Goal: Task Accomplishment & Management: Manage account settings

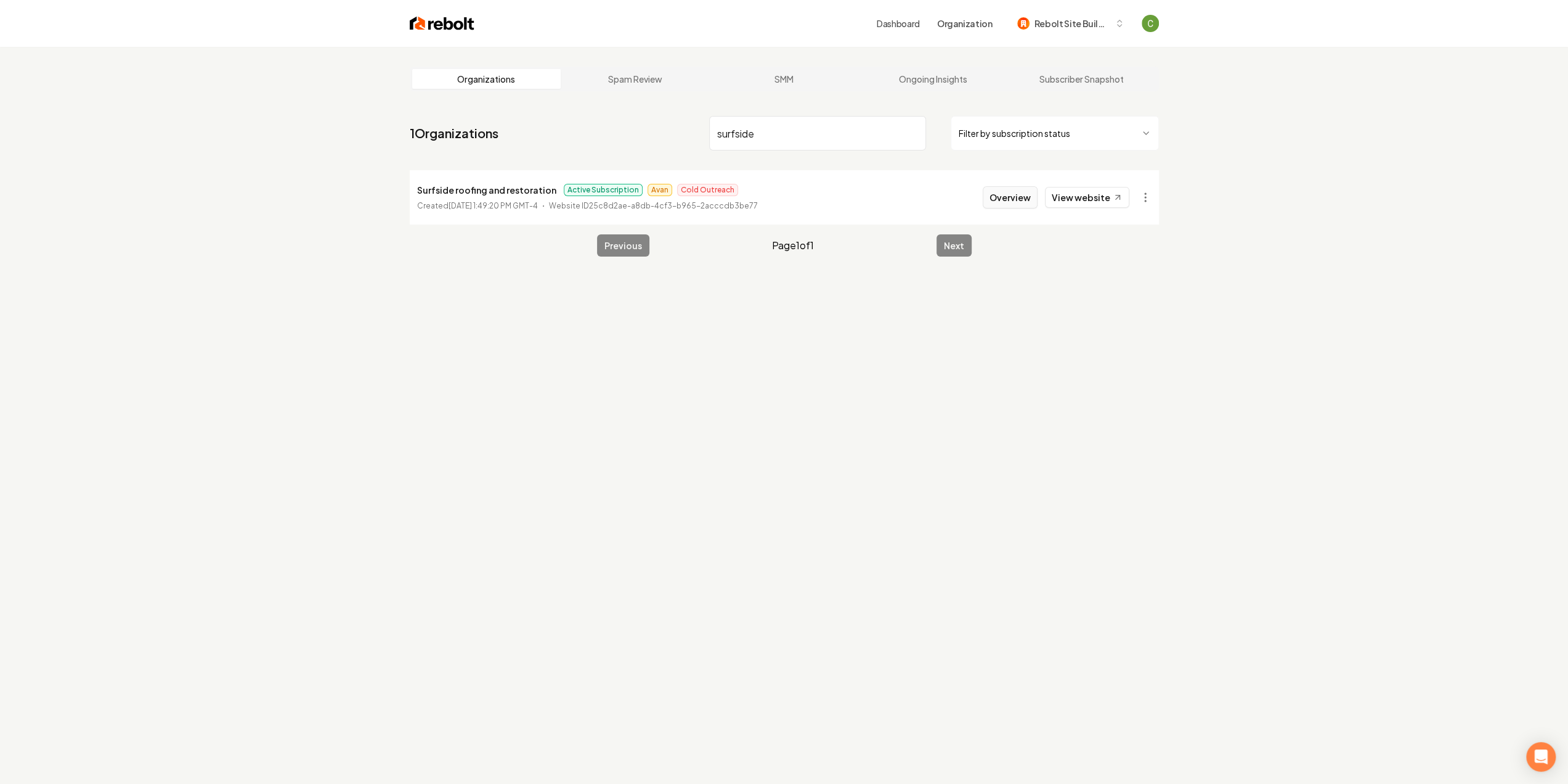
type input "surfside"
click at [1013, 186] on button "Overview" at bounding box center [1010, 197] width 55 height 22
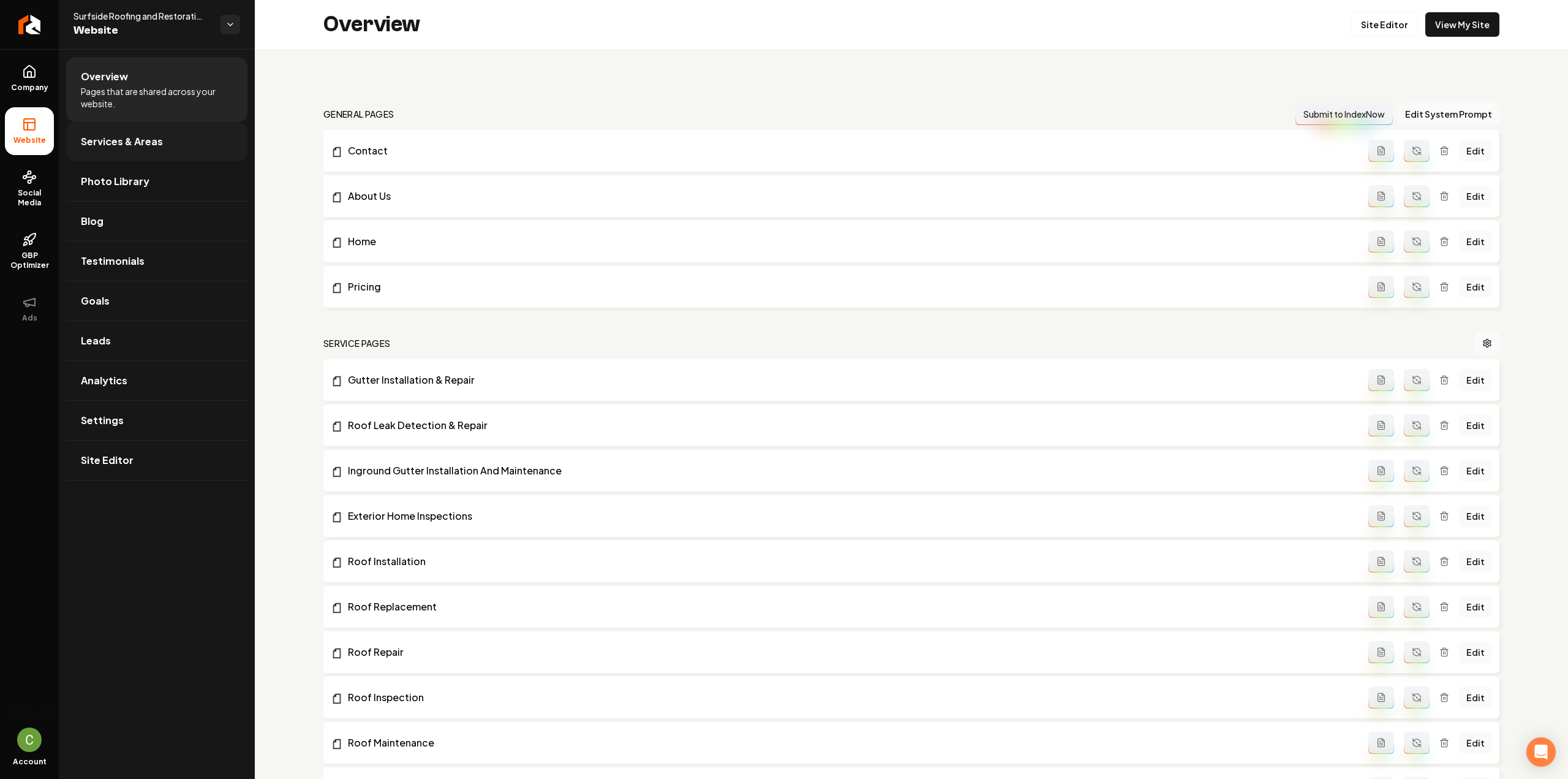
drag, startPoint x: 44, startPoint y: 80, endPoint x: 110, endPoint y: 127, distance: 81.0
click at [44, 79] on link "Company" at bounding box center [29, 77] width 49 height 47
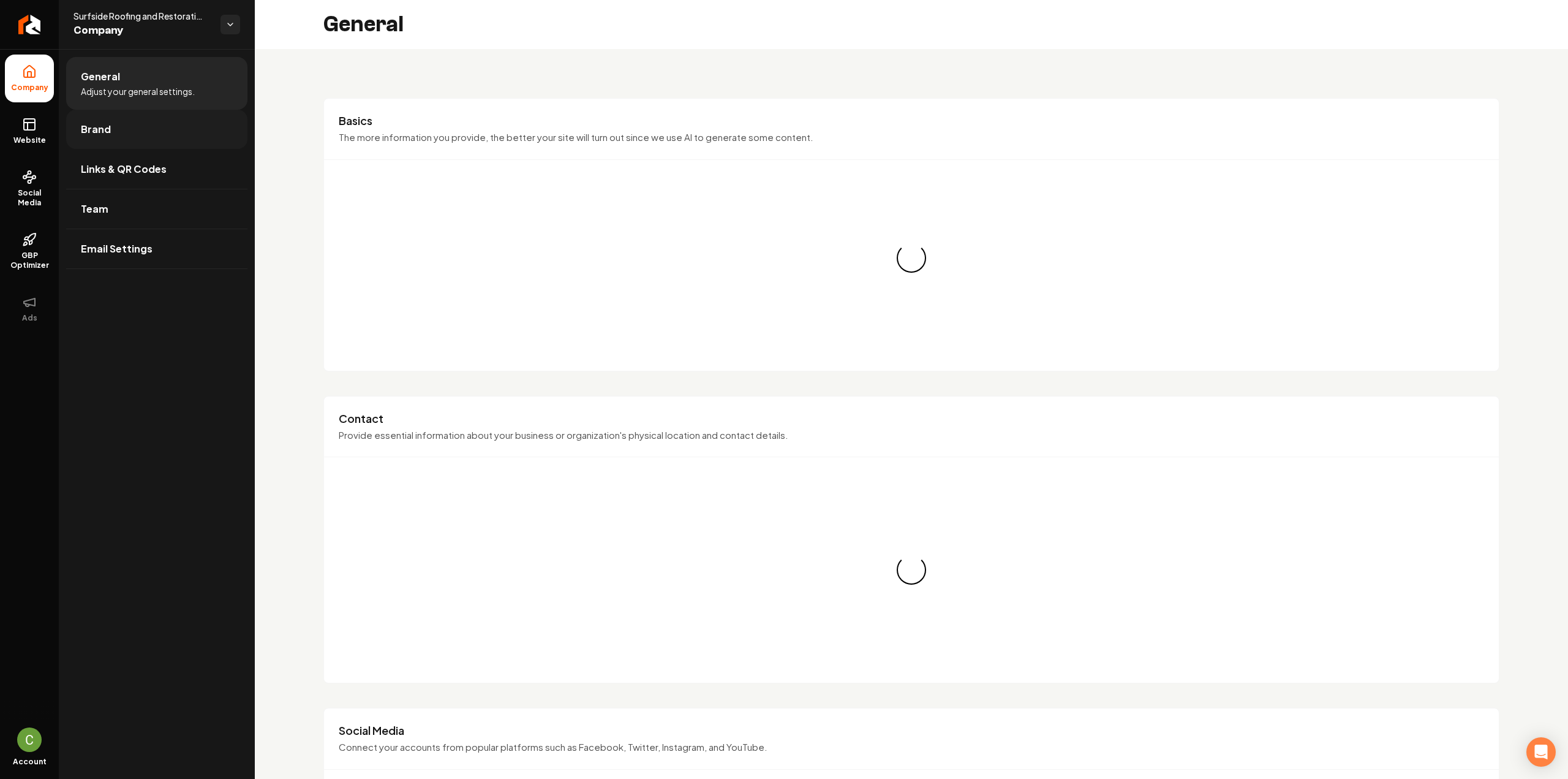
click at [130, 135] on link "Brand" at bounding box center [156, 129] width 181 height 40
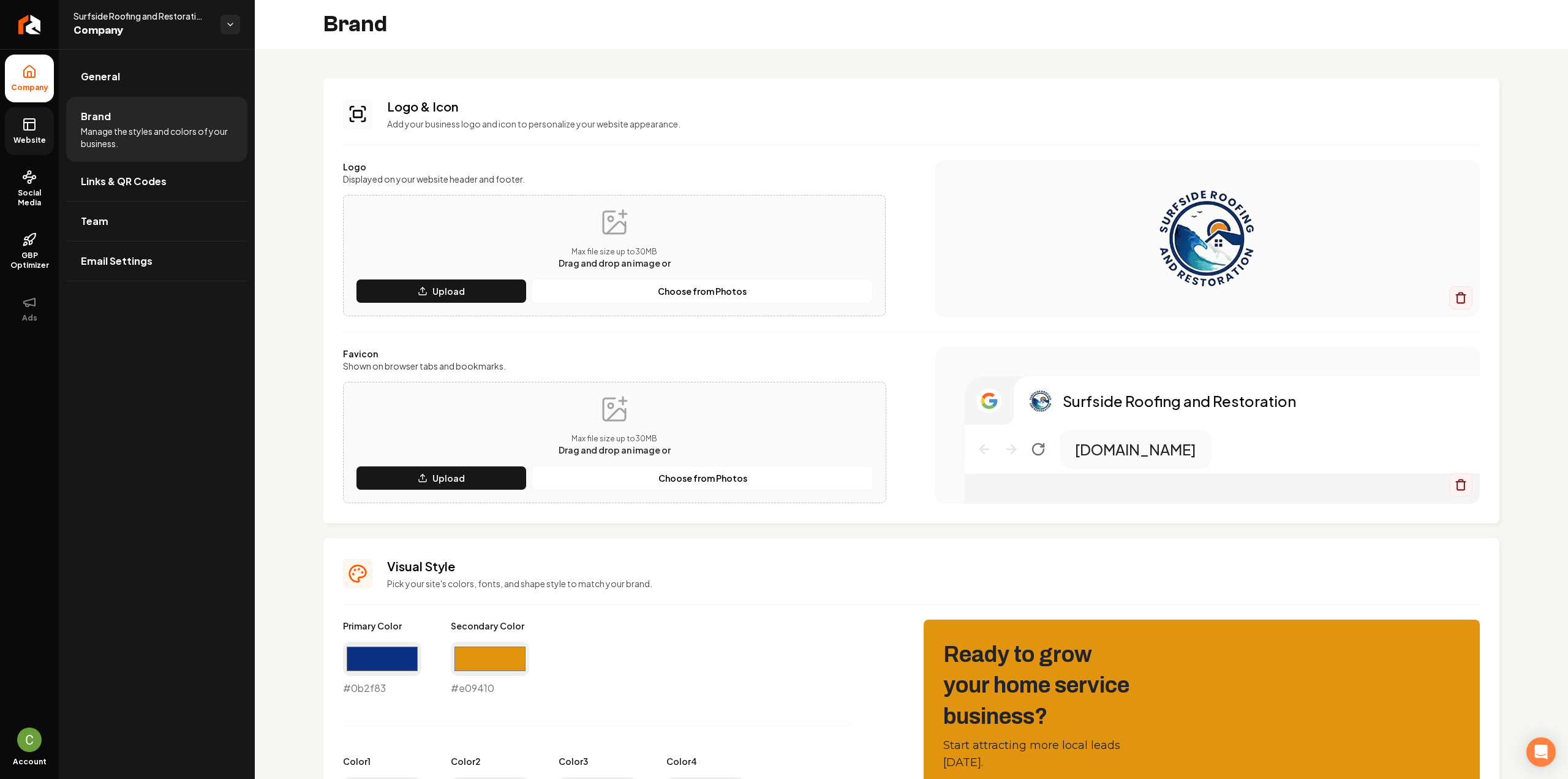
click at [24, 131] on icon at bounding box center [29, 124] width 15 height 15
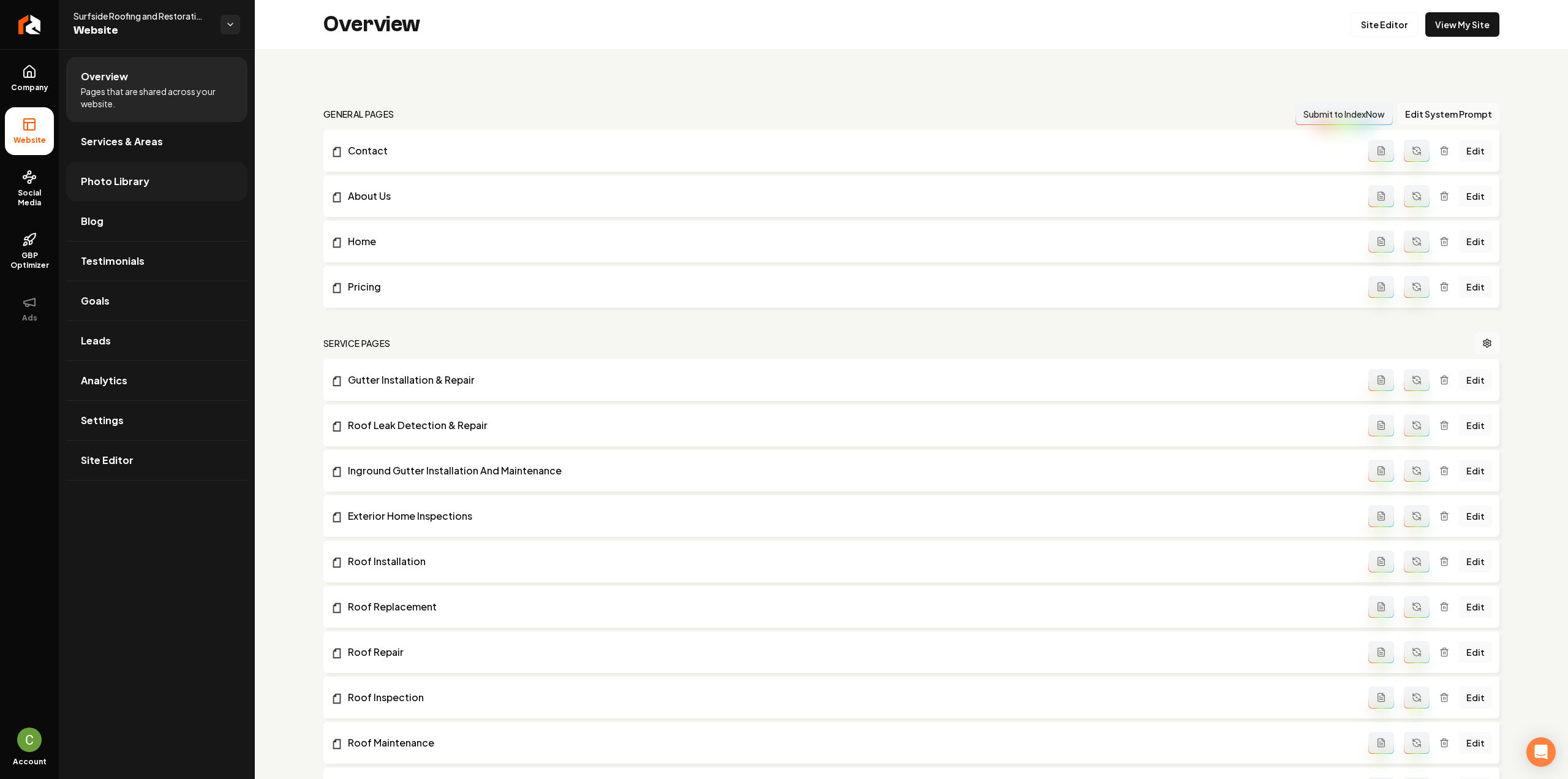
click at [103, 181] on span "Photo Library" at bounding box center [115, 181] width 69 height 15
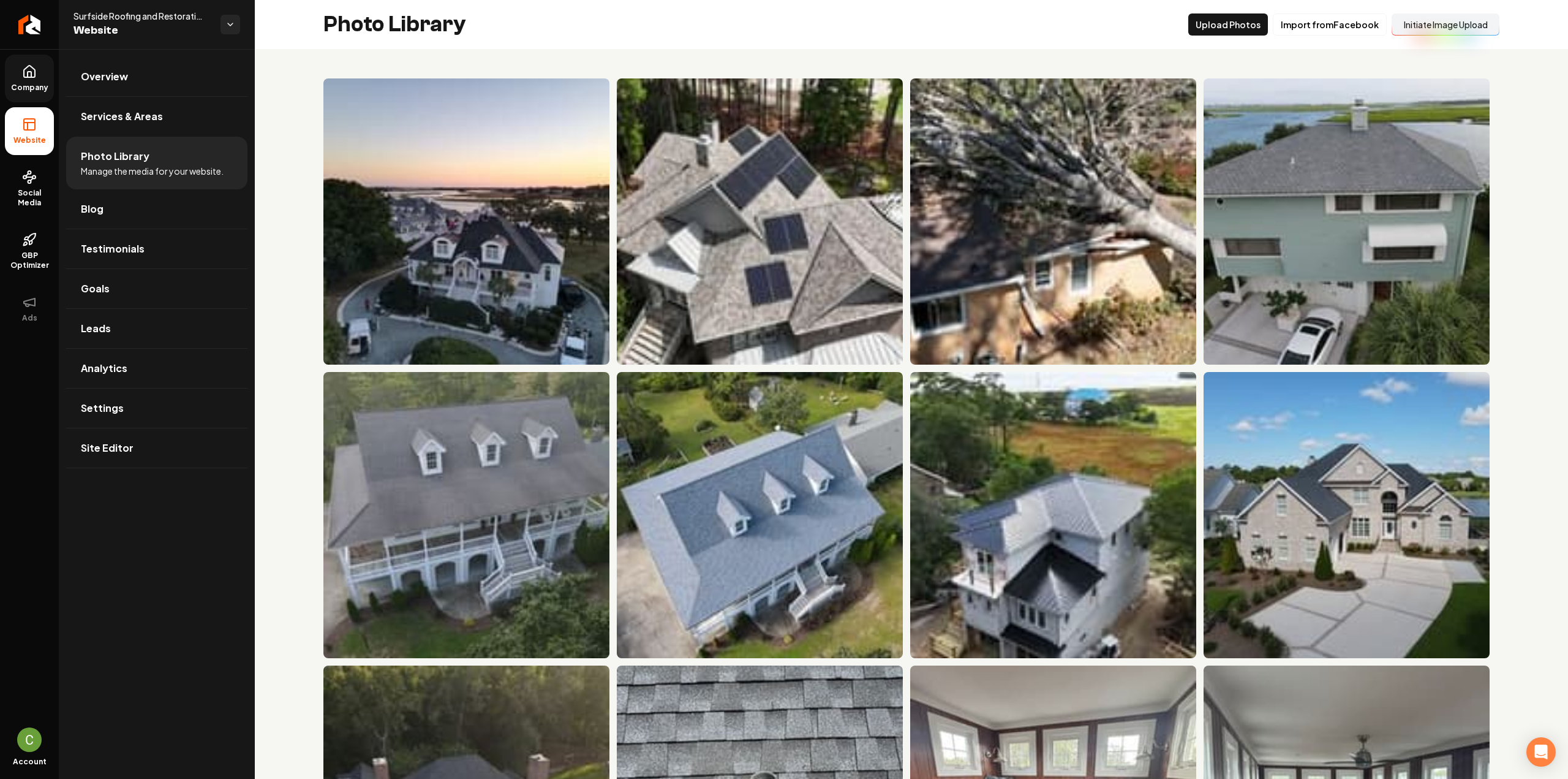
click at [52, 101] on link "Company" at bounding box center [29, 77] width 49 height 47
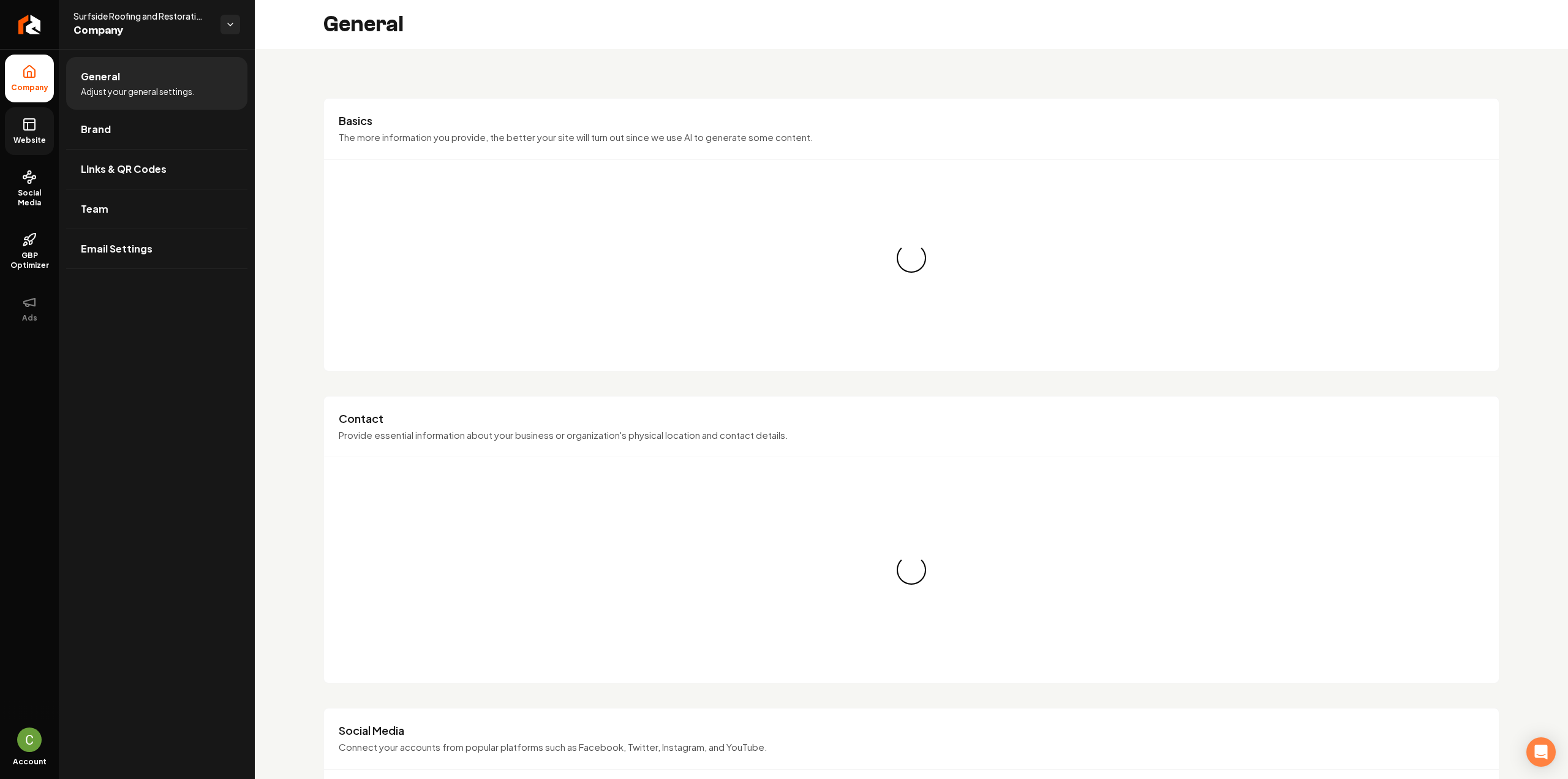
click at [29, 123] on icon at bounding box center [29, 124] width 15 height 15
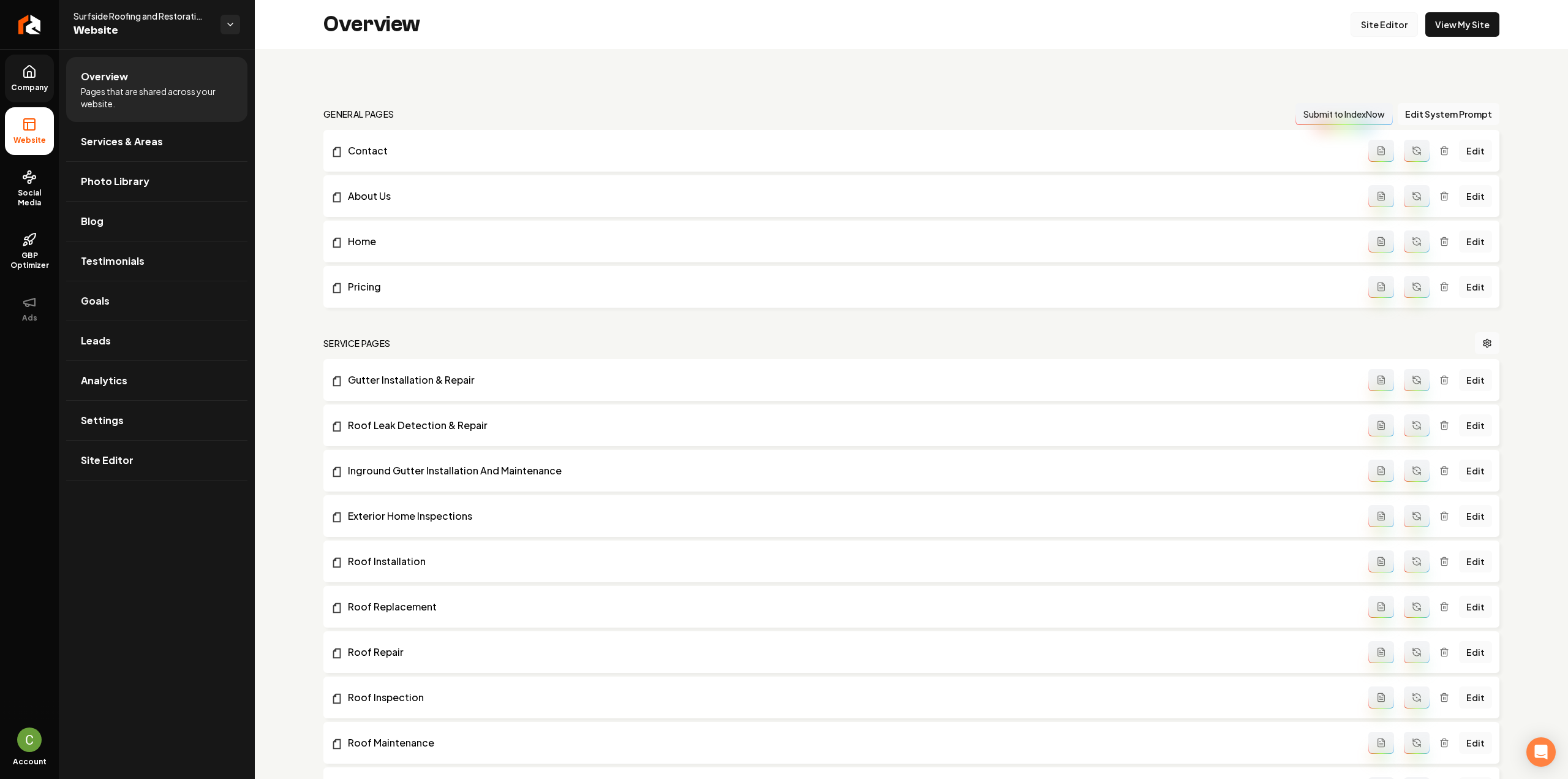
click at [1366, 19] on link "Site Editor" at bounding box center [1384, 24] width 68 height 24
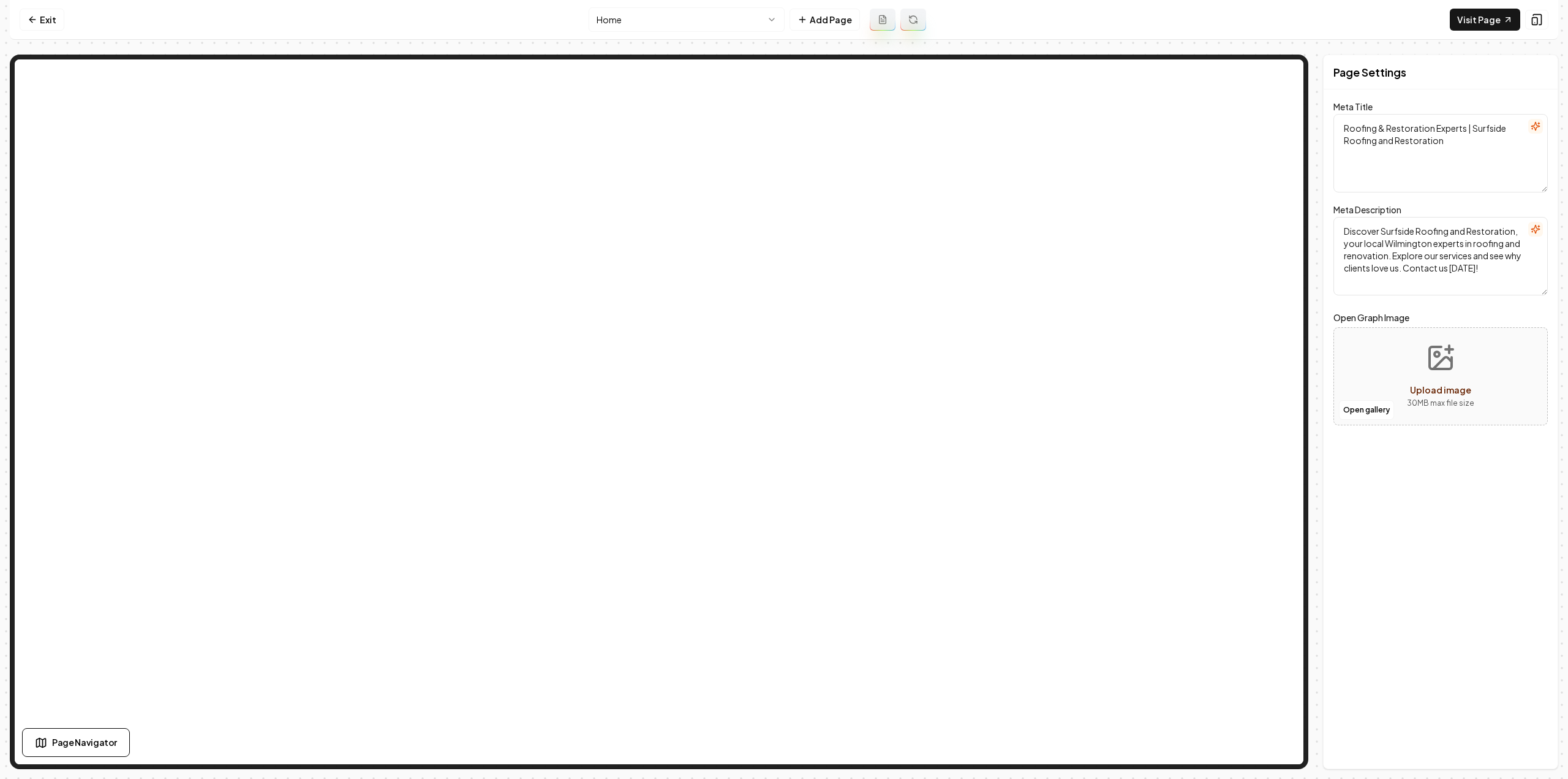
click at [737, 17] on html "Computer Required This feature is only available on a computer. Please switch t…" at bounding box center [784, 389] width 1568 height 779
click at [842, 15] on button "Add Page" at bounding box center [824, 19] width 71 height 22
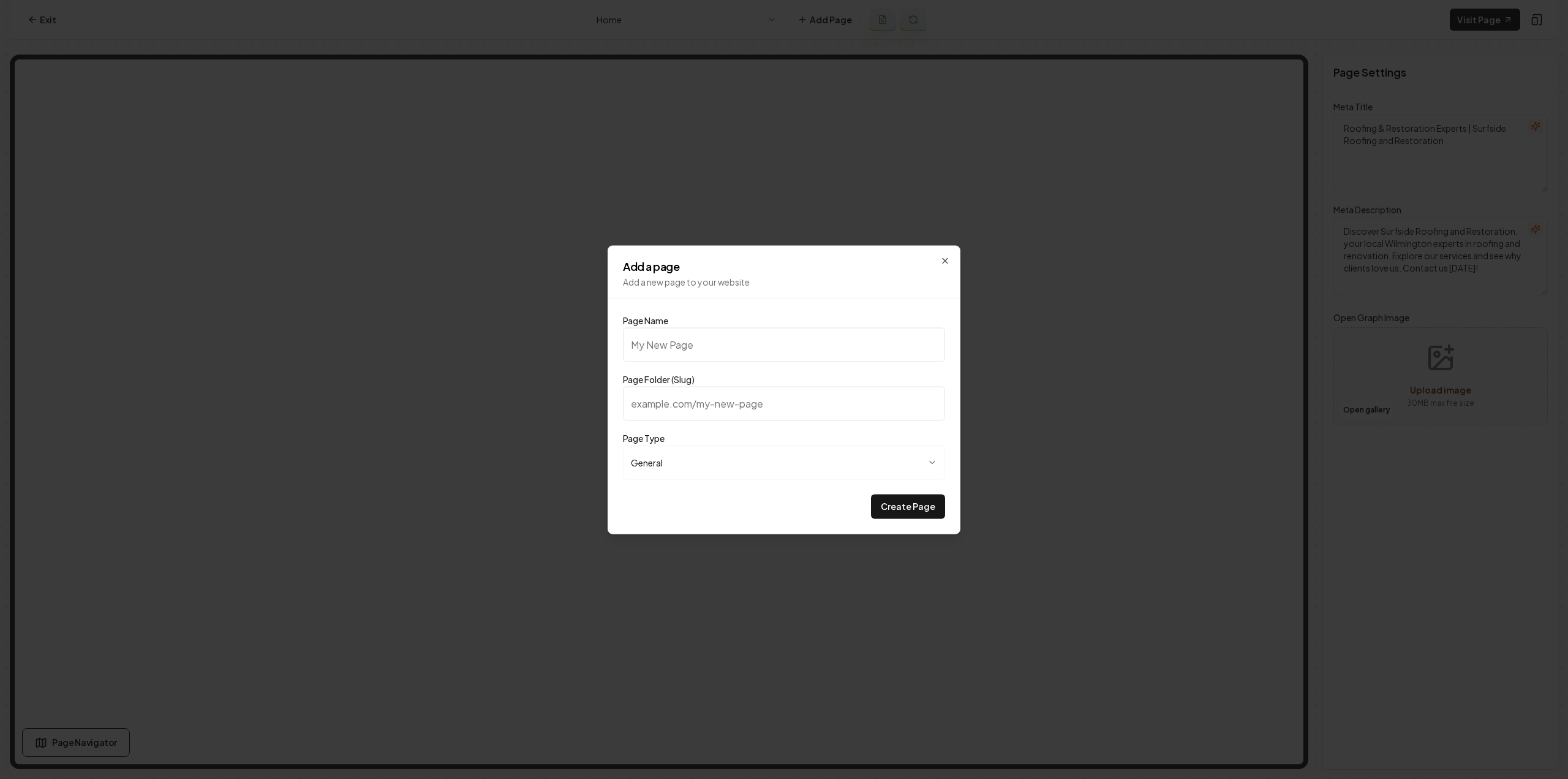
type input "G"
type input "g"
type input "Ga"
type input "ga"
type input "Gal"
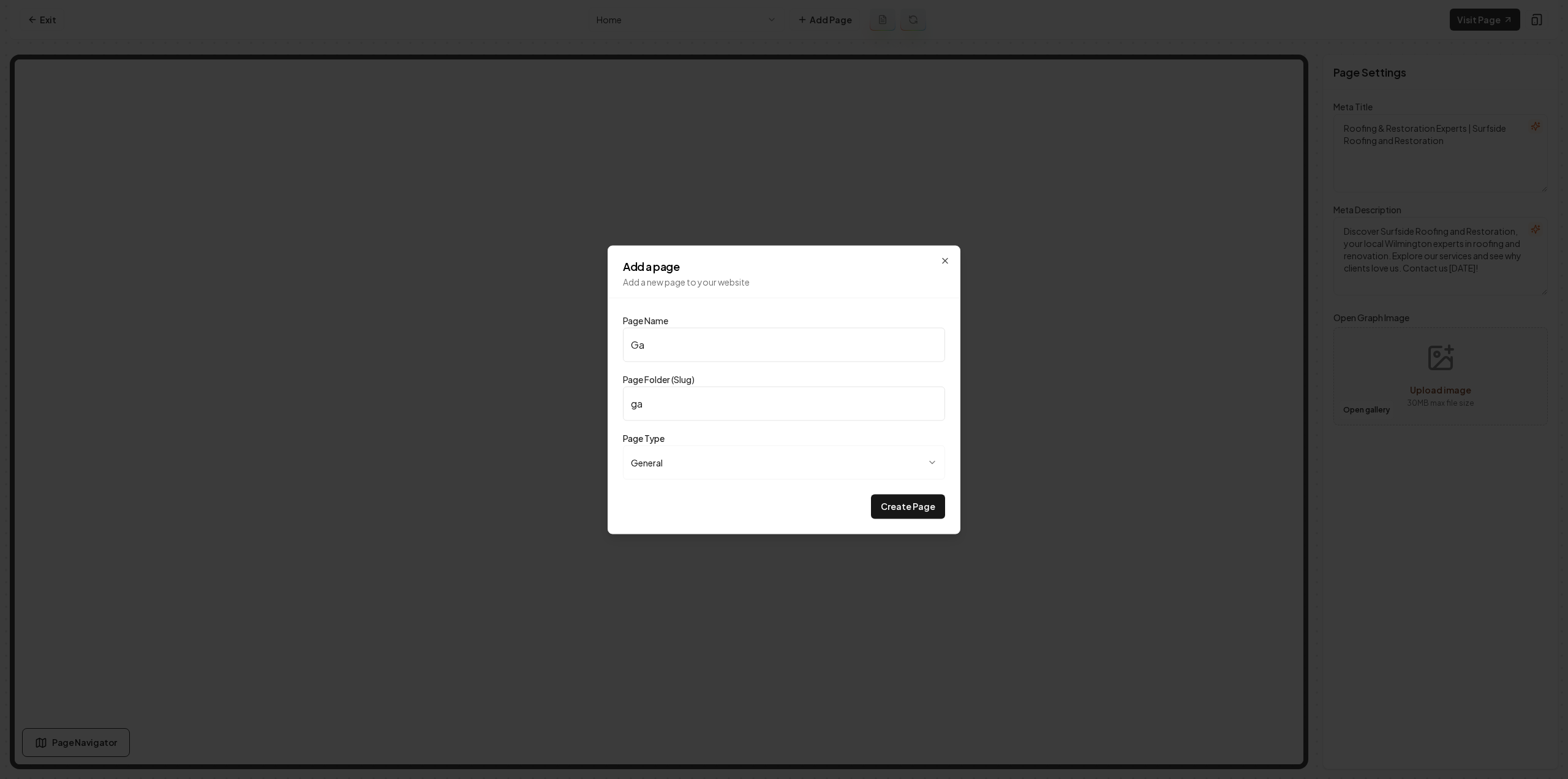
type input "gal"
type input "Gall"
type input "gall"
type input "Galle"
type input "galle"
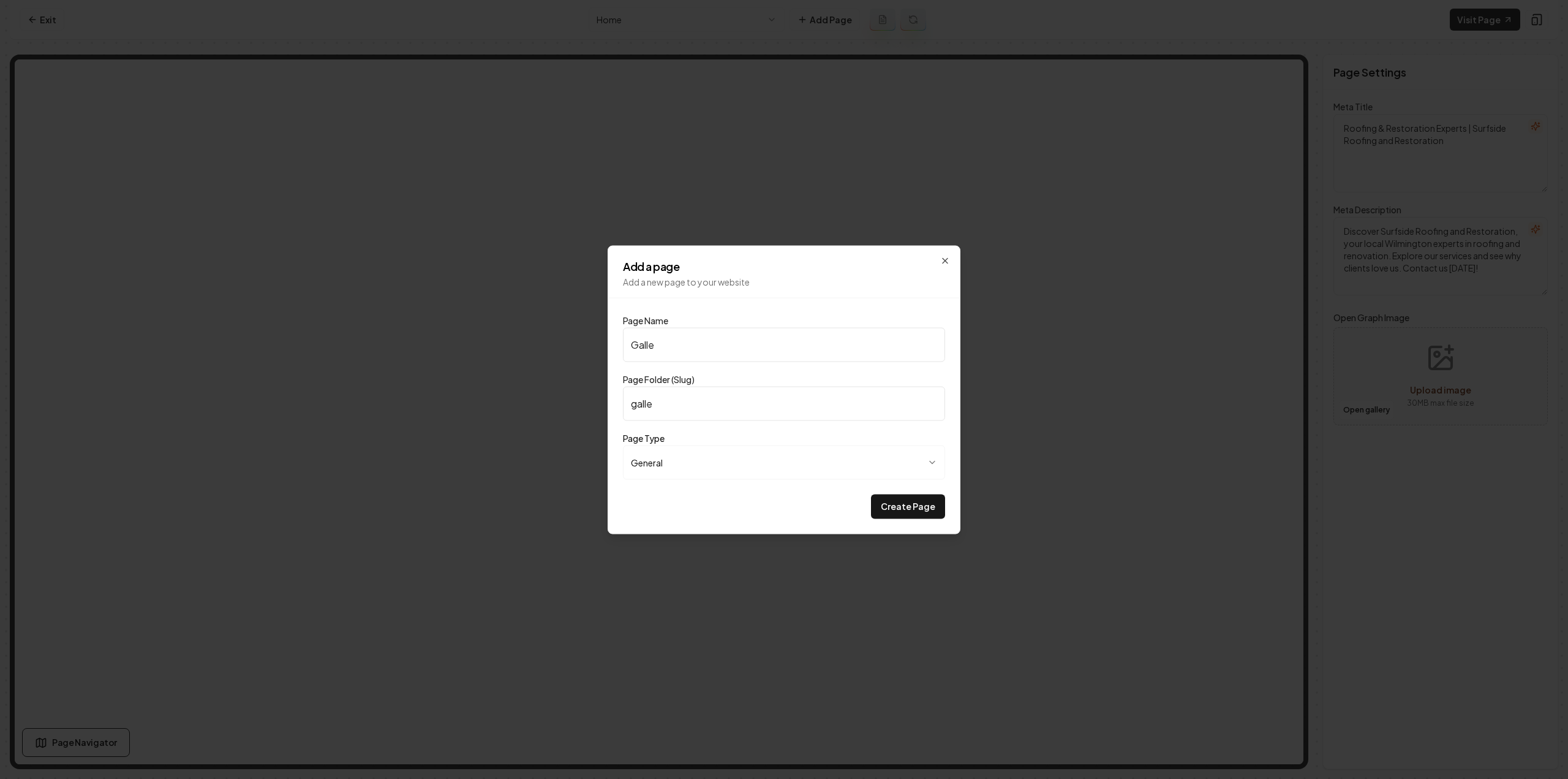
type input "Galler"
type input "galler"
type input "Gallery"
type input "gallery"
type input "Gallery"
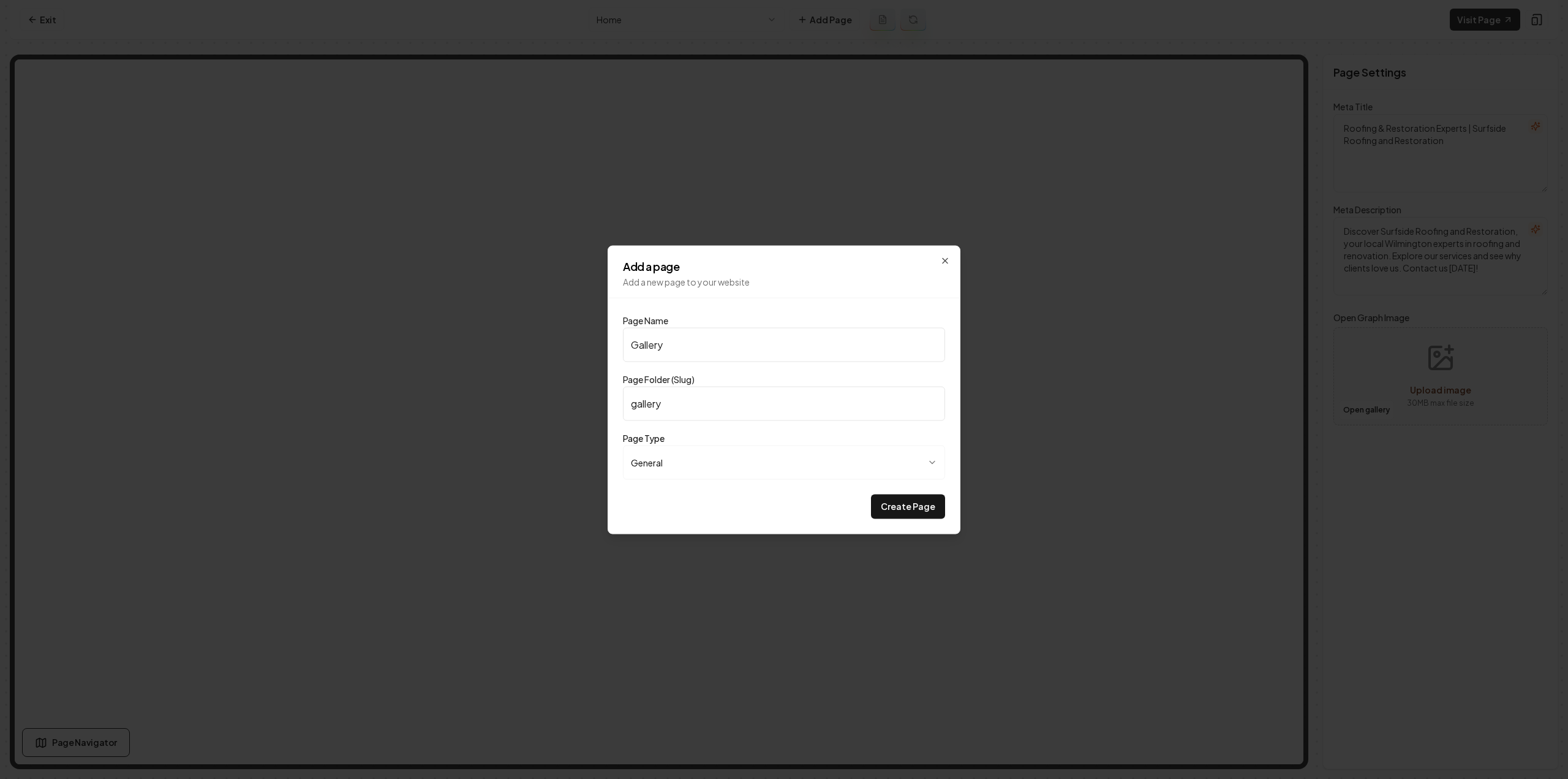
click at [903, 514] on button "Create Page" at bounding box center [907, 505] width 74 height 24
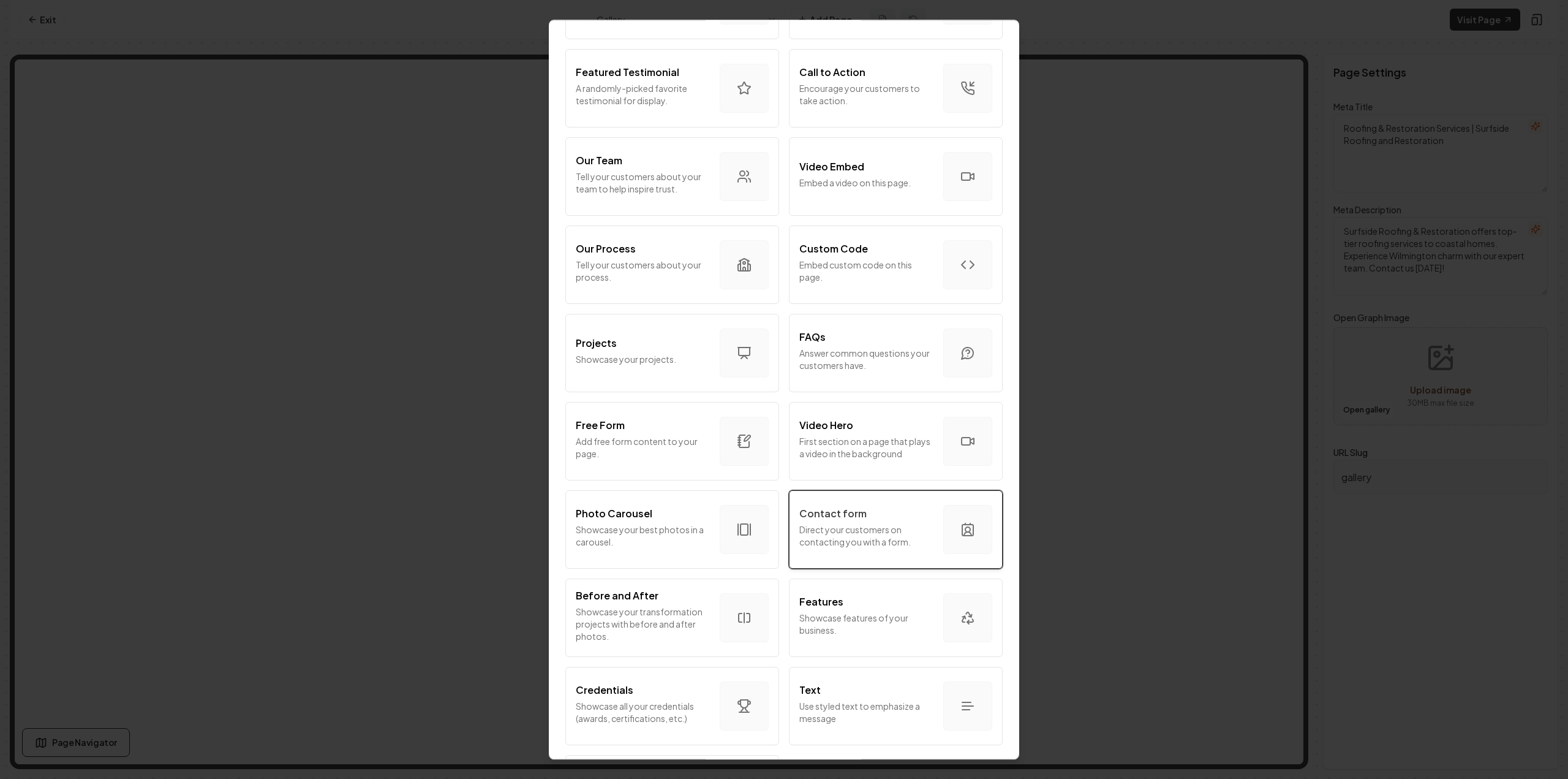
scroll to position [415, 0]
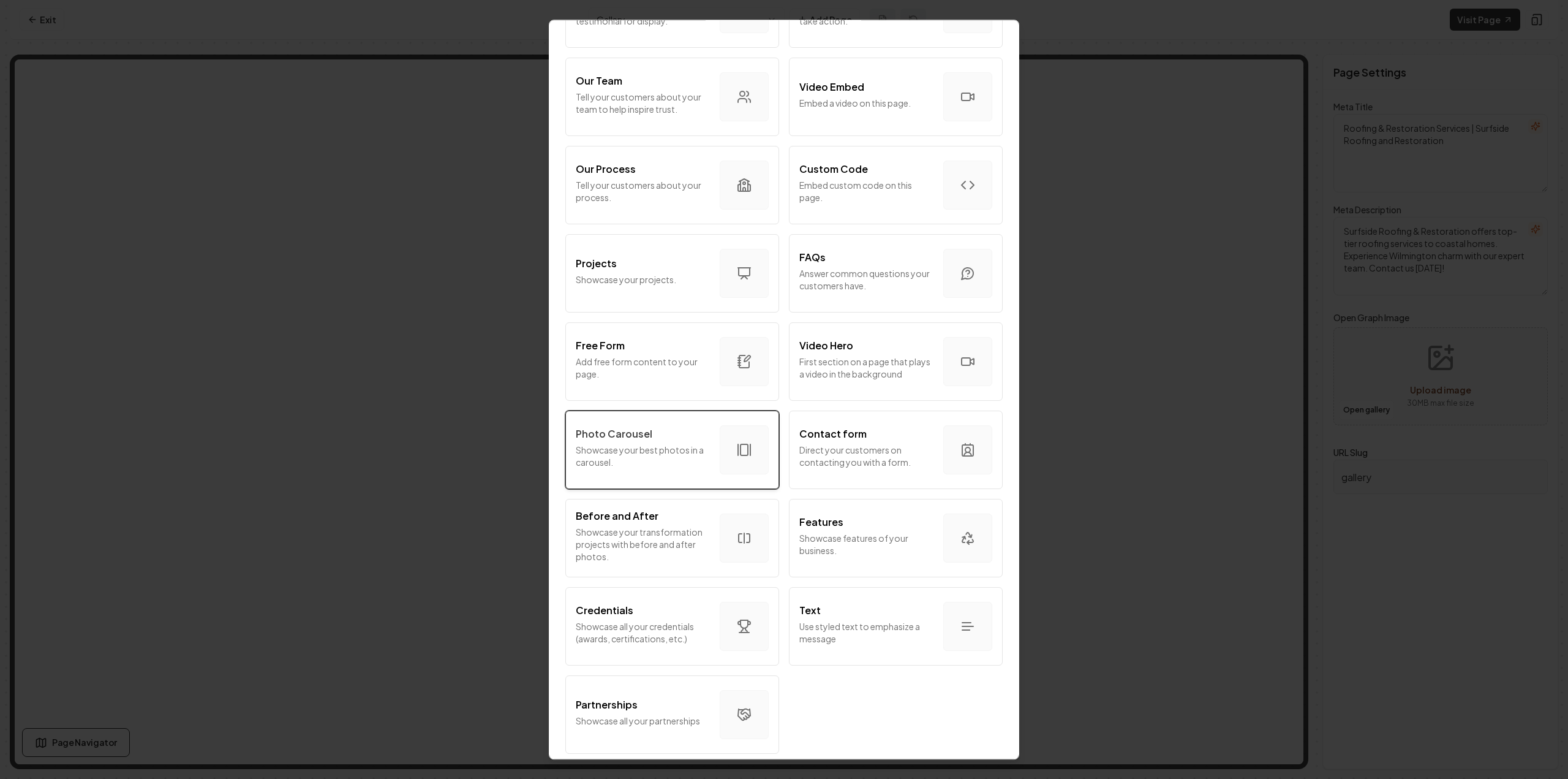
click at [627, 443] on p "Showcase your best photos in a carousel." at bounding box center [642, 455] width 134 height 24
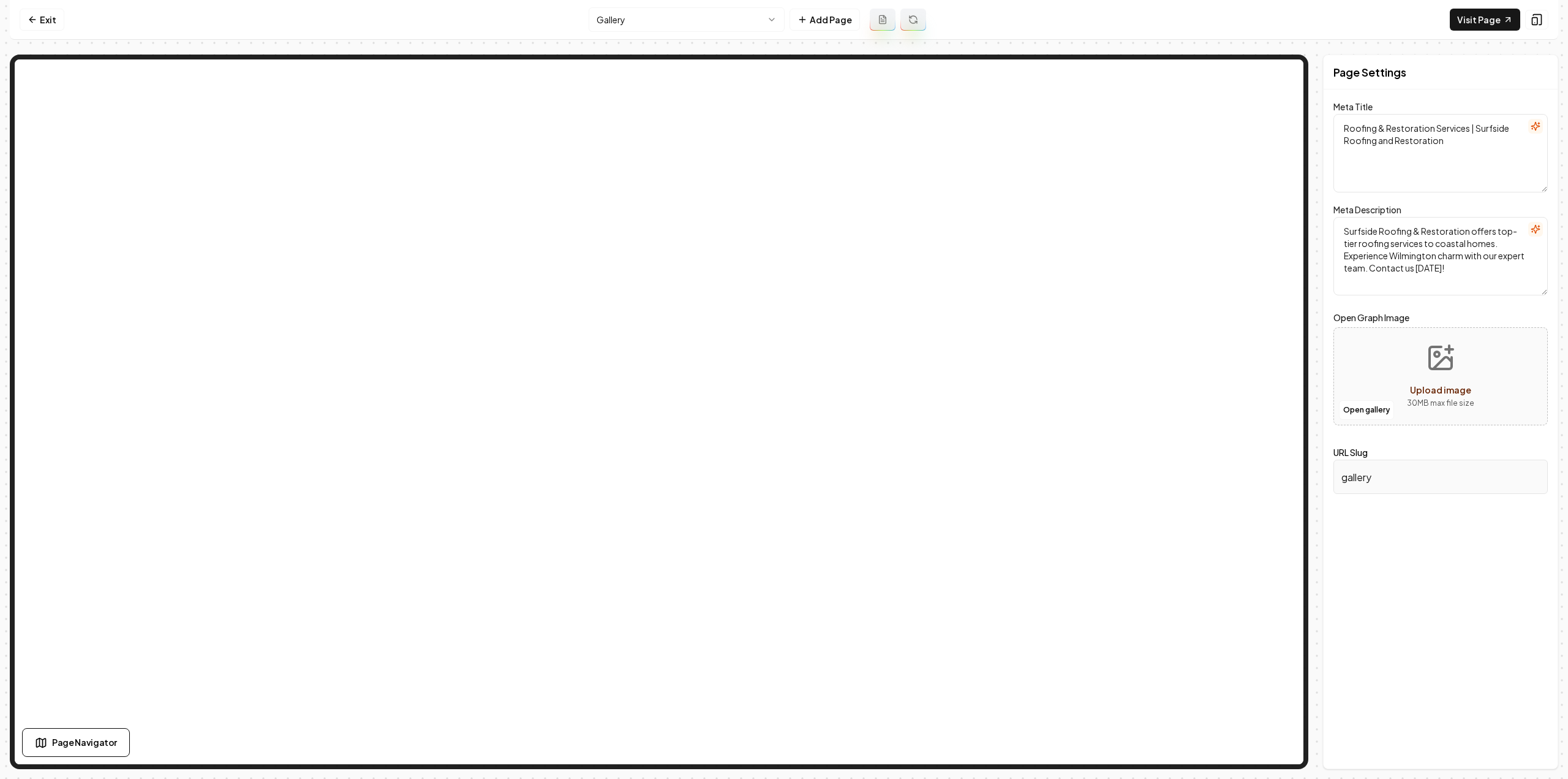
click at [610, 24] on html "Computer Required This feature is only available on a computer. Please switch t…" at bounding box center [784, 389] width 1568 height 779
click at [1469, 27] on link "Visit Page" at bounding box center [1484, 19] width 71 height 22
click at [666, 20] on html "Computer Required This feature is only available on a computer. Please switch t…" at bounding box center [784, 389] width 1568 height 779
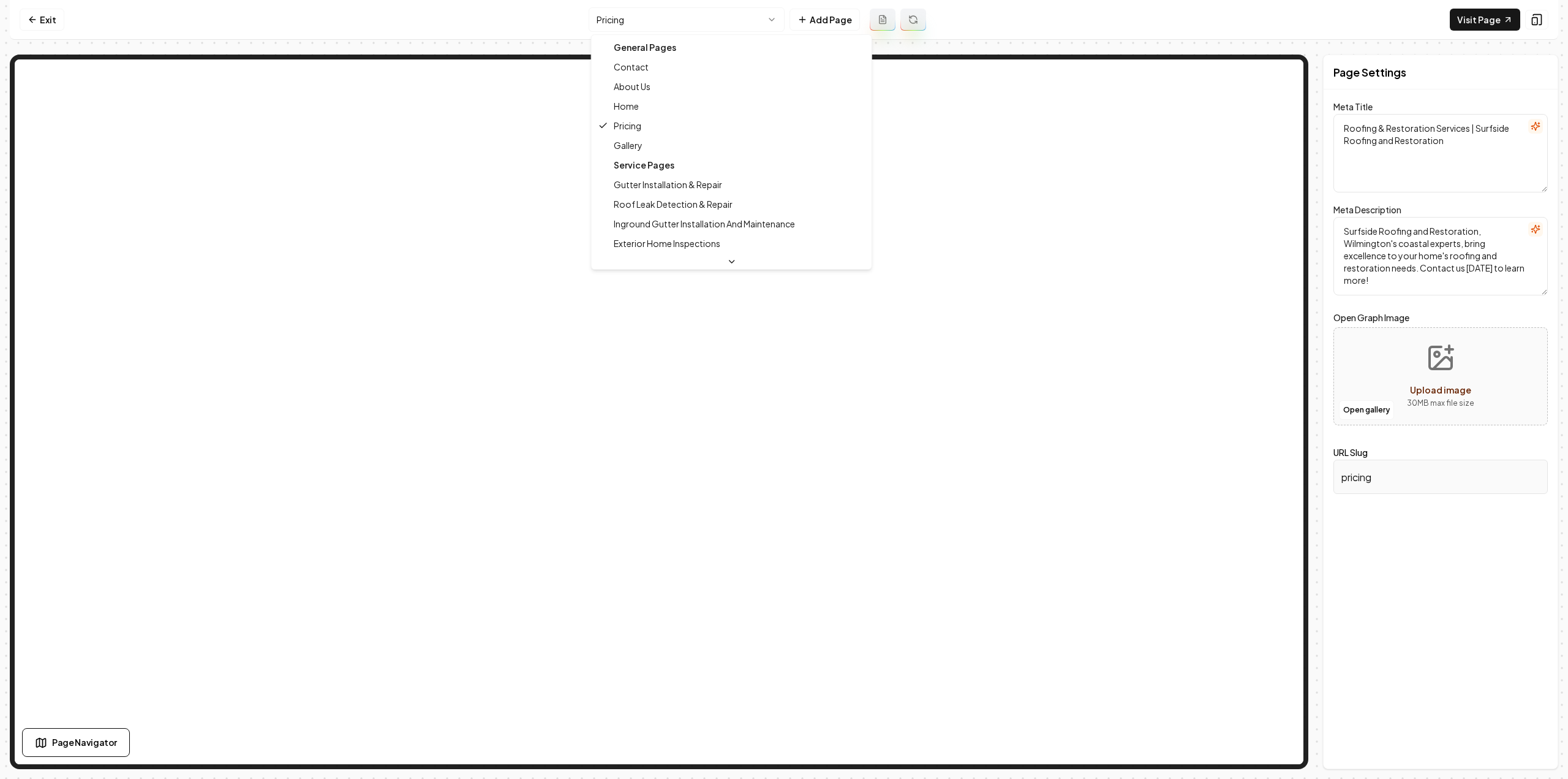
click at [635, 22] on html "Computer Required This feature is only available on a computer. Please switch t…" at bounding box center [784, 389] width 1568 height 779
type textarea "Surfside Roofing & Restoration offers top-tier roofing services to coastal home…"
type input "gallery"
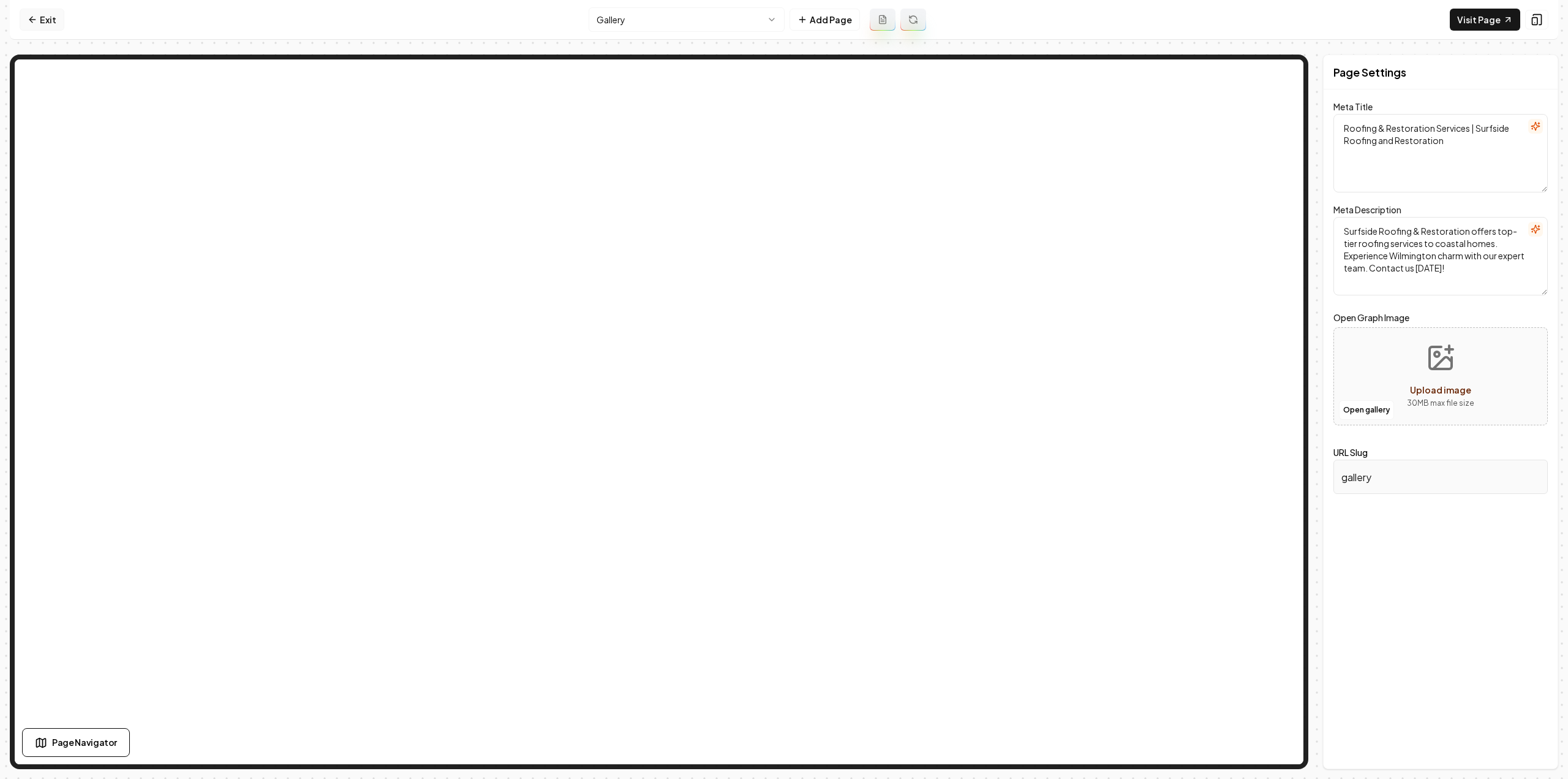
click at [49, 19] on link "Exit" at bounding box center [42, 19] width 44 height 22
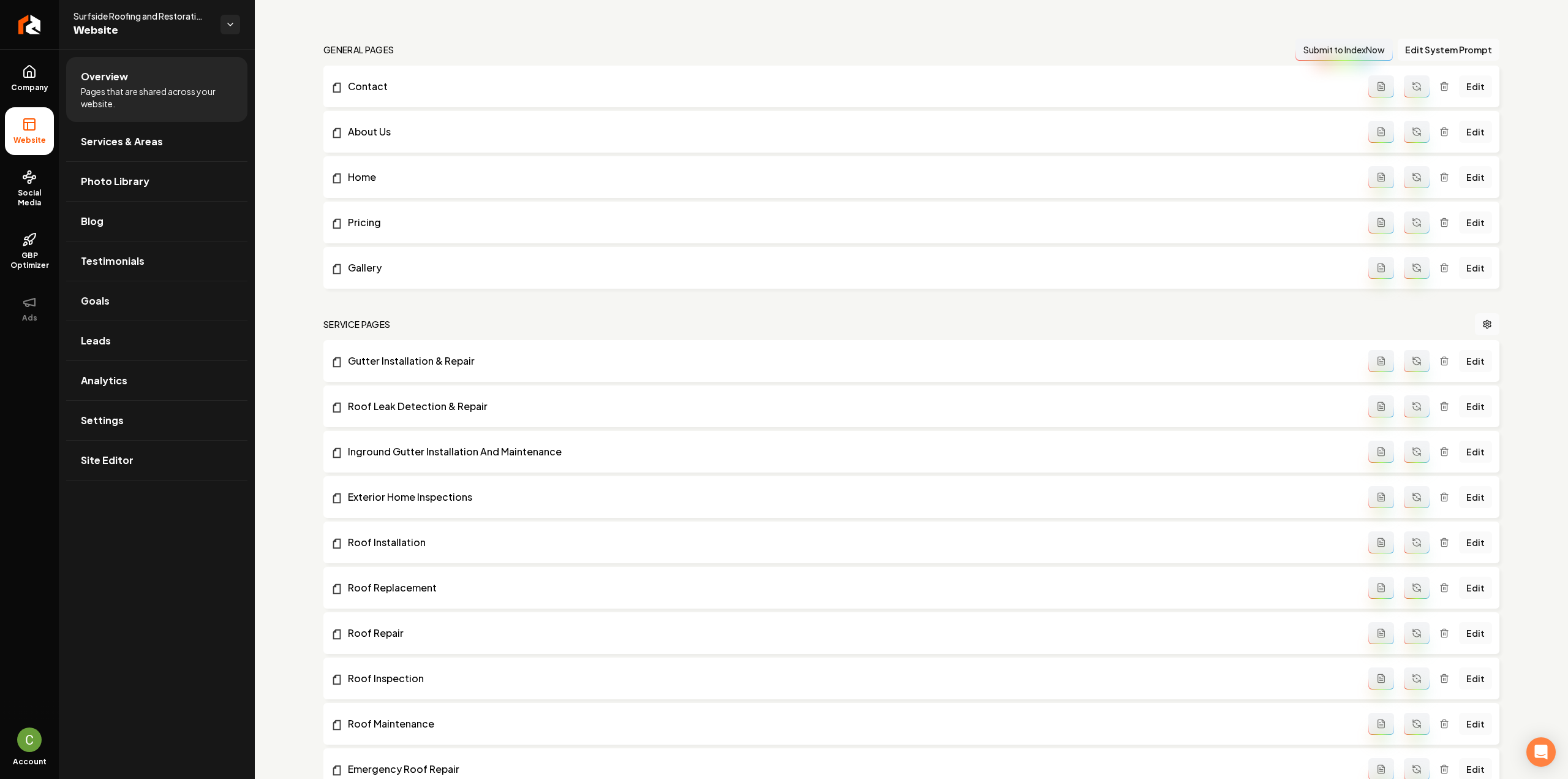
scroll to position [45, 0]
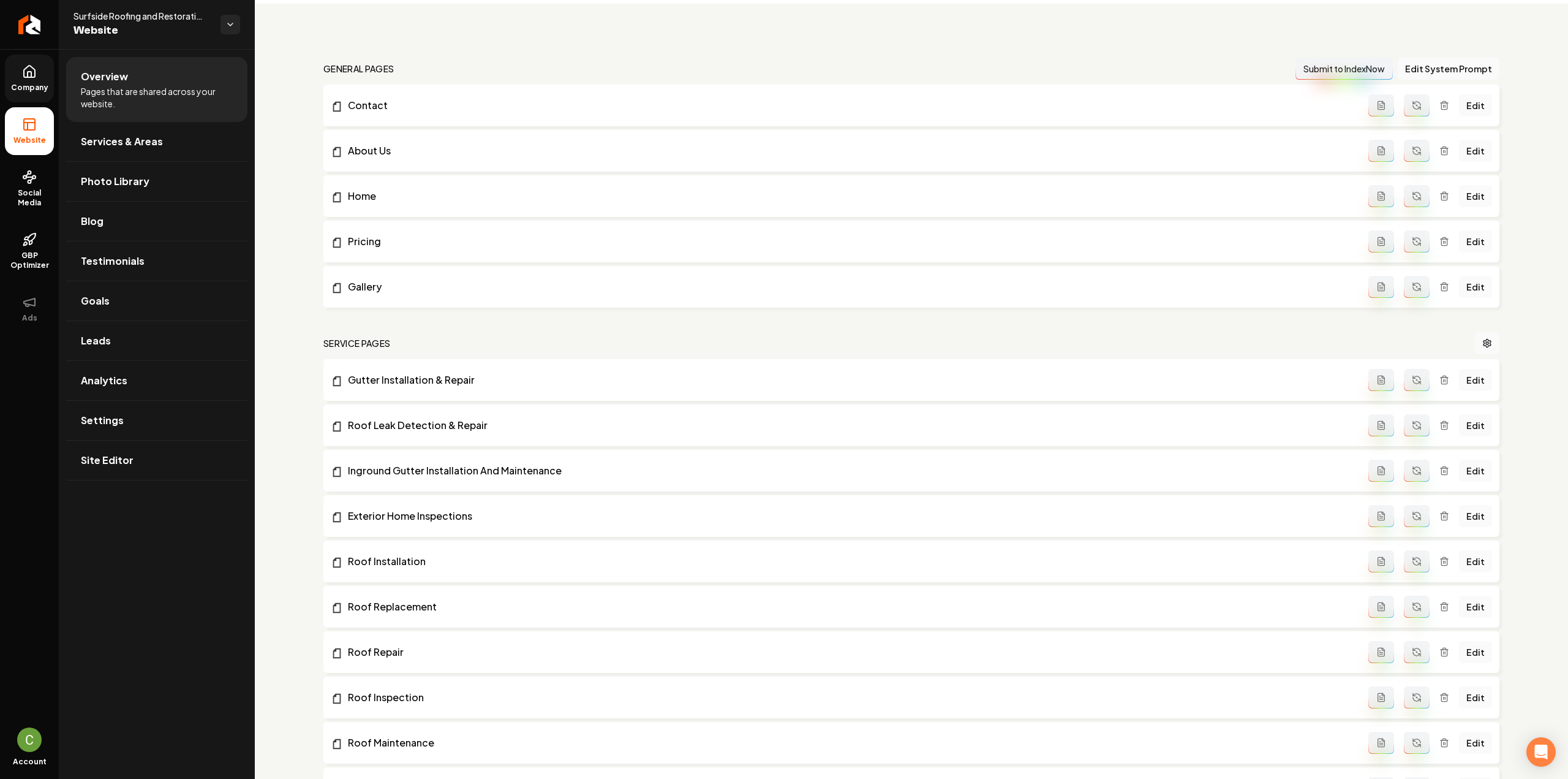
click at [33, 76] on icon at bounding box center [29, 71] width 15 height 15
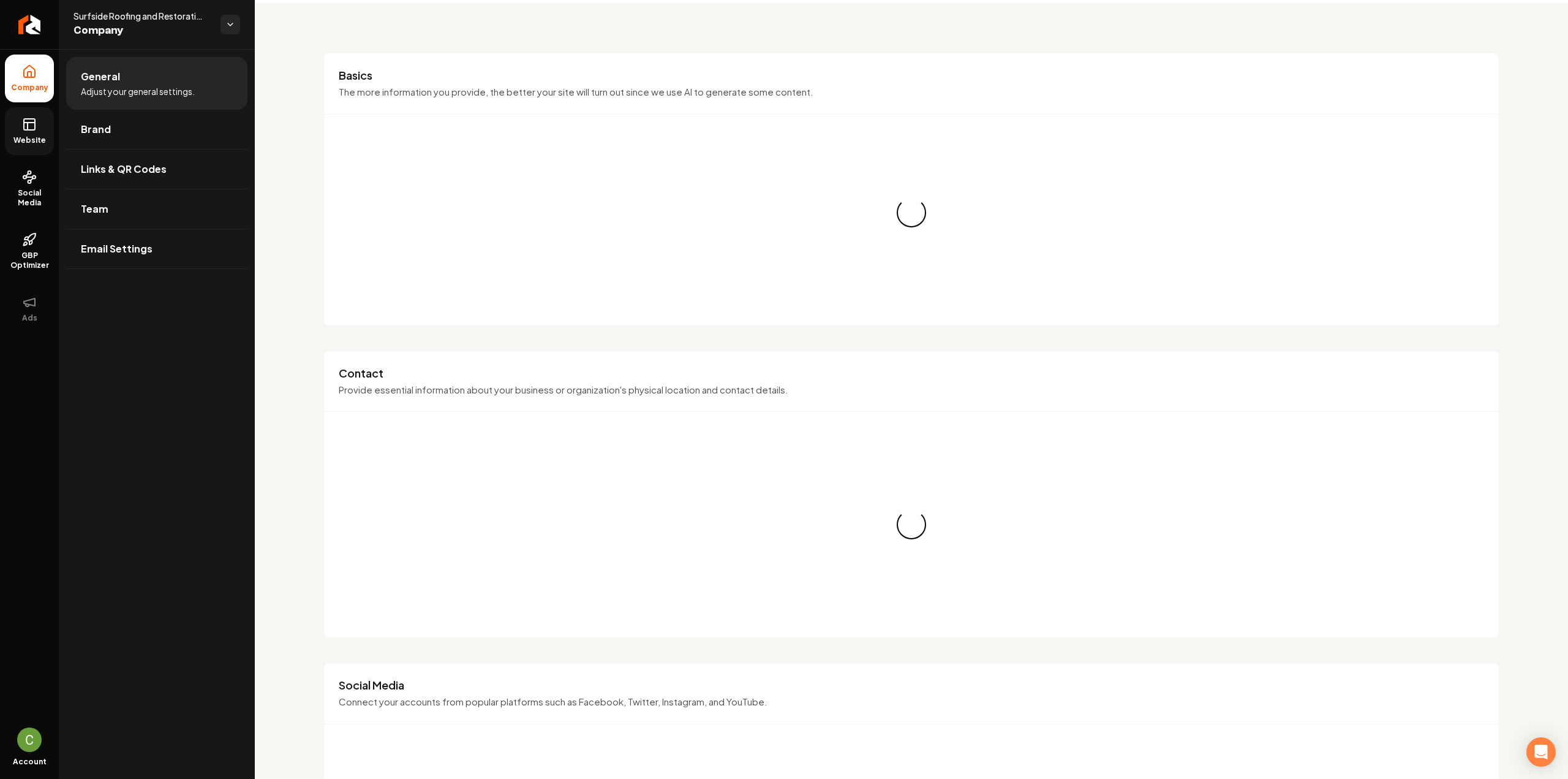
click at [22, 126] on icon at bounding box center [29, 124] width 15 height 15
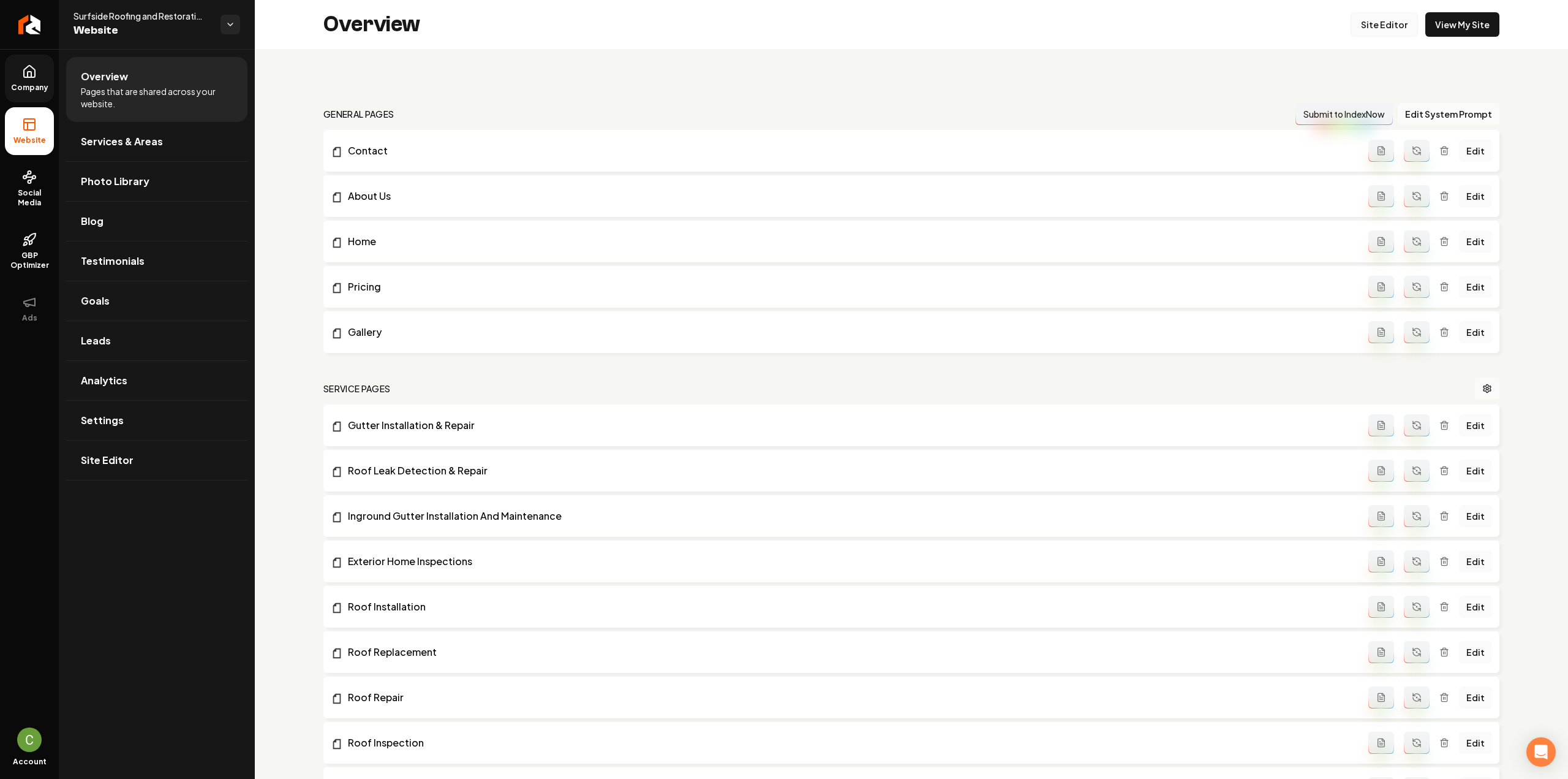
click at [1384, 30] on link "Site Editor" at bounding box center [1384, 24] width 68 height 24
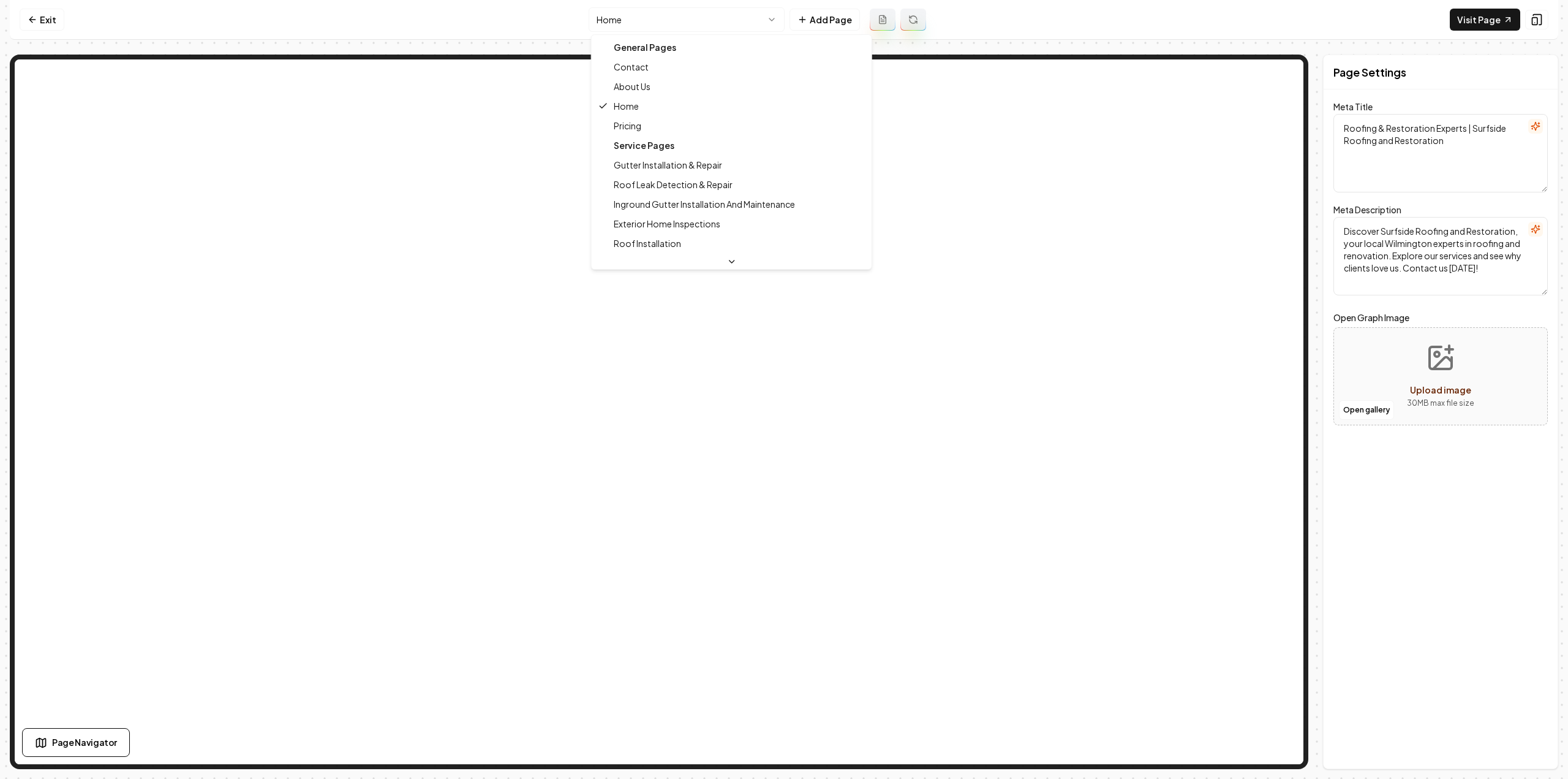
click at [632, 21] on html "Computer Required This feature is only available on a computer. Please switch t…" at bounding box center [784, 389] width 1568 height 779
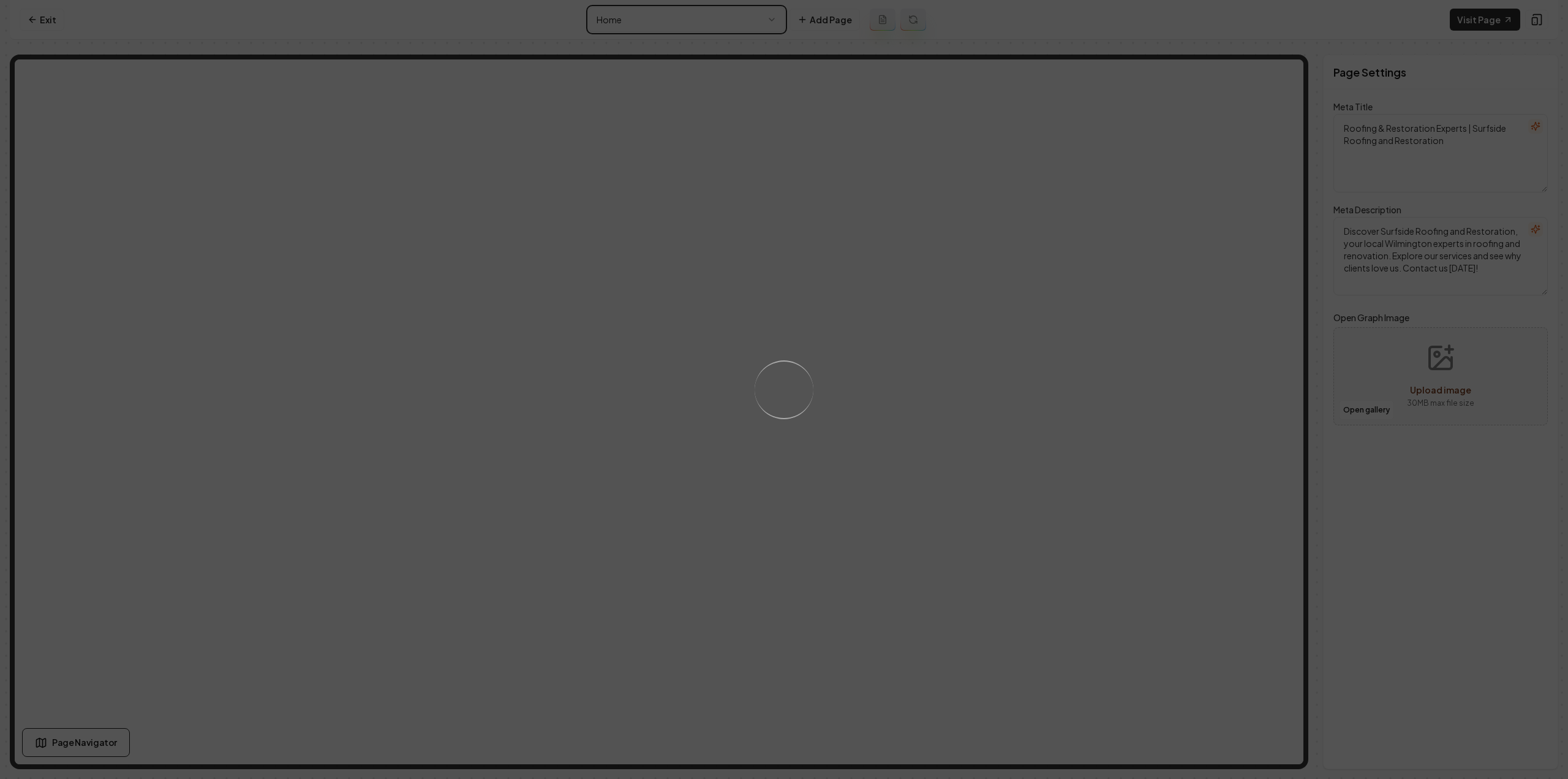
type textarea "Roofing & Restoration Services | Surfside Roofing and Restoration"
type textarea "Surfside Roofing & Restoration offers top-tier roofing services to coastal home…"
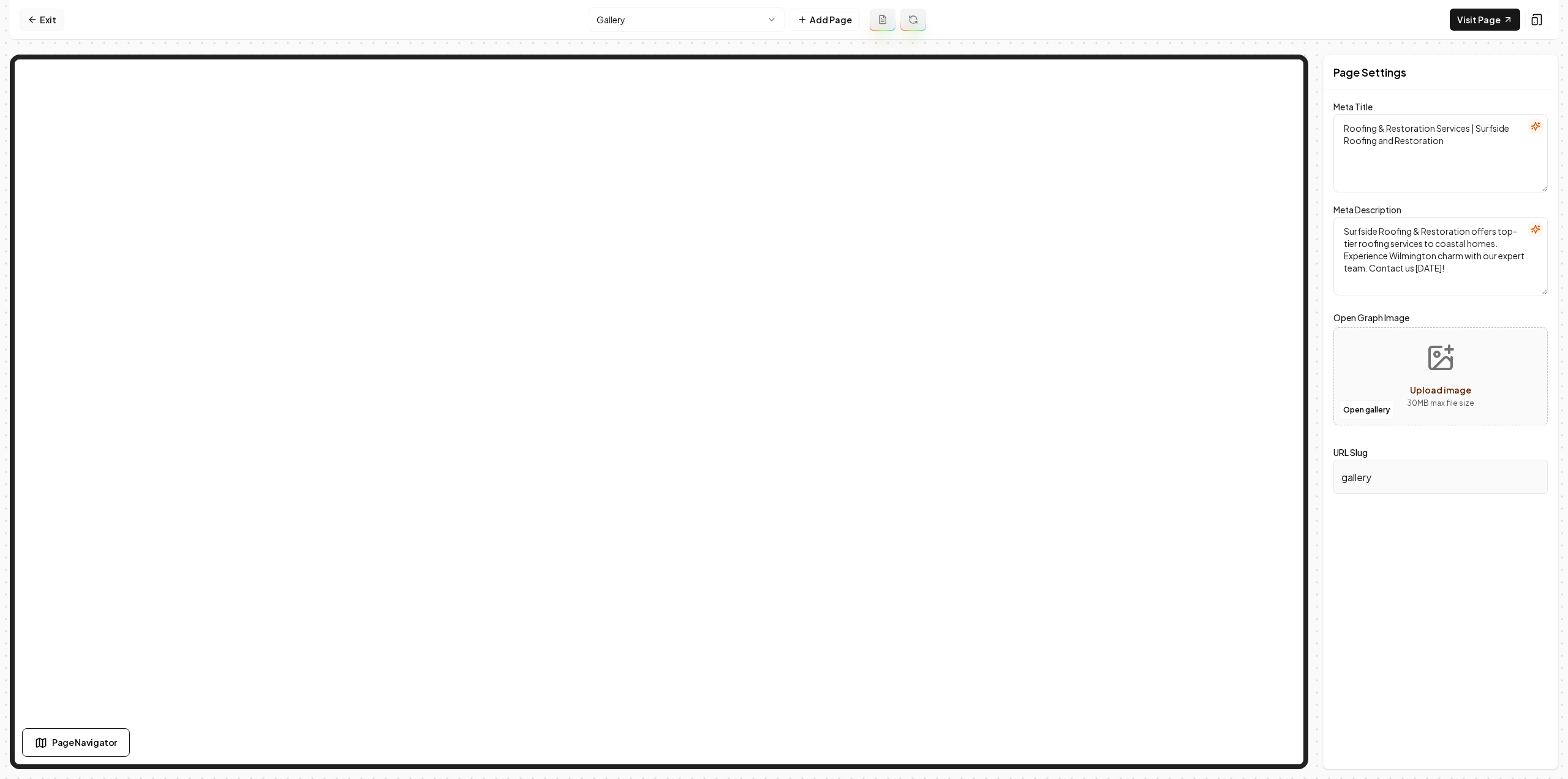
click at [45, 19] on link "Exit" at bounding box center [42, 19] width 44 height 22
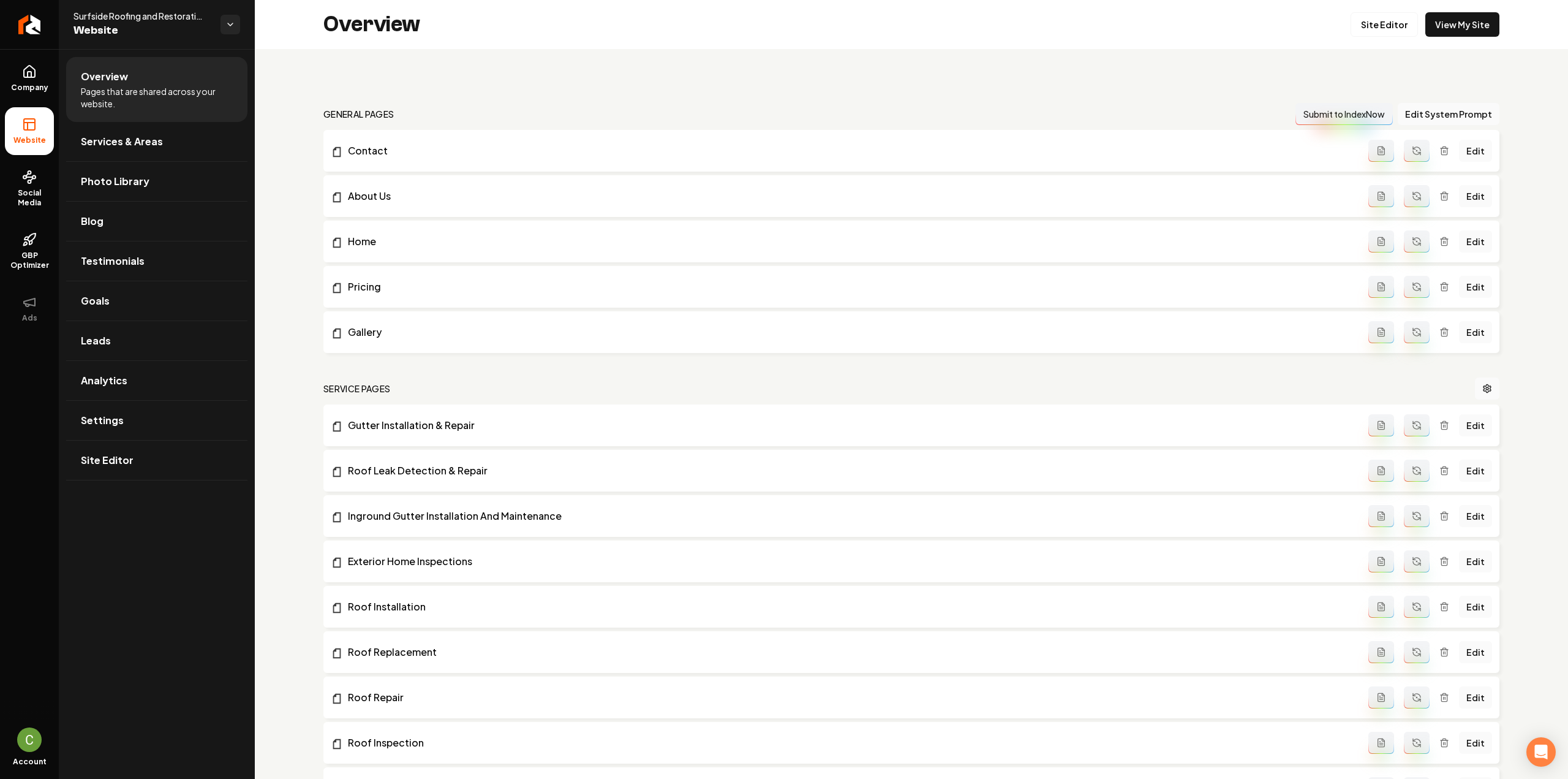
click at [1439, 334] on icon "Main content area" at bounding box center [1444, 332] width 10 height 10
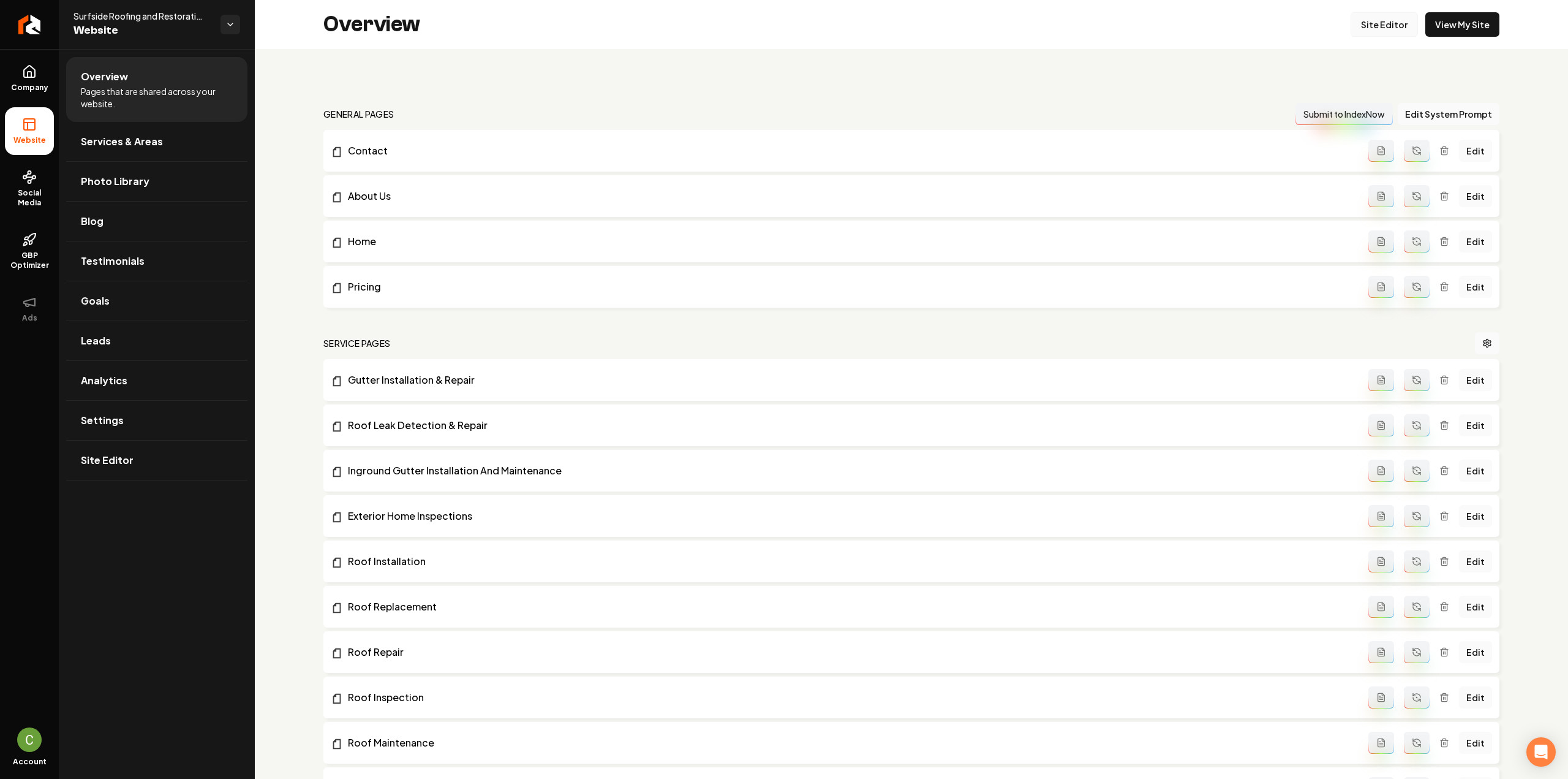
click at [1386, 22] on link "Site Editor" at bounding box center [1384, 24] width 68 height 24
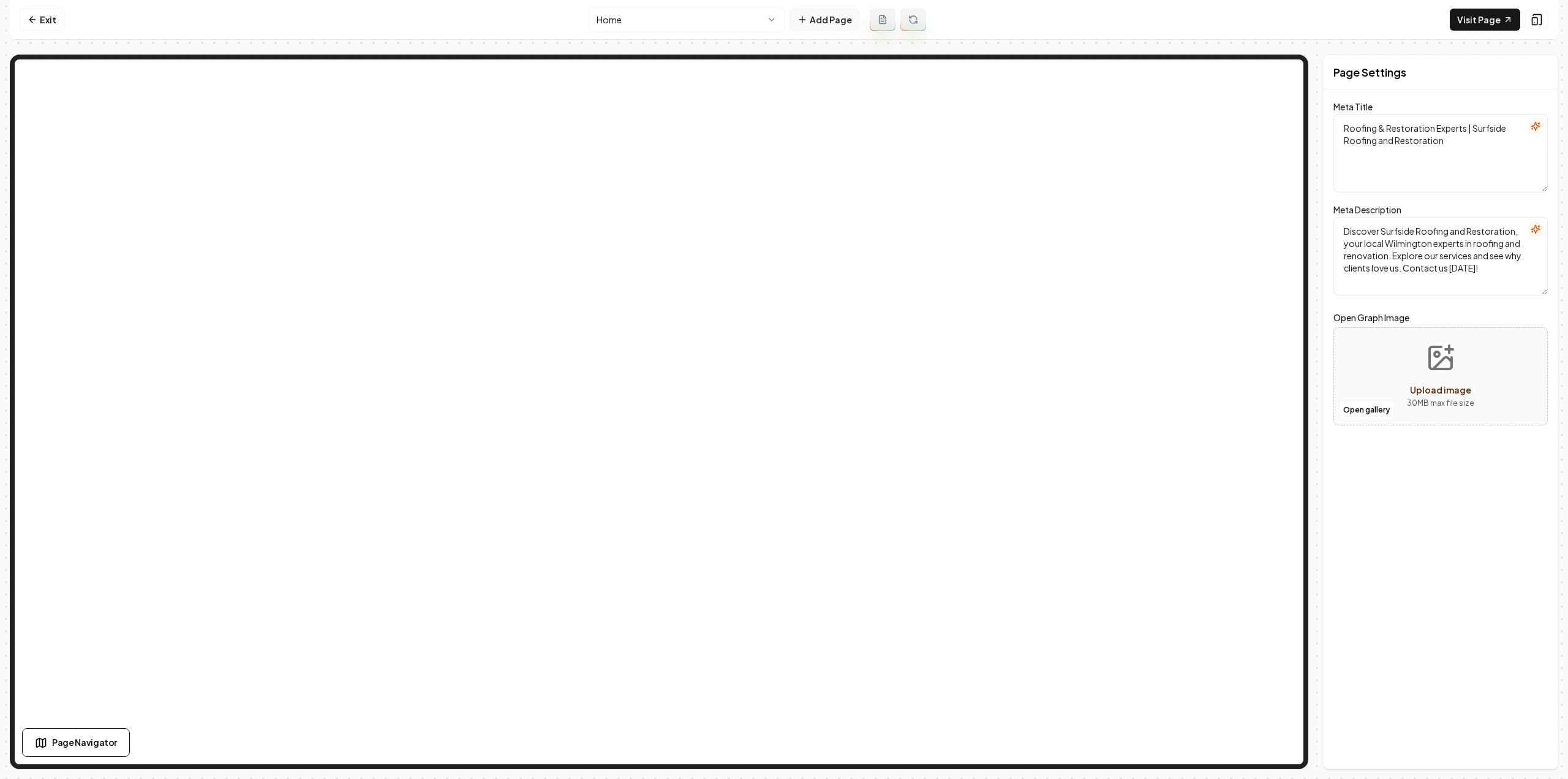
click at [828, 21] on button "Add Page" at bounding box center [824, 19] width 71 height 22
click at [42, 22] on link "Exit" at bounding box center [42, 19] width 44 height 22
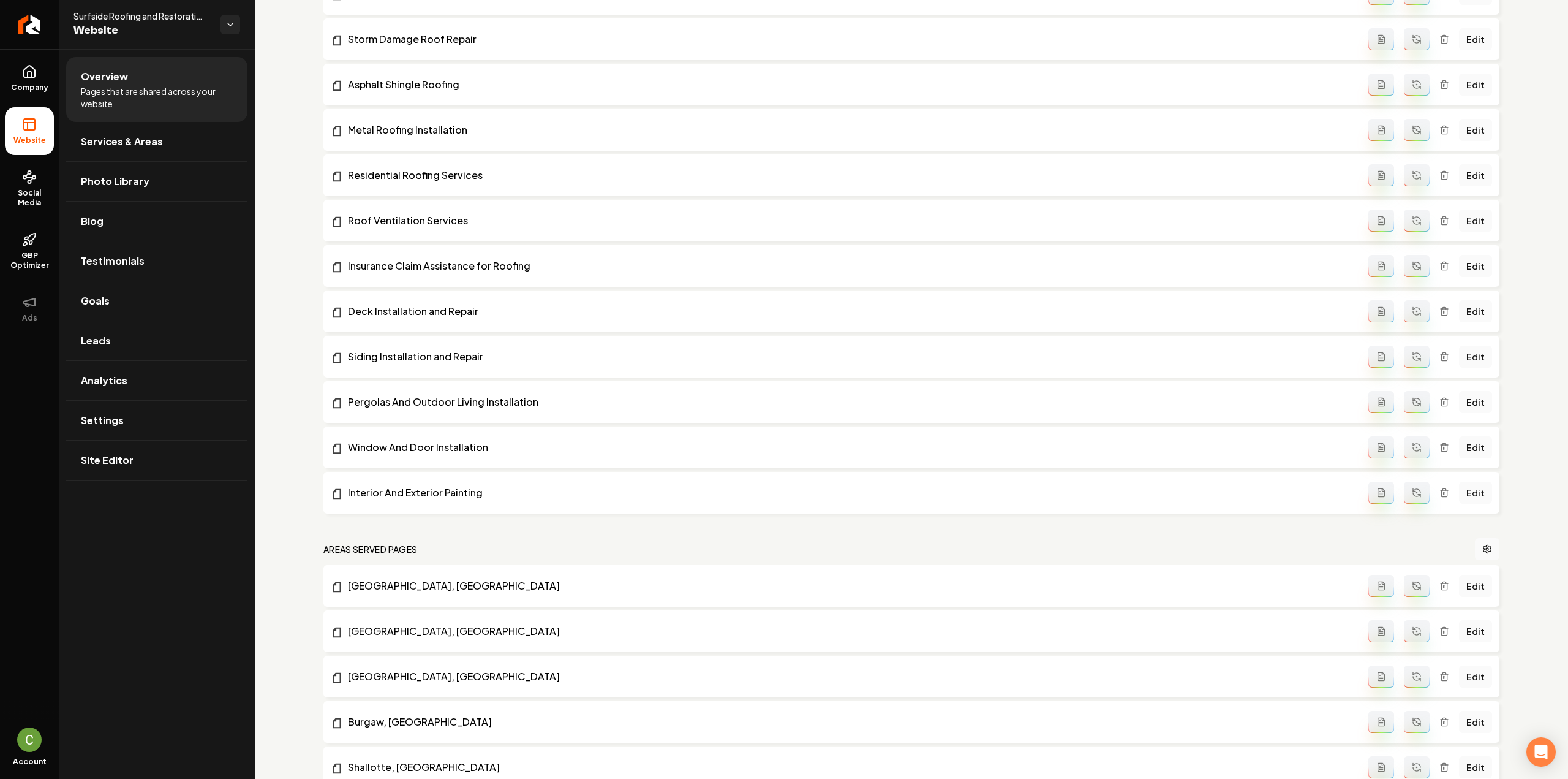
scroll to position [796, 0]
click at [15, 70] on link "Company" at bounding box center [29, 77] width 49 height 47
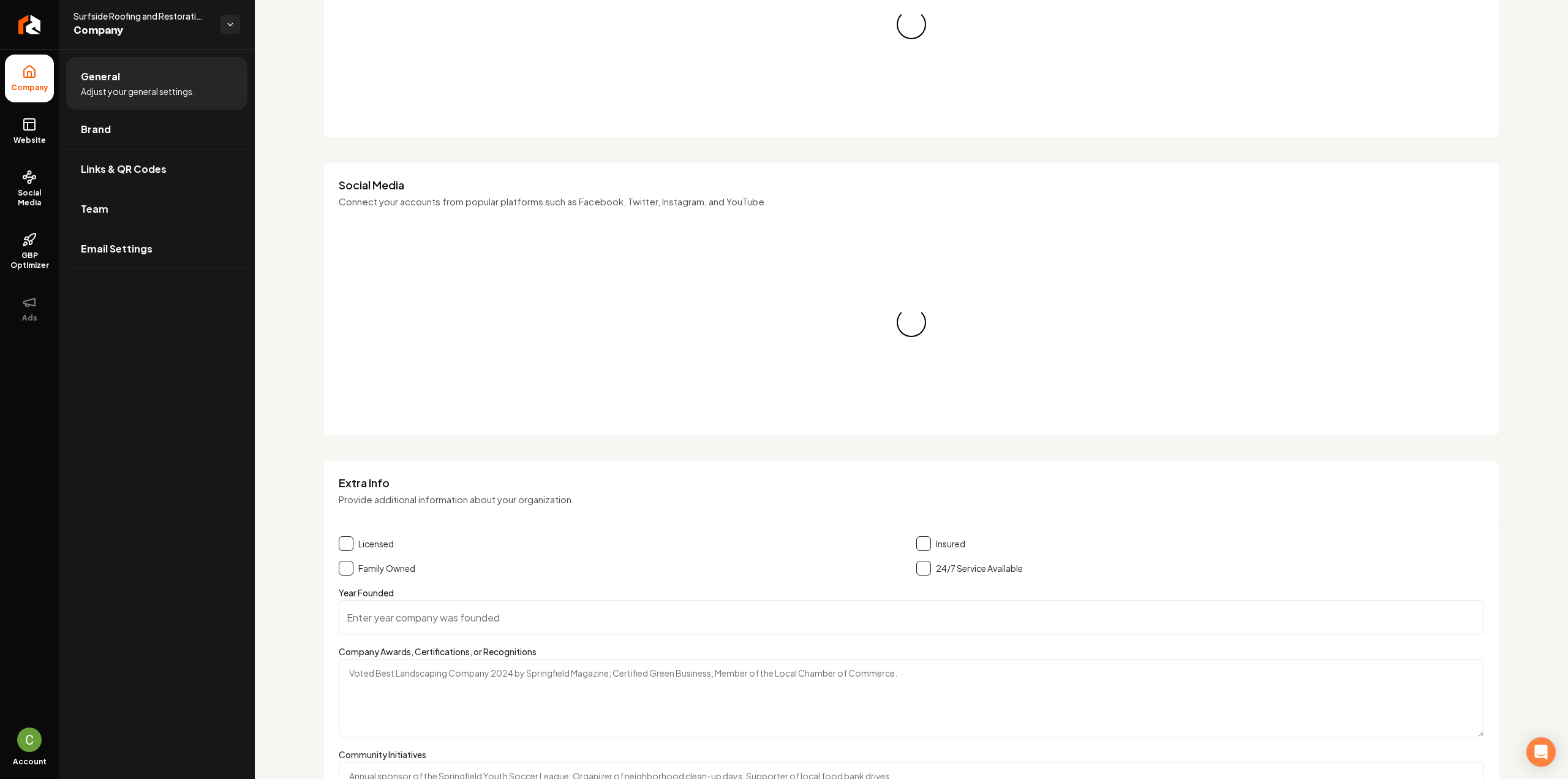
scroll to position [796, 0]
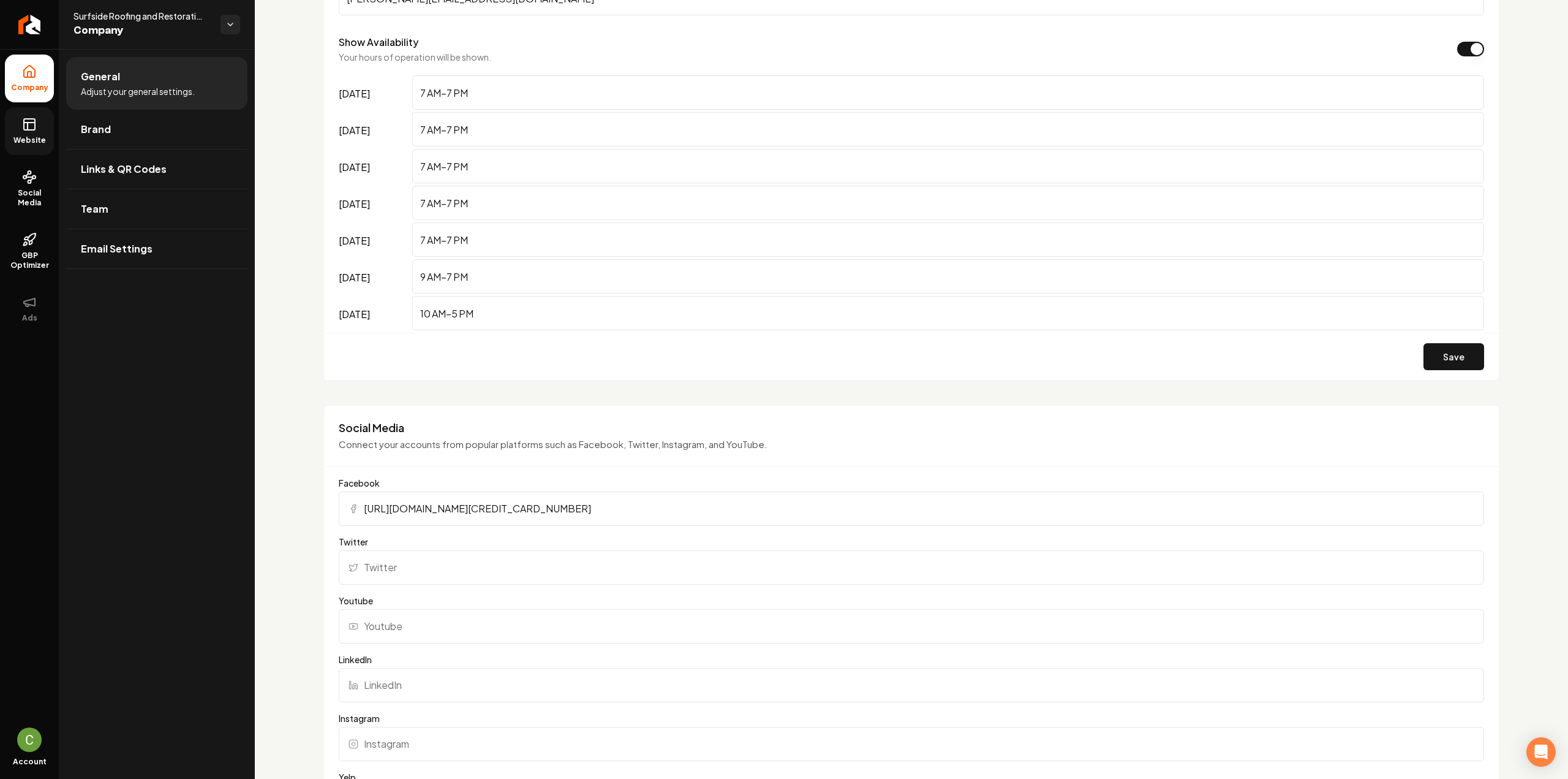
click at [41, 133] on link "Website" at bounding box center [29, 131] width 49 height 47
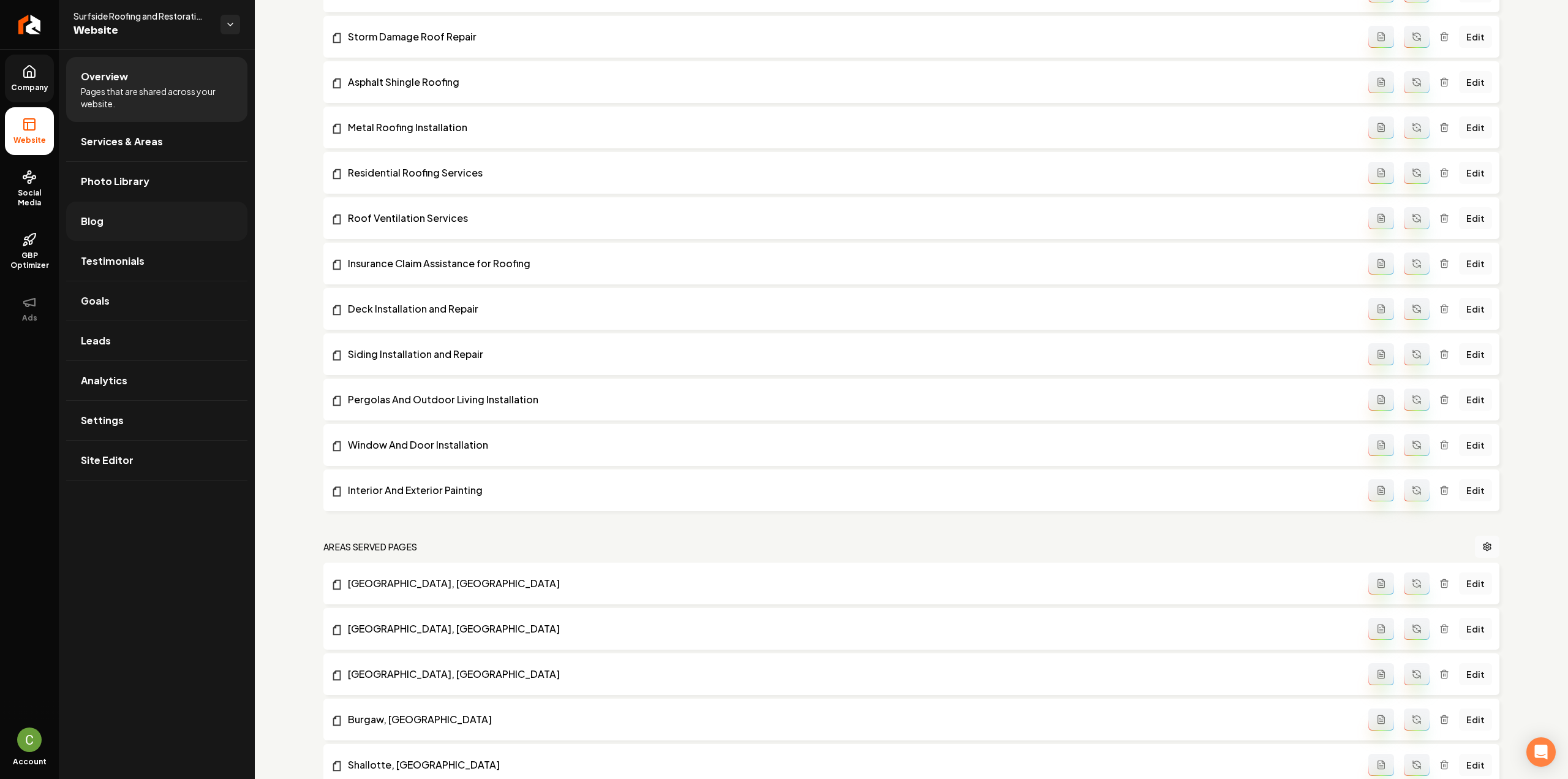
click at [118, 225] on link "Blog" at bounding box center [156, 221] width 181 height 40
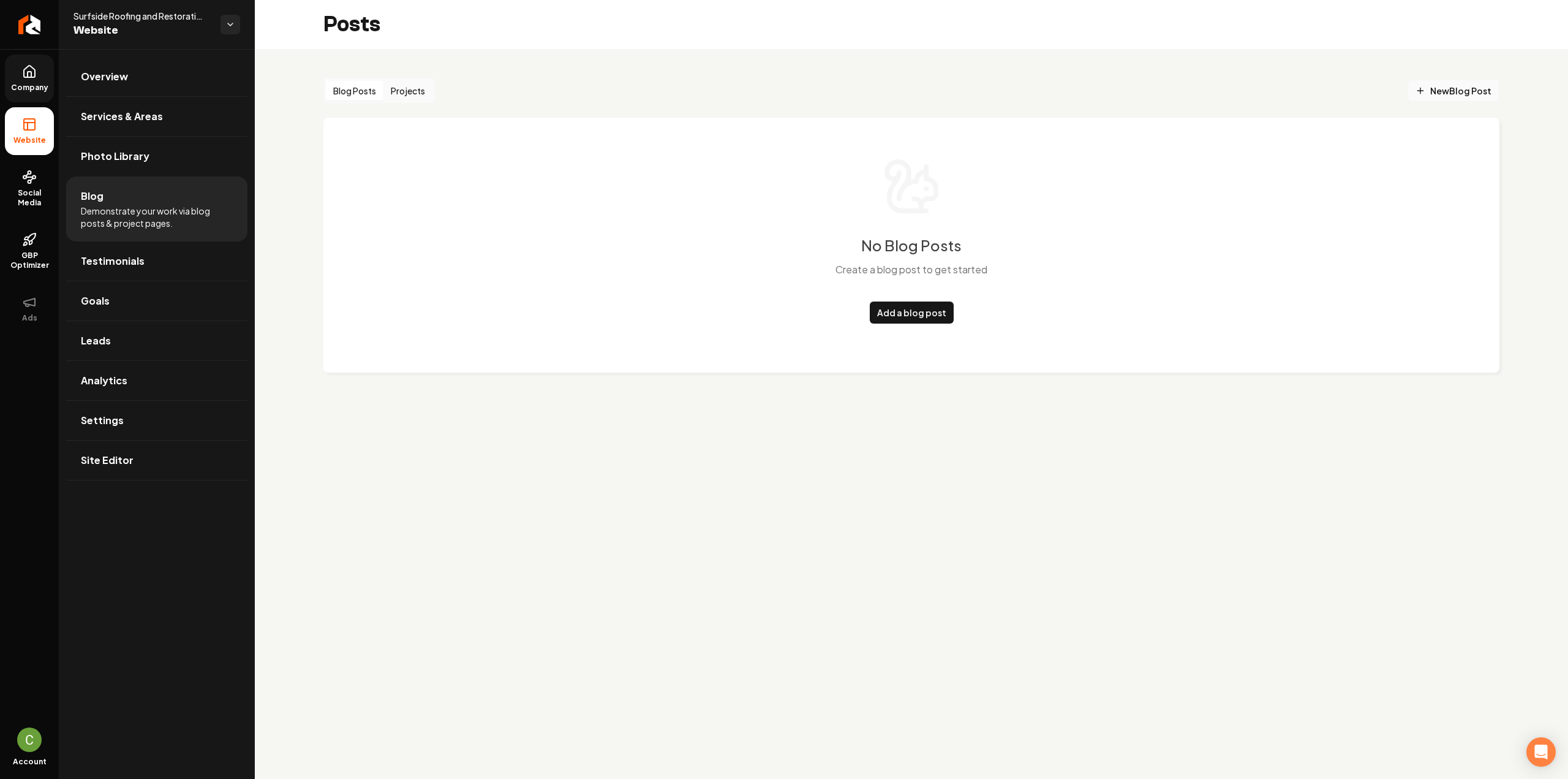
click at [1478, 89] on span "New Blog Post" at bounding box center [1453, 90] width 76 height 13
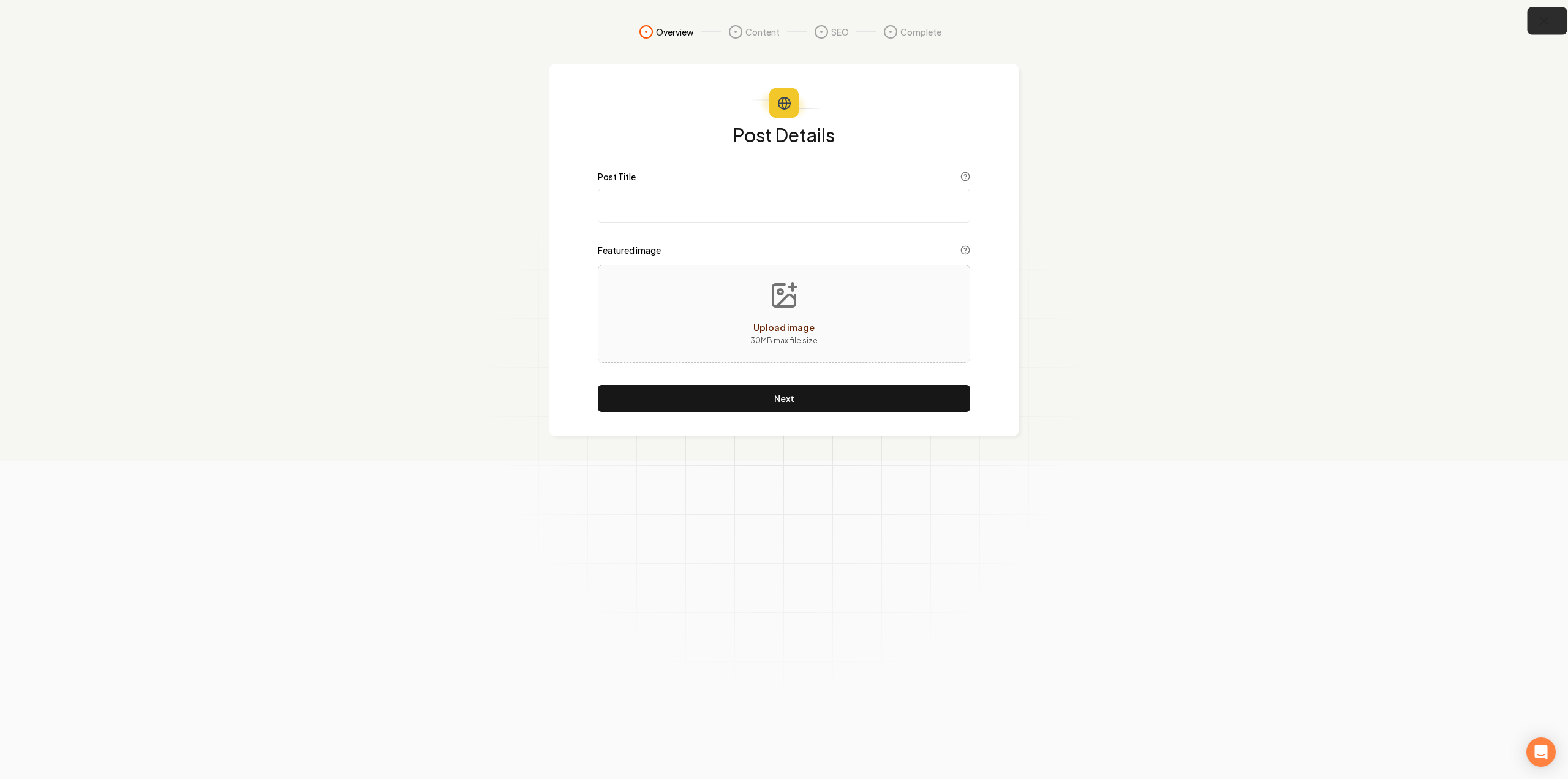
click at [1543, 17] on icon "button" at bounding box center [1544, 21] width 15 height 15
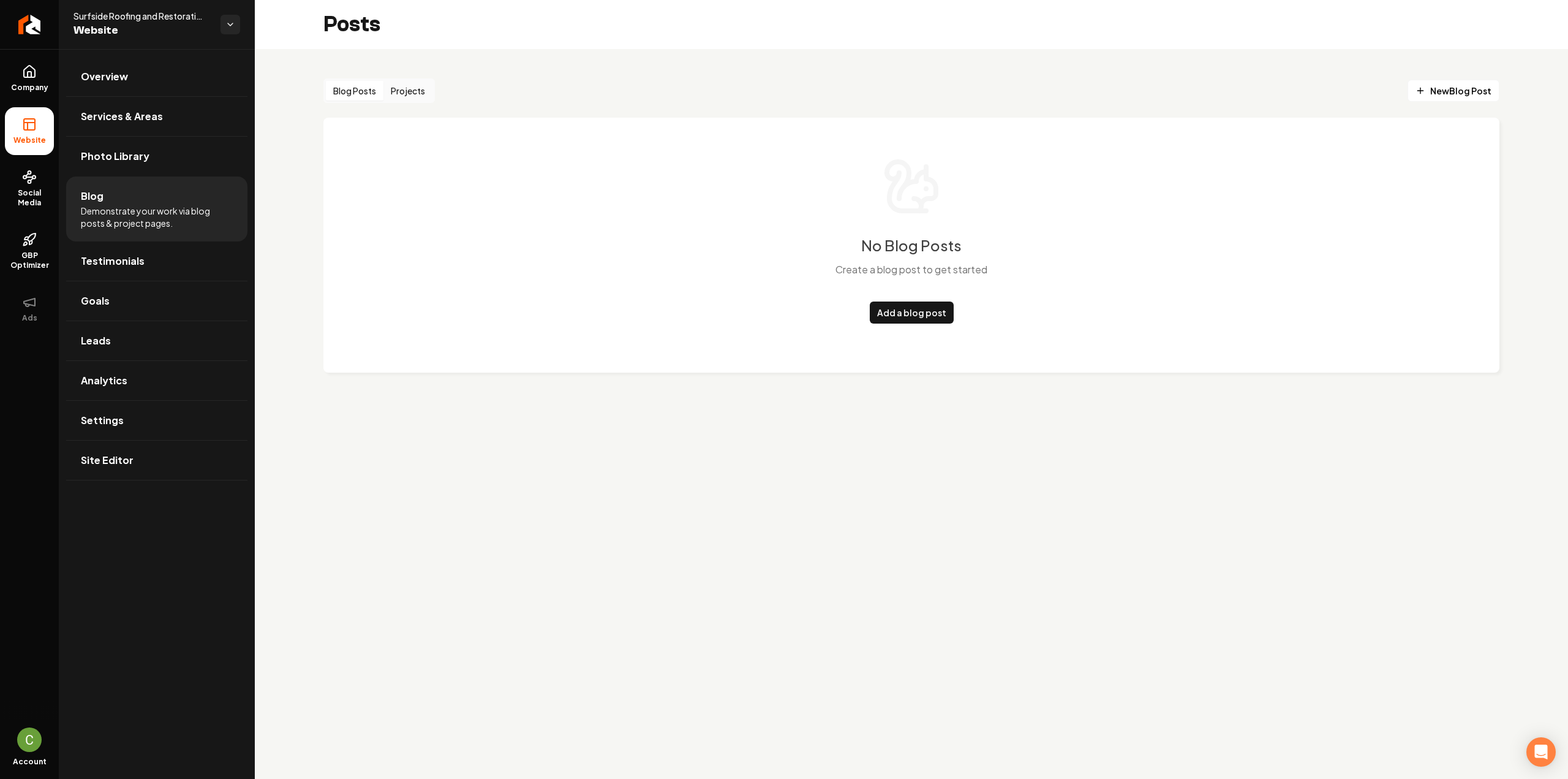
click at [414, 86] on button "Projects" at bounding box center [407, 91] width 49 height 19
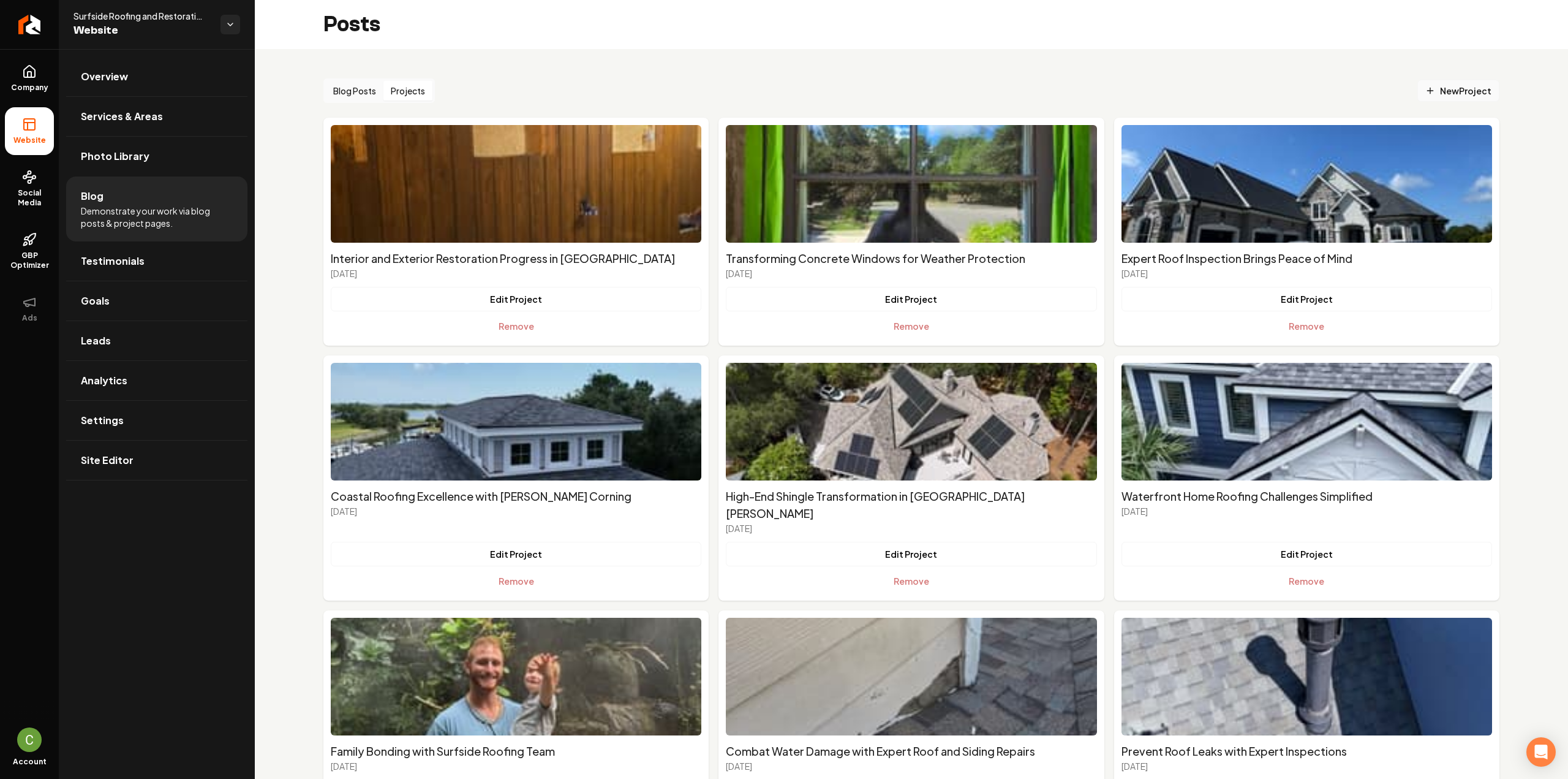
click at [1451, 89] on span "New Project" at bounding box center [1458, 90] width 66 height 13
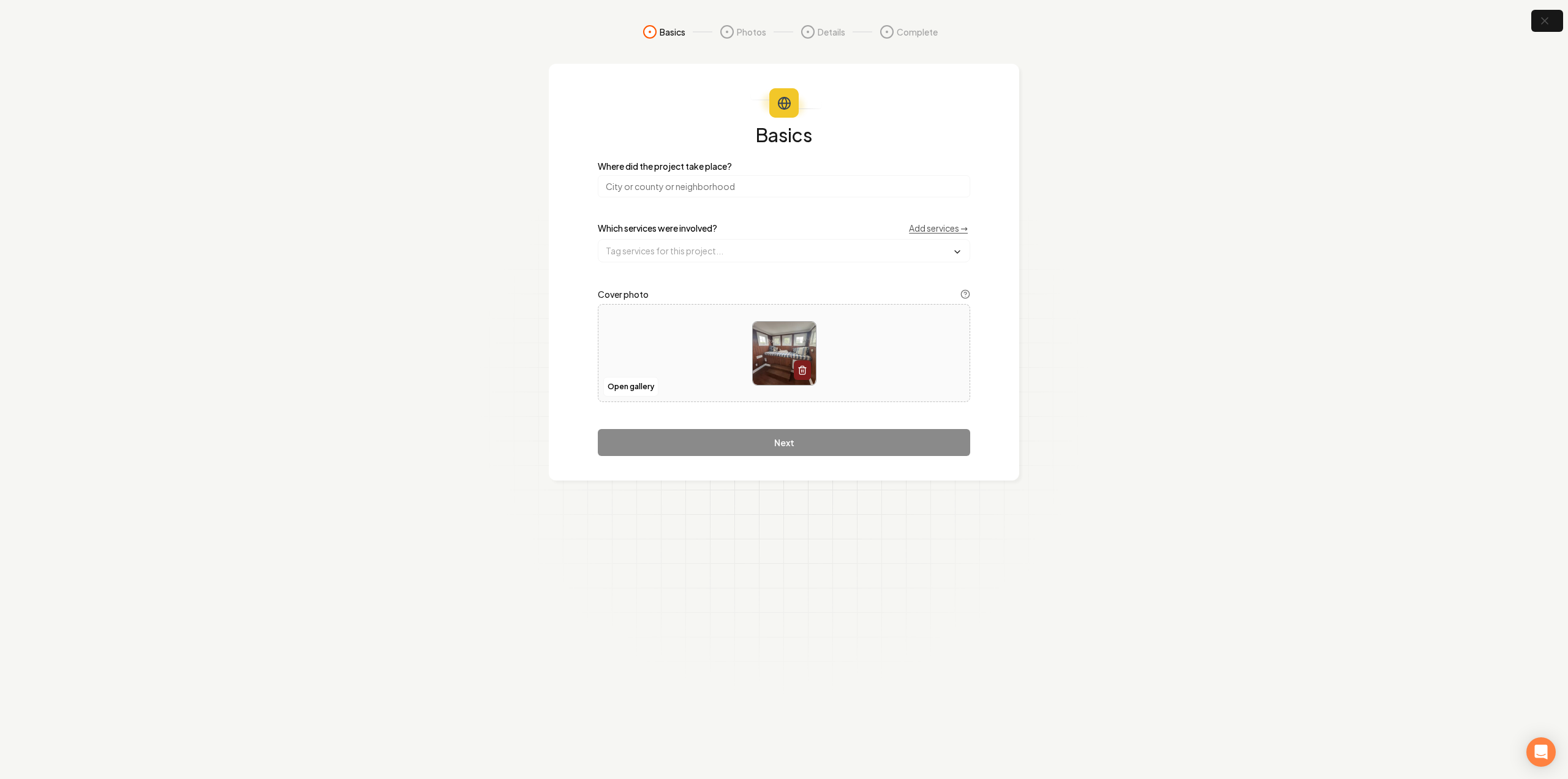
click at [632, 185] on input "search" at bounding box center [784, 186] width 372 height 22
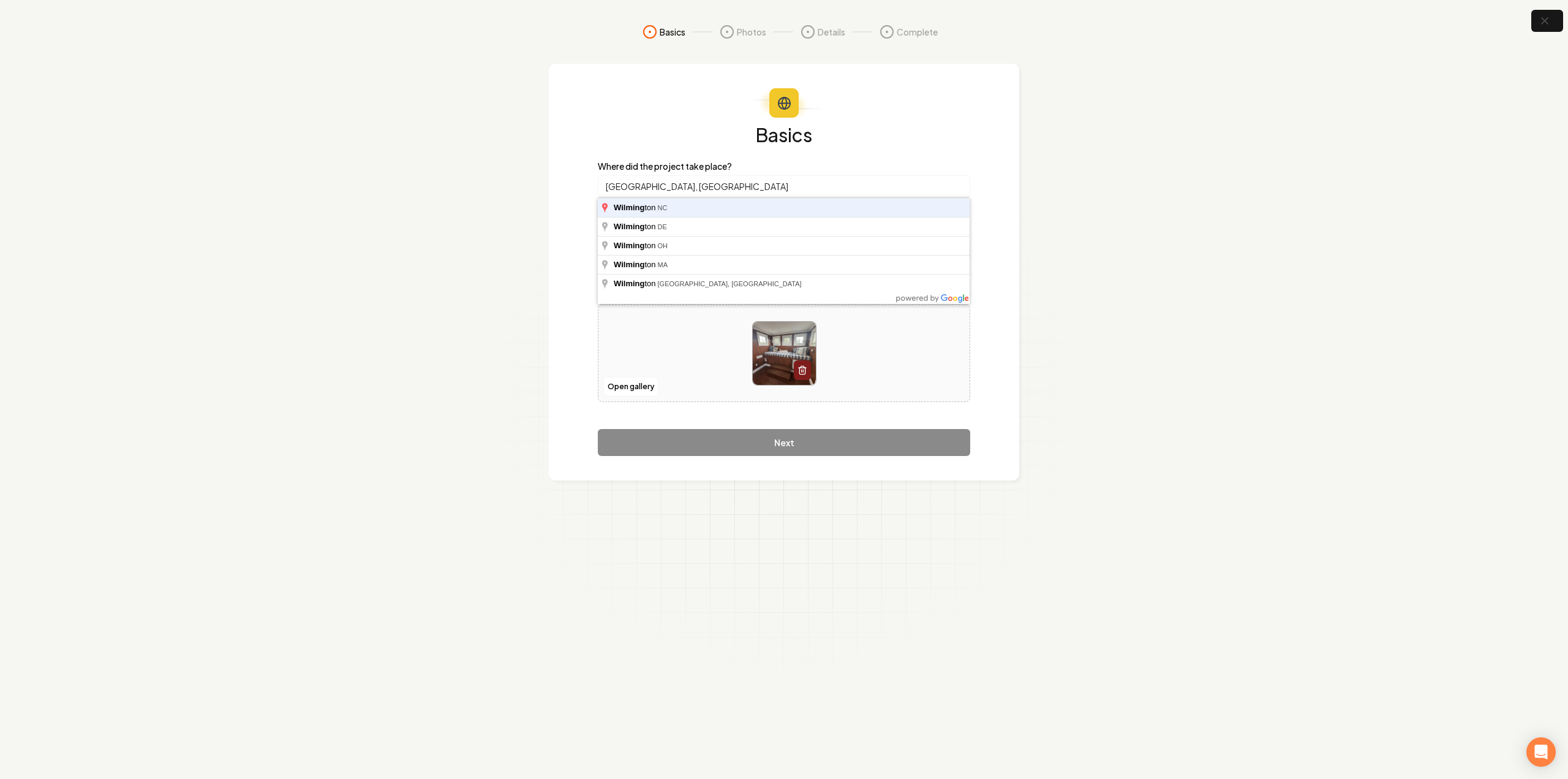
type input "Wilmington, NC"
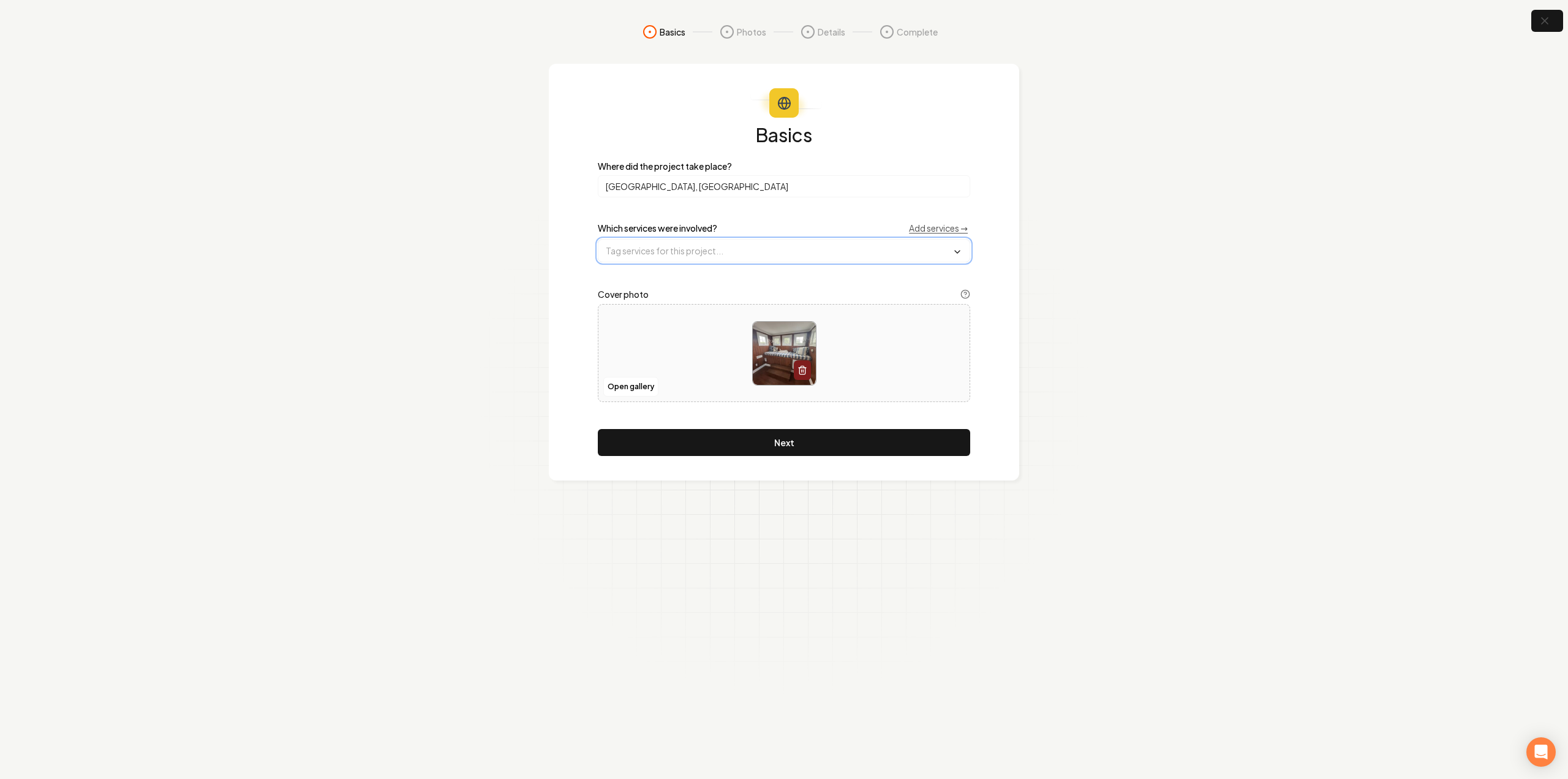
click at [732, 259] on input "text" at bounding box center [784, 251] width 371 height 22
click at [733, 215] on div "Basics Where did the project take place? Wilmington, NC Which services were inv…" at bounding box center [784, 290] width 372 height 331
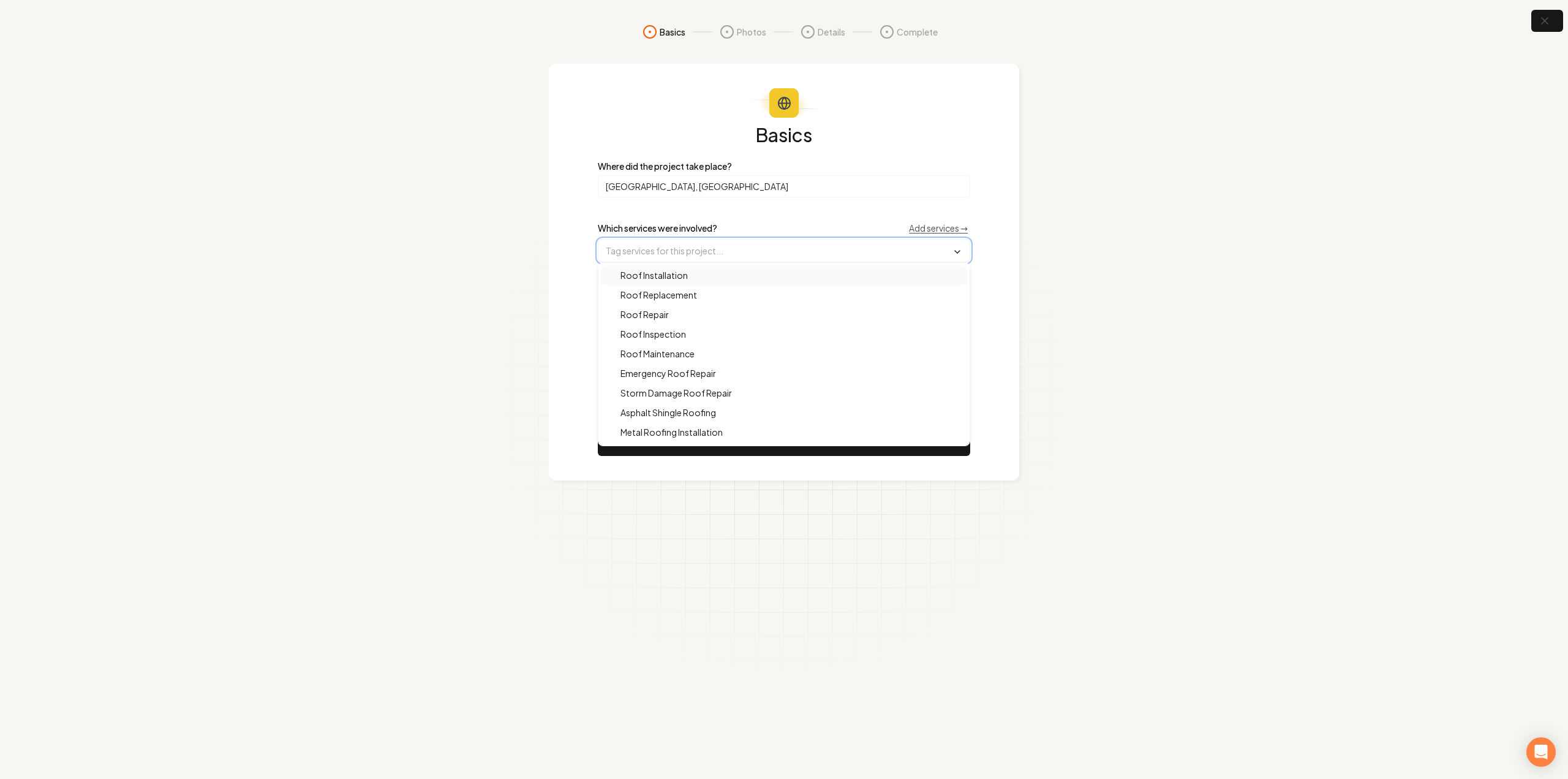
click at [730, 247] on input "text" at bounding box center [784, 251] width 371 height 22
click at [732, 395] on span "Interior And Exterior Painting" at bounding box center [669, 394] width 128 height 13
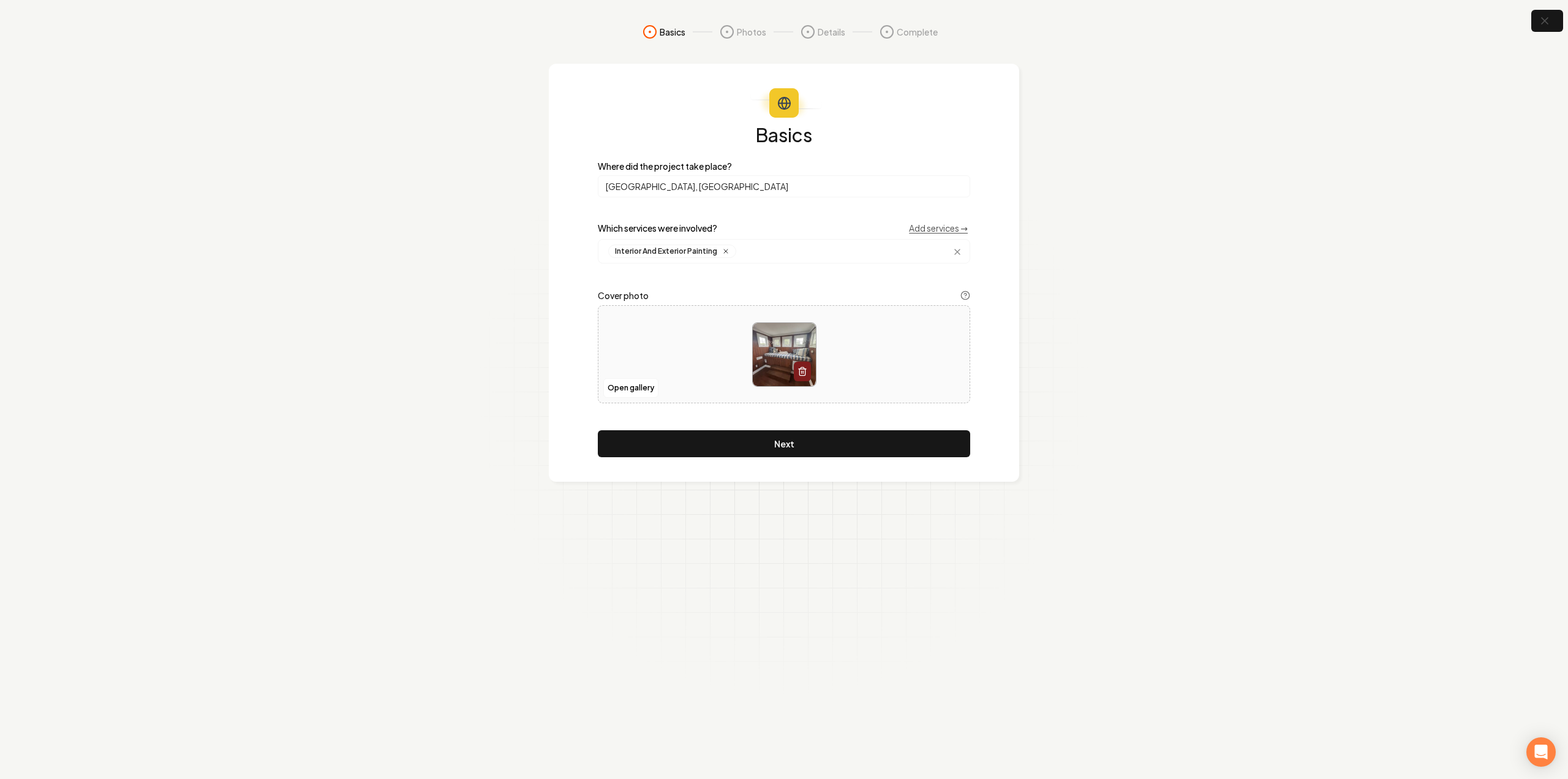
click at [709, 494] on section "Basics Photos Details Complete Basics Where did the project take place? Wilming…" at bounding box center [784, 389] width 1568 height 779
click at [726, 441] on button "Next" at bounding box center [784, 443] width 372 height 27
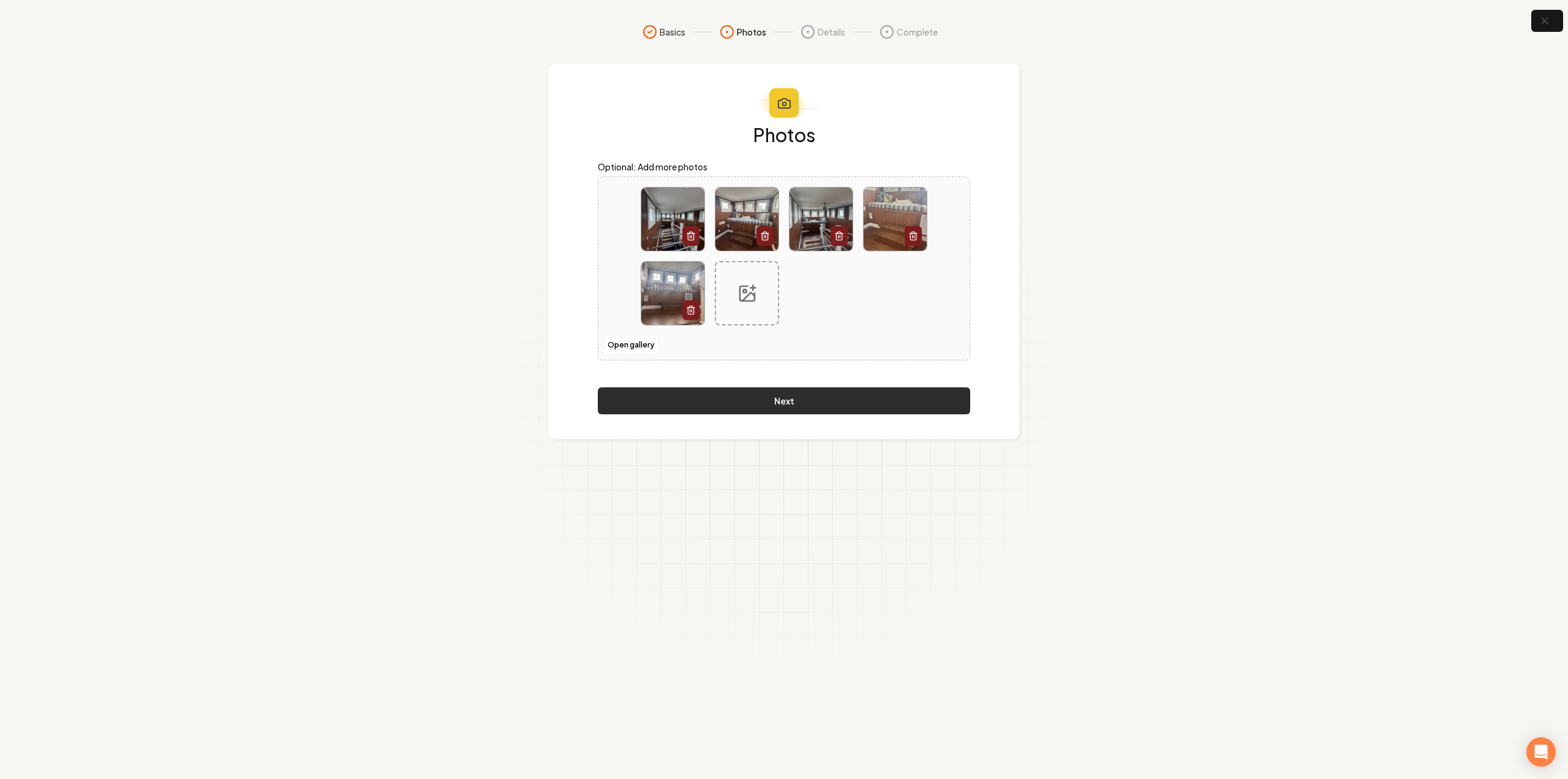
click at [725, 404] on button "Next" at bounding box center [784, 401] width 372 height 27
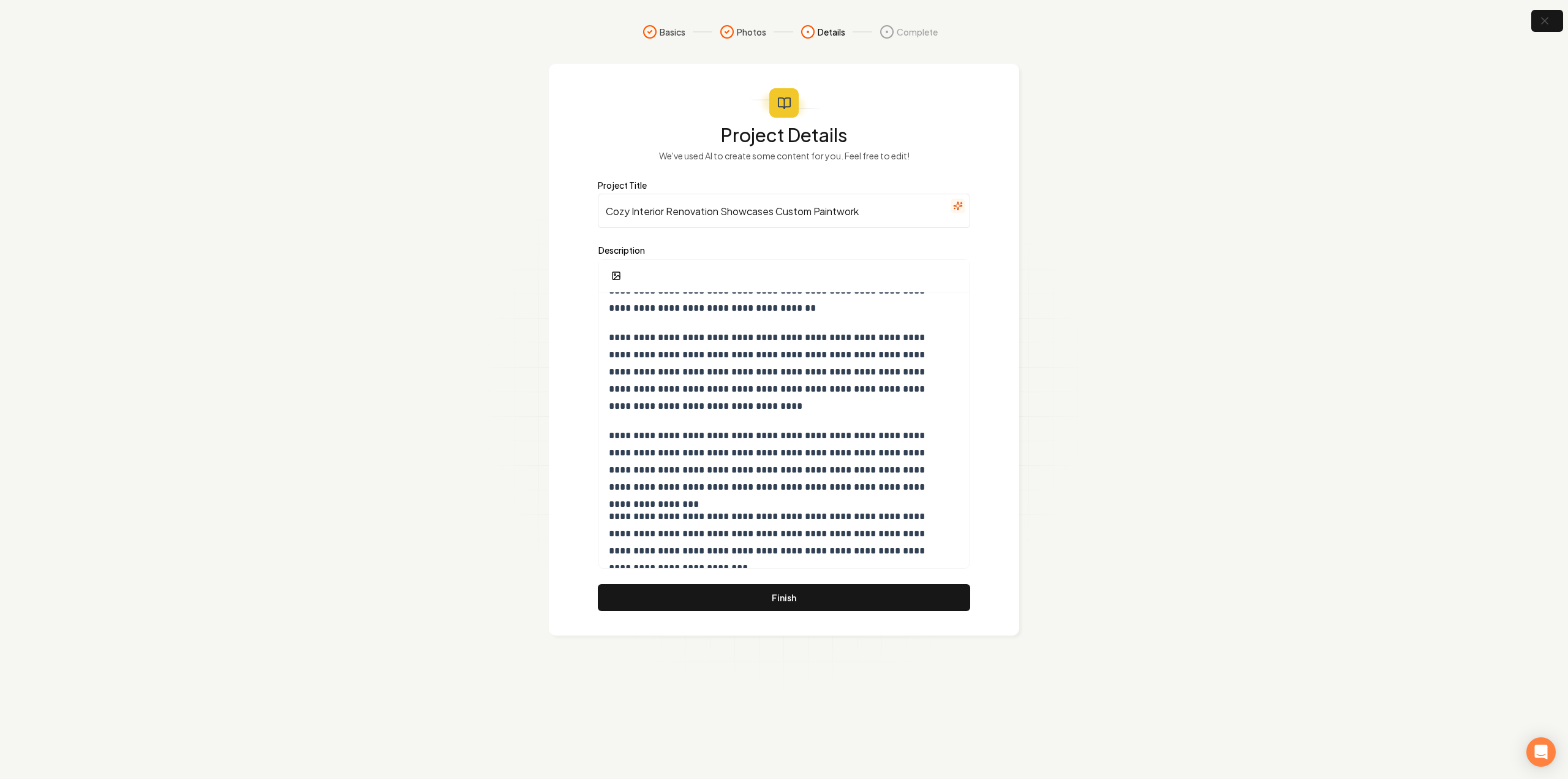
scroll to position [89, 0]
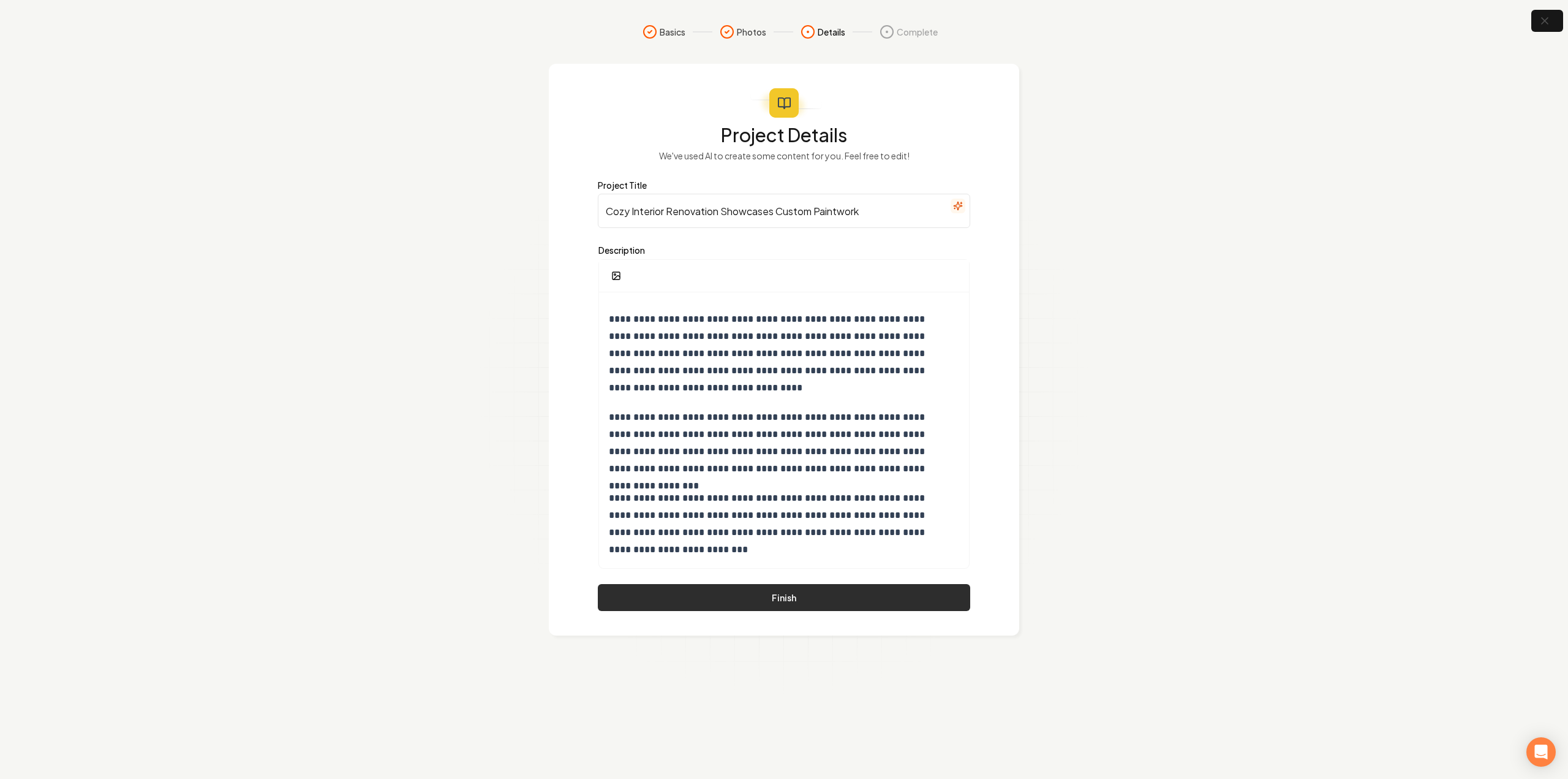
click at [714, 593] on button "Finish" at bounding box center [784, 597] width 372 height 27
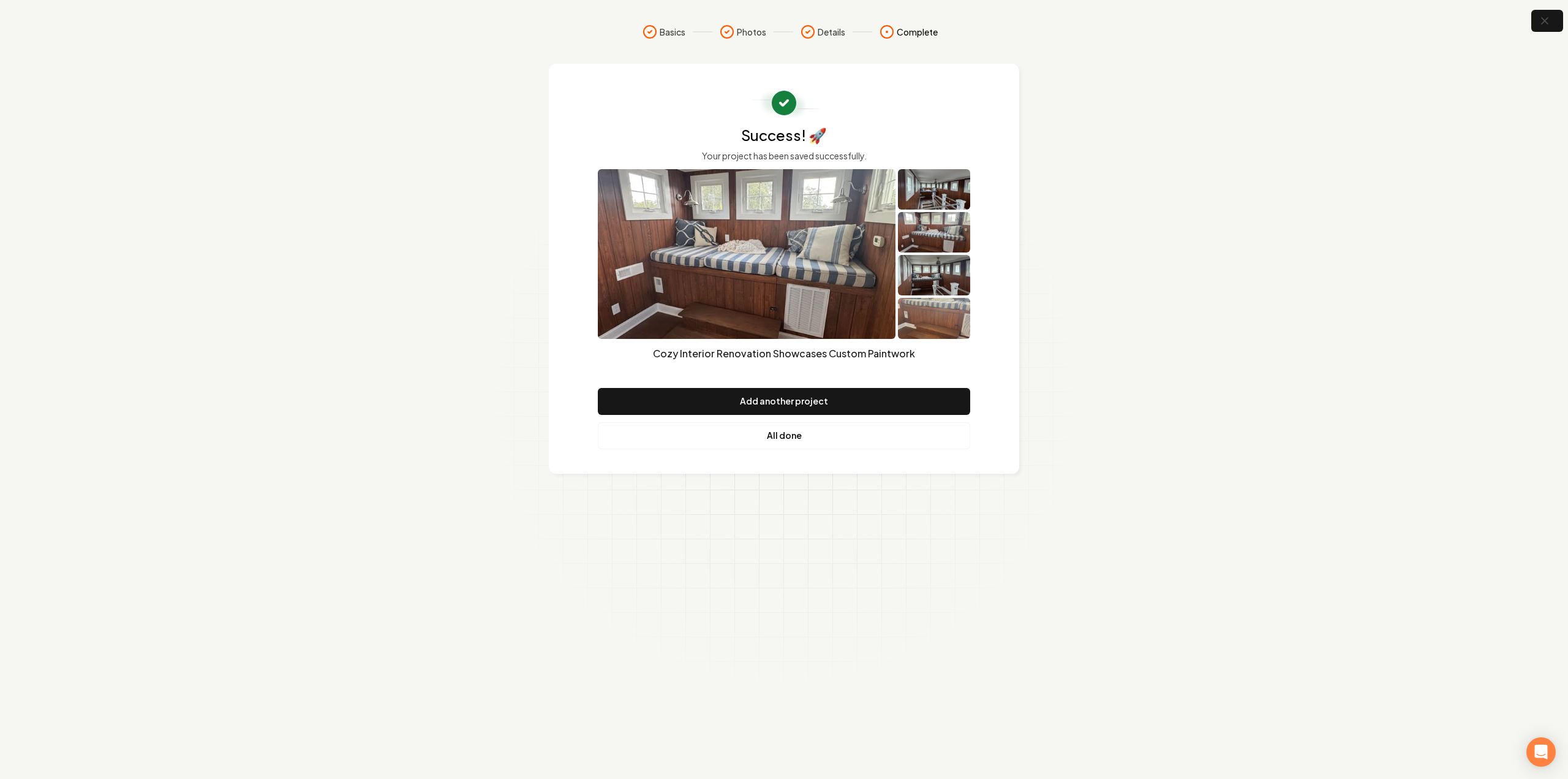
click at [820, 433] on link "All done" at bounding box center [784, 435] width 372 height 27
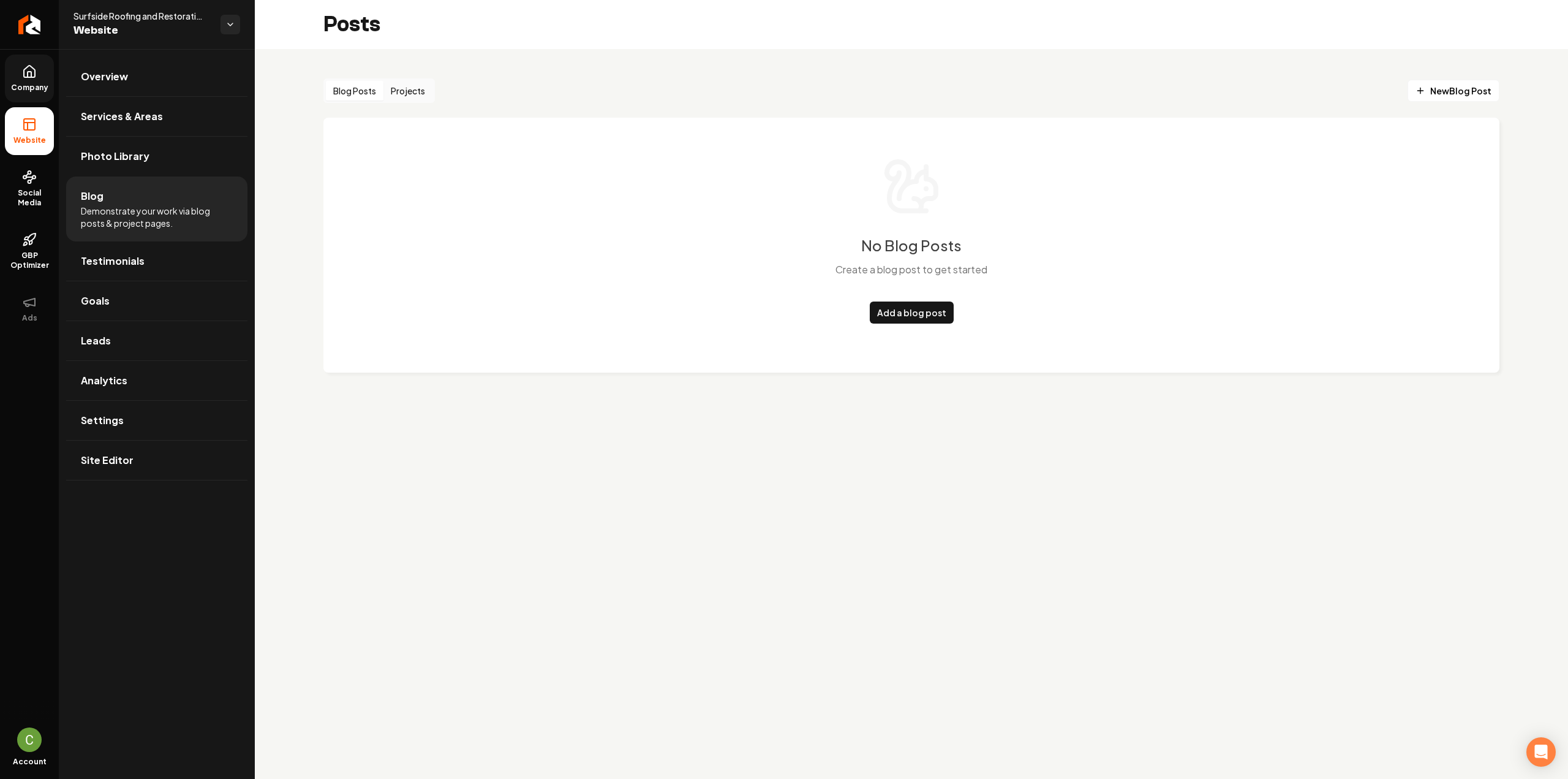
drag, startPoint x: 8, startPoint y: 85, endPoint x: 14, endPoint y: 95, distance: 11.7
click at [9, 85] on span "Company" at bounding box center [29, 87] width 47 height 10
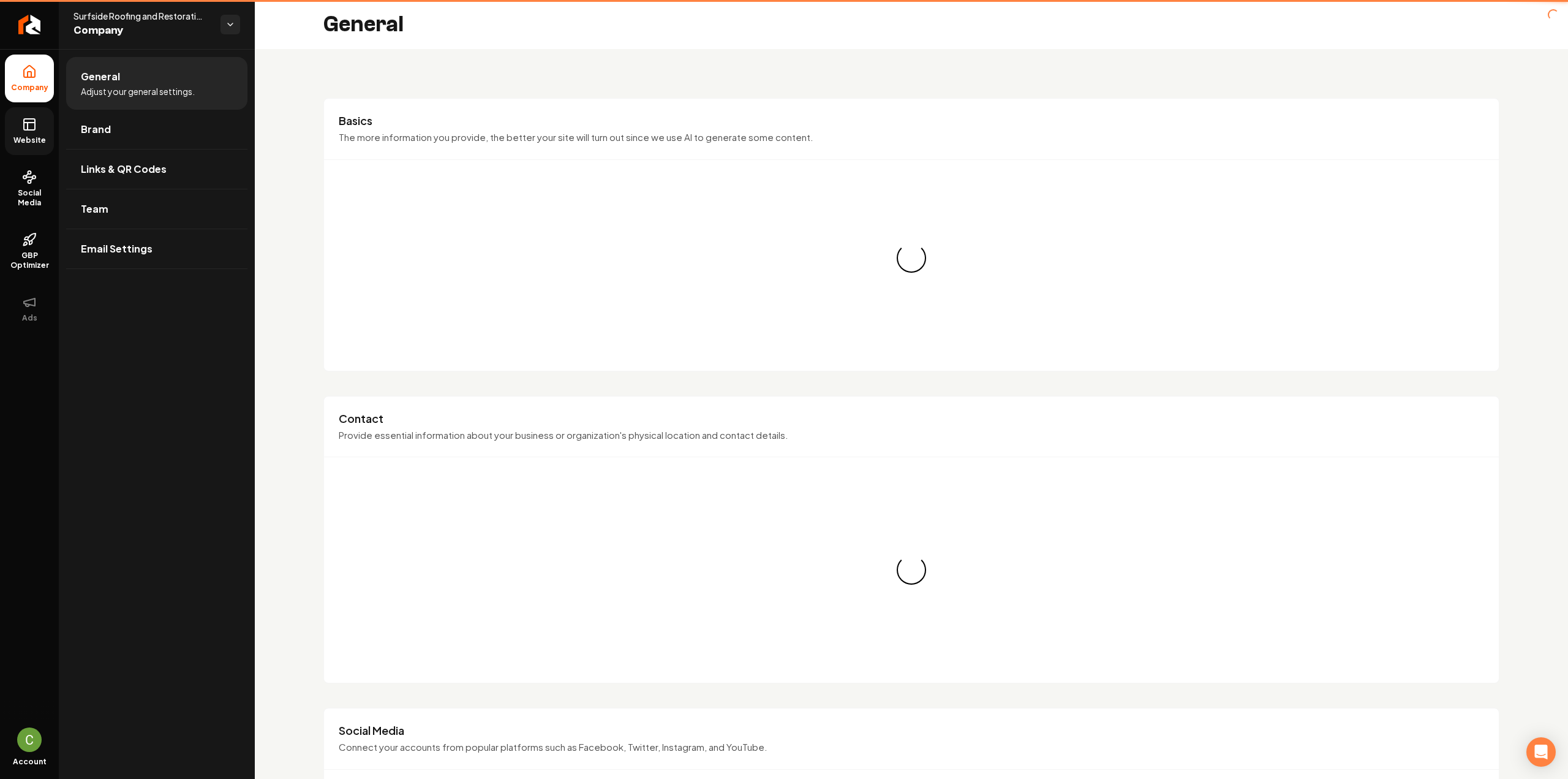
click at [27, 142] on span "Website" at bounding box center [30, 140] width 43 height 10
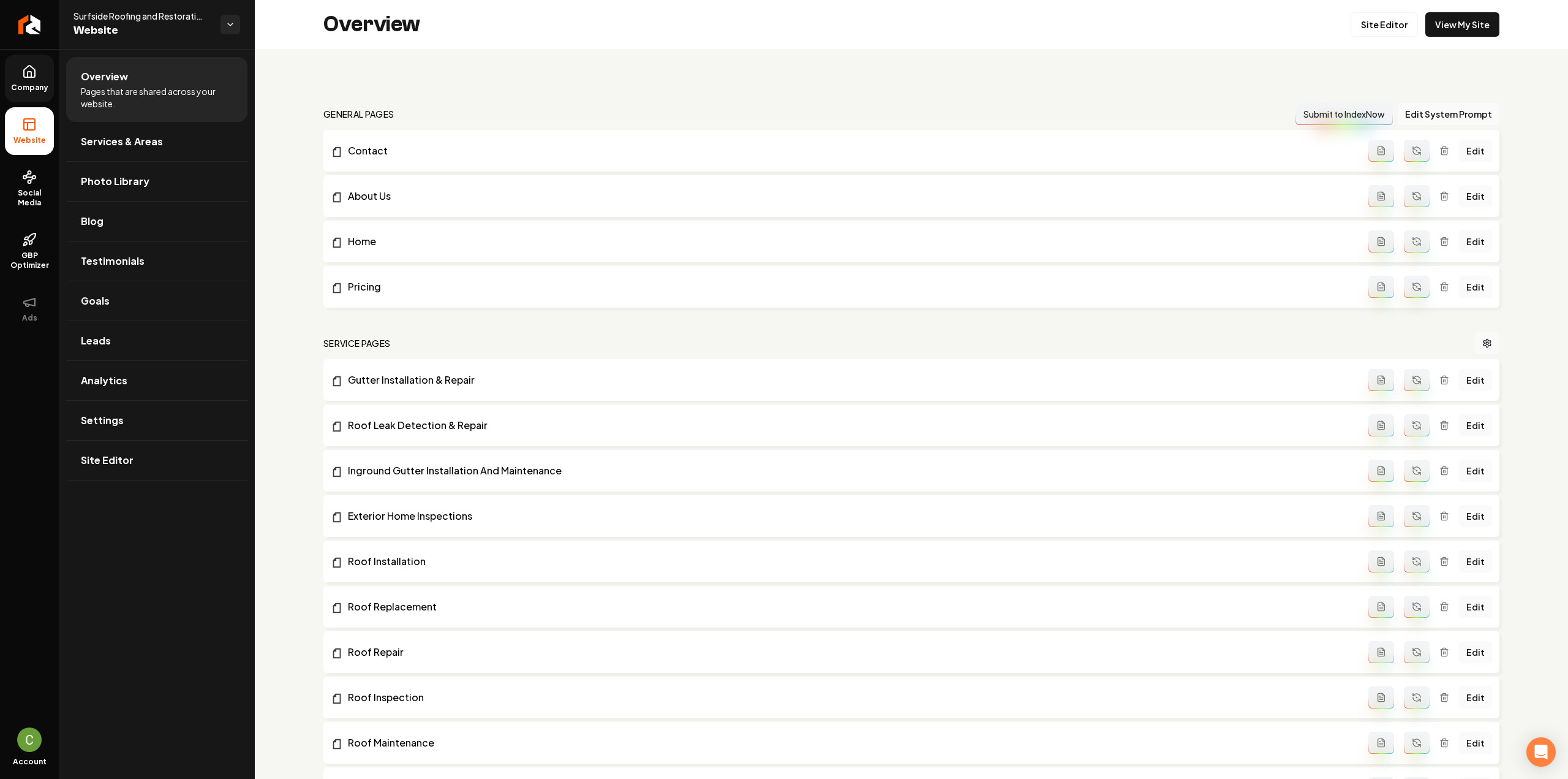
click at [1413, 16] on div "Site Editor View My Site" at bounding box center [1425, 24] width 149 height 24
click at [1403, 19] on link "Site Editor" at bounding box center [1384, 24] width 68 height 24
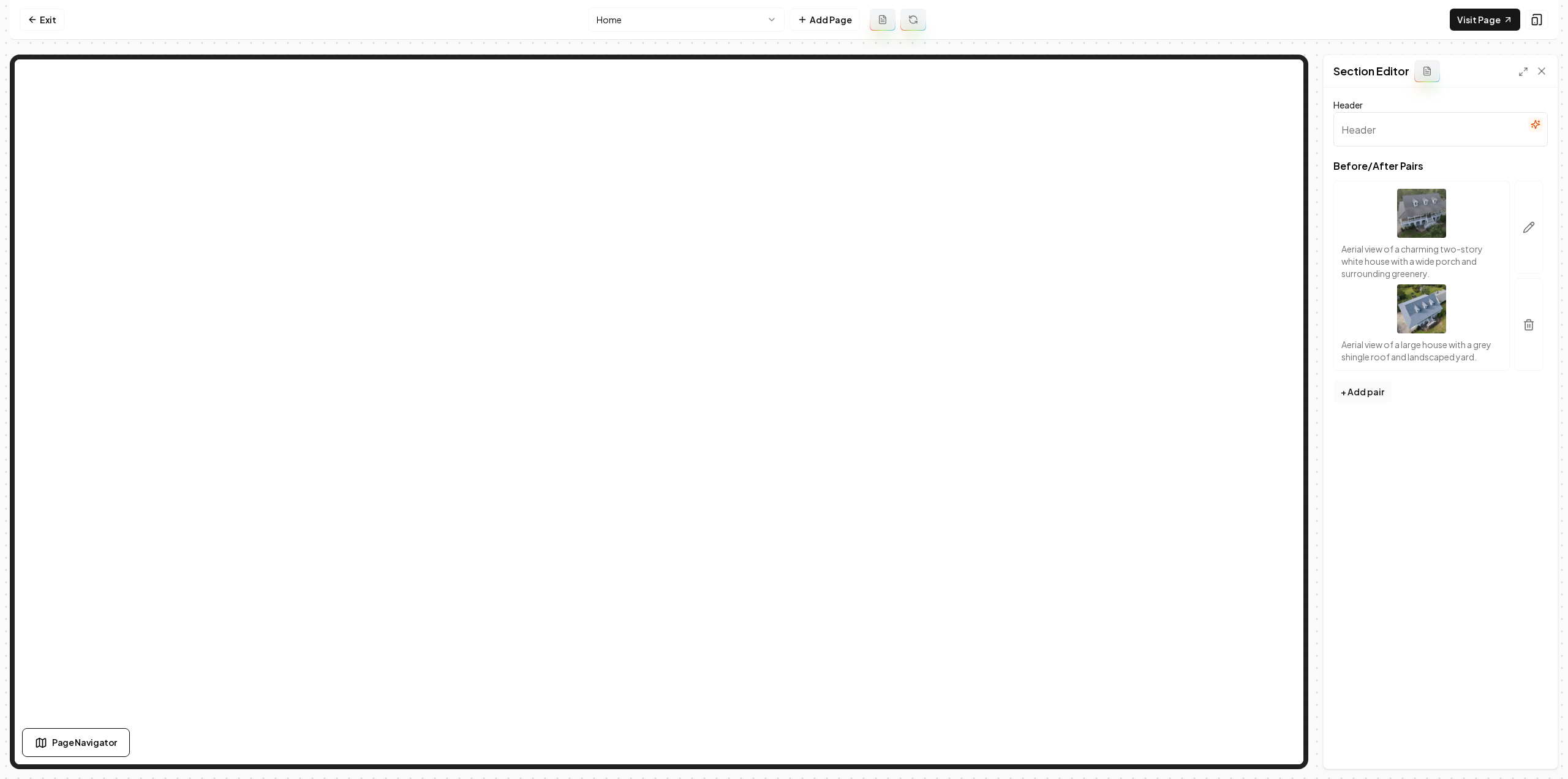
click at [1373, 394] on button "+ Add pair" at bounding box center [1362, 391] width 58 height 22
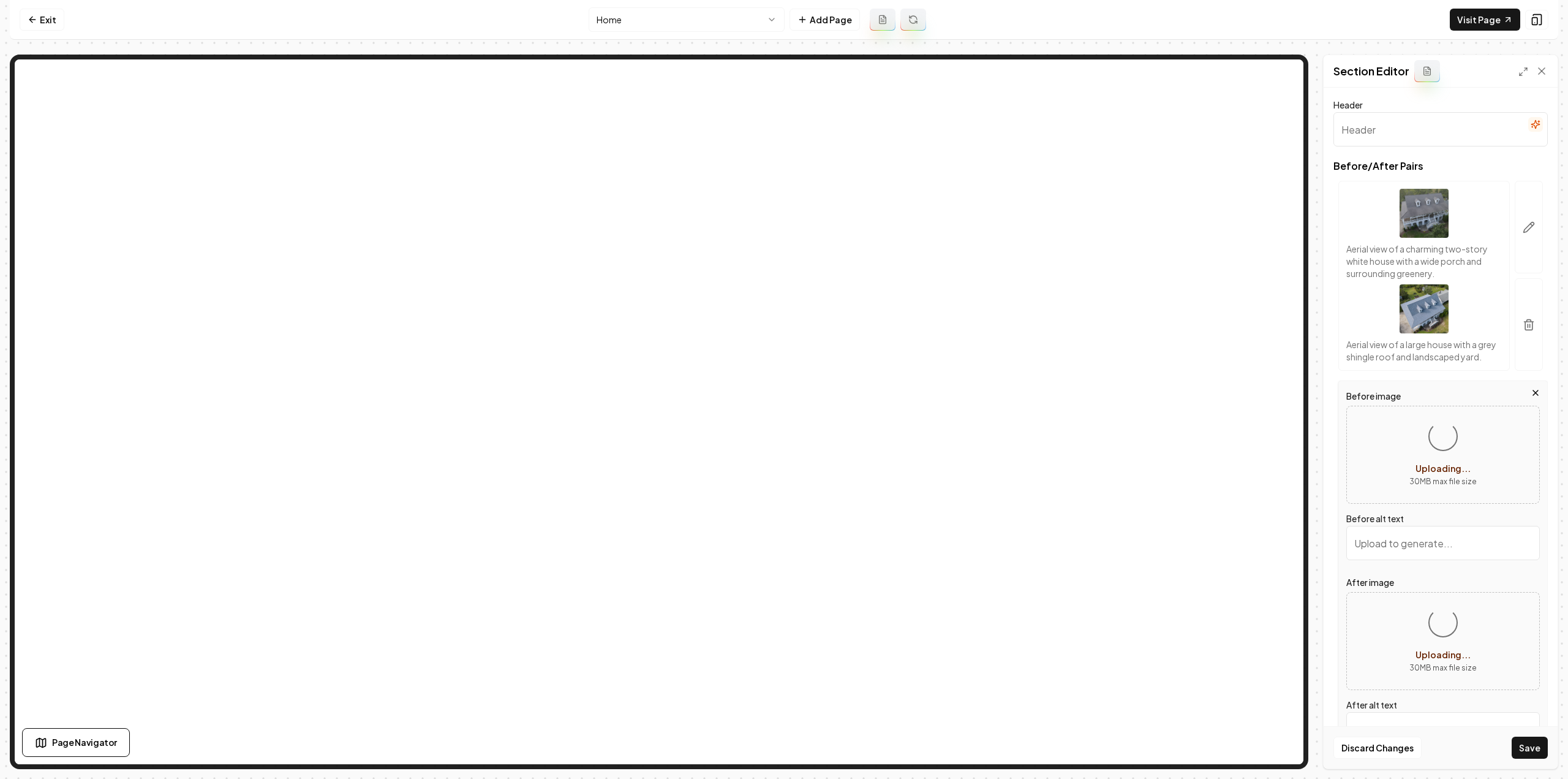
scroll to position [101, 0]
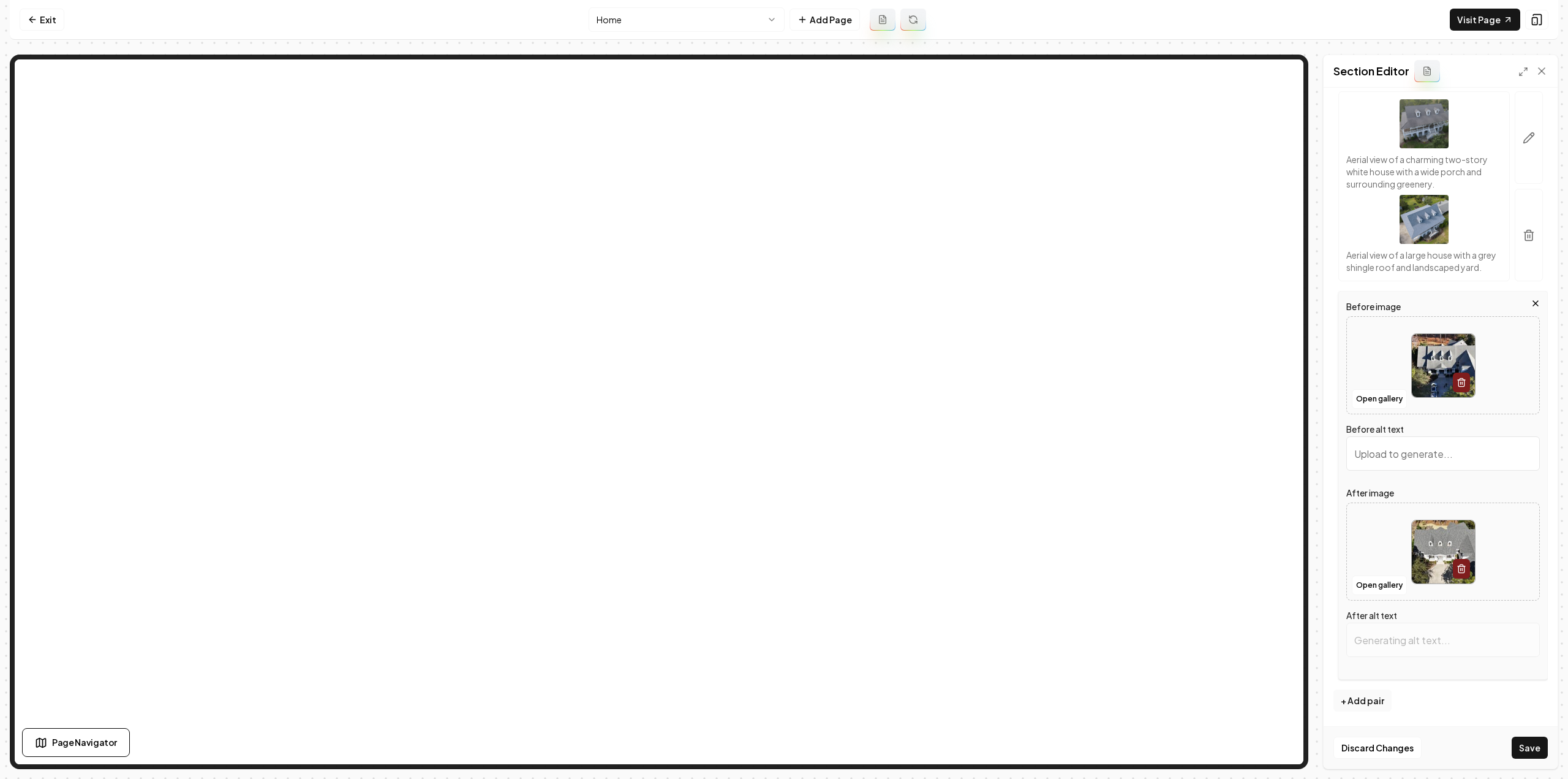
type input "Aerial view of a large residential home with a driveway and landscaped yard."
type input "Aerial view of a large, elegant house with a gray roof and landscaped yard."
click at [1525, 752] on button "Save" at bounding box center [1528, 747] width 36 height 22
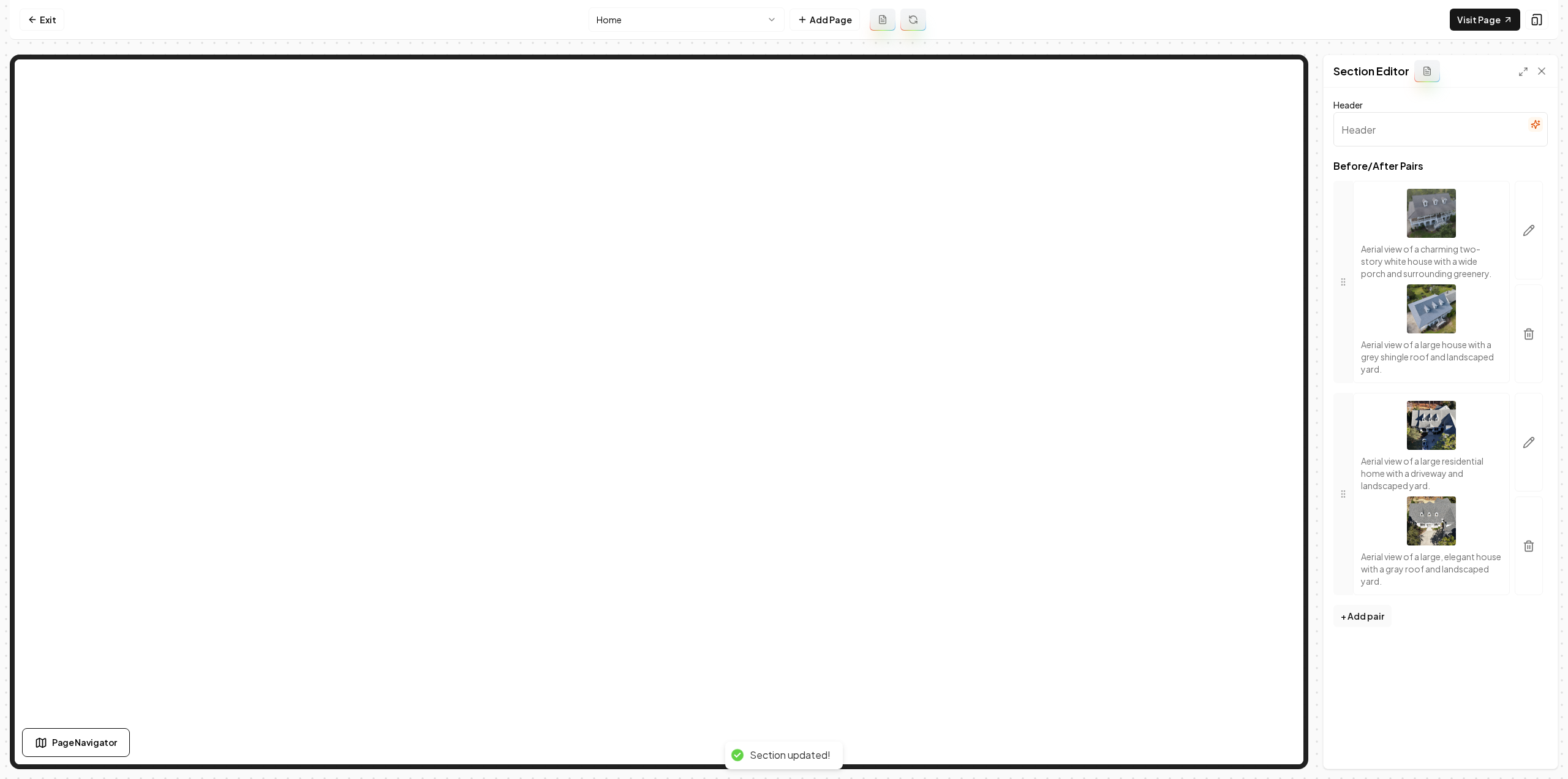
scroll to position [0, 0]
click at [35, 22] on icon at bounding box center [32, 19] width 10 height 10
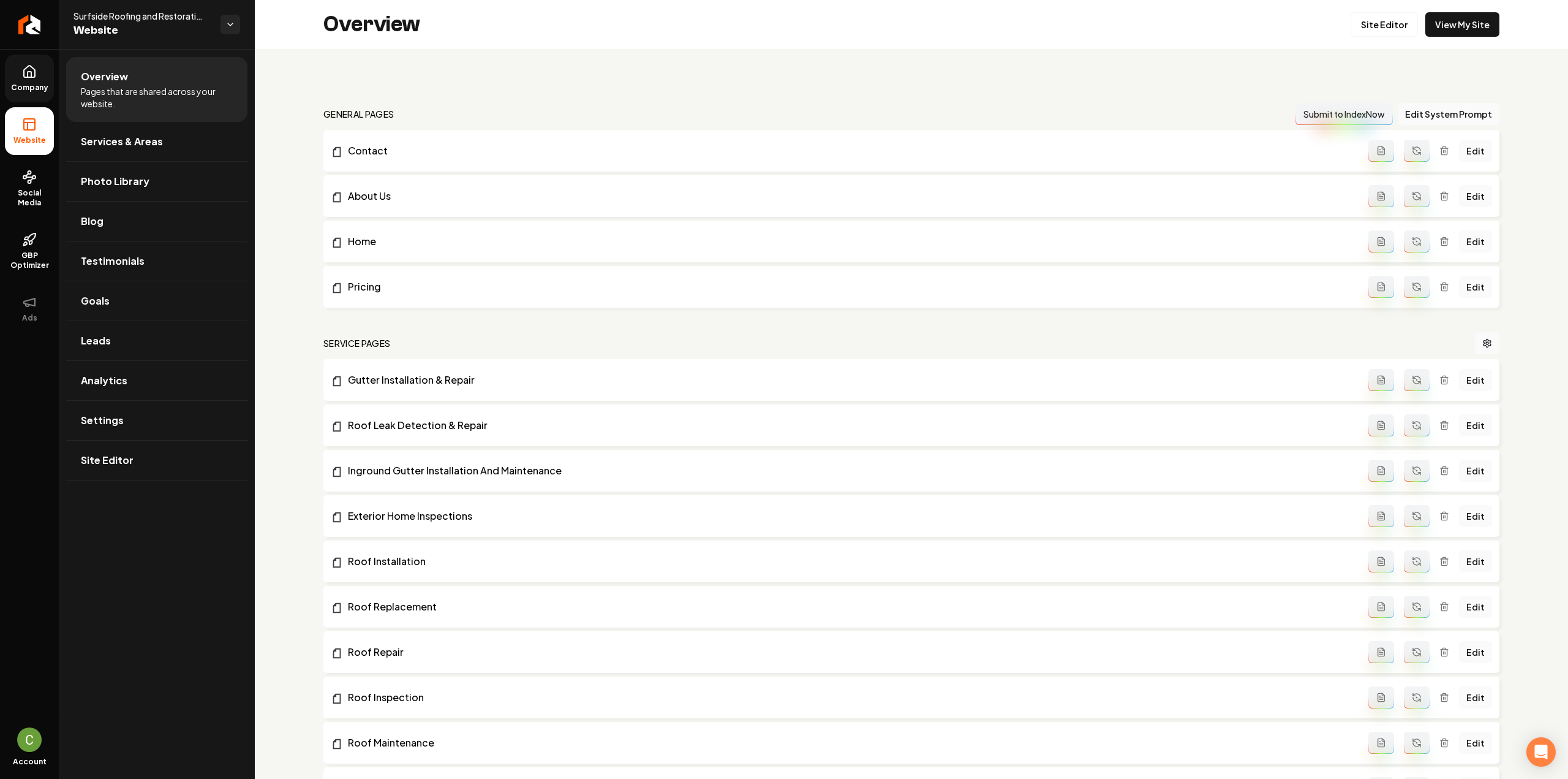
click at [41, 96] on link "Company" at bounding box center [29, 77] width 49 height 47
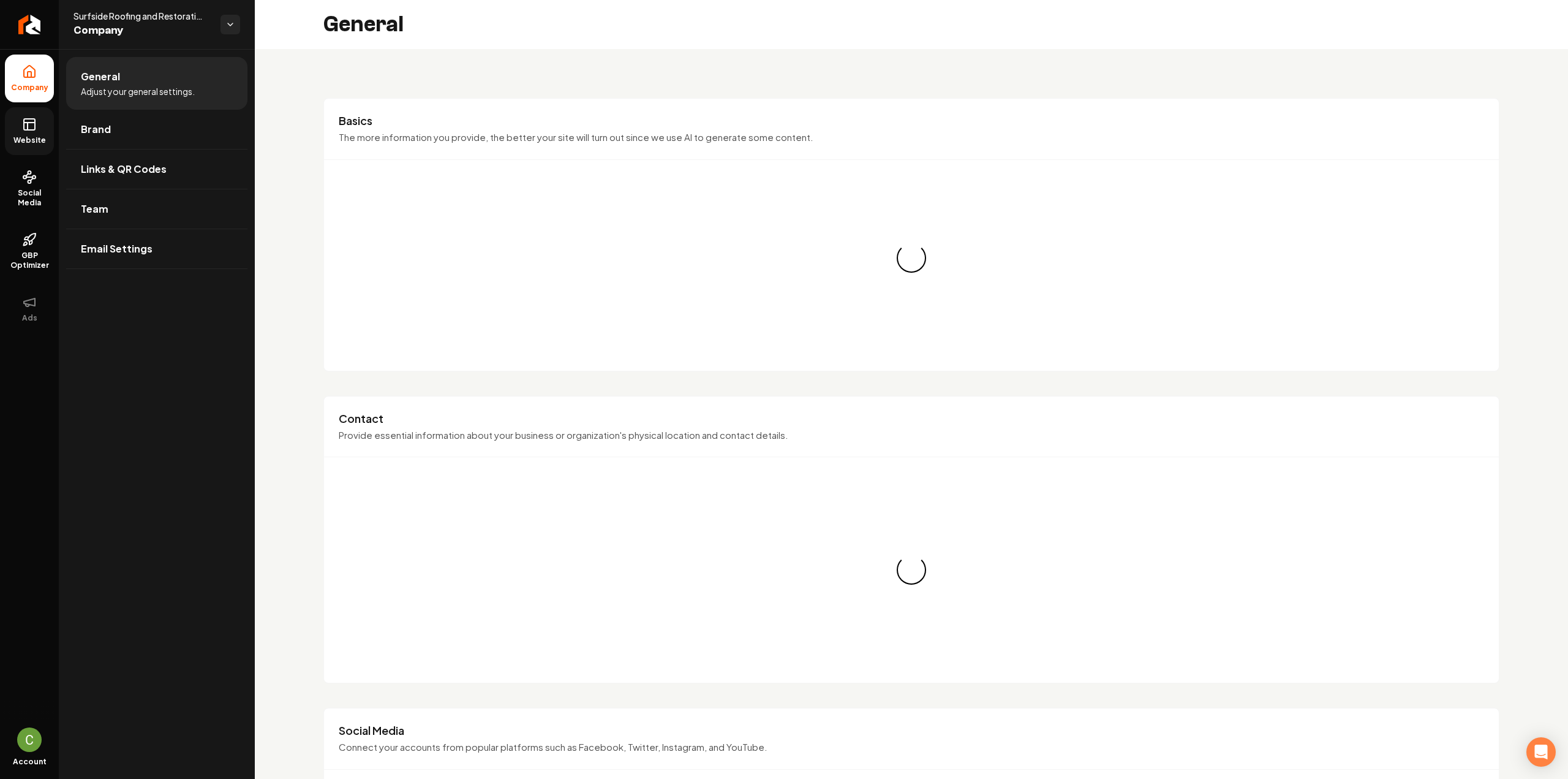
click at [40, 116] on link "Website" at bounding box center [29, 131] width 49 height 47
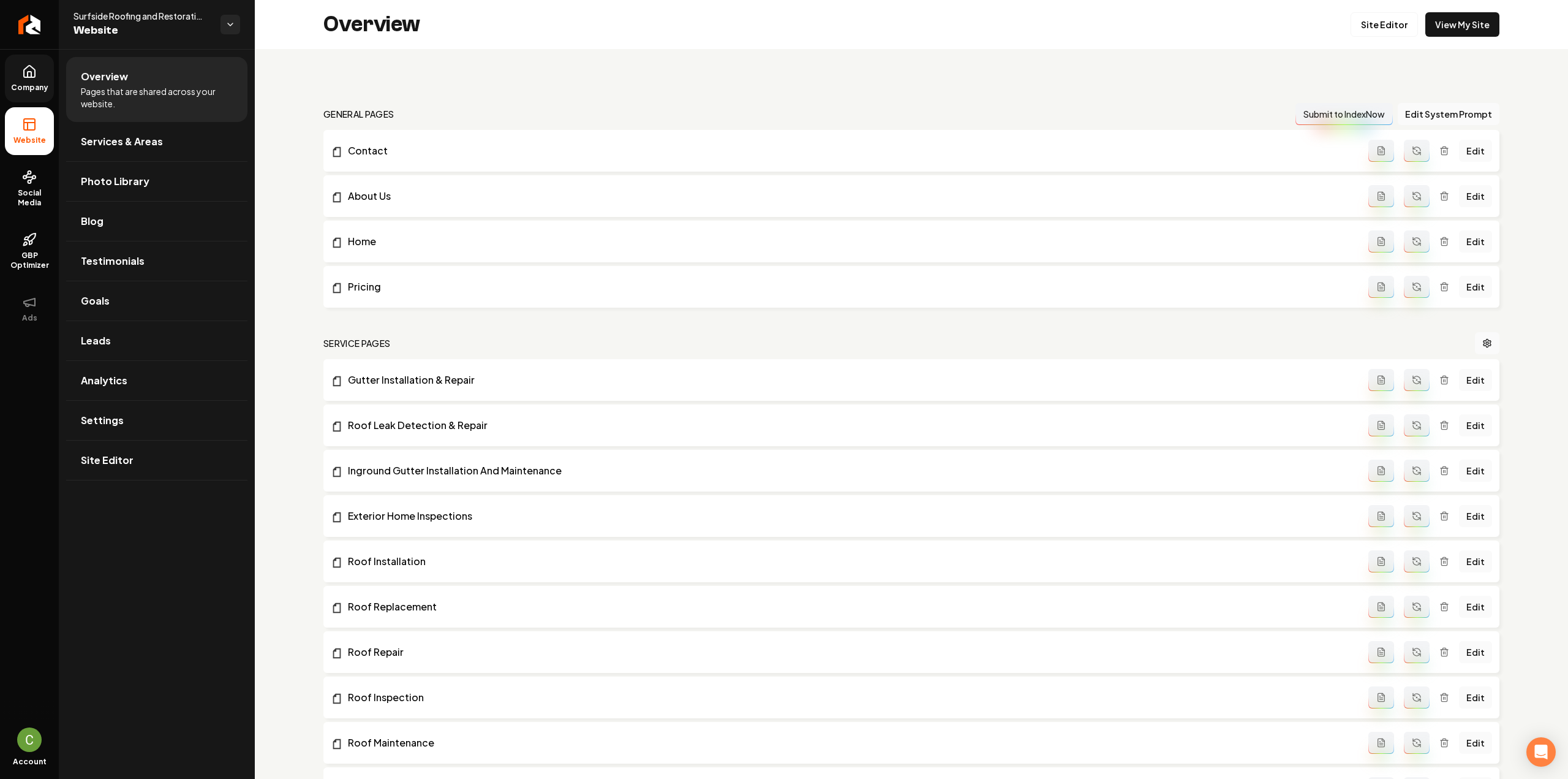
click at [42, 84] on span "Company" at bounding box center [29, 87] width 47 height 10
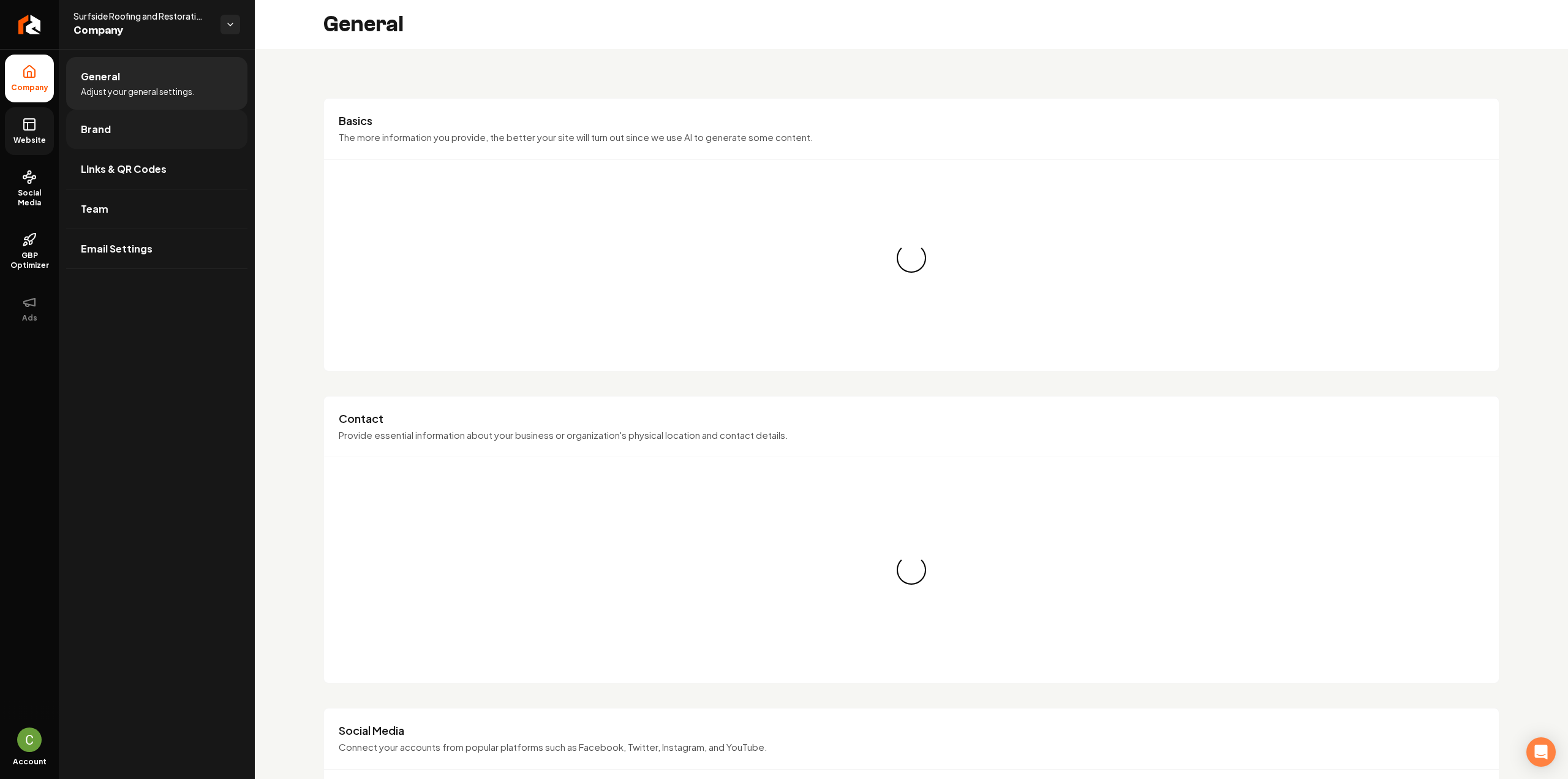
click at [73, 124] on link "Brand" at bounding box center [156, 129] width 181 height 40
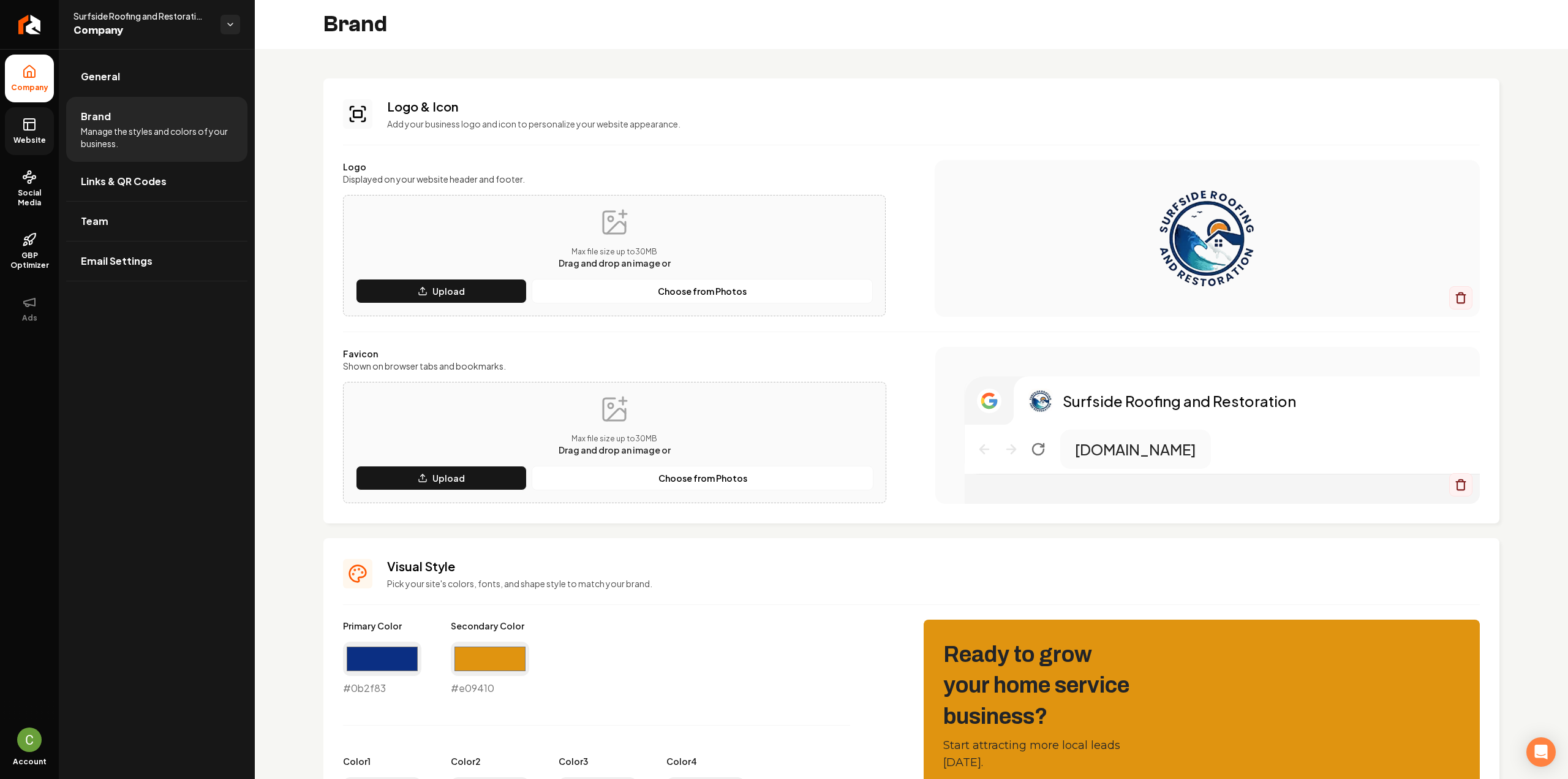
click at [17, 123] on link "Website" at bounding box center [29, 131] width 49 height 47
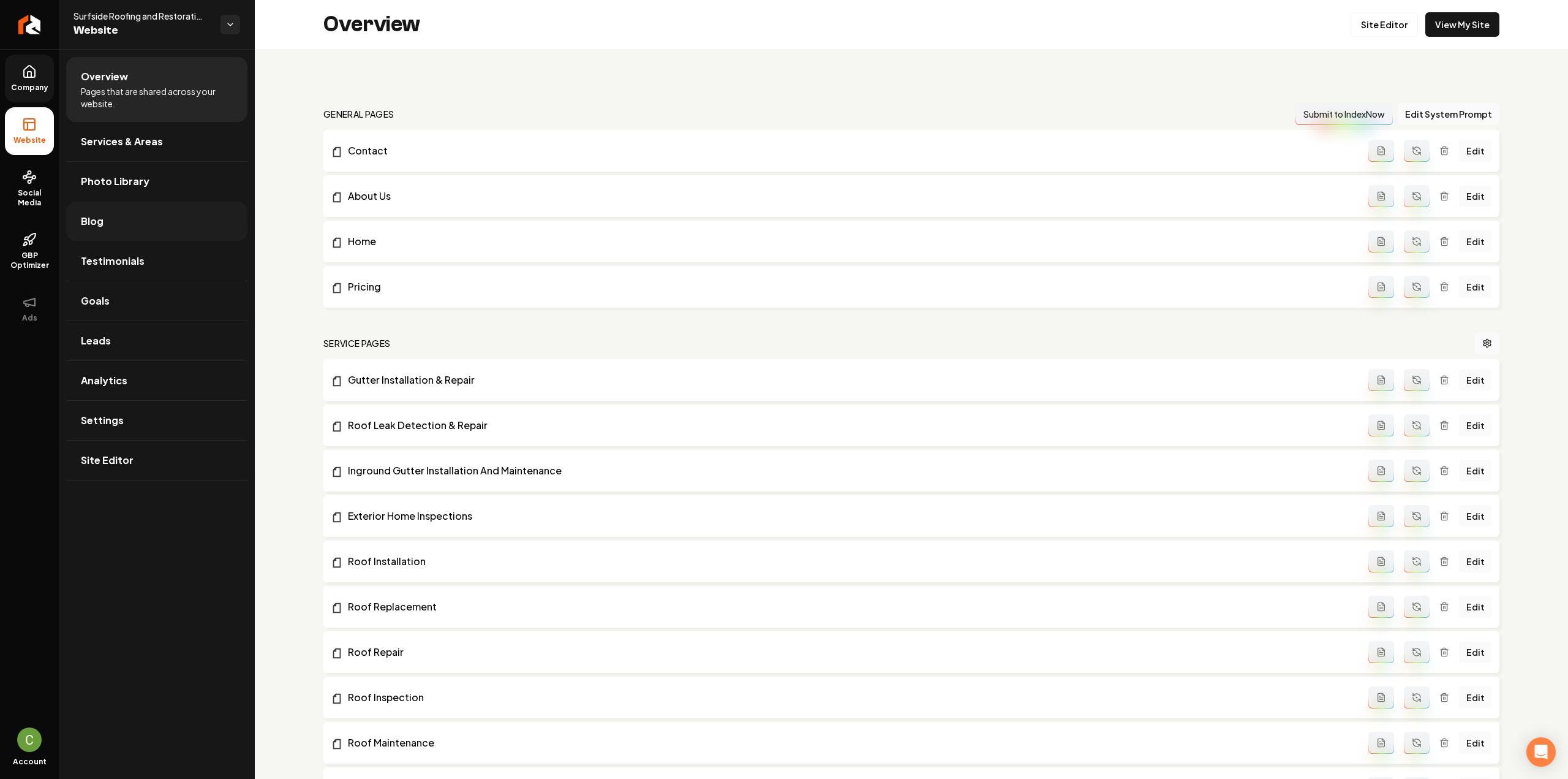
click at [138, 231] on link "Blog" at bounding box center [156, 221] width 181 height 40
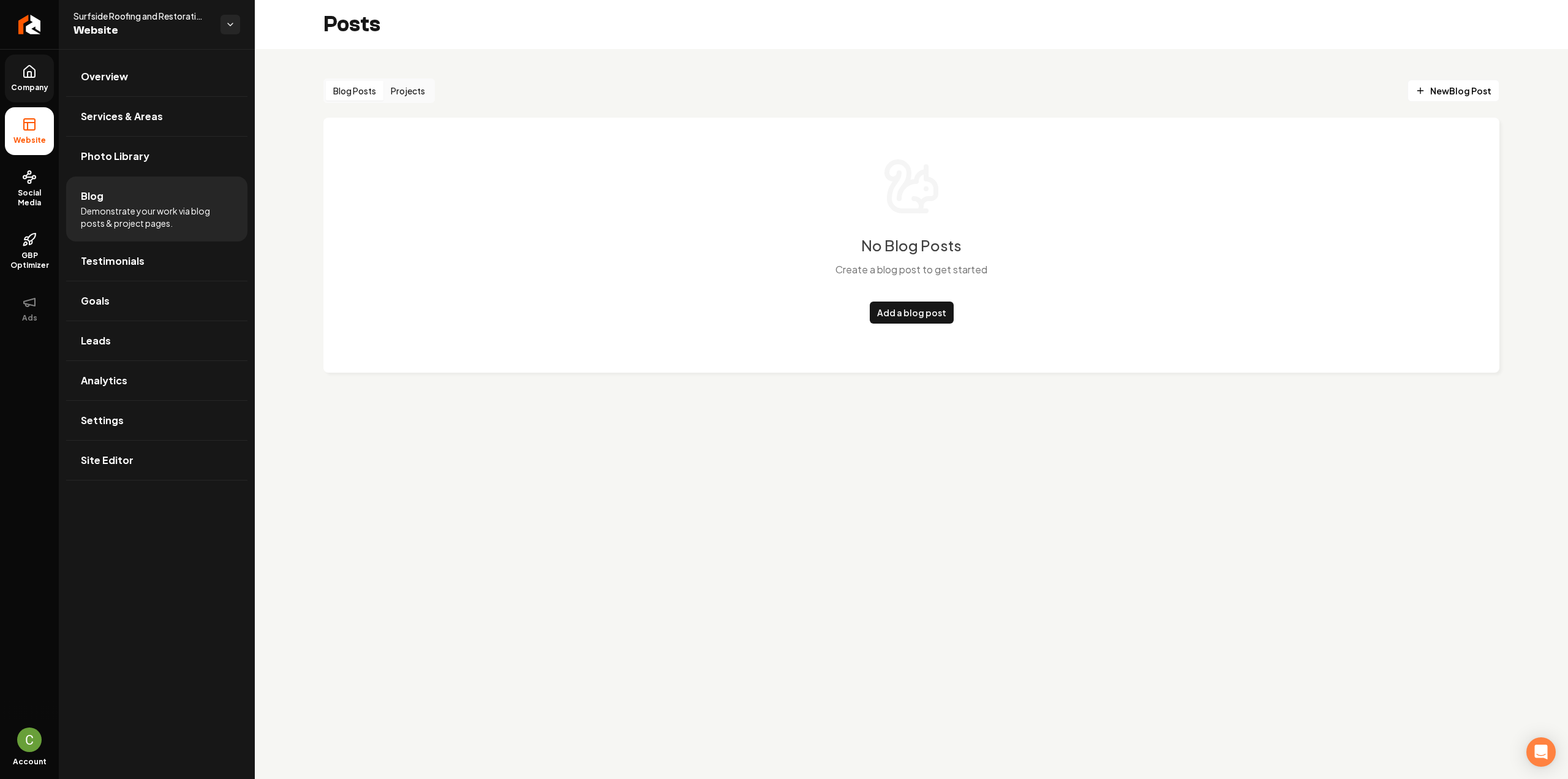
click at [401, 94] on button "Projects" at bounding box center [407, 91] width 49 height 19
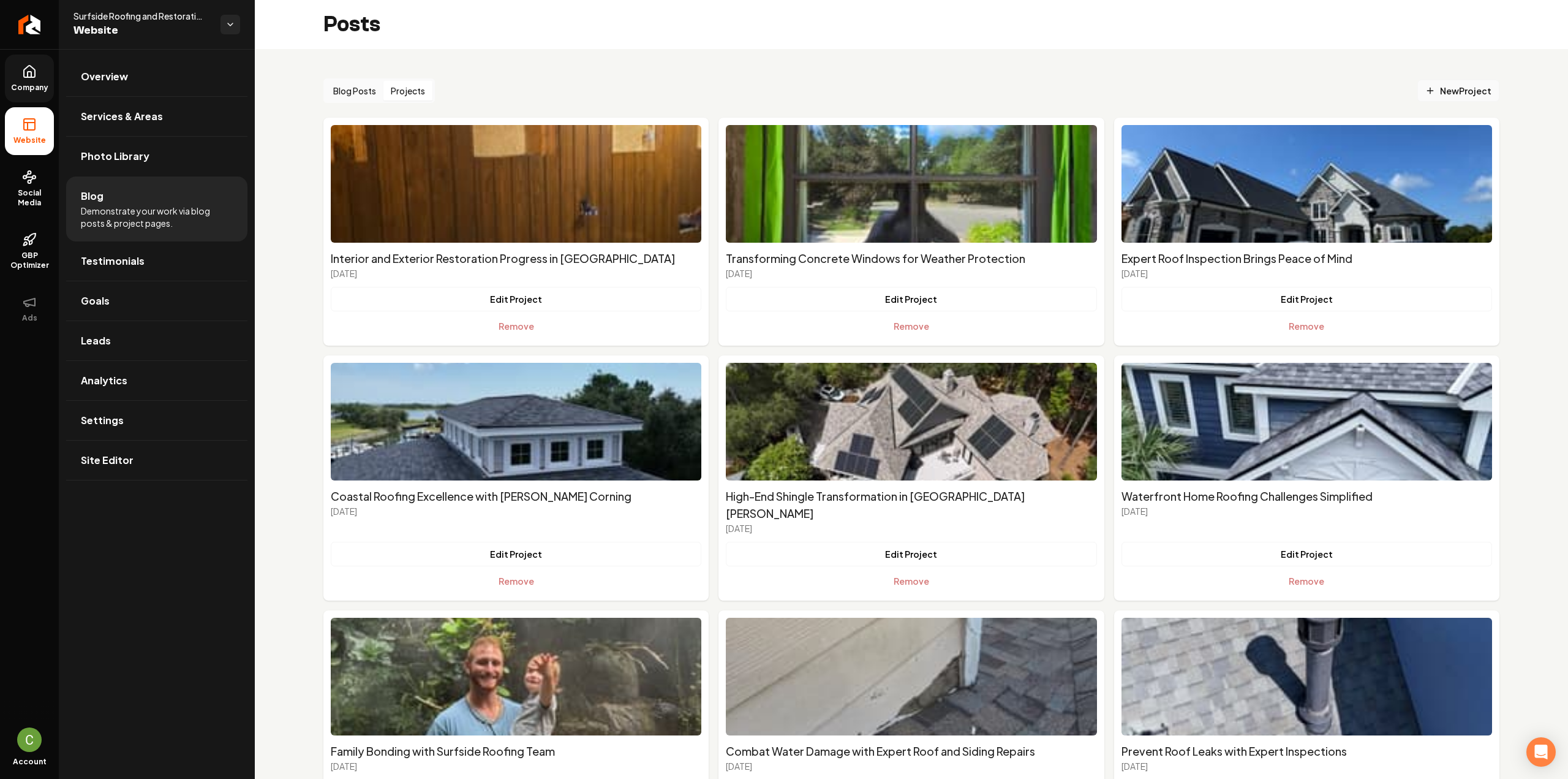
click at [1449, 95] on span "New Project" at bounding box center [1458, 90] width 66 height 13
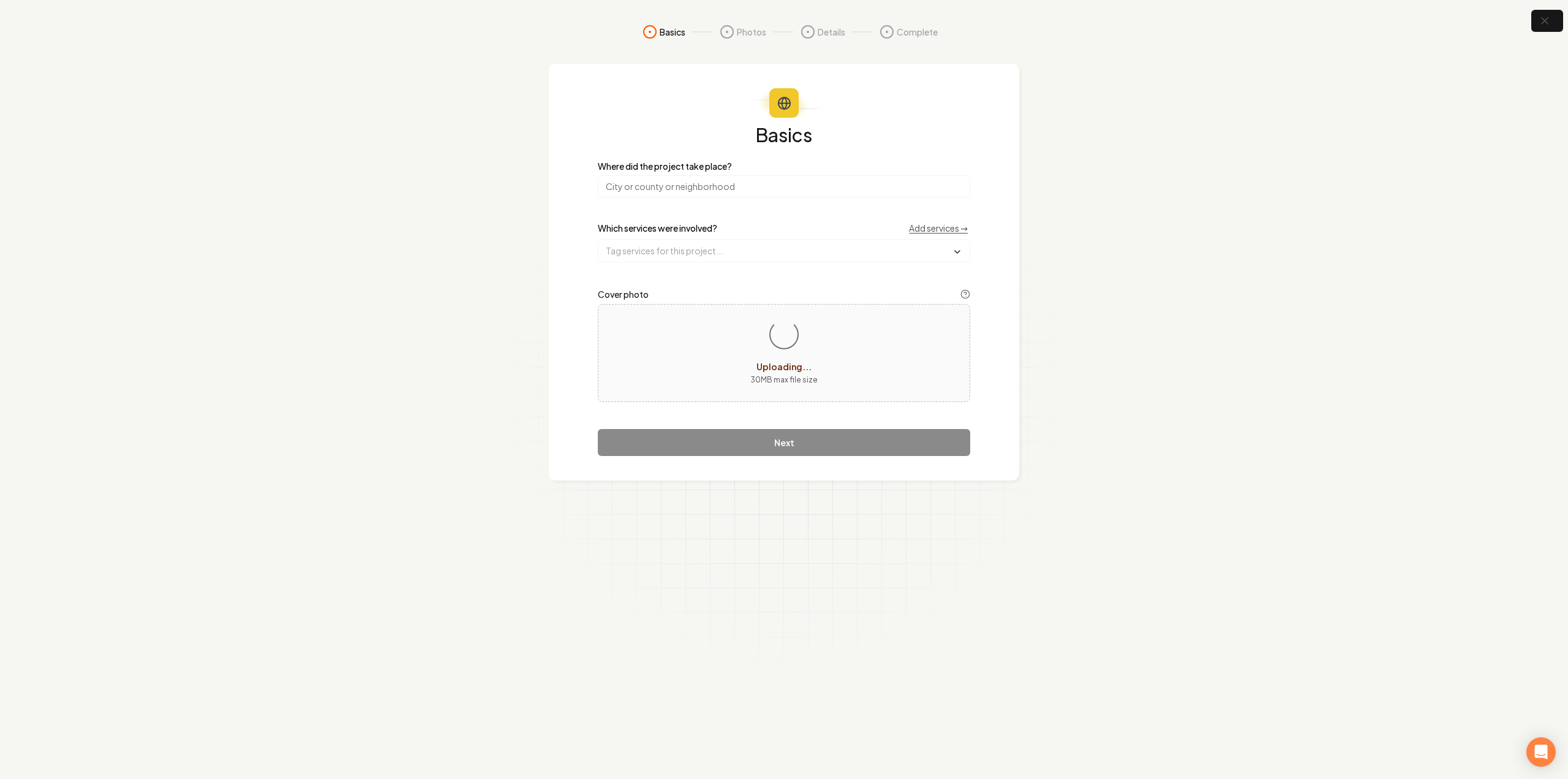
click at [663, 175] on input "search" at bounding box center [784, 186] width 372 height 22
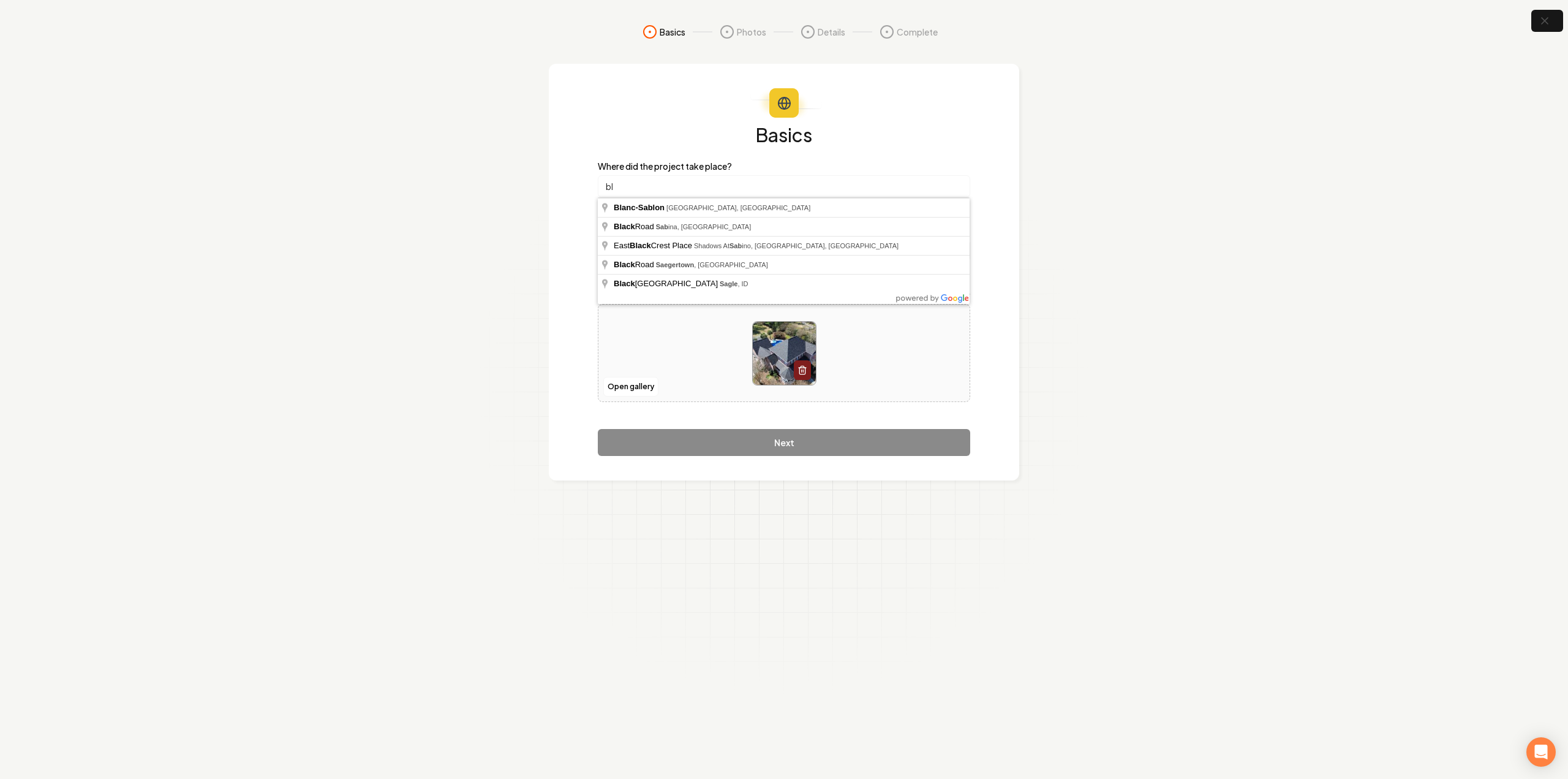
type input "b"
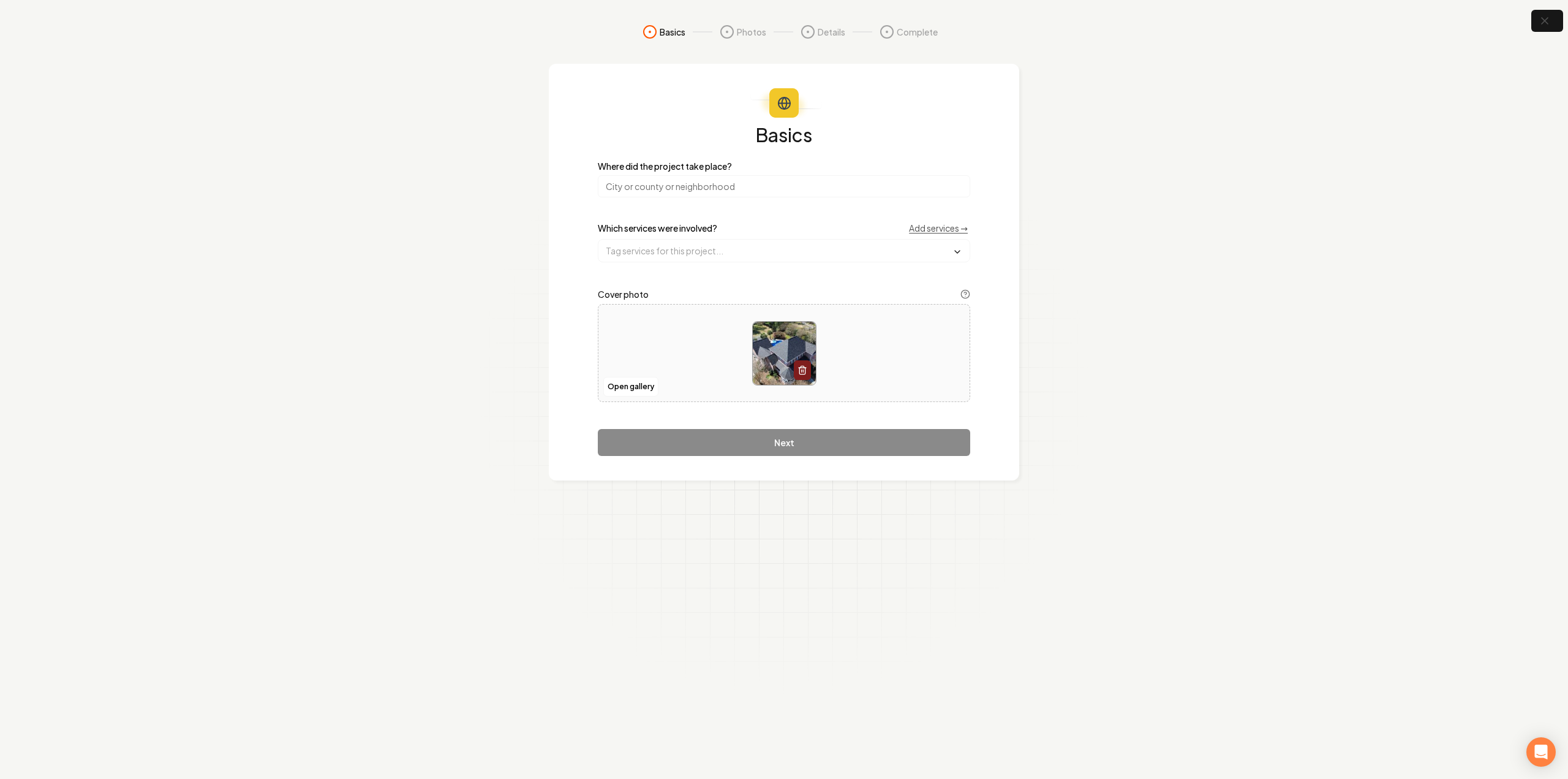
click at [651, 183] on input "search" at bounding box center [784, 186] width 372 height 22
type input "Calabash, NC"
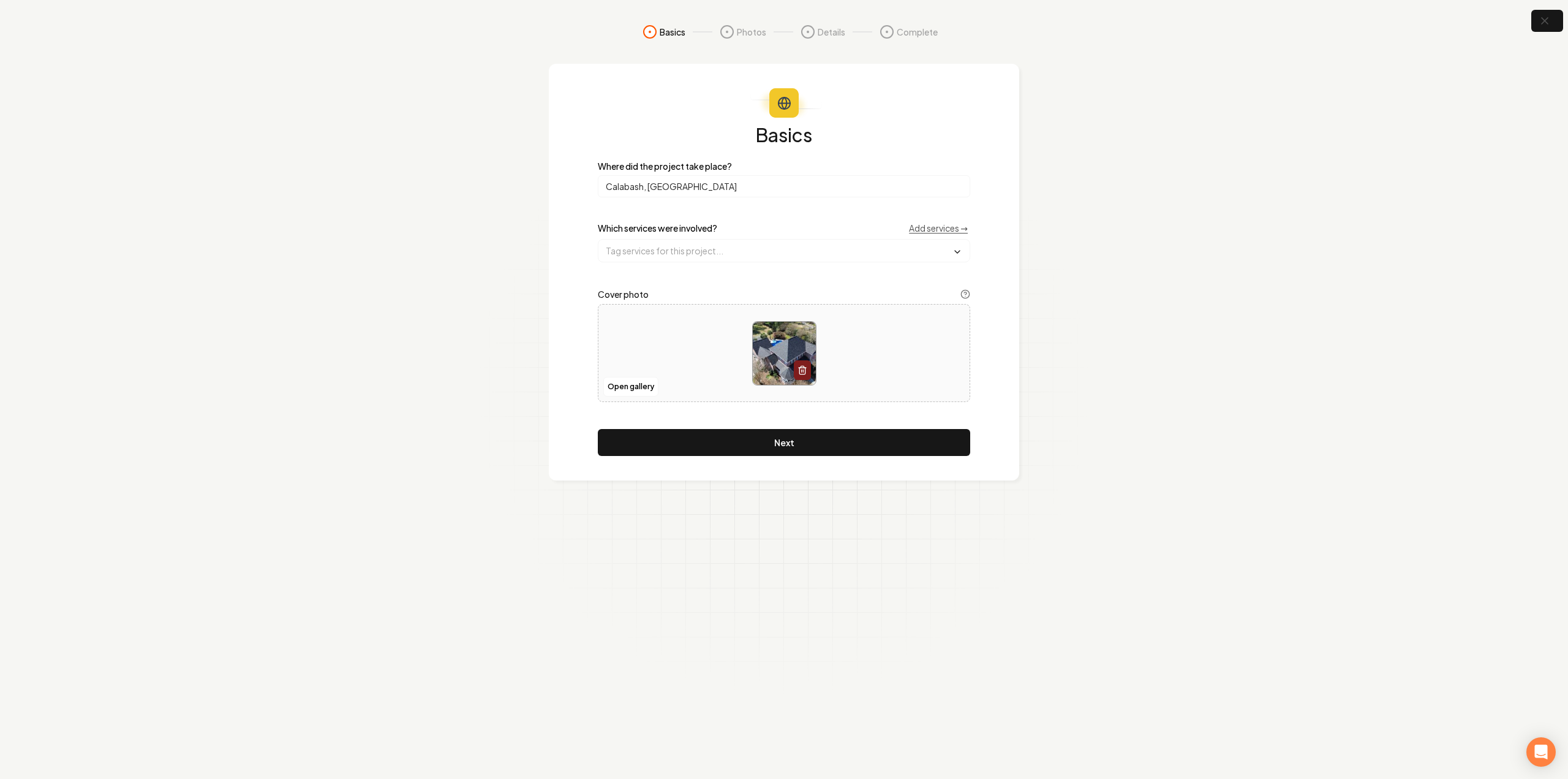
click at [664, 234] on div "Which services were involved? Add services →" at bounding box center [784, 242] width 372 height 41
click at [665, 247] on input "text" at bounding box center [784, 251] width 371 height 22
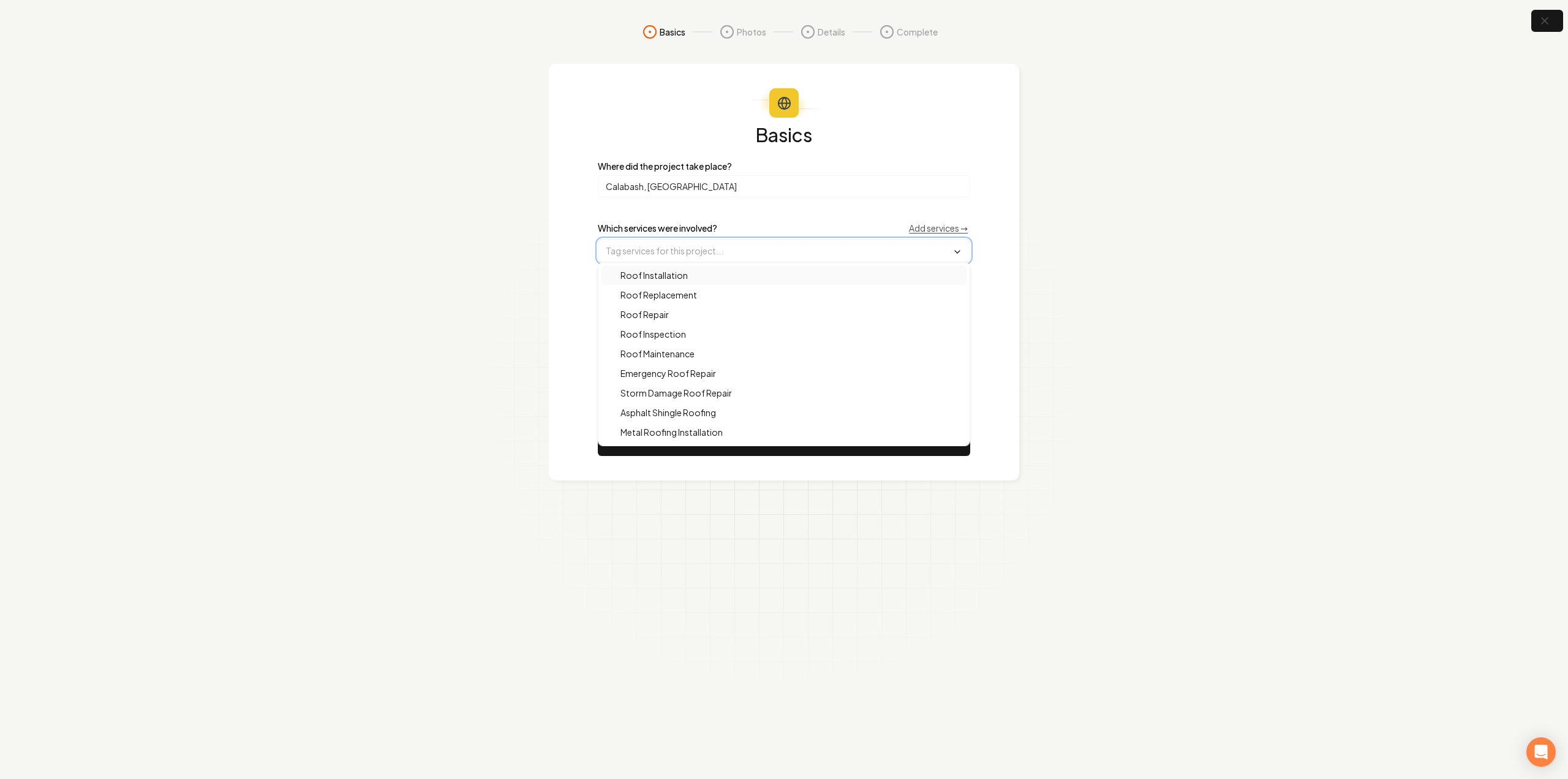
click at [759, 269] on div "Roof Installation" at bounding box center [784, 275] width 367 height 19
click at [756, 290] on div "Roof Replacement" at bounding box center [784, 296] width 367 height 19
click at [754, 300] on div "Roof Replacement" at bounding box center [784, 296] width 367 height 19
click at [754, 309] on div "Roof Repair" at bounding box center [784, 315] width 367 height 19
click at [754, 299] on div "Roof Replacement" at bounding box center [784, 296] width 367 height 19
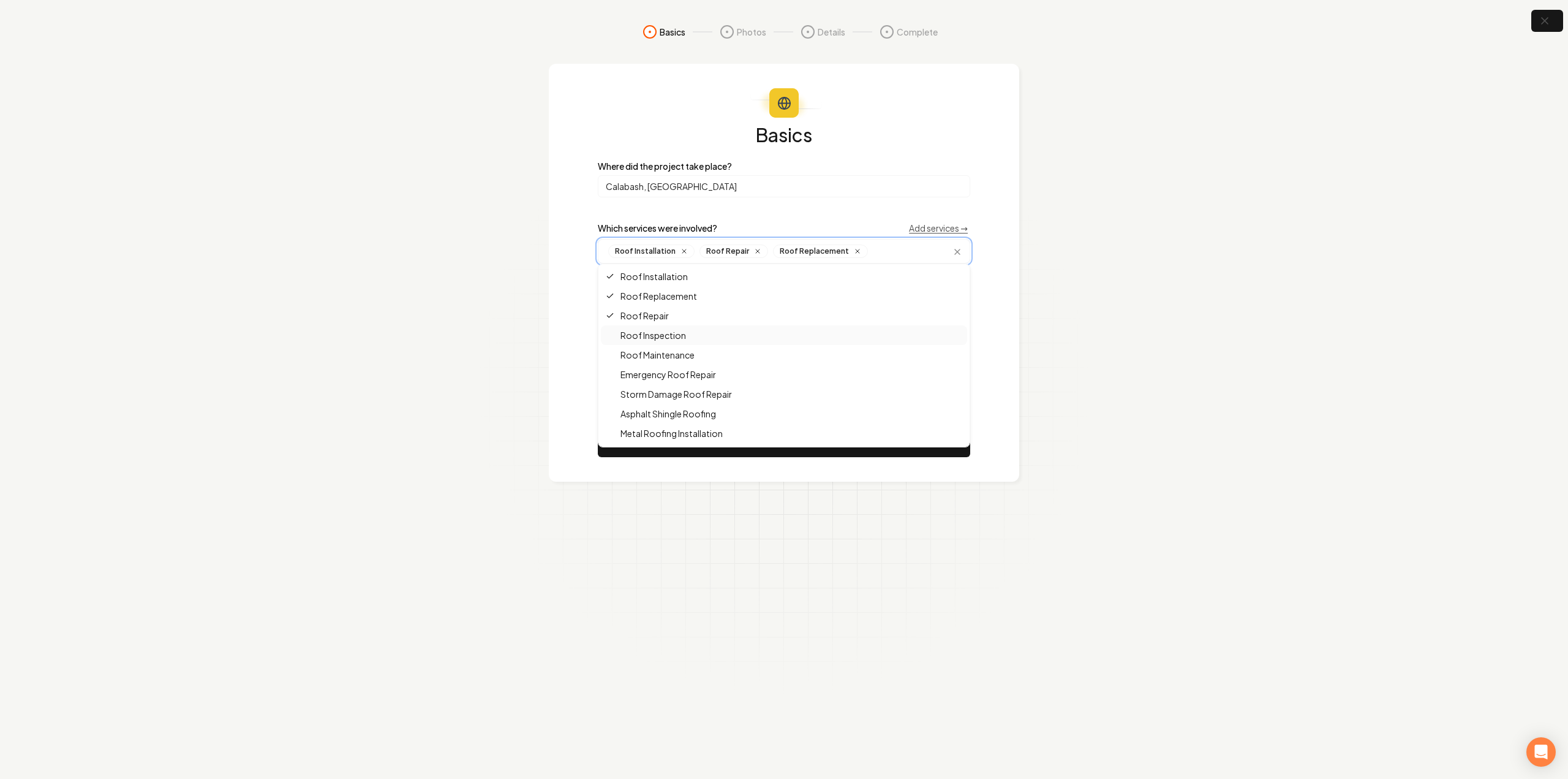
click at [754, 335] on div "Roof Inspection" at bounding box center [784, 335] width 367 height 19
click at [754, 336] on div "Roof Inspection" at bounding box center [784, 335] width 367 height 19
click at [754, 351] on div "Roof Maintenance" at bounding box center [784, 354] width 367 height 19
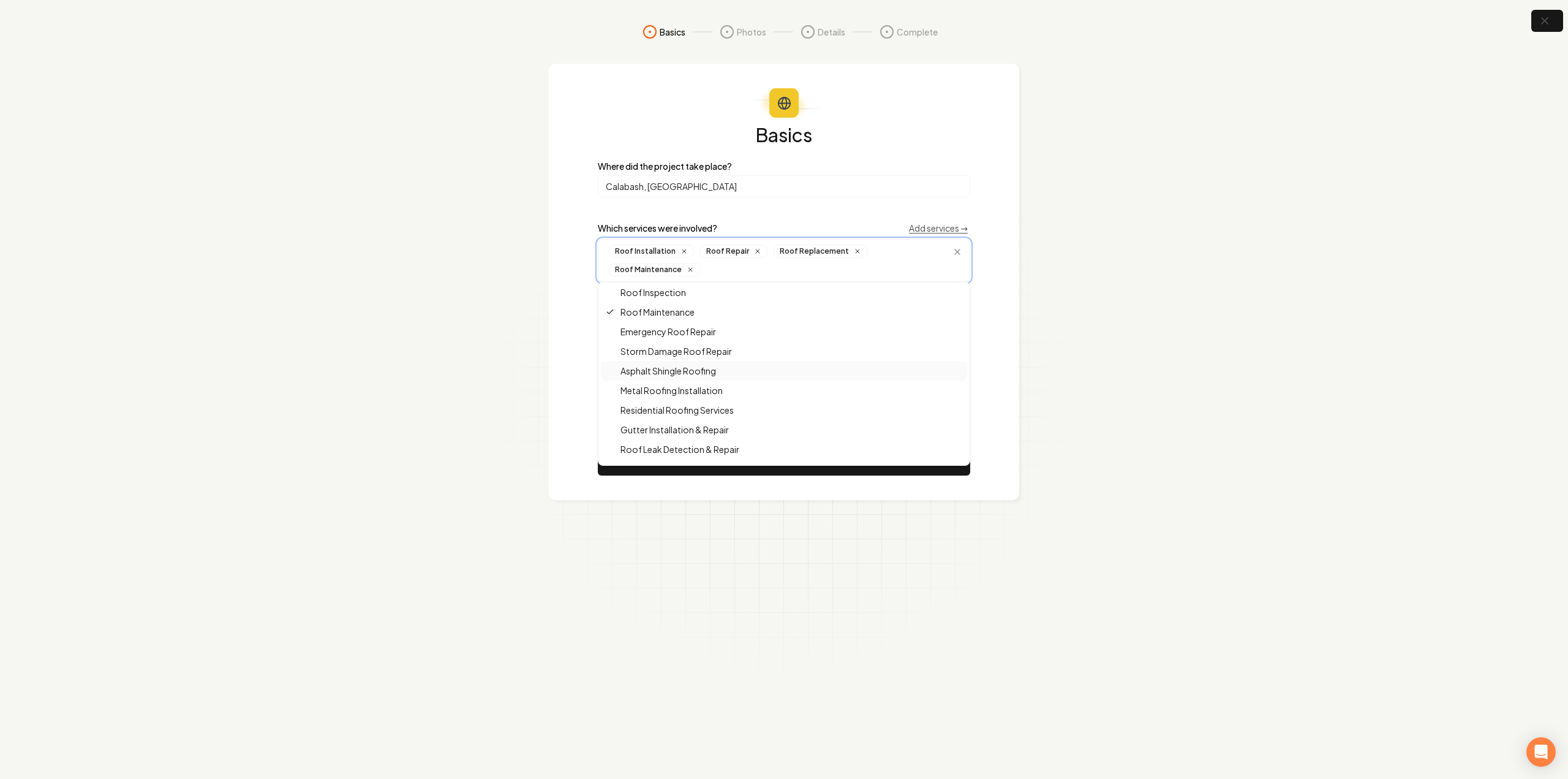
scroll to position [123, 0]
click at [747, 300] on div "Asphalt Shingle Roofing" at bounding box center [784, 310] width 367 height 19
click at [755, 344] on div "Residential Roofing Services" at bounding box center [784, 348] width 367 height 19
click at [1039, 420] on section "Basics Photos Details Complete Basics Where did the project take place? Calabas…" at bounding box center [784, 389] width 1568 height 779
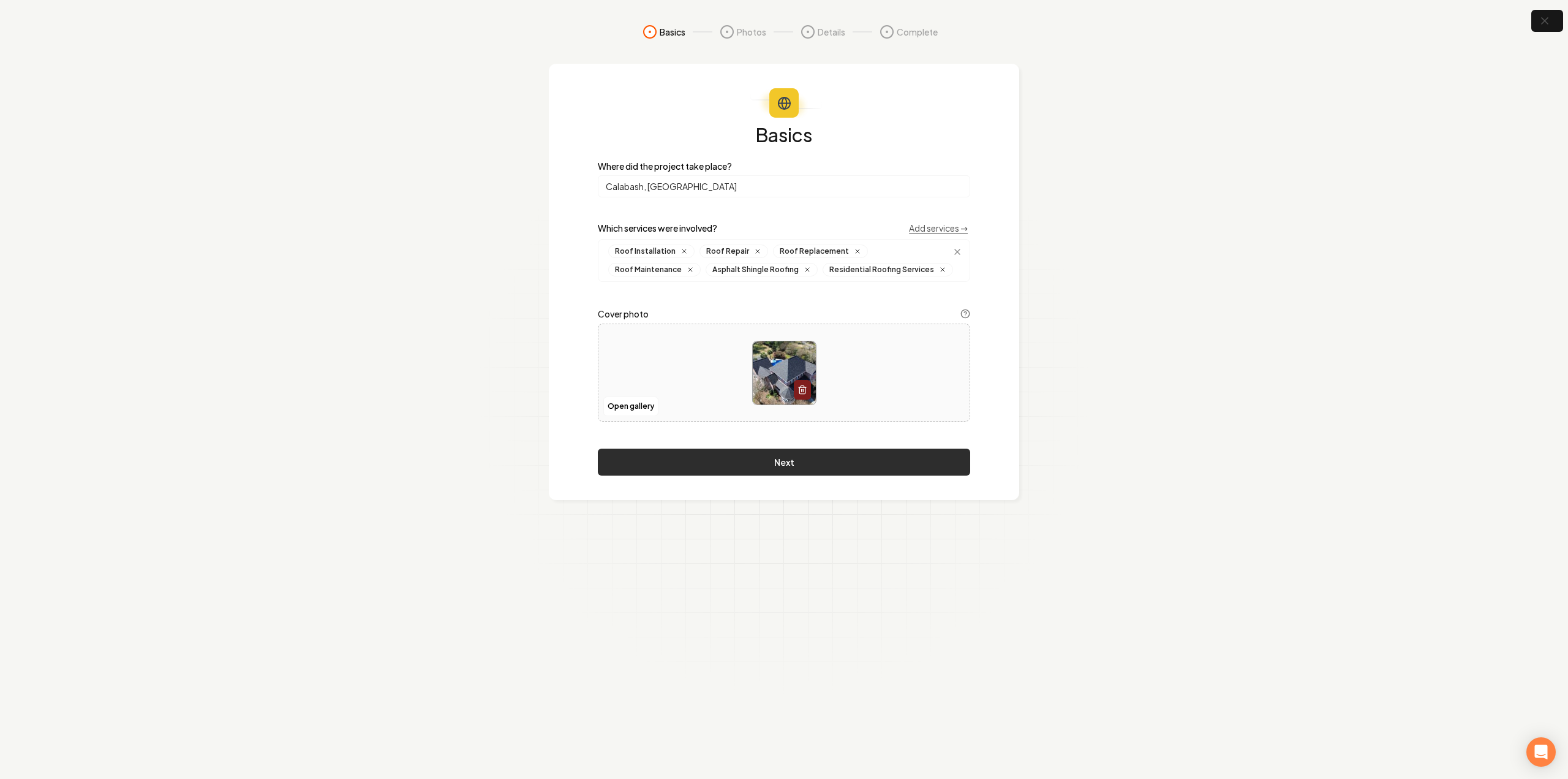
click at [668, 471] on button "Next" at bounding box center [784, 462] width 372 height 27
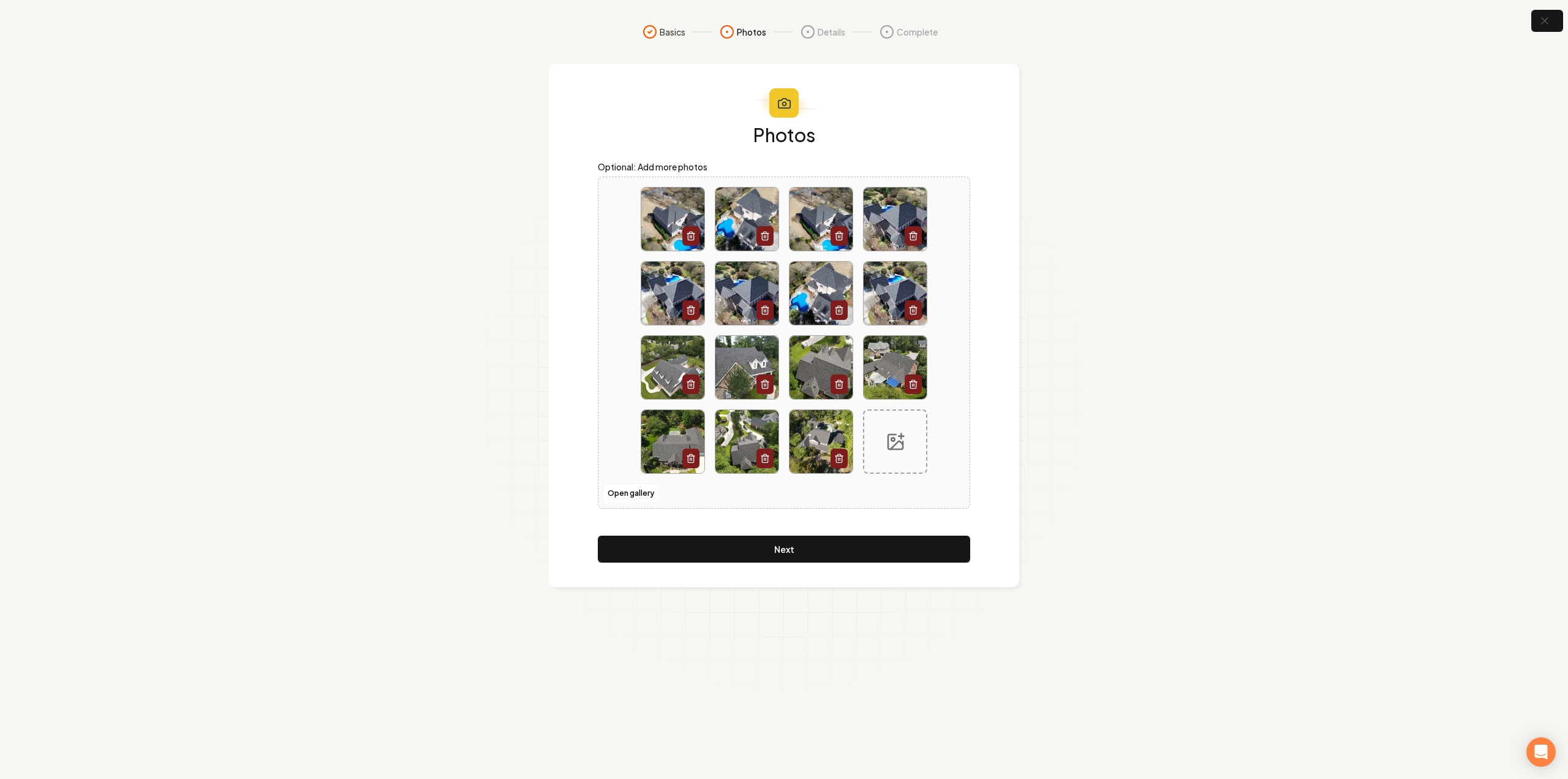
click at [802, 565] on div "Photos Optional: Add more photos Open gallery Next" at bounding box center [784, 325] width 470 height 524
click at [803, 554] on button "Next" at bounding box center [784, 549] width 372 height 27
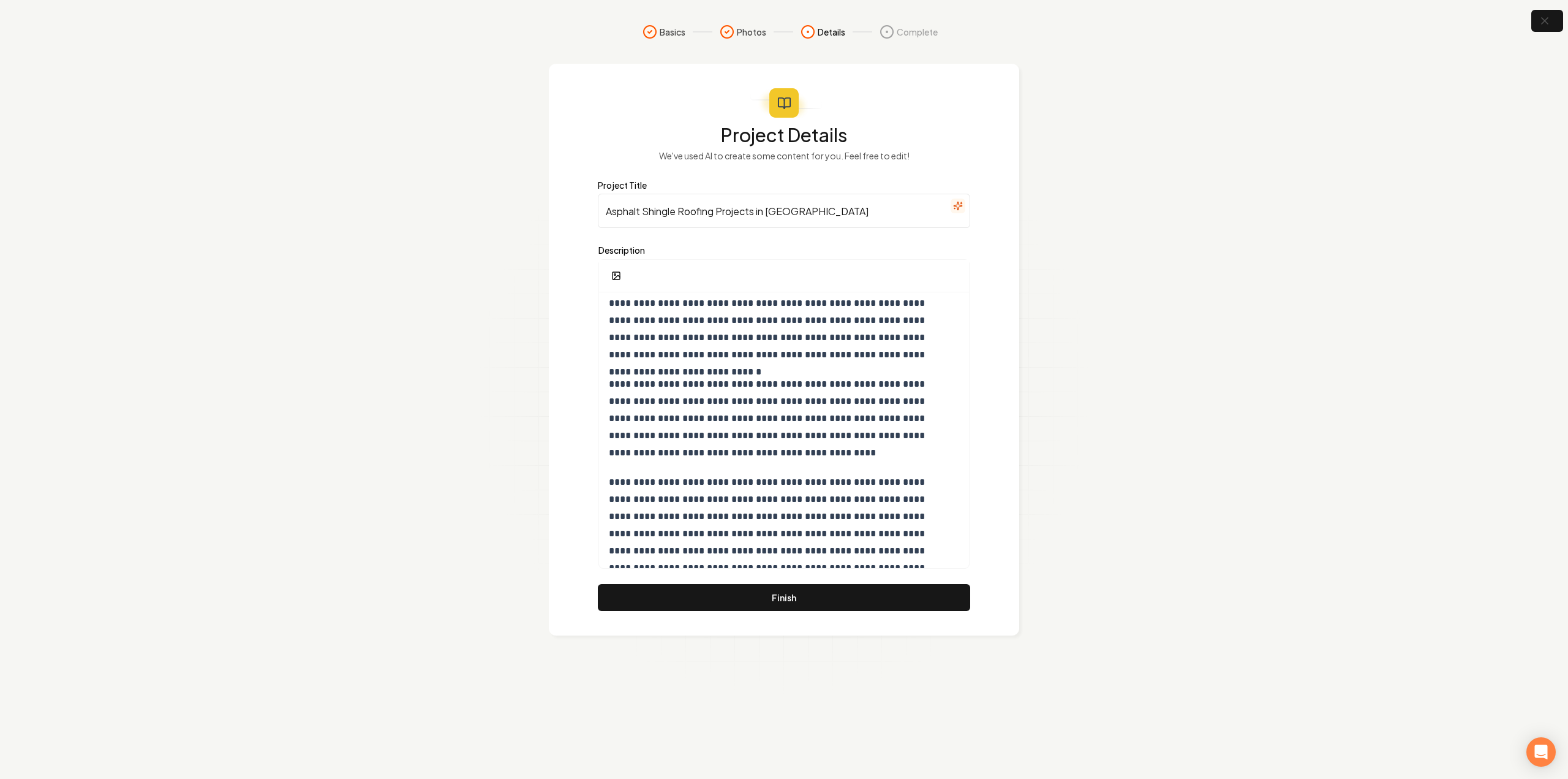
scroll to position [60, 0]
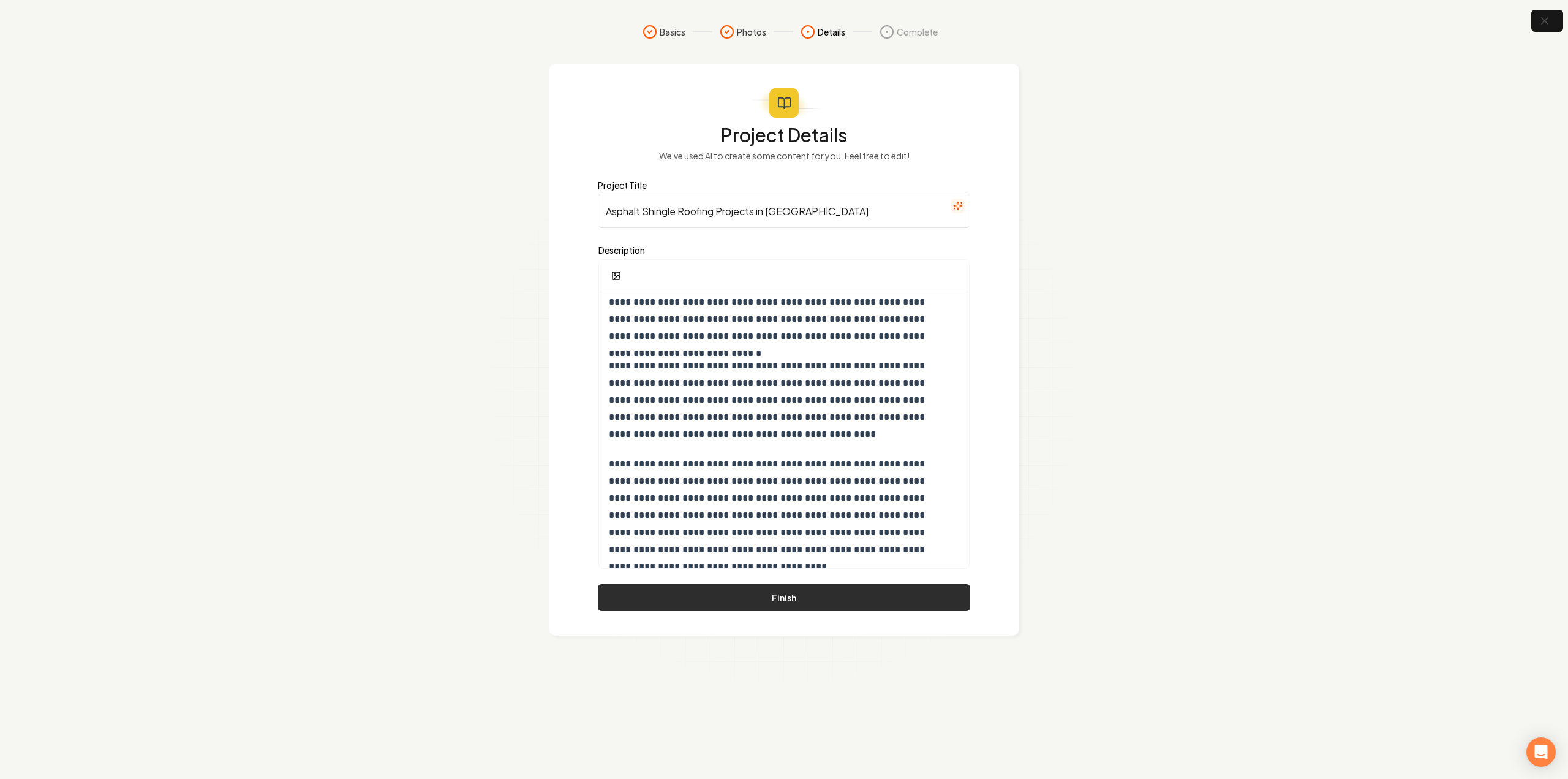
click at [774, 597] on button "Finish" at bounding box center [784, 597] width 372 height 27
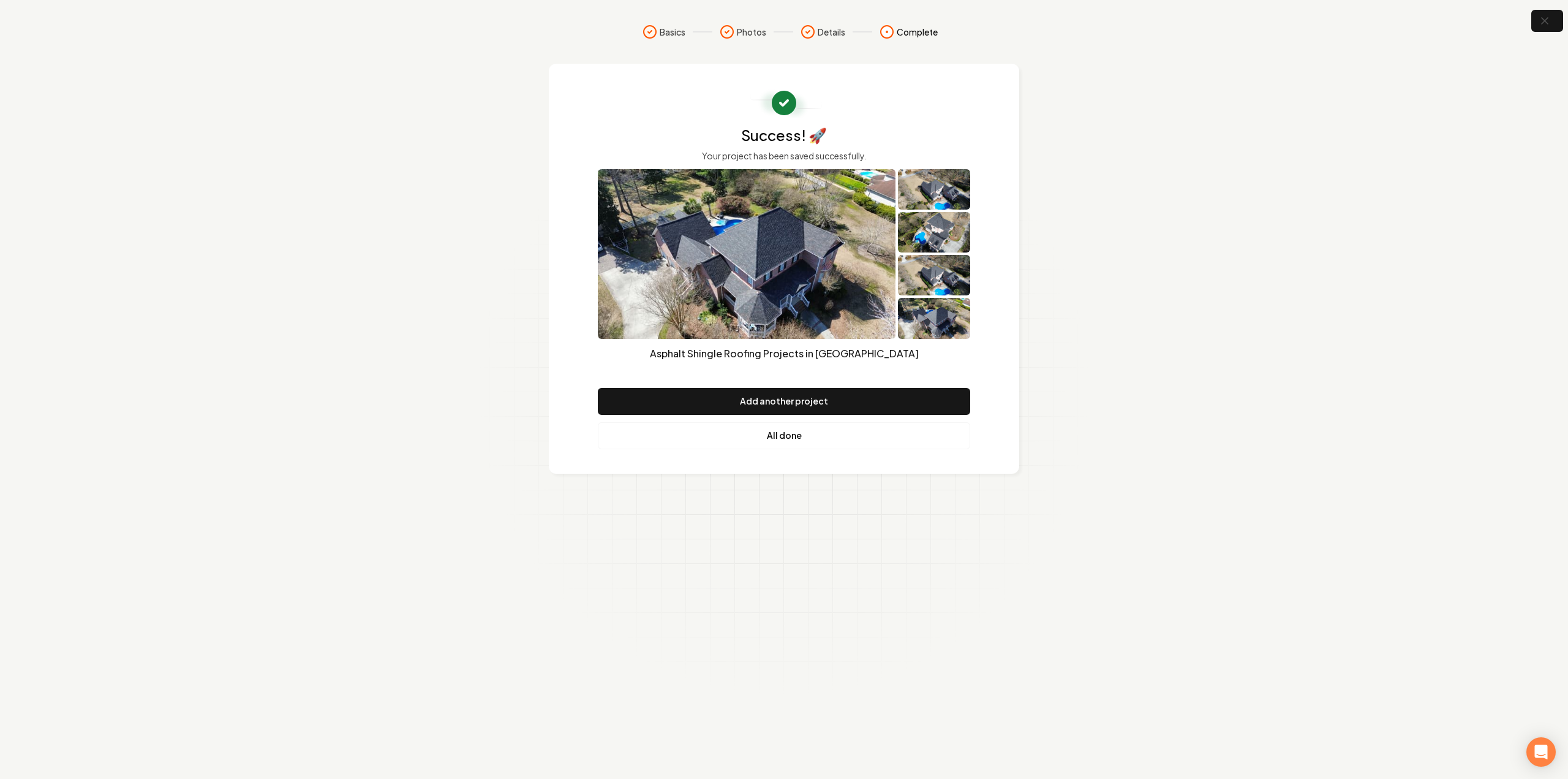
click at [809, 441] on link "All done" at bounding box center [784, 435] width 372 height 27
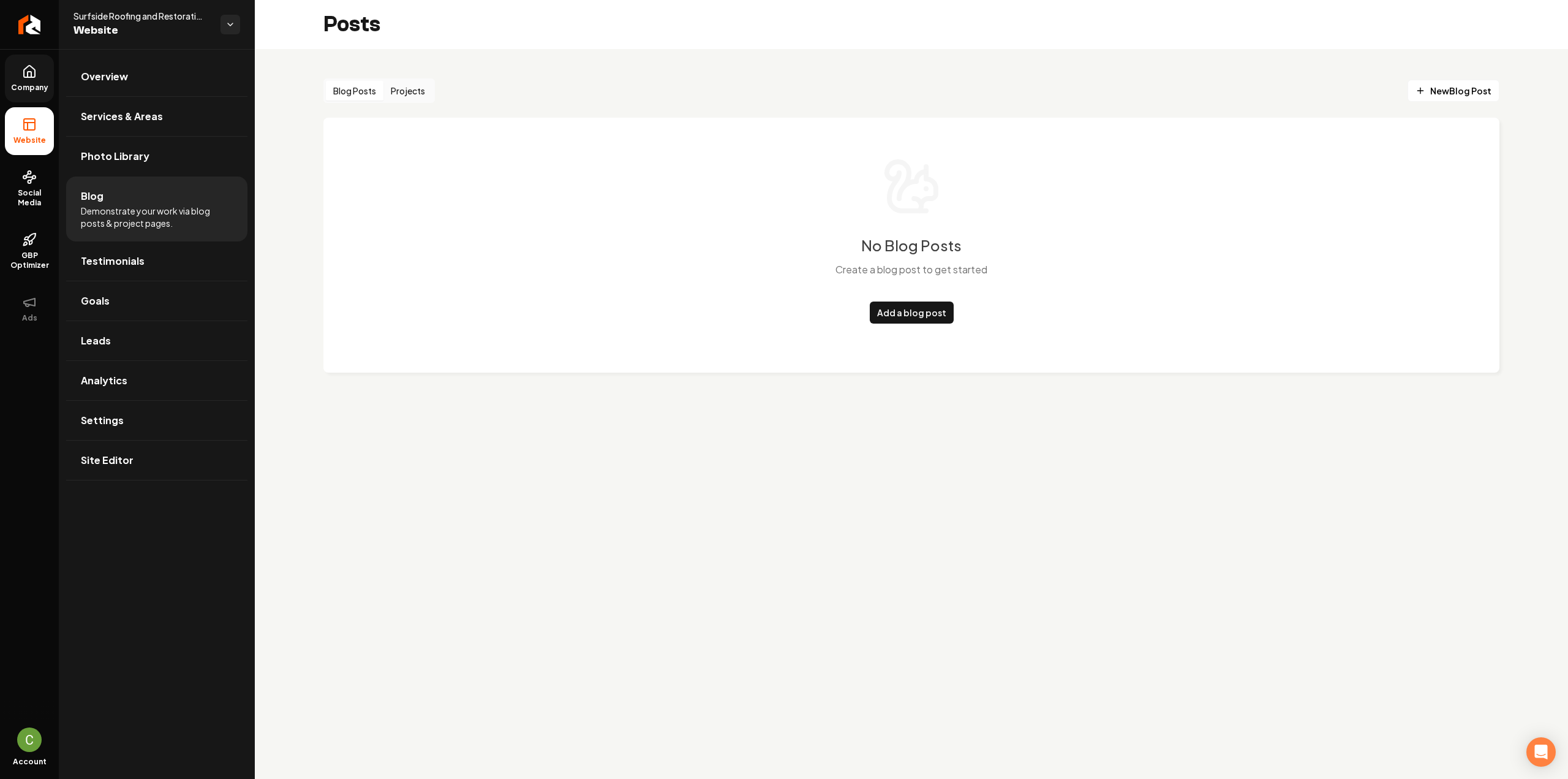
click at [48, 84] on span "Company" at bounding box center [29, 87] width 47 height 10
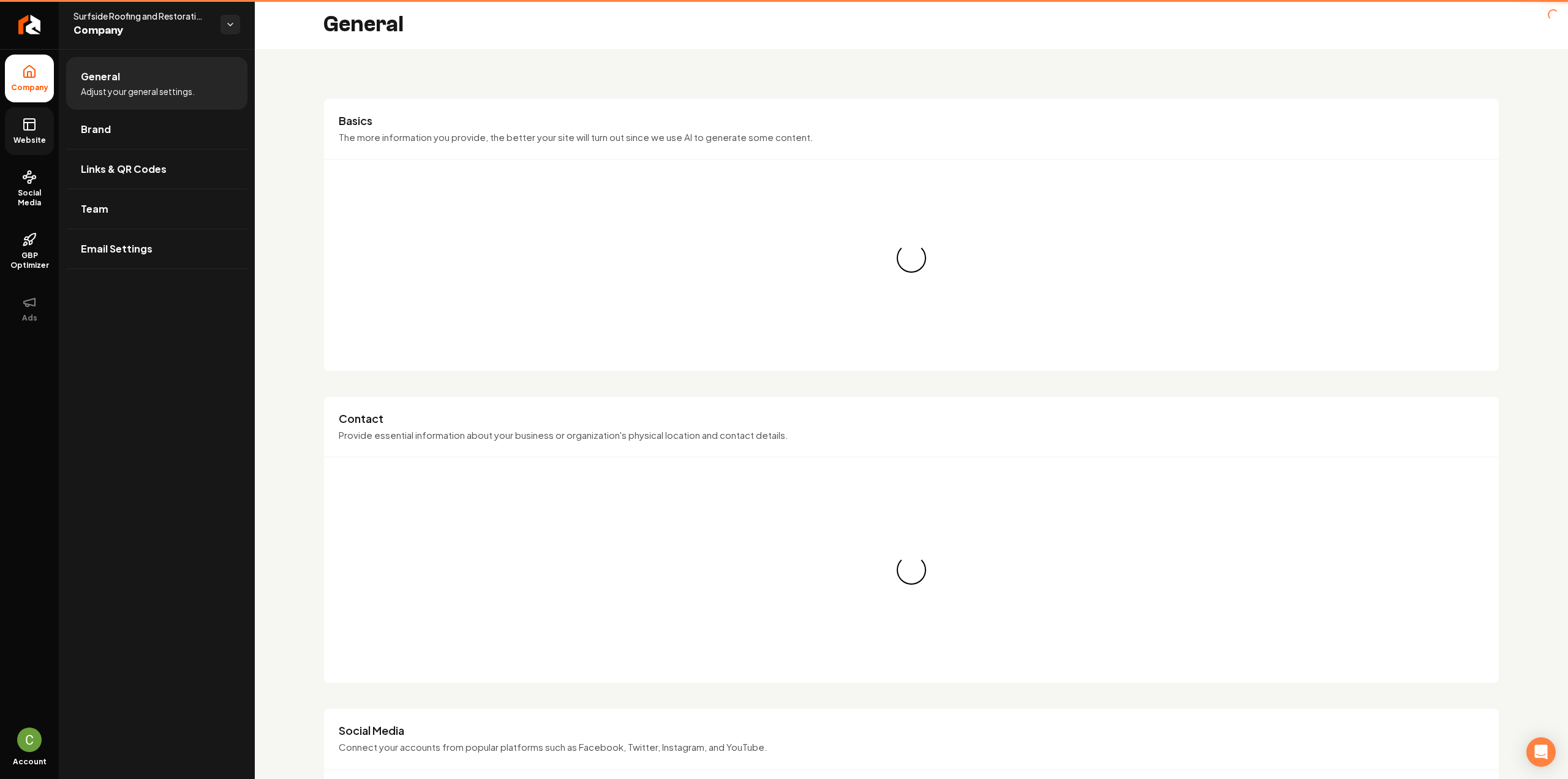
click at [39, 111] on link "Website" at bounding box center [29, 131] width 49 height 47
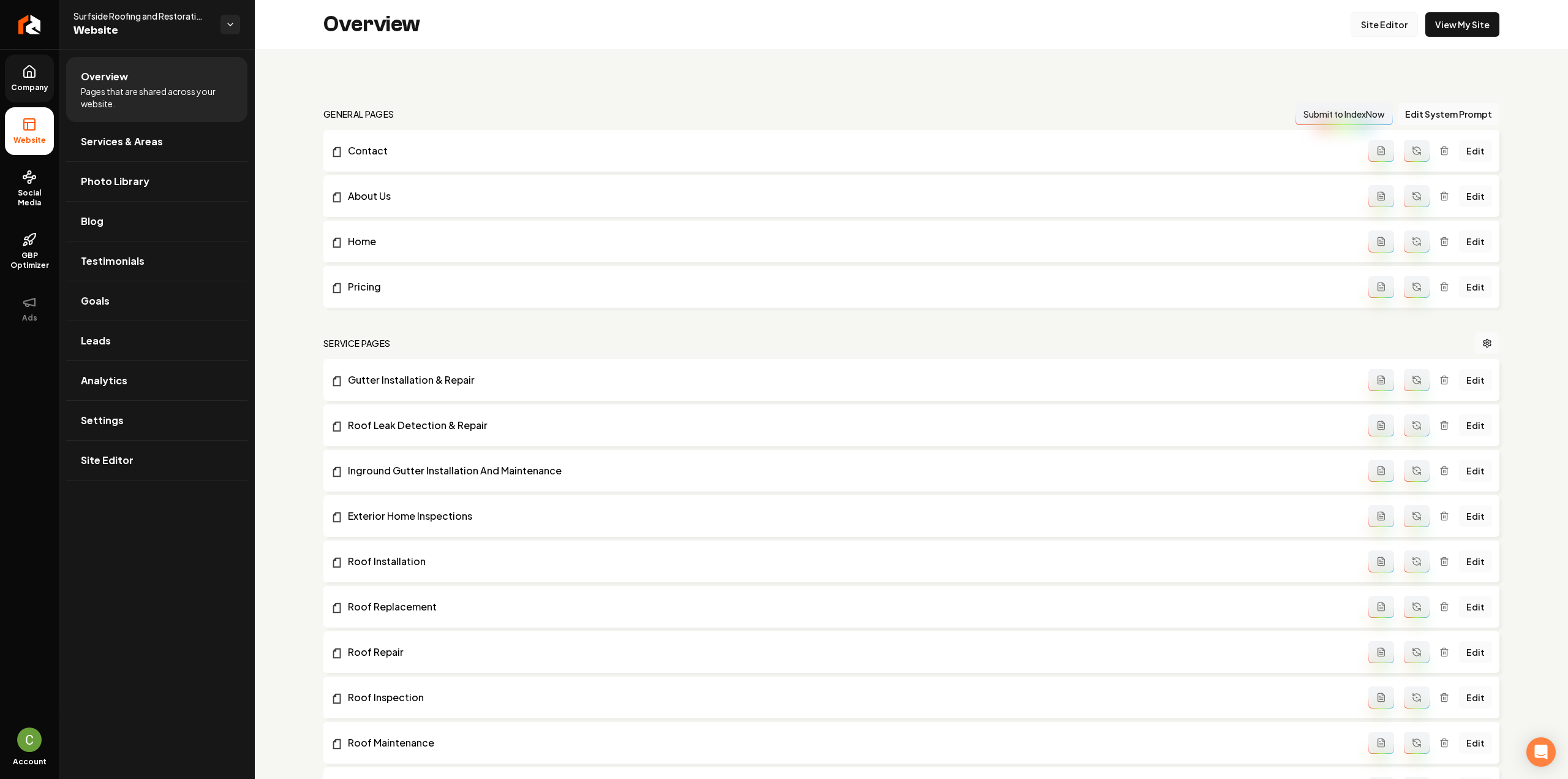
click at [1350, 33] on link "Site Editor" at bounding box center [1384, 24] width 68 height 24
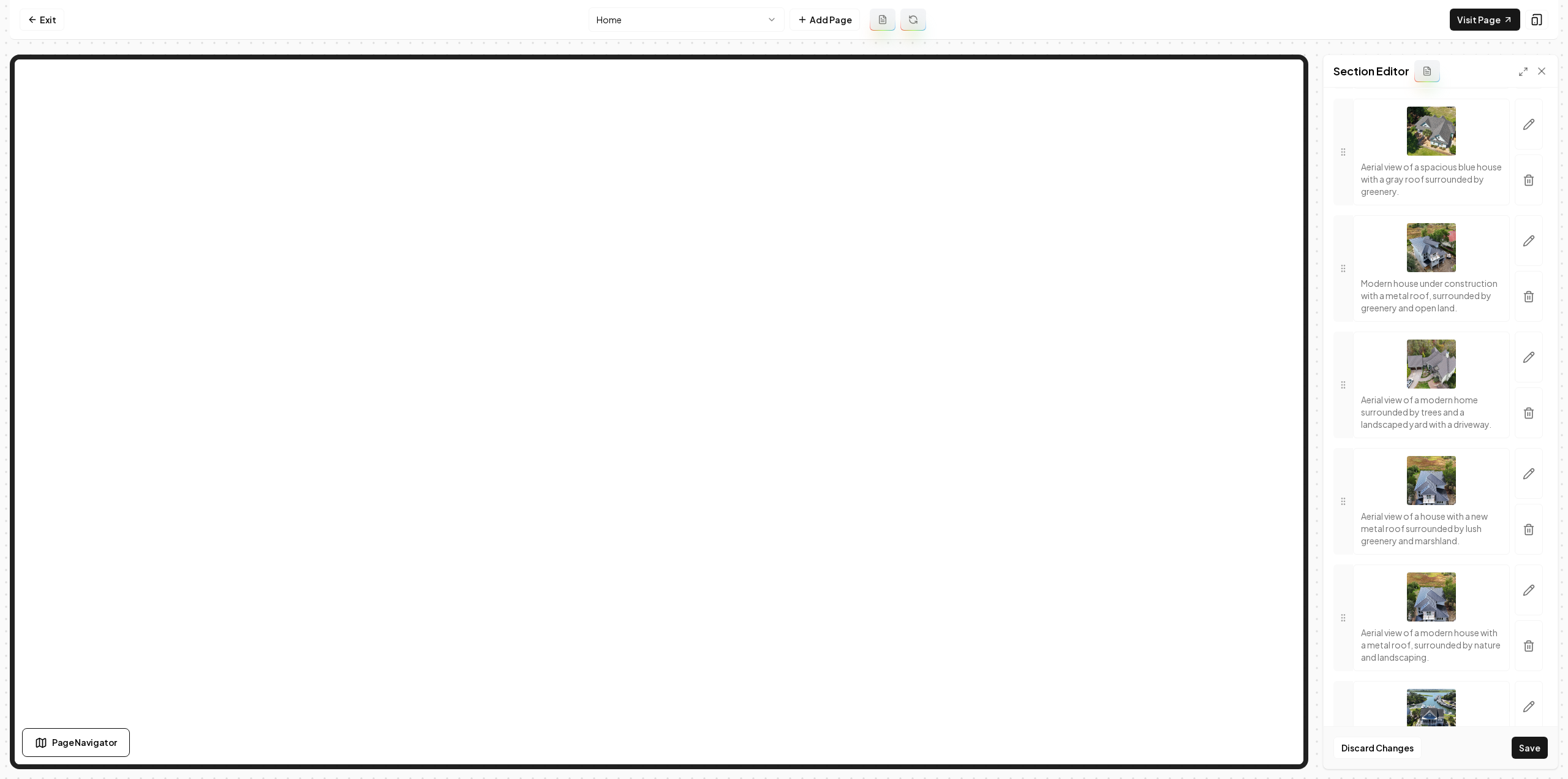
scroll to position [1976, 0]
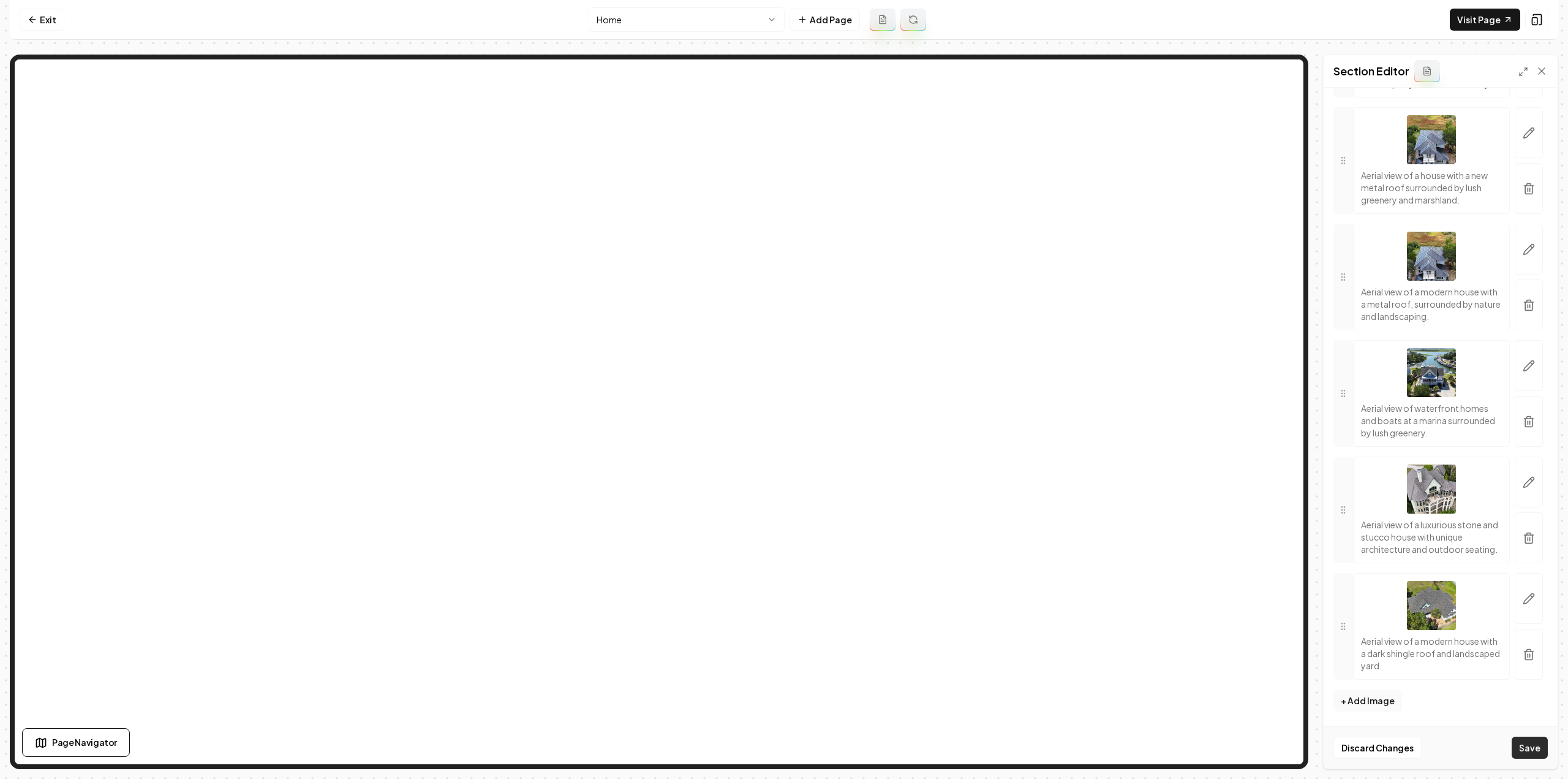
click at [1528, 738] on button "Save" at bounding box center [1528, 747] width 36 height 22
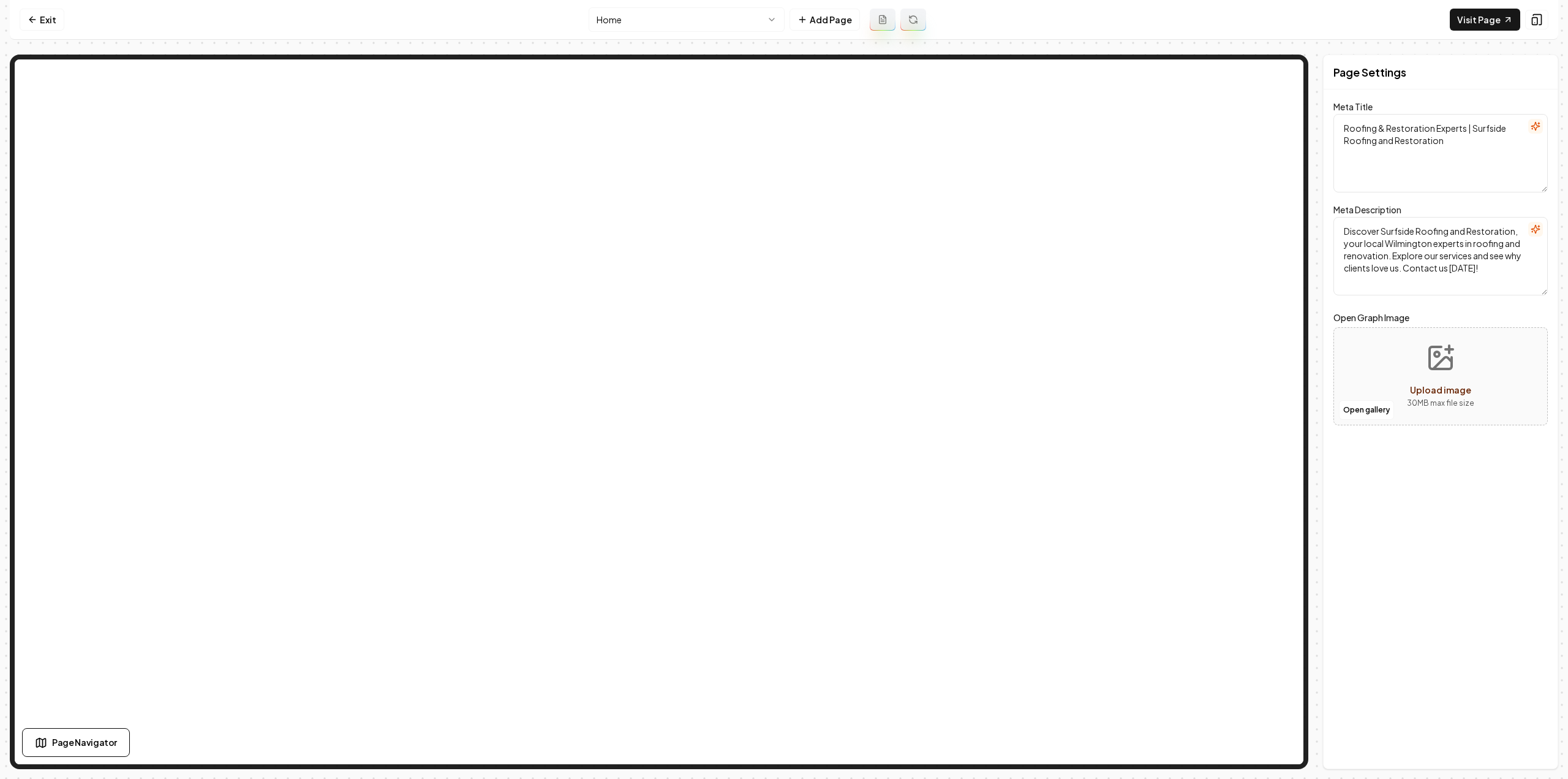
scroll to position [0, 0]
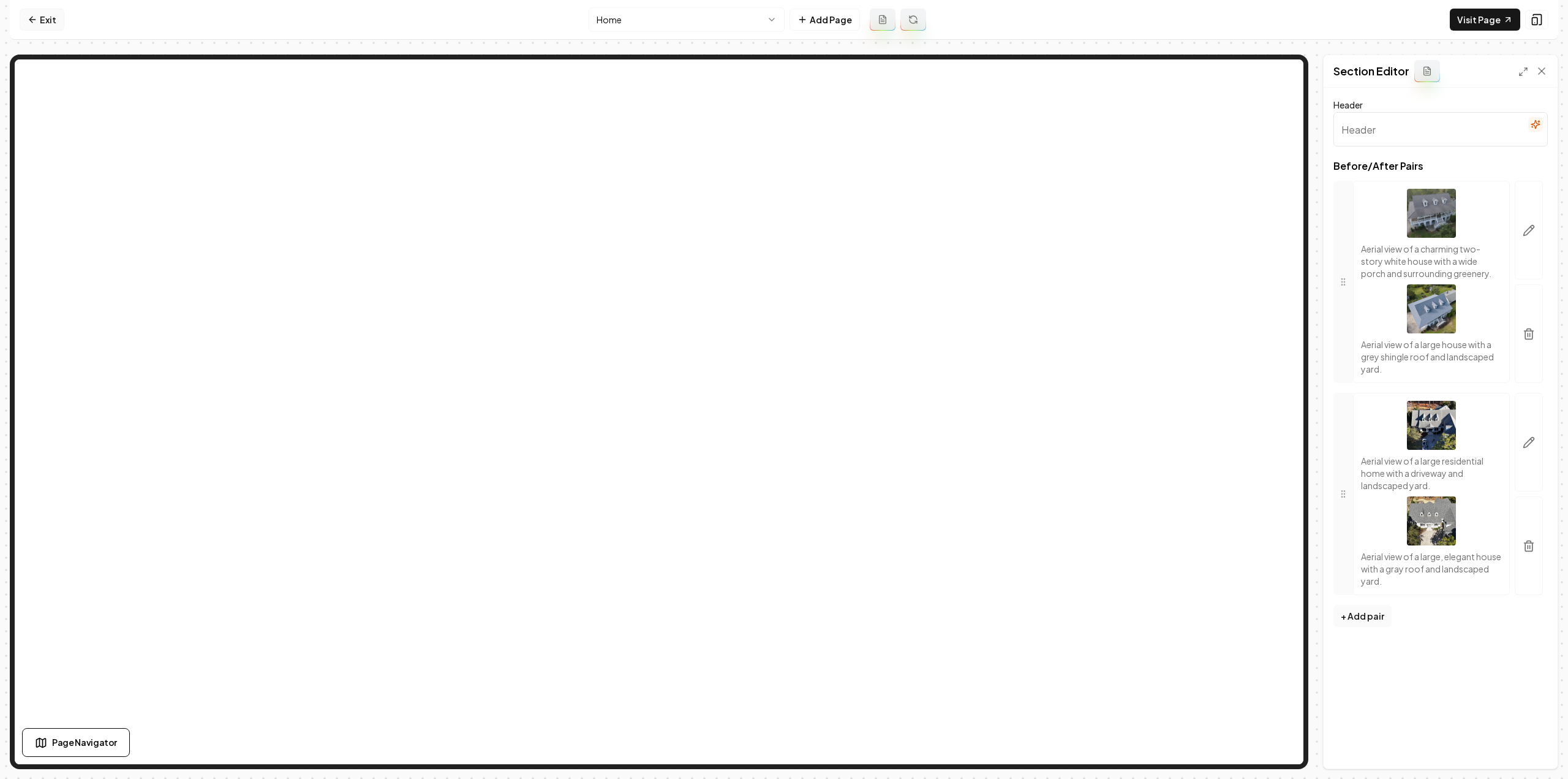
drag, startPoint x: 33, startPoint y: 24, endPoint x: 32, endPoint y: 15, distance: 9.1
click at [33, 24] on icon at bounding box center [32, 19] width 10 height 10
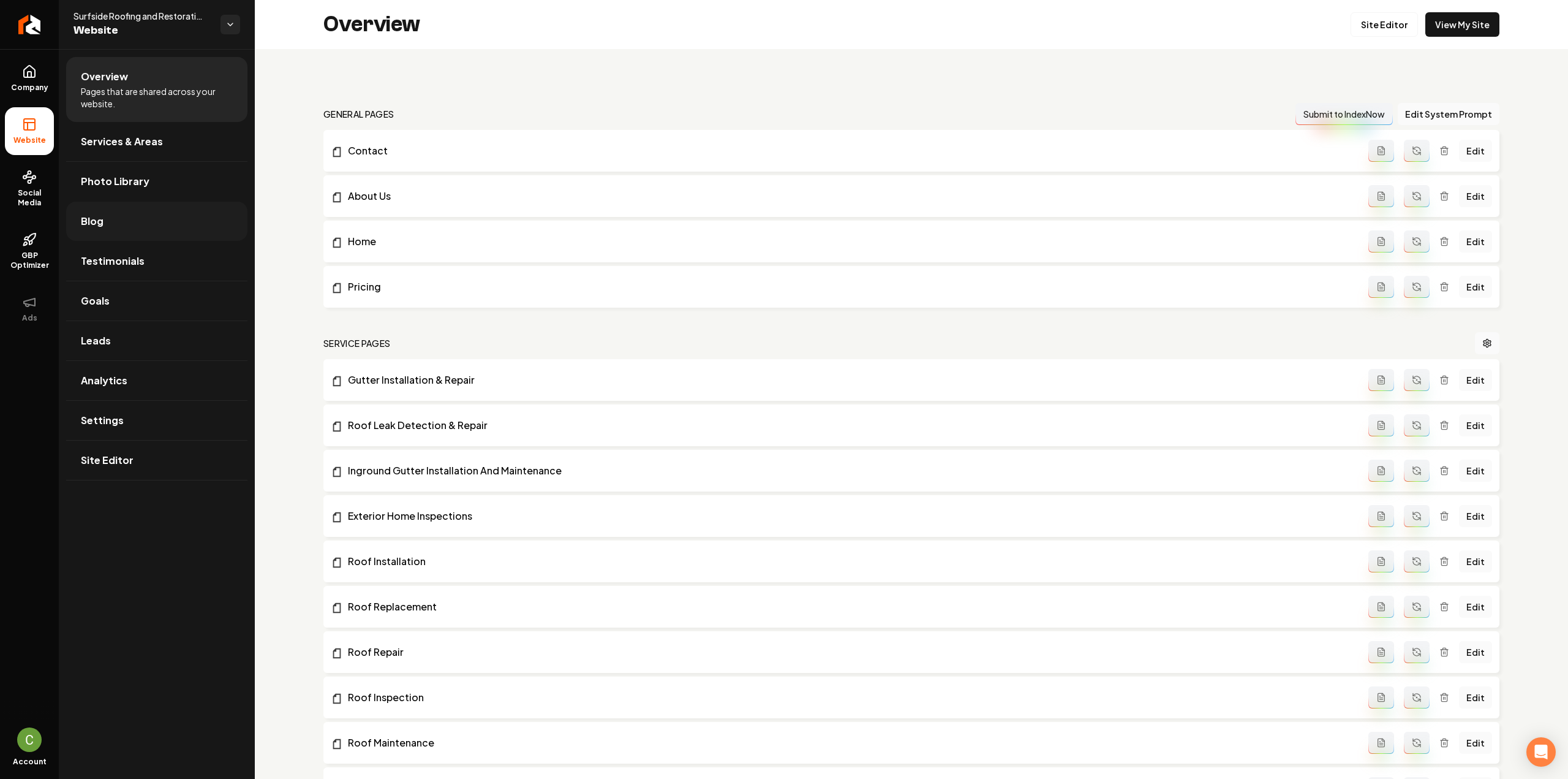
click at [107, 225] on link "Blog" at bounding box center [156, 221] width 181 height 40
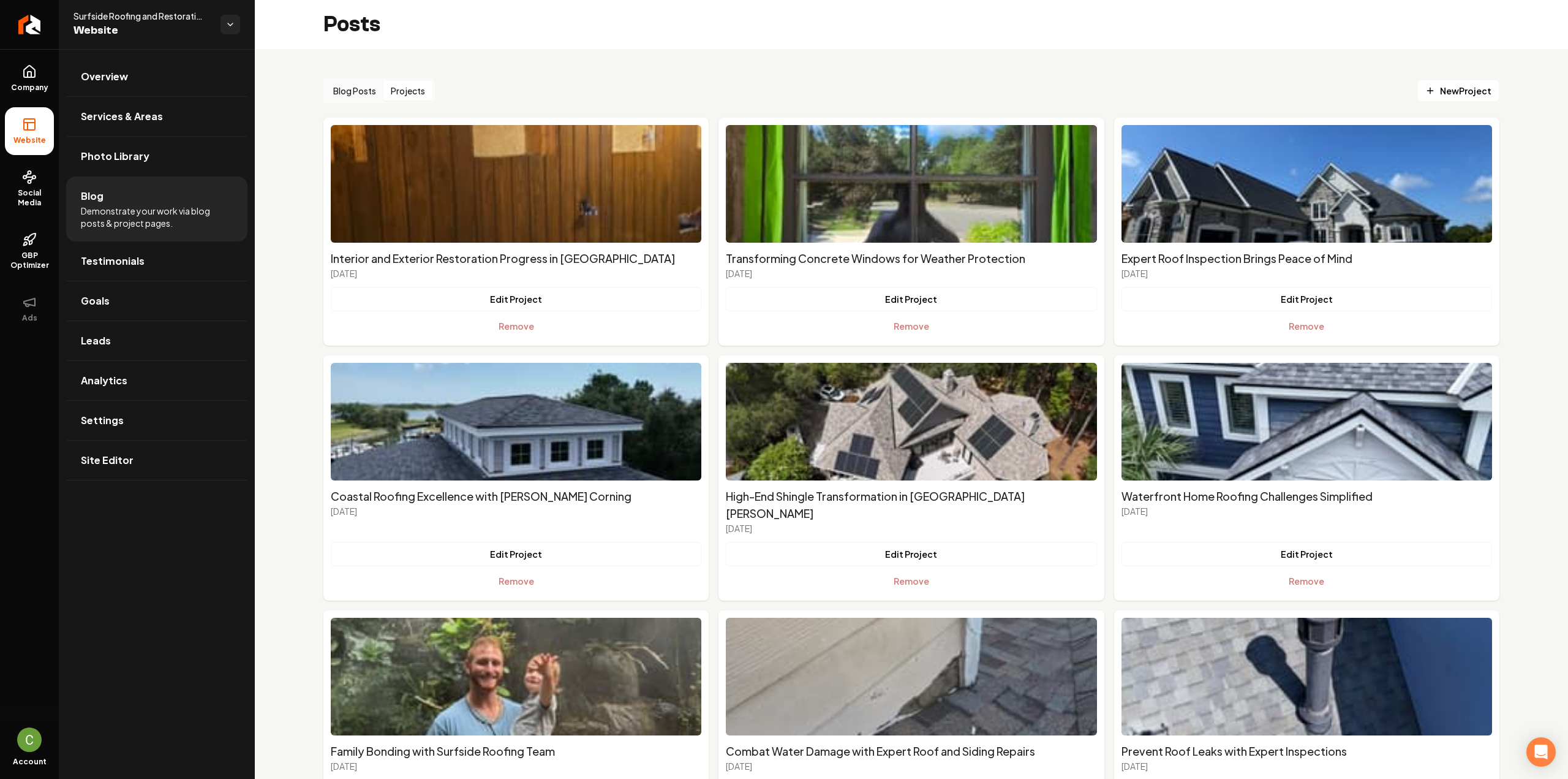
click at [424, 86] on button "Projects" at bounding box center [407, 91] width 49 height 19
click at [1471, 89] on span "New Project" at bounding box center [1458, 90] width 66 height 13
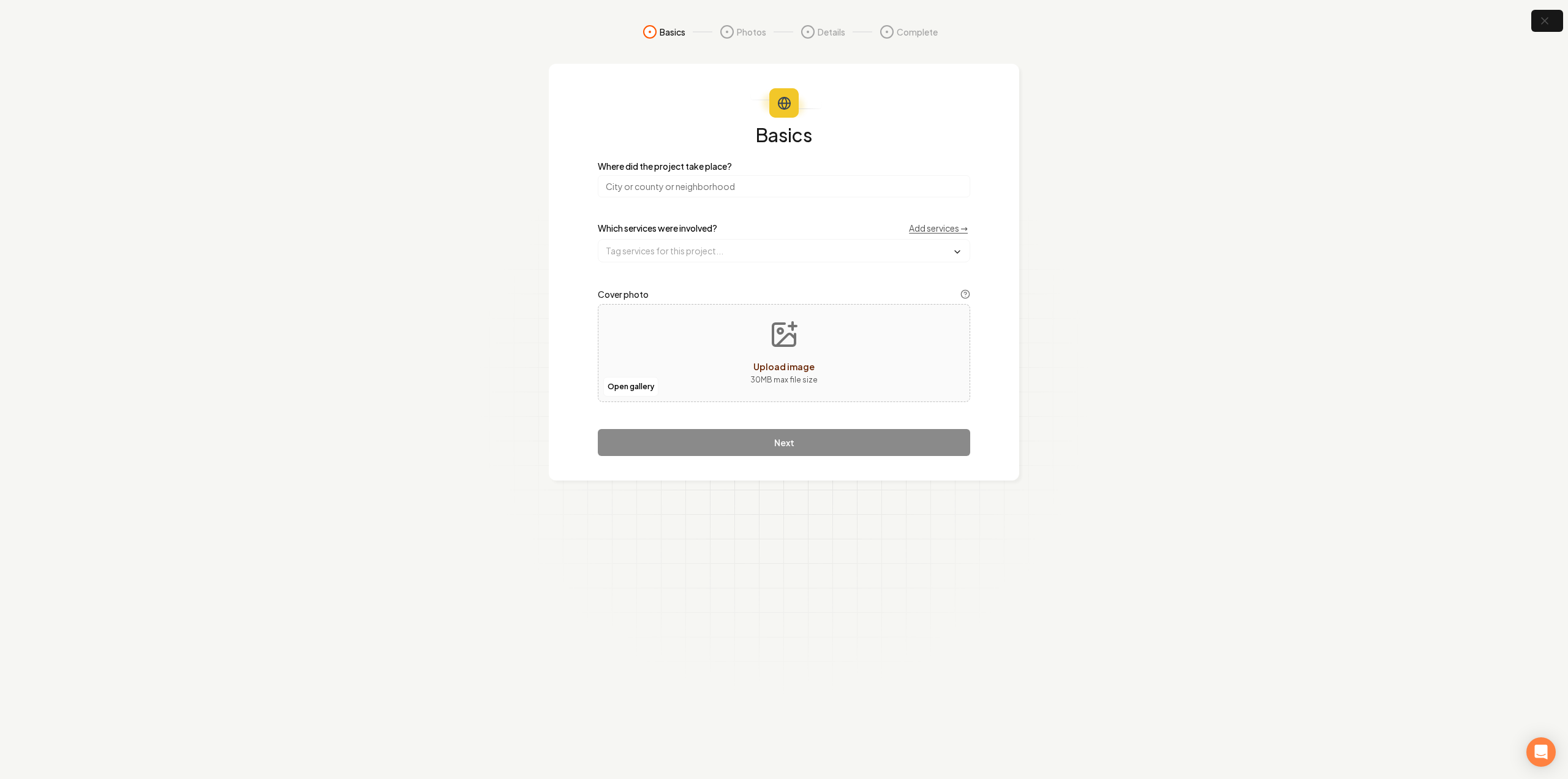
click at [640, 190] on input "search" at bounding box center [784, 186] width 372 height 22
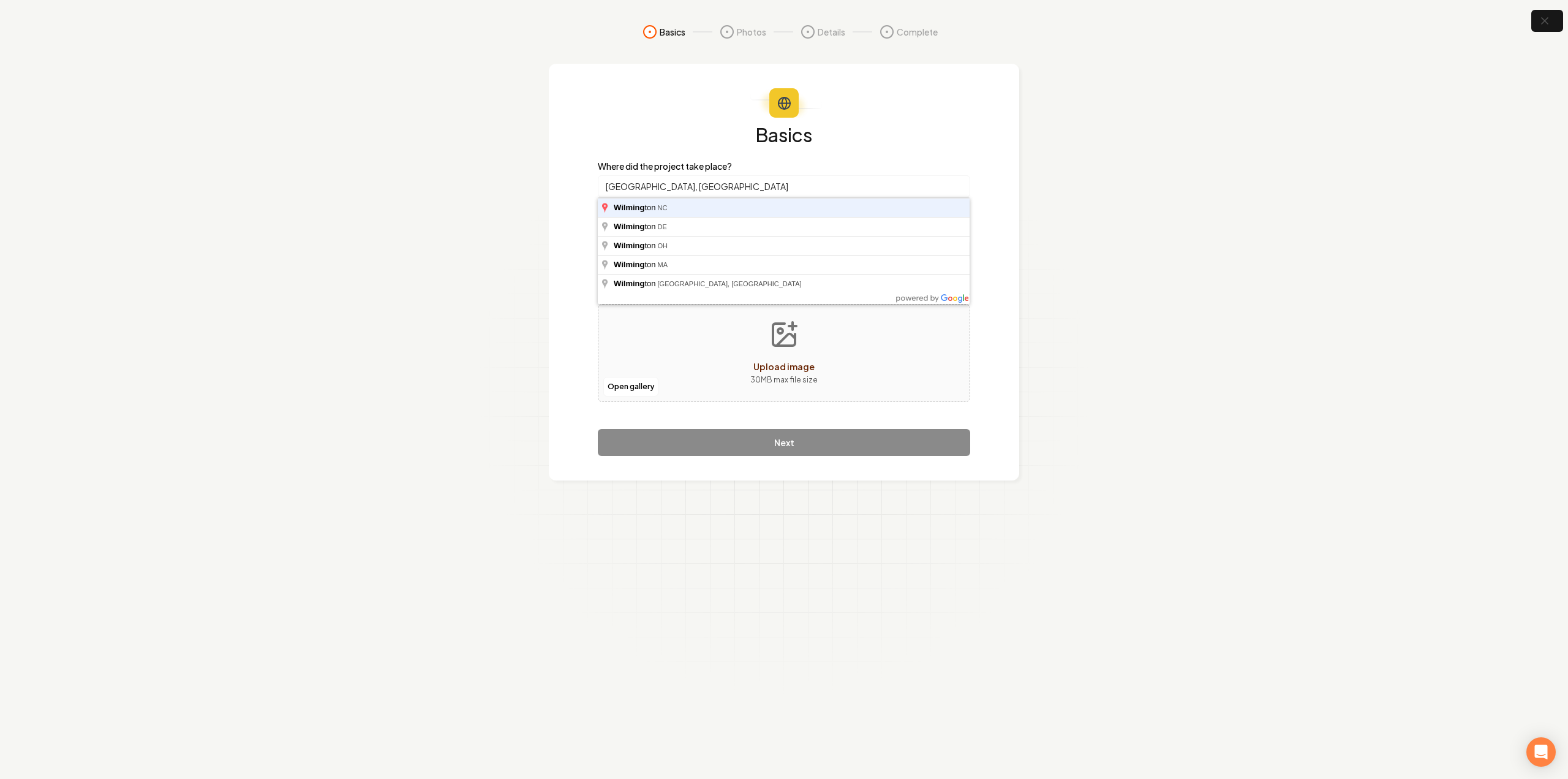
type input "Wilmington, NC"
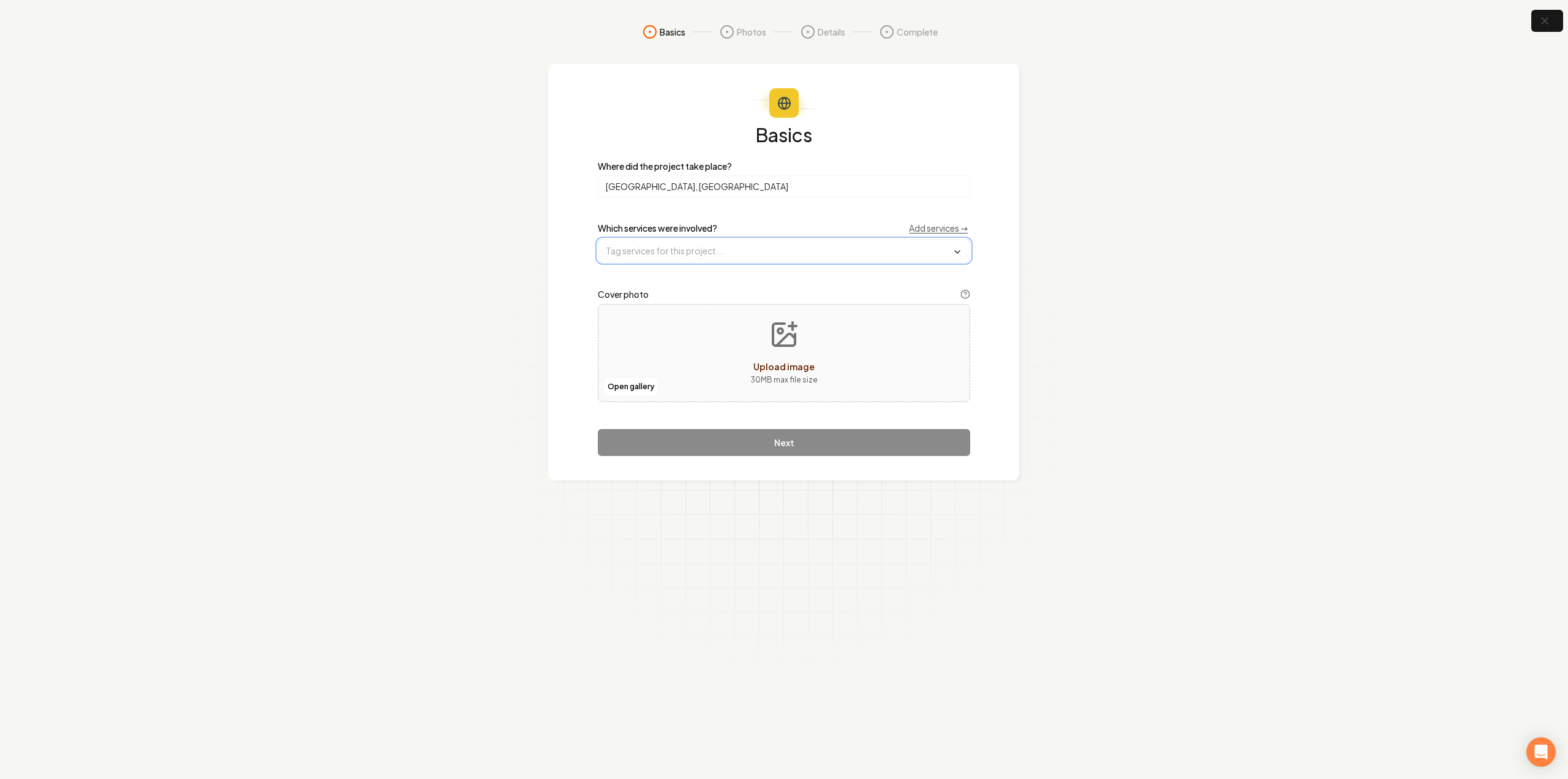
click at [650, 255] on input "text" at bounding box center [784, 251] width 371 height 22
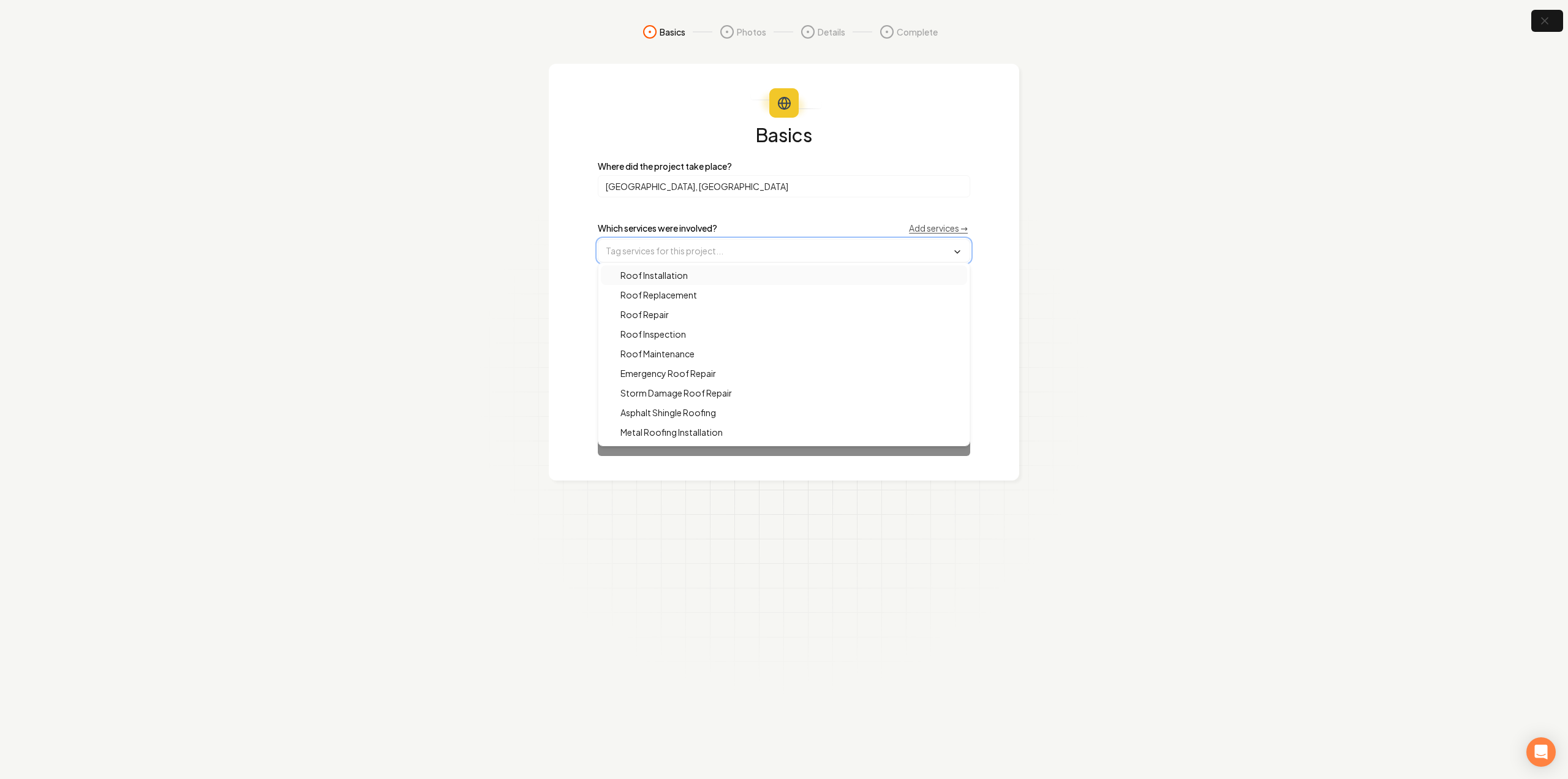
click at [666, 277] on span "Roof Installation" at bounding box center [646, 275] width 82 height 13
drag, startPoint x: 668, startPoint y: 296, endPoint x: 670, endPoint y: 304, distance: 8.2
click at [669, 297] on span "Roof Replacement" at bounding box center [651, 295] width 91 height 13
click at [674, 330] on span "Roof Inspection" at bounding box center [645, 335] width 80 height 13
click at [660, 331] on span "Roof Inspection" at bounding box center [645, 335] width 80 height 13
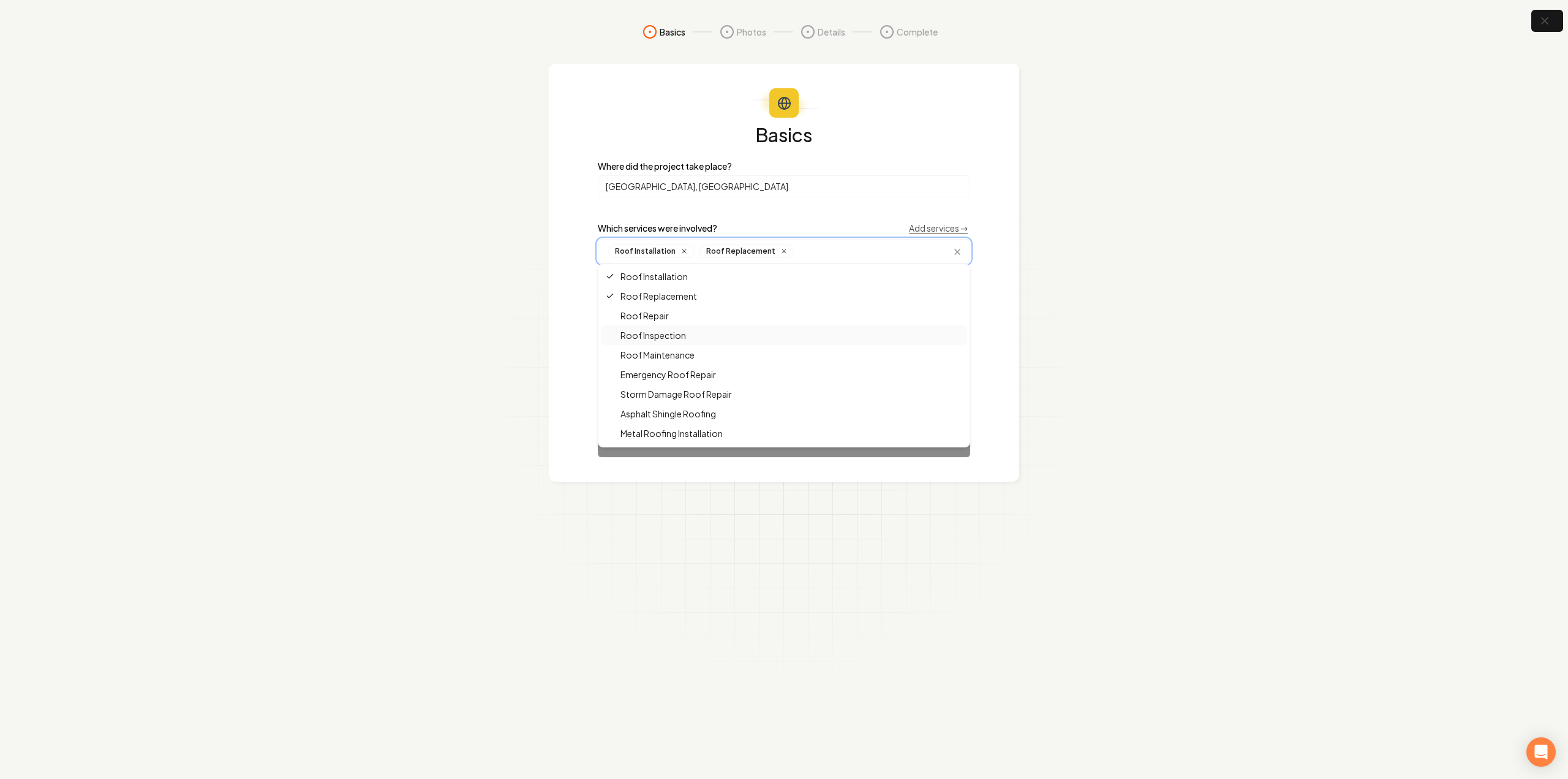
click at [659, 317] on span "Roof Repair" at bounding box center [636, 315] width 63 height 13
click at [666, 349] on span "Roof Maintenance" at bounding box center [650, 354] width 89 height 13
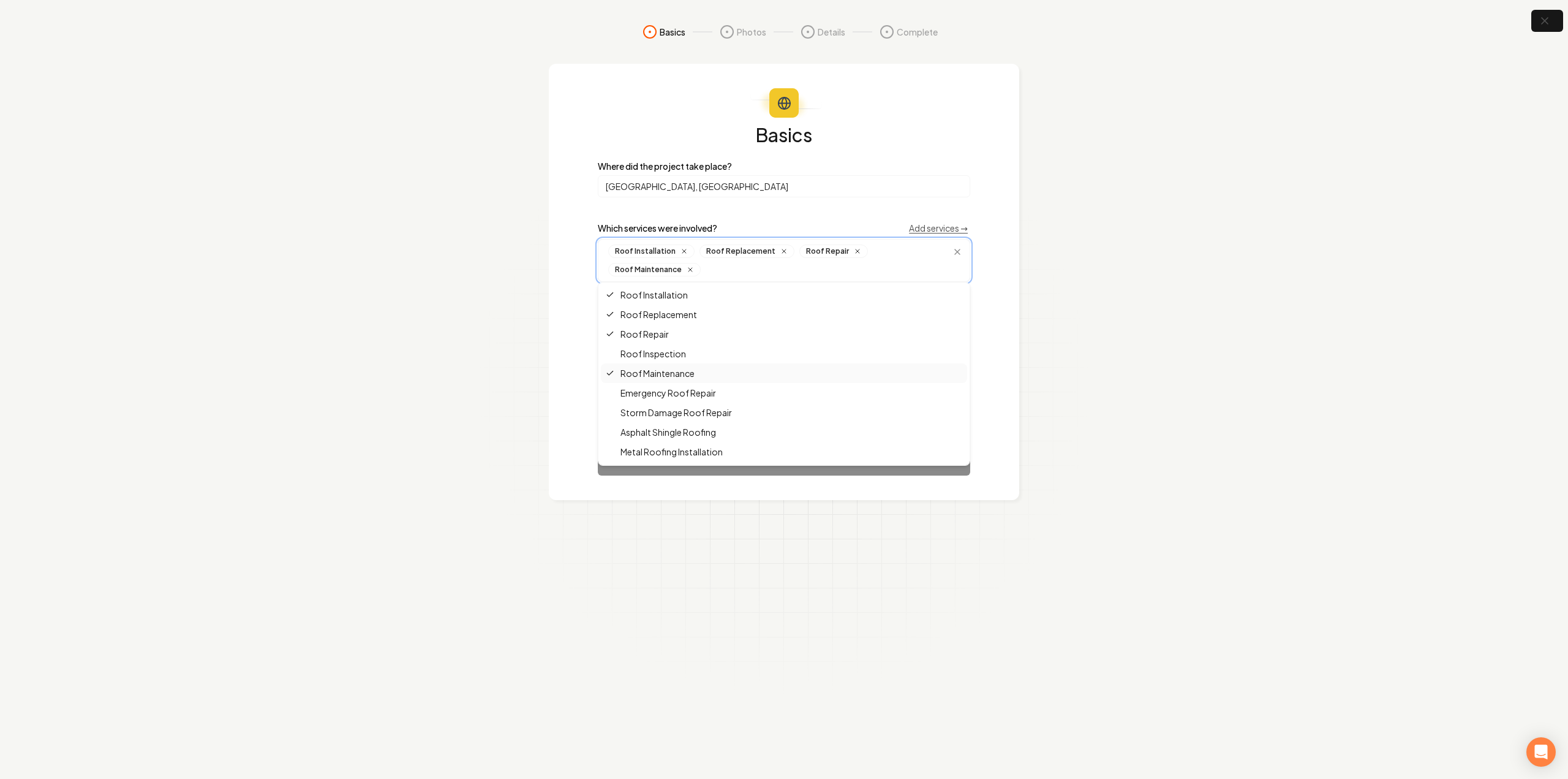
scroll to position [61, 0]
click at [692, 365] on span "Asphalt Shingle Roofing" at bounding box center [661, 371] width 110 height 13
click at [732, 351] on span "Residential Roofing Services" at bounding box center [669, 348] width 128 height 13
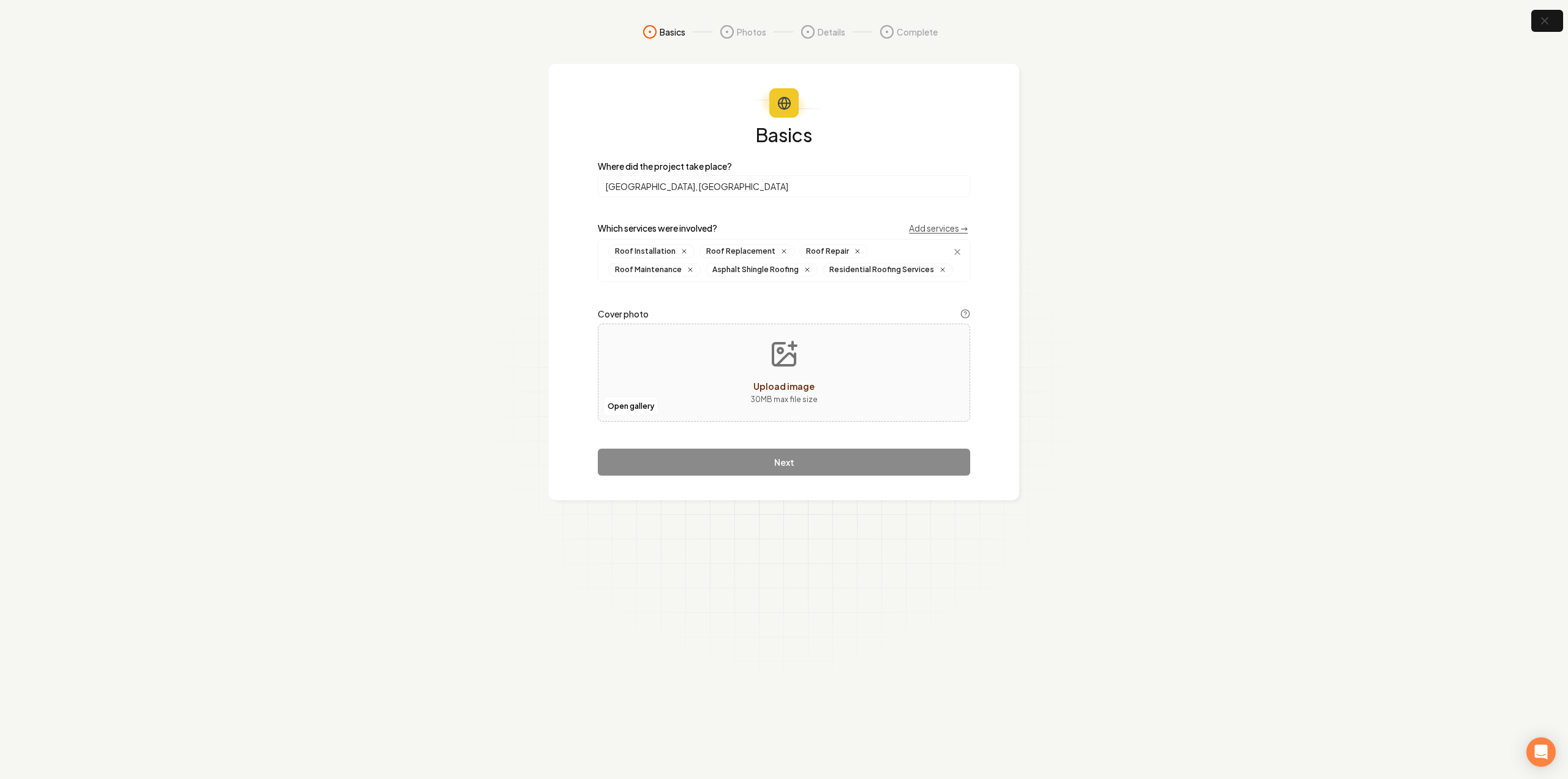
click at [561, 444] on div "Basics Where did the project take place? Wilmington, NC Which services were inv…" at bounding box center [784, 282] width 470 height 436
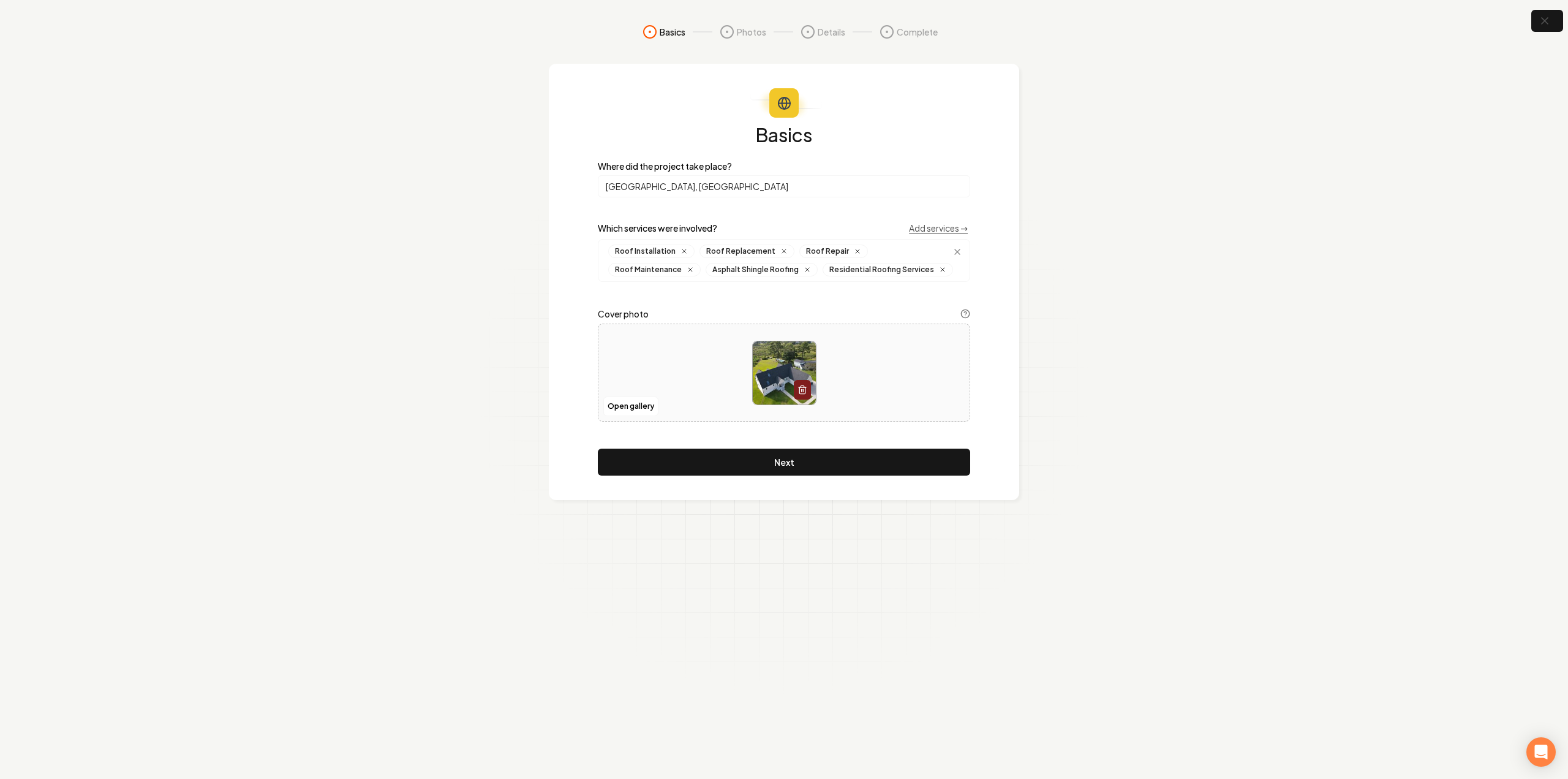
click at [793, 457] on button "Next" at bounding box center [784, 462] width 372 height 27
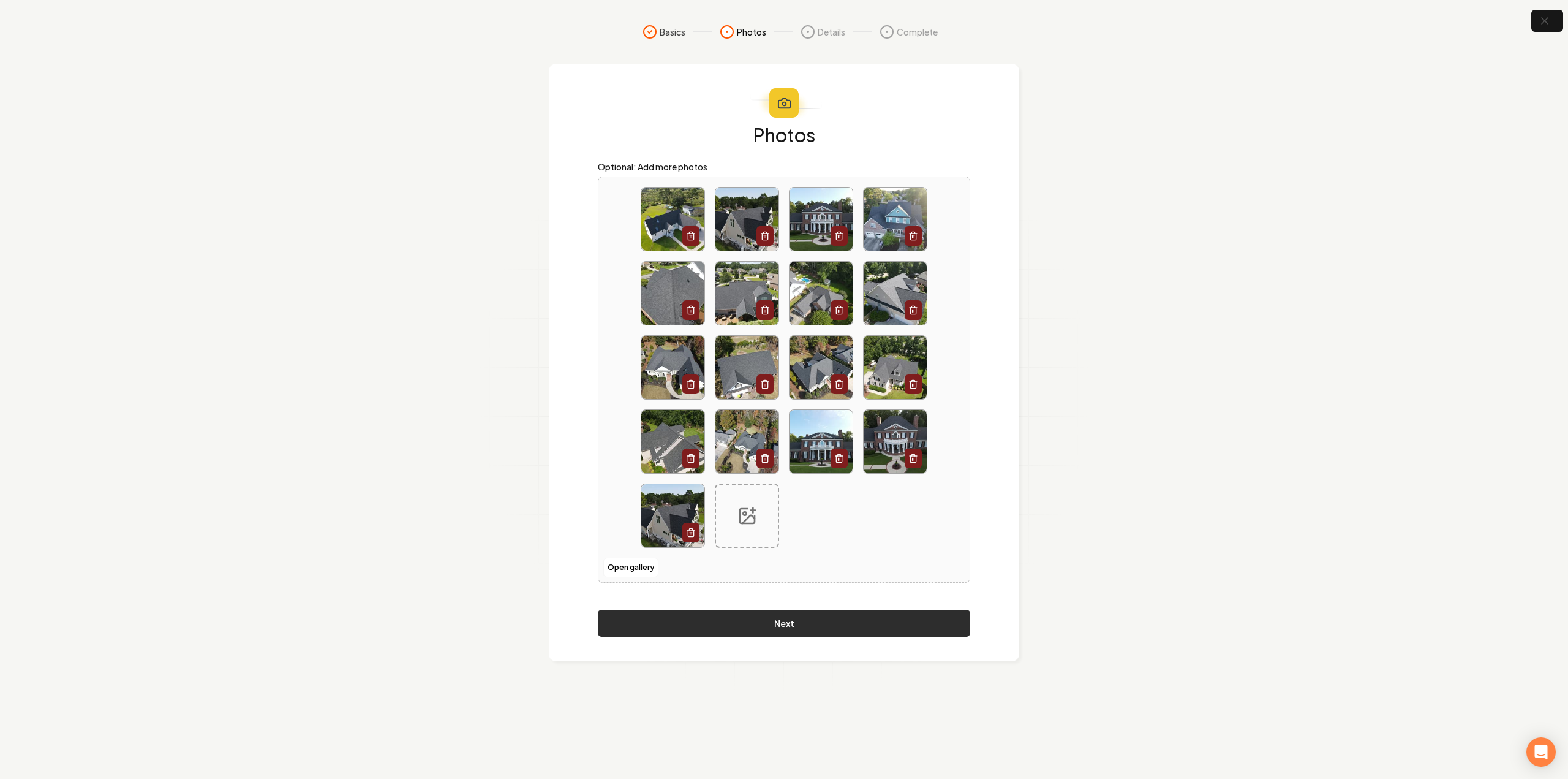
click at [823, 618] on button "Next" at bounding box center [784, 623] width 372 height 27
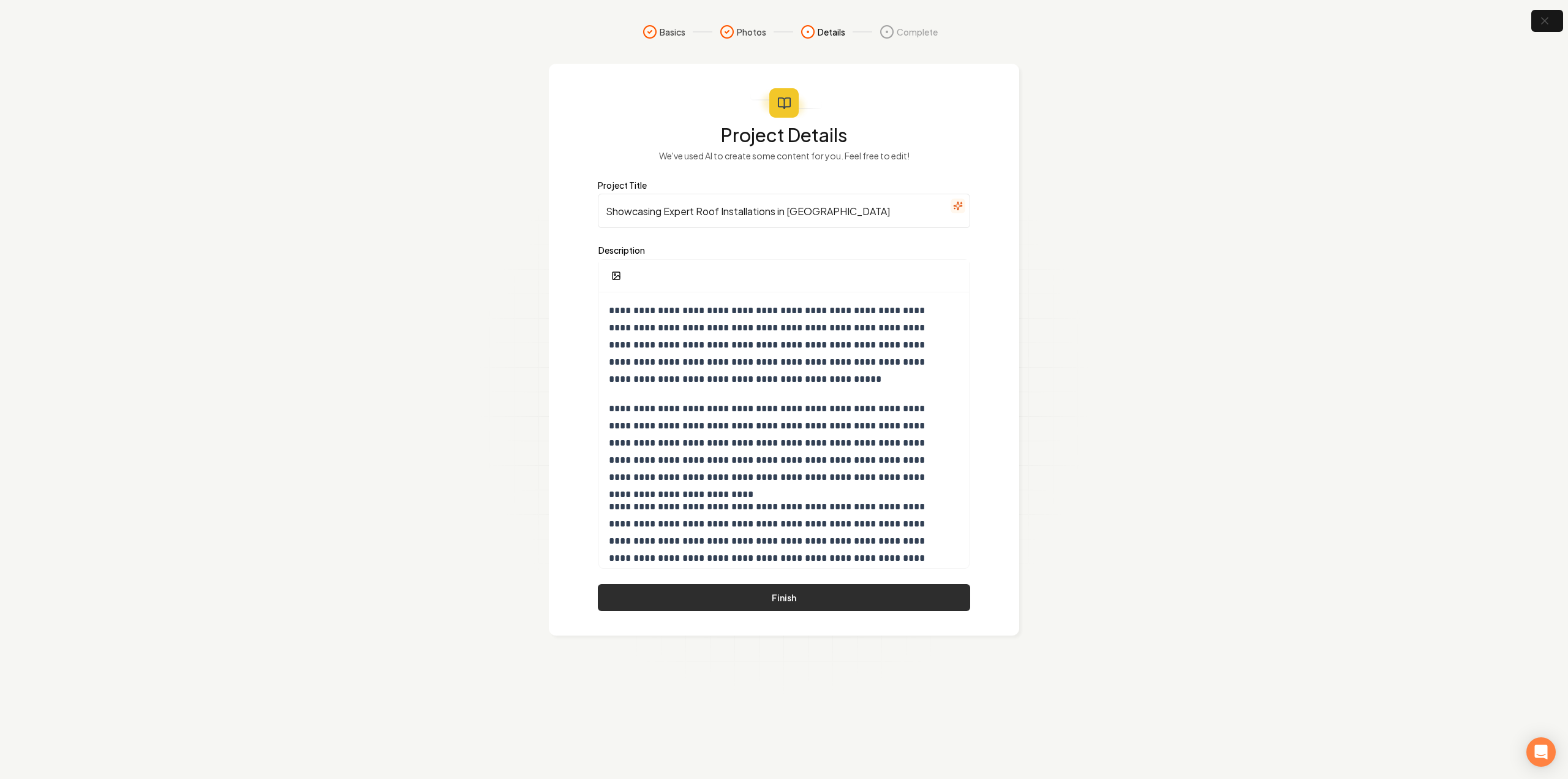
click at [760, 588] on button "Finish" at bounding box center [784, 597] width 372 height 27
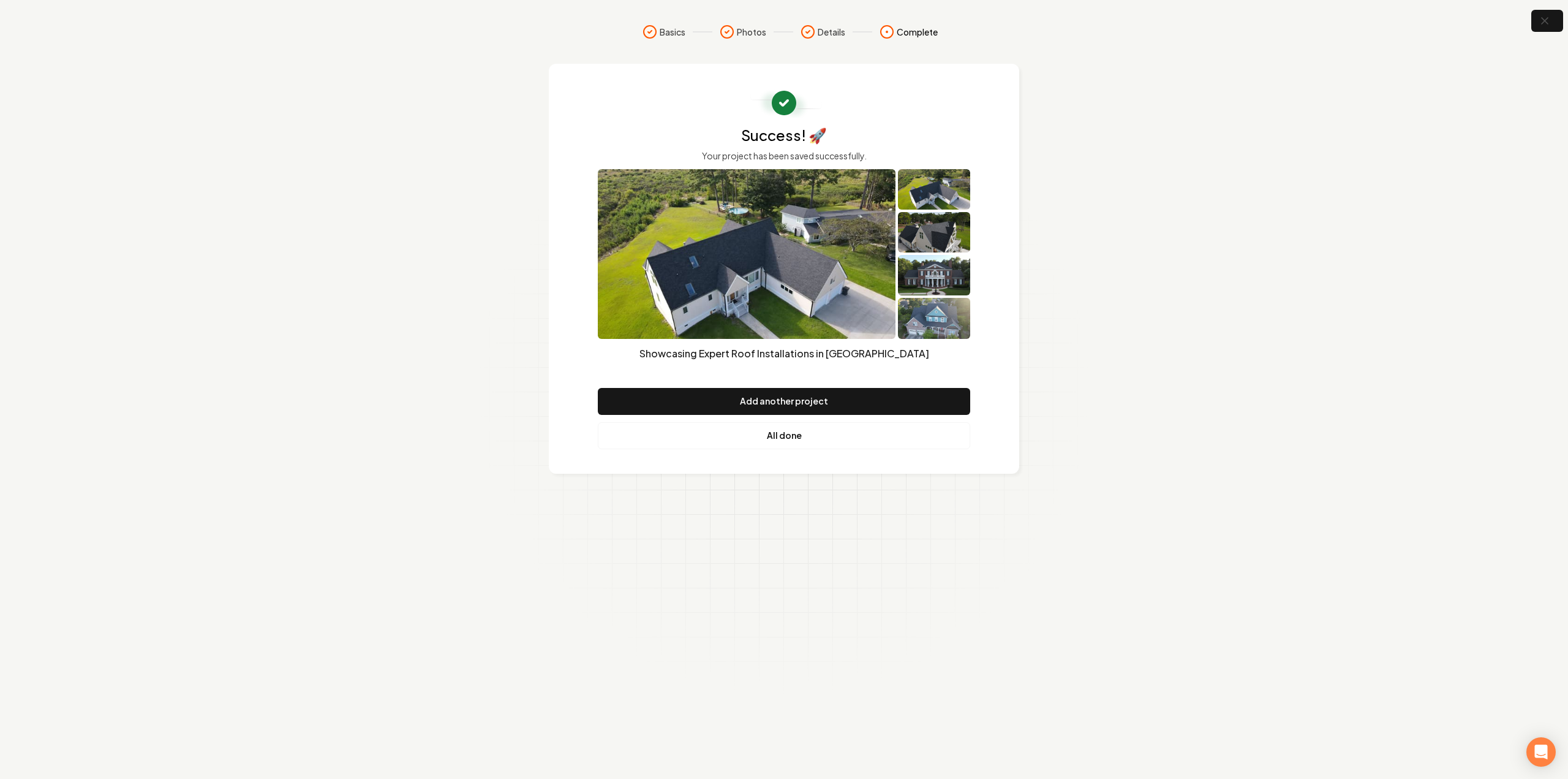
click at [708, 434] on link "All done" at bounding box center [784, 435] width 372 height 27
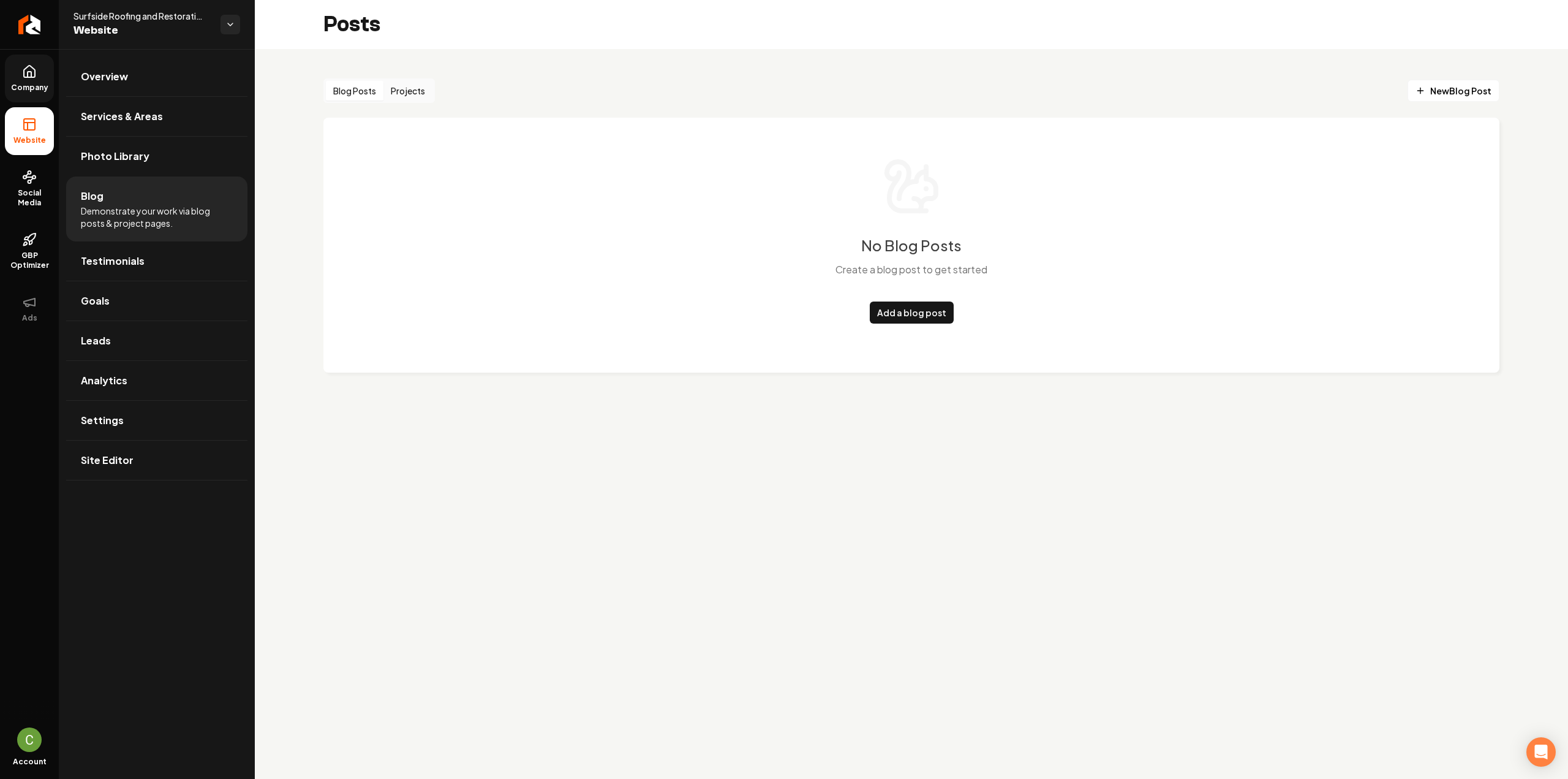
click at [36, 77] on icon at bounding box center [29, 71] width 15 height 15
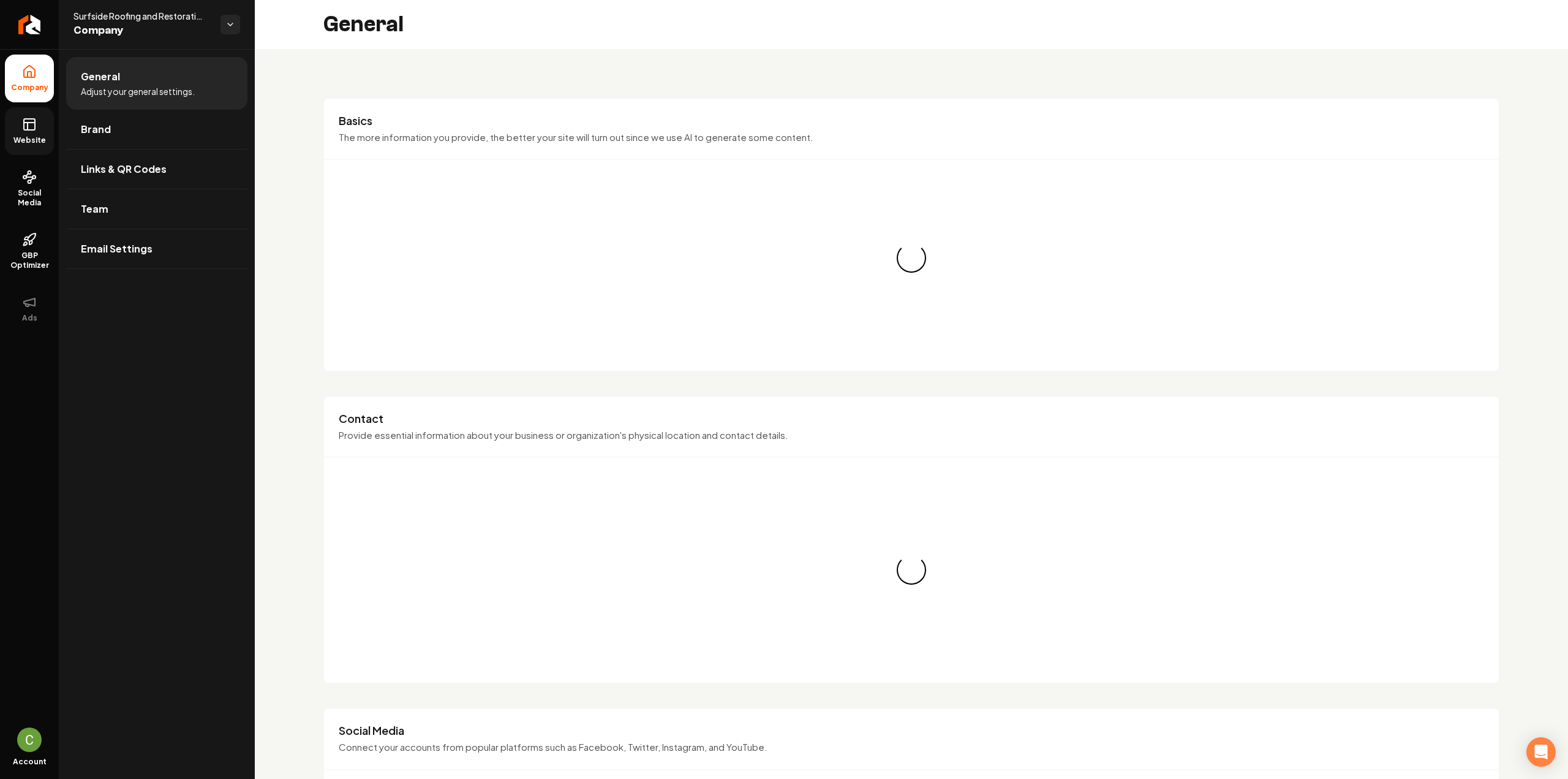
click at [34, 111] on link "Website" at bounding box center [29, 131] width 49 height 47
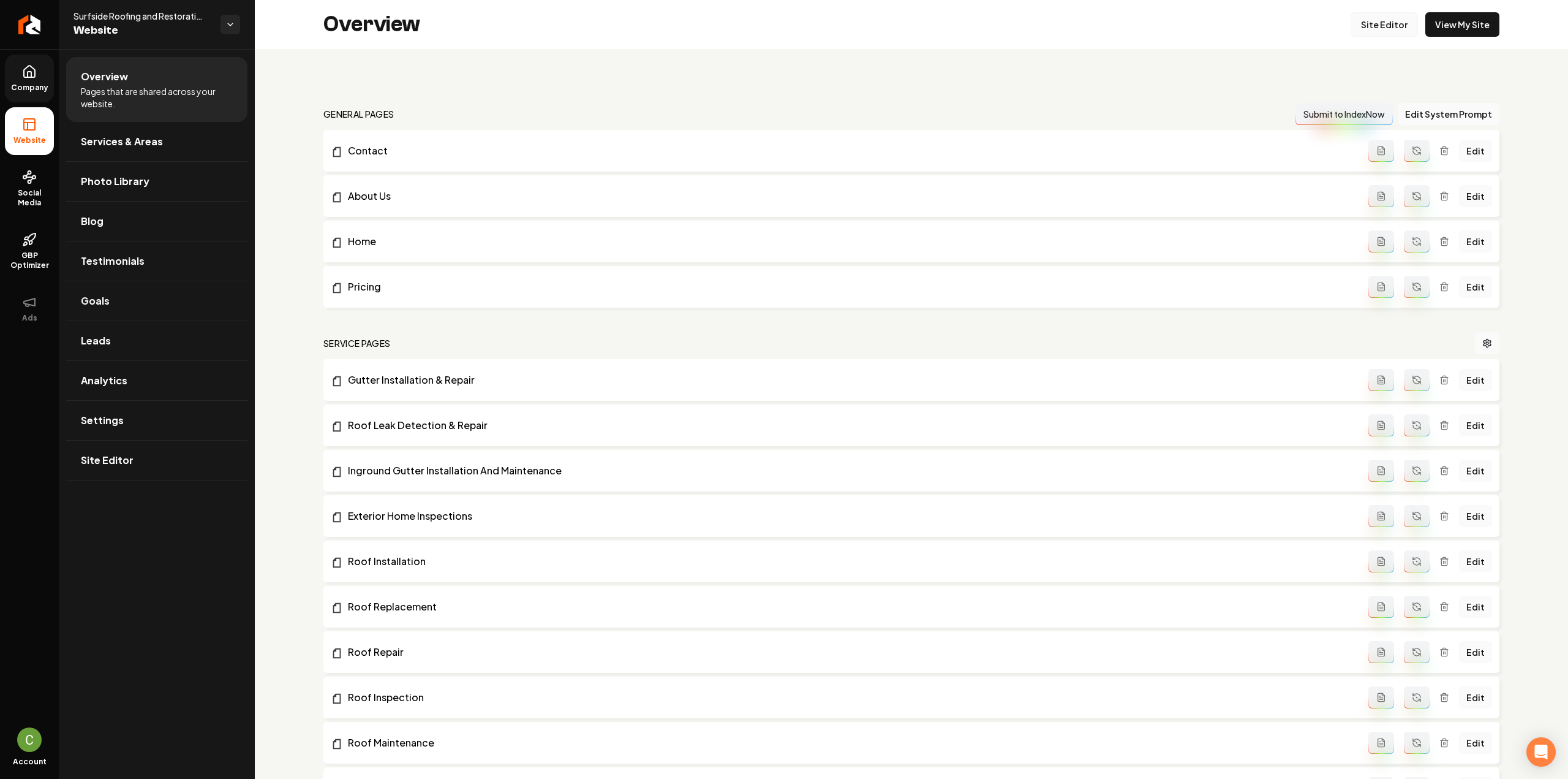
click at [1382, 25] on link "Site Editor" at bounding box center [1384, 24] width 68 height 24
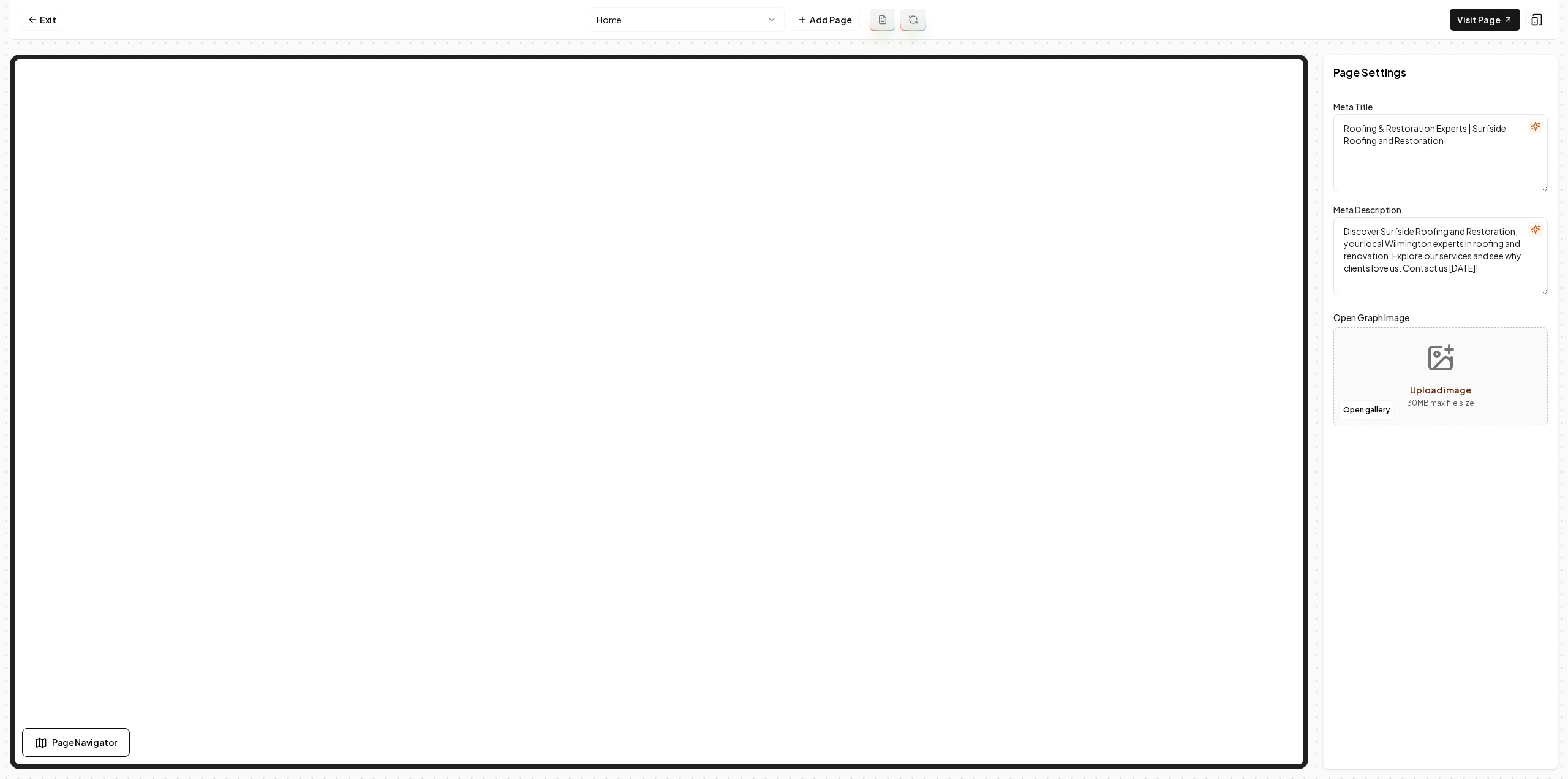
click at [666, 13] on html "Computer Required This feature is only available on a computer. Please switch t…" at bounding box center [784, 389] width 1568 height 779
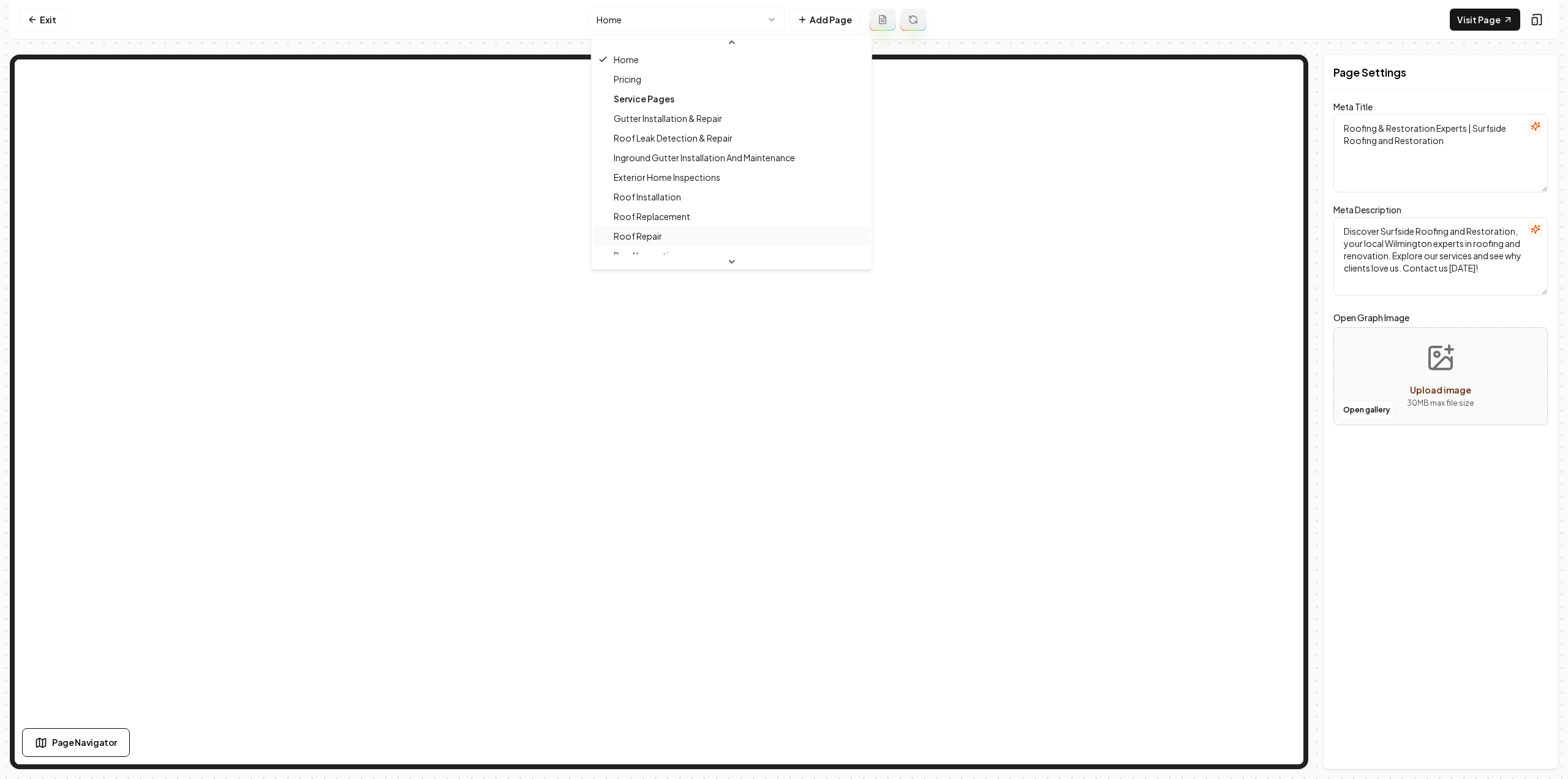
scroll to position [123, 0]
click at [672, 216] on div "Service Pages Gutter Installation & Repair Roof Leak Detection & Repair Ingroun…" at bounding box center [731, 256] width 275 height 432
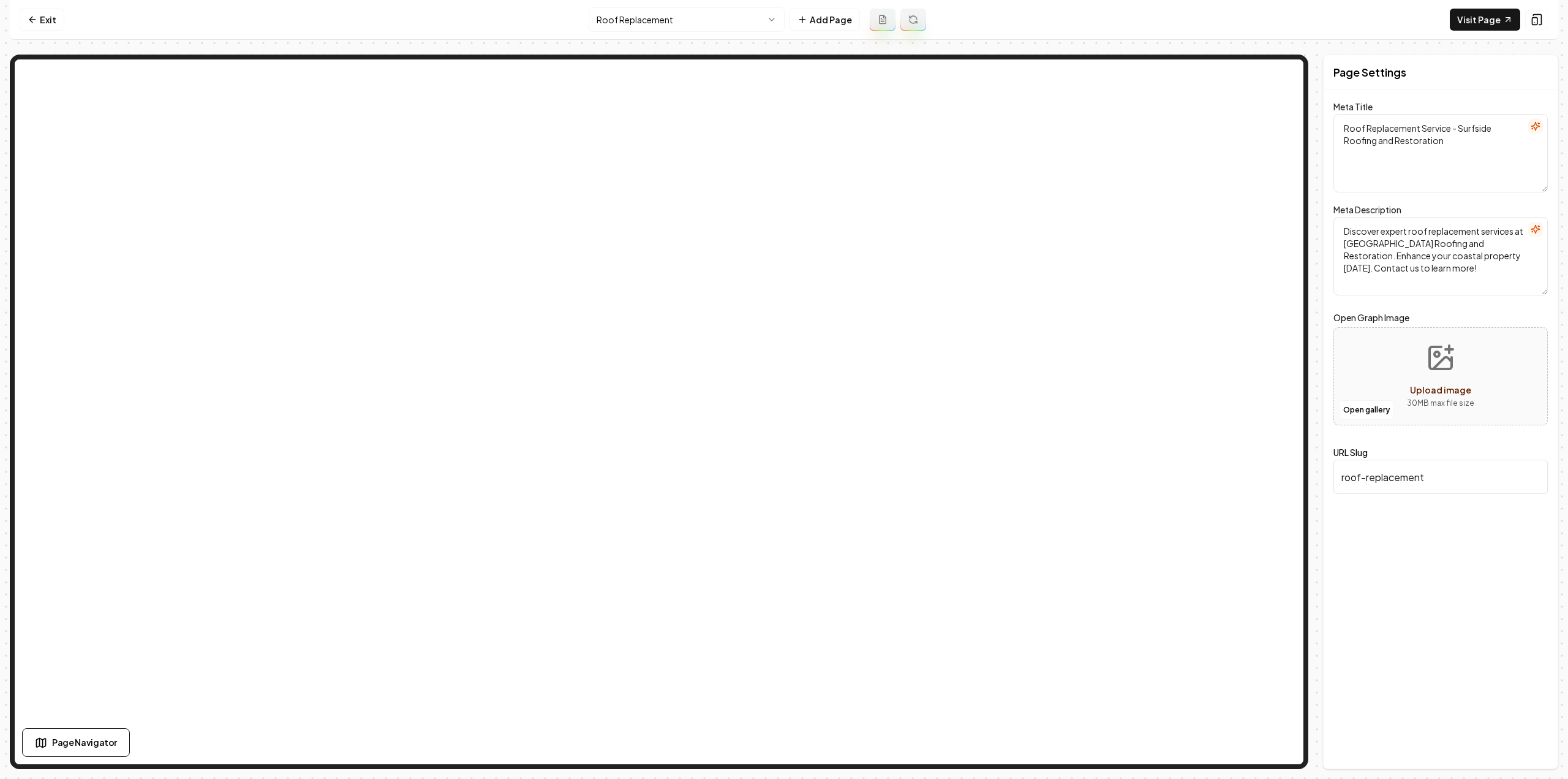
click at [663, 19] on html "Computer Required This feature is only available on a computer. Please switch t…" at bounding box center [784, 389] width 1568 height 779
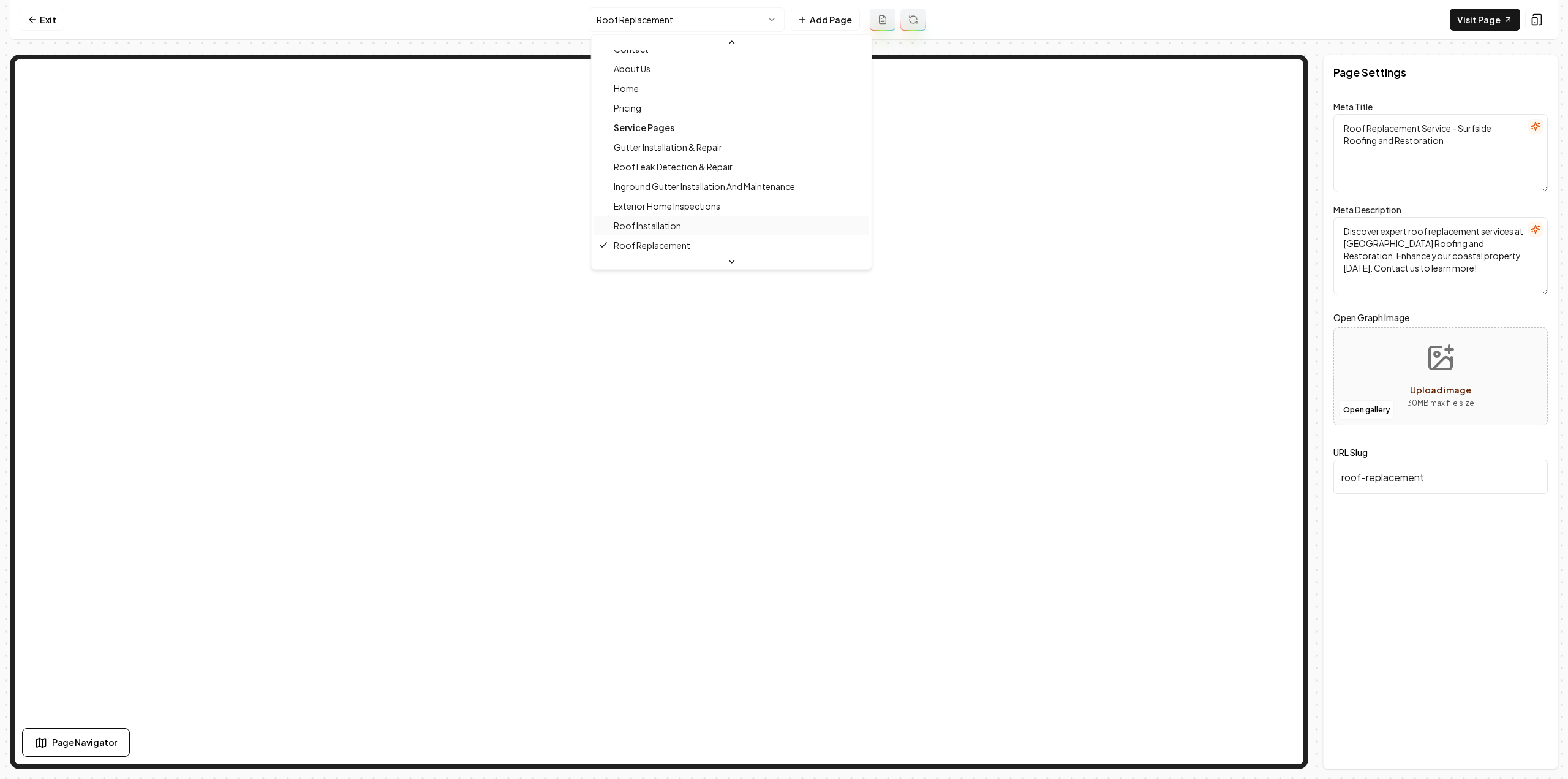
scroll to position [94, 0]
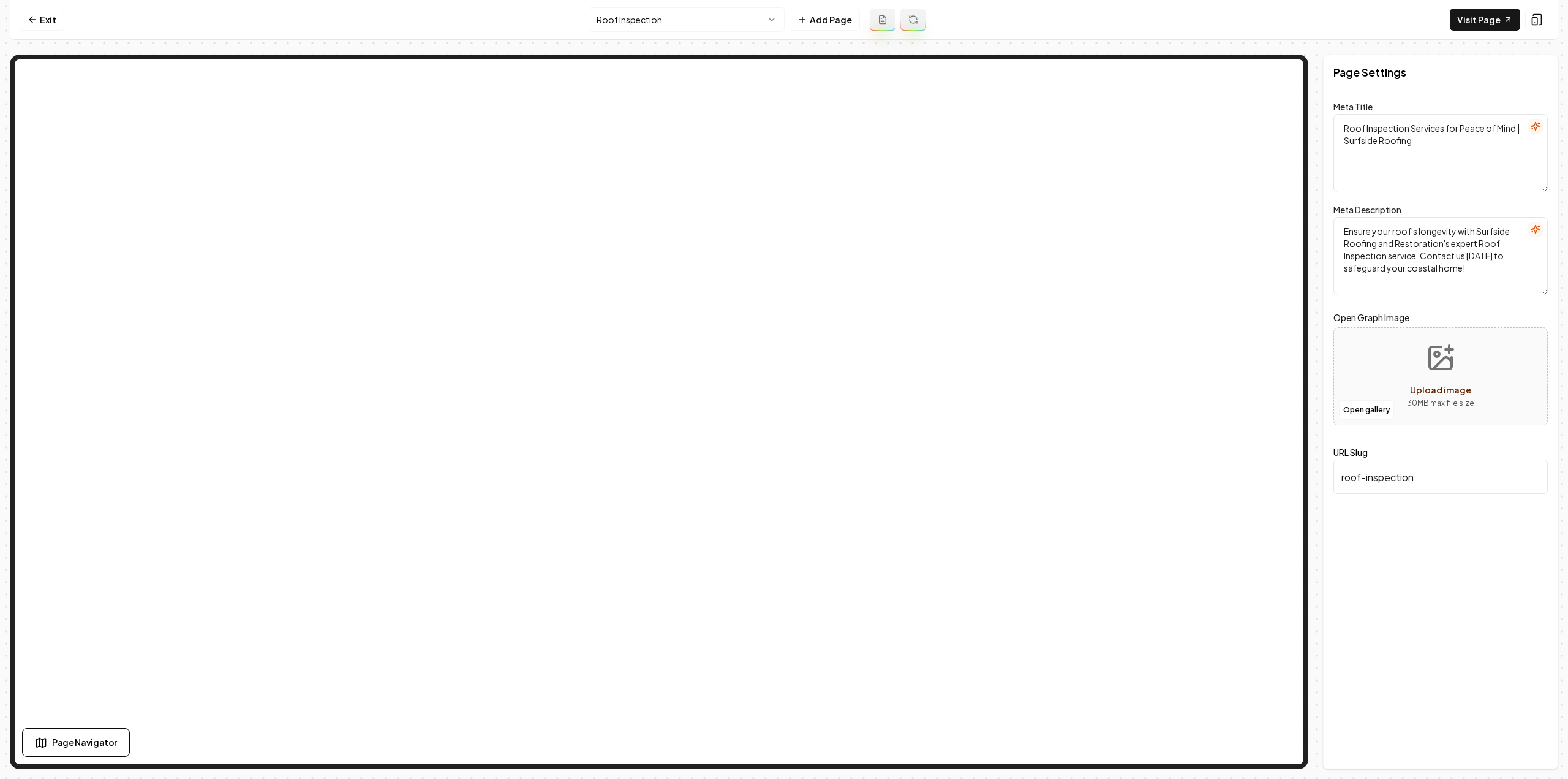
click at [641, 13] on html "Computer Required This feature is only available on a computer. Please switch t…" at bounding box center [784, 389] width 1568 height 779
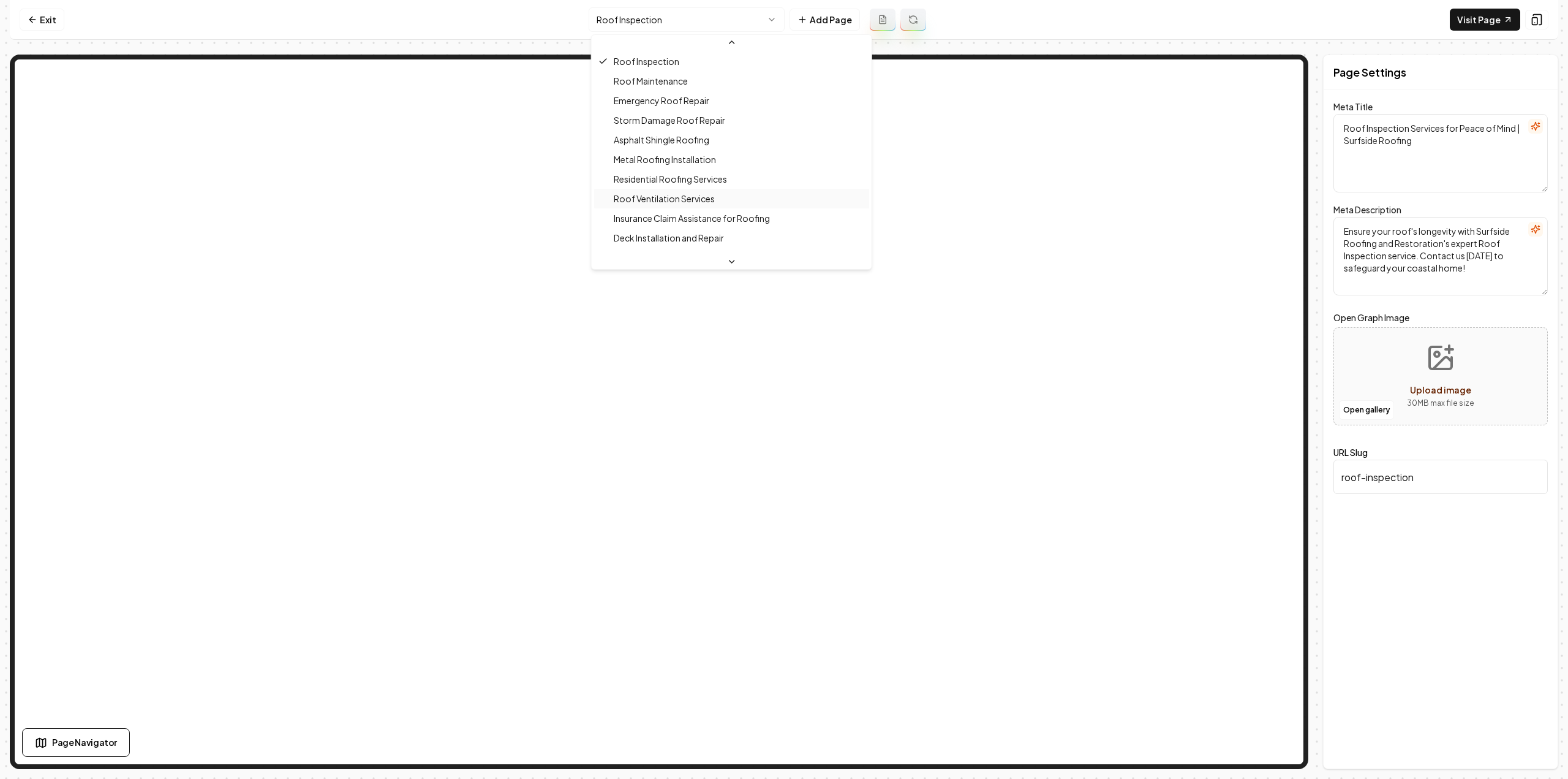
scroll to position [316, 0]
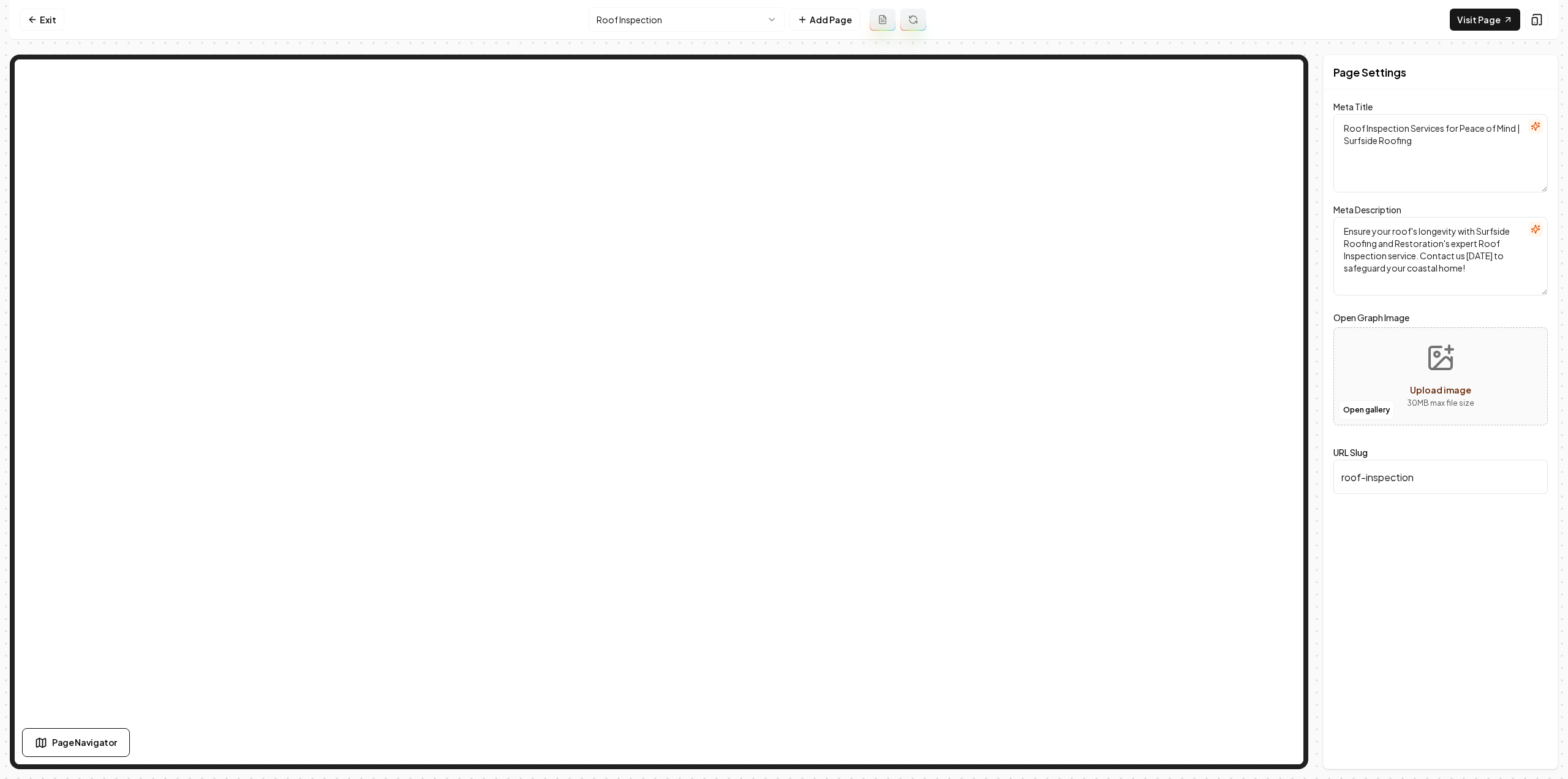
click at [615, 9] on html "Computer Required This feature is only available on a computer. Please switch t…" at bounding box center [784, 389] width 1568 height 779
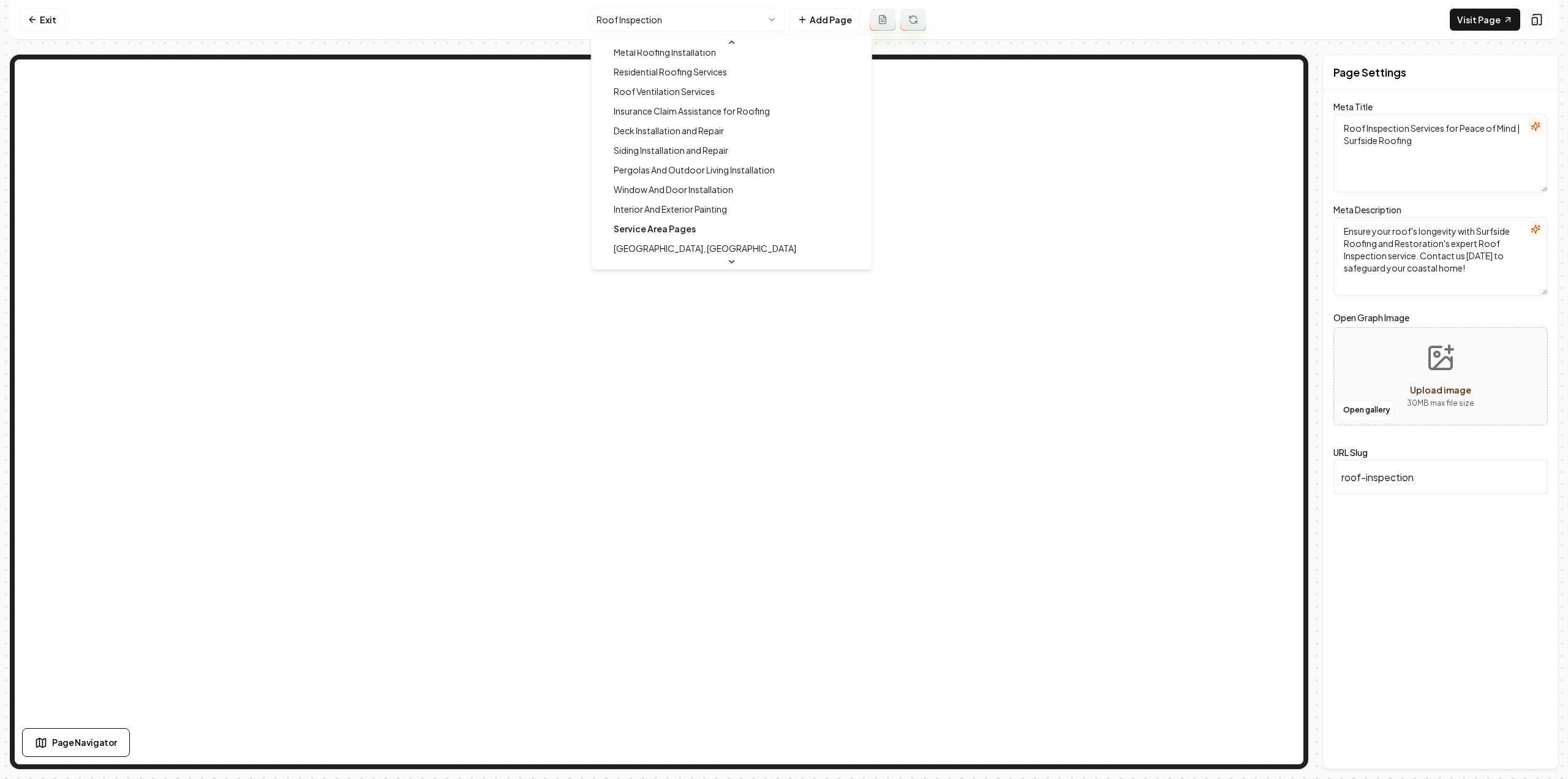
scroll to position [378, 0]
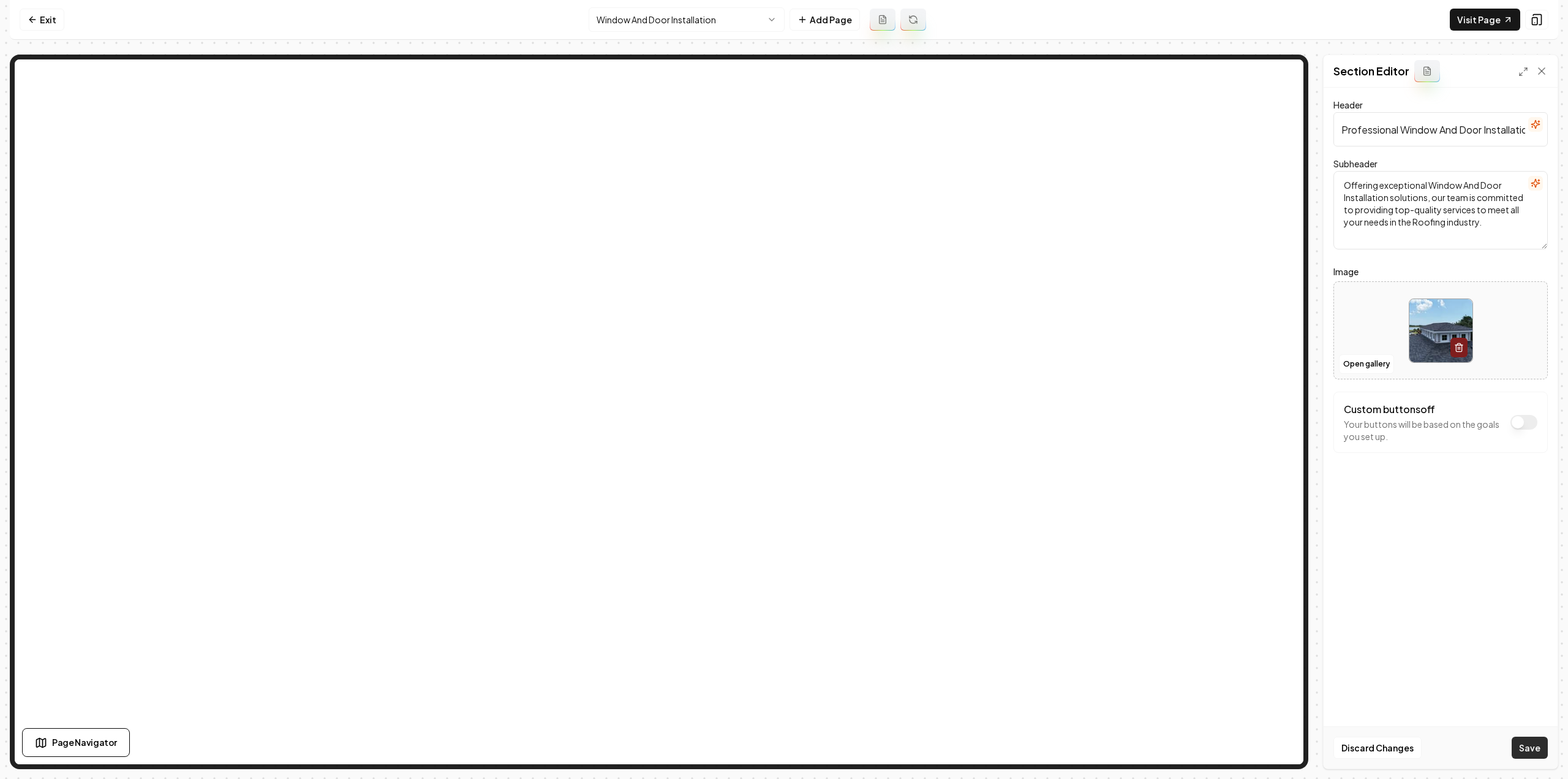
click at [1543, 749] on button "Save" at bounding box center [1528, 747] width 36 height 22
click at [684, 20] on html "Computer Required This feature is only available on a computer. Please switch t…" at bounding box center [784, 389] width 1568 height 779
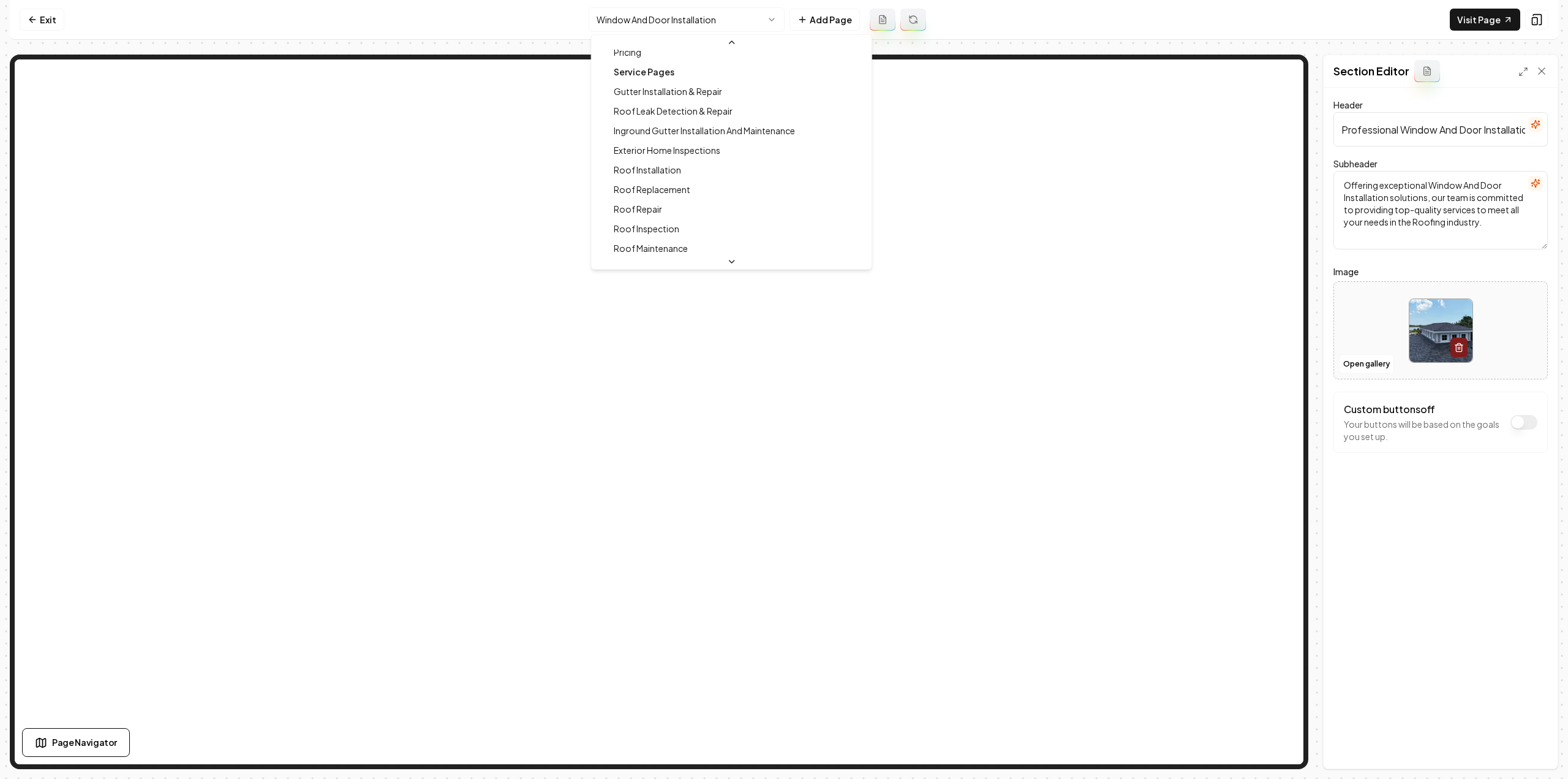
scroll to position [62, 0]
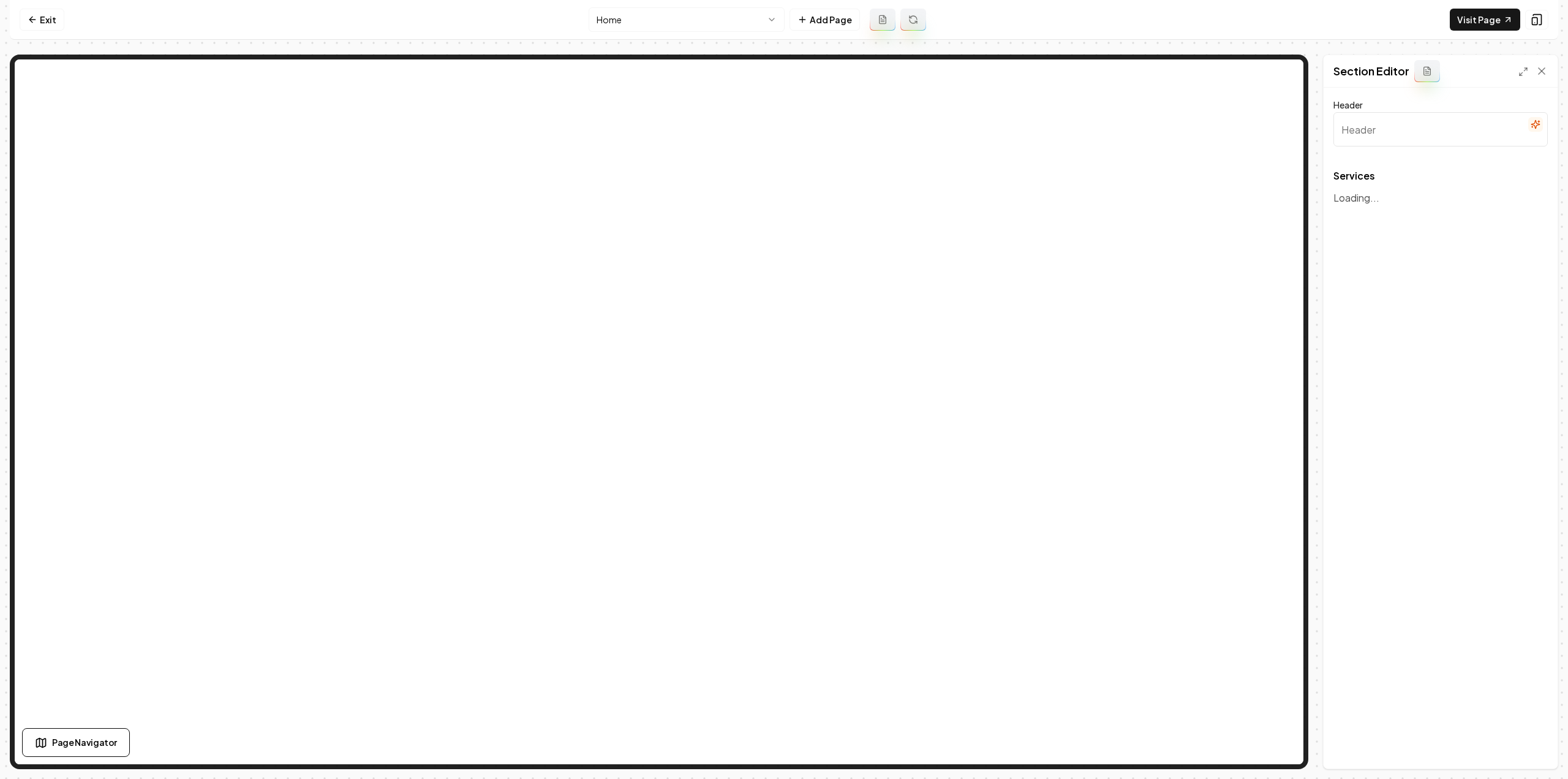
type input "Exceptional Roofing & Restoration Services"
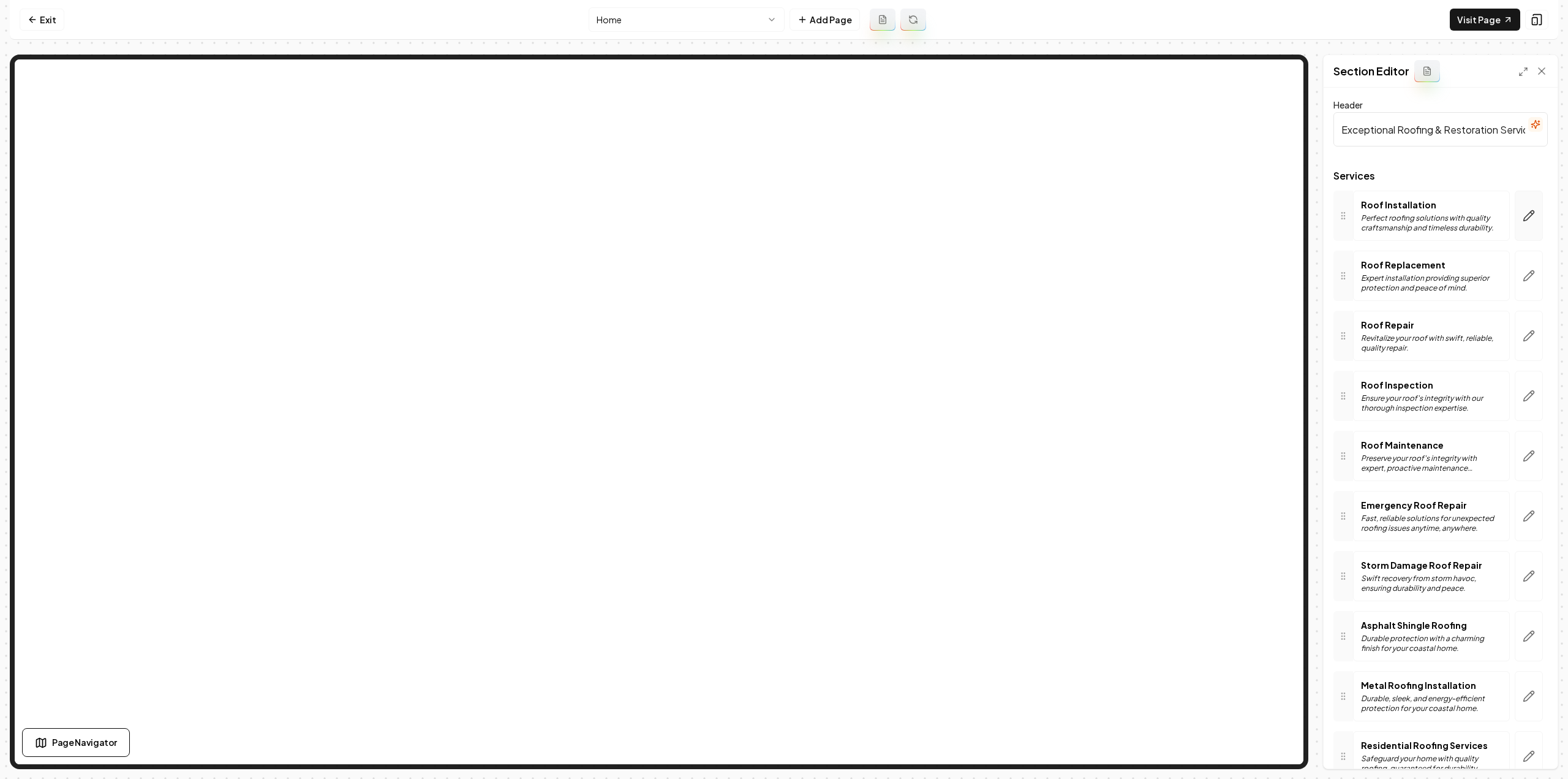
click at [1524, 218] on icon "button" at bounding box center [1528, 216] width 13 height 13
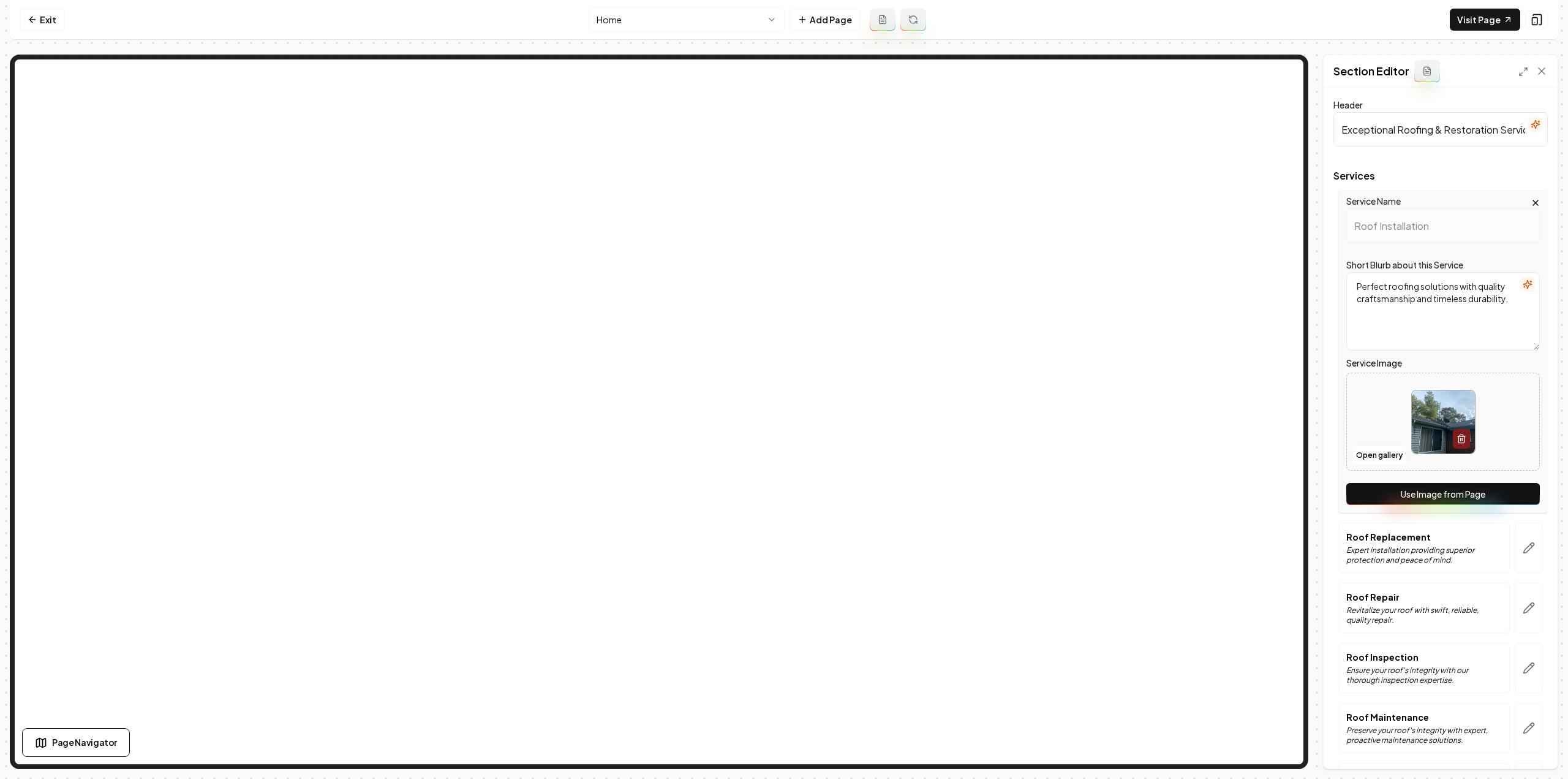
click at [1414, 488] on button "Use Image from Page" at bounding box center [1443, 494] width 193 height 22
click at [1515, 538] on button "button" at bounding box center [1528, 548] width 28 height 50
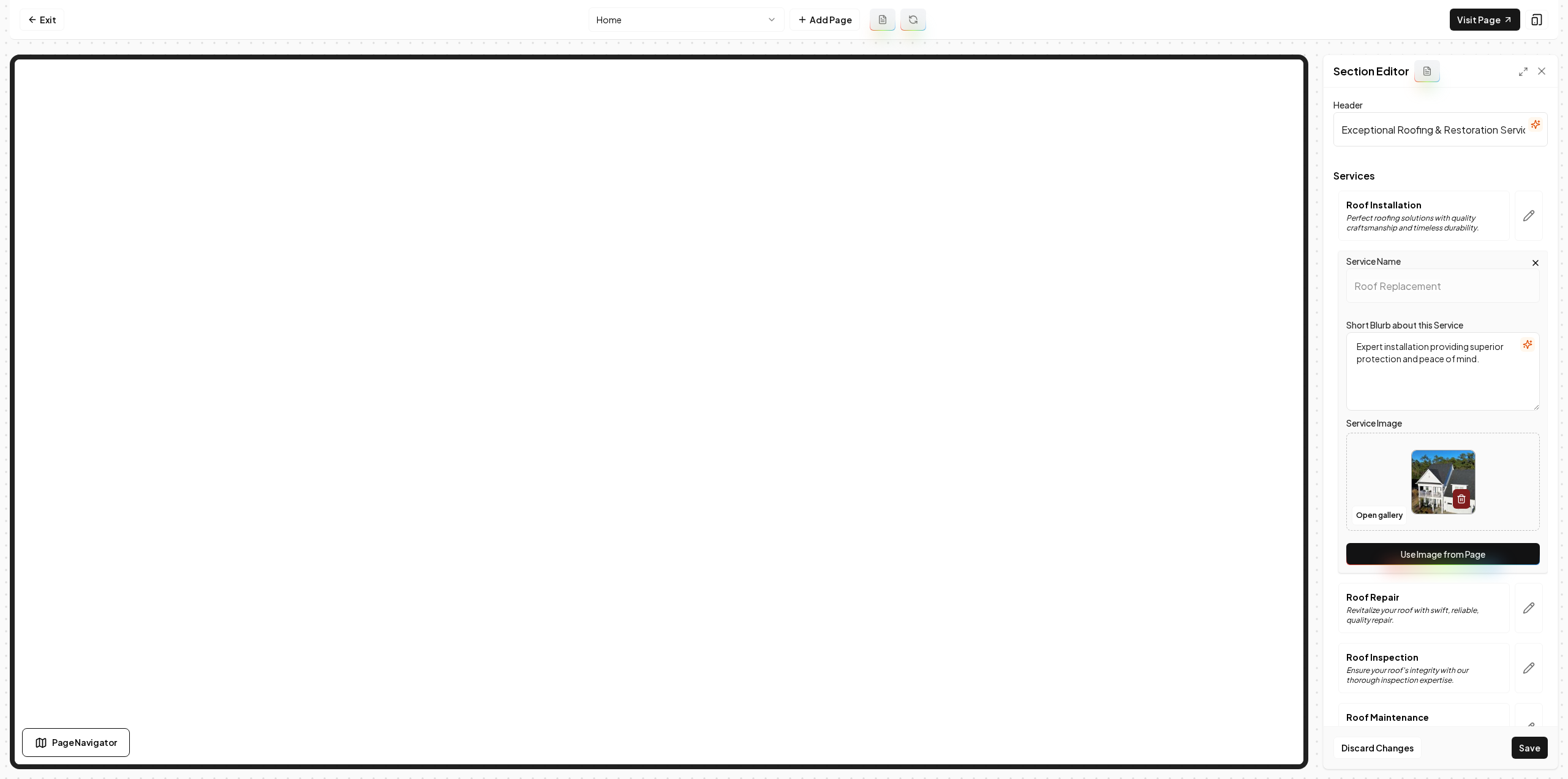
click at [1511, 550] on button "Use Image from Page" at bounding box center [1443, 554] width 193 height 22
click at [1526, 595] on button "button" at bounding box center [1528, 608] width 28 height 50
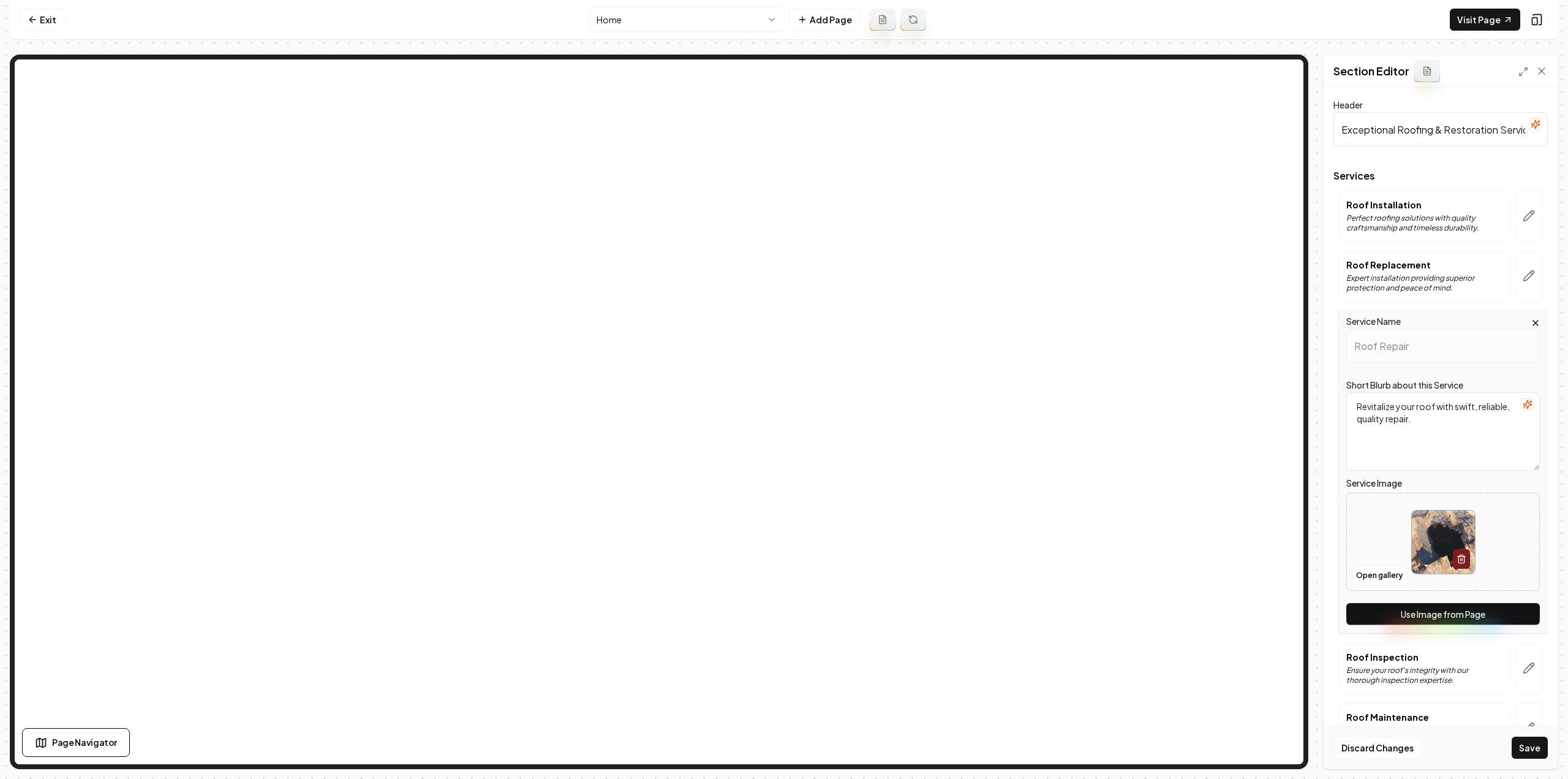
click at [1510, 615] on button "Use Image from Page" at bounding box center [1443, 614] width 193 height 22
click at [1515, 645] on button "button" at bounding box center [1528, 668] width 28 height 50
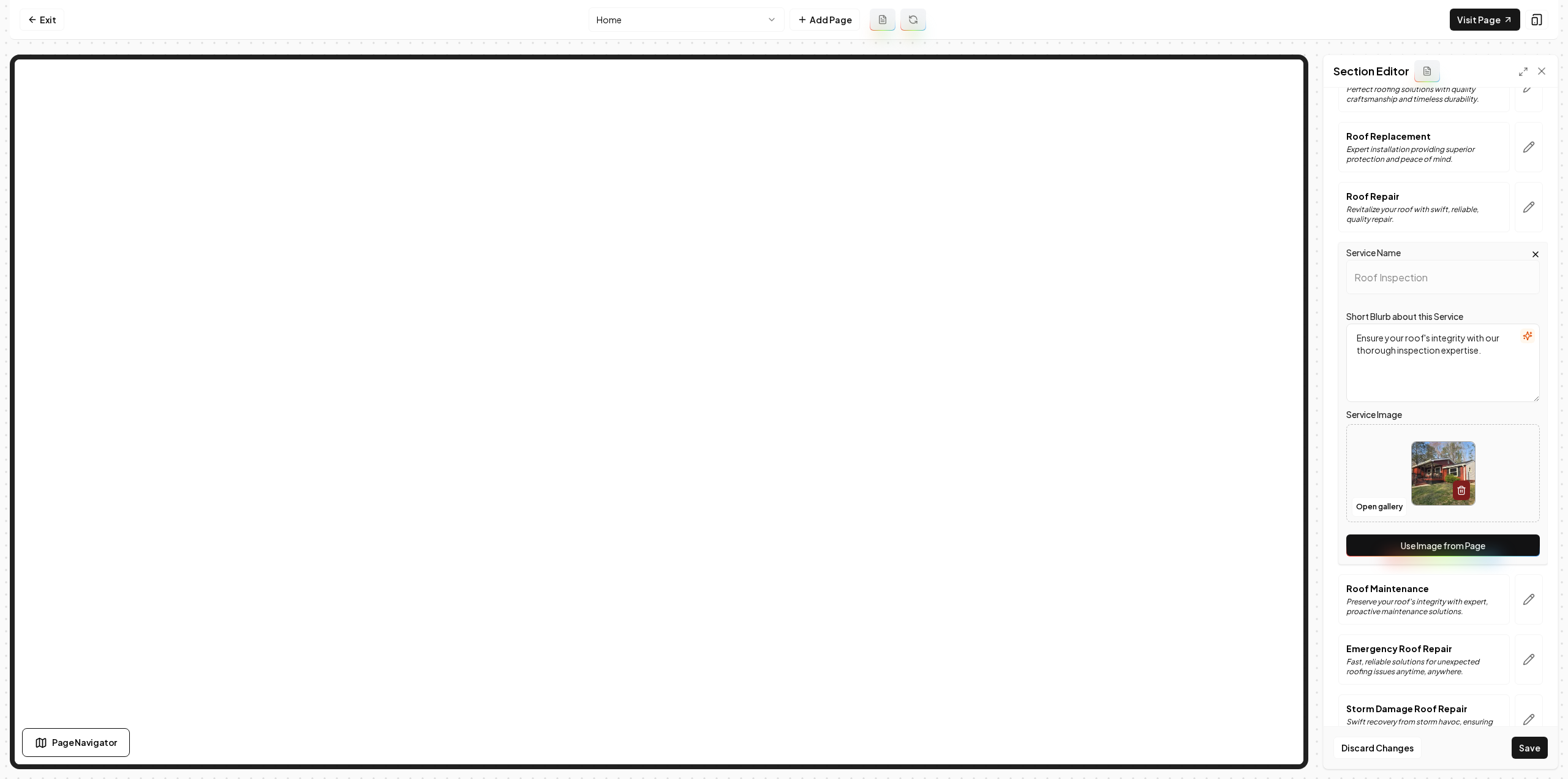
scroll to position [184, 0]
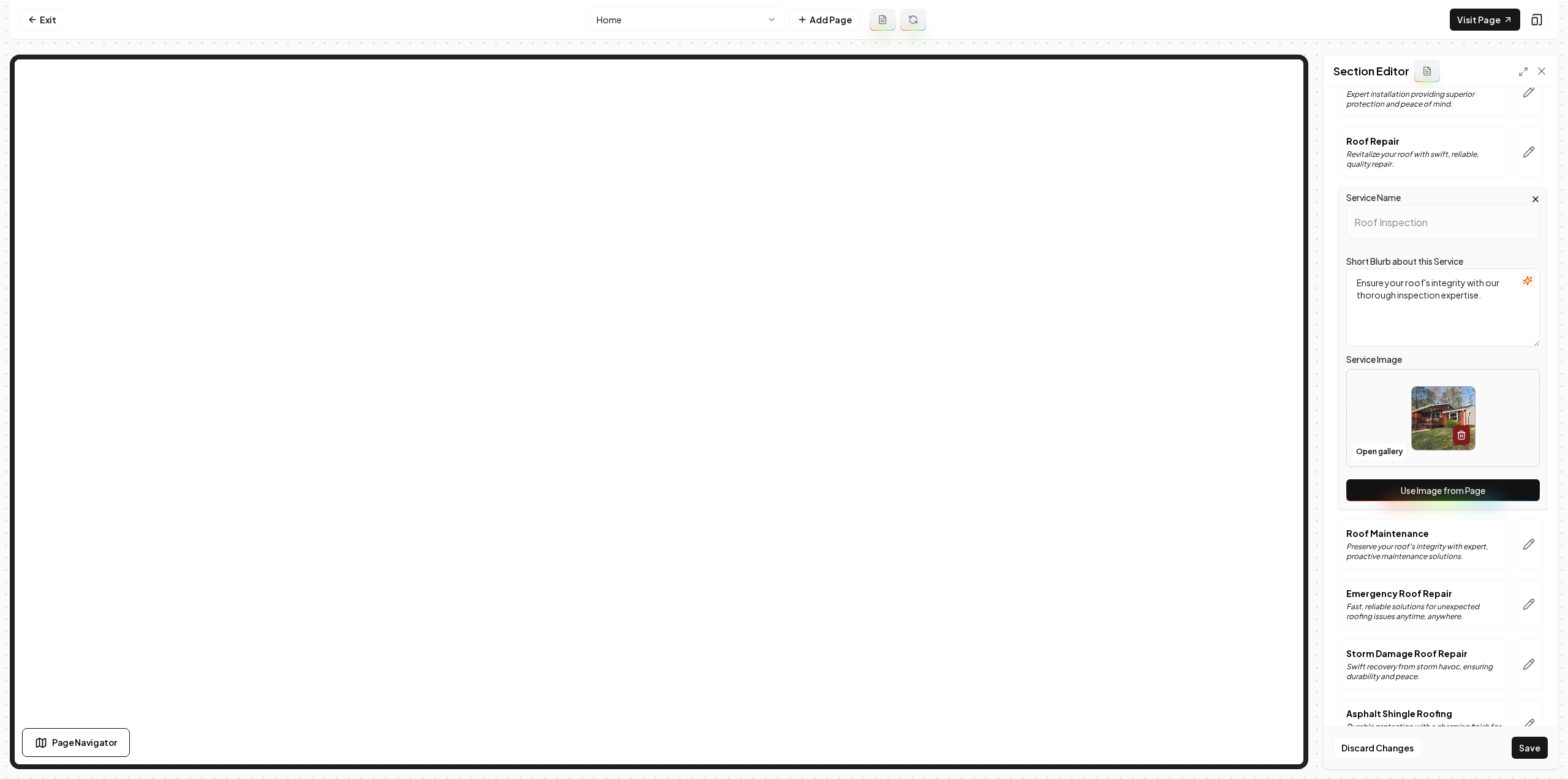
click at [1443, 483] on button "Use Image from Page" at bounding box center [1443, 490] width 193 height 22
click at [1521, 531] on button "button" at bounding box center [1528, 544] width 28 height 50
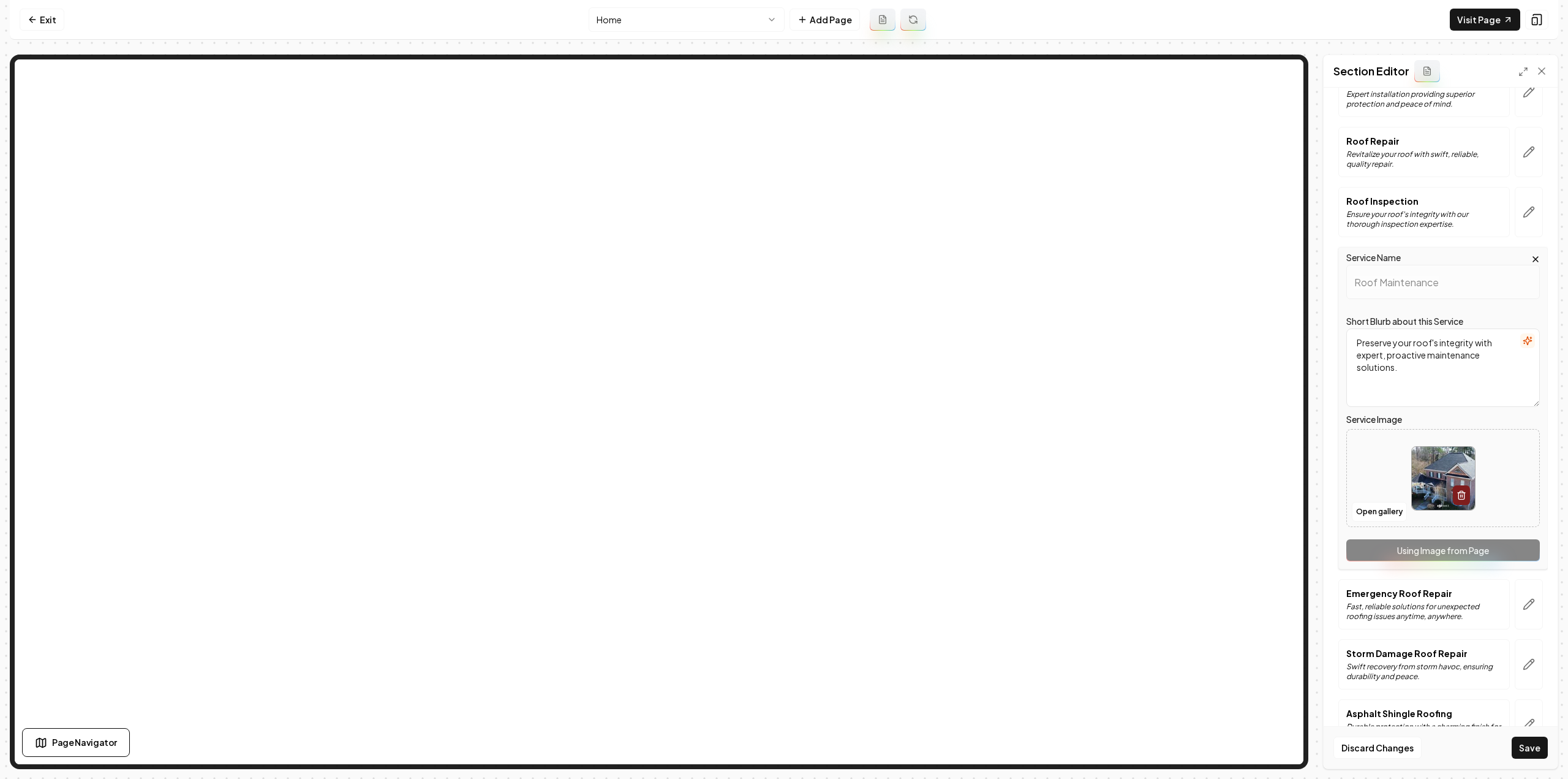
click at [1515, 551] on div "Service Name Roof Maintenance Short Blurb about this Service Preserve your roof…" at bounding box center [1442, 407] width 210 height 322
click at [1526, 602] on button "button" at bounding box center [1528, 604] width 28 height 50
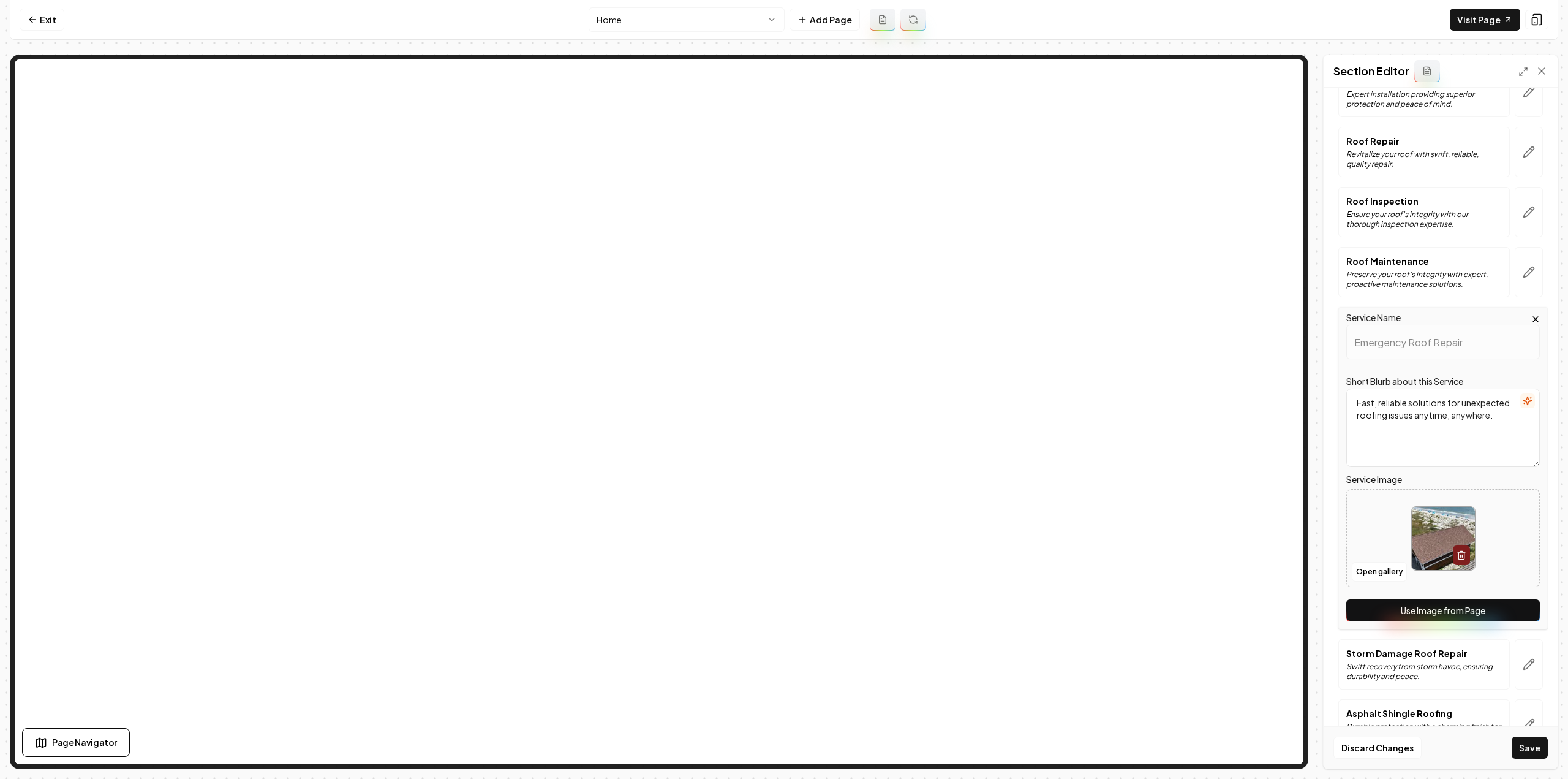
click at [1523, 607] on button "Use Image from Page" at bounding box center [1443, 610] width 193 height 22
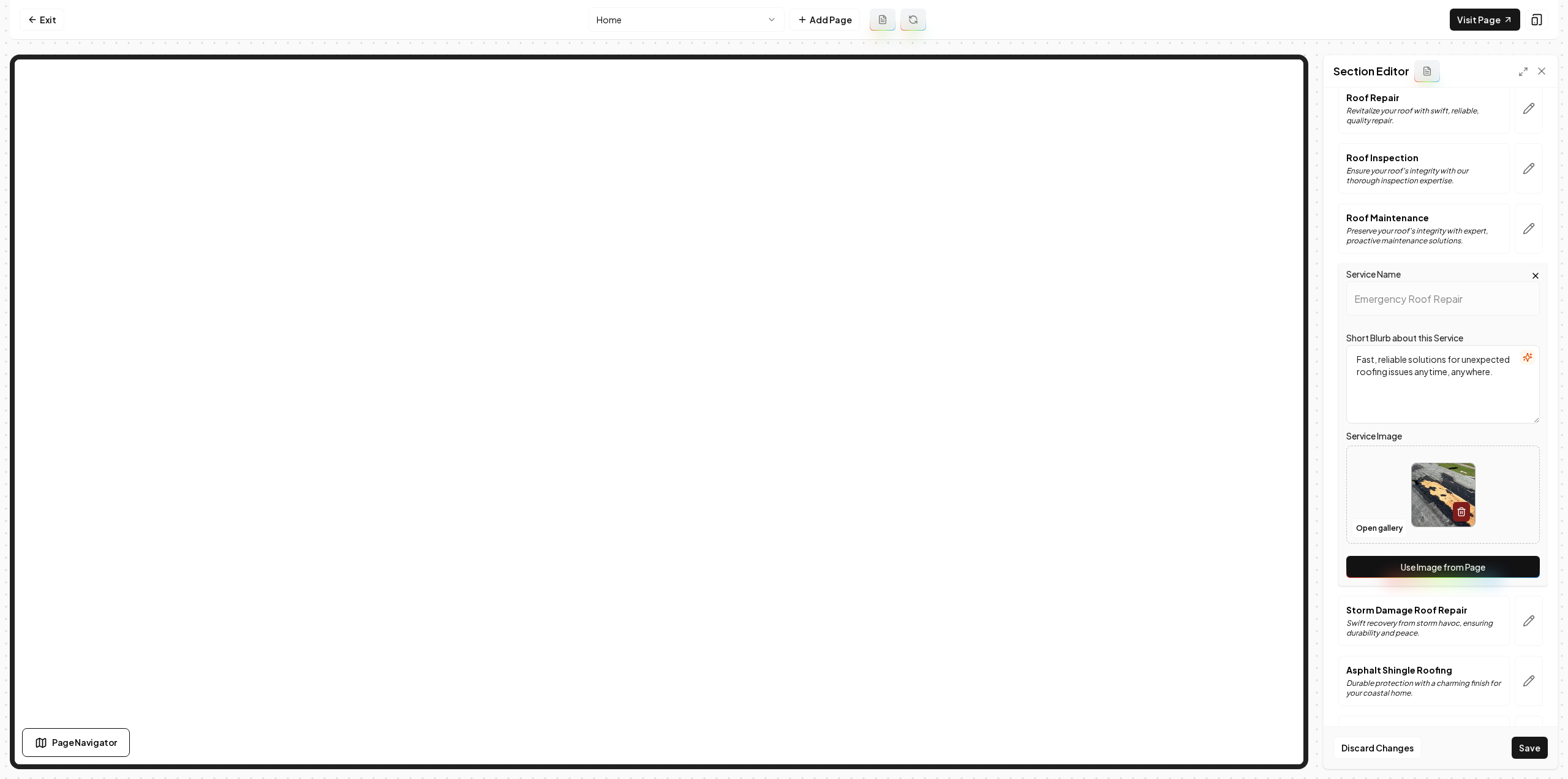
scroll to position [307, 0]
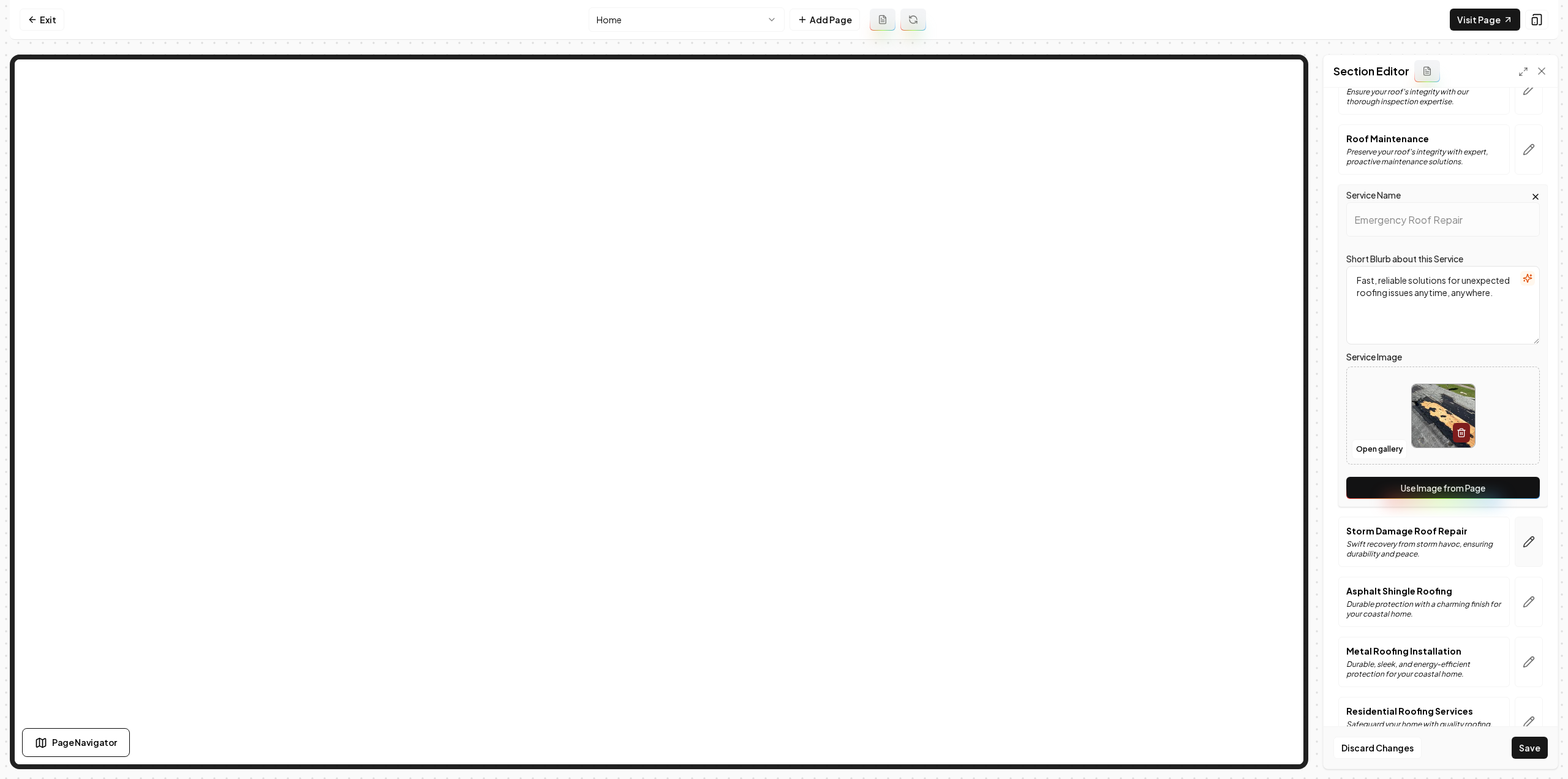
click at [1524, 540] on icon "button" at bounding box center [1528, 542] width 11 height 11
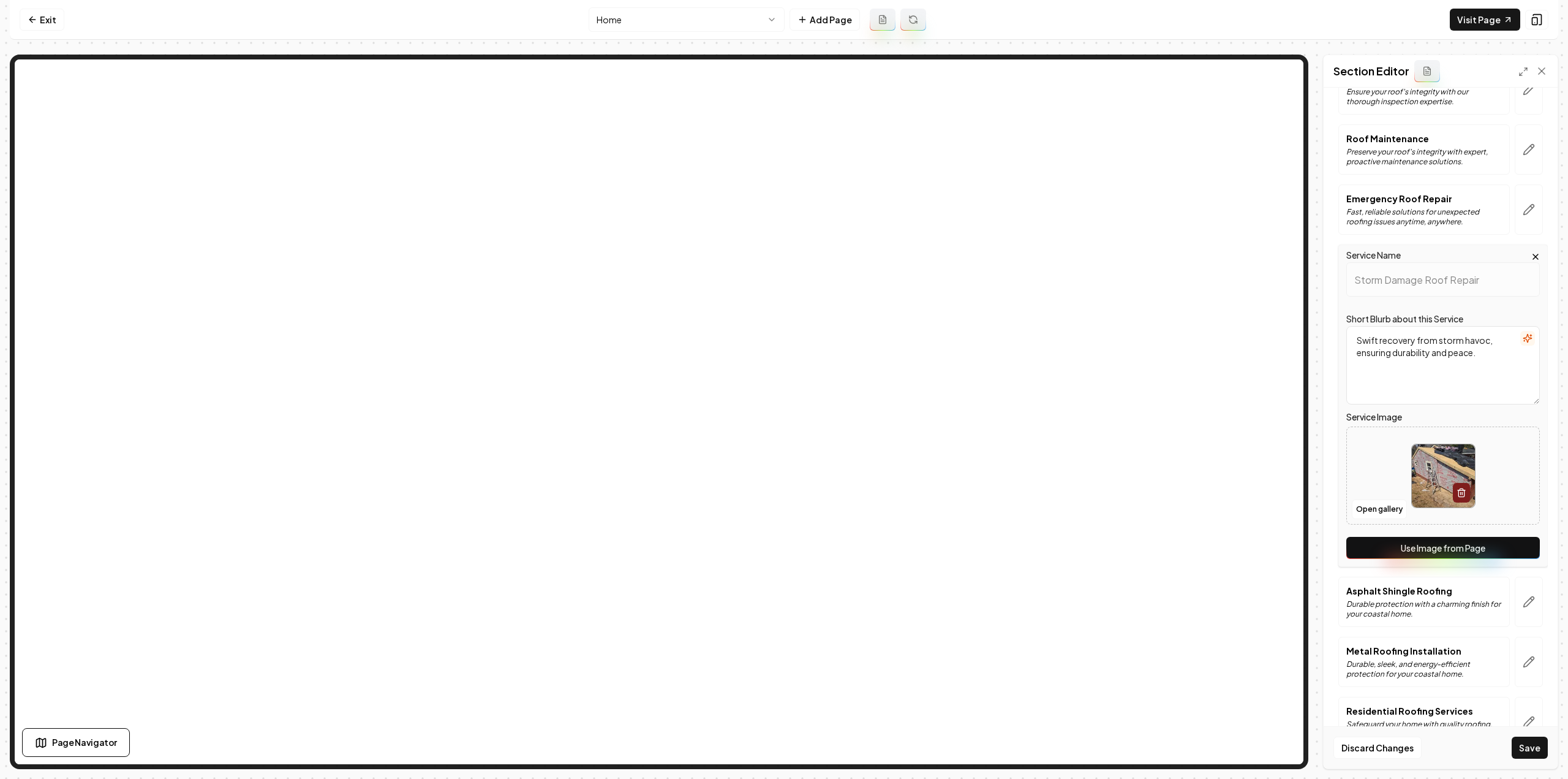
click at [1508, 549] on button "Use Image from Page" at bounding box center [1443, 548] width 193 height 22
click at [1524, 599] on icon "button" at bounding box center [1528, 602] width 11 height 11
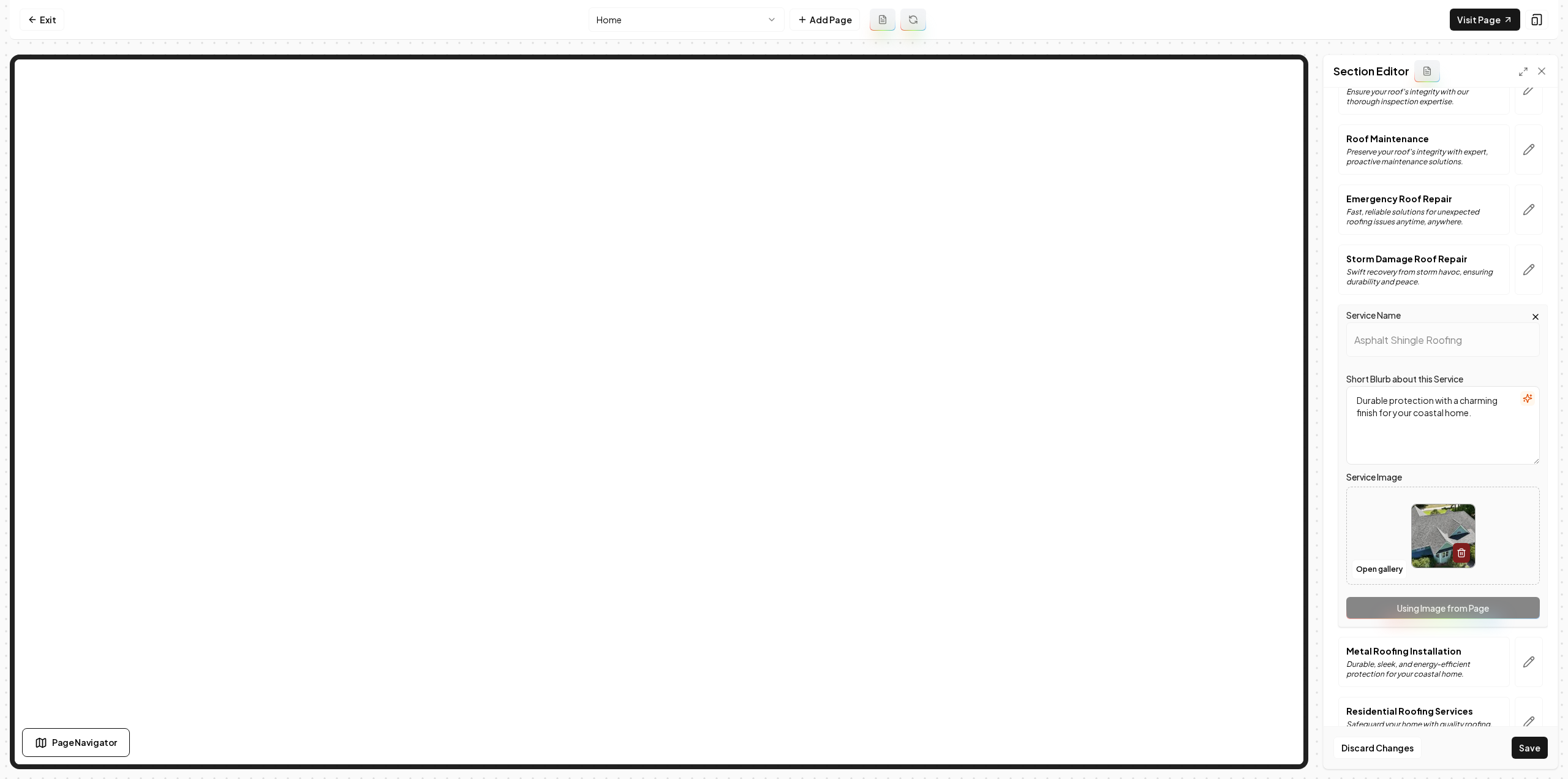
click at [1511, 603] on div "Service Name Asphalt Shingle Roofing Short Blurb about this Service Durable pro…" at bounding box center [1442, 465] width 210 height 322
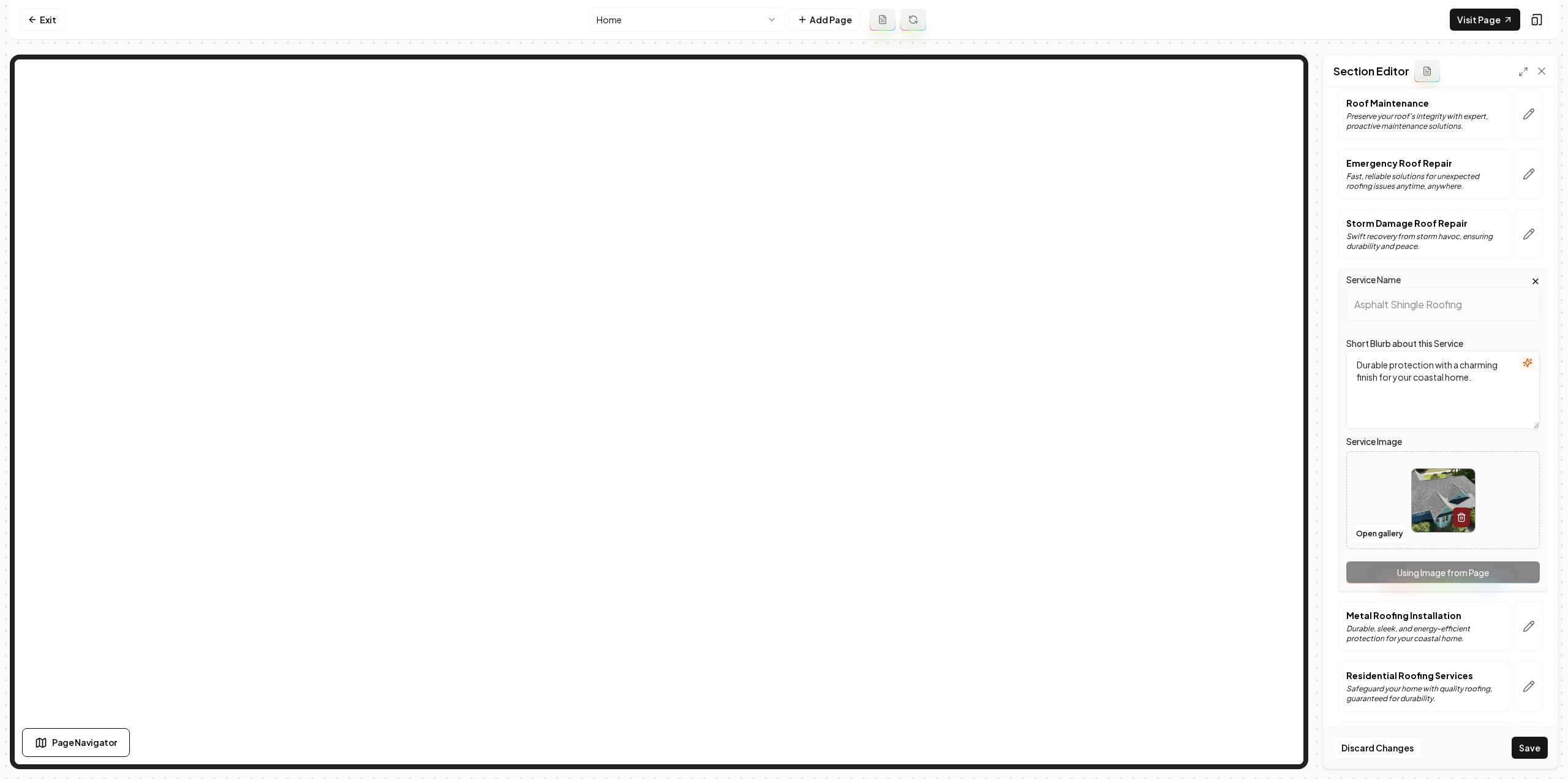
scroll to position [368, 0]
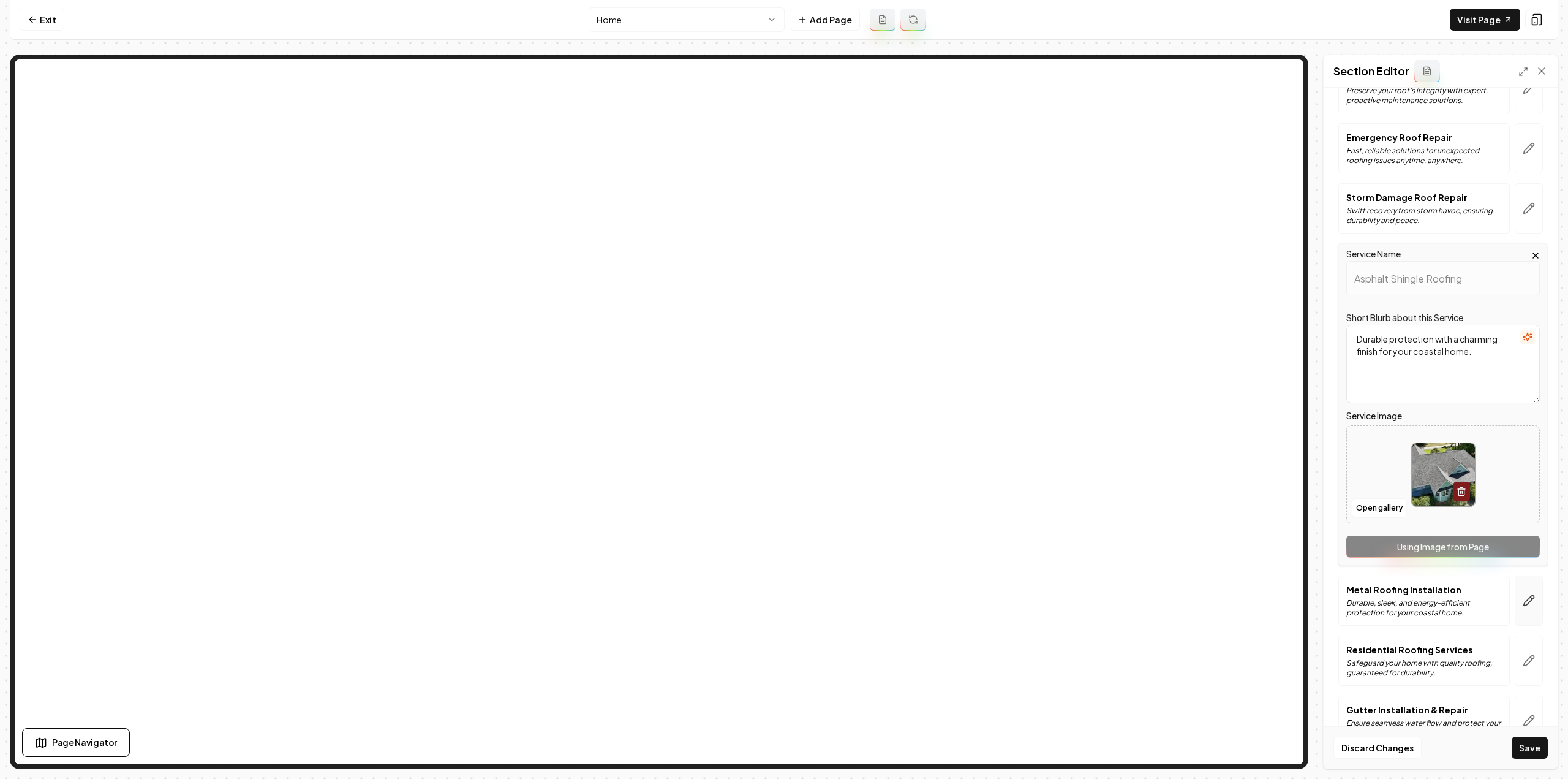
click at [1519, 606] on button "button" at bounding box center [1528, 600] width 28 height 50
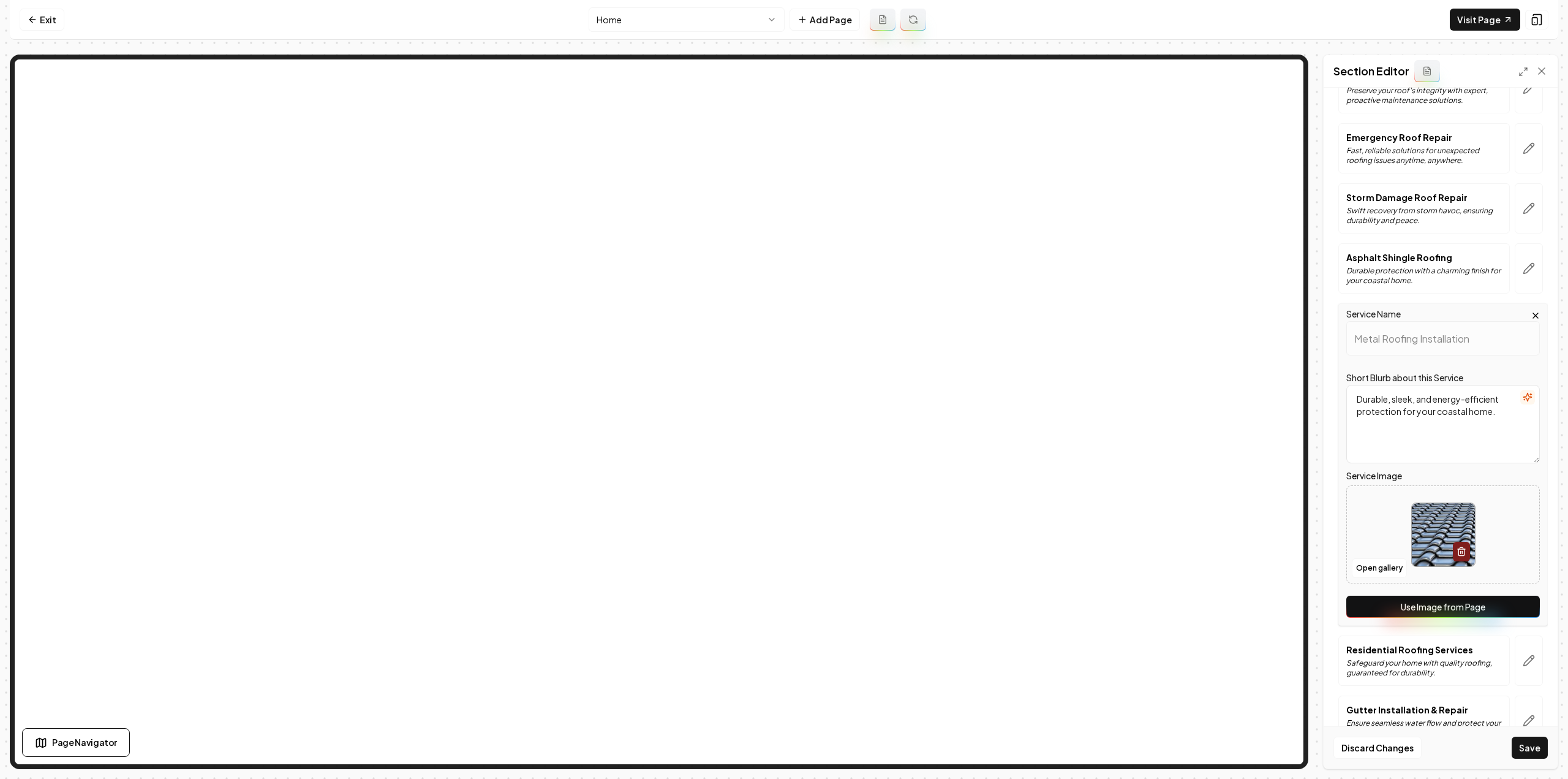
click at [1510, 607] on button "Use Image from Page" at bounding box center [1443, 606] width 193 height 22
click at [1518, 647] on button "button" at bounding box center [1528, 661] width 28 height 50
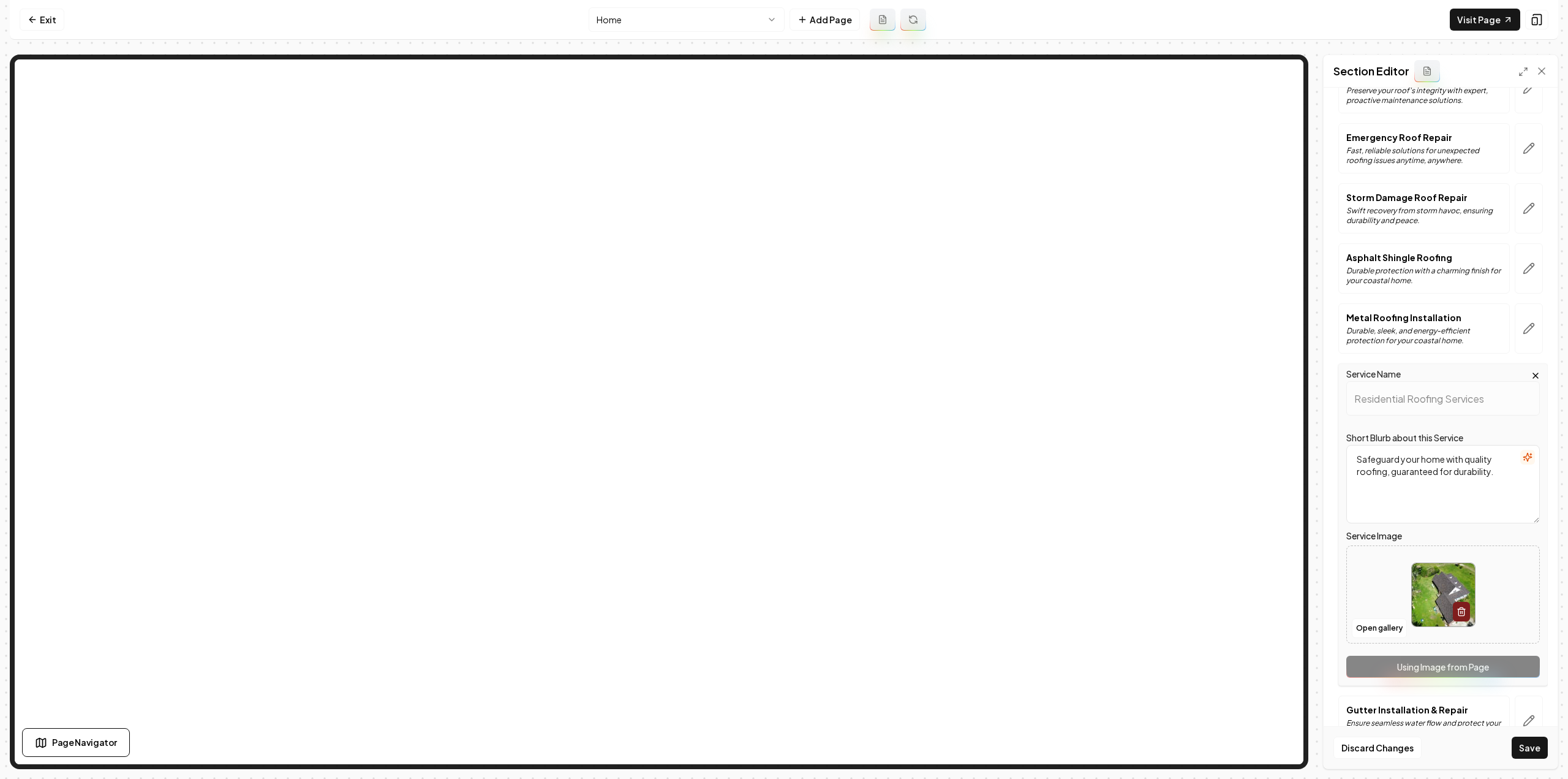
click at [1490, 660] on div "Service Name Residential Roofing Services Short Blurb about this Service Safegu…" at bounding box center [1442, 524] width 210 height 322
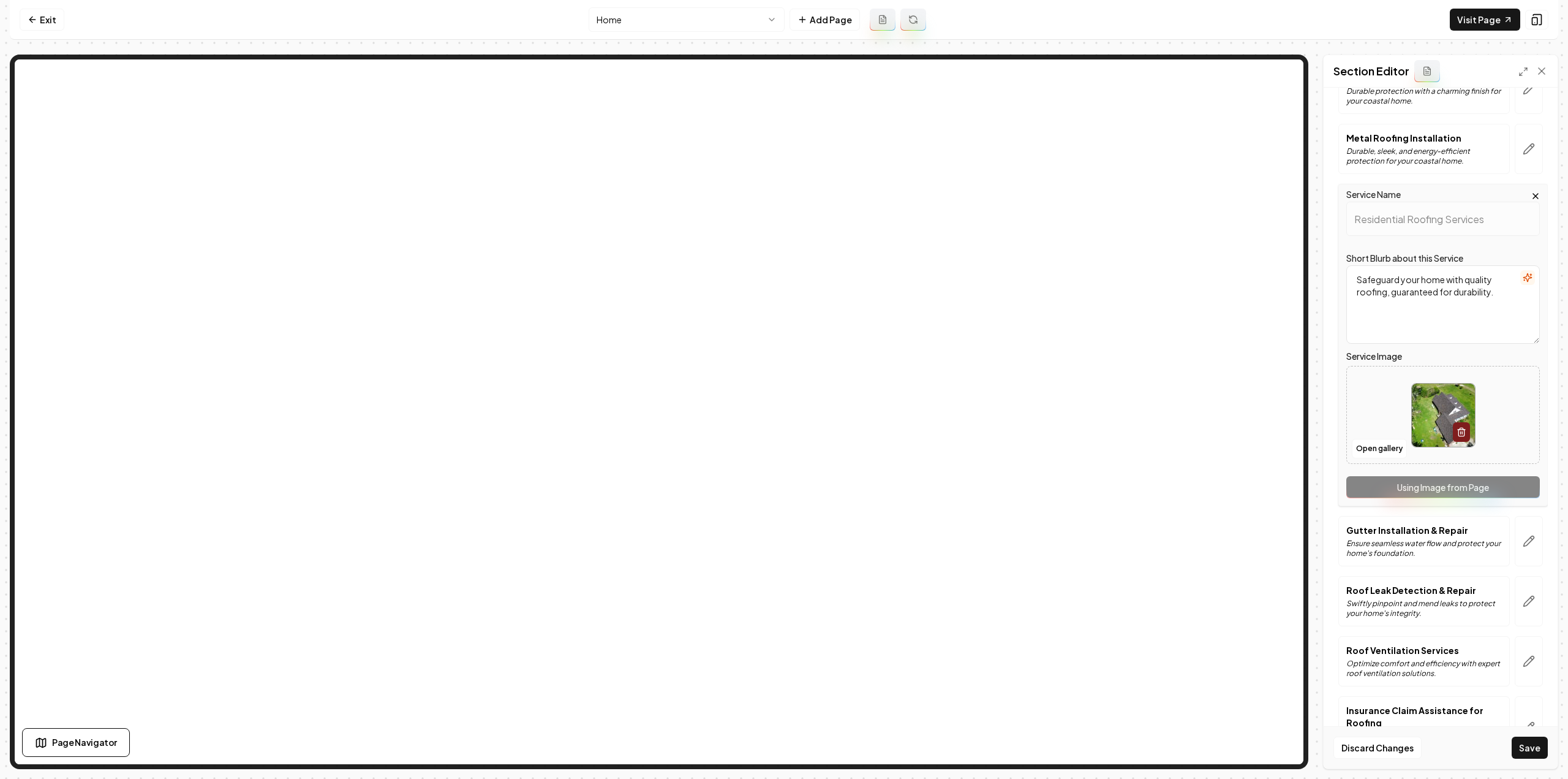
scroll to position [552, 0]
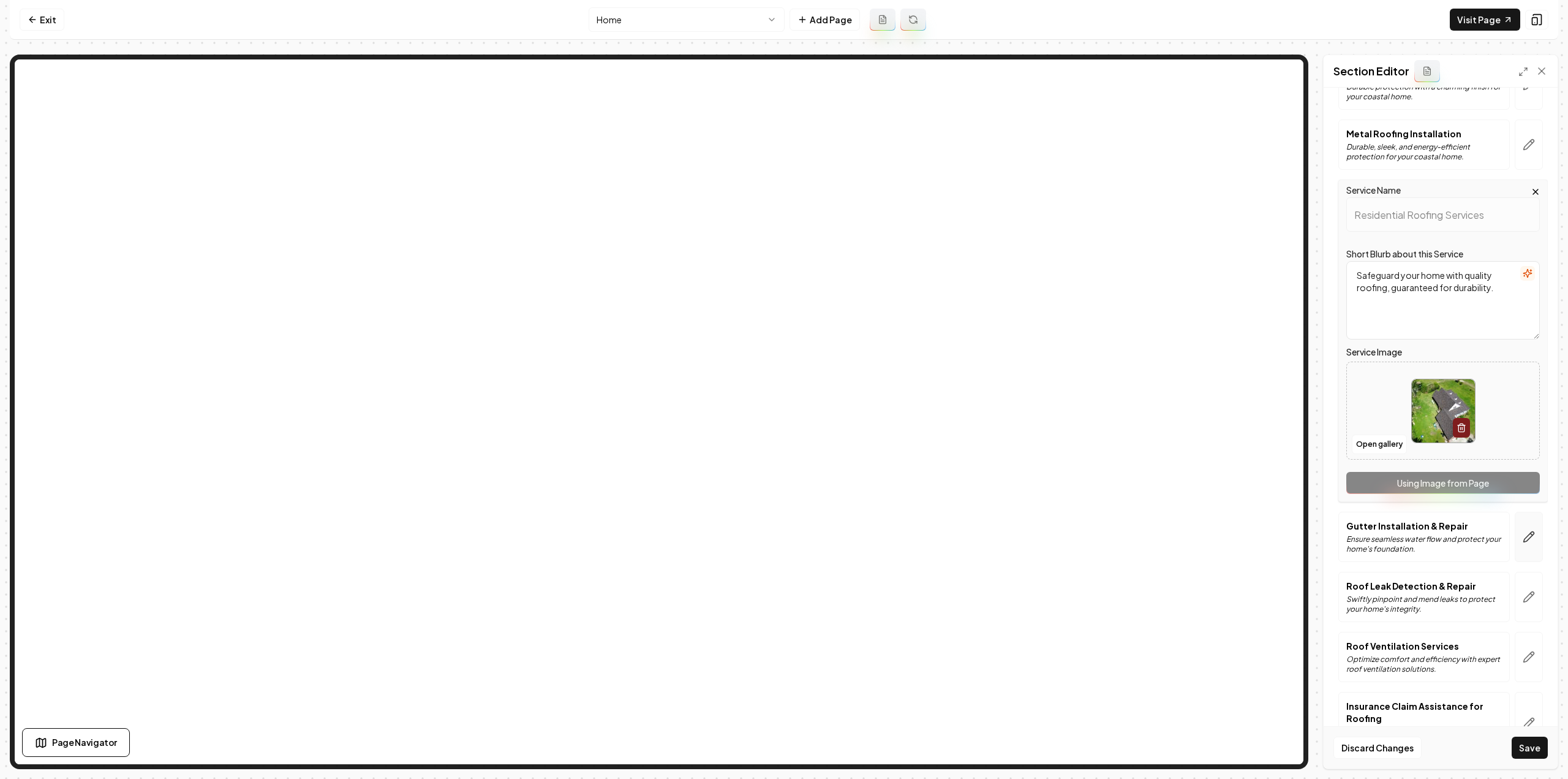
click at [1524, 533] on icon "button" at bounding box center [1528, 537] width 11 height 11
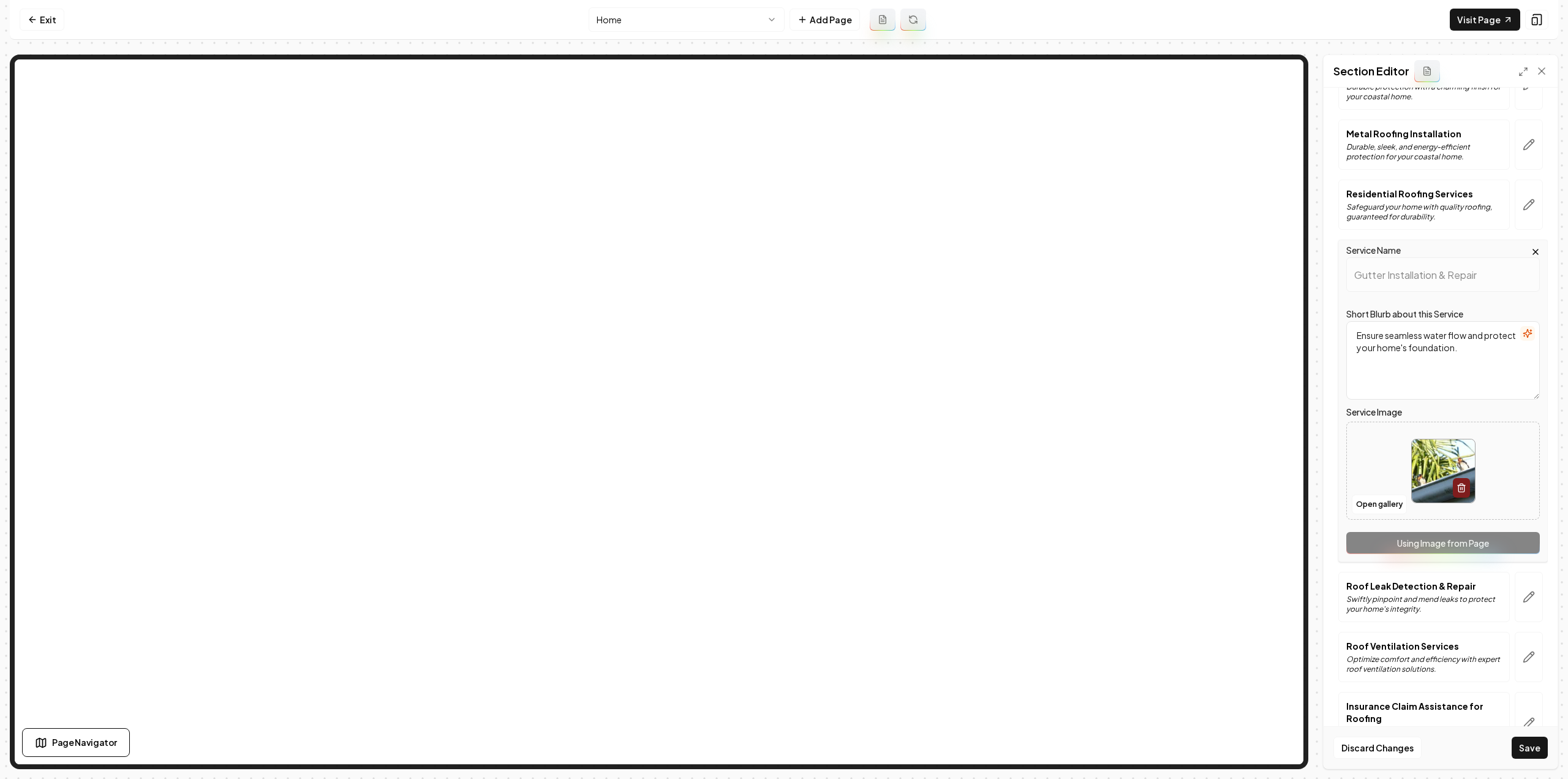
click at [1522, 602] on button "button" at bounding box center [1528, 597] width 28 height 50
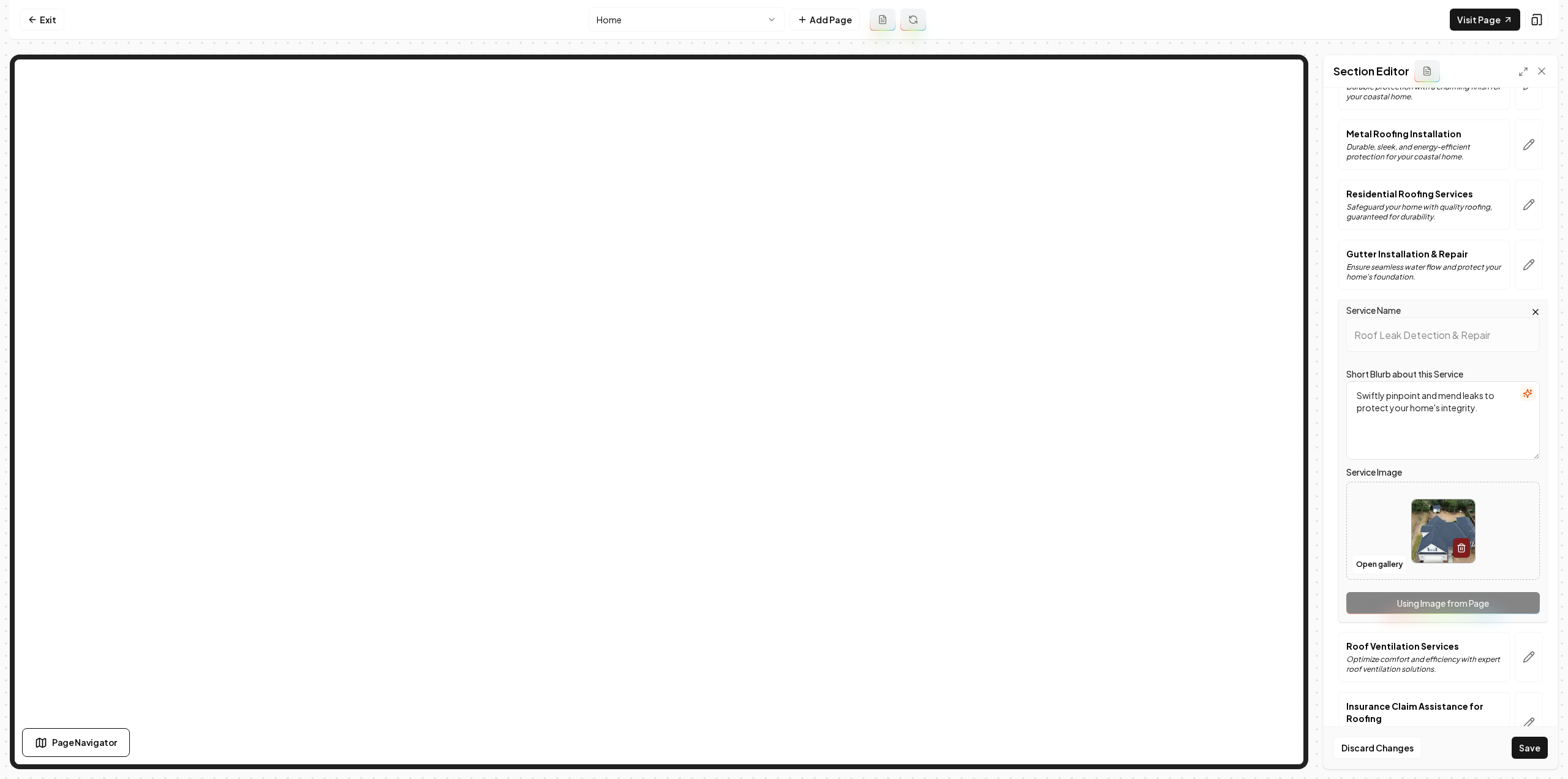
click at [1523, 642] on button "button" at bounding box center [1528, 657] width 28 height 50
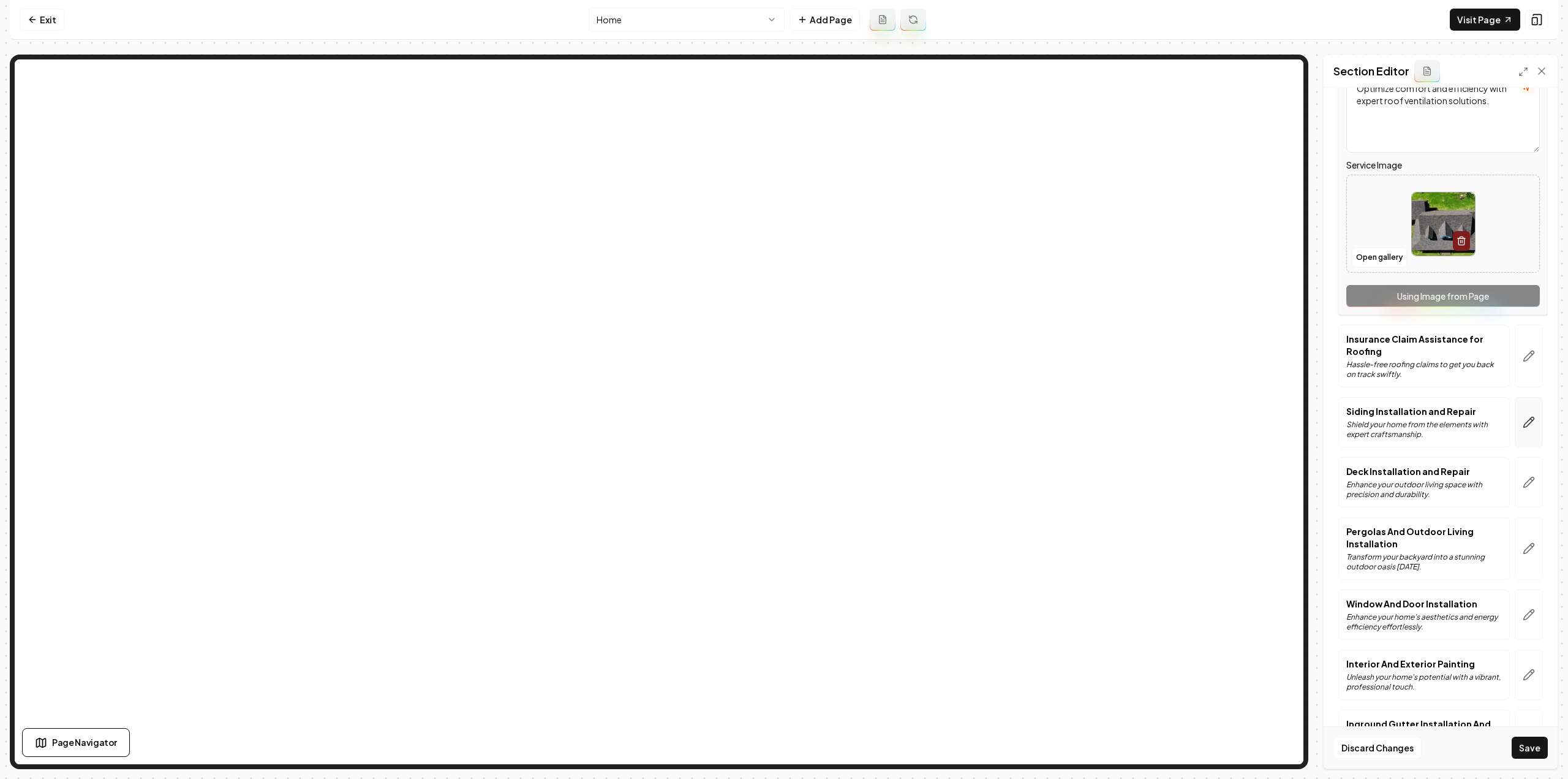
scroll to position [919, 0]
click at [1520, 361] on button "button" at bounding box center [1528, 355] width 28 height 63
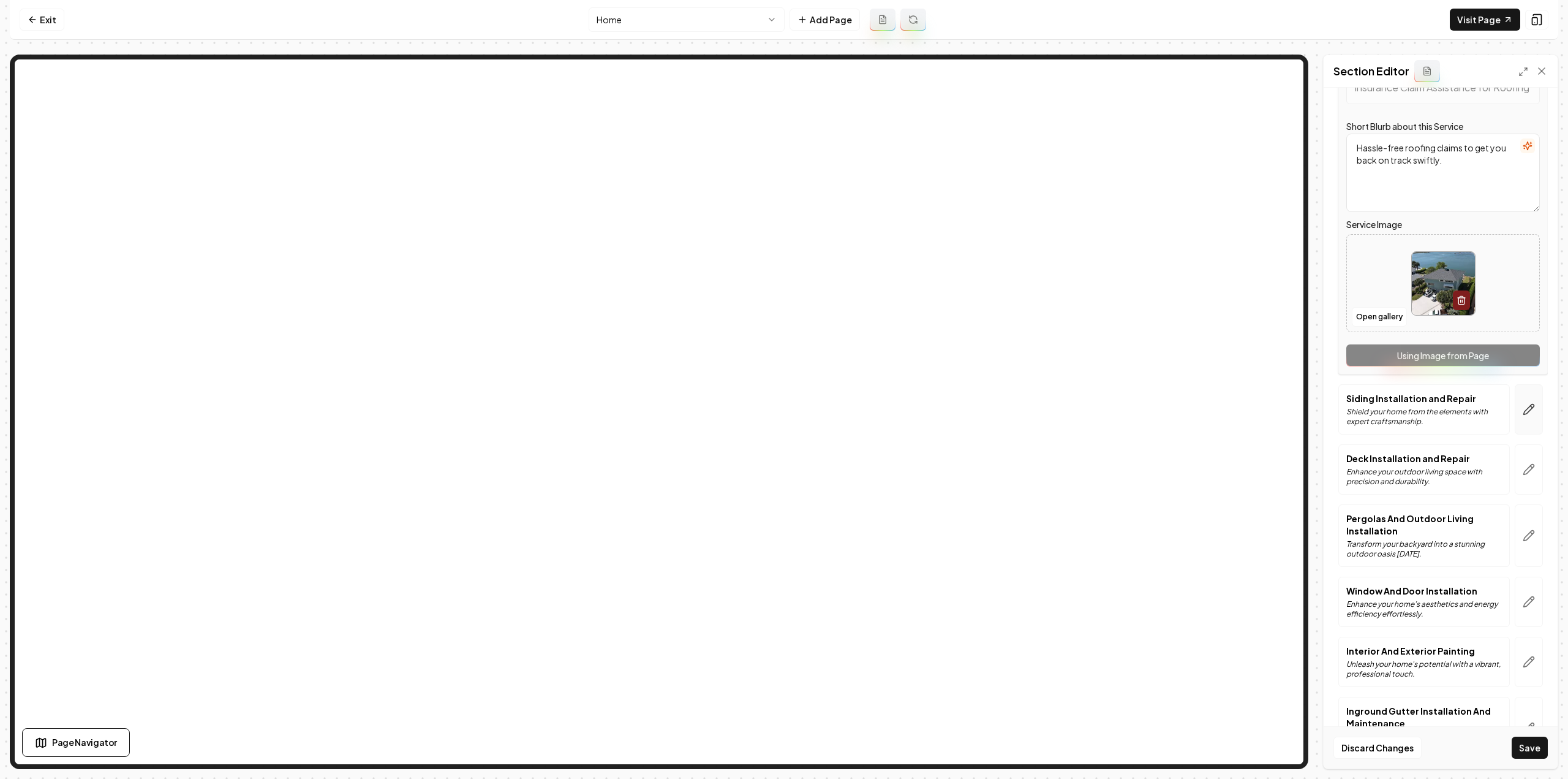
click at [1517, 392] on button "button" at bounding box center [1528, 409] width 28 height 50
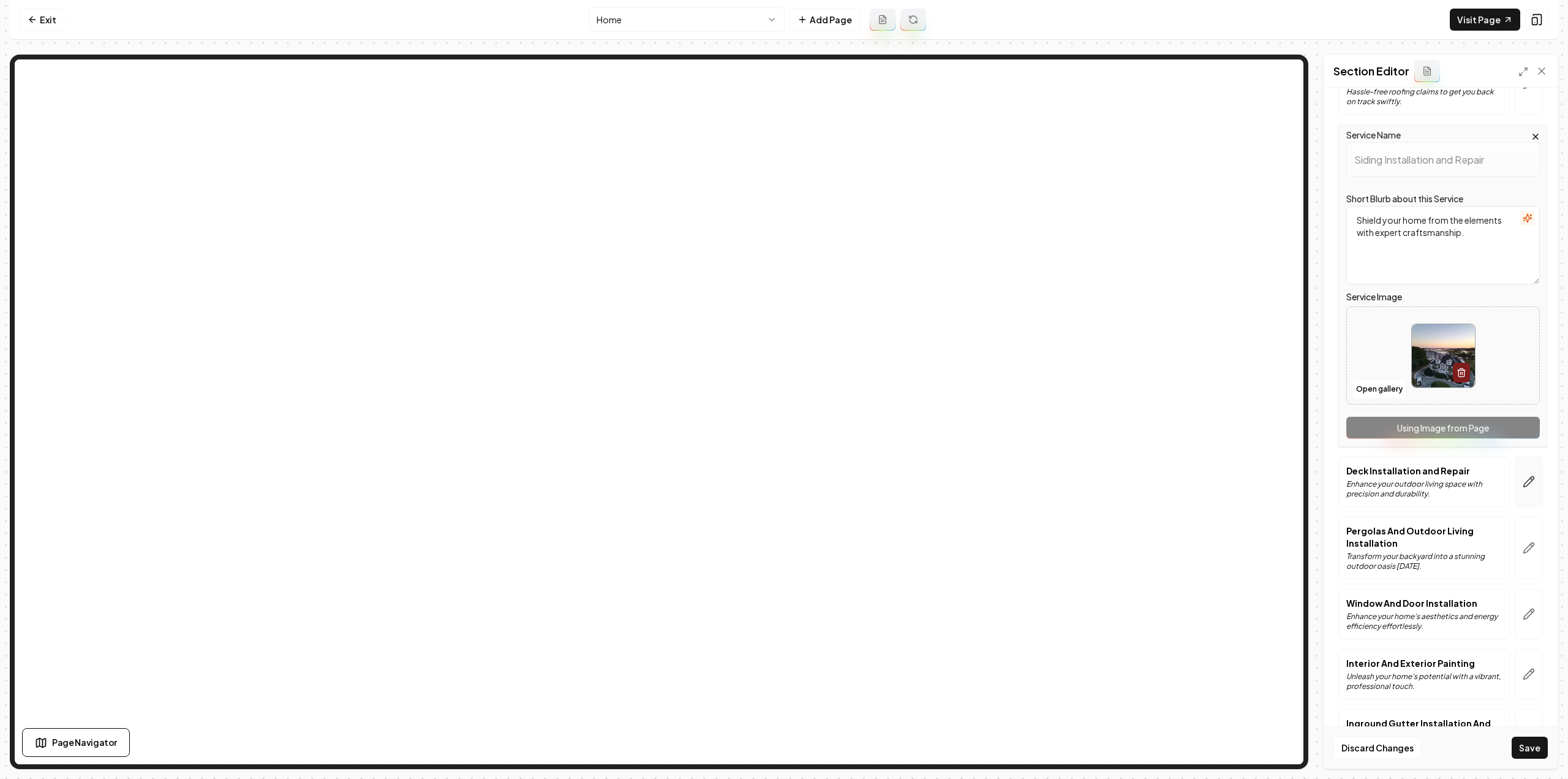
click at [1524, 480] on icon "button" at bounding box center [1528, 482] width 11 height 11
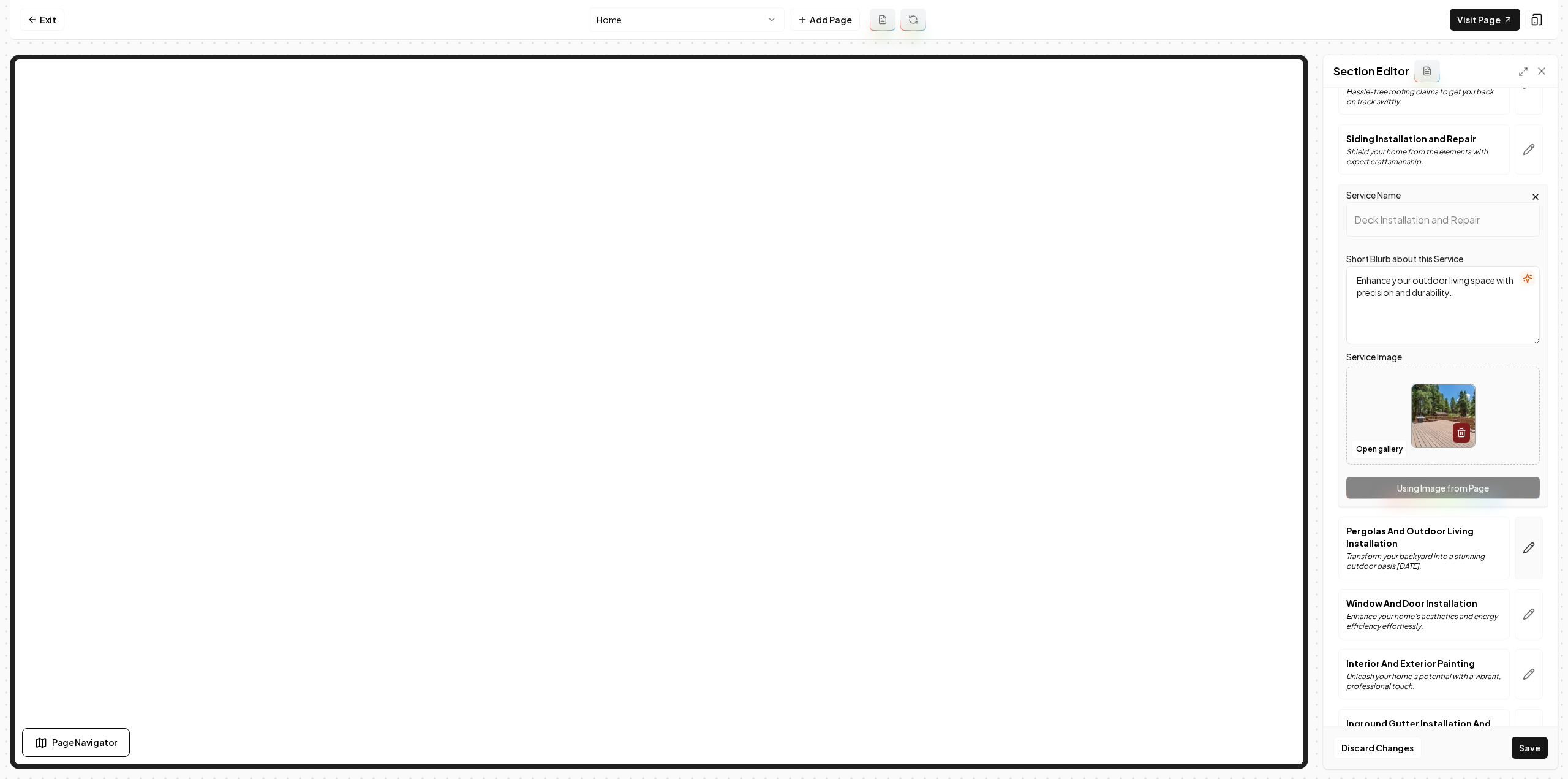
click at [1524, 543] on icon "button" at bounding box center [1528, 548] width 11 height 11
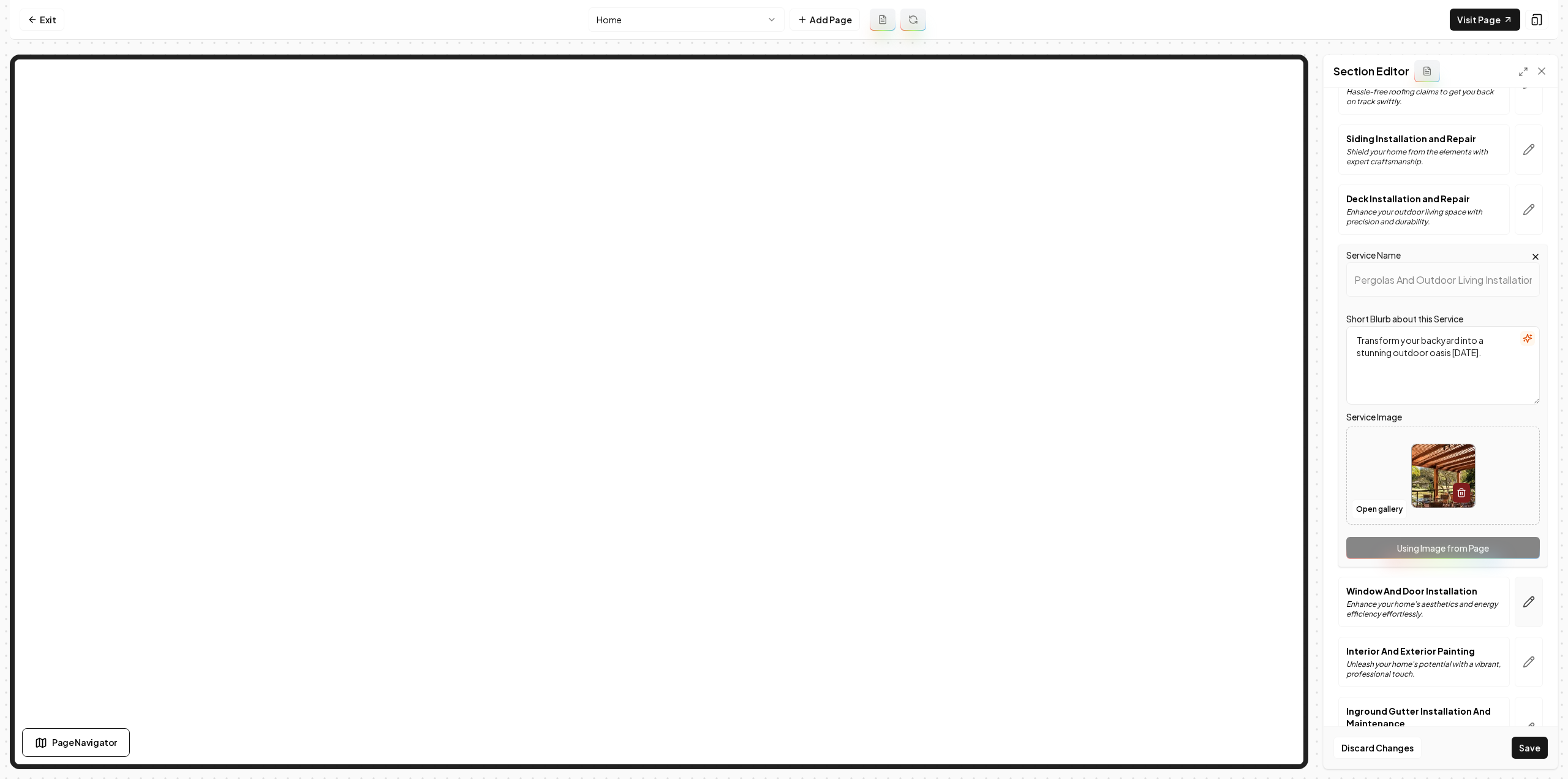
click at [1523, 595] on icon "button" at bounding box center [1528, 601] width 13 height 13
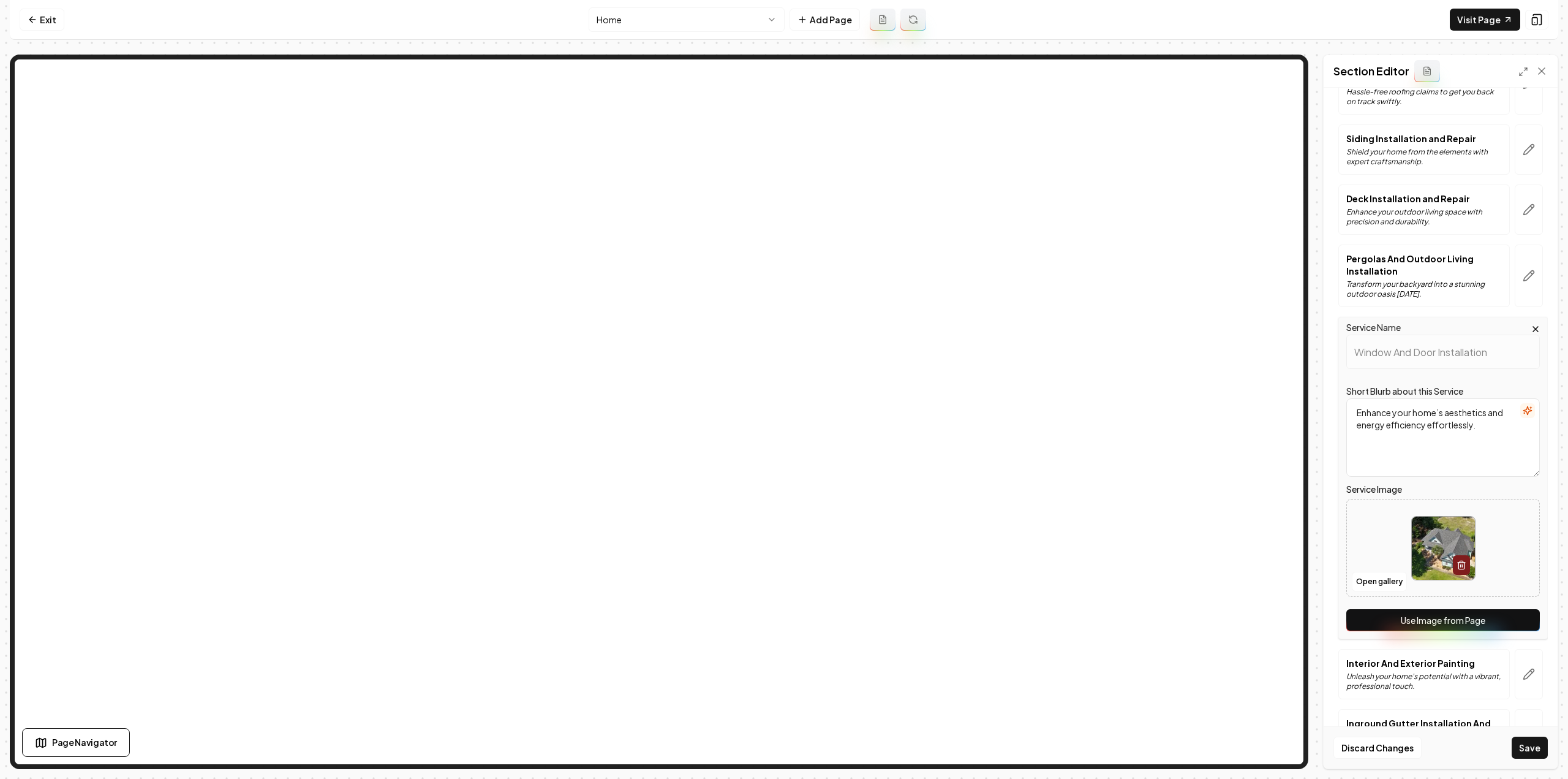
scroll to position [1030, 0]
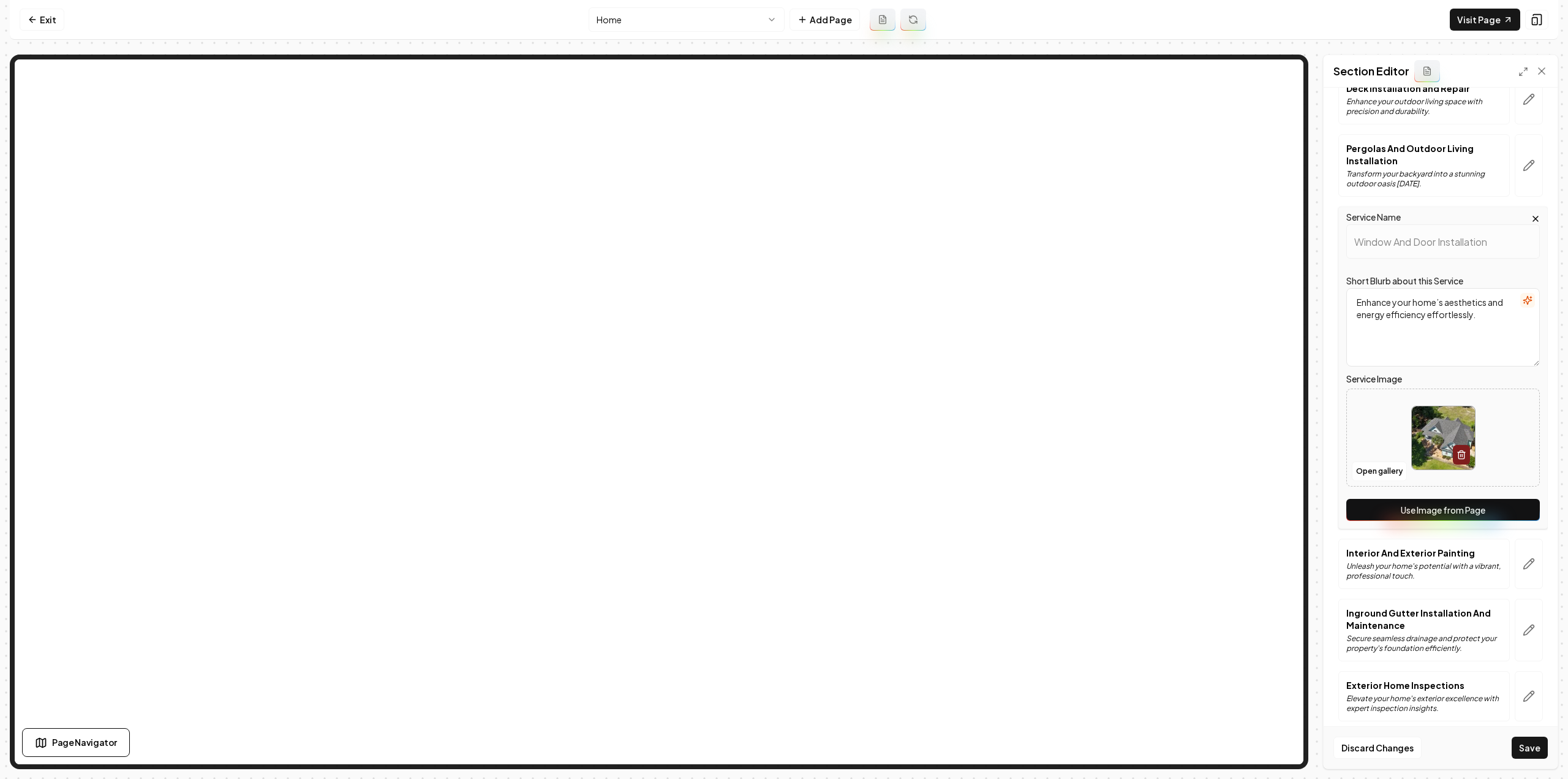
click at [1472, 505] on button "Use Image from Page" at bounding box center [1443, 509] width 193 height 22
click at [1518, 549] on button "button" at bounding box center [1528, 563] width 28 height 50
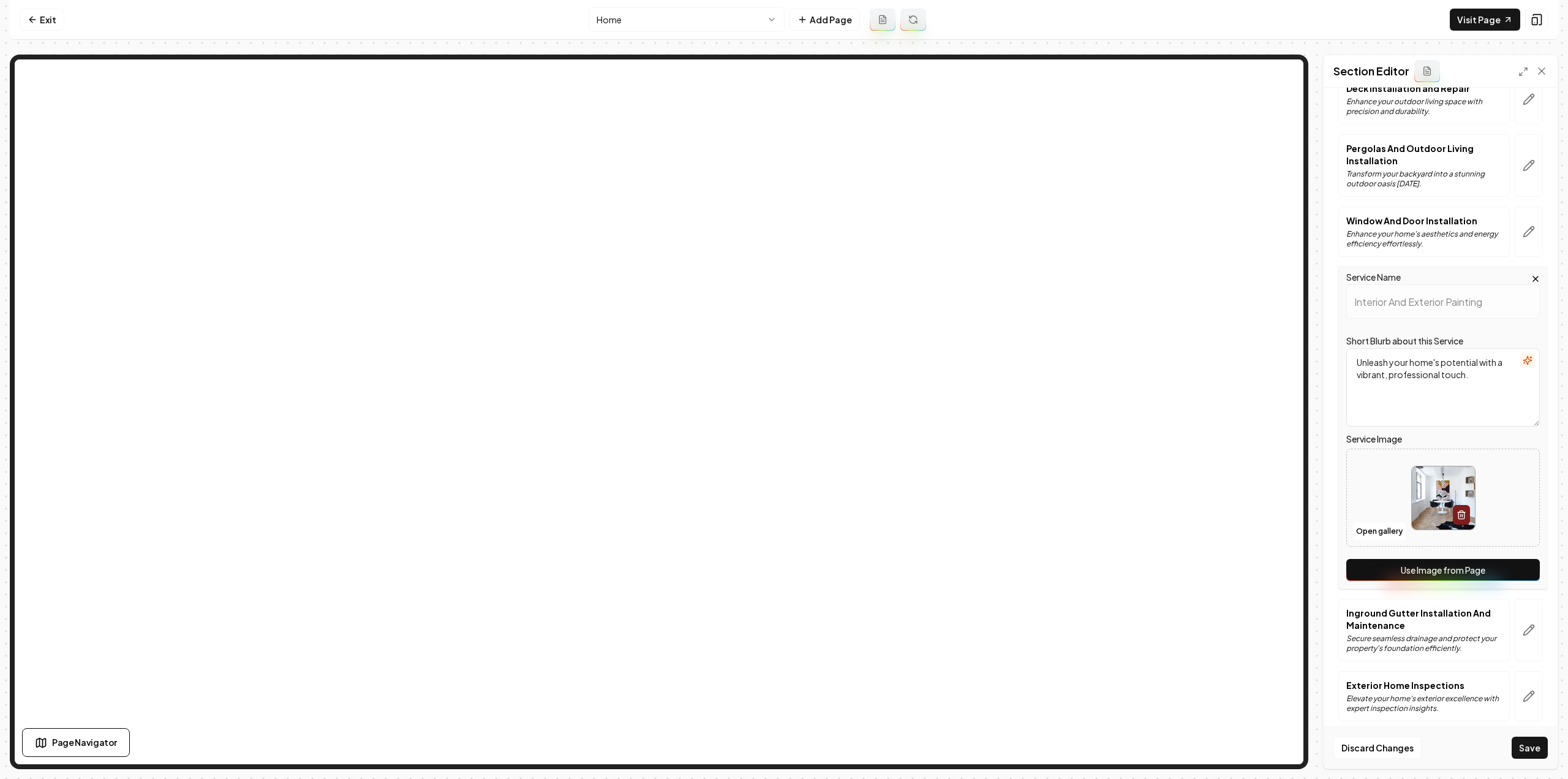
click at [1513, 560] on button "Use Image from Page" at bounding box center [1443, 569] width 193 height 22
click at [1515, 602] on button "button" at bounding box center [1528, 630] width 28 height 63
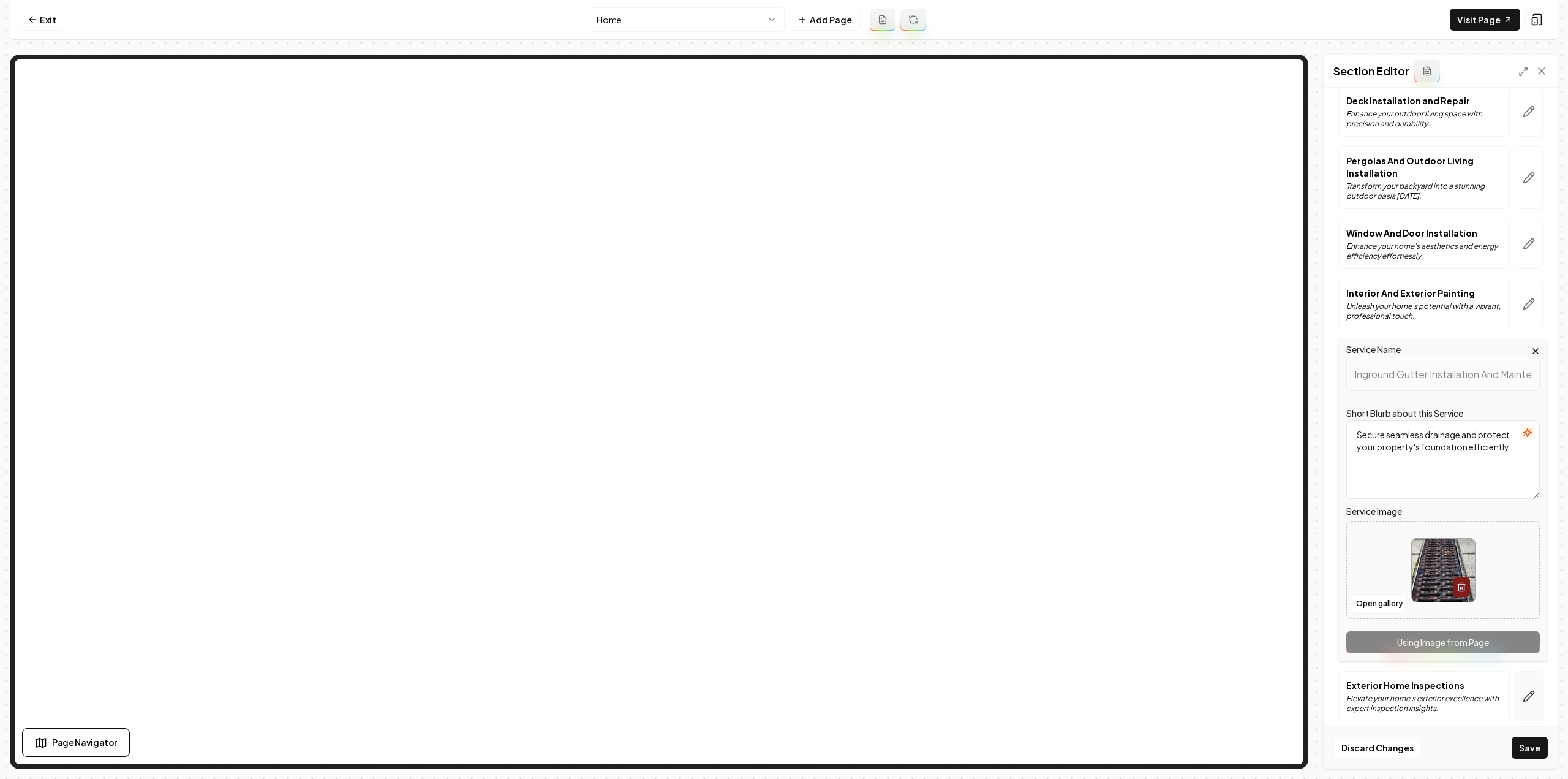
click at [1527, 699] on button "button" at bounding box center [1528, 696] width 28 height 50
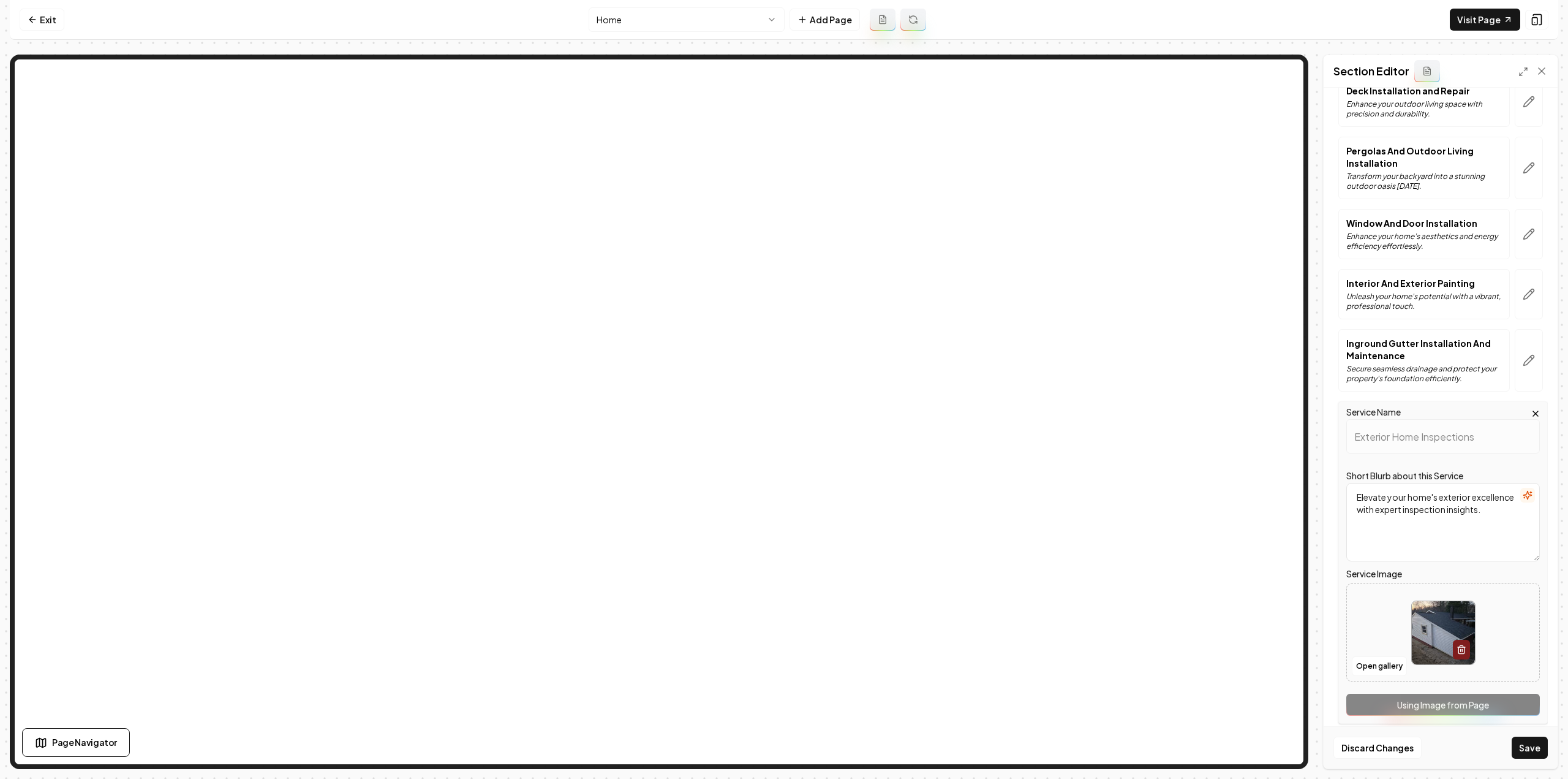
scroll to position [1030, 0]
click at [1511, 738] on div "Discard Changes Save" at bounding box center [1440, 747] width 234 height 43
click at [1524, 751] on button "Save" at bounding box center [1528, 747] width 36 height 22
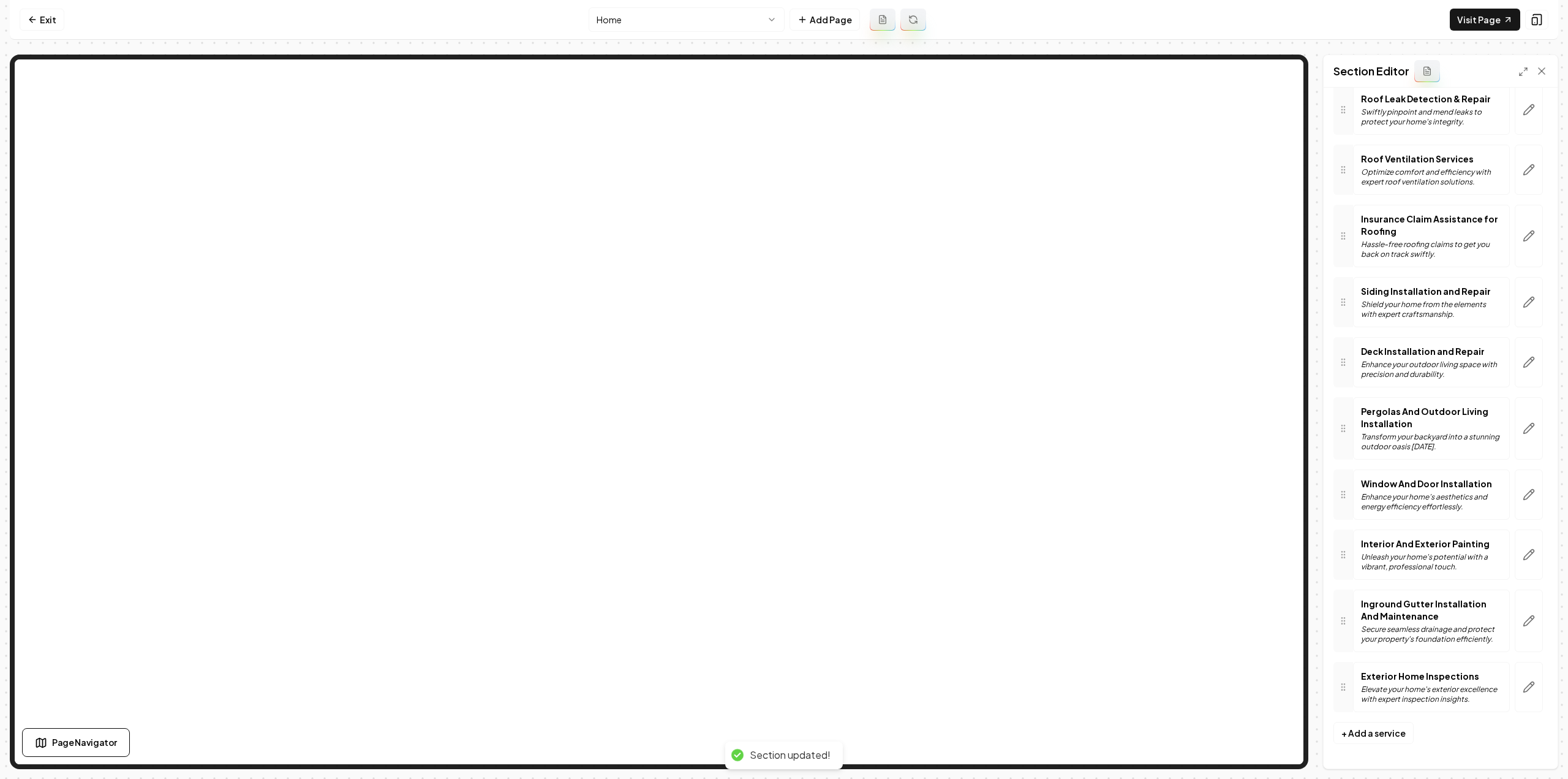
scroll to position [757, 0]
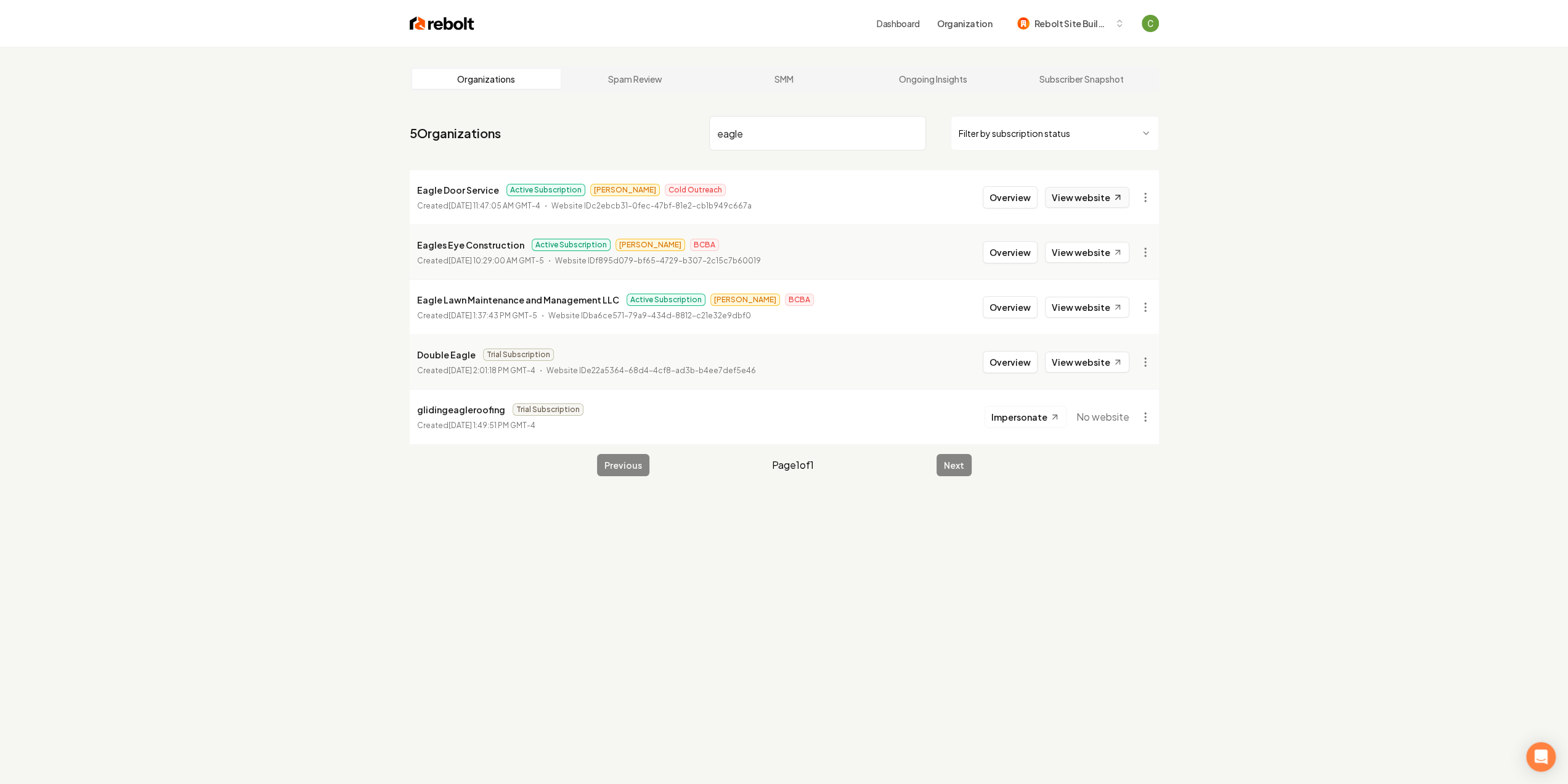
type input "eagle"
click at [1061, 189] on link "View website" at bounding box center [1087, 198] width 85 height 21
click at [1000, 197] on button "Overview" at bounding box center [1010, 197] width 55 height 22
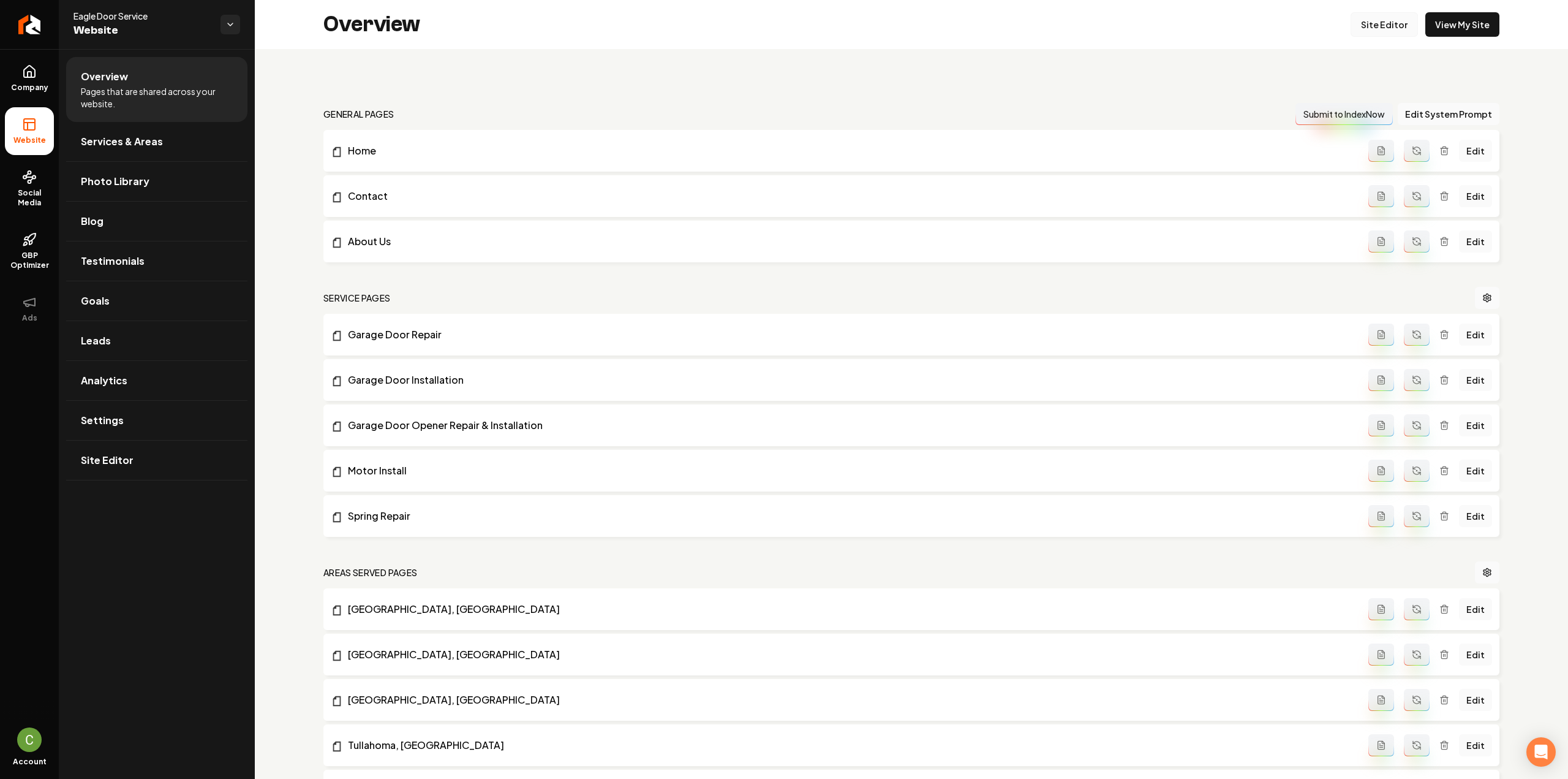
click at [1376, 21] on link "Site Editor" at bounding box center [1384, 24] width 68 height 24
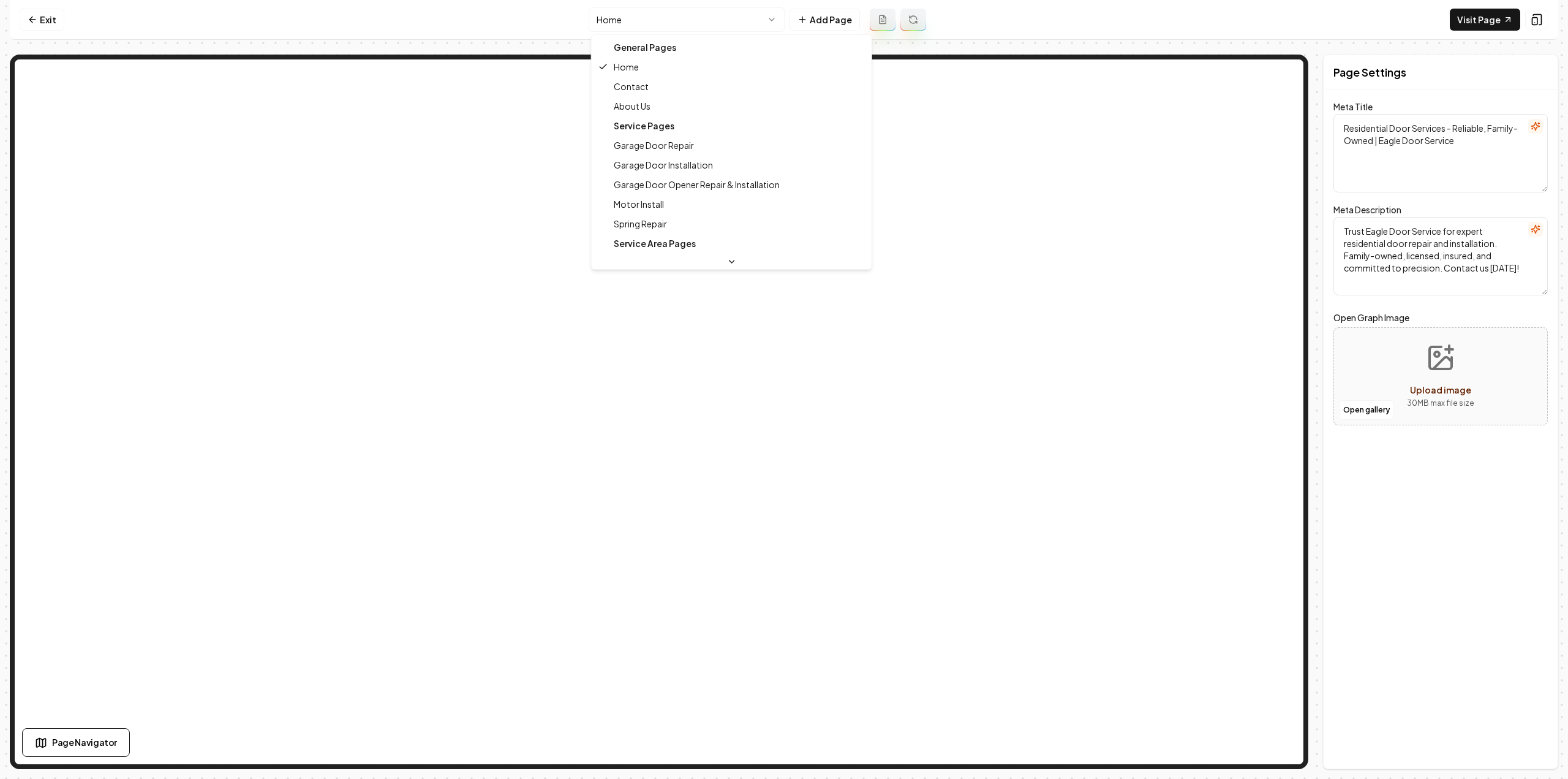
click at [605, 9] on html "Computer Required This feature is only available on a computer. Please switch t…" at bounding box center [784, 389] width 1568 height 779
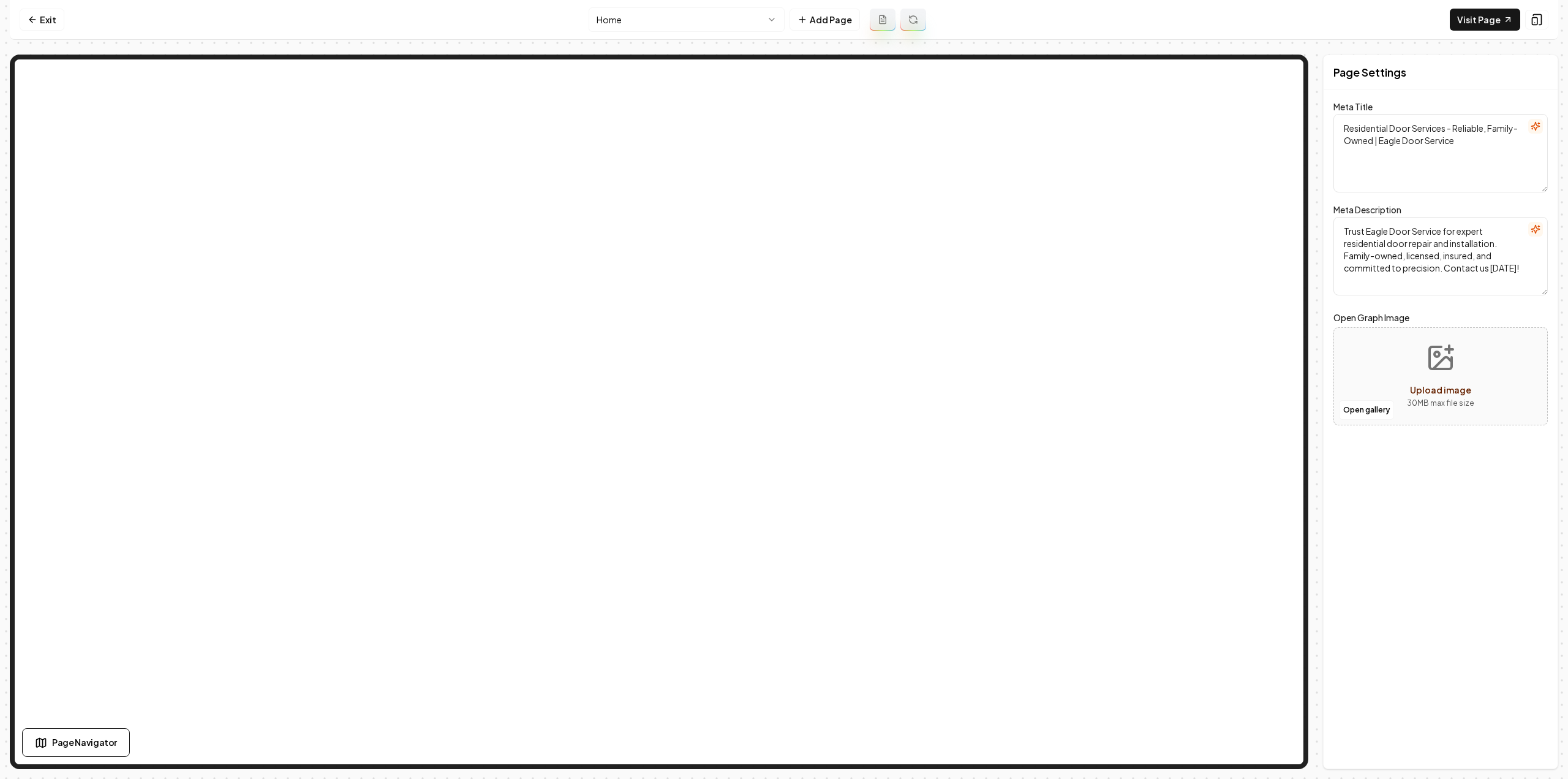
click at [611, 28] on html "Computer Required This feature is only available on a computer. Please switch t…" at bounding box center [784, 389] width 1568 height 779
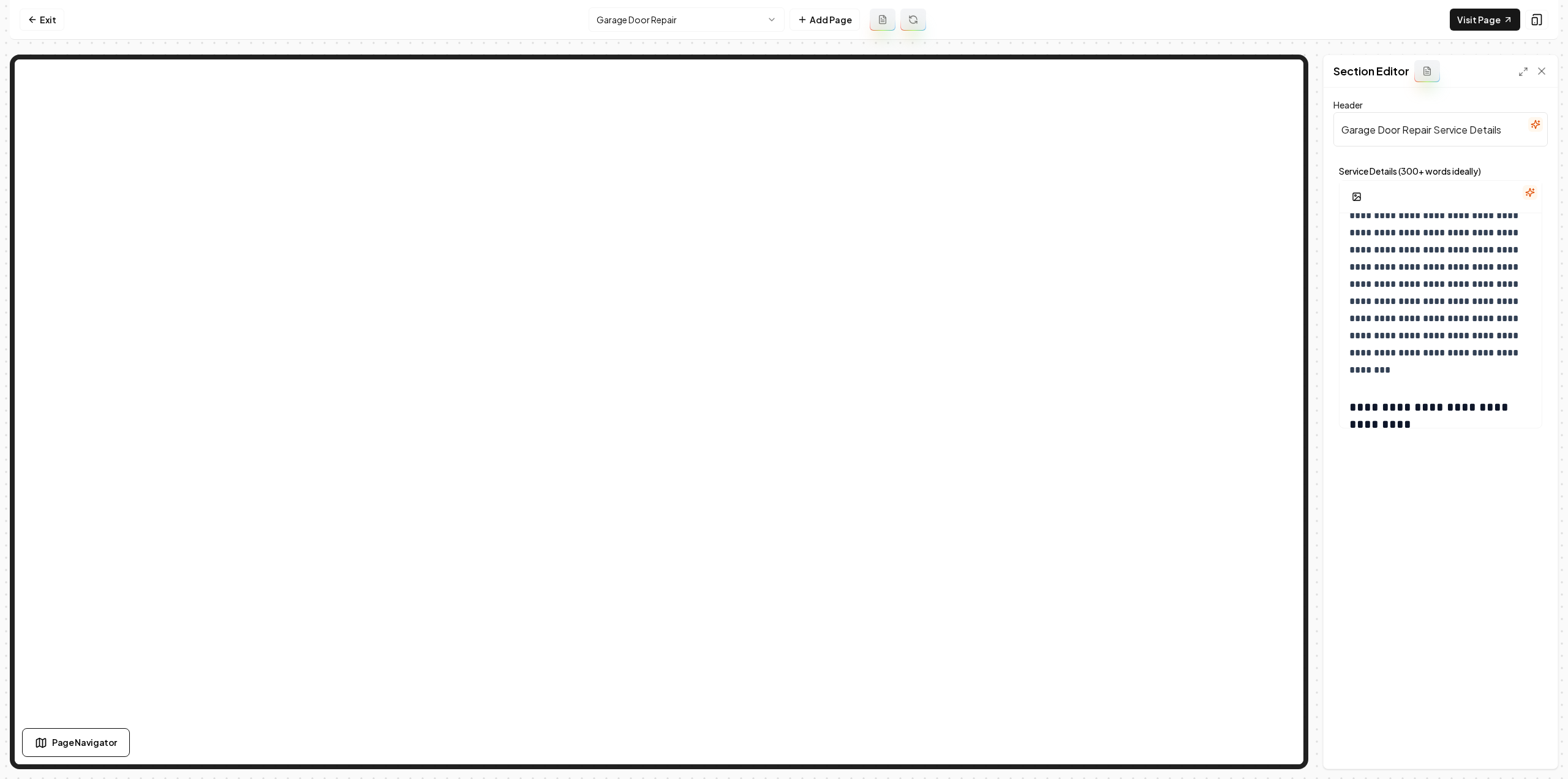
scroll to position [307, 0]
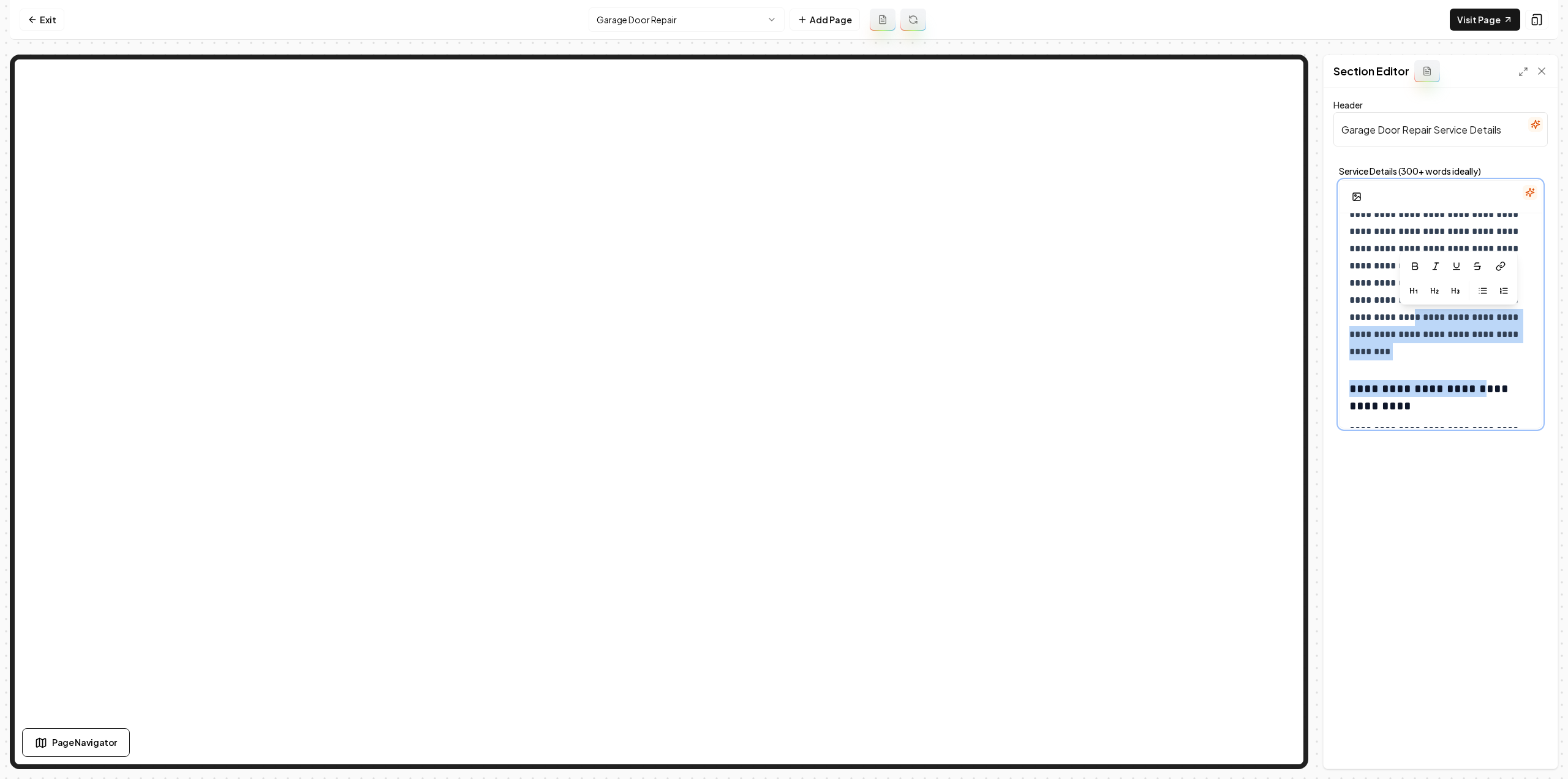
drag, startPoint x: 1440, startPoint y: 313, endPoint x: 1507, endPoint y: 367, distance: 86.1
click at [1507, 367] on div "**********" at bounding box center [1440, 686] width 202 height 1559
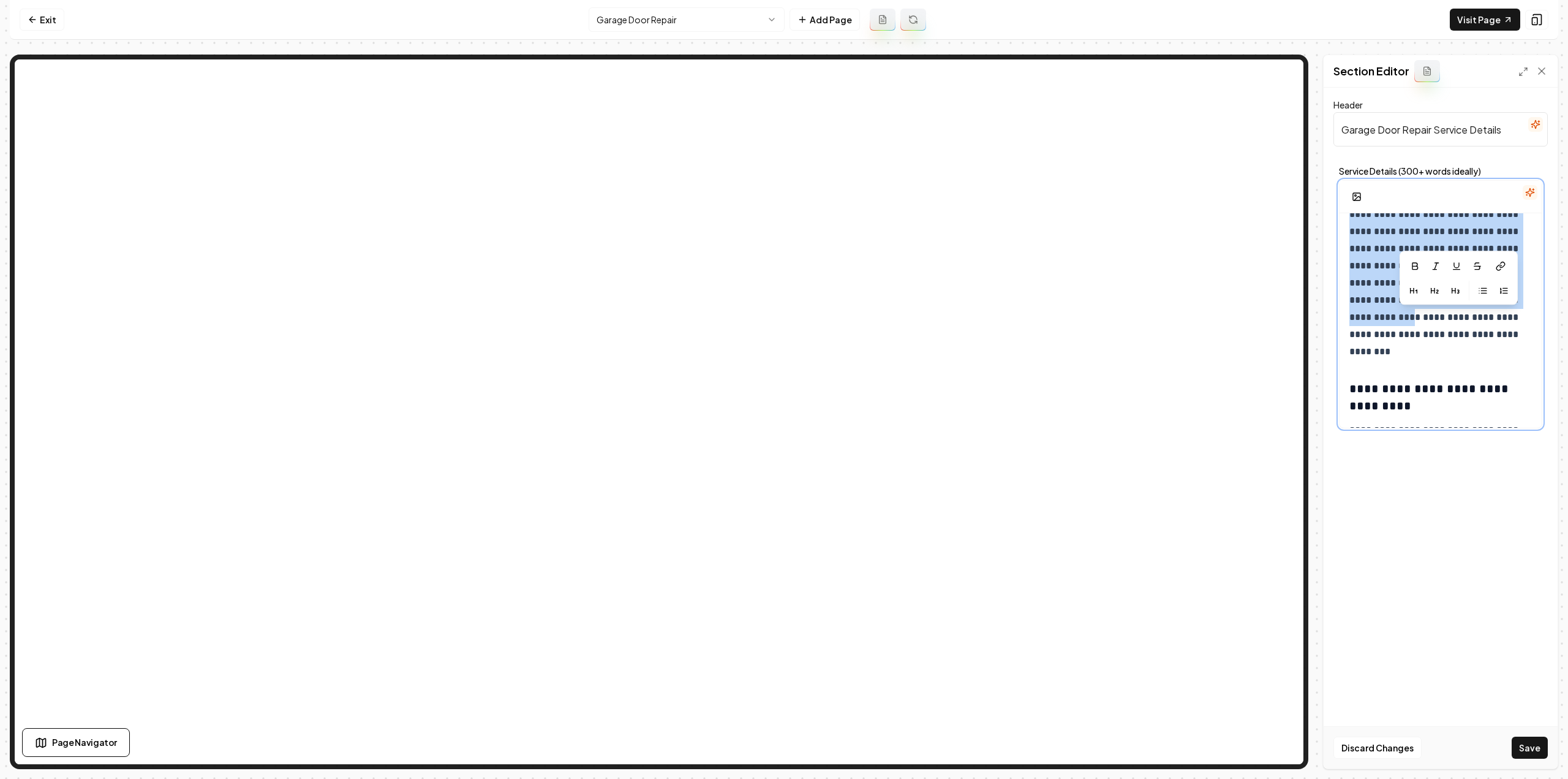
click at [1455, 343] on p "**********" at bounding box center [1436, 274] width 174 height 171
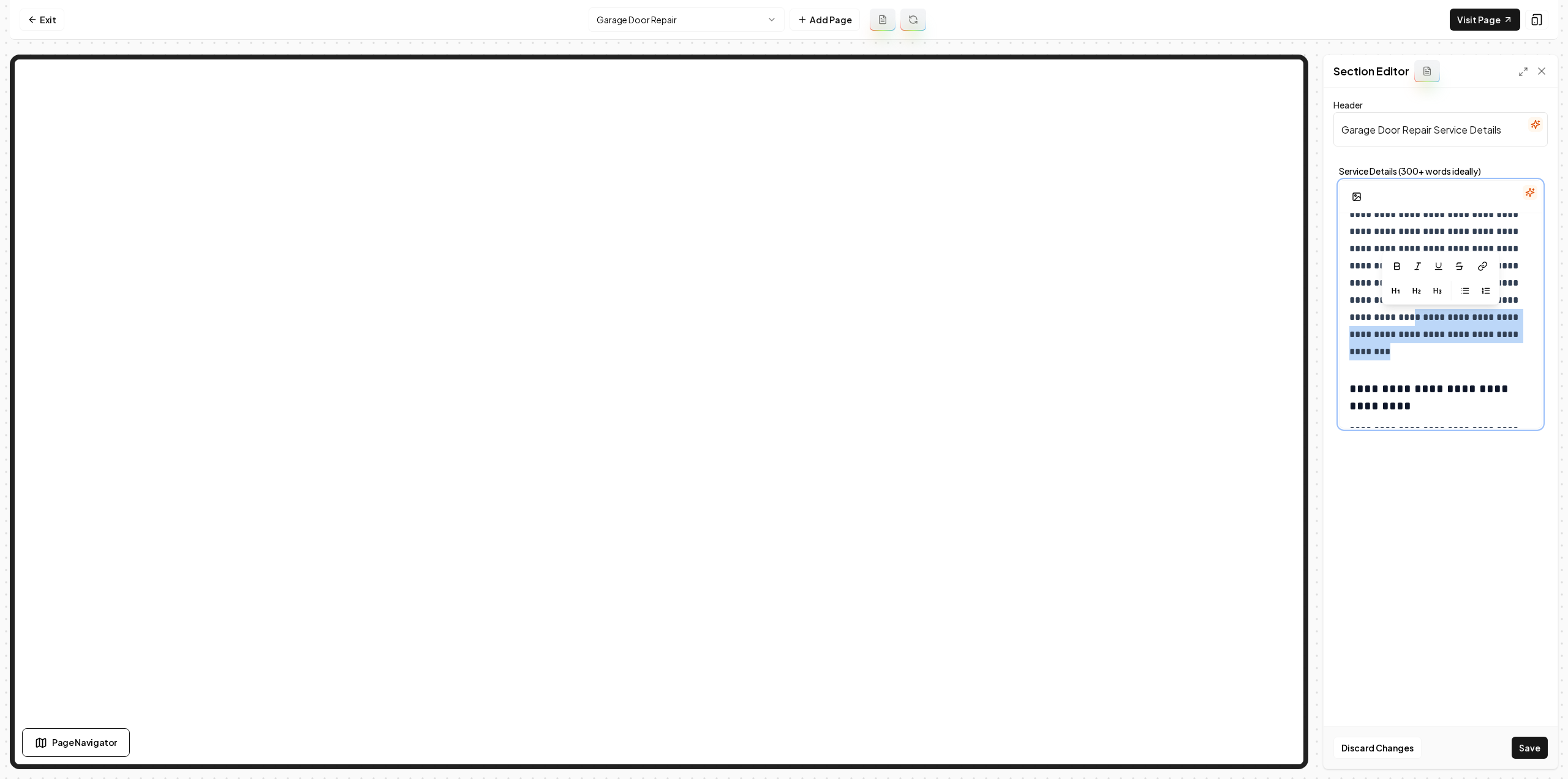
drag, startPoint x: 1452, startPoint y: 348, endPoint x: 1442, endPoint y: 315, distance: 34.5
click at [1442, 315] on p "**********" at bounding box center [1436, 274] width 174 height 171
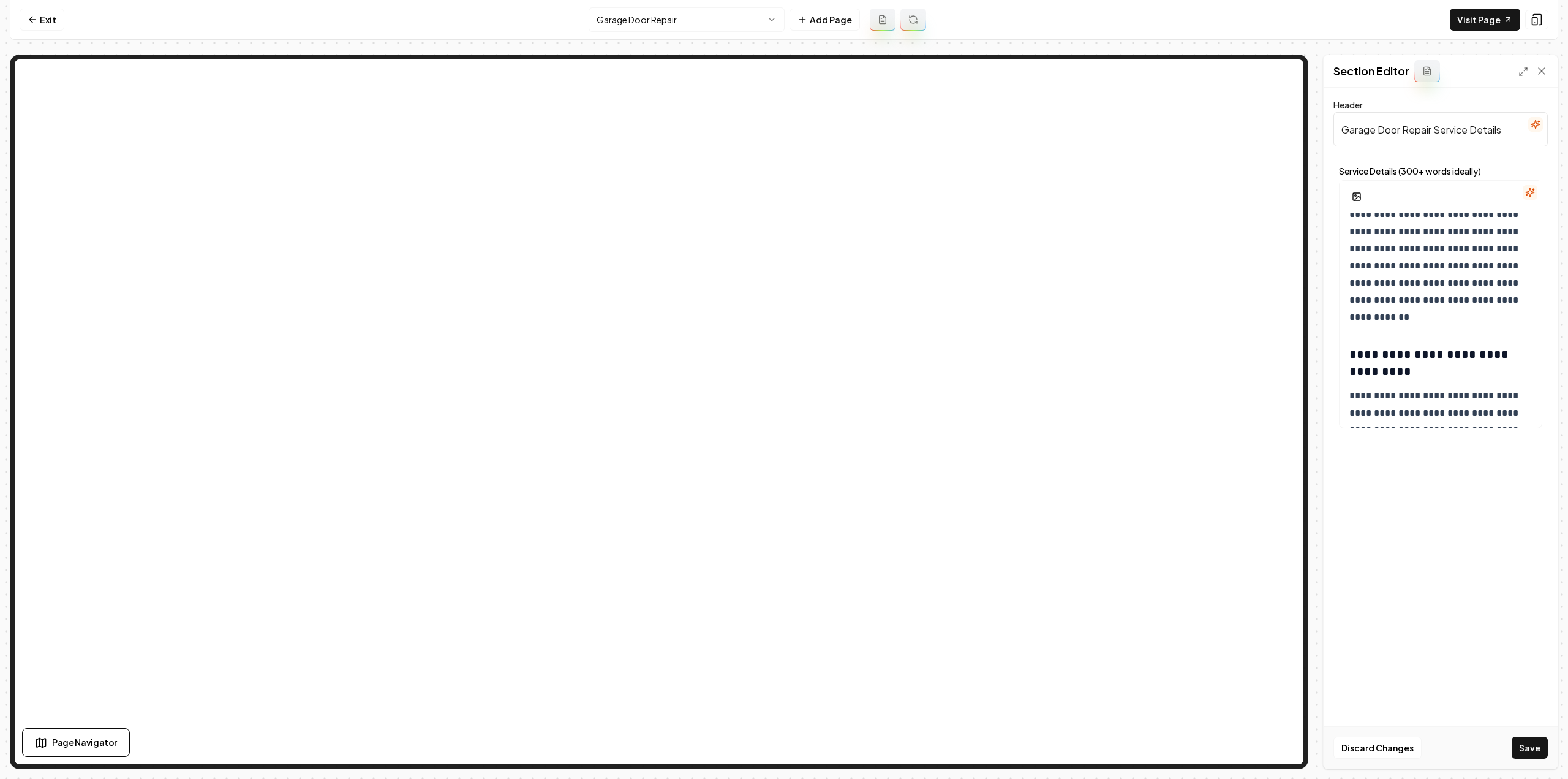
click at [1527, 759] on div "Discard Changes Save" at bounding box center [1440, 747] width 234 height 43
click at [1526, 752] on button "Save" at bounding box center [1528, 747] width 36 height 22
click at [54, 20] on link "Exit" at bounding box center [42, 19] width 44 height 22
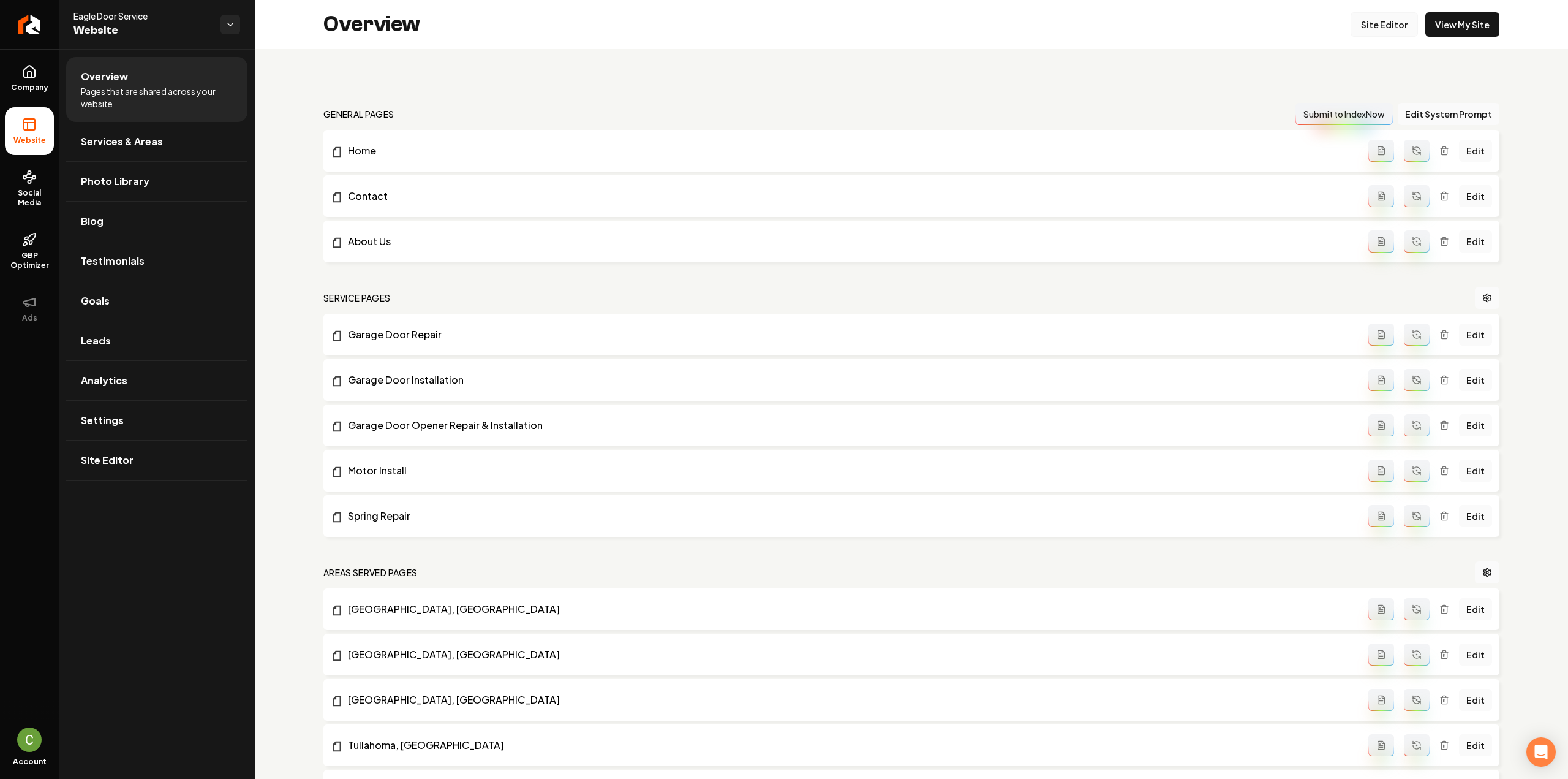
click at [1382, 22] on link "Site Editor" at bounding box center [1384, 24] width 68 height 24
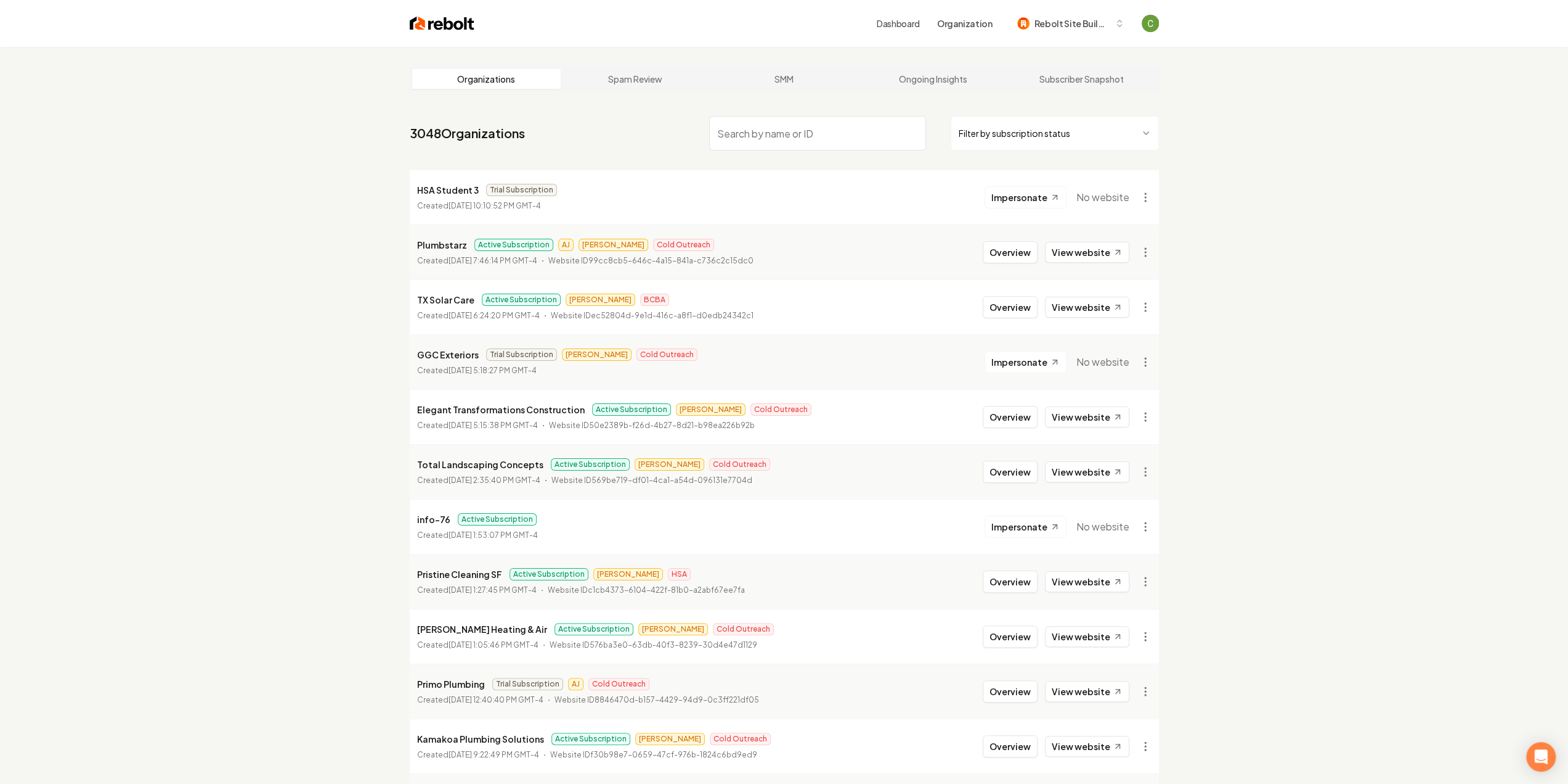
click at [737, 136] on input "search" at bounding box center [818, 132] width 217 height 34
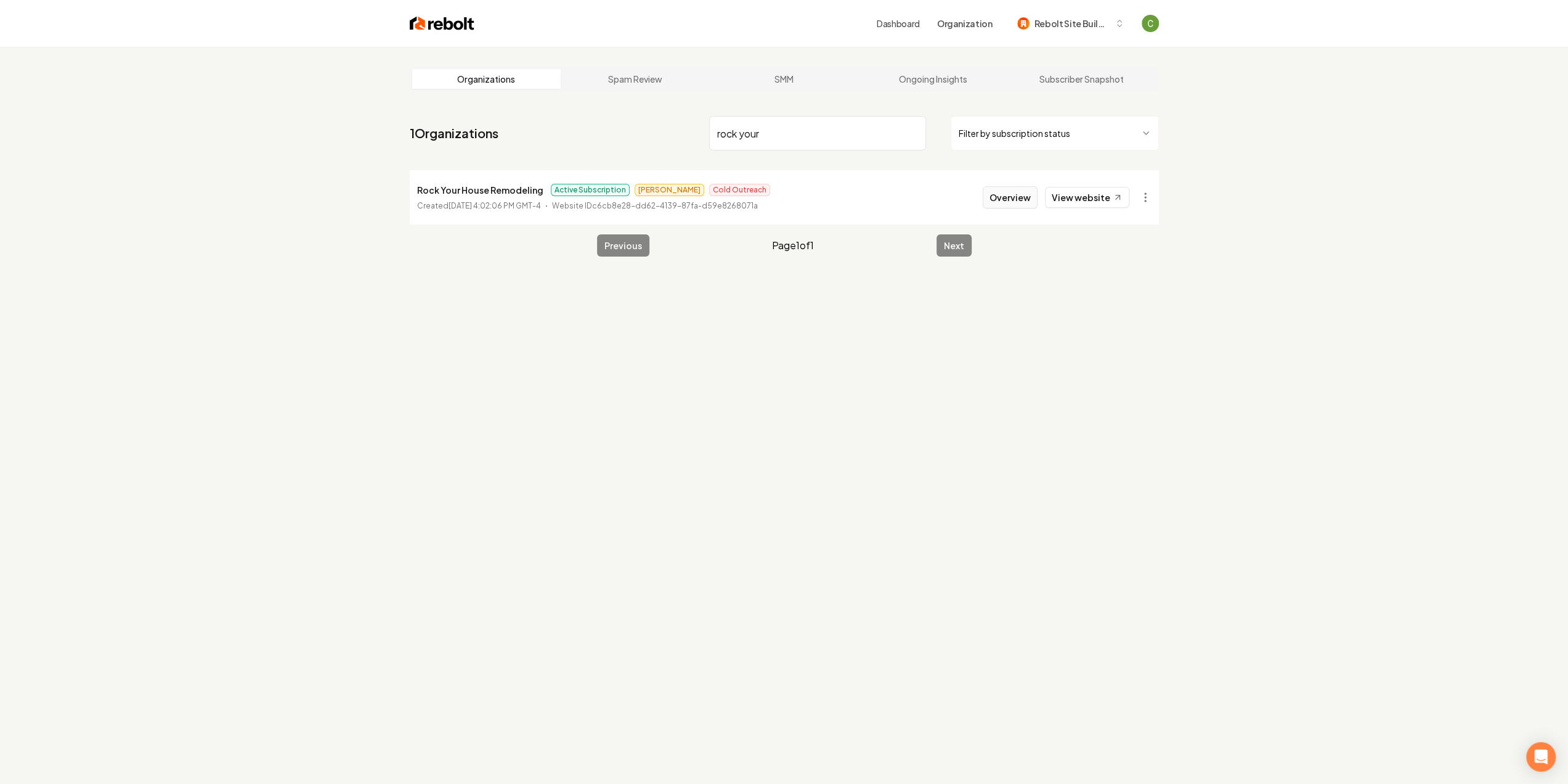
type input "rock your"
click at [1020, 201] on button "Overview" at bounding box center [1010, 197] width 55 height 22
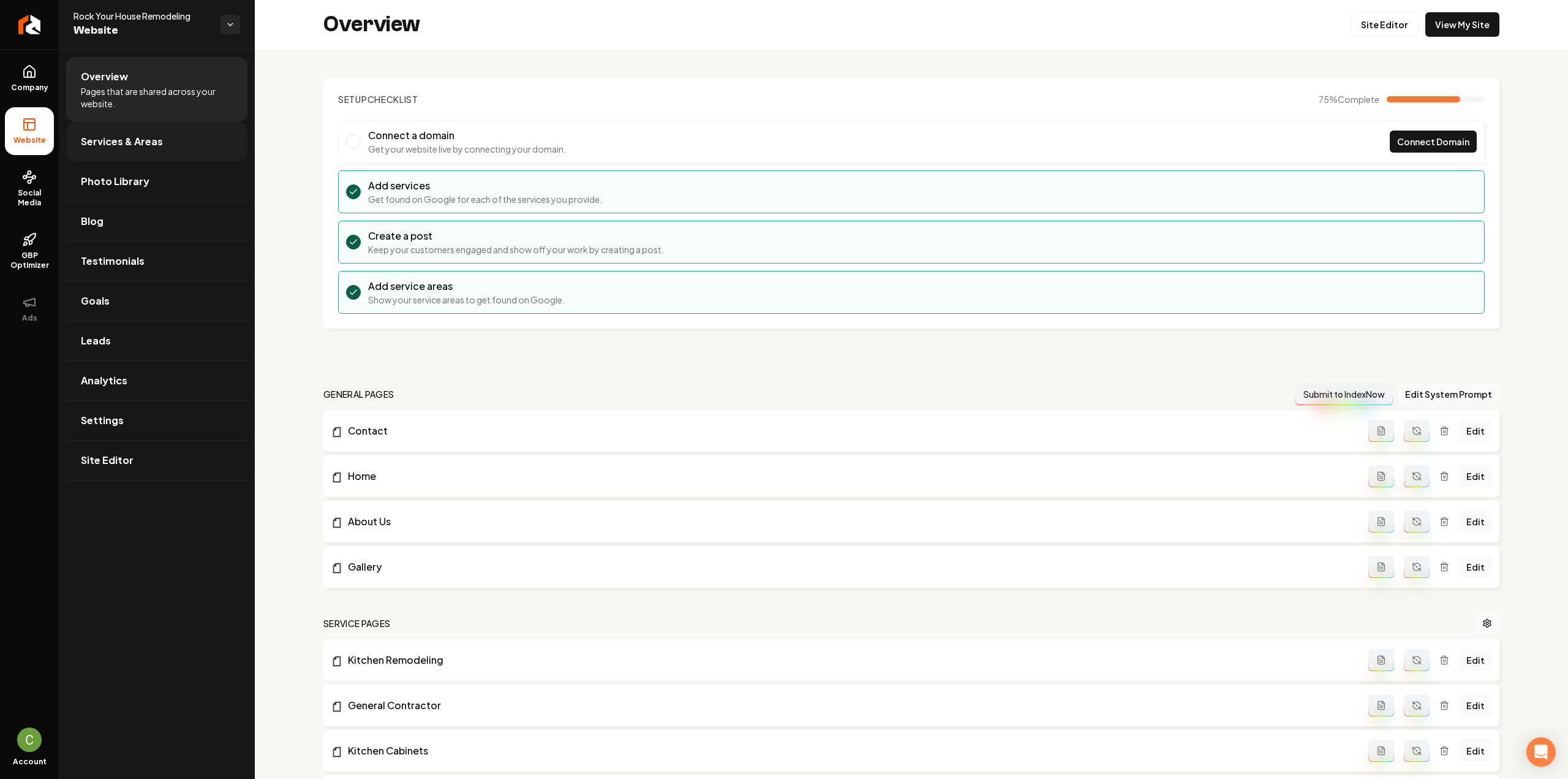
click at [160, 143] on span "Services & Areas" at bounding box center [122, 141] width 82 height 15
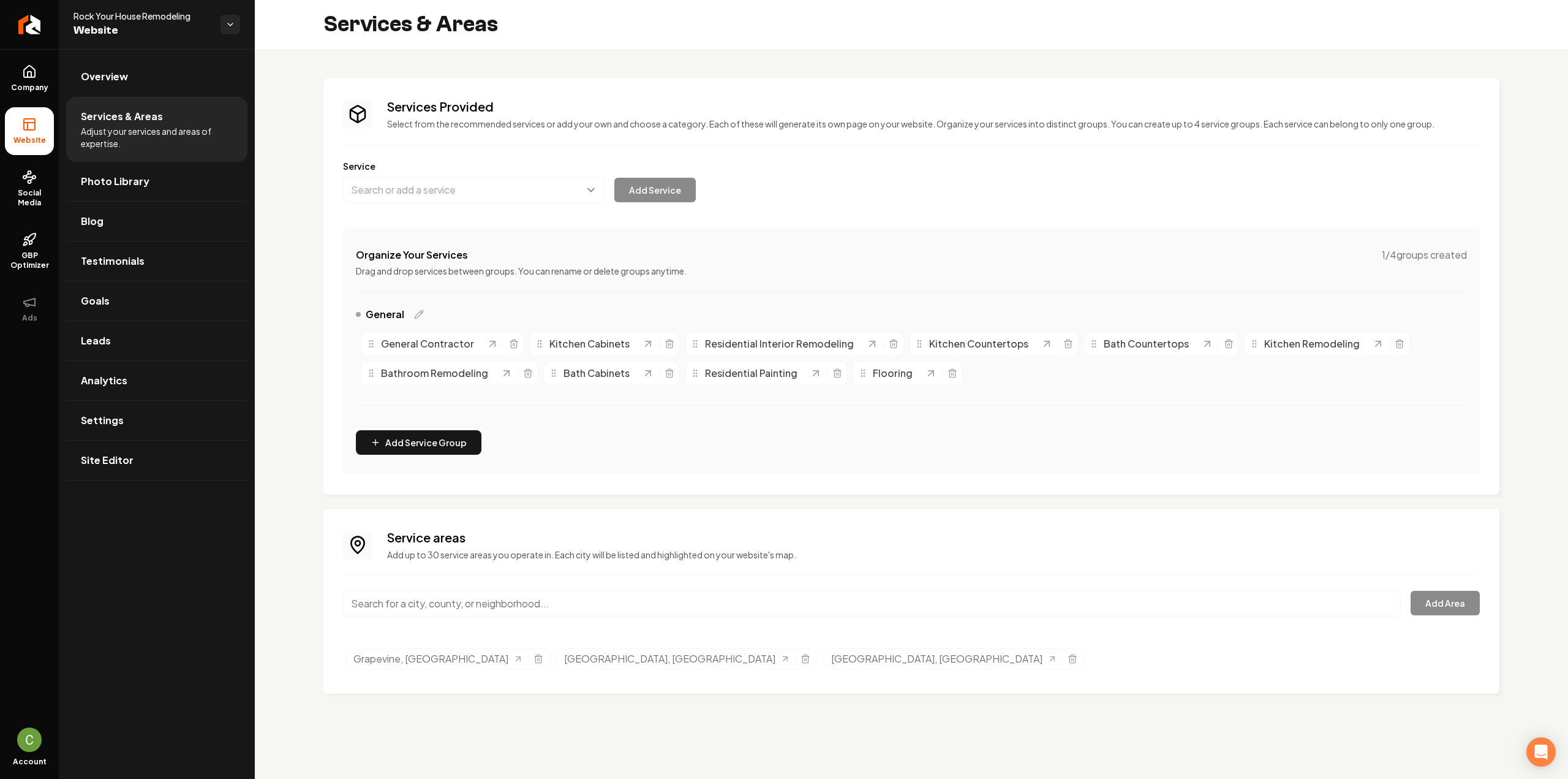
click at [518, 601] on input "Main content area" at bounding box center [872, 603] width 1057 height 26
click at [403, 193] on button "Main content area" at bounding box center [474, 190] width 261 height 26
paste input "Mobility Shower Installation"
type input "Mobility Shower Installation"
click at [662, 198] on button "Add Service" at bounding box center [655, 190] width 81 height 24
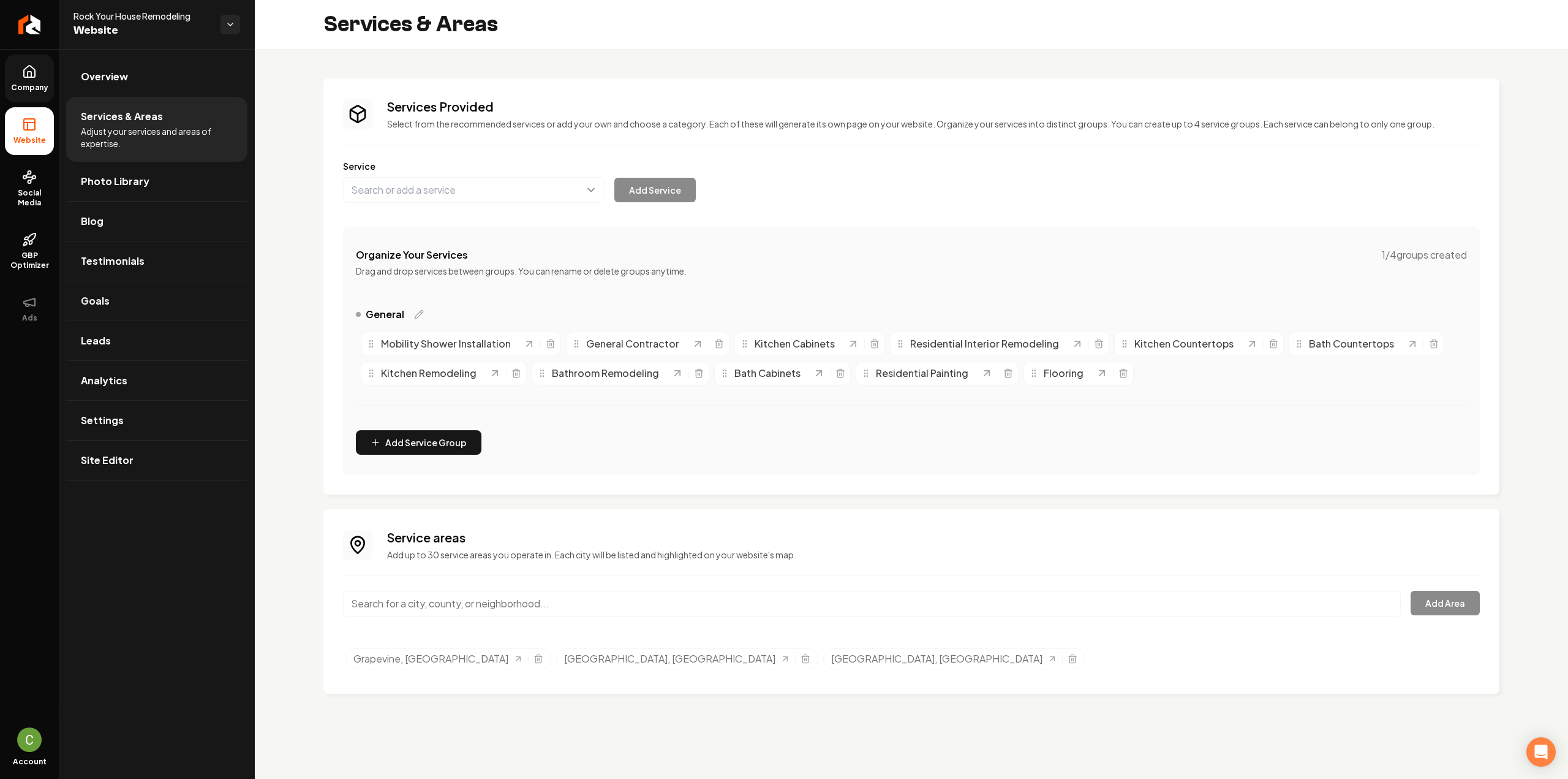
drag, startPoint x: 17, startPoint y: 86, endPoint x: 20, endPoint y: 93, distance: 7.6
click at [17, 86] on span "Company" at bounding box center [29, 87] width 47 height 10
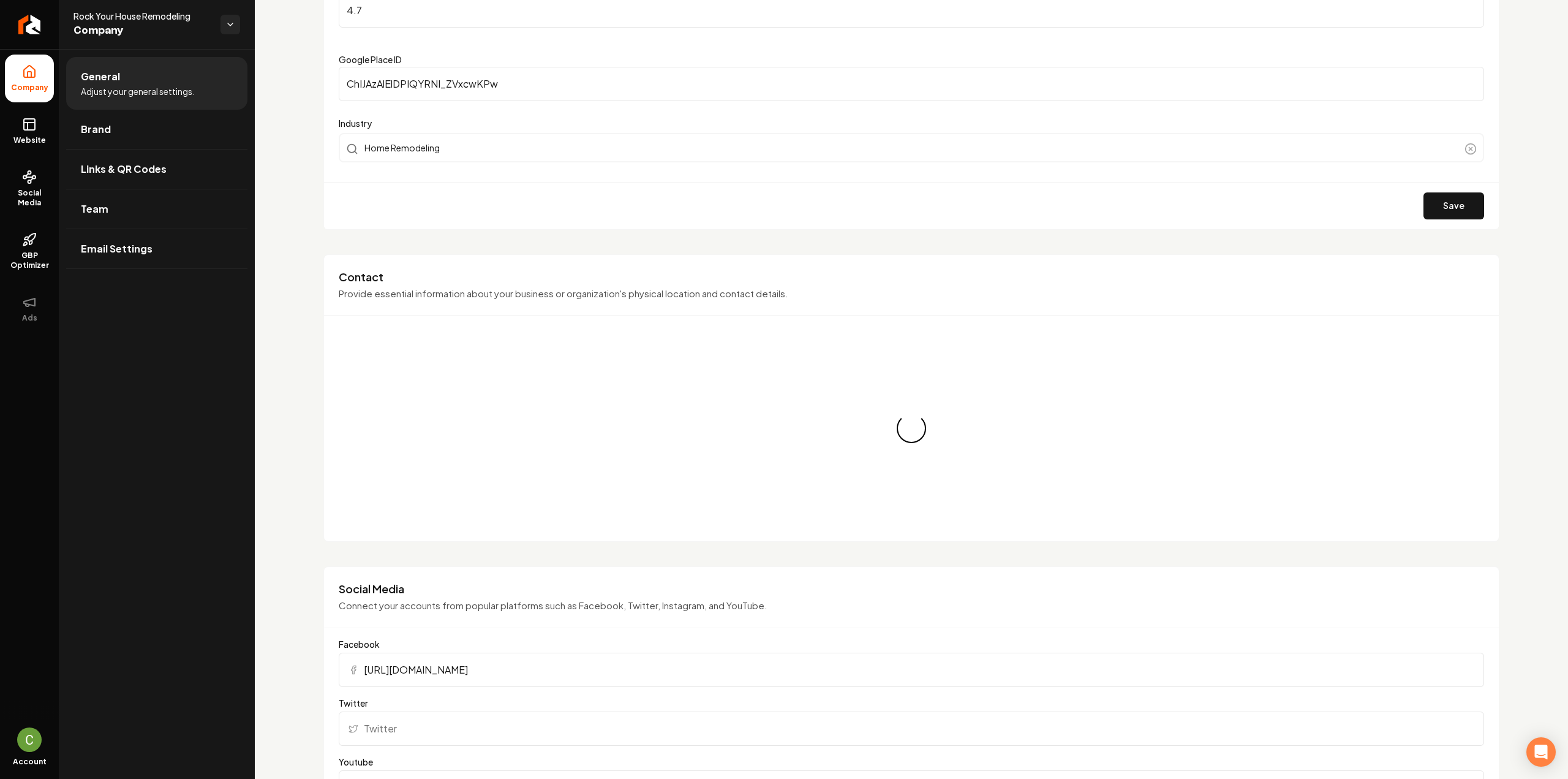
scroll to position [368, 0]
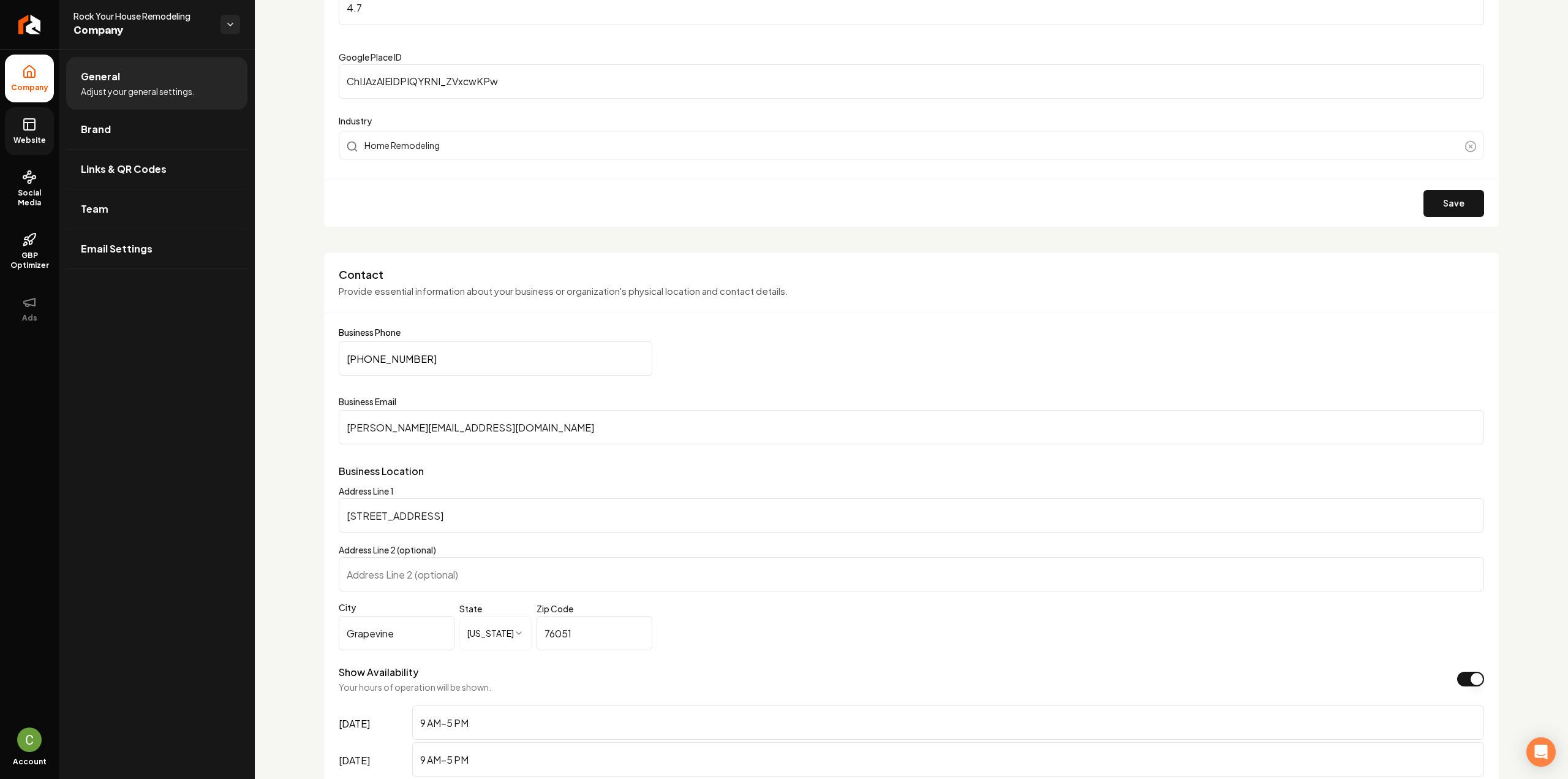
click at [25, 134] on link "Website" at bounding box center [29, 131] width 49 height 47
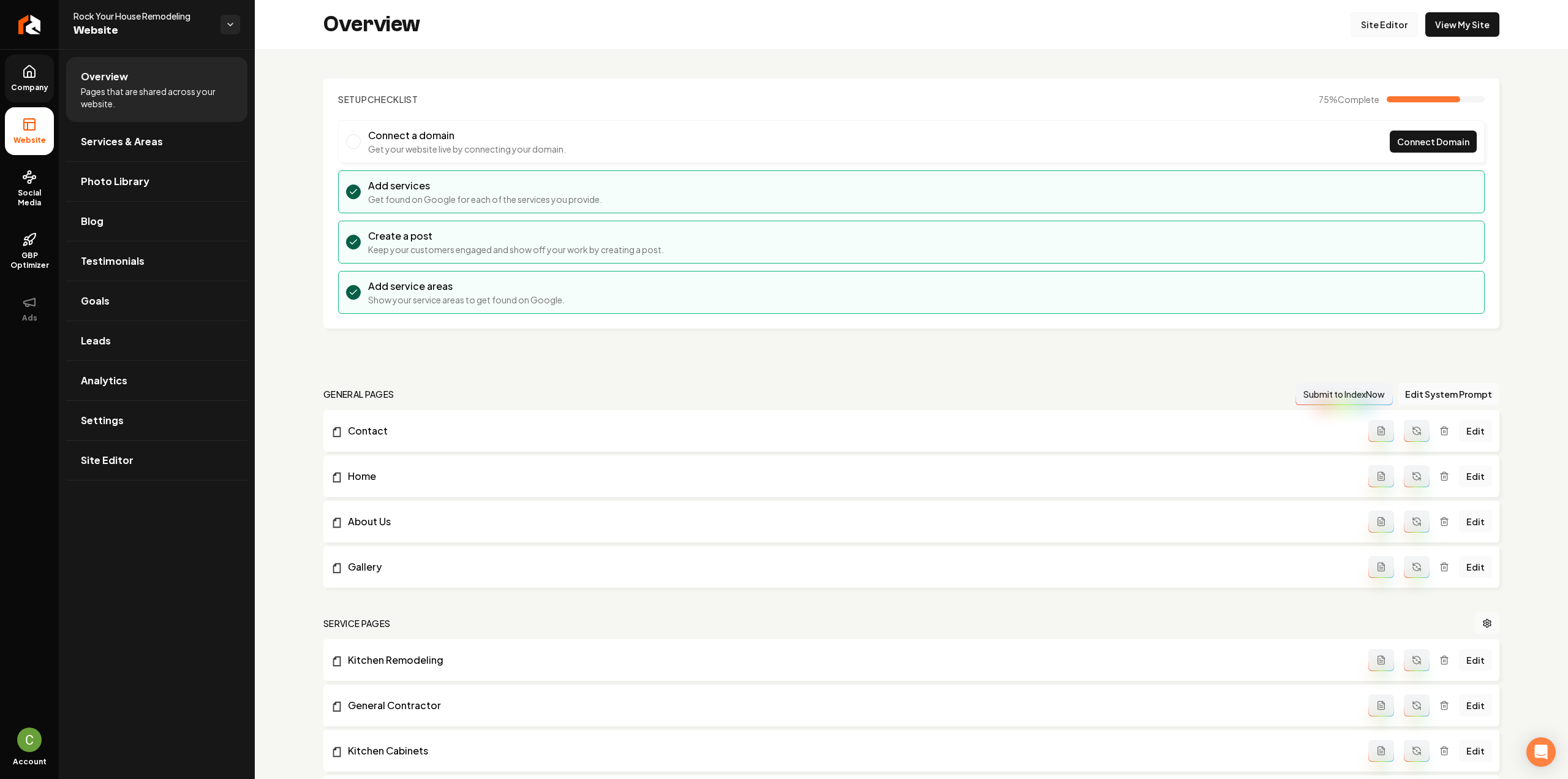
click at [1363, 29] on link "Site Editor" at bounding box center [1384, 24] width 68 height 24
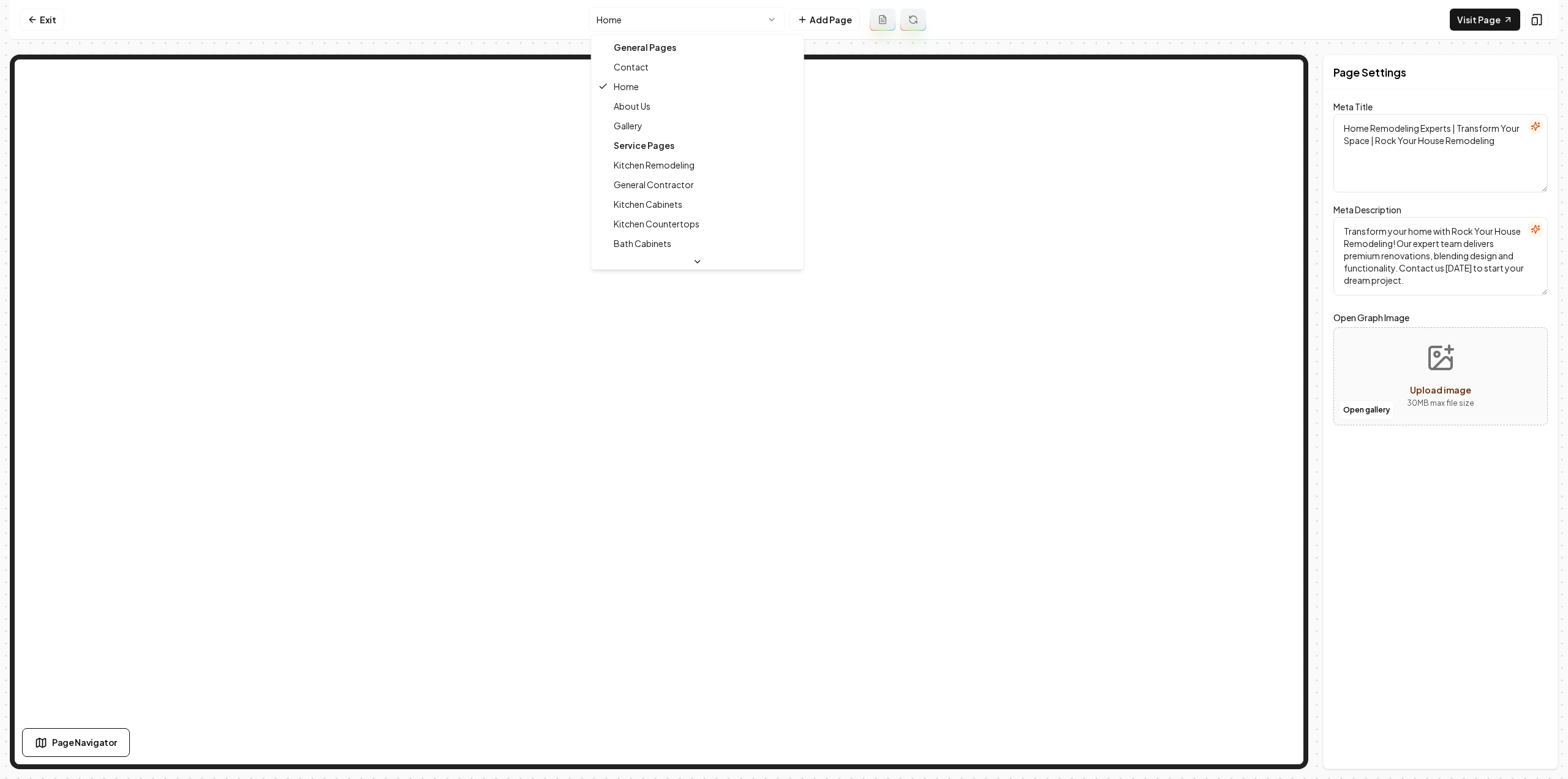
click at [693, 24] on html "Computer Required This feature is only available on a computer. Please switch t…" at bounding box center [784, 389] width 1568 height 779
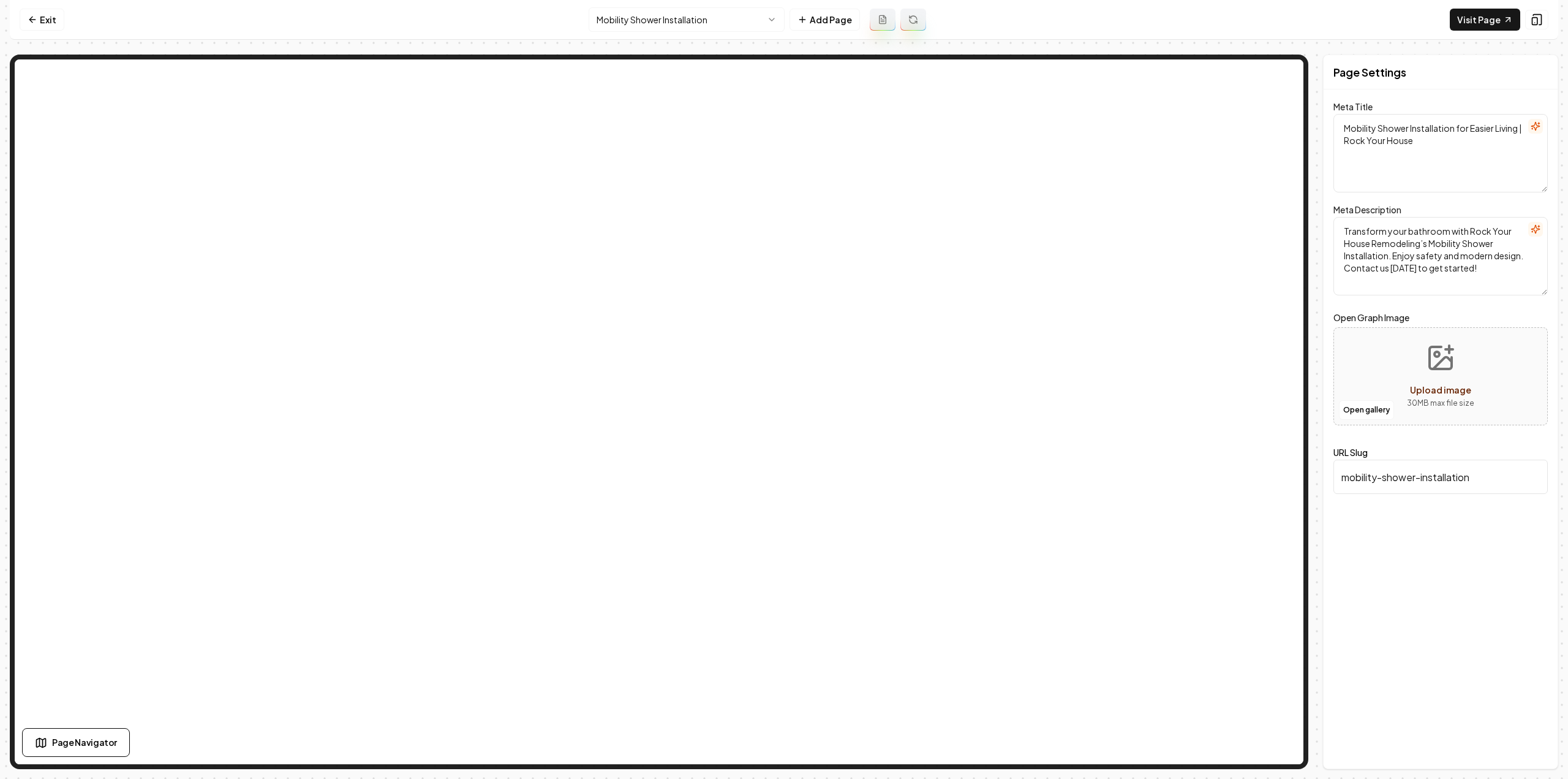
click at [877, 17] on icon at bounding box center [882, 19] width 10 height 10
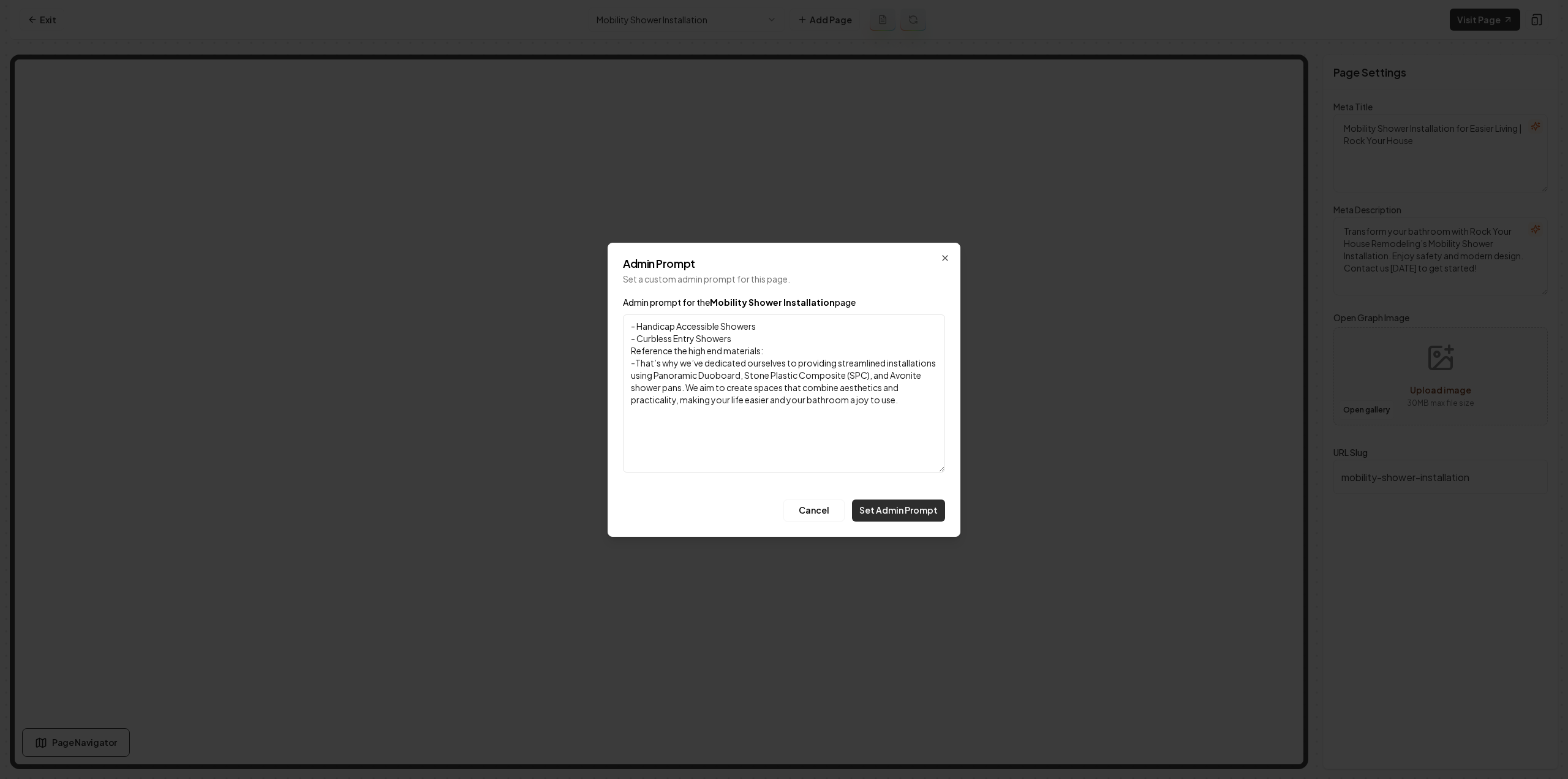
type textarea "- Handicap Accessible Showers - Curbless Entry Showers Reference the high end m…"
click at [929, 517] on button "Set Admin Prompt" at bounding box center [899, 510] width 93 height 22
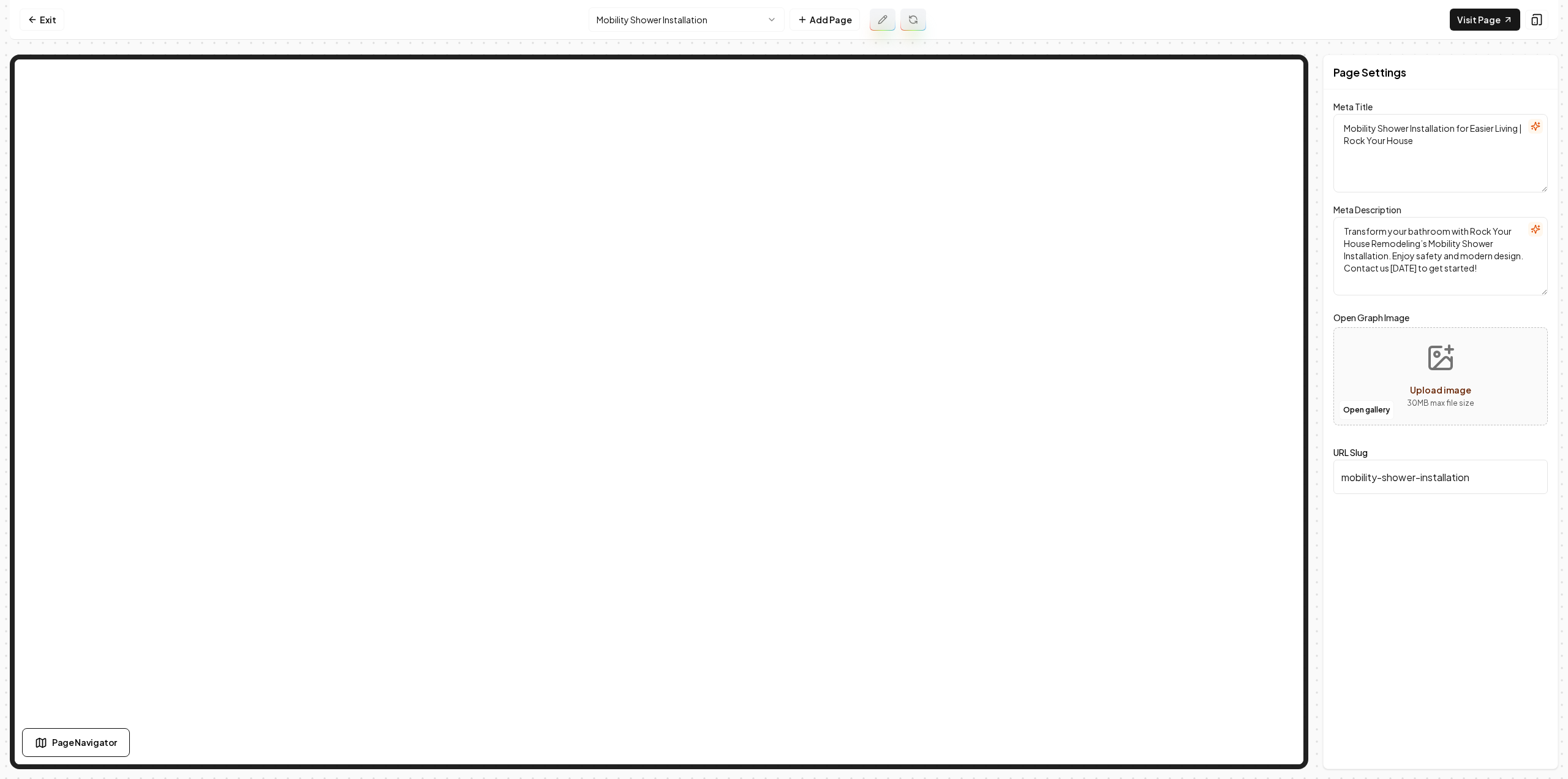
click at [910, 17] on icon at bounding box center [910, 16] width 2 height 2
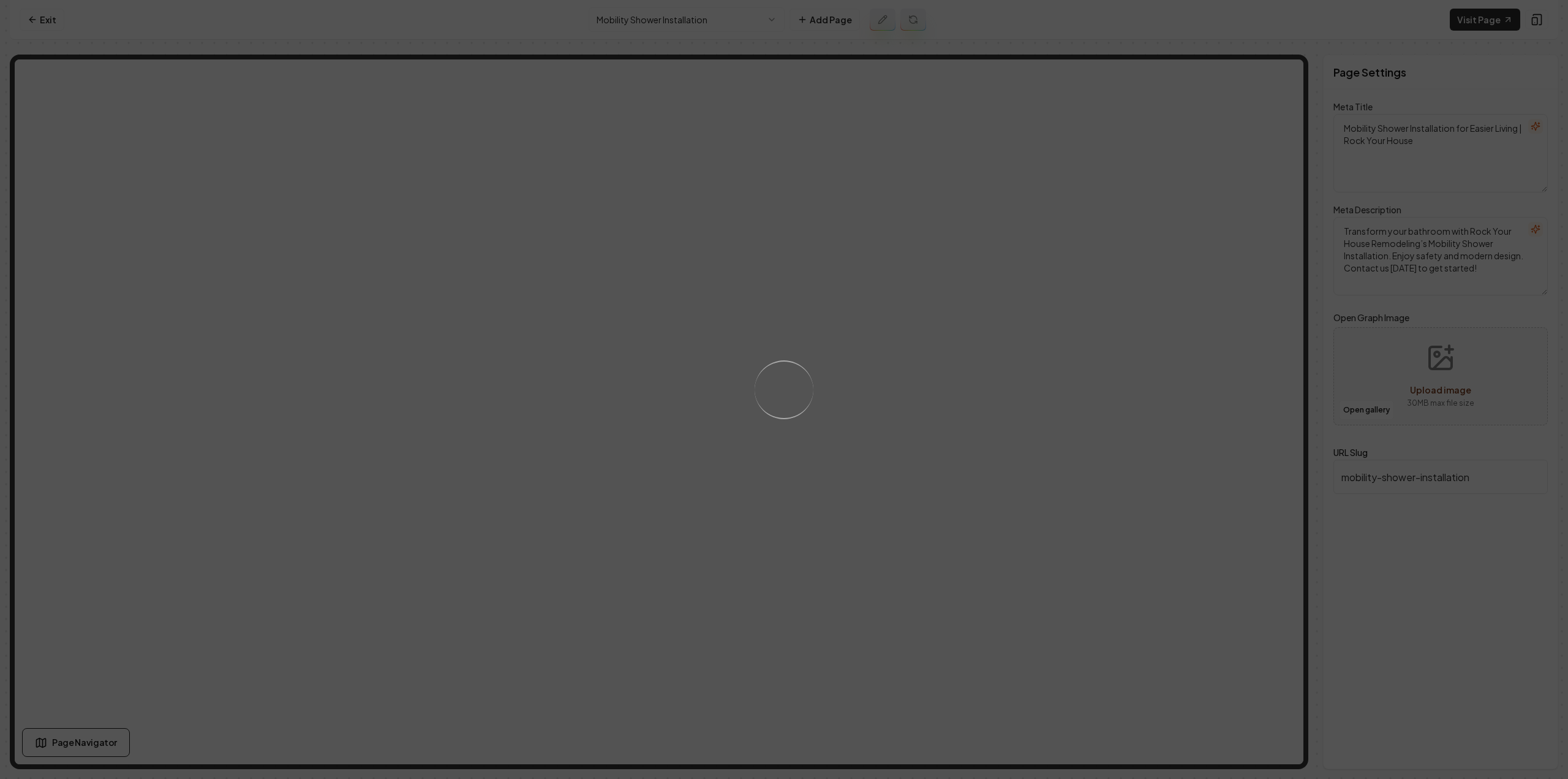
type textarea "Mobility Shower Installation - Rock Your House Remodeling"
type textarea "Enhance your bathroom's safety and style with Rock Your House Remodeling's expe…"
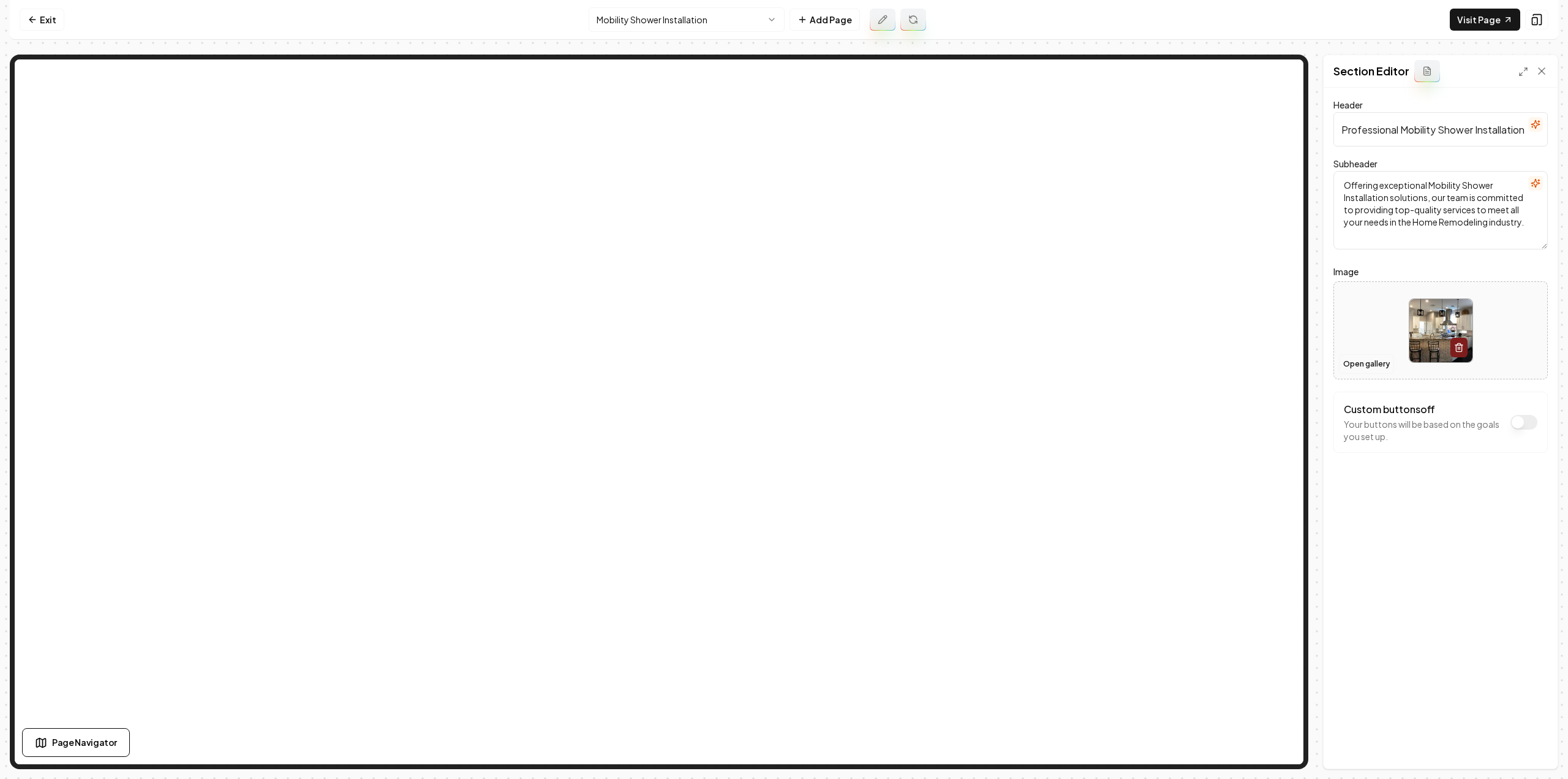
click at [1364, 368] on button "Open gallery" at bounding box center [1366, 364] width 55 height 19
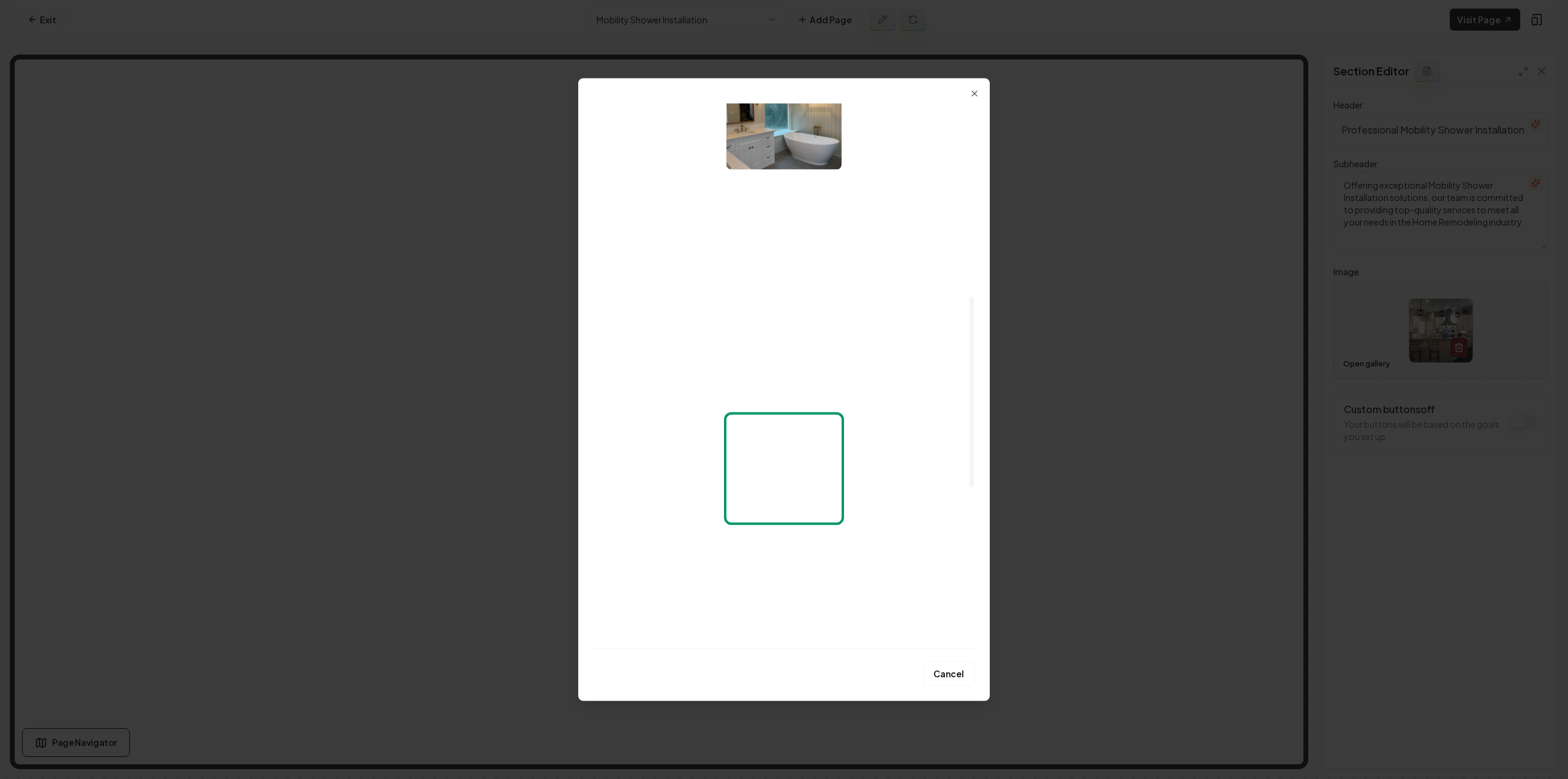
scroll to position [613, 0]
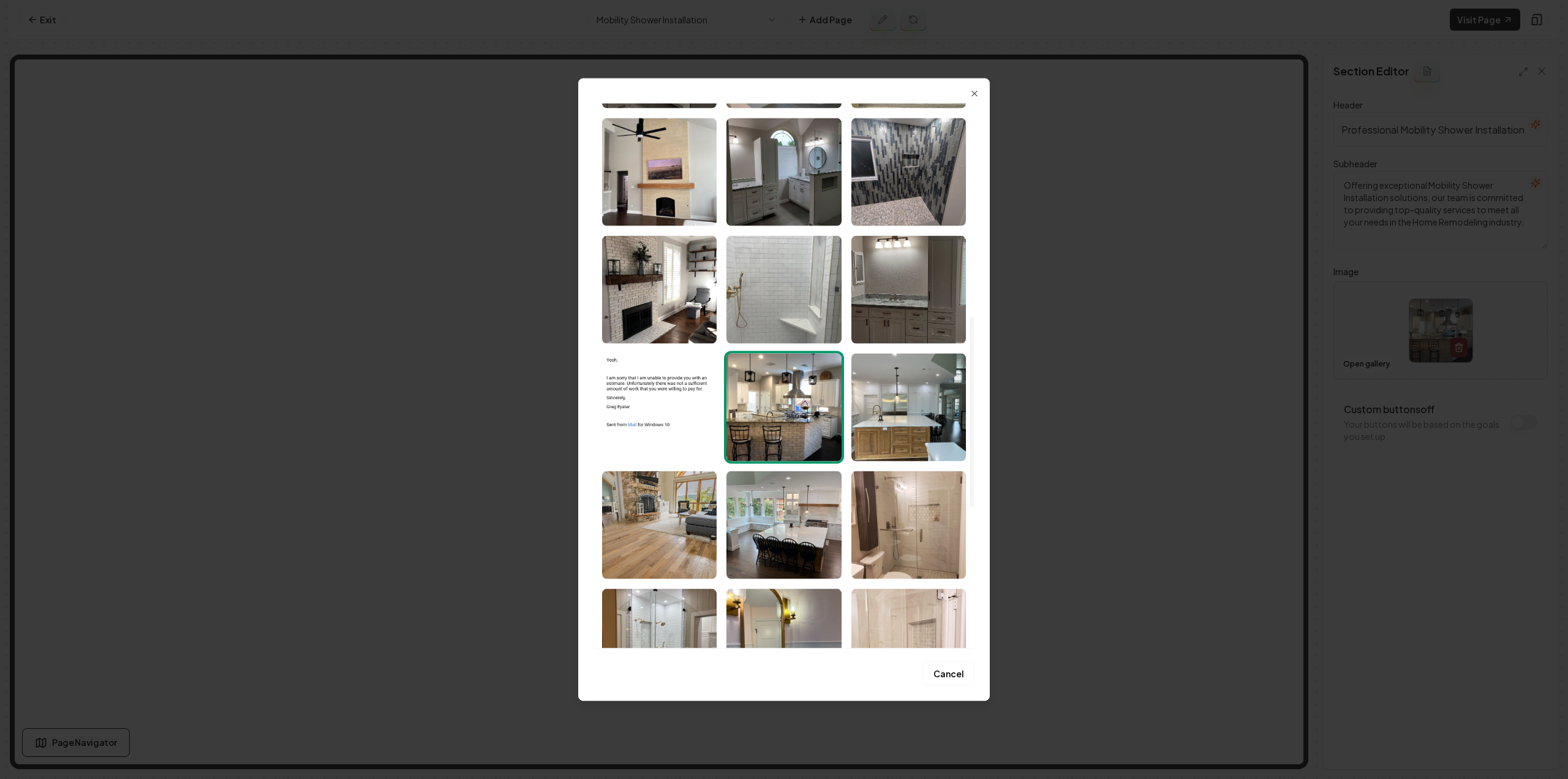
click at [812, 289] on img "Select image image_68ac5af55c7cd75eb8d931a6.jpeg" at bounding box center [784, 288] width 114 height 107
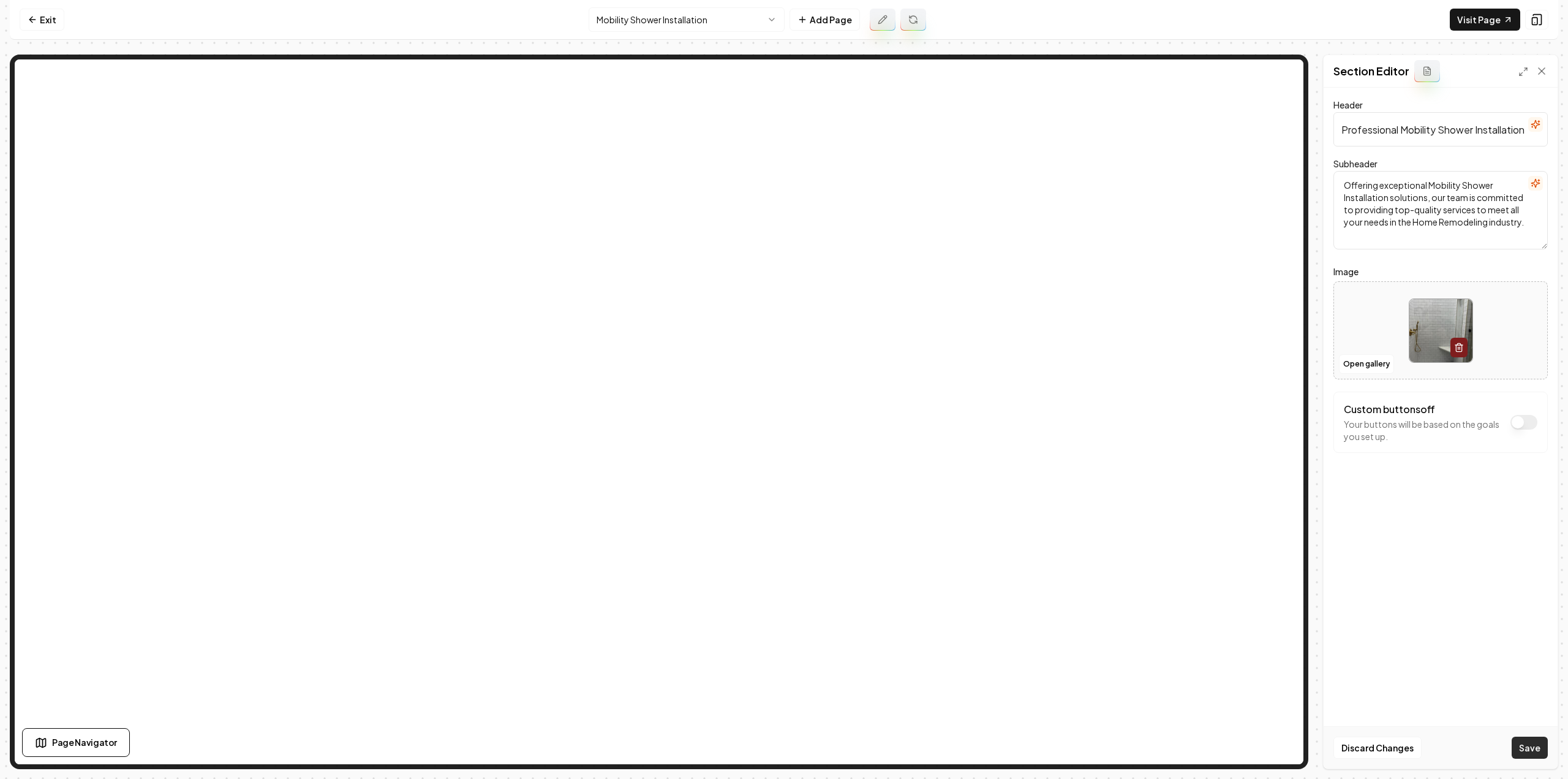
click at [1531, 742] on button "Save" at bounding box center [1528, 747] width 36 height 22
click at [698, 24] on html "Computer Required This feature is only available on a computer. Please switch t…" at bounding box center [784, 389] width 1568 height 779
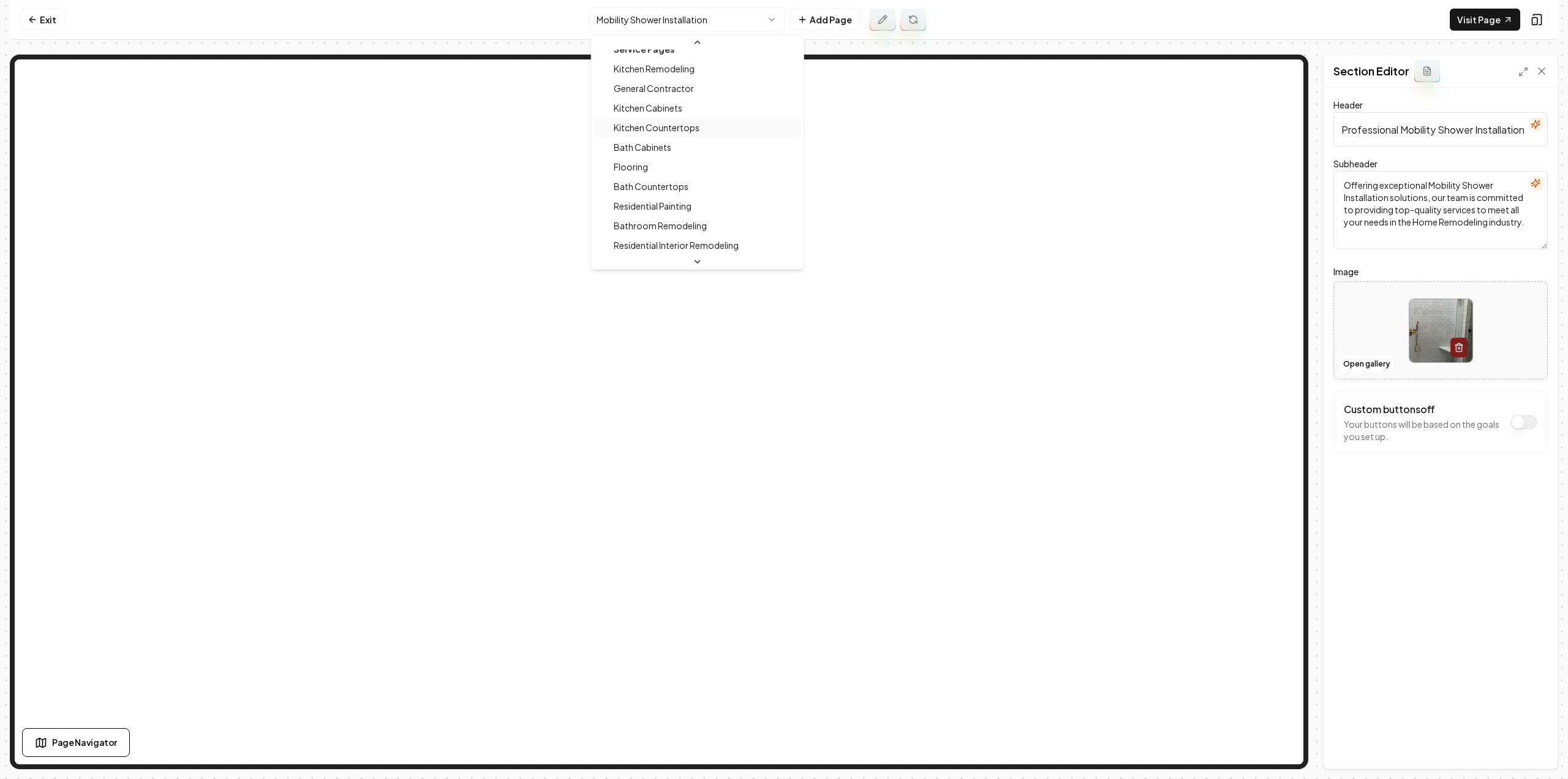
scroll to position [0, 0]
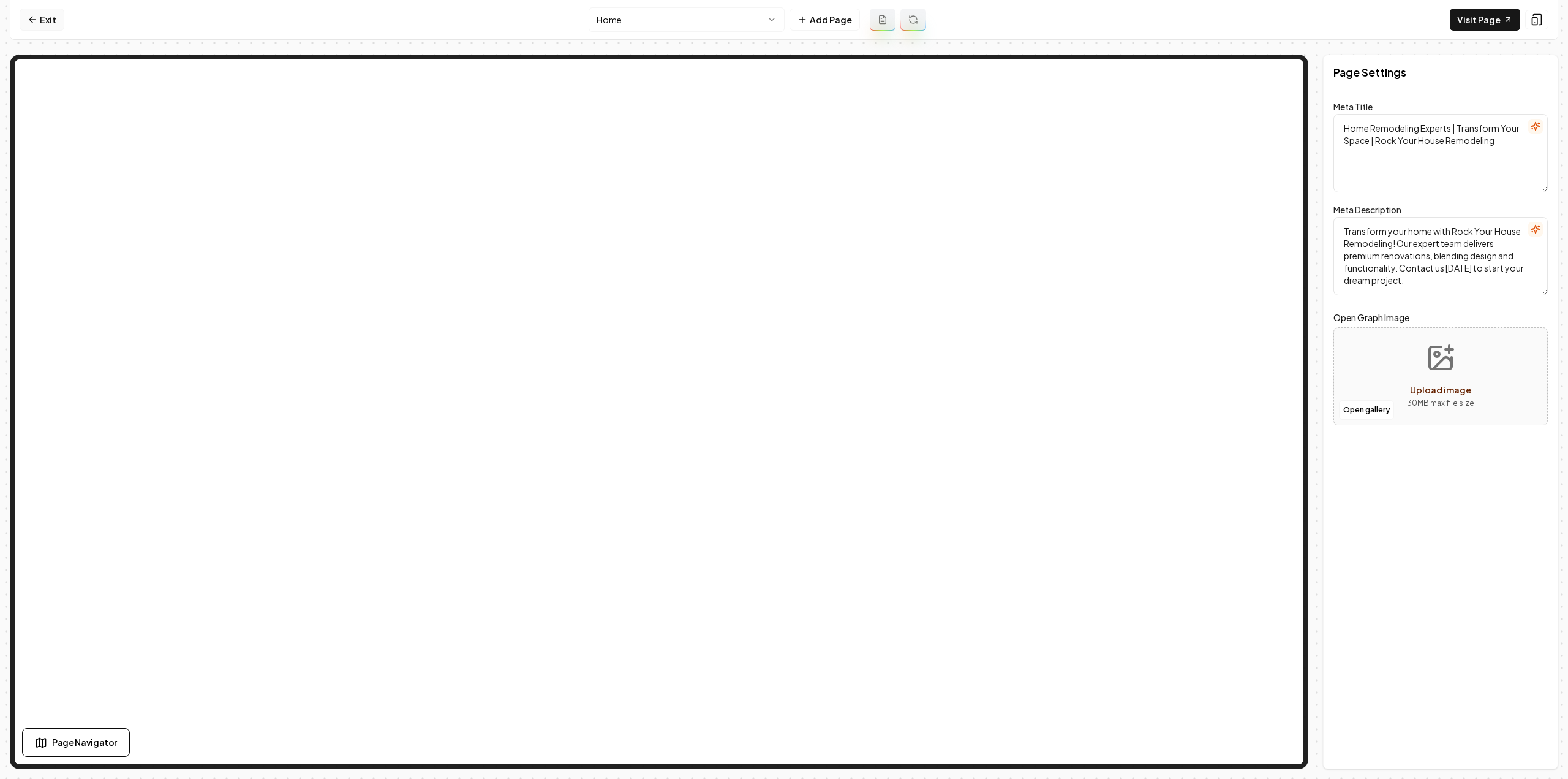
click at [48, 20] on link "Exit" at bounding box center [42, 19] width 44 height 22
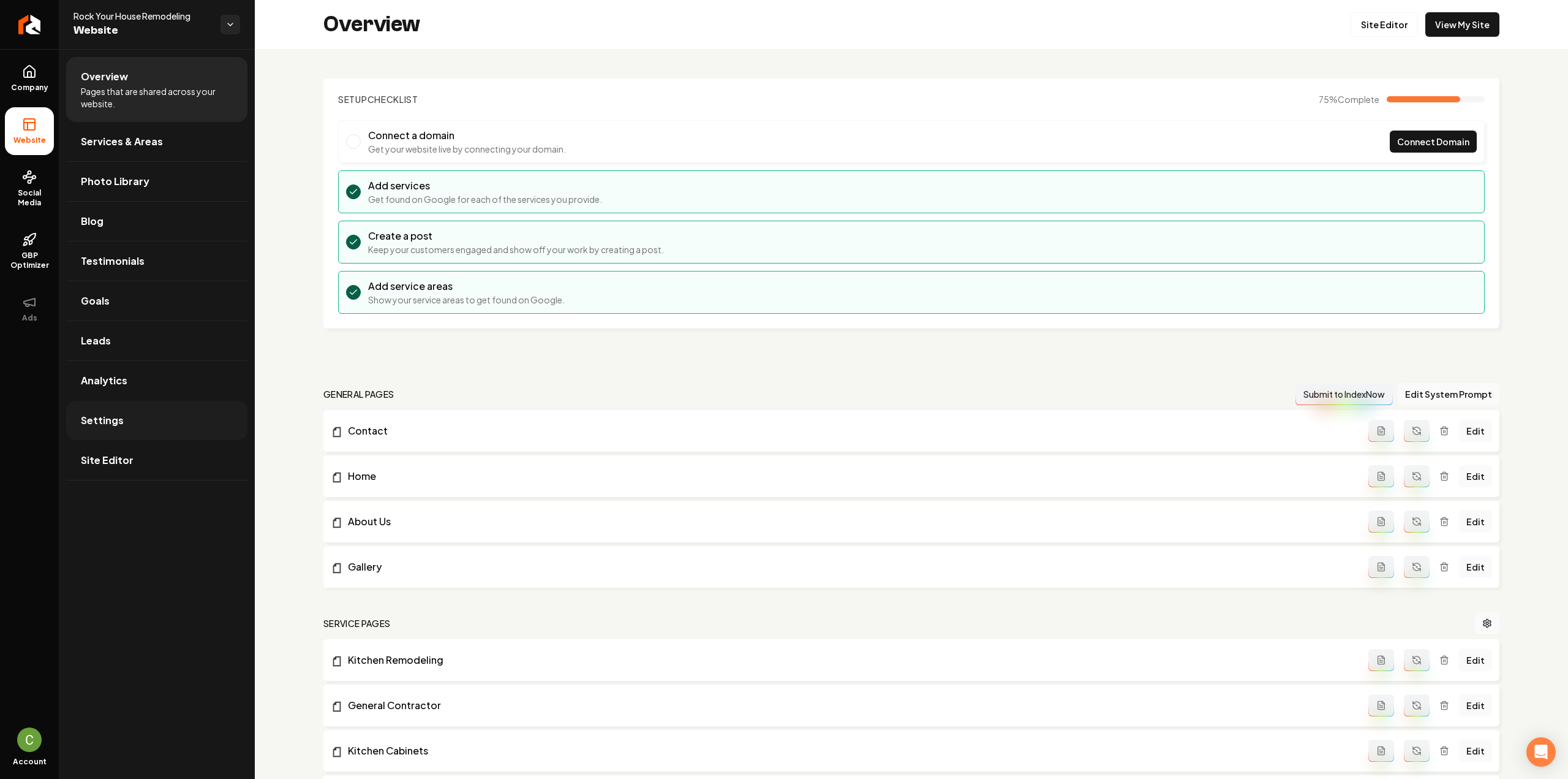
click at [206, 428] on link "Settings" at bounding box center [156, 420] width 181 height 40
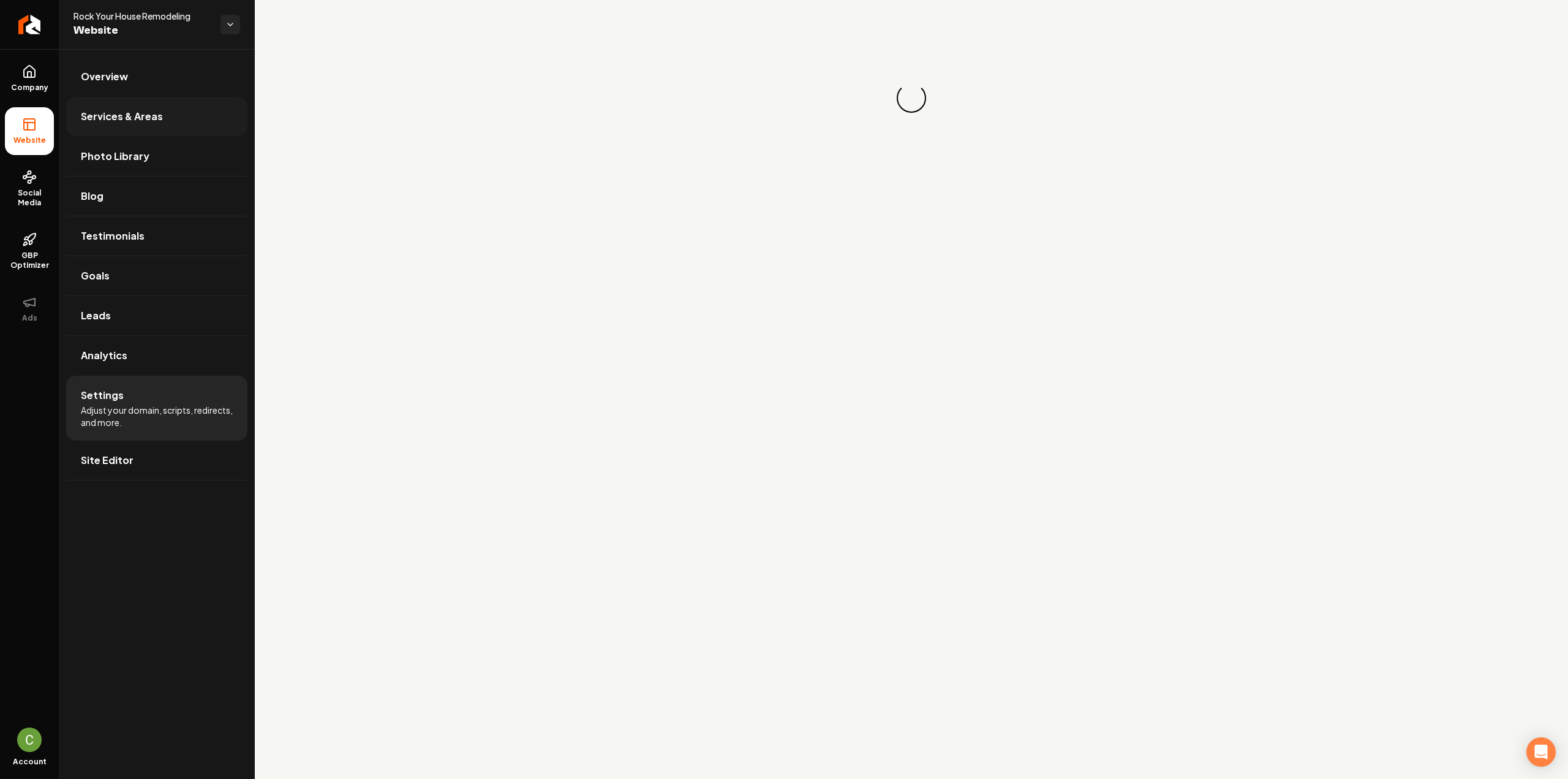
click at [151, 123] on span "Services & Areas" at bounding box center [122, 116] width 82 height 15
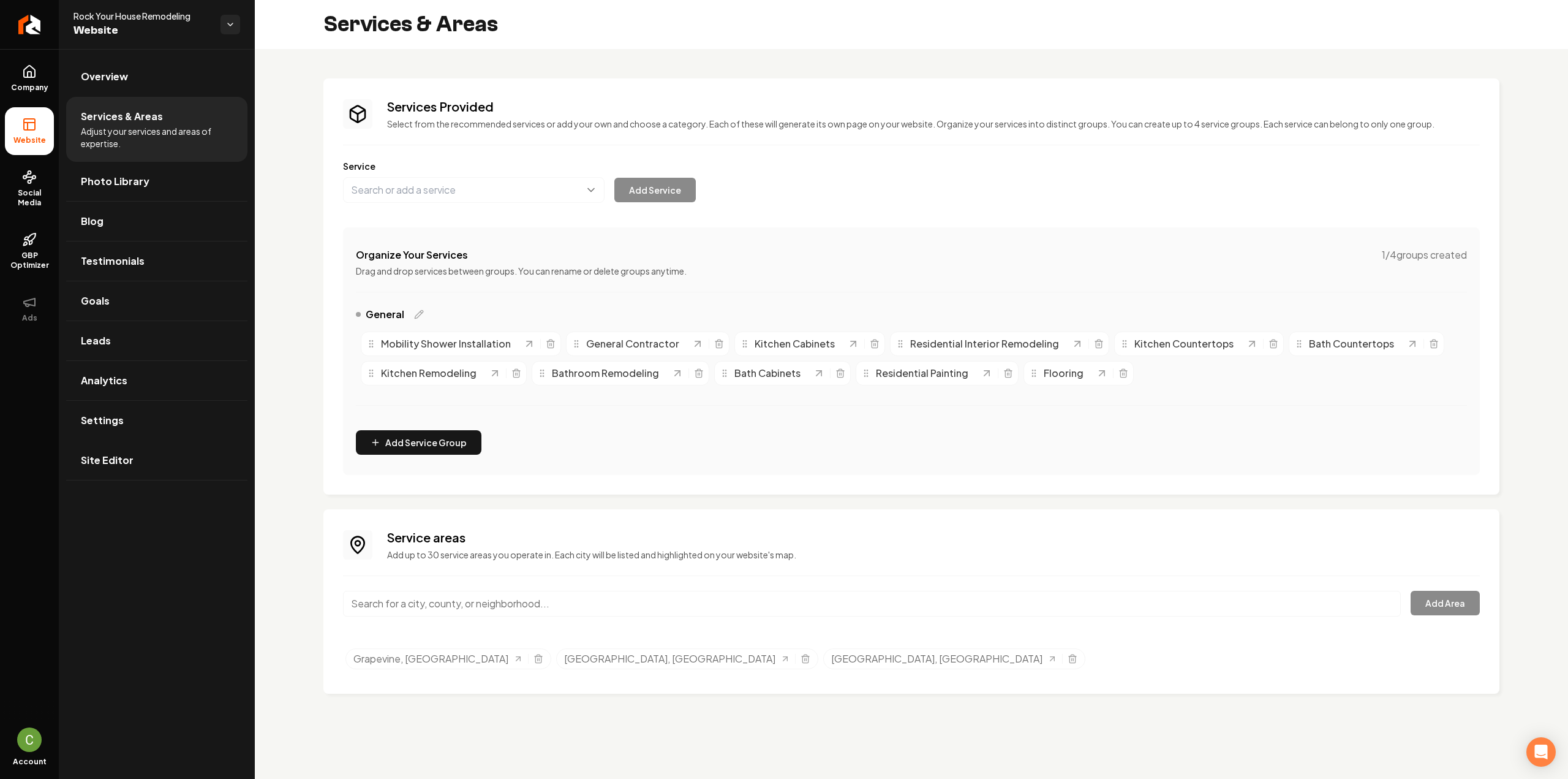
click at [466, 607] on input "Main content area" at bounding box center [872, 603] width 1057 height 26
click at [533, 654] on icon "Selected tags" at bounding box center [538, 658] width 10 height 10
click at [592, 660] on icon "Selected tags" at bounding box center [595, 659] width 6 height 7
click at [590, 660] on icon "Selected tags" at bounding box center [595, 658] width 10 height 10
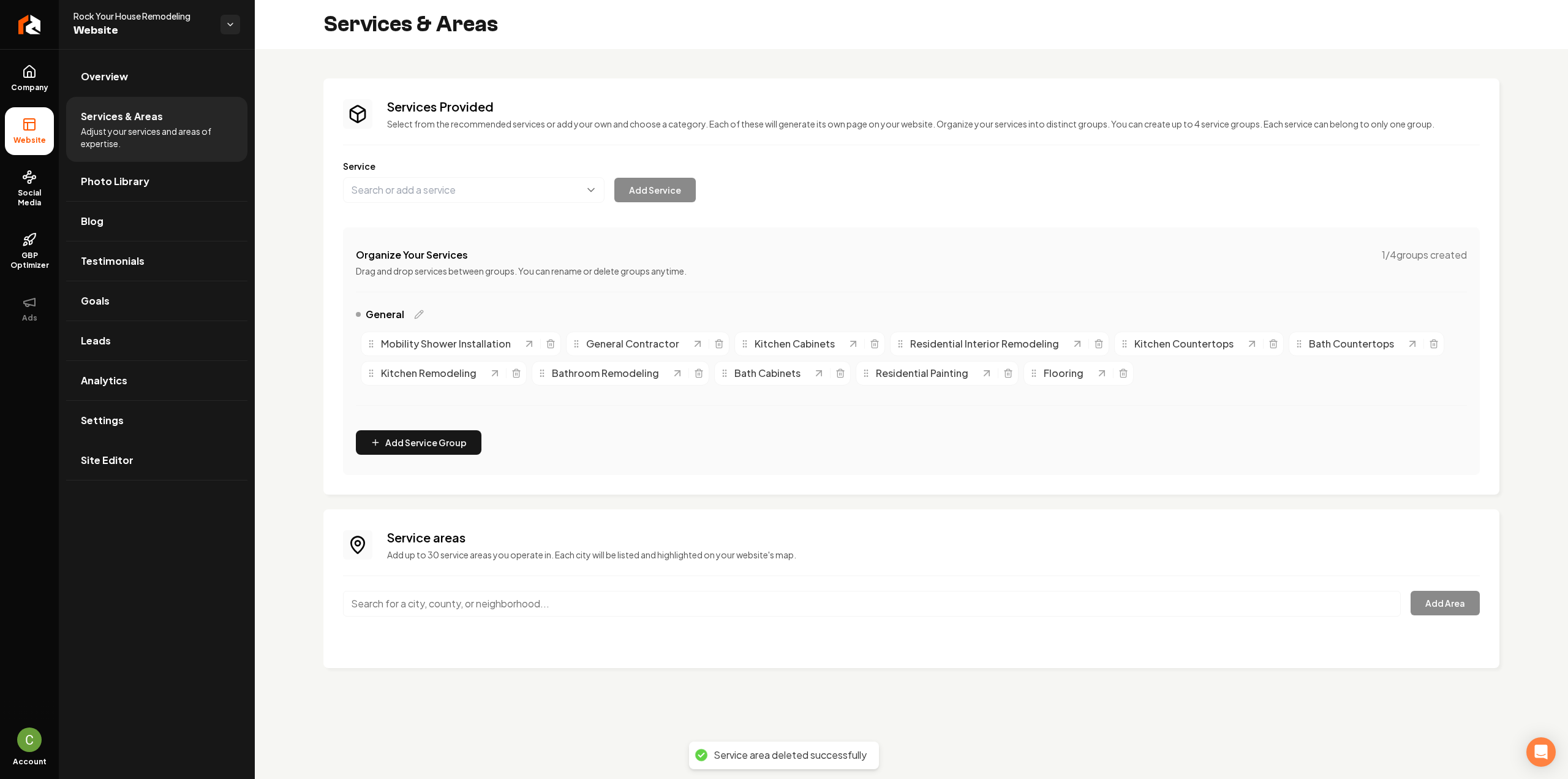
click at [397, 597] on input "Main content area" at bounding box center [872, 603] width 1057 height 26
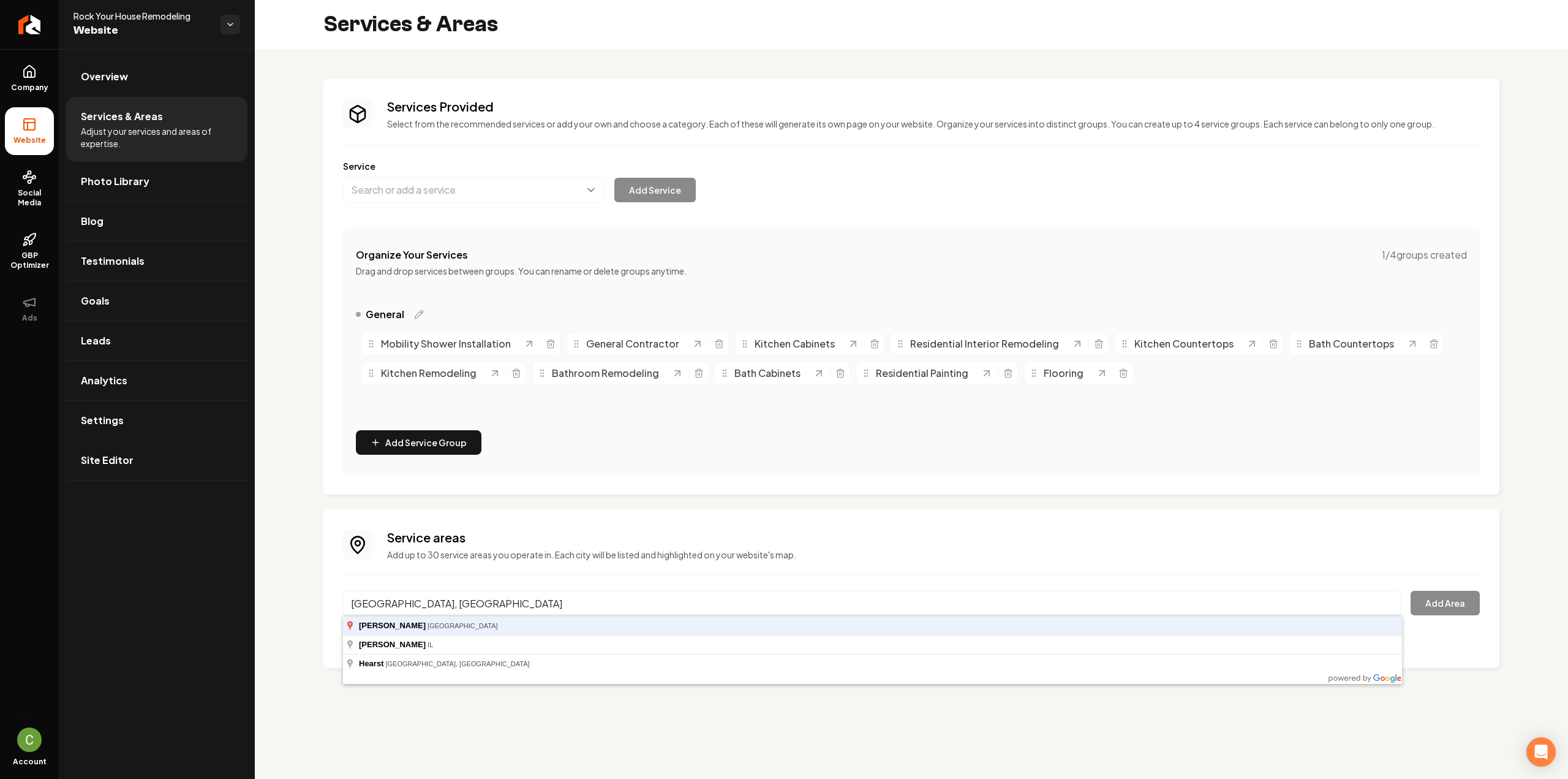
type input "Hurst, TX"
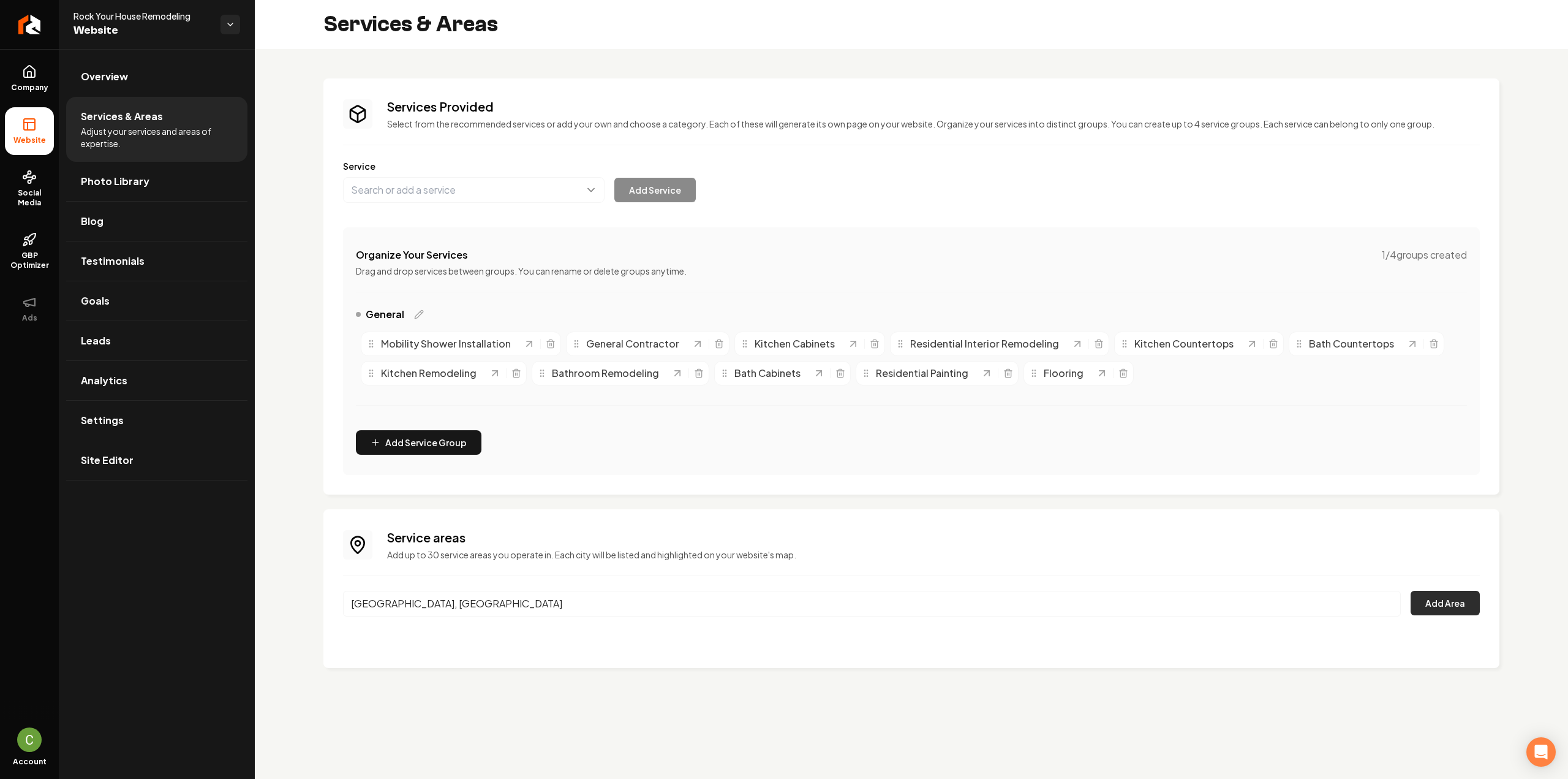
click at [1452, 605] on button "Add Area" at bounding box center [1445, 602] width 70 height 24
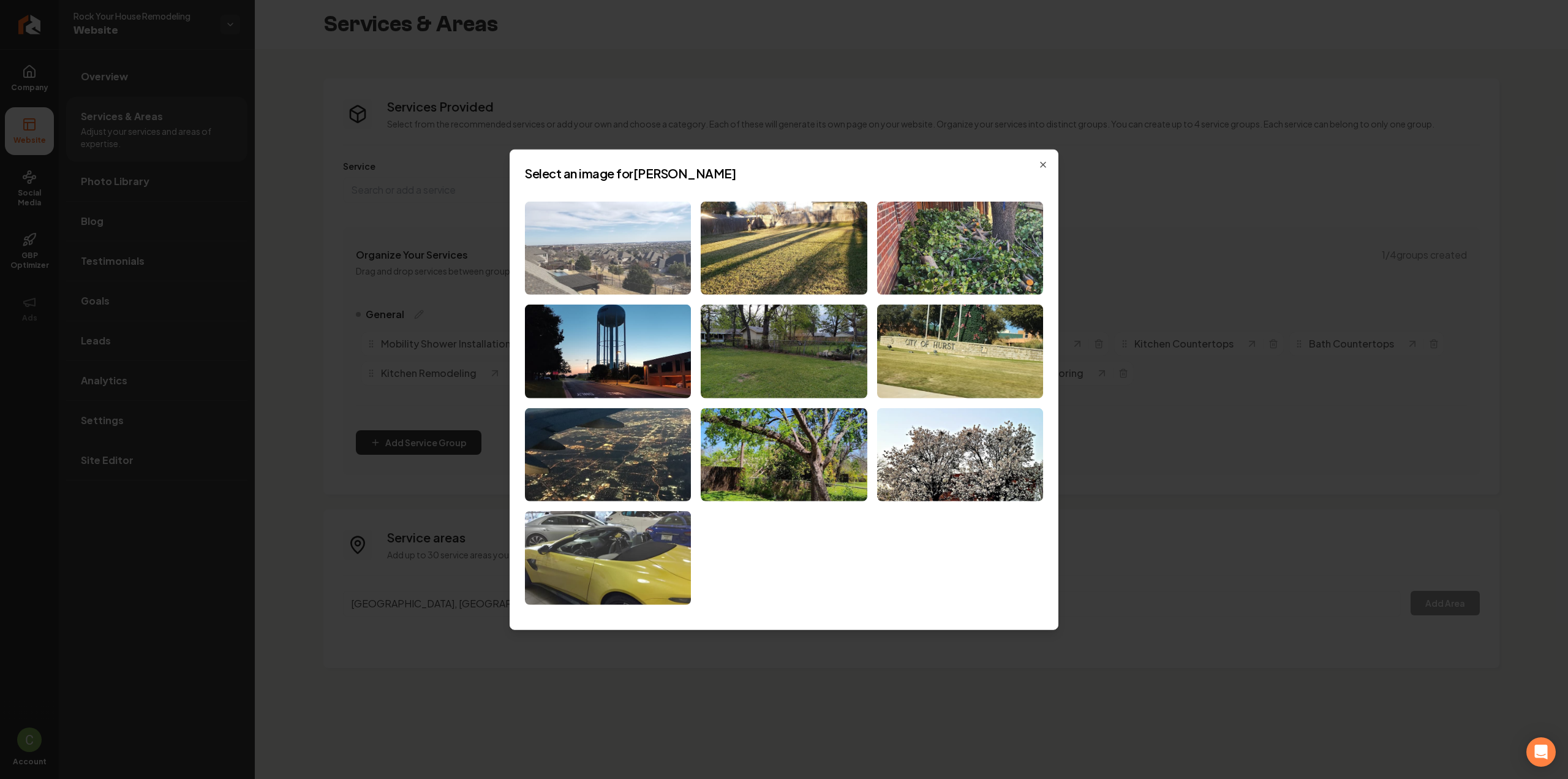
click at [621, 241] on img at bounding box center [608, 248] width 166 height 94
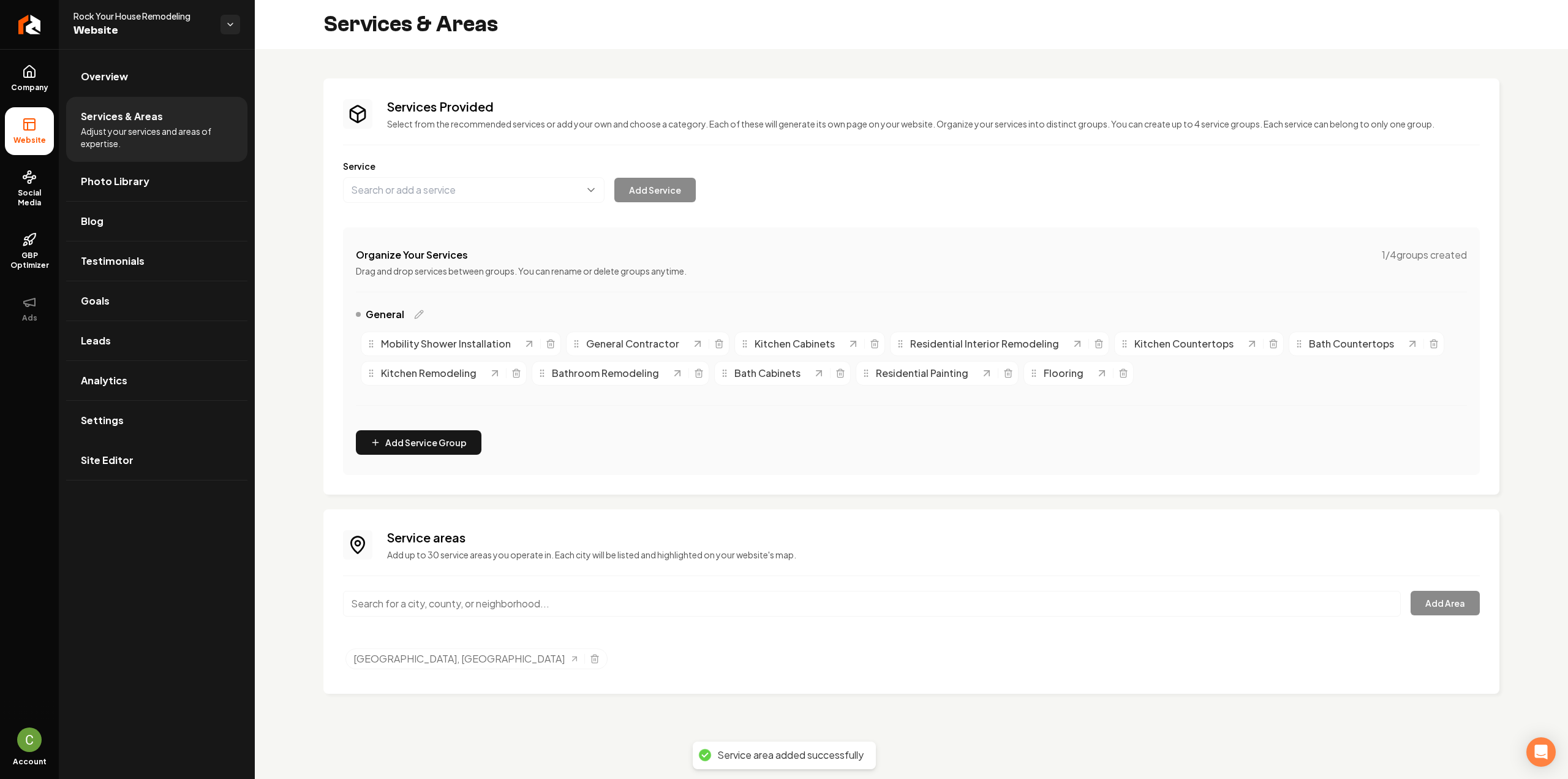
click at [393, 614] on input "Main content area" at bounding box center [872, 603] width 1057 height 26
type input "h"
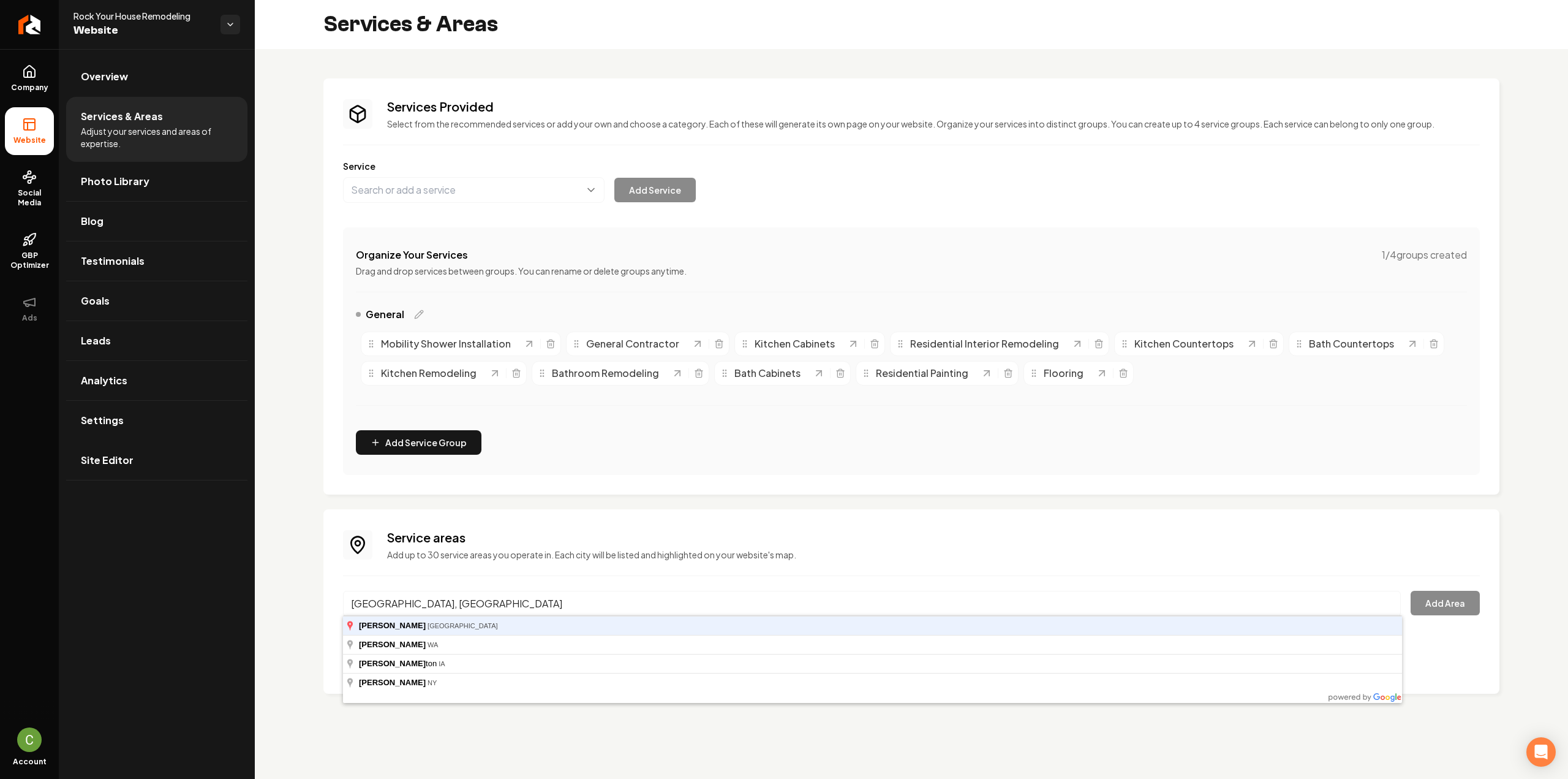
type input "Keller, TX"
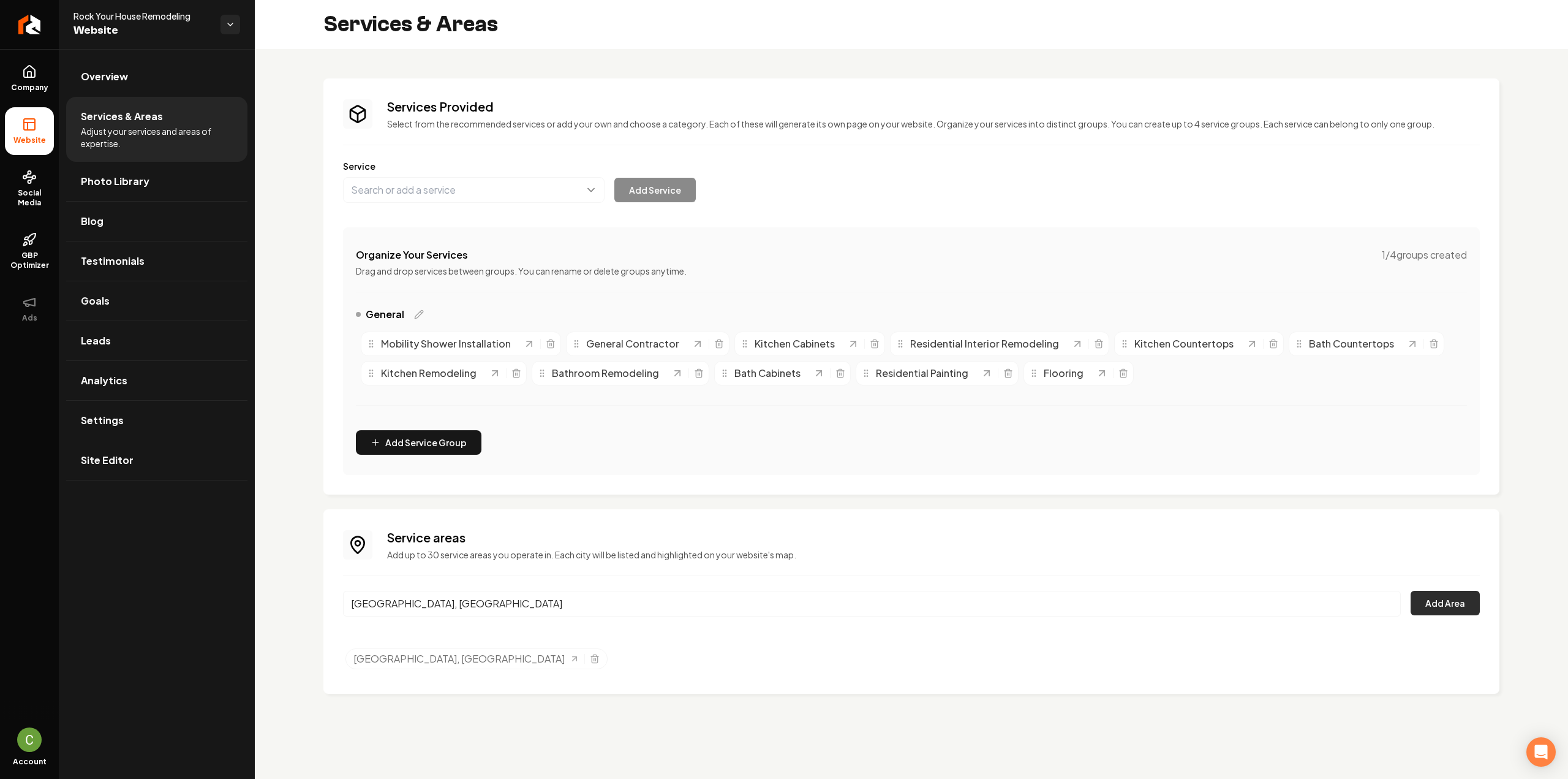
click at [1435, 612] on button "Add Area" at bounding box center [1445, 602] width 70 height 24
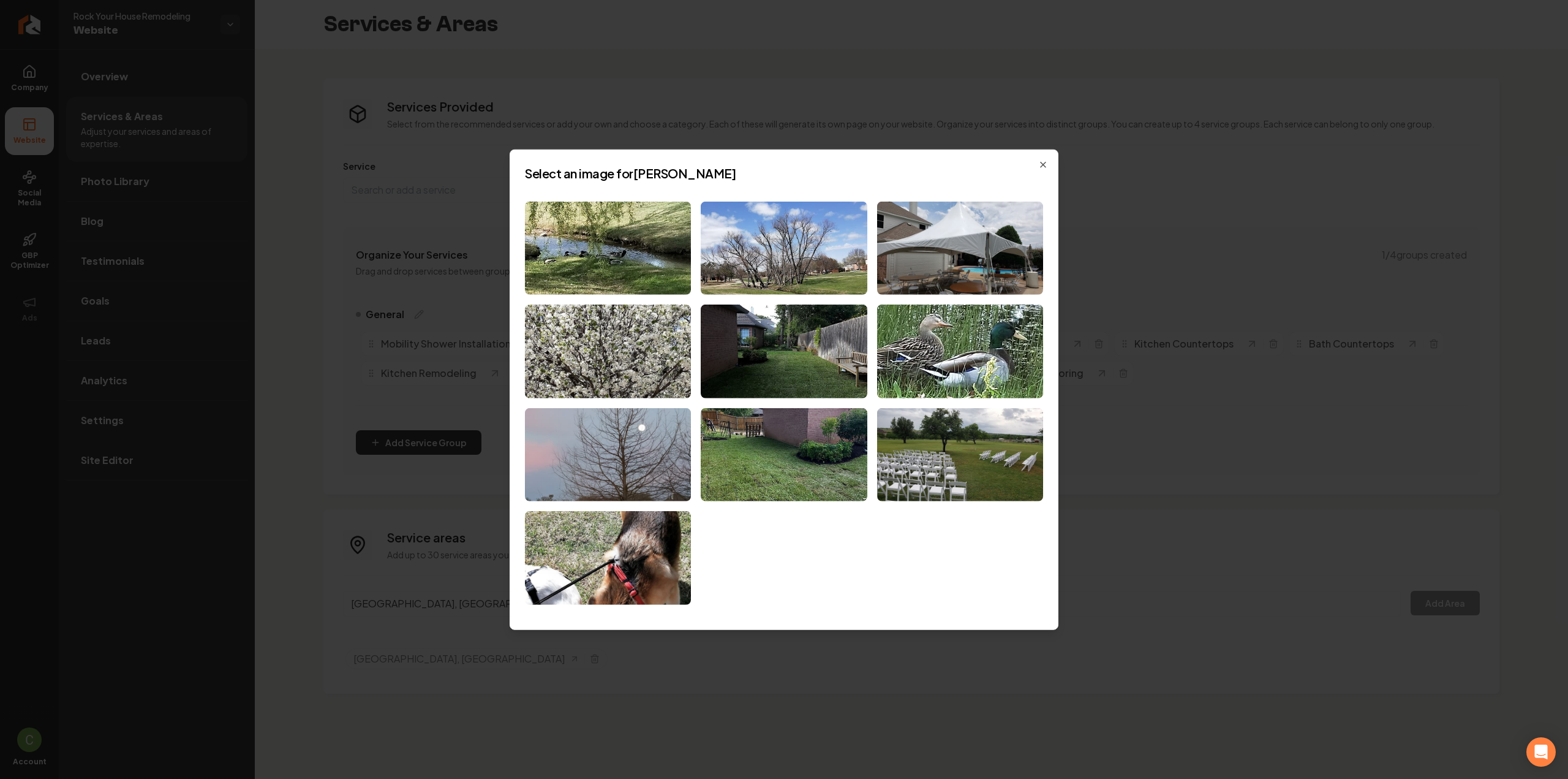
drag, startPoint x: 1436, startPoint y: 614, endPoint x: 779, endPoint y: 164, distance: 796.3
click at [779, 164] on div "Select an image for Keller Close" at bounding box center [784, 389] width 548 height 480
click at [732, 331] on img at bounding box center [784, 351] width 166 height 94
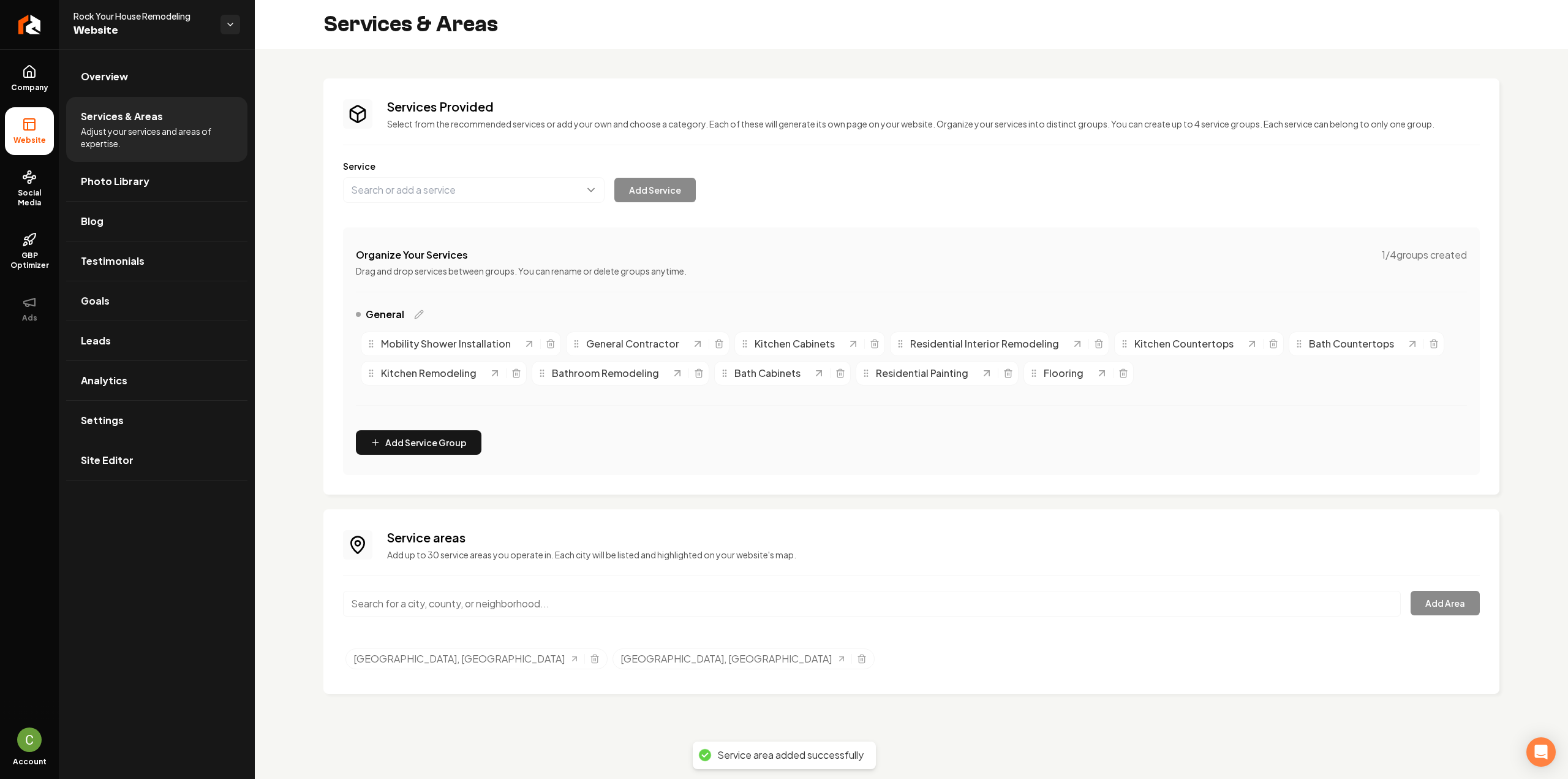
click at [442, 600] on input "Main content area" at bounding box center [872, 603] width 1057 height 26
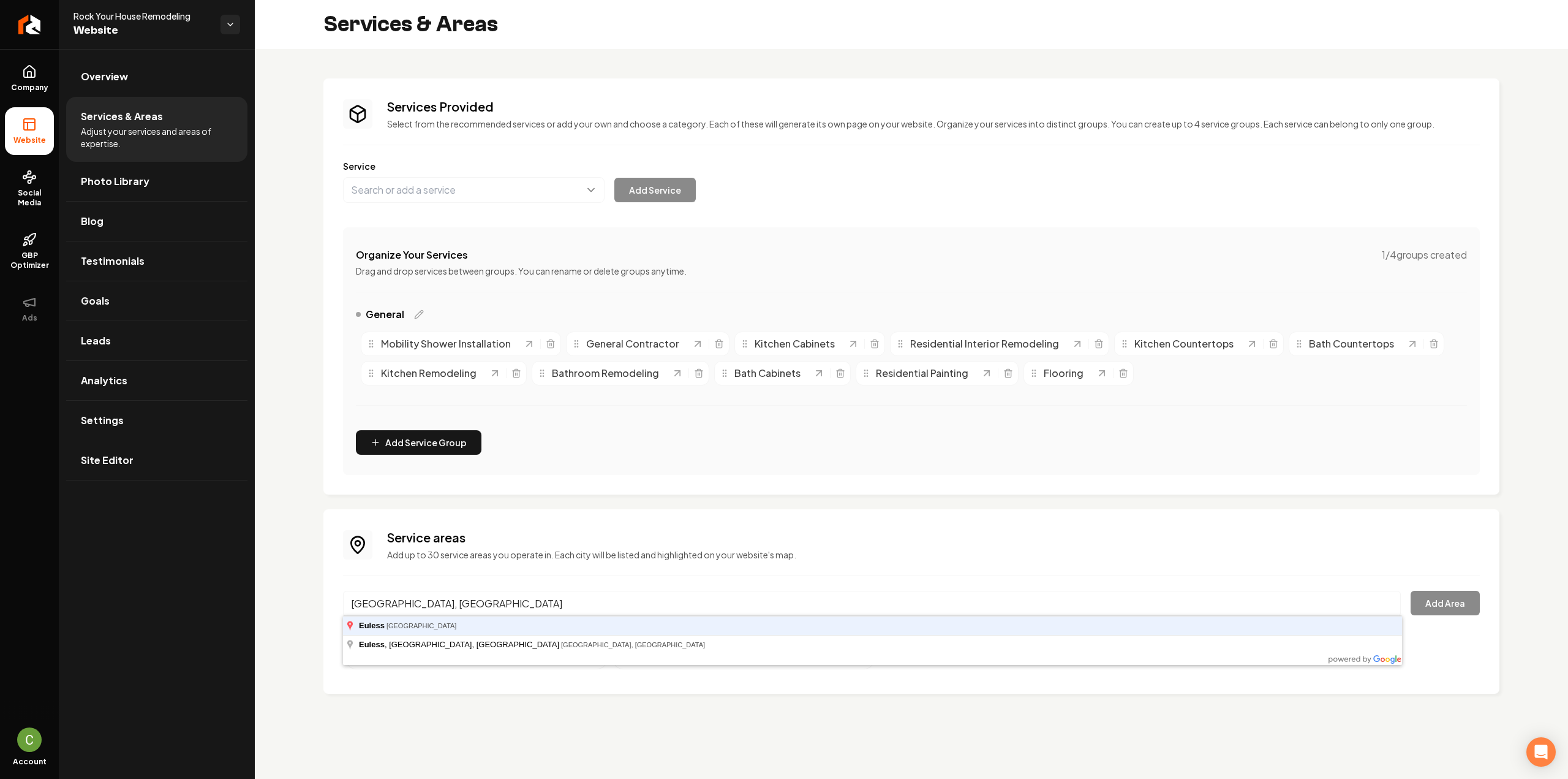
type input "Euless, TX"
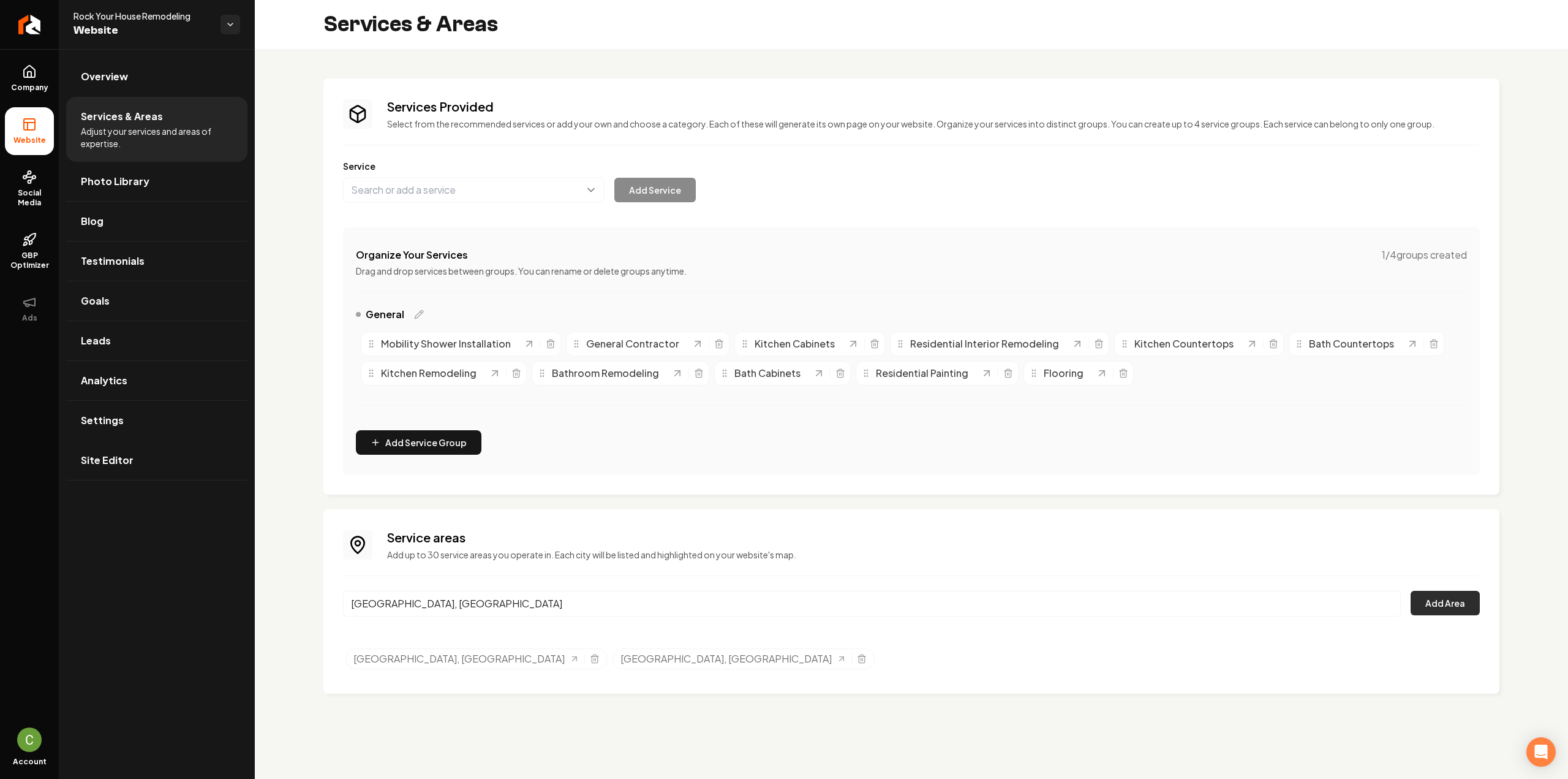
click at [1427, 605] on button "Add Area" at bounding box center [1445, 602] width 70 height 24
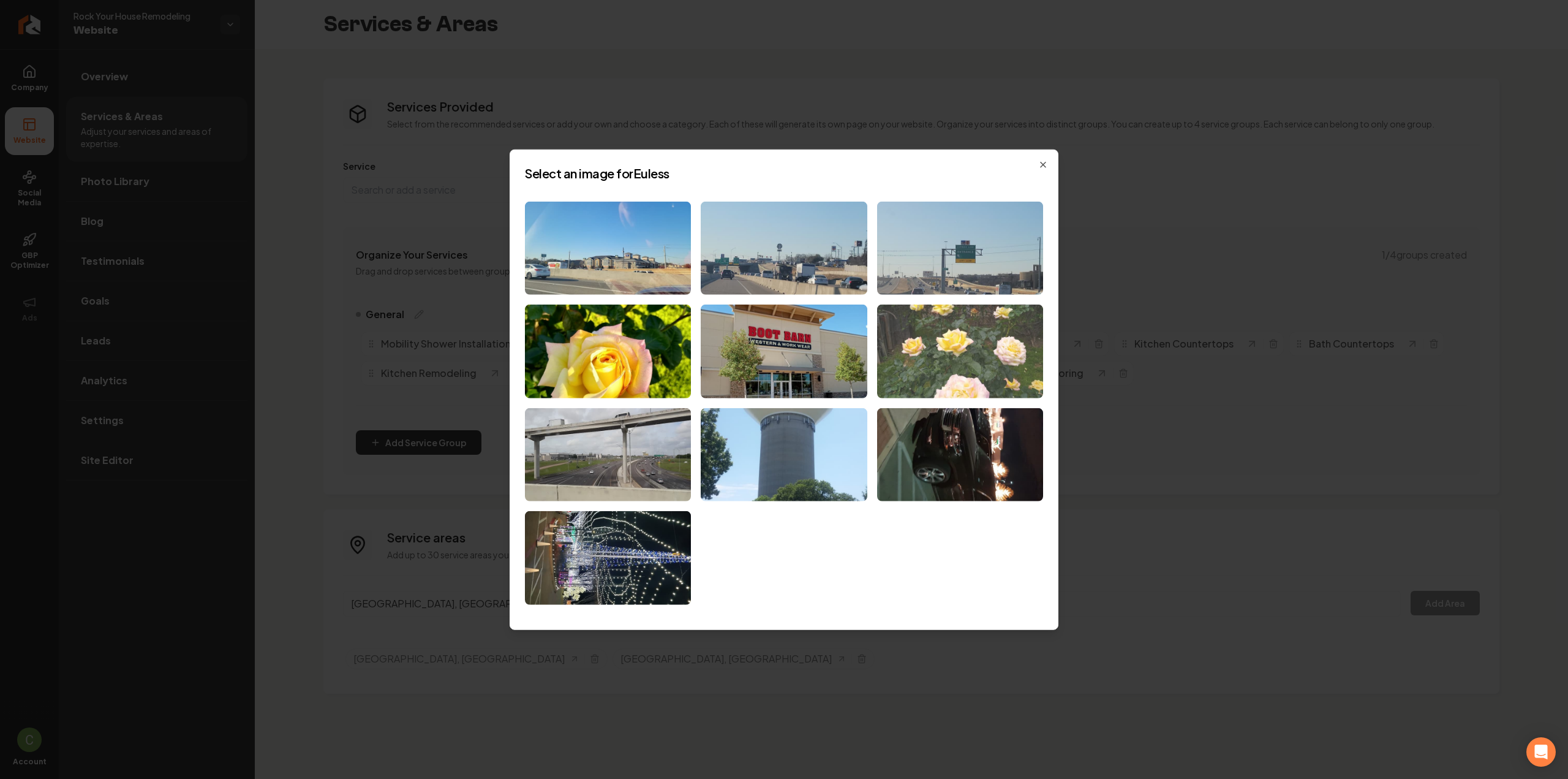
click at [1009, 375] on img at bounding box center [961, 351] width 166 height 94
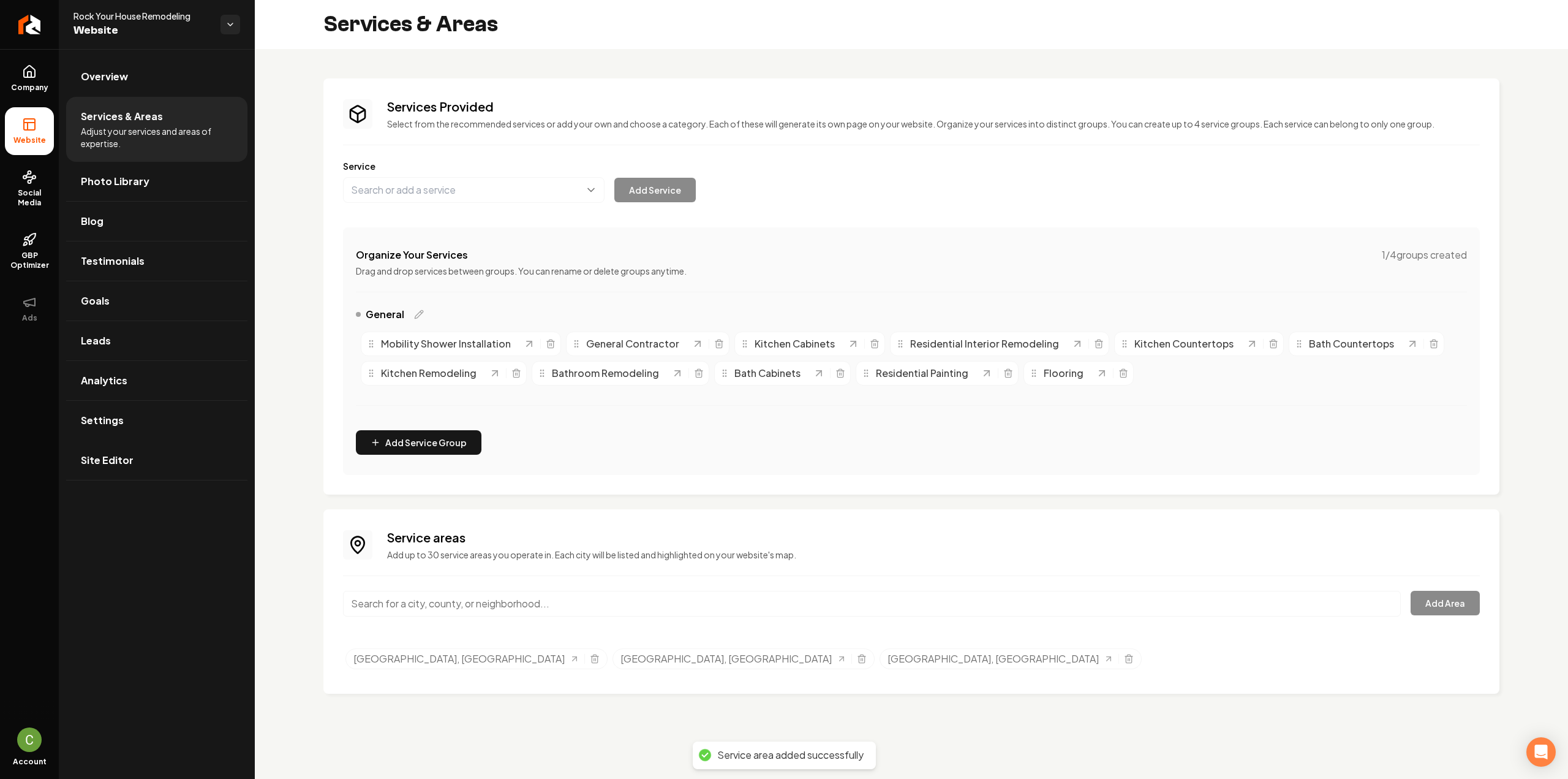
click at [394, 605] on input "Main content area" at bounding box center [872, 603] width 1057 height 26
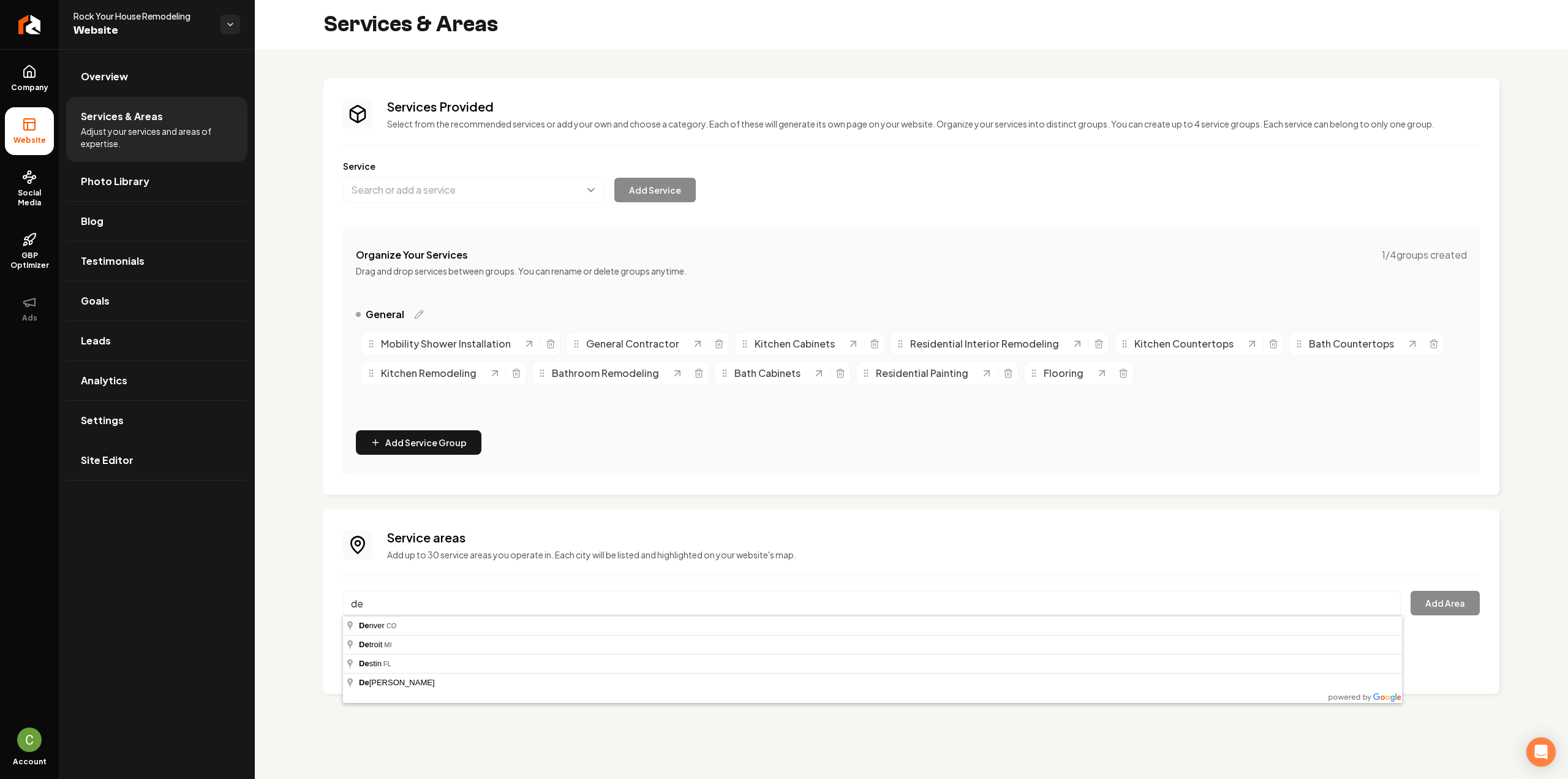
type input "d"
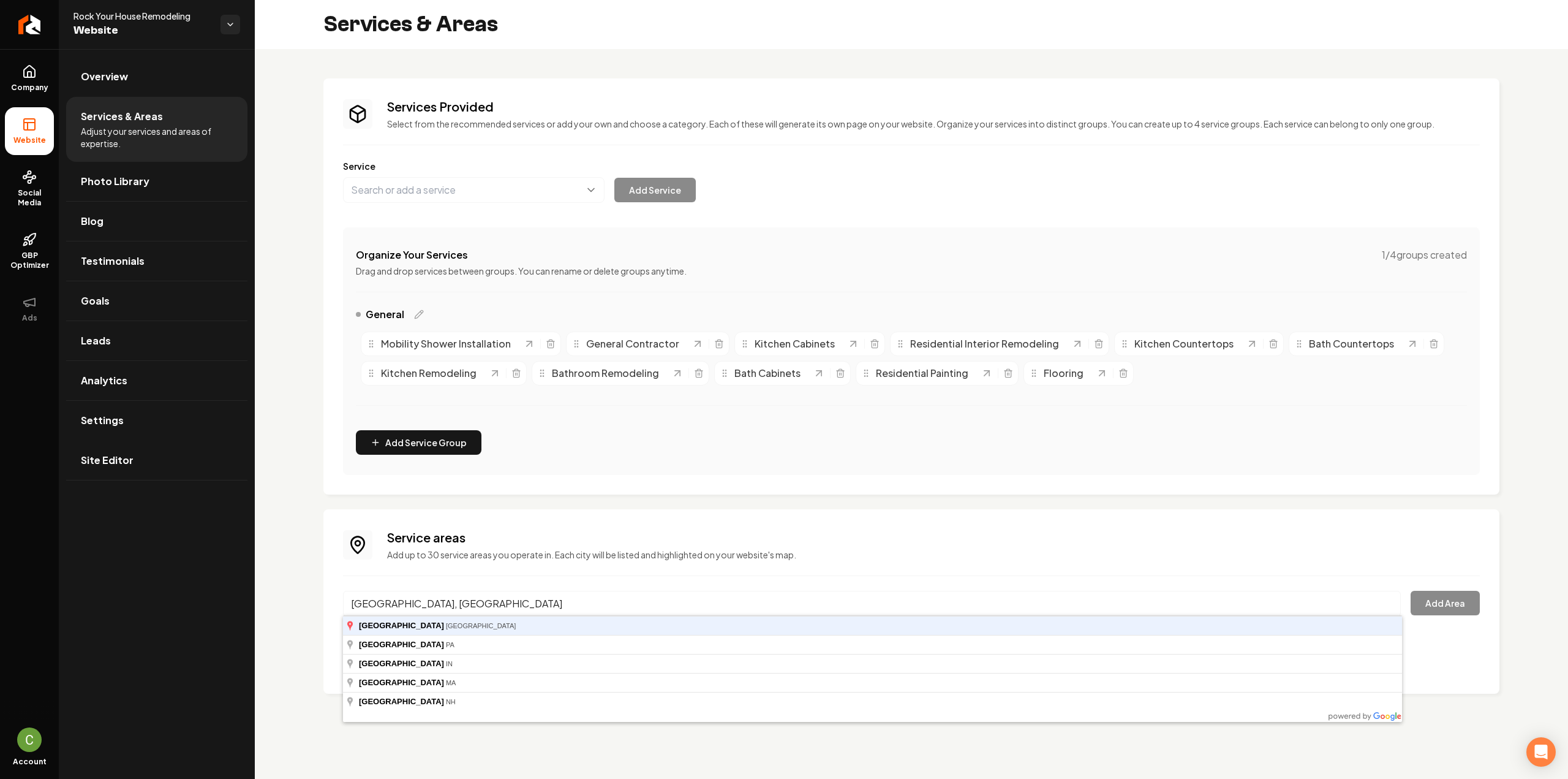
type input "Bedford, TX"
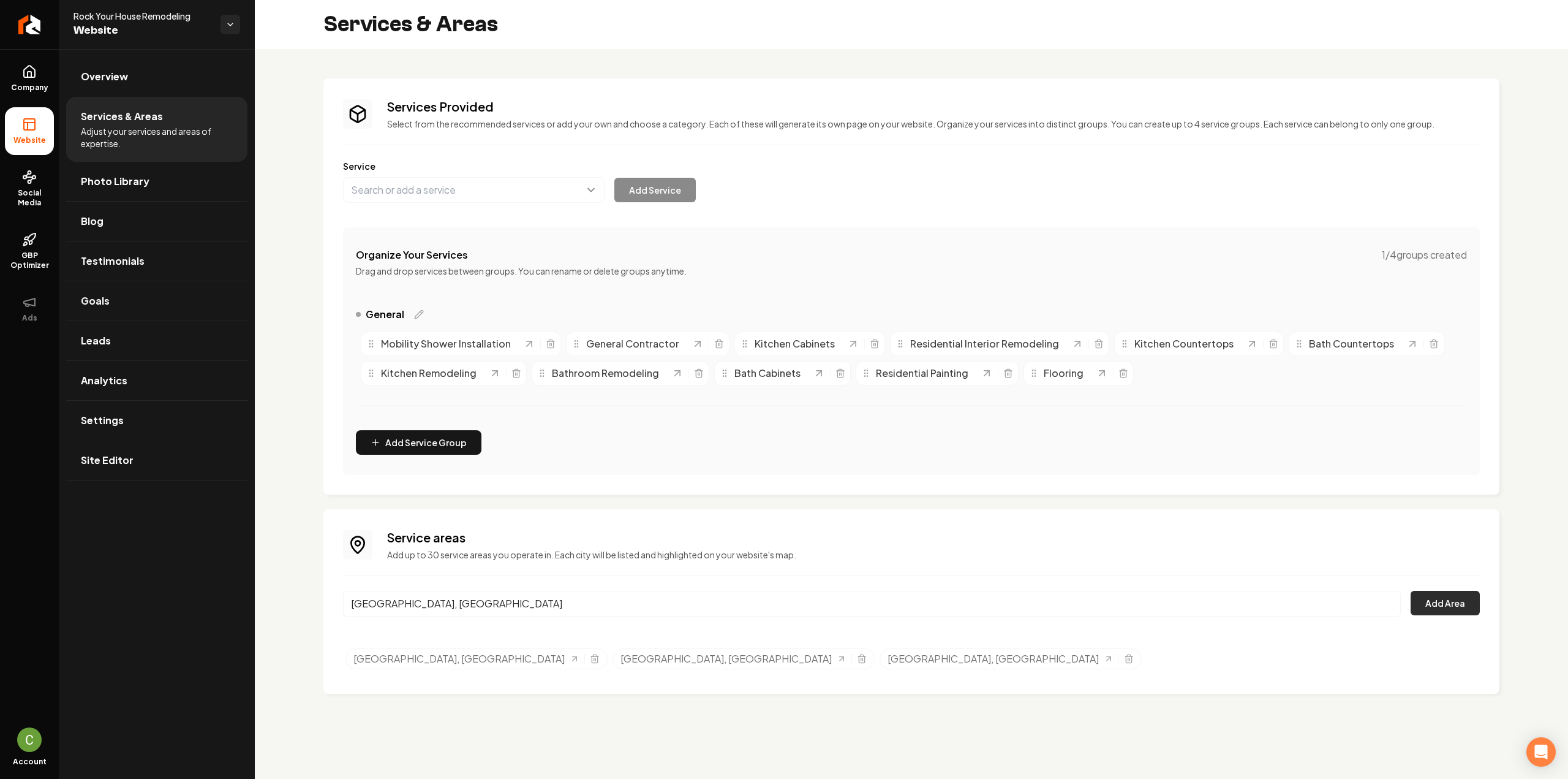
click at [1442, 611] on button "Add Area" at bounding box center [1445, 602] width 70 height 24
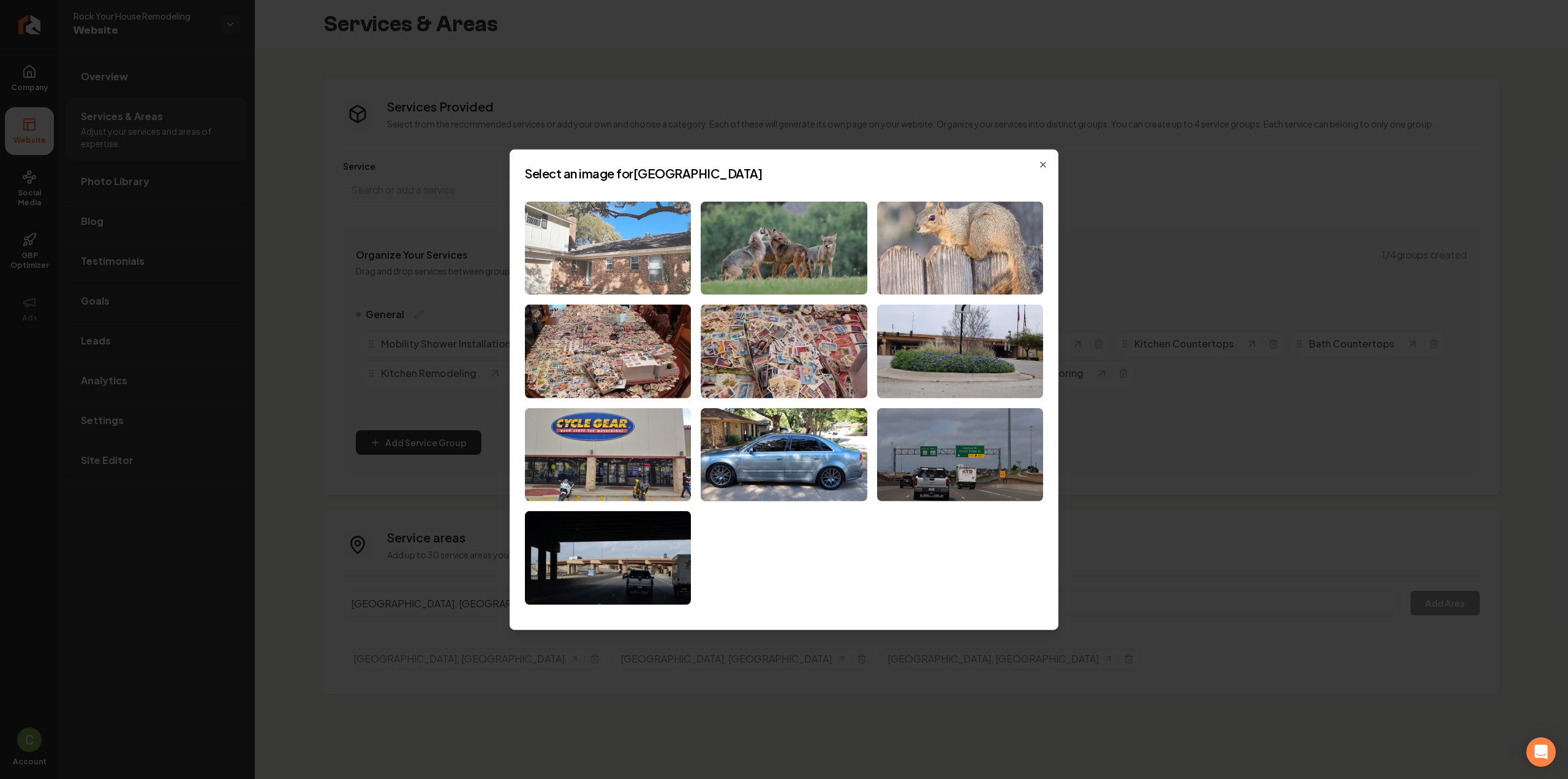
click at [634, 269] on img at bounding box center [608, 248] width 166 height 94
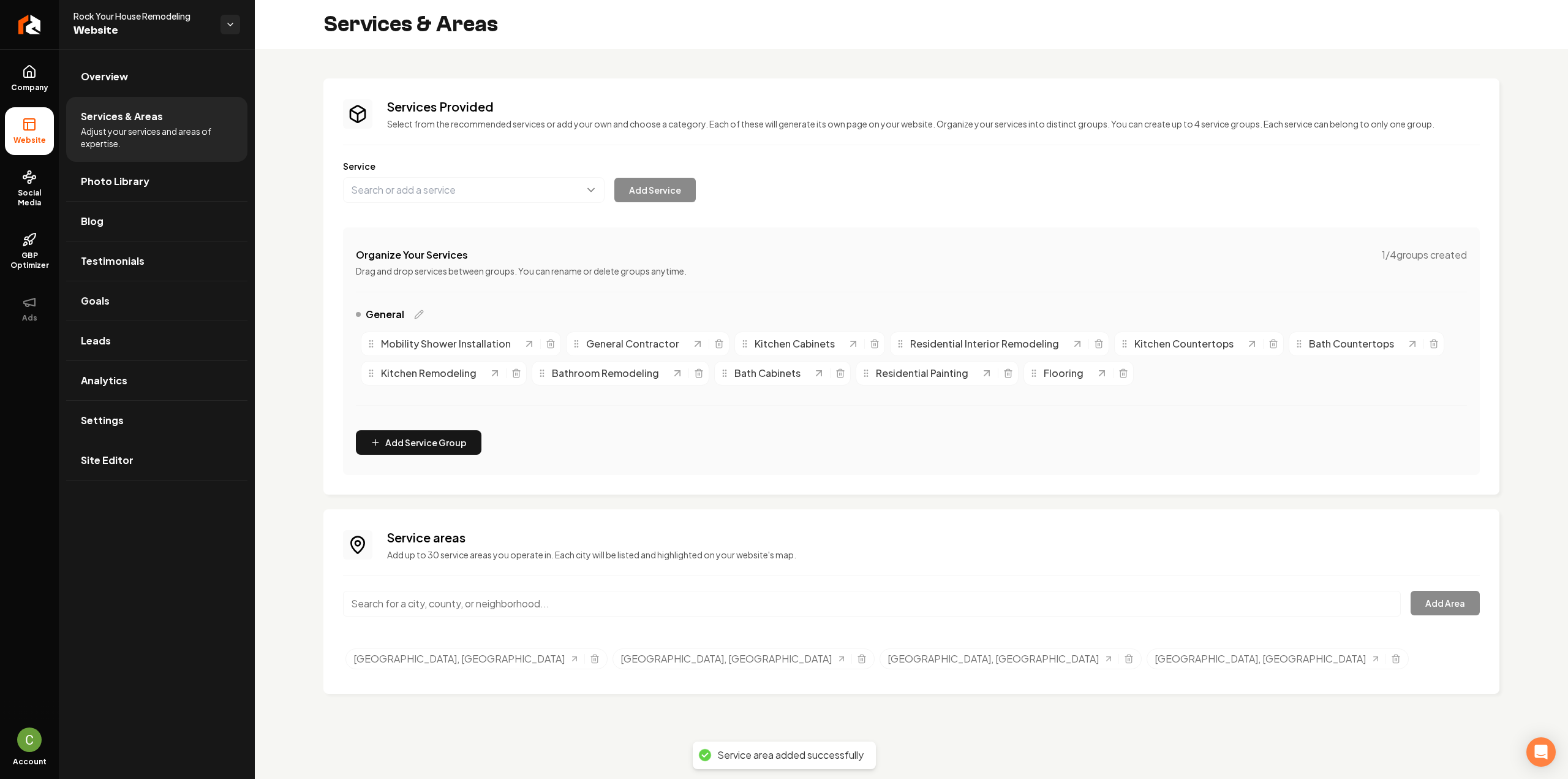
click at [482, 602] on input "Main content area" at bounding box center [872, 603] width 1057 height 26
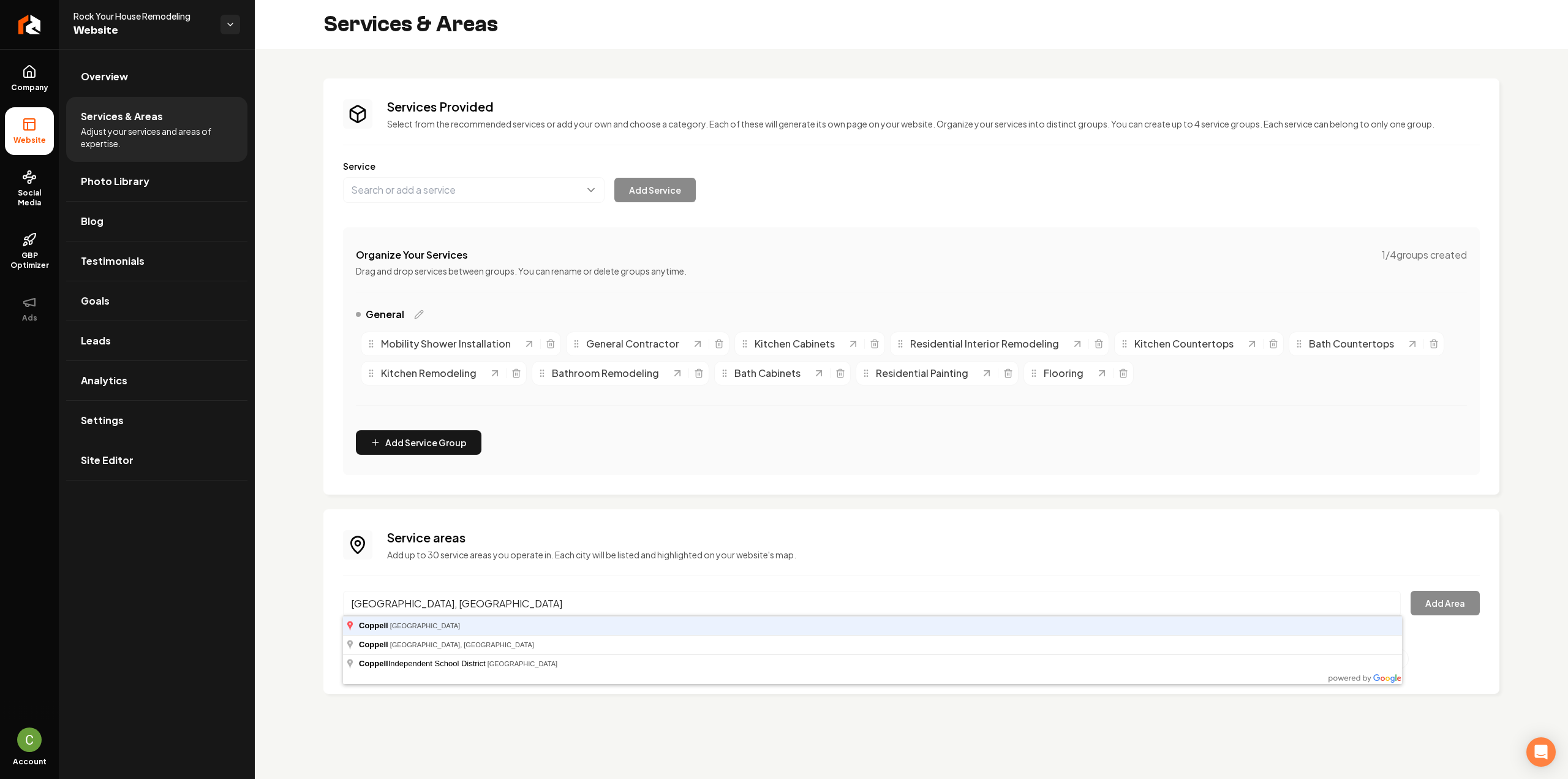
type input "Coppell, TX"
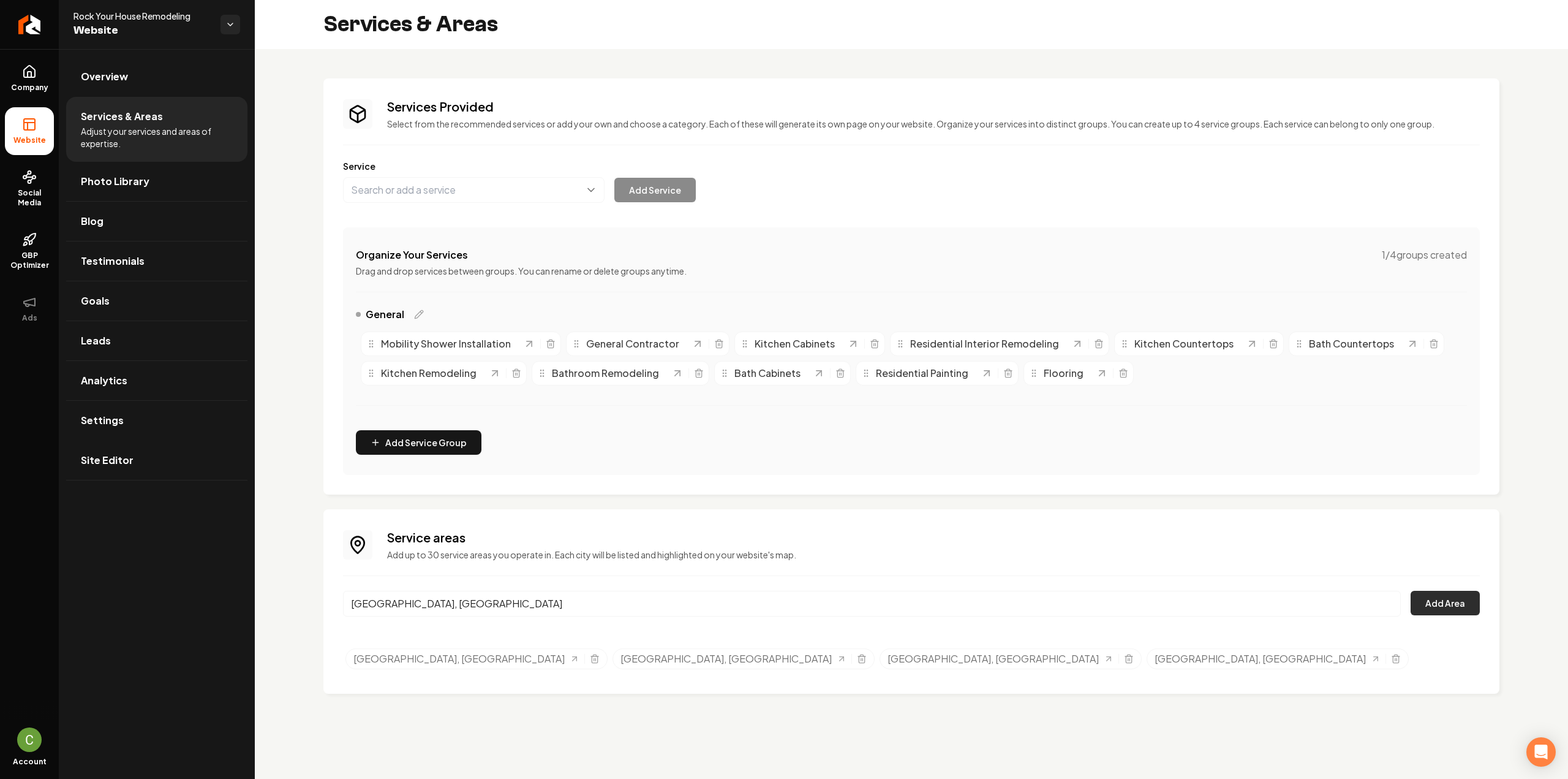
click at [1428, 606] on button "Add Area" at bounding box center [1445, 602] width 70 height 24
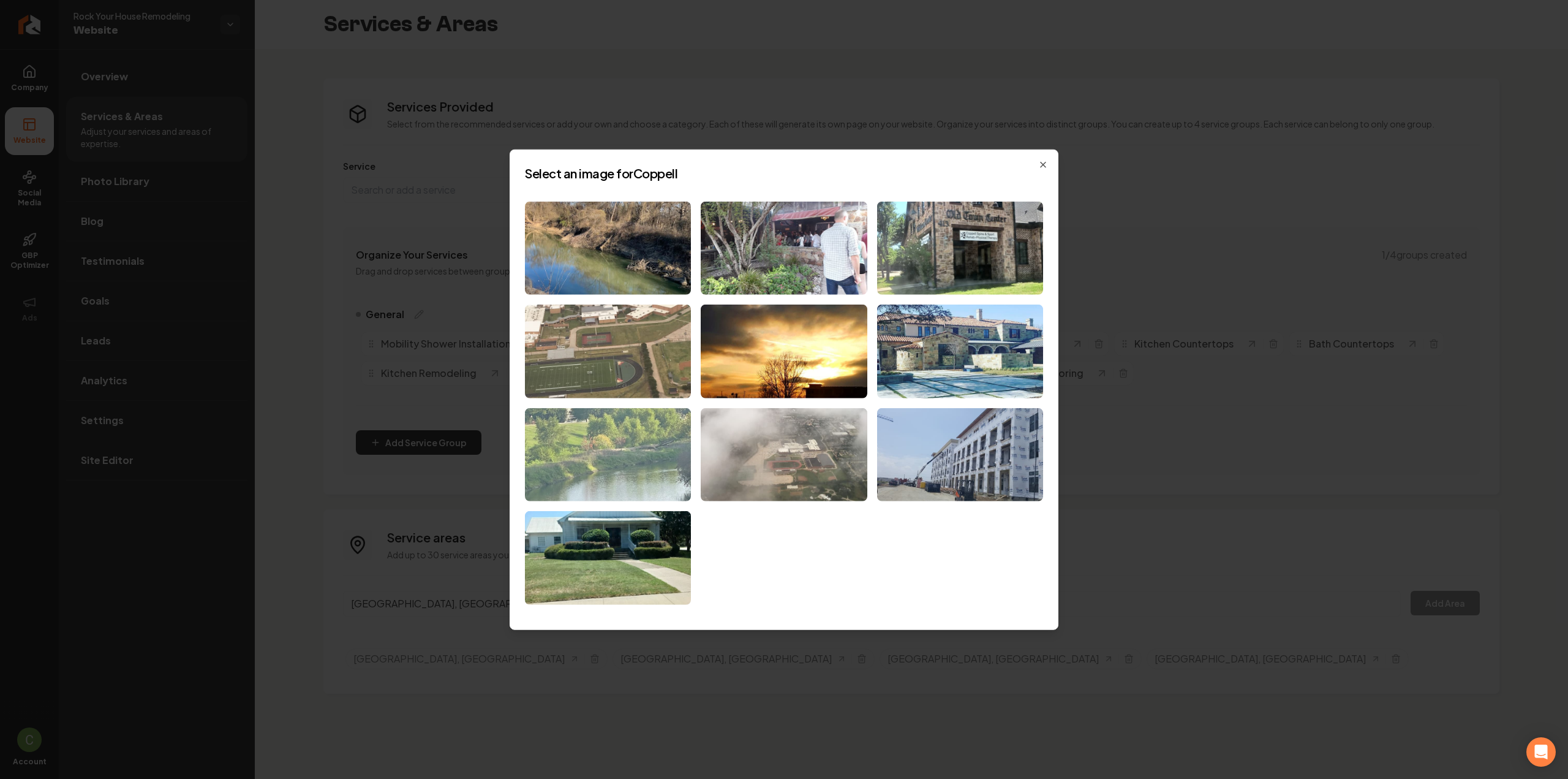
click at [598, 452] on img at bounding box center [608, 455] width 166 height 94
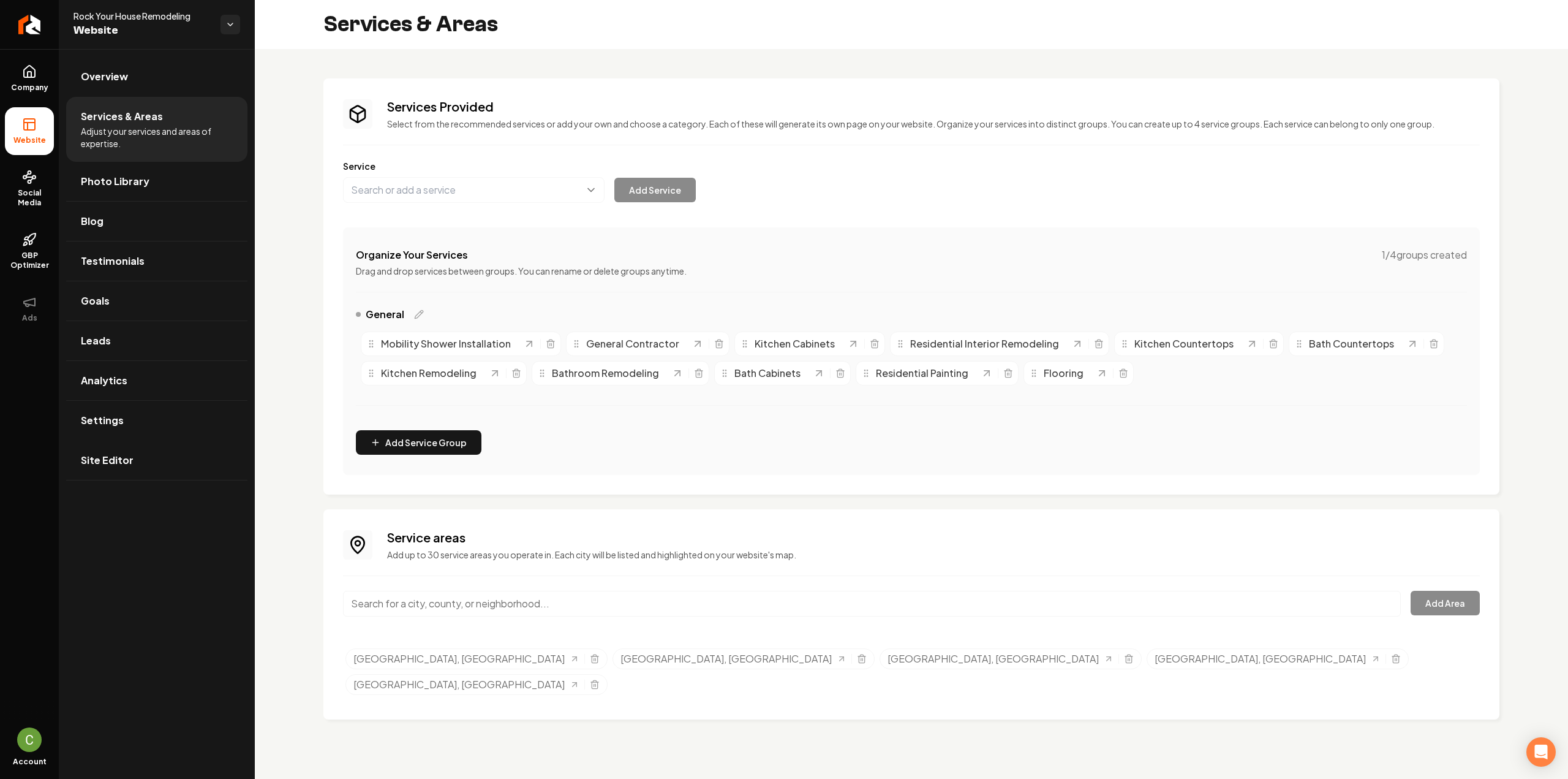
click at [440, 599] on input "Main content area" at bounding box center [872, 603] width 1057 height 26
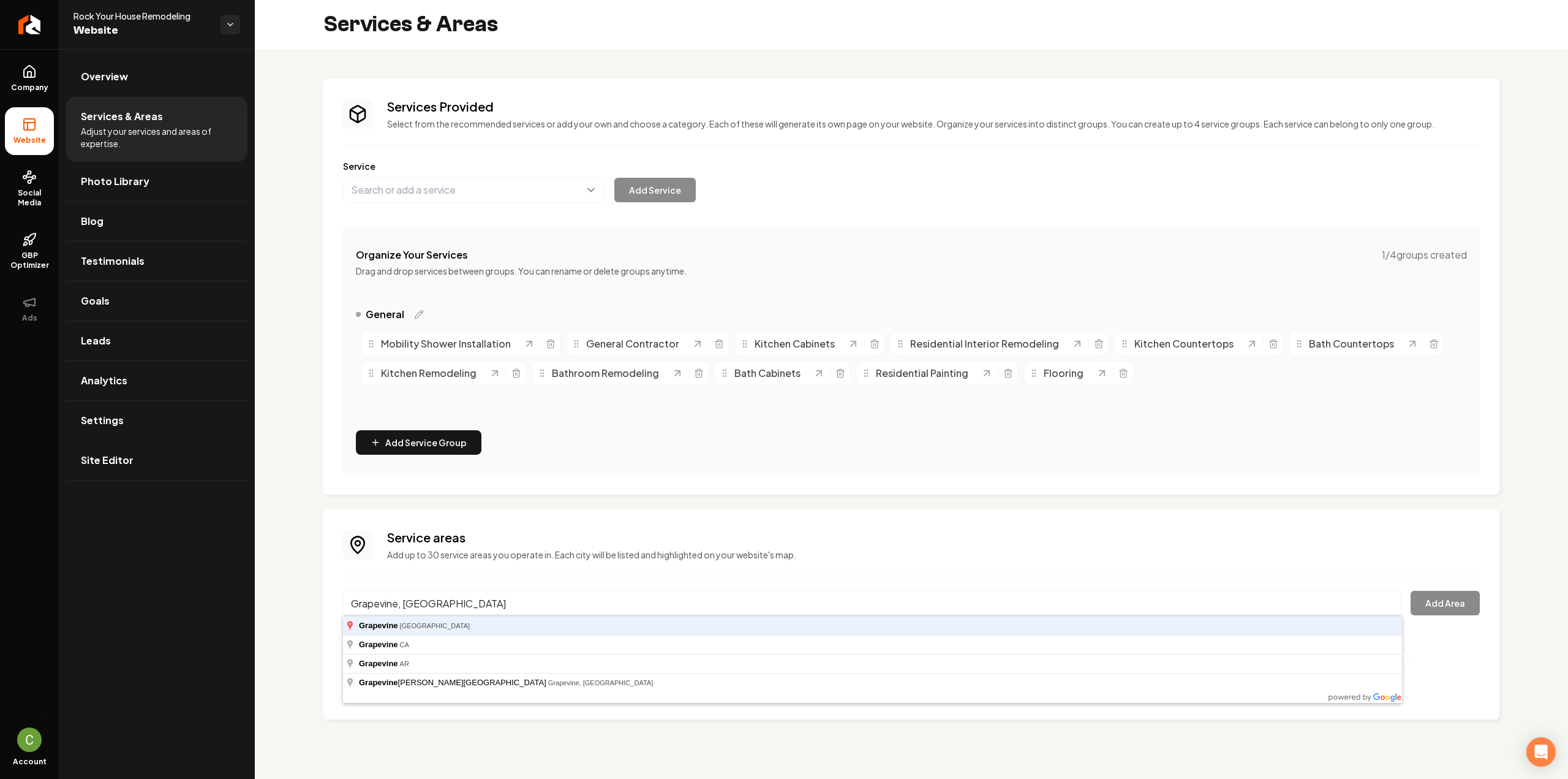
type input "Grapevine, TX"
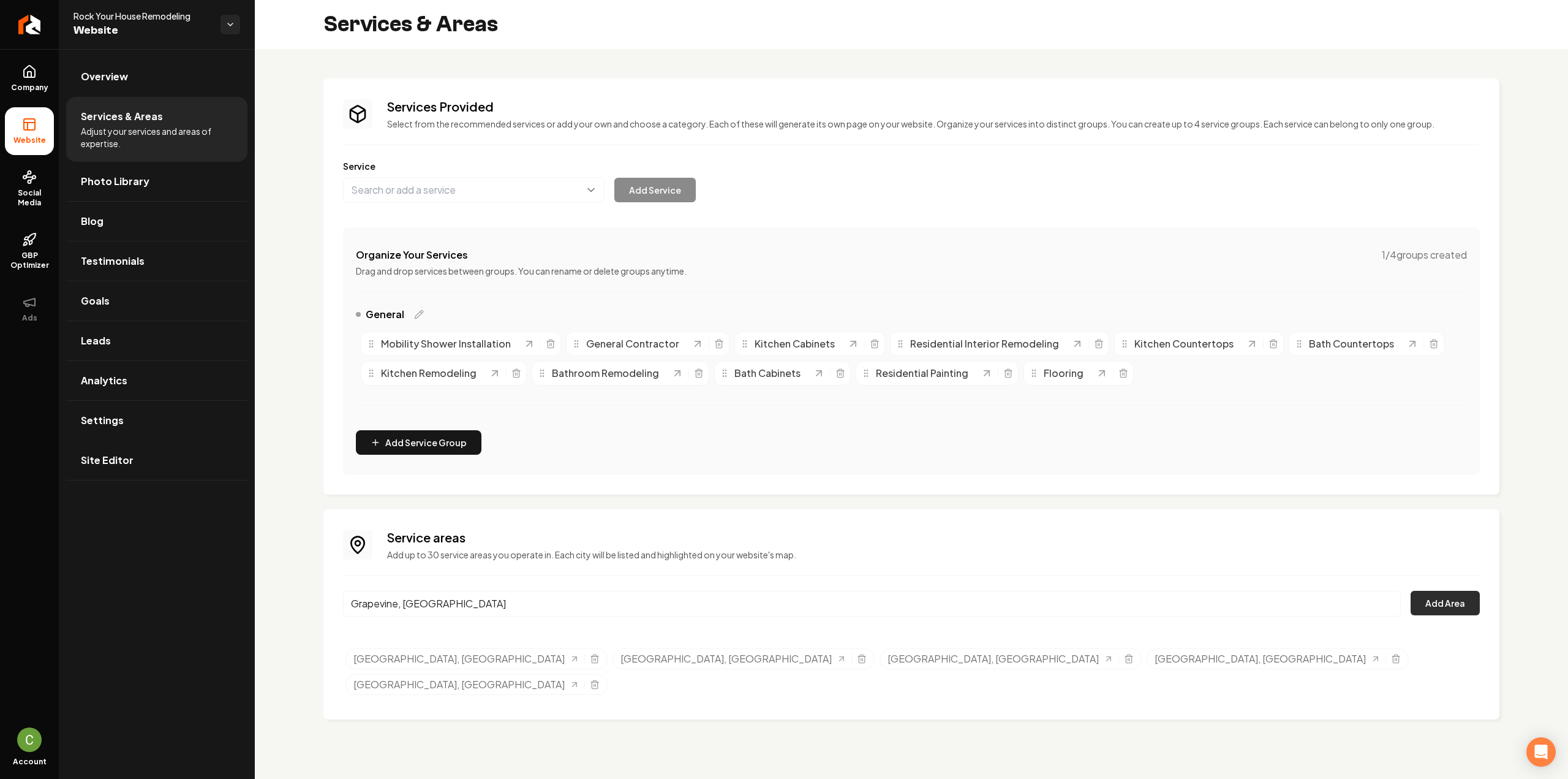
click at [1468, 595] on button "Add Area" at bounding box center [1445, 602] width 70 height 24
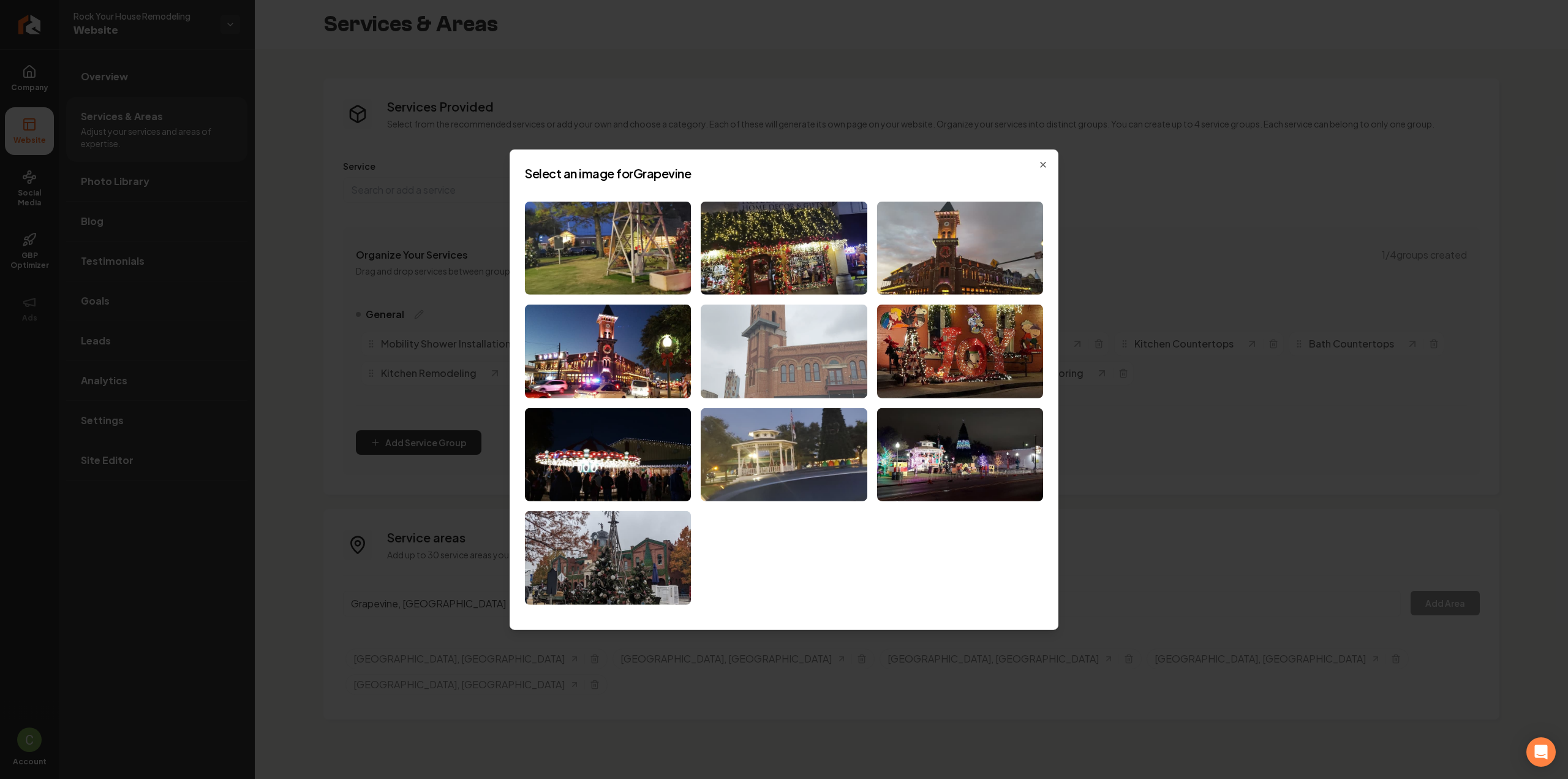
click at [764, 329] on img at bounding box center [784, 351] width 166 height 94
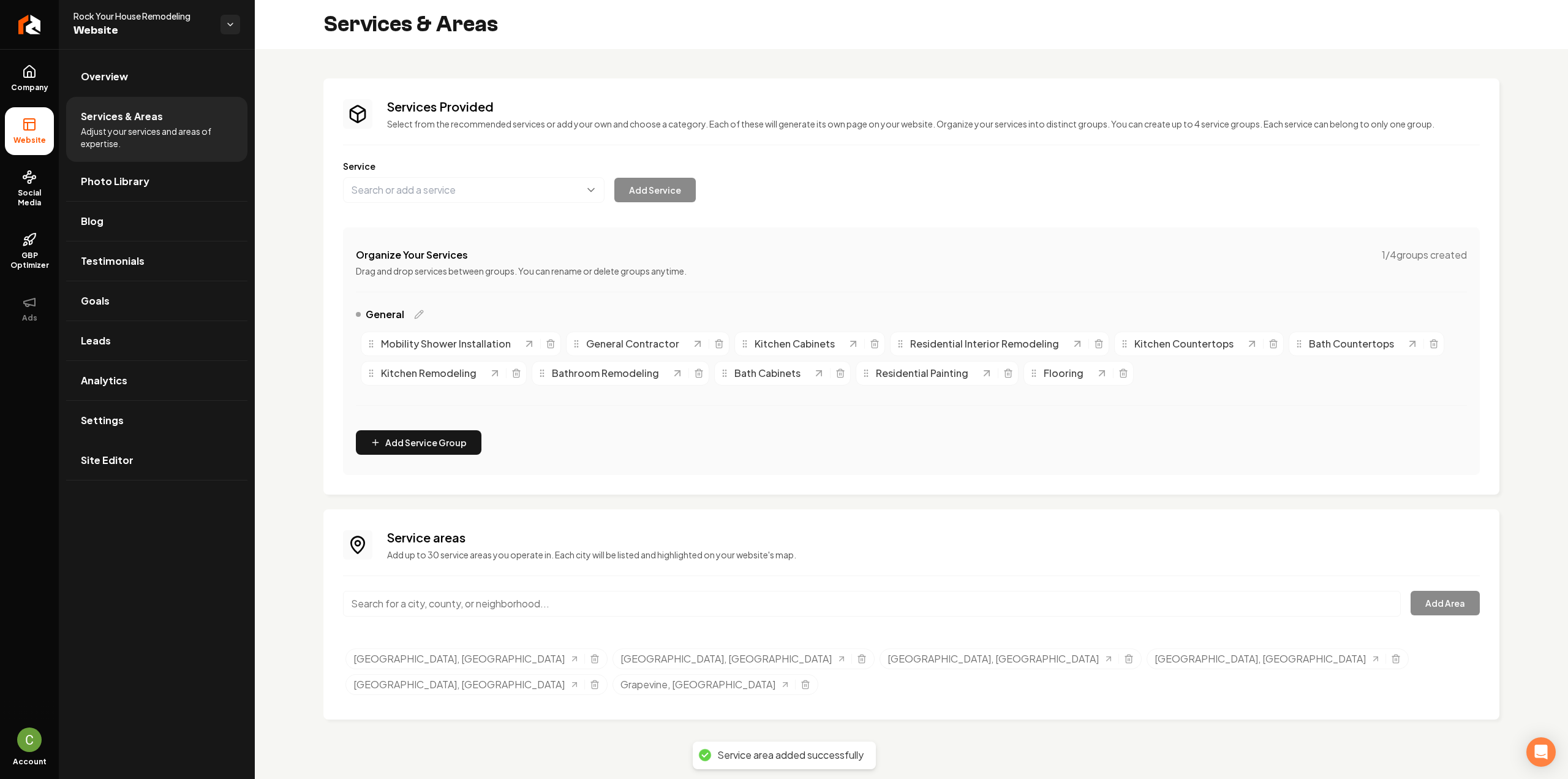
click at [381, 606] on input "Main content area" at bounding box center [872, 603] width 1057 height 26
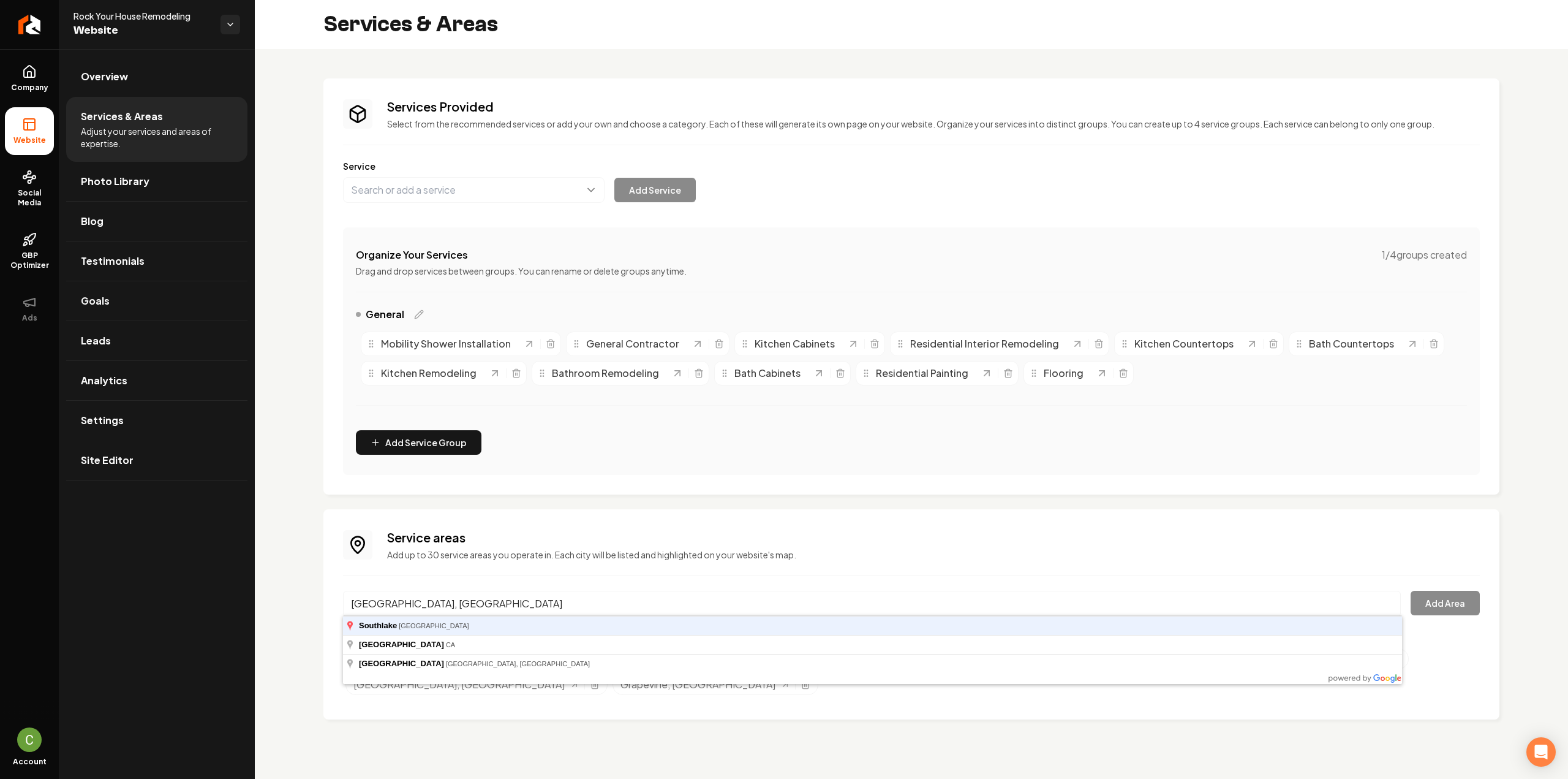
type input "Southlake, TX"
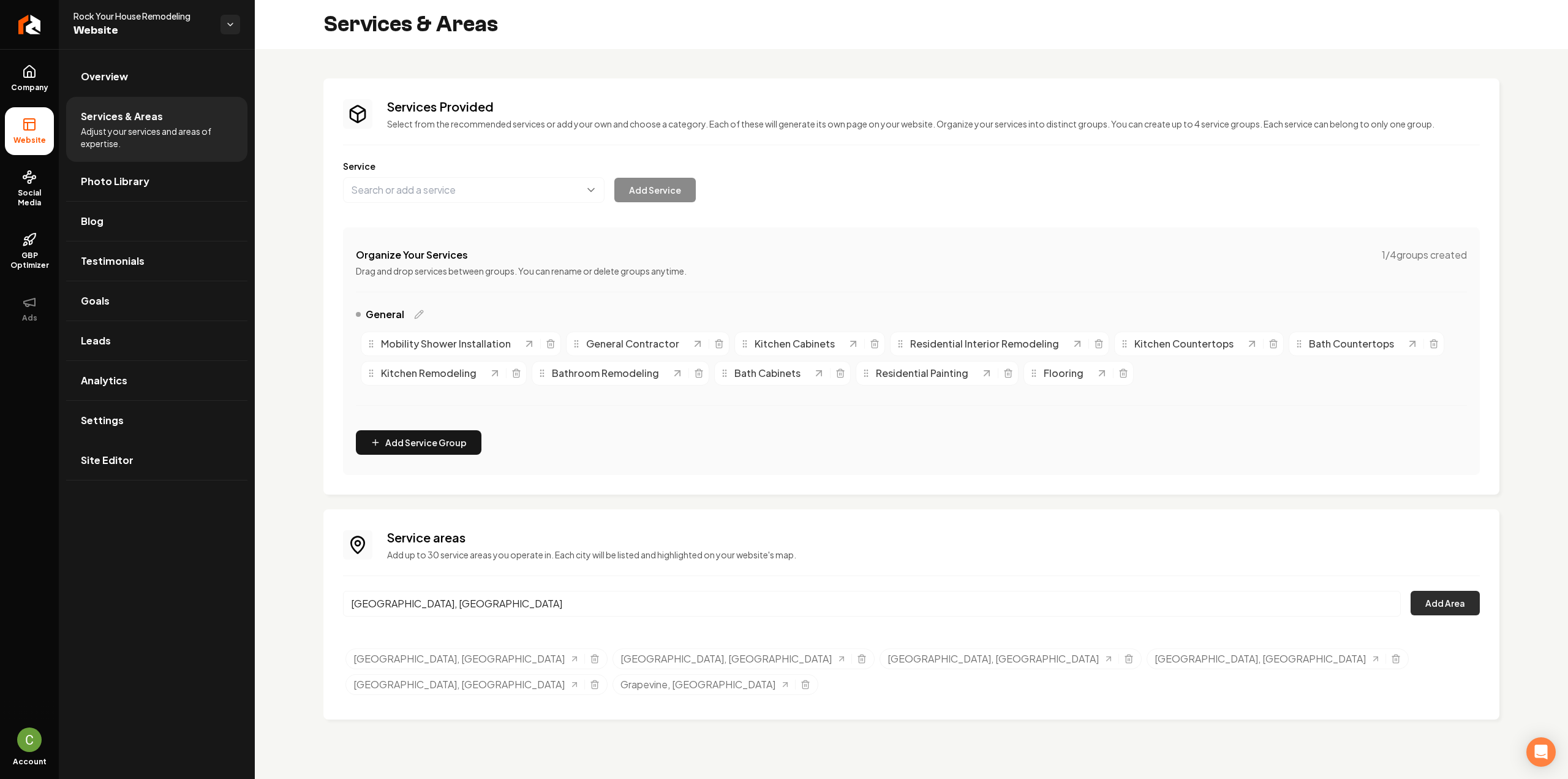
click at [1455, 597] on button "Add Area" at bounding box center [1445, 602] width 70 height 24
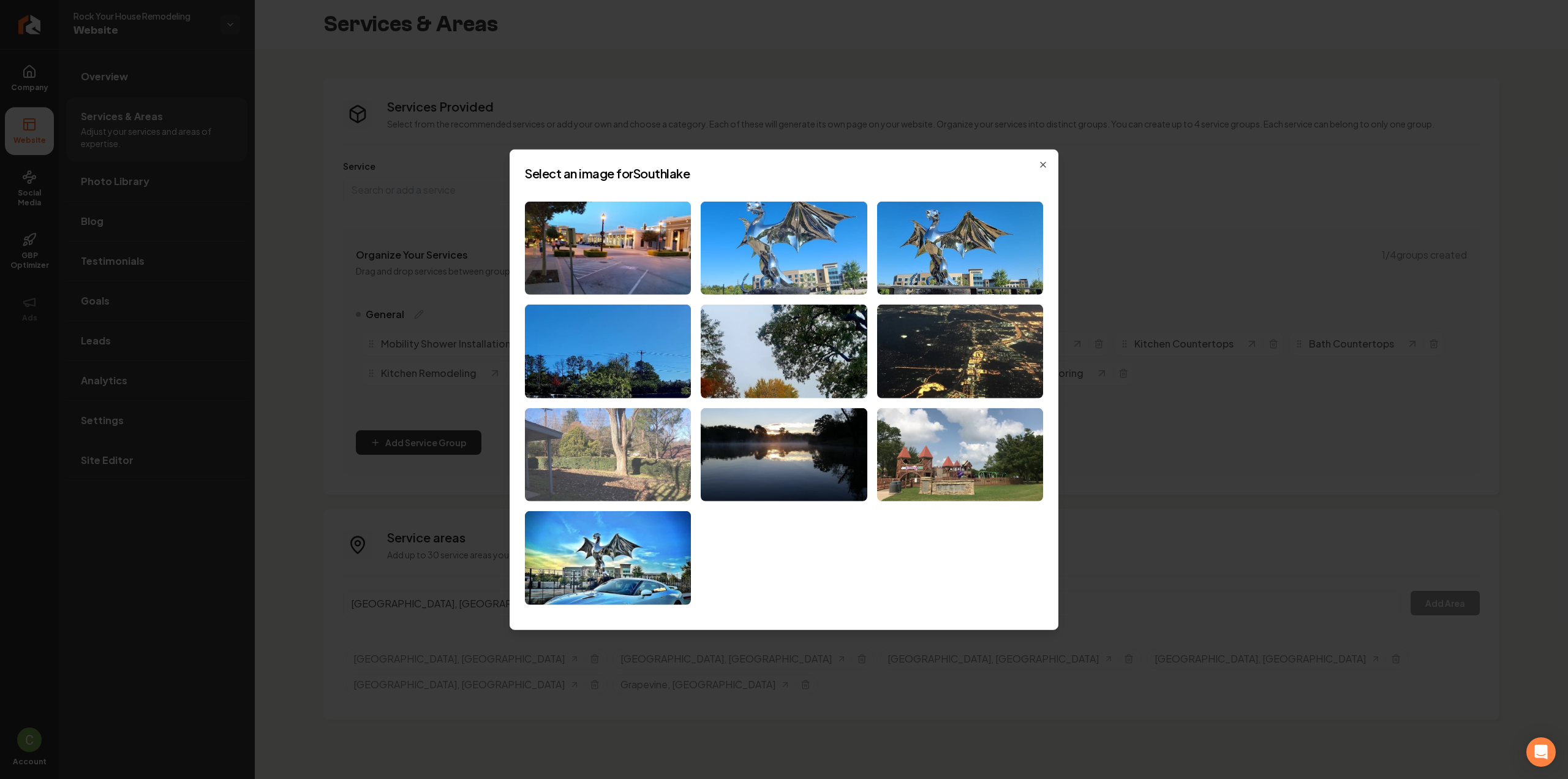
click at [589, 454] on img at bounding box center [608, 455] width 166 height 94
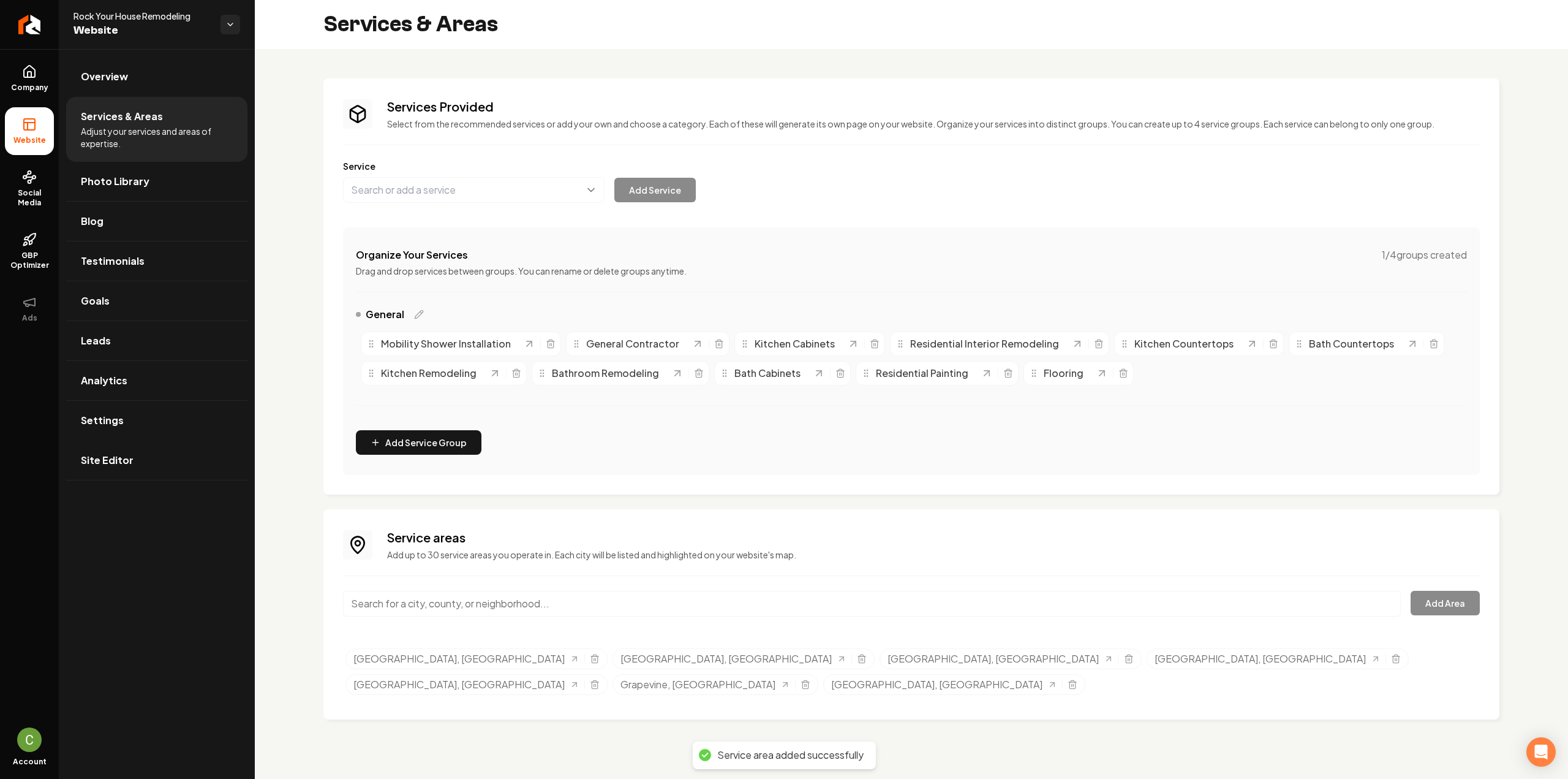
click at [405, 612] on input "Main content area" at bounding box center [872, 603] width 1057 height 26
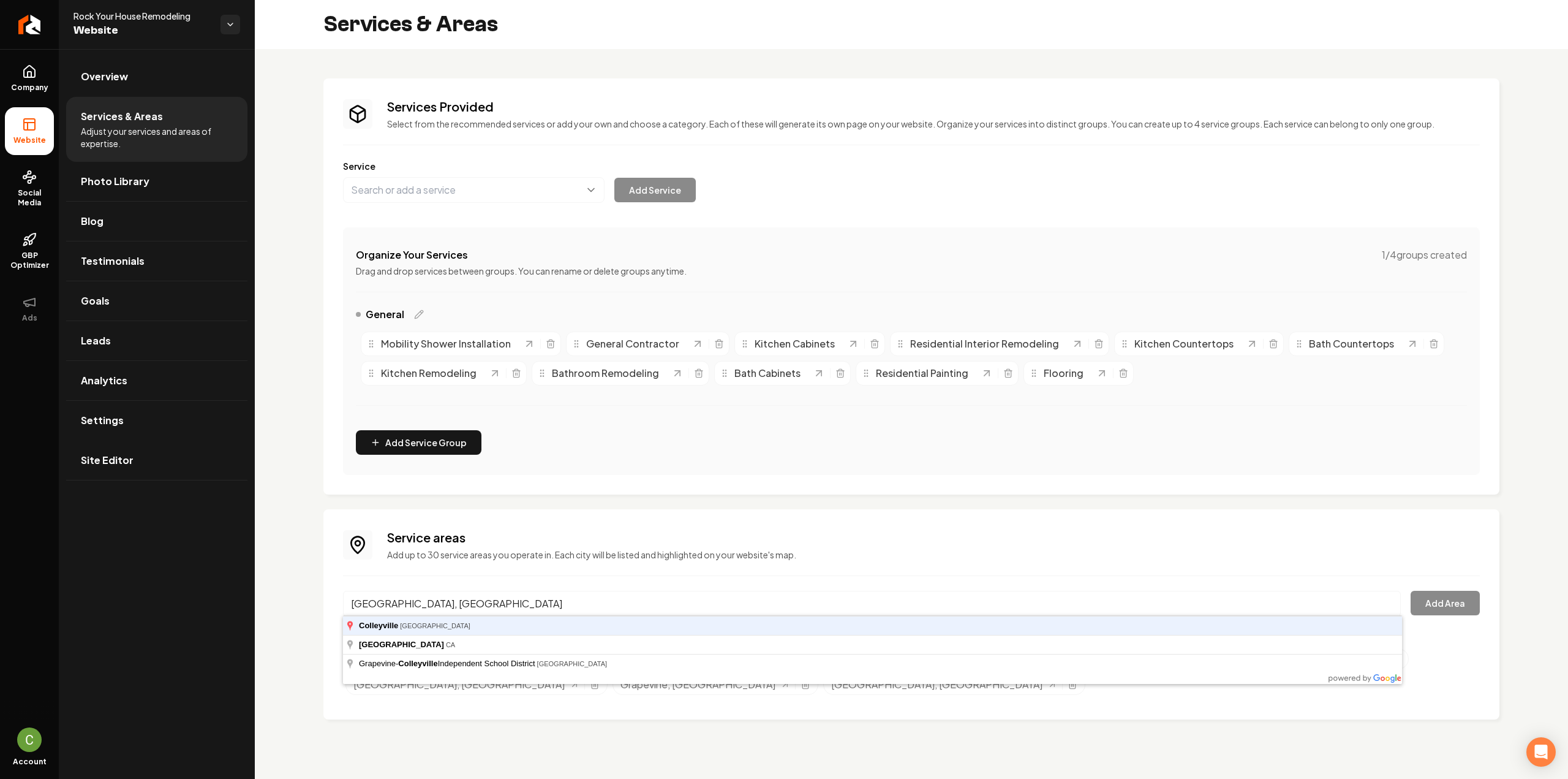
type input "Colleyville, TX"
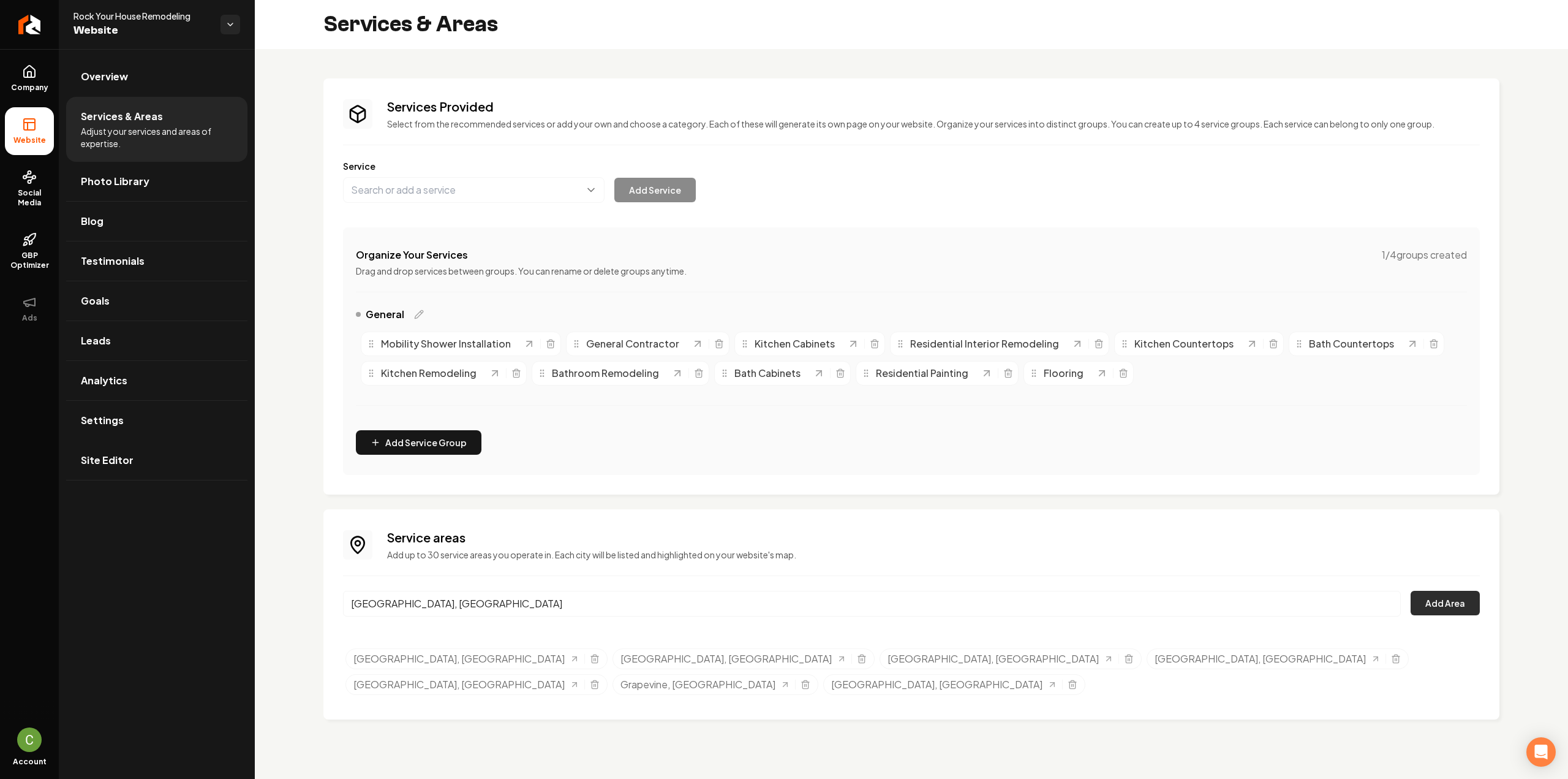
click at [1450, 605] on button "Add Area" at bounding box center [1445, 602] width 70 height 24
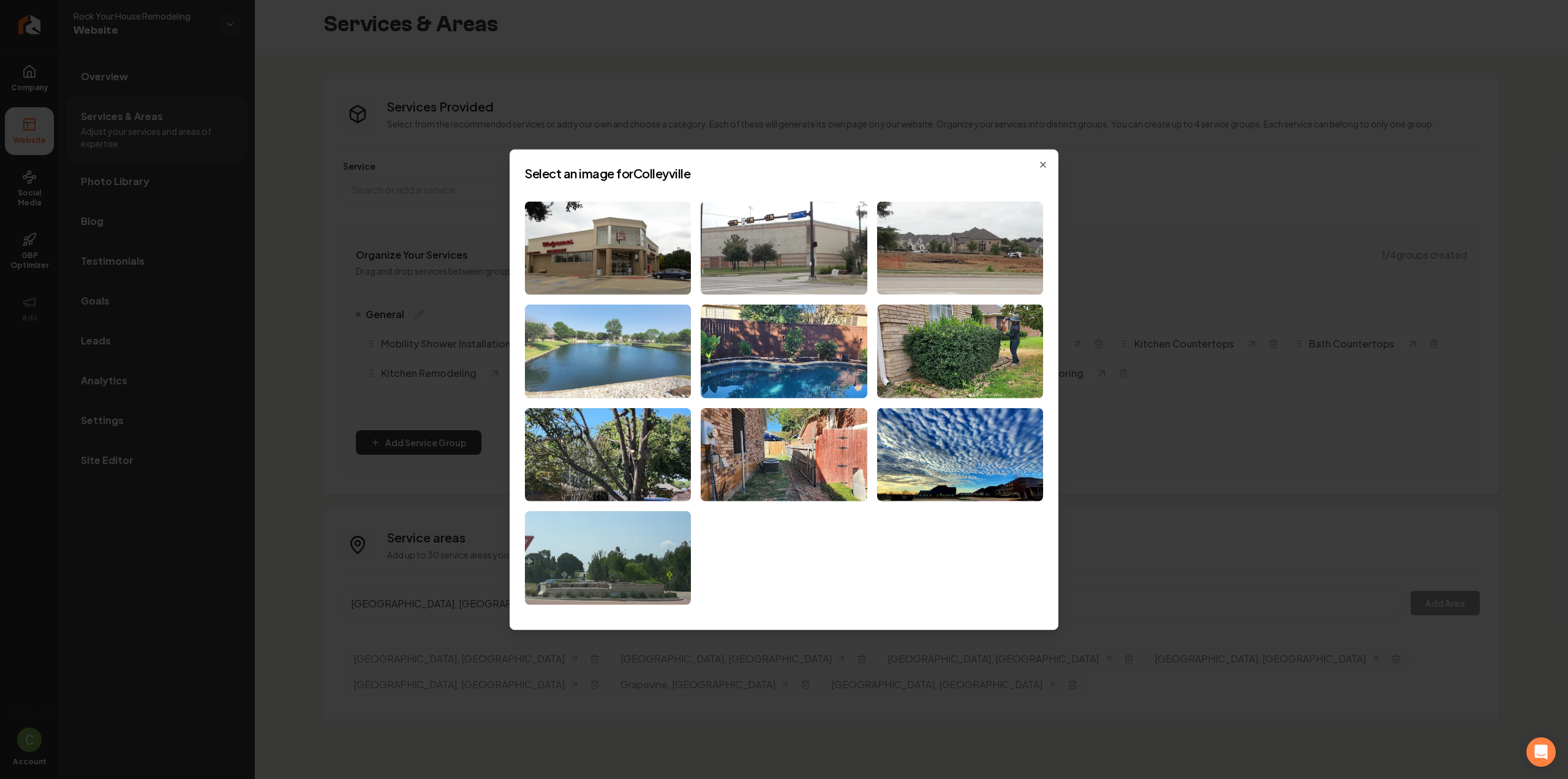
click at [632, 345] on img at bounding box center [608, 351] width 166 height 94
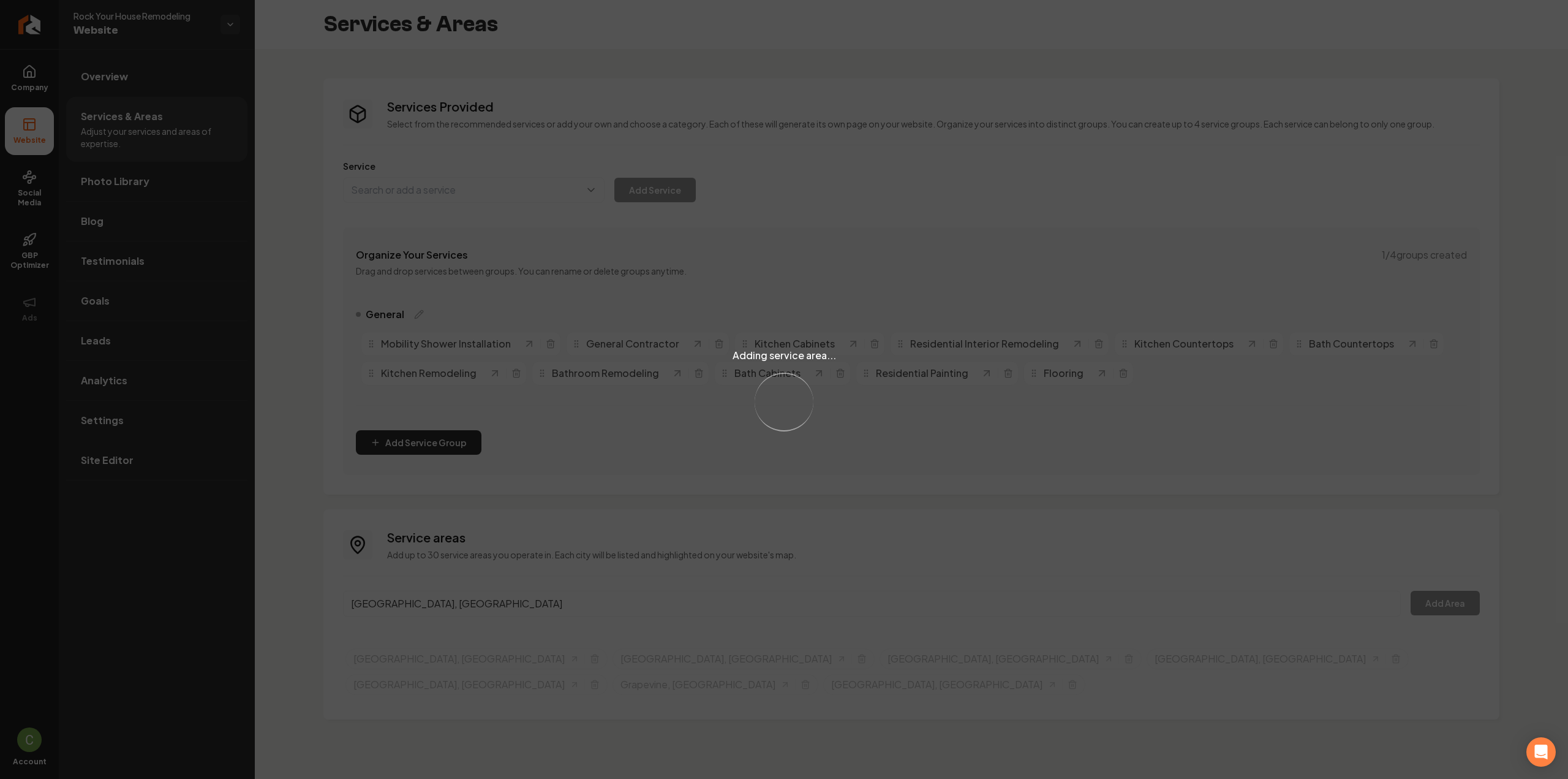
click at [386, 582] on div "Adding service area... Loading..." at bounding box center [784, 389] width 1568 height 779
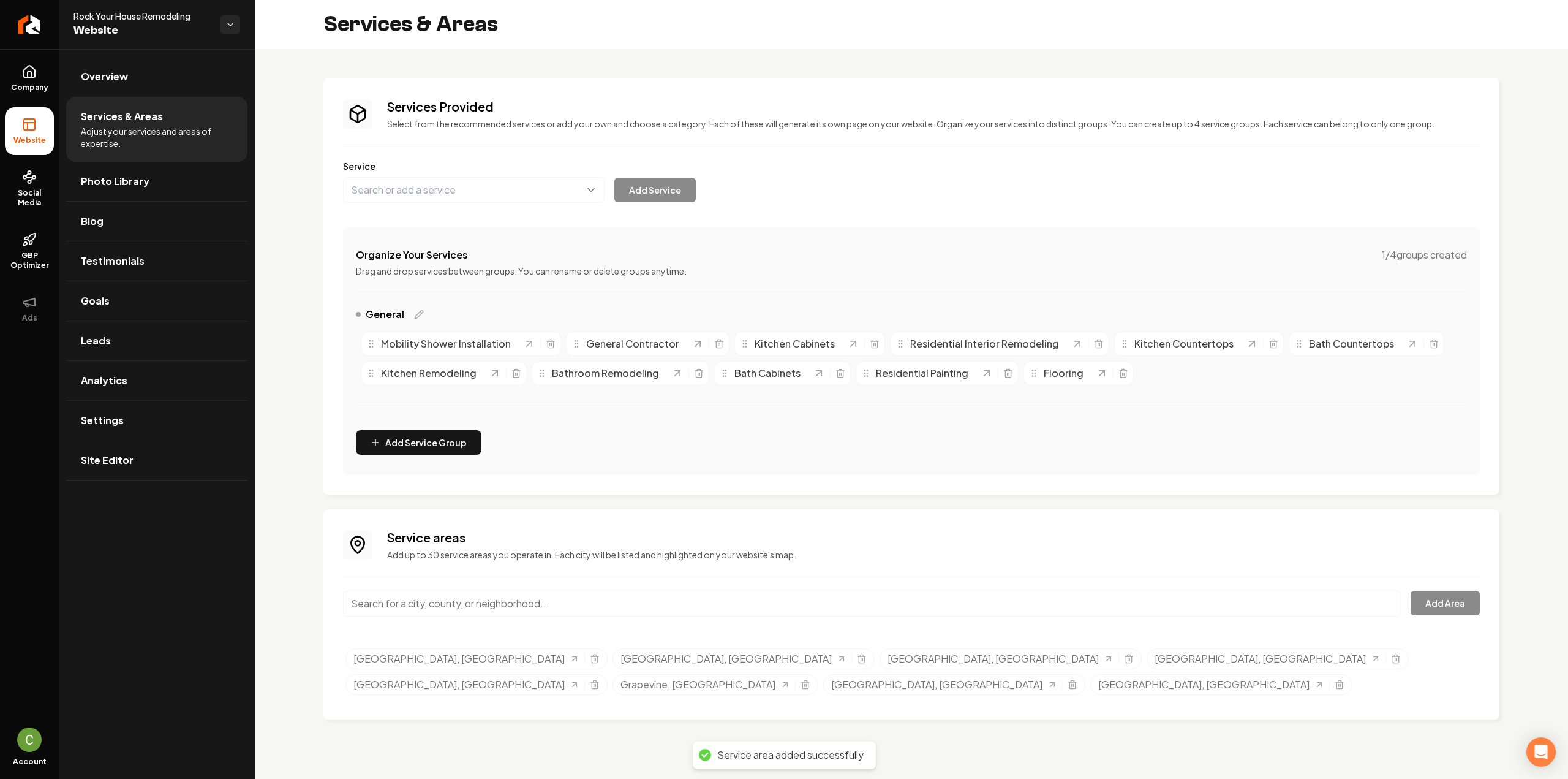
click at [380, 617] on div "Main content area" at bounding box center [872, 611] width 1057 height 41
click at [359, 602] on input "Main content area" at bounding box center [872, 603] width 1057 height 26
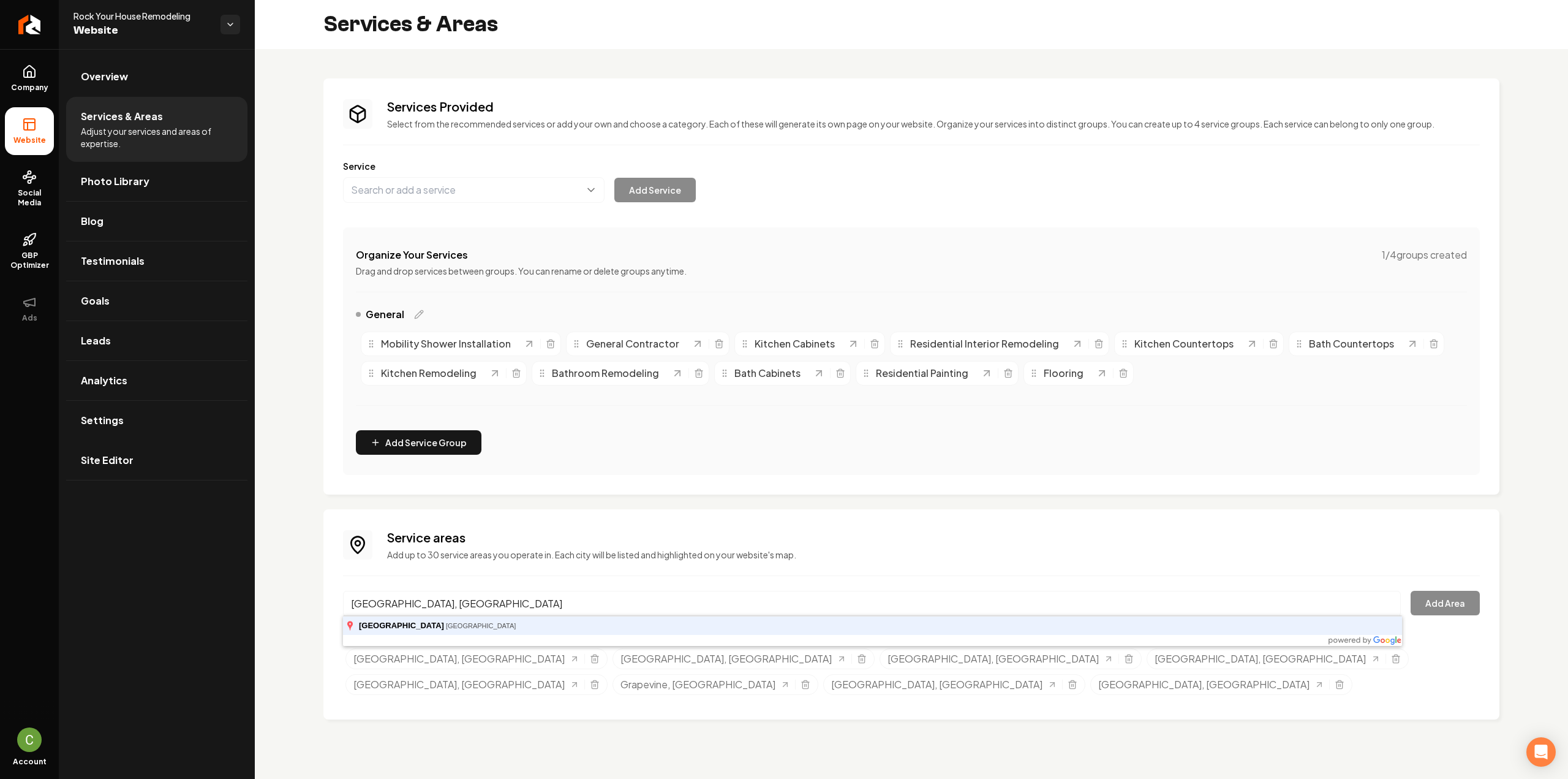
type input "Flower Mound, TX"
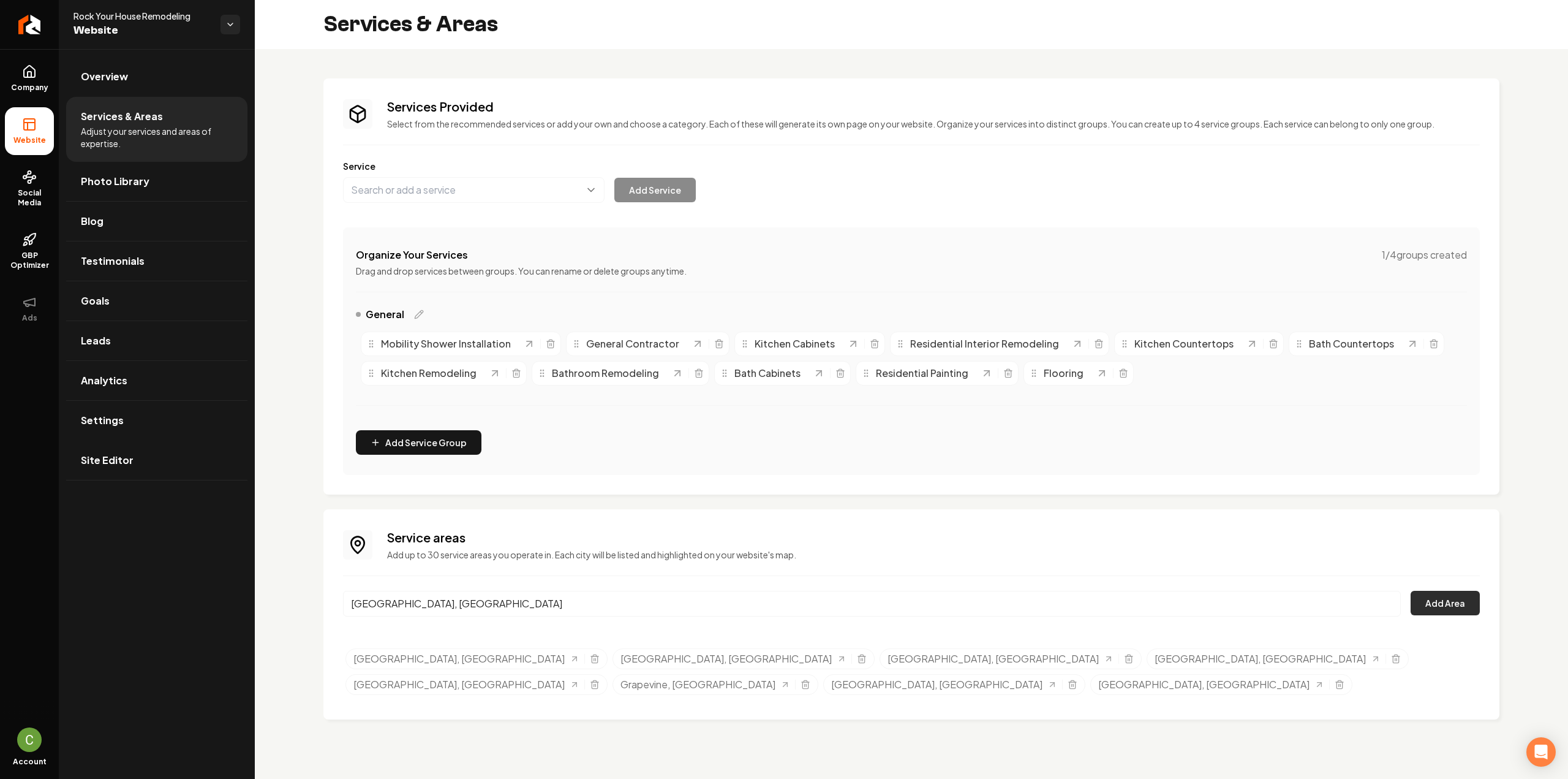
click at [1430, 602] on button "Add Area" at bounding box center [1445, 602] width 70 height 24
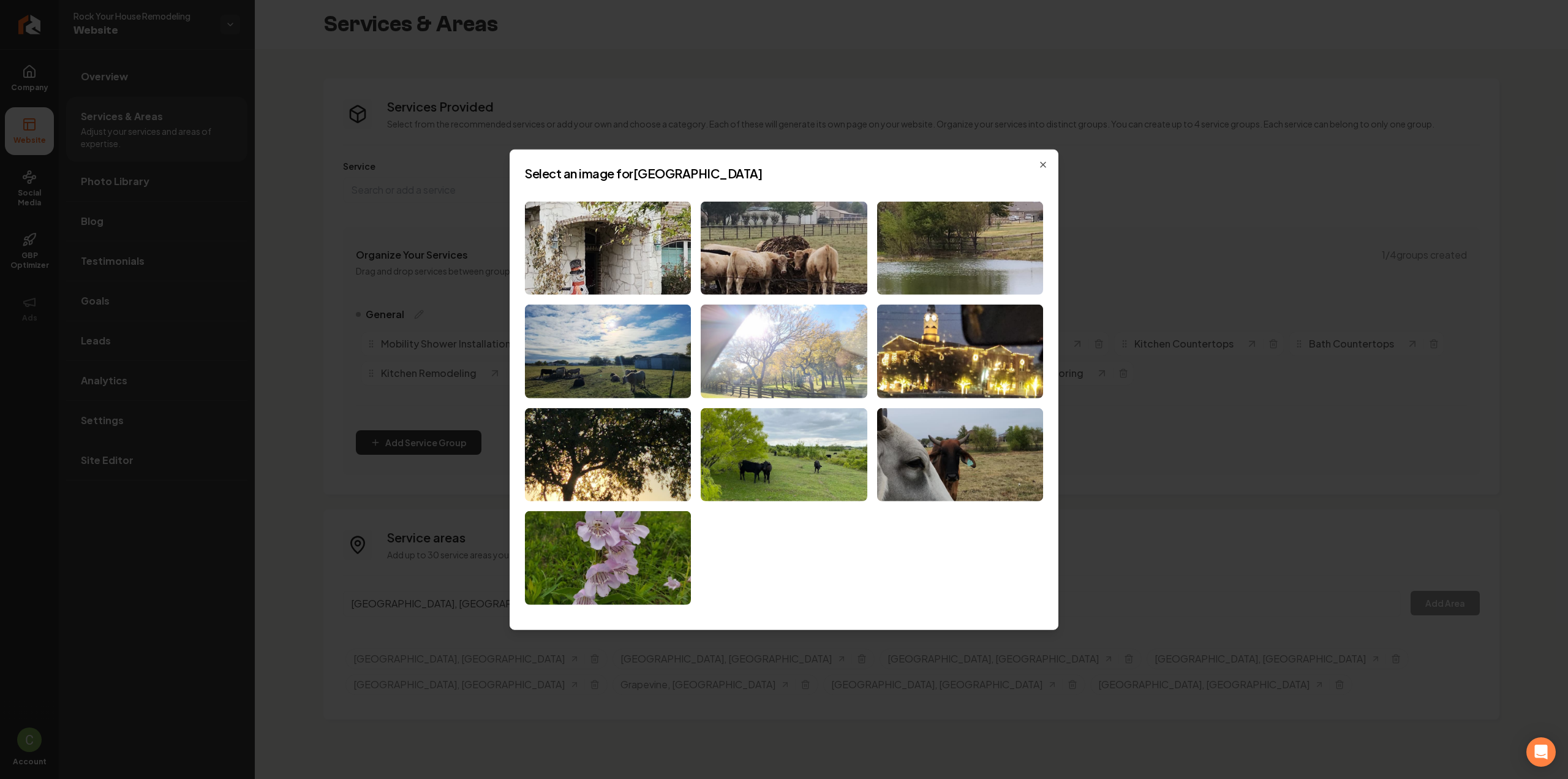
click at [755, 363] on img at bounding box center [784, 351] width 166 height 94
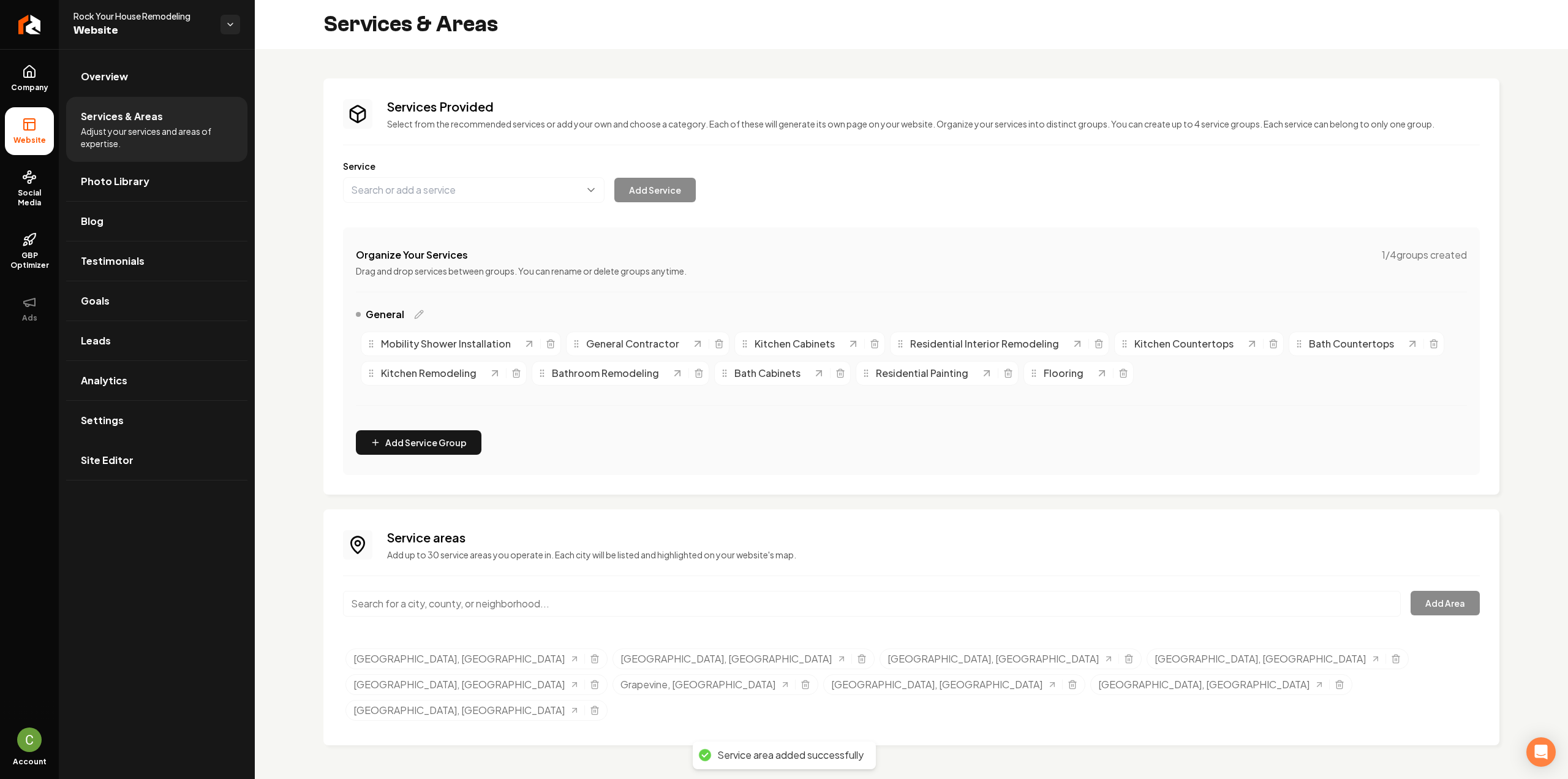
click at [415, 614] on input "Main content area" at bounding box center [872, 603] width 1057 height 26
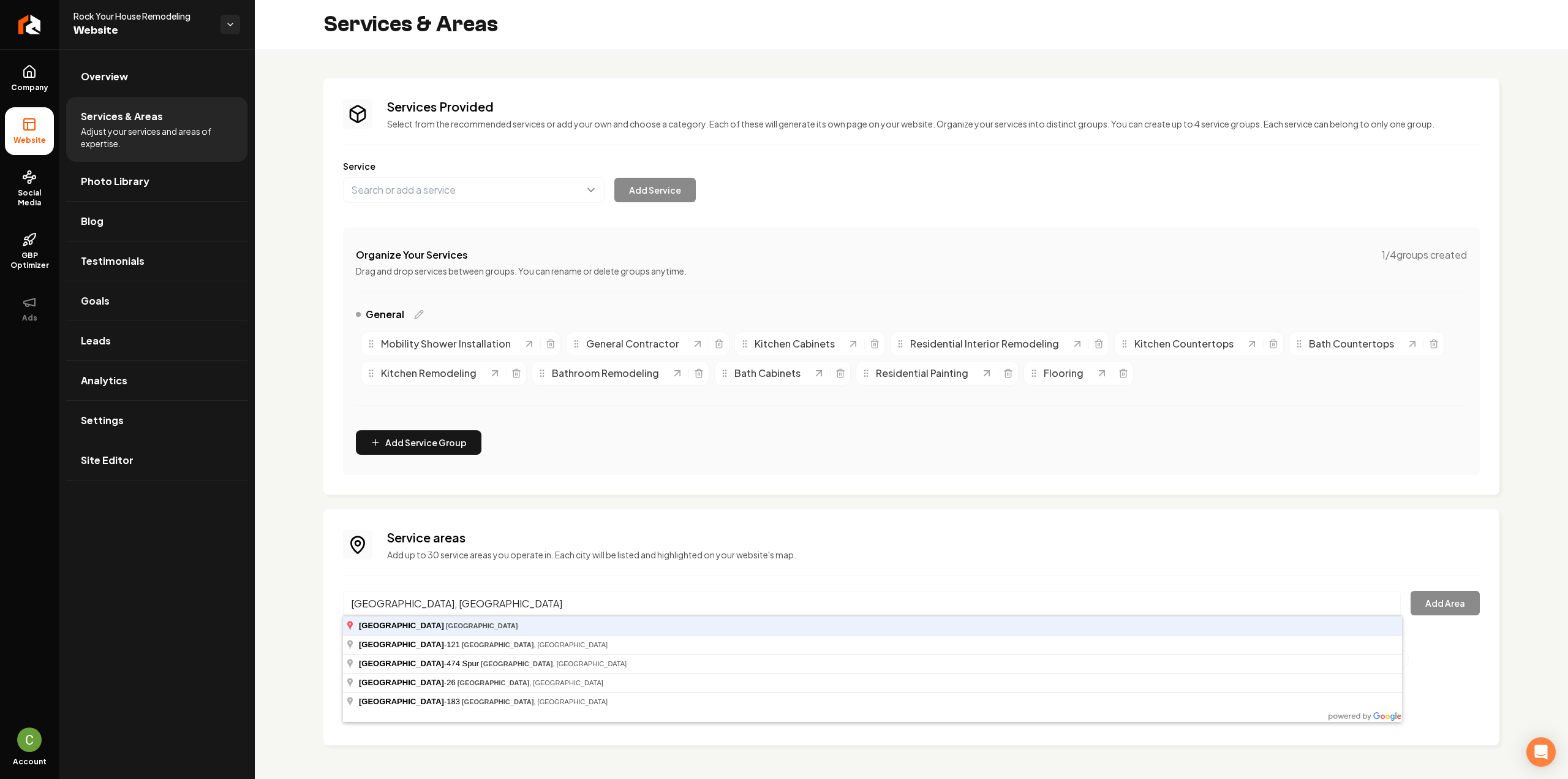
type input "North Richland Hills, TX"
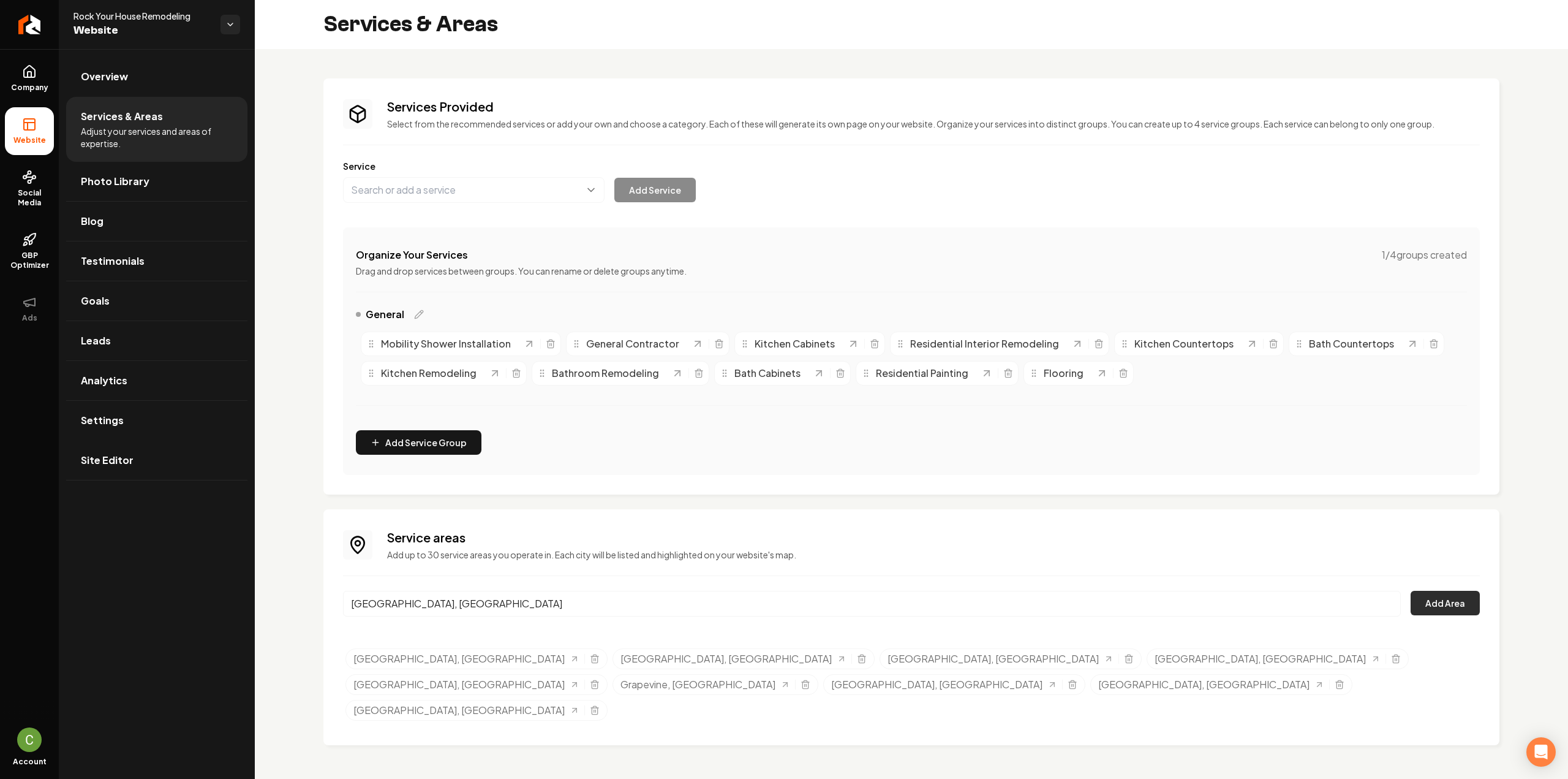
click at [1455, 602] on button "Add Area" at bounding box center [1445, 602] width 70 height 24
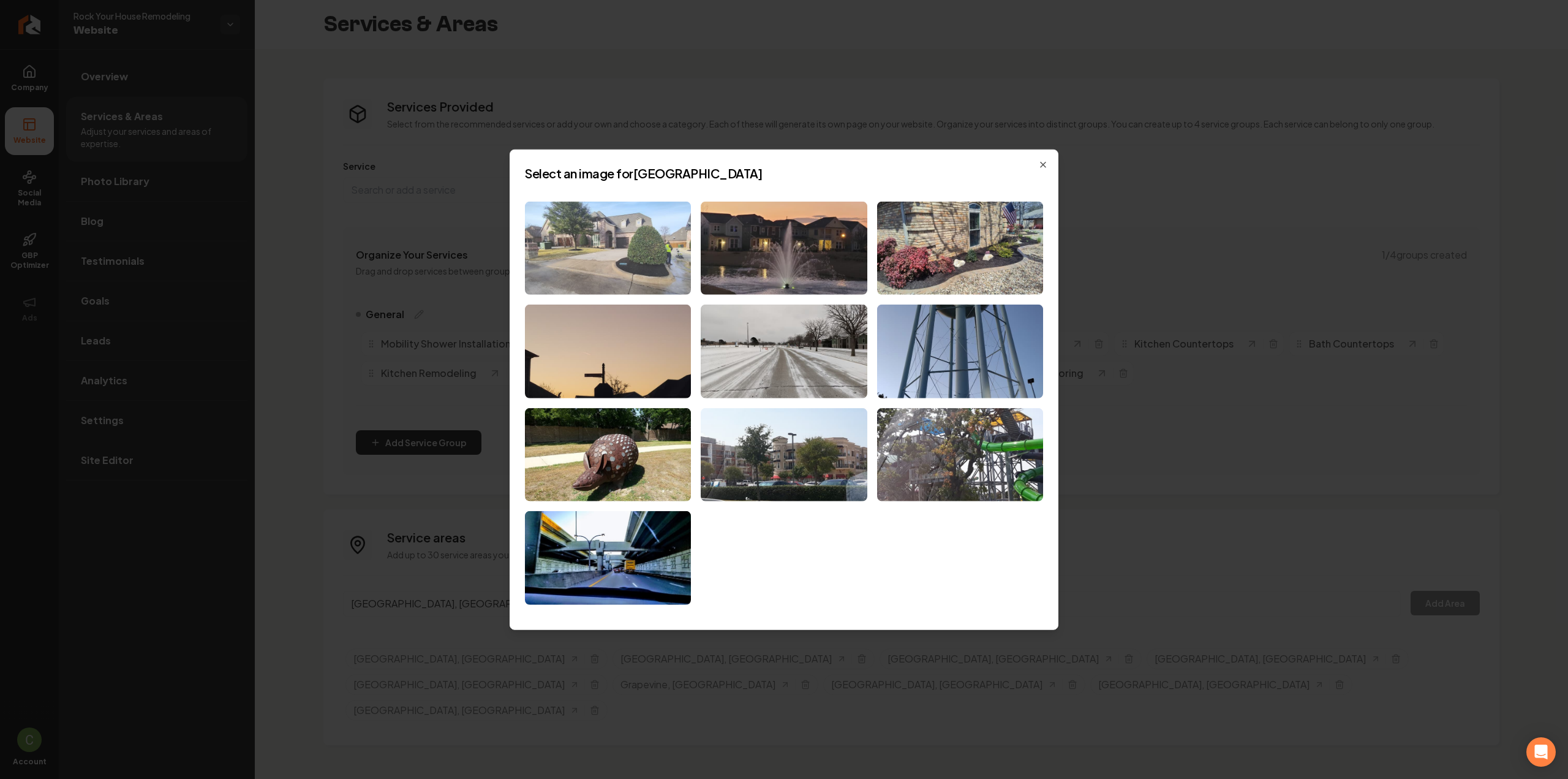
click at [644, 255] on img at bounding box center [608, 248] width 166 height 94
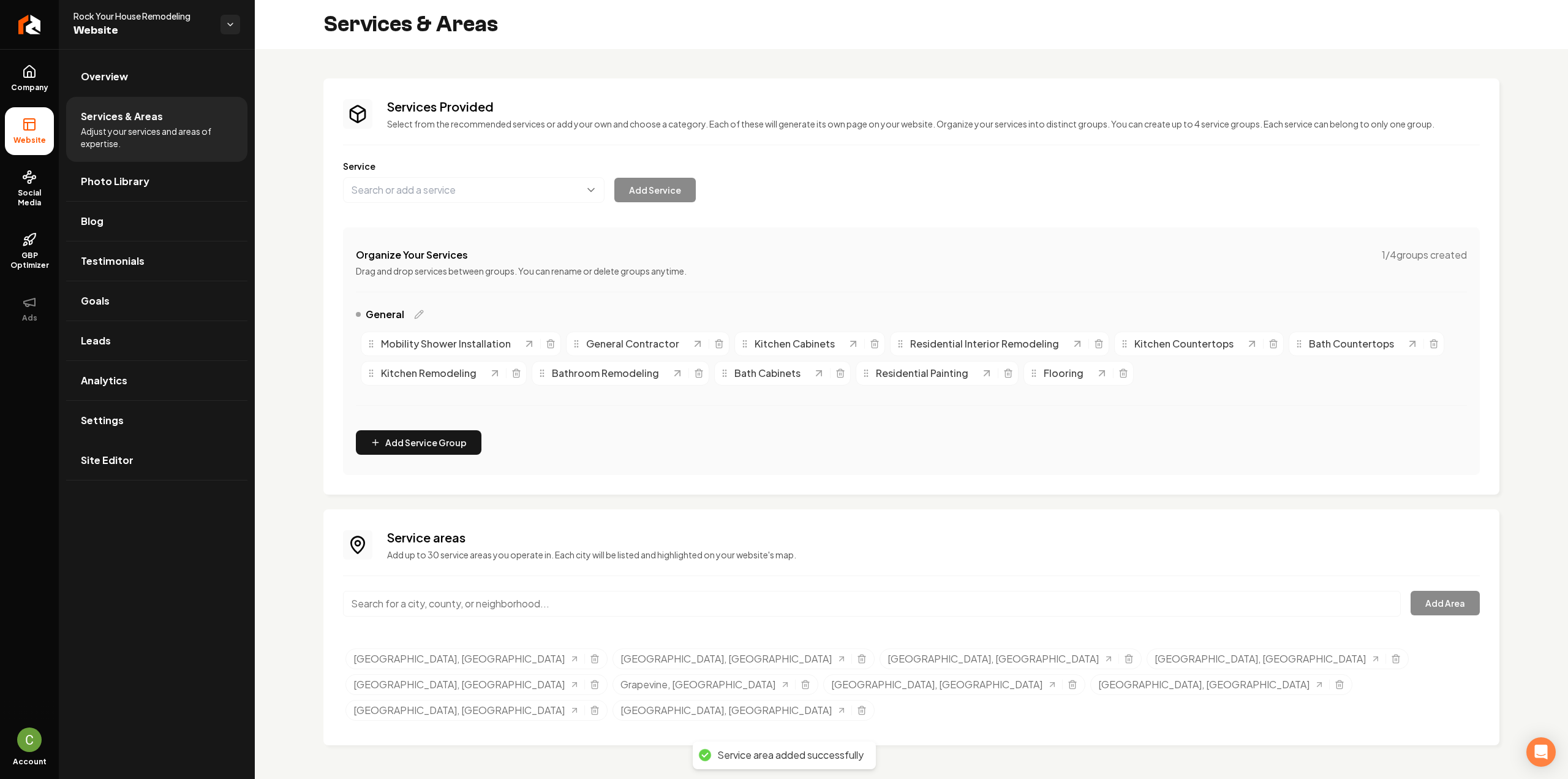
click at [381, 603] on input "Main content area" at bounding box center [872, 603] width 1057 height 26
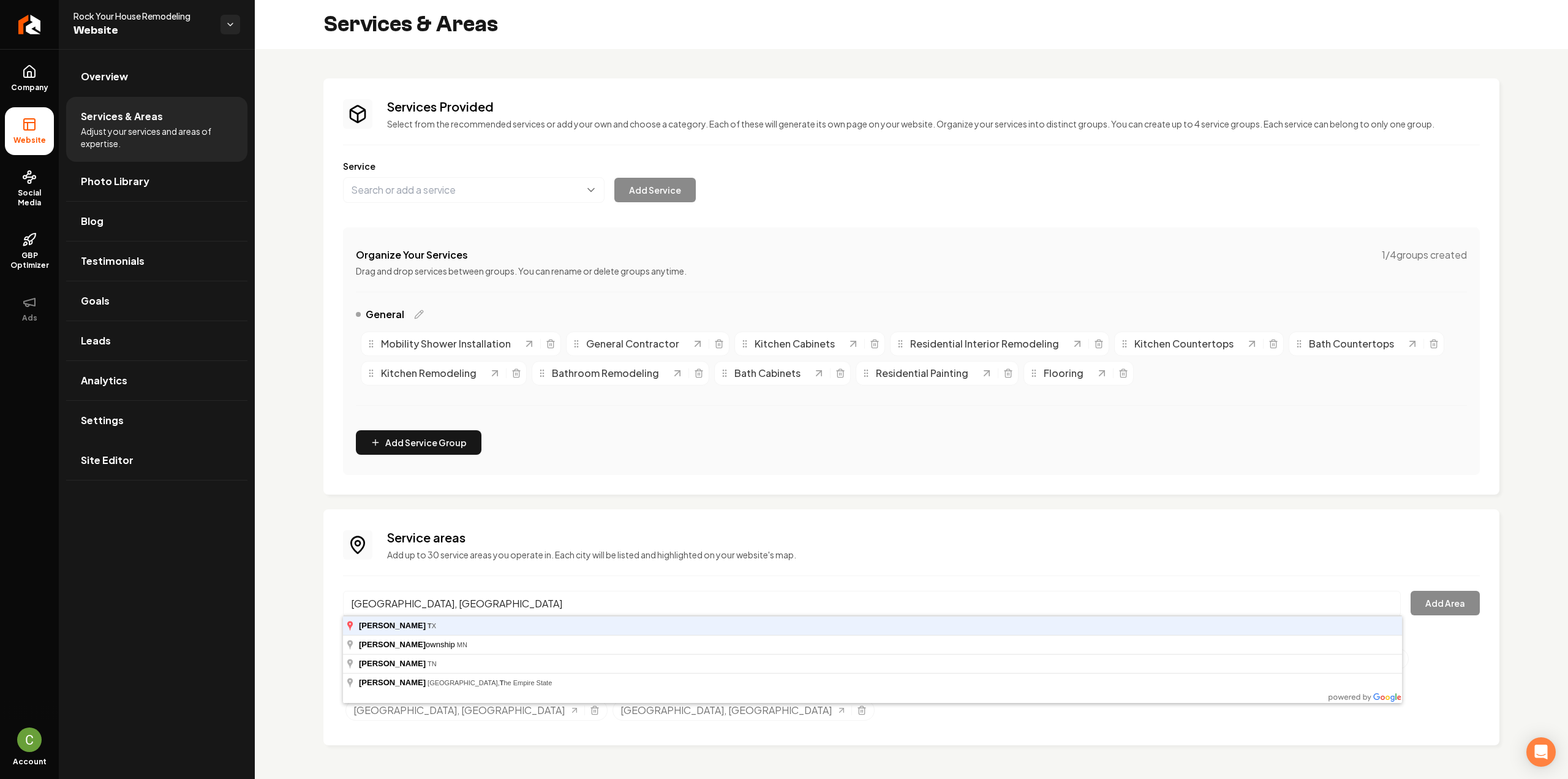
type input "Irving, TX"
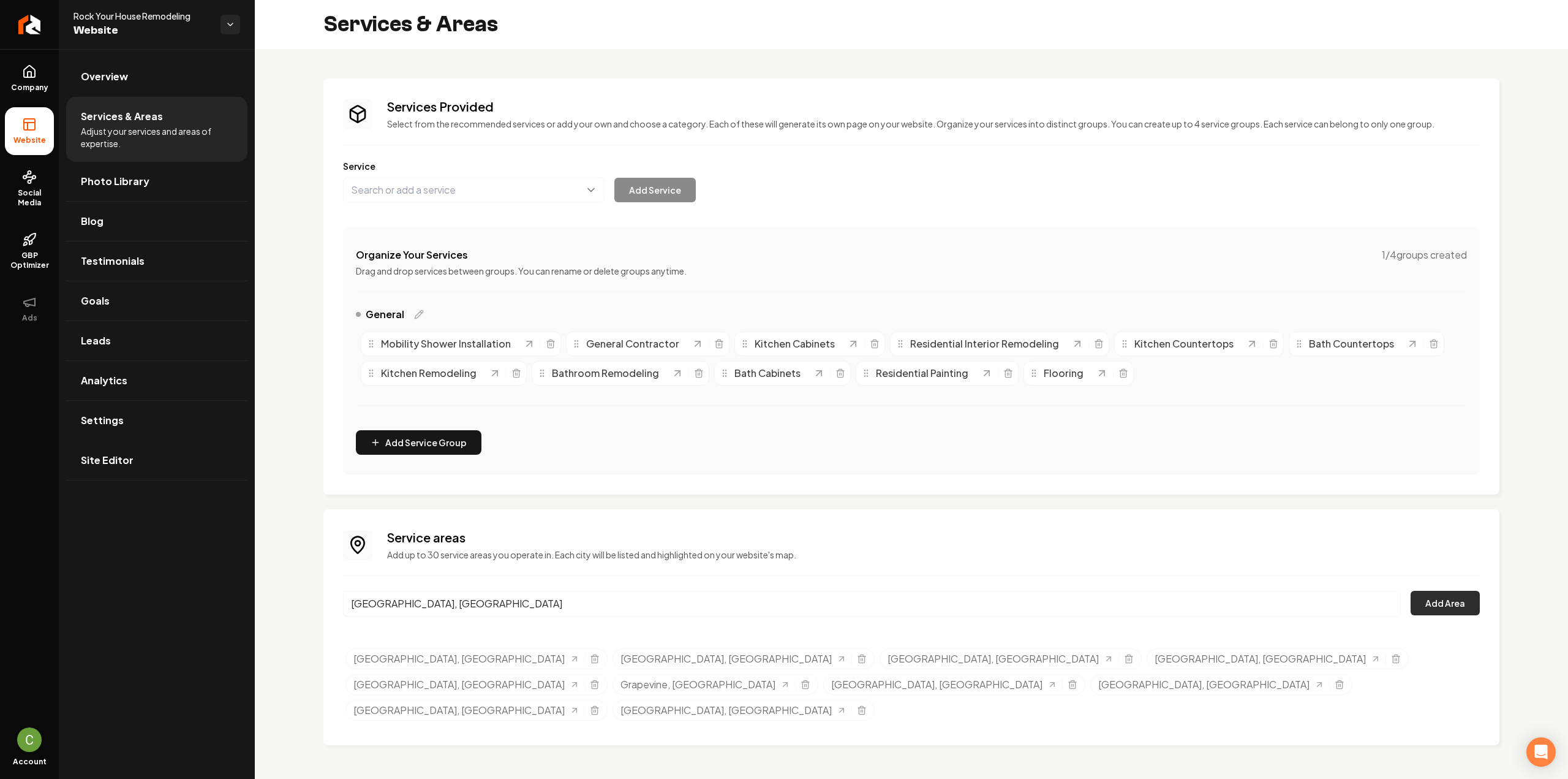
click at [1468, 601] on button "Add Area" at bounding box center [1445, 602] width 70 height 24
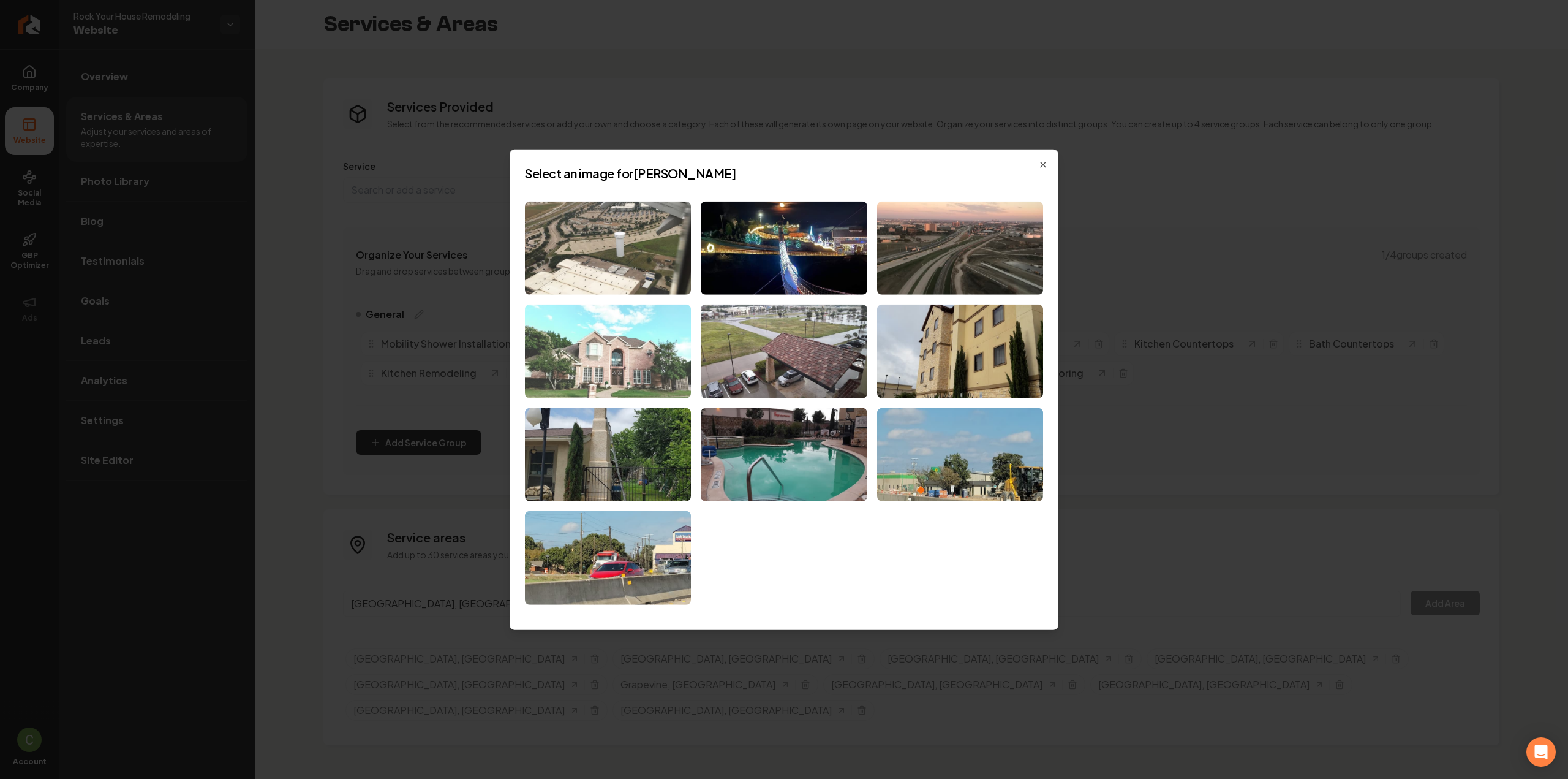
click at [659, 355] on img at bounding box center [608, 351] width 166 height 94
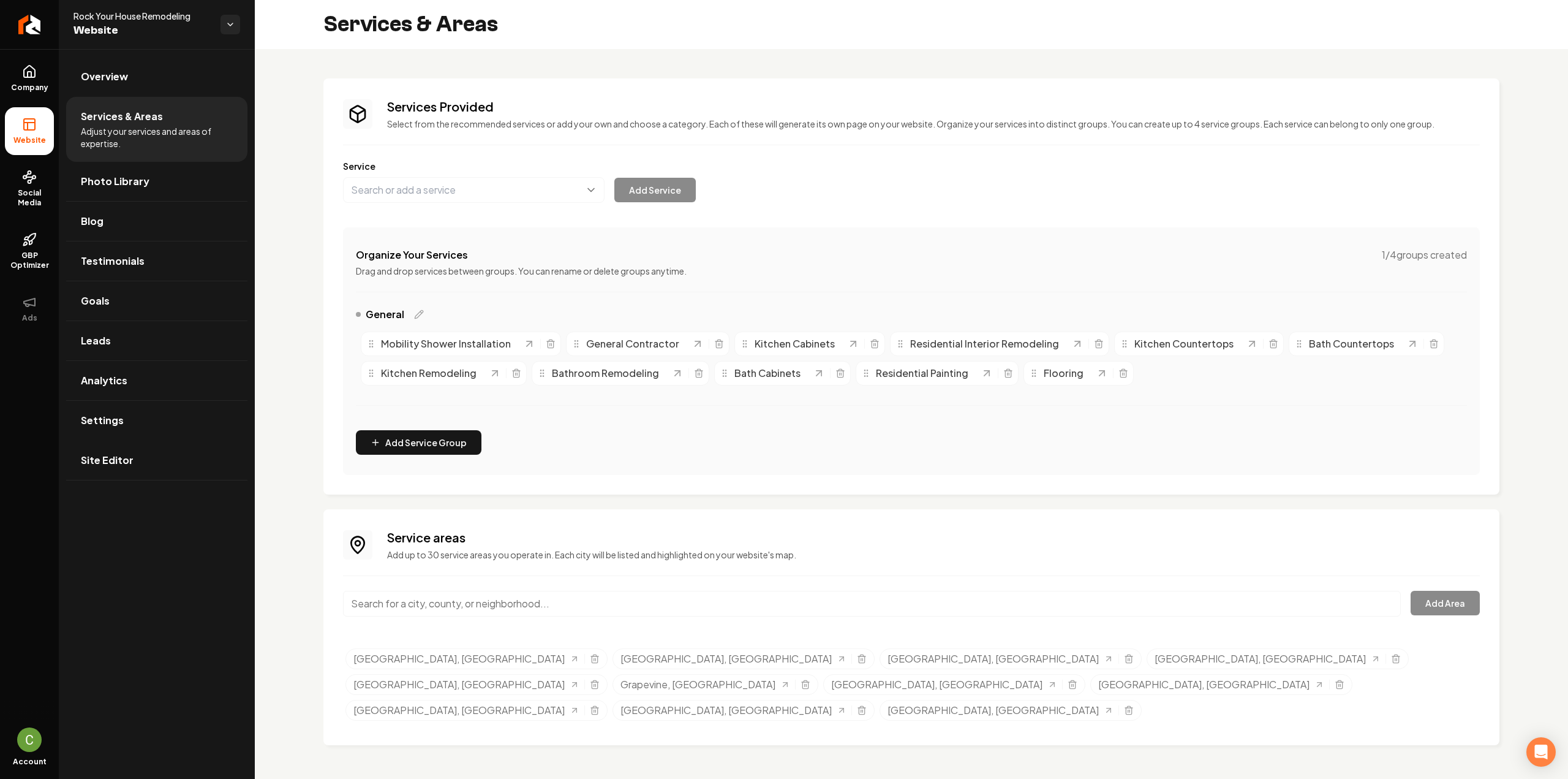
click at [527, 610] on input "Main content area" at bounding box center [872, 603] width 1057 height 26
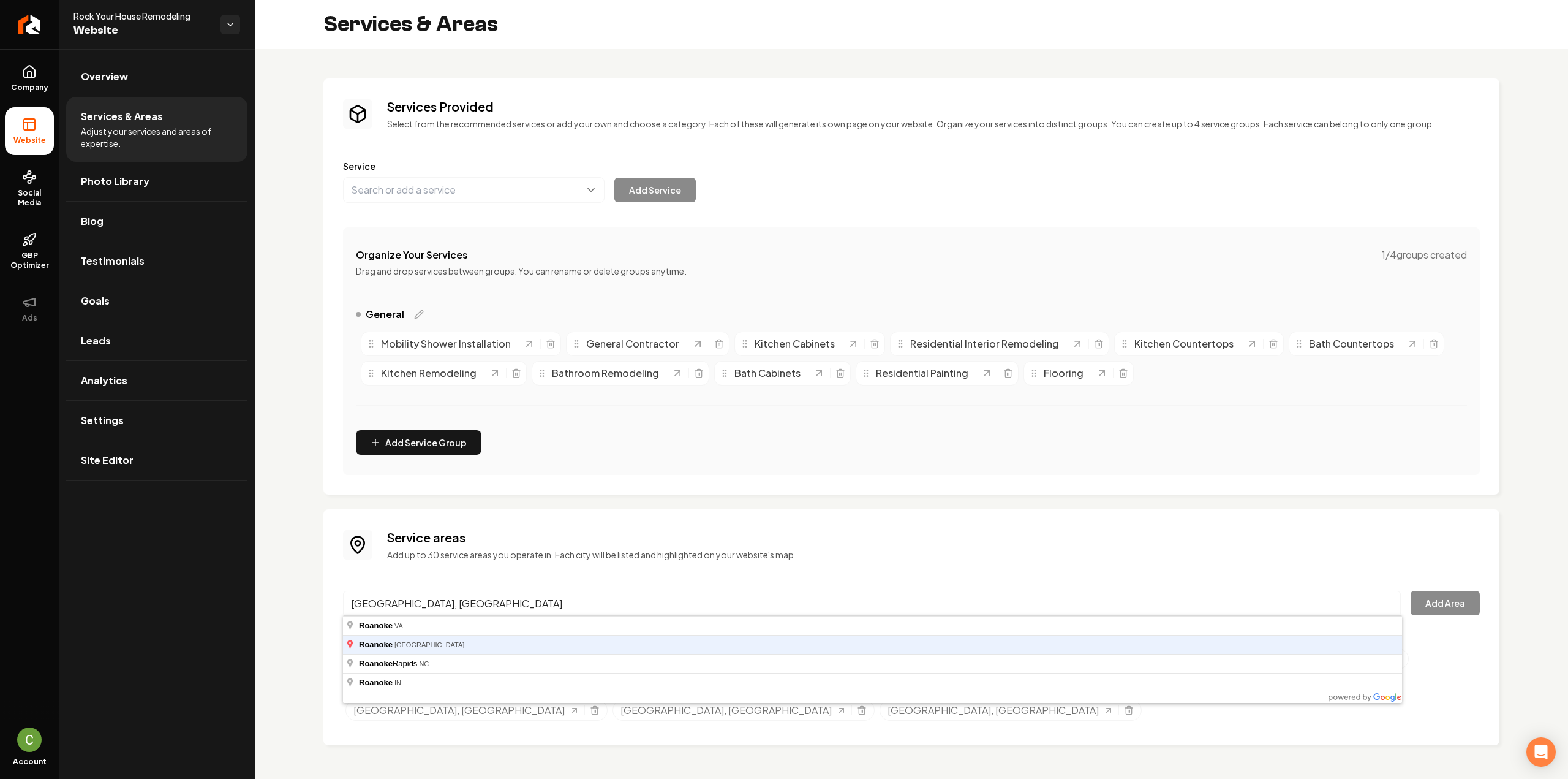
type input "Roanoke, TX"
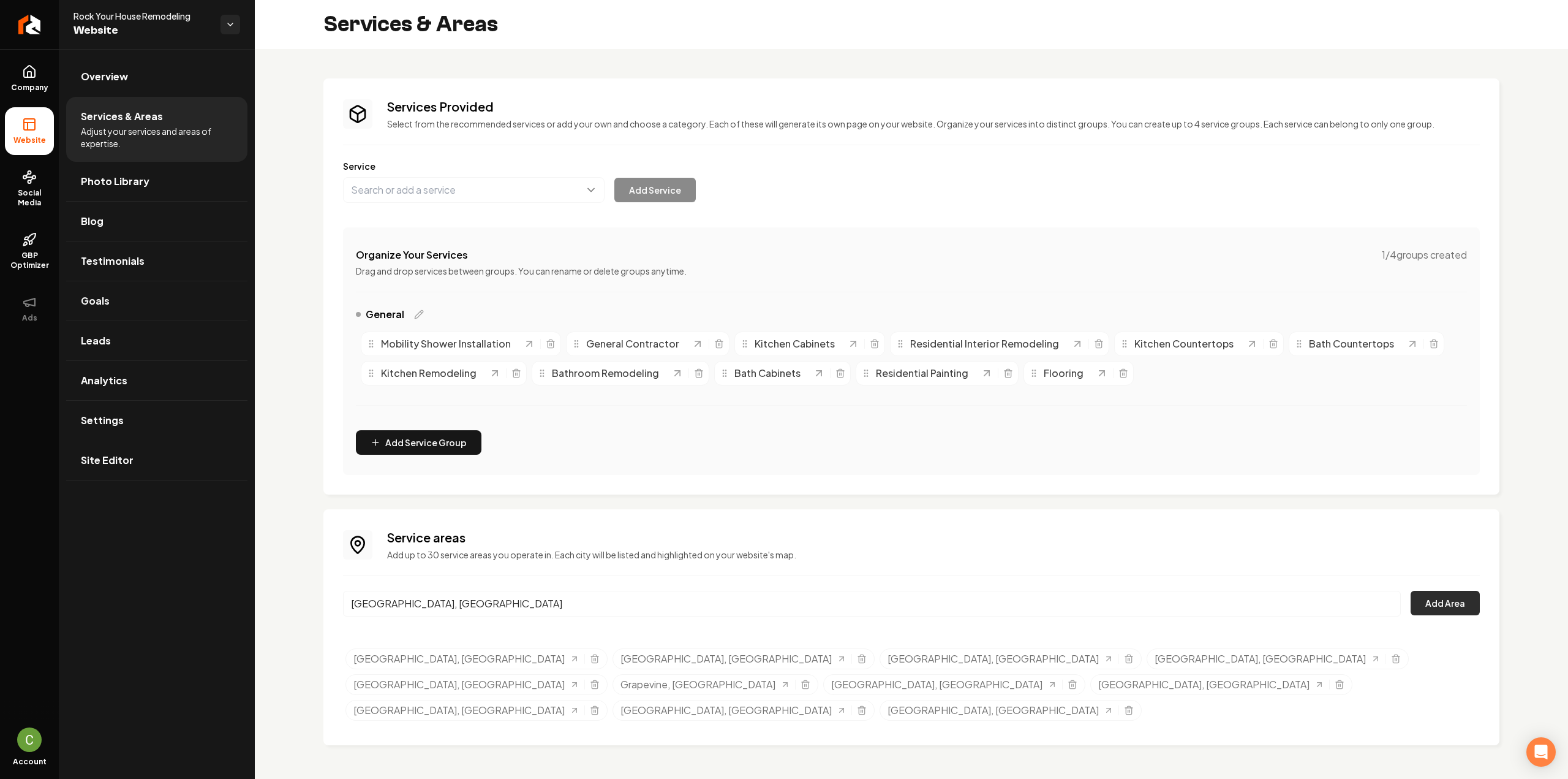
click at [1433, 610] on button "Add Area" at bounding box center [1445, 602] width 70 height 24
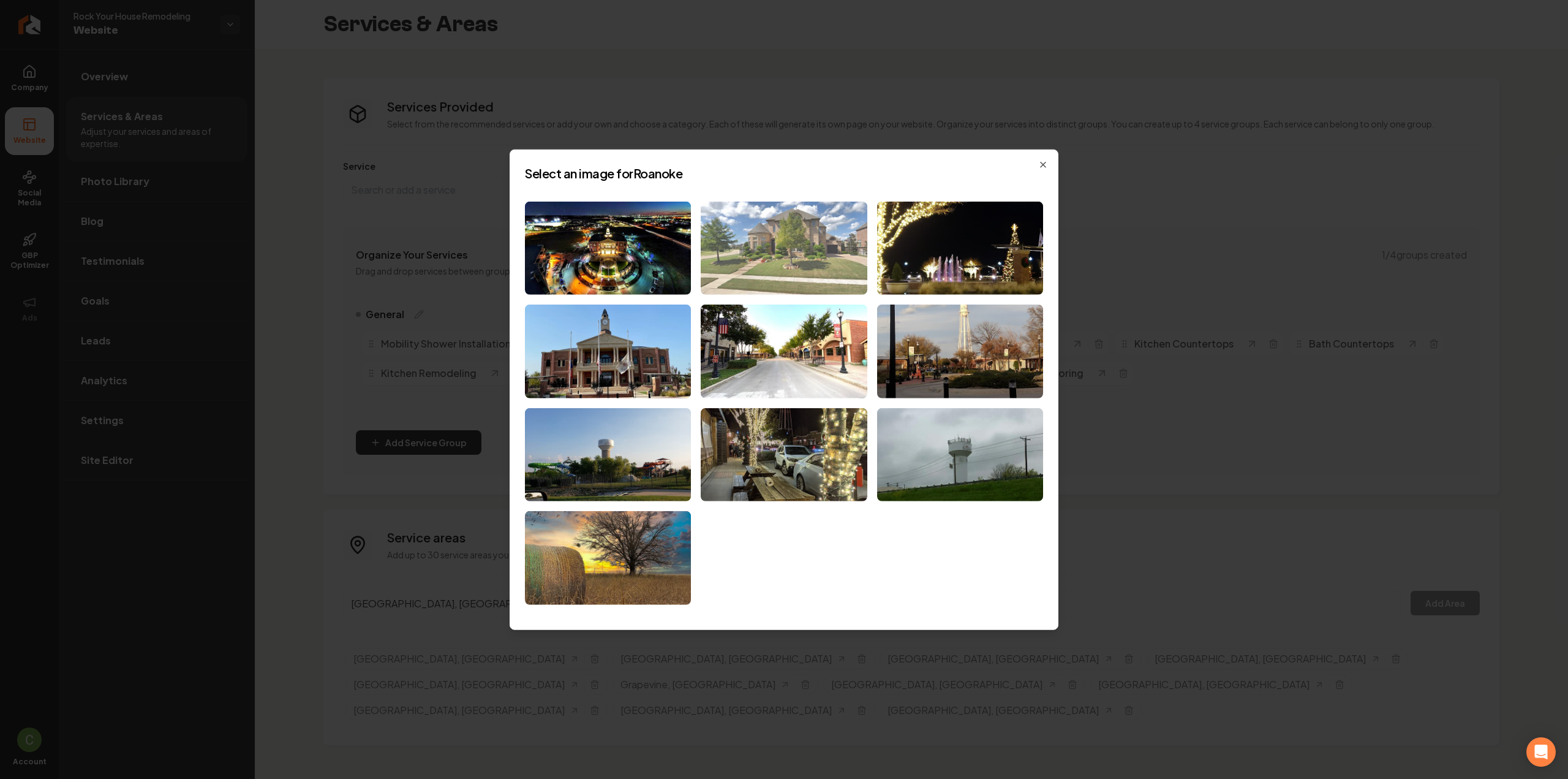
click at [737, 246] on img at bounding box center [784, 248] width 166 height 94
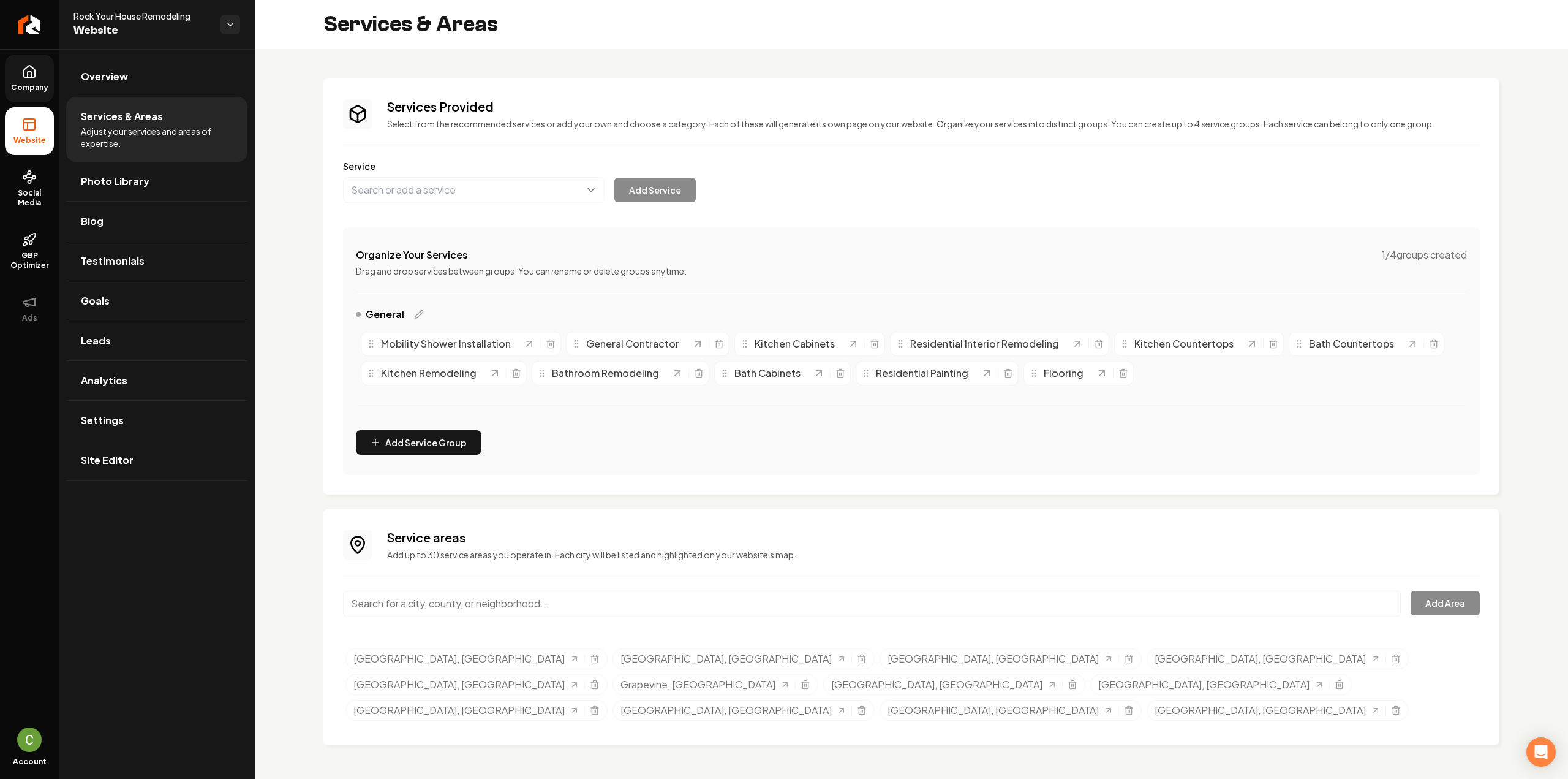
click at [38, 84] on span "Company" at bounding box center [29, 87] width 47 height 10
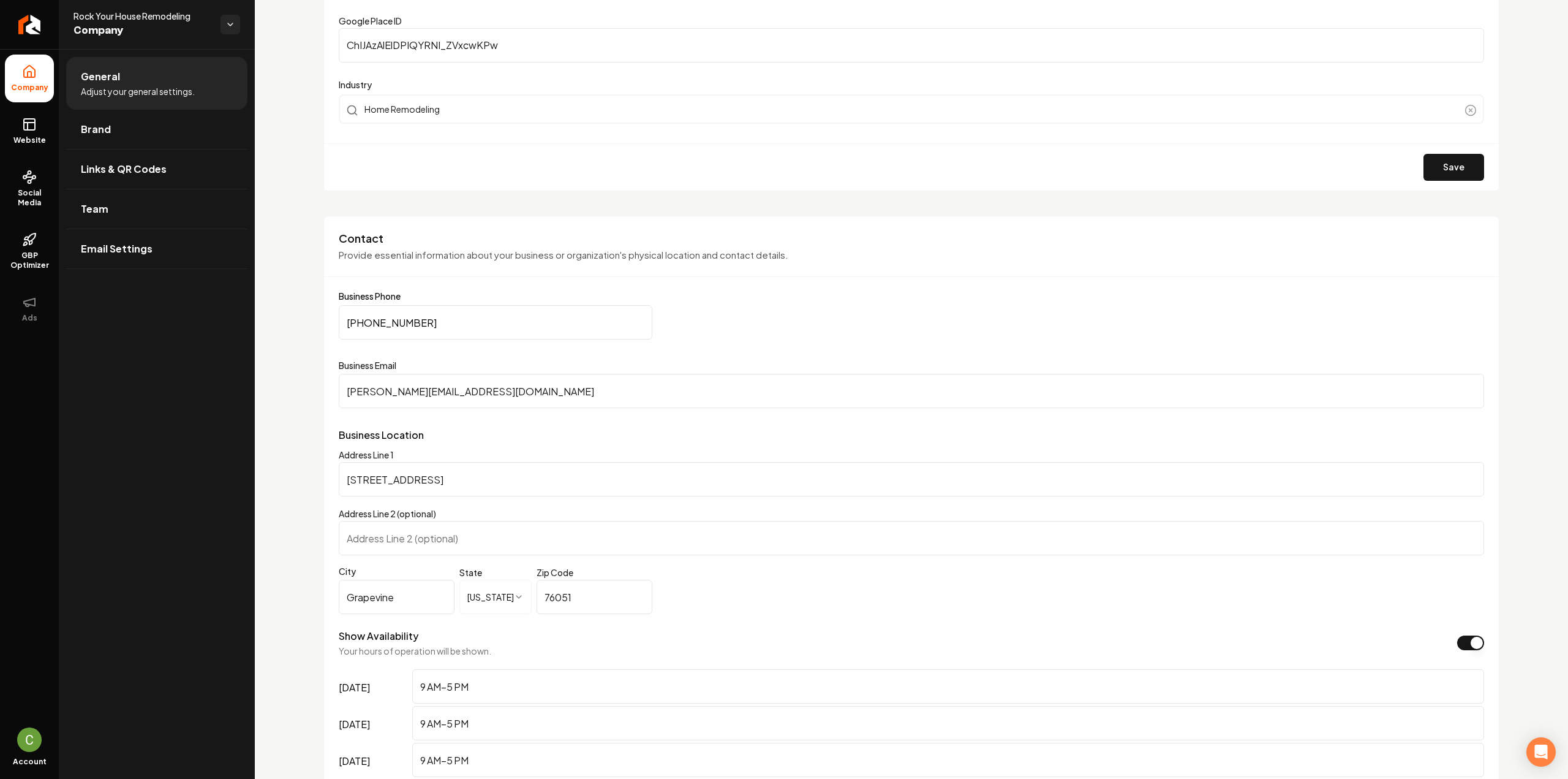
scroll to position [438, 0]
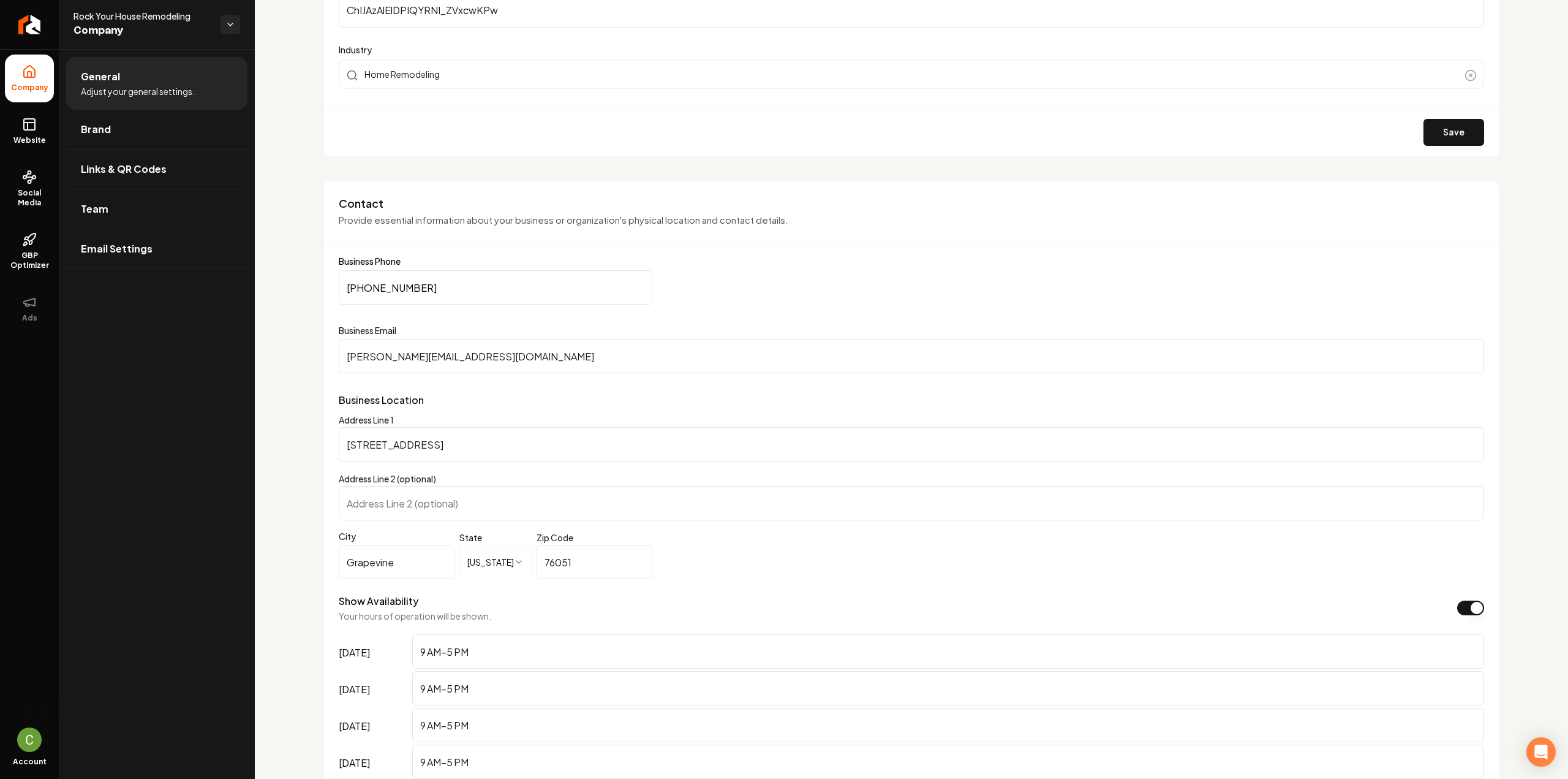
drag, startPoint x: 47, startPoint y: 132, endPoint x: 65, endPoint y: 137, distance: 18.7
click at [47, 132] on link "Website" at bounding box center [29, 131] width 49 height 47
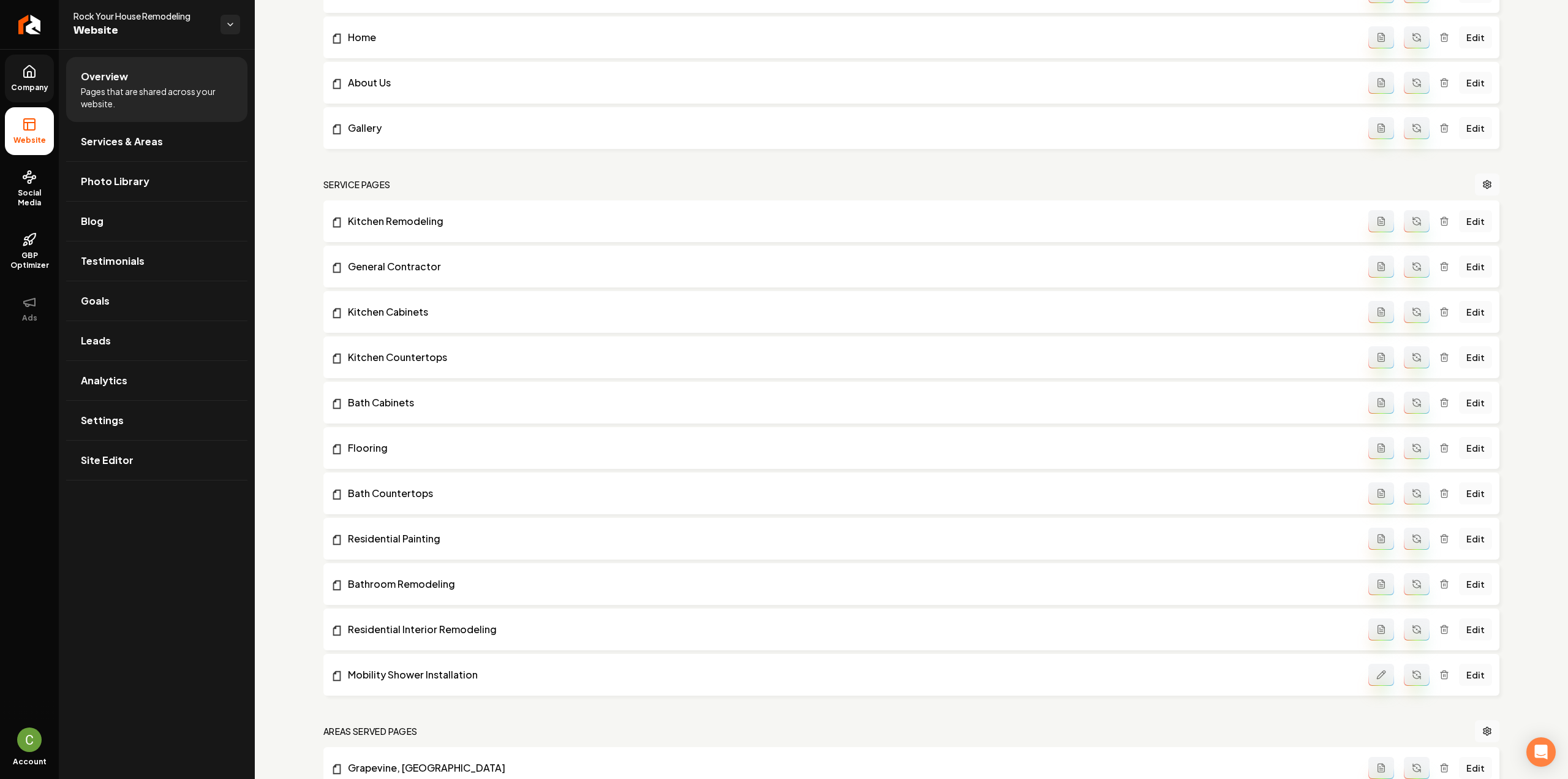
click at [58, 80] on ul "Company Website Social Media GBP Optimizer Ads" at bounding box center [29, 194] width 59 height 288
click at [44, 77] on link "Company" at bounding box center [29, 77] width 49 height 47
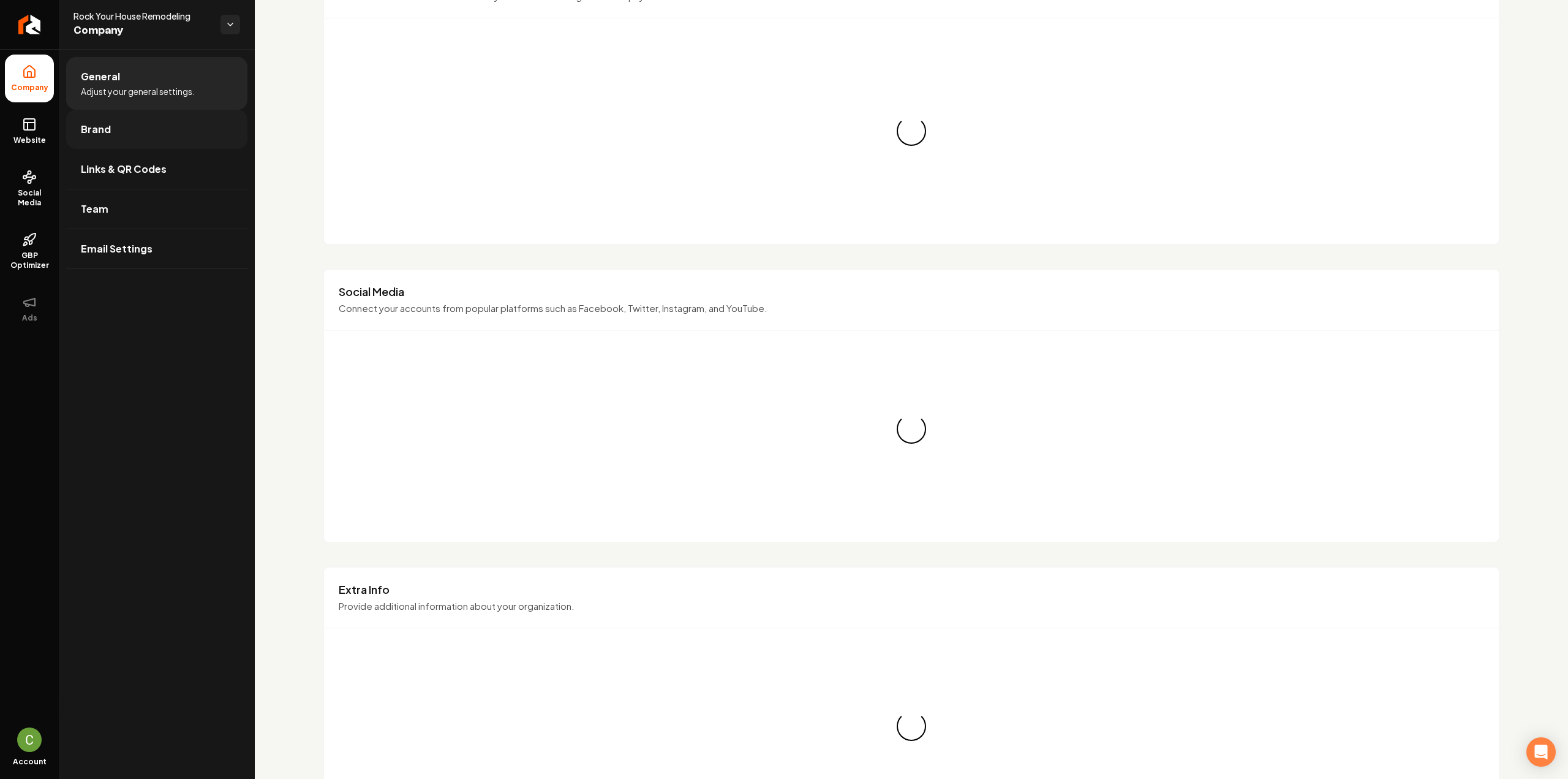
click at [96, 114] on link "Brand" at bounding box center [156, 129] width 181 height 40
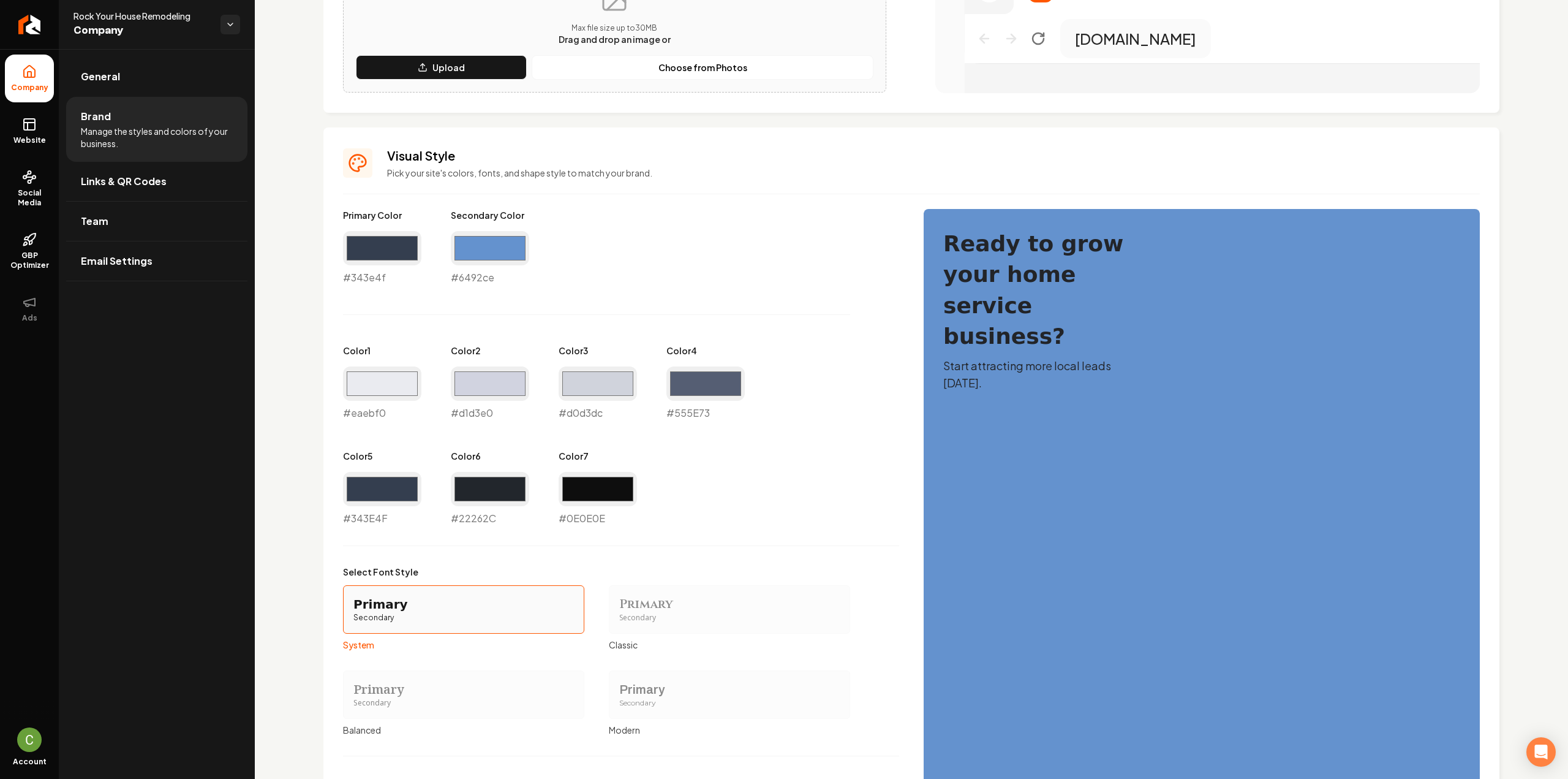
scroll to position [429, 0]
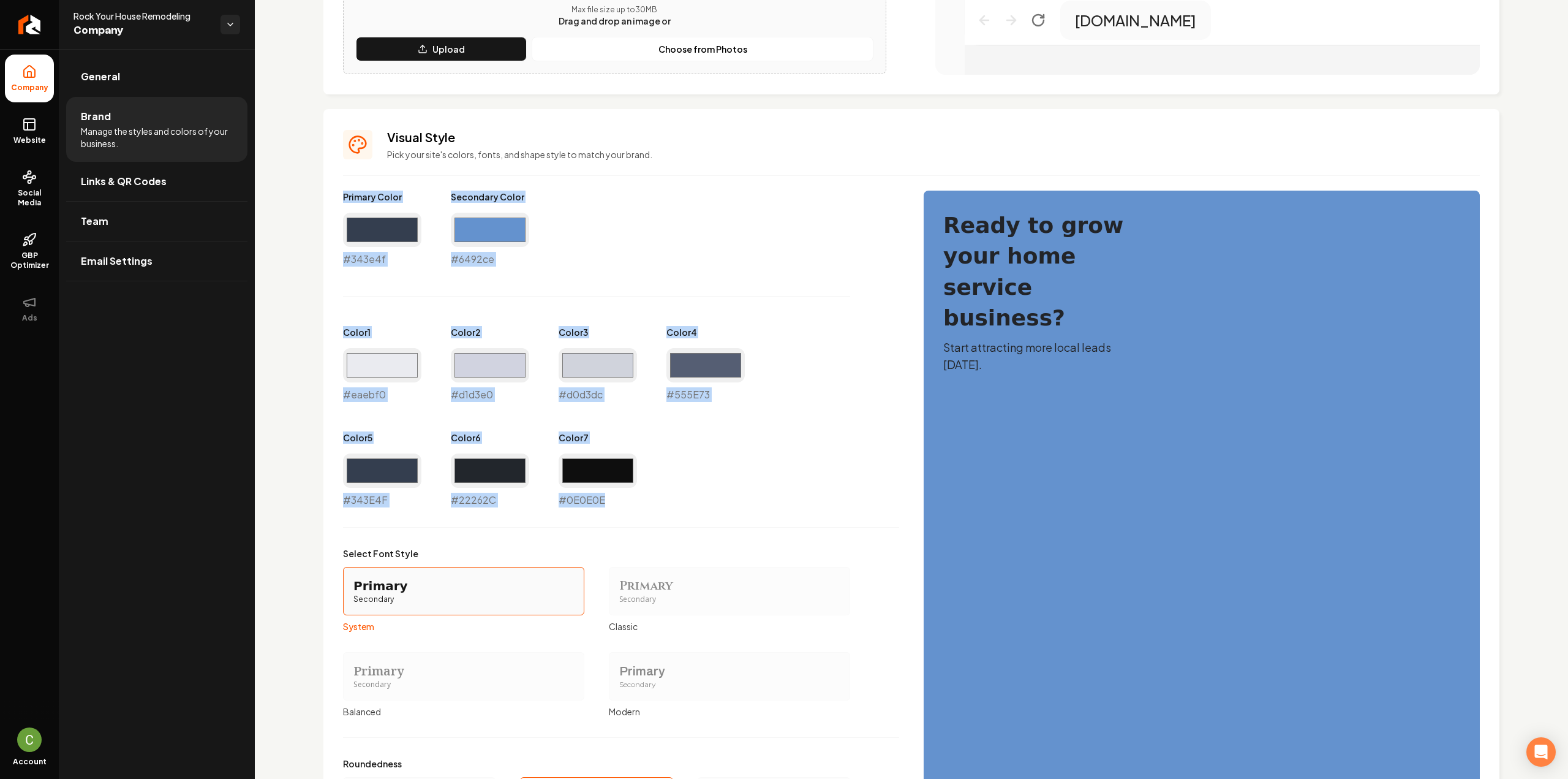
drag, startPoint x: 344, startPoint y: 190, endPoint x: 690, endPoint y: 501, distance: 465.2
click at [690, 501] on div "Visual Style Pick your site's colors, fonts, and shape style to match your bran…" at bounding box center [911, 481] width 1176 height 744
click at [44, 127] on link "Website" at bounding box center [29, 131] width 49 height 47
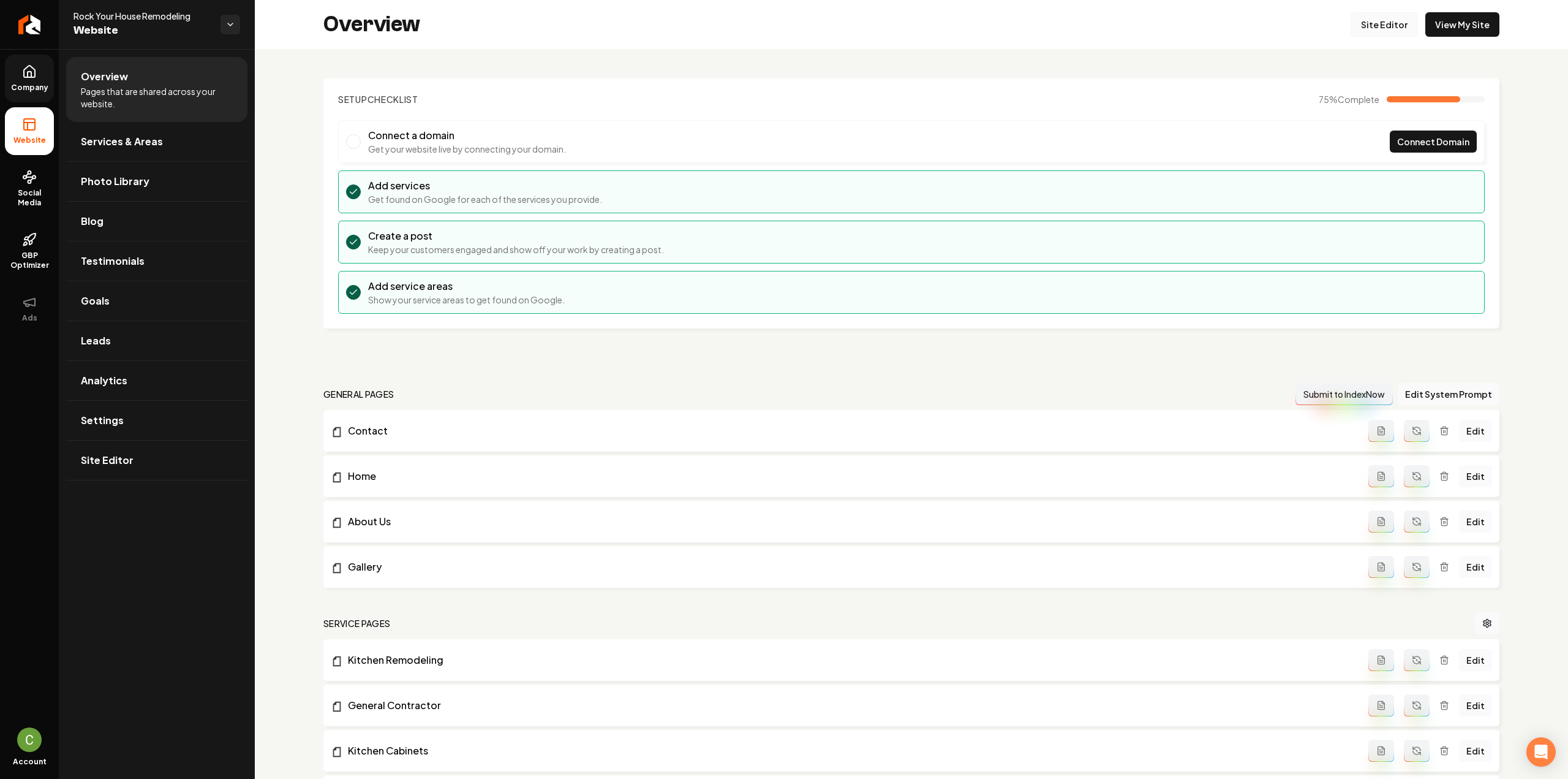
click at [1375, 27] on link "Site Editor" at bounding box center [1384, 24] width 68 height 24
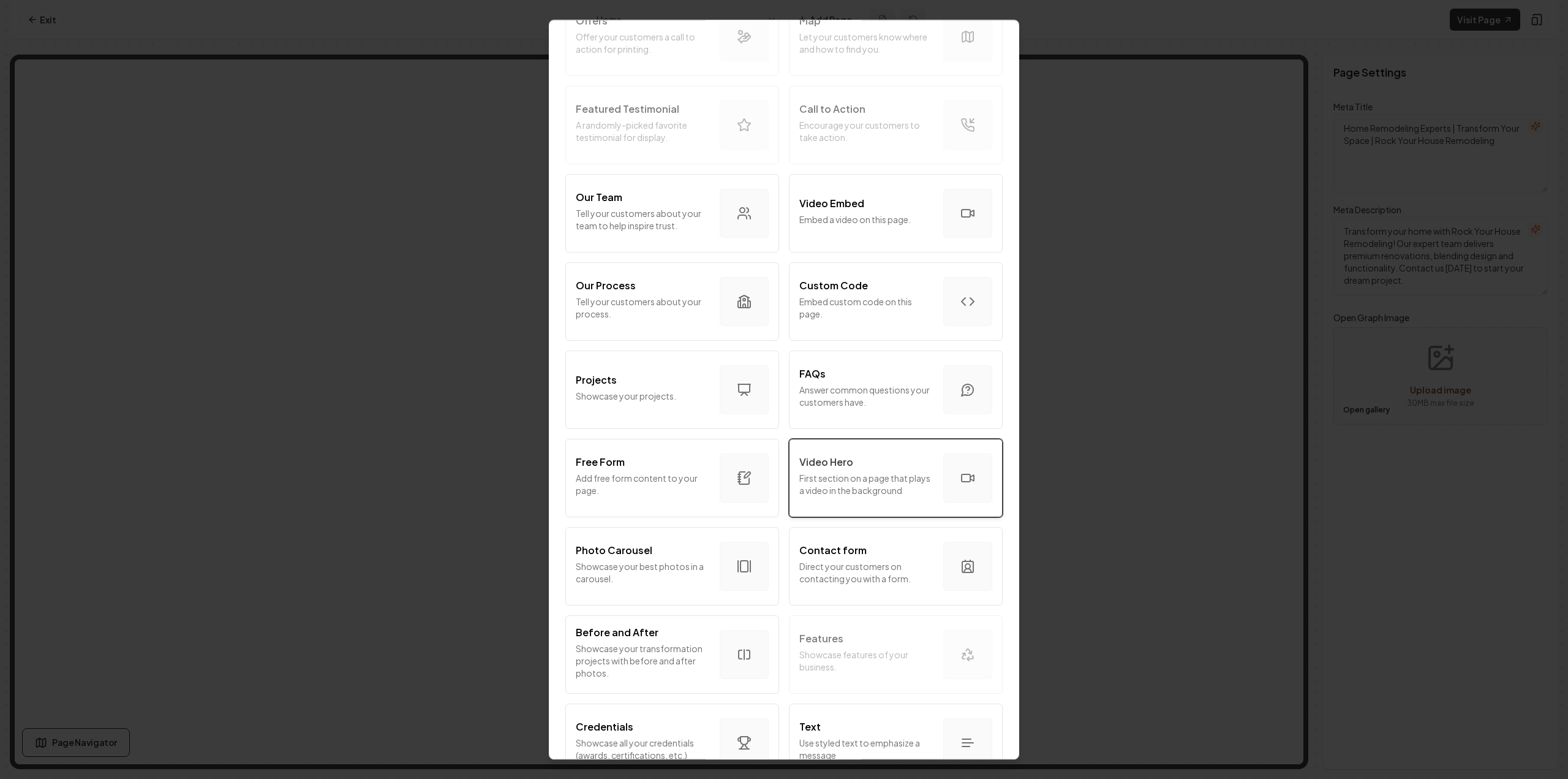
scroll to position [307, 0]
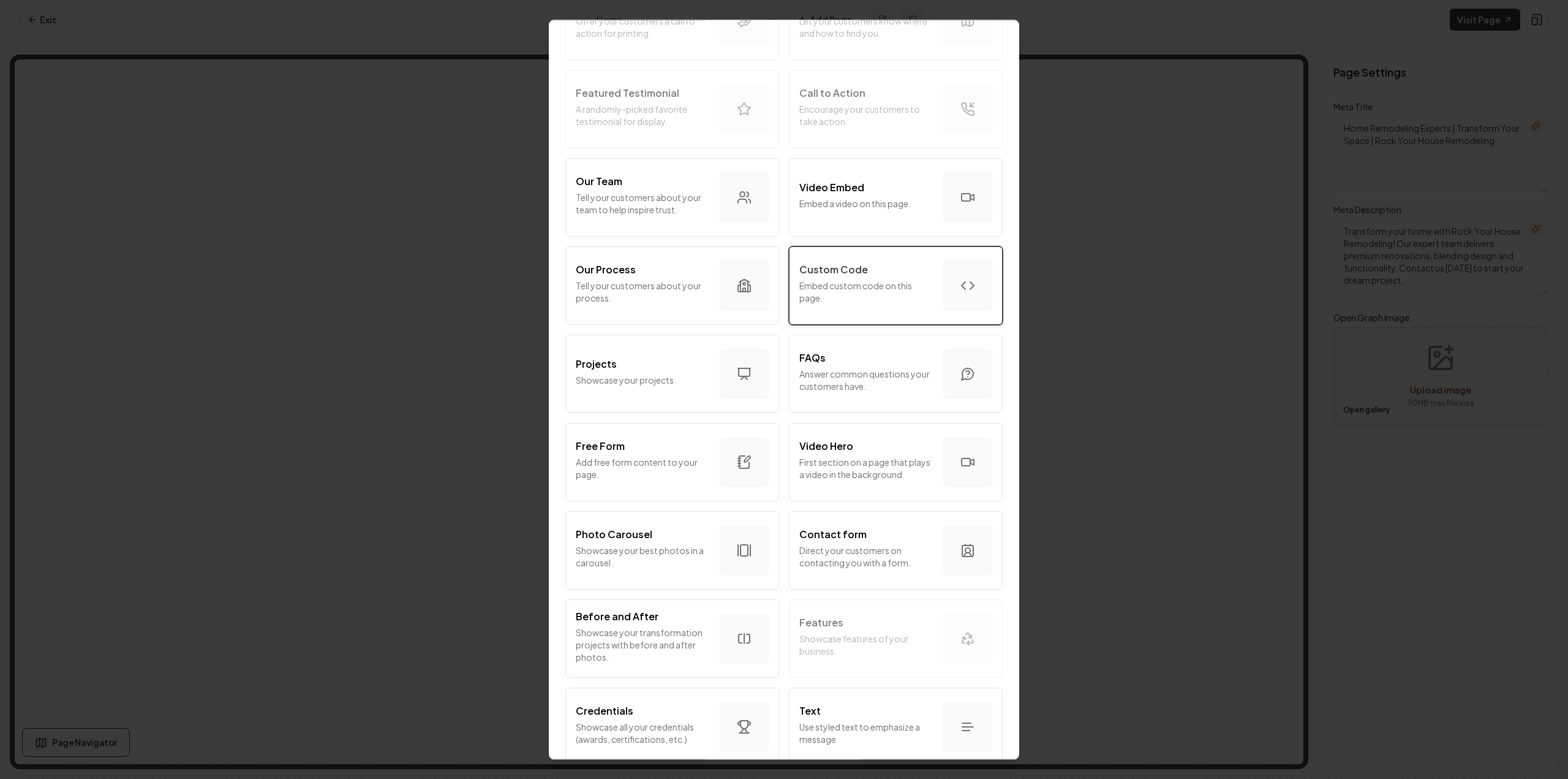
click at [862, 291] on p "Embed custom code on this page." at bounding box center [866, 291] width 134 height 24
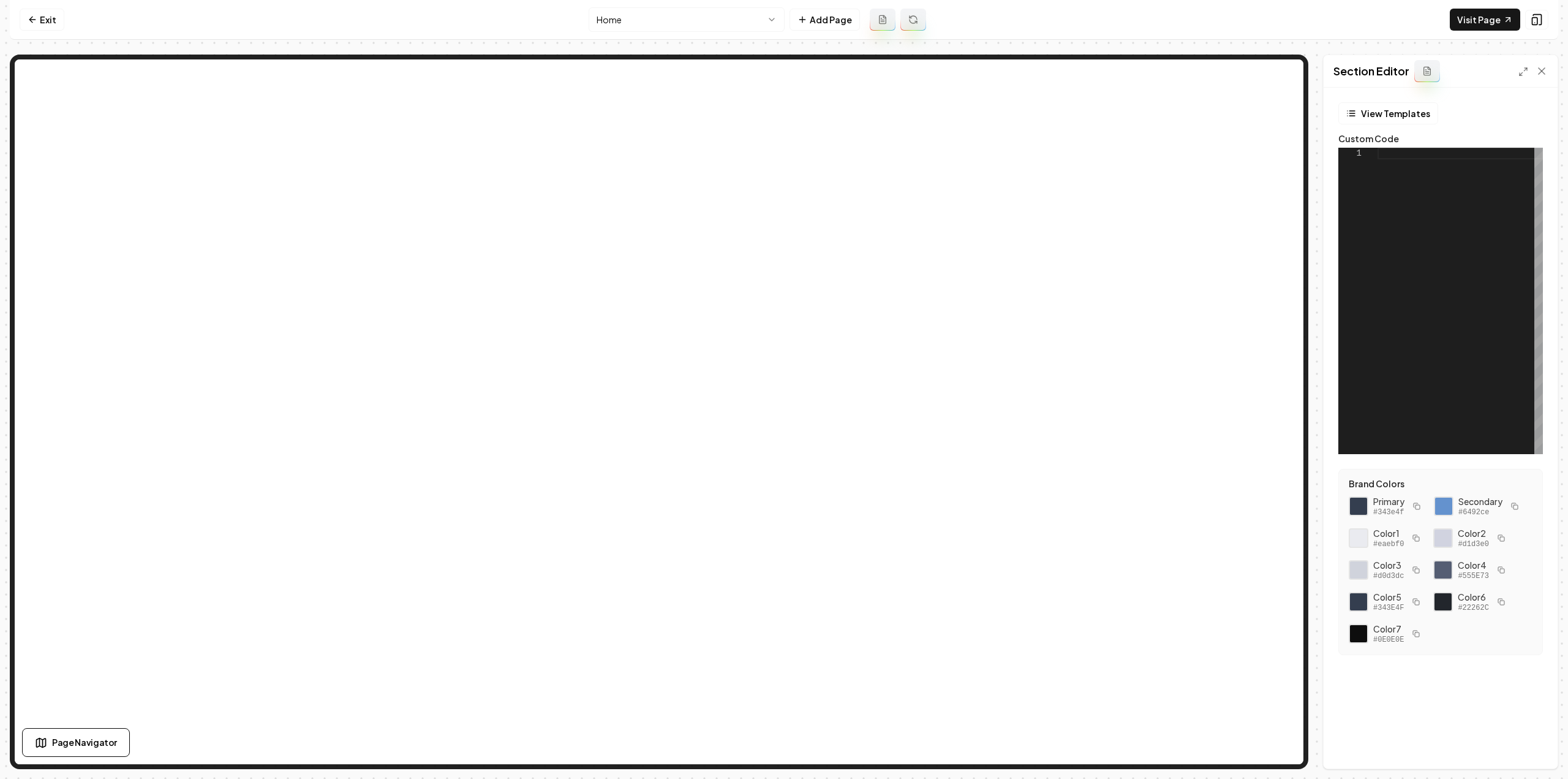
click at [1468, 293] on div at bounding box center [1460, 301] width 165 height 307
type textarea "**********"
click at [1558, 306] on div "Computer Required This feature is only available on a computer. Please switch t…" at bounding box center [784, 389] width 1568 height 779
click at [1476, 302] on div at bounding box center [1460, 301] width 165 height 307
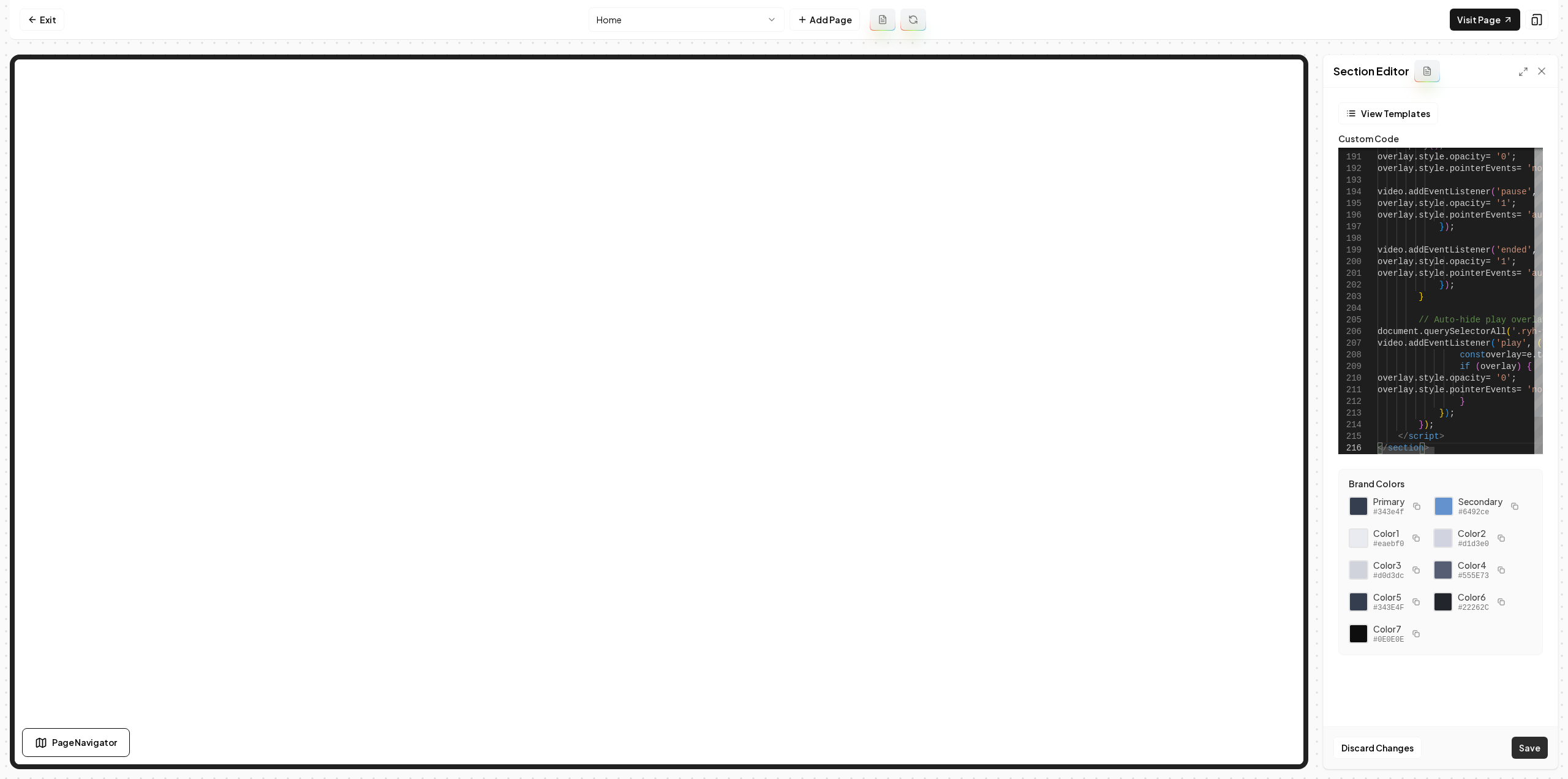
click at [1538, 736] on button "Save" at bounding box center [1528, 747] width 36 height 22
click at [1478, 15] on link "Visit Page" at bounding box center [1484, 19] width 71 height 22
click at [1533, 742] on button "Save" at bounding box center [1528, 747] width 36 height 22
click at [1478, 22] on link "Visit Page" at bounding box center [1484, 19] width 71 height 22
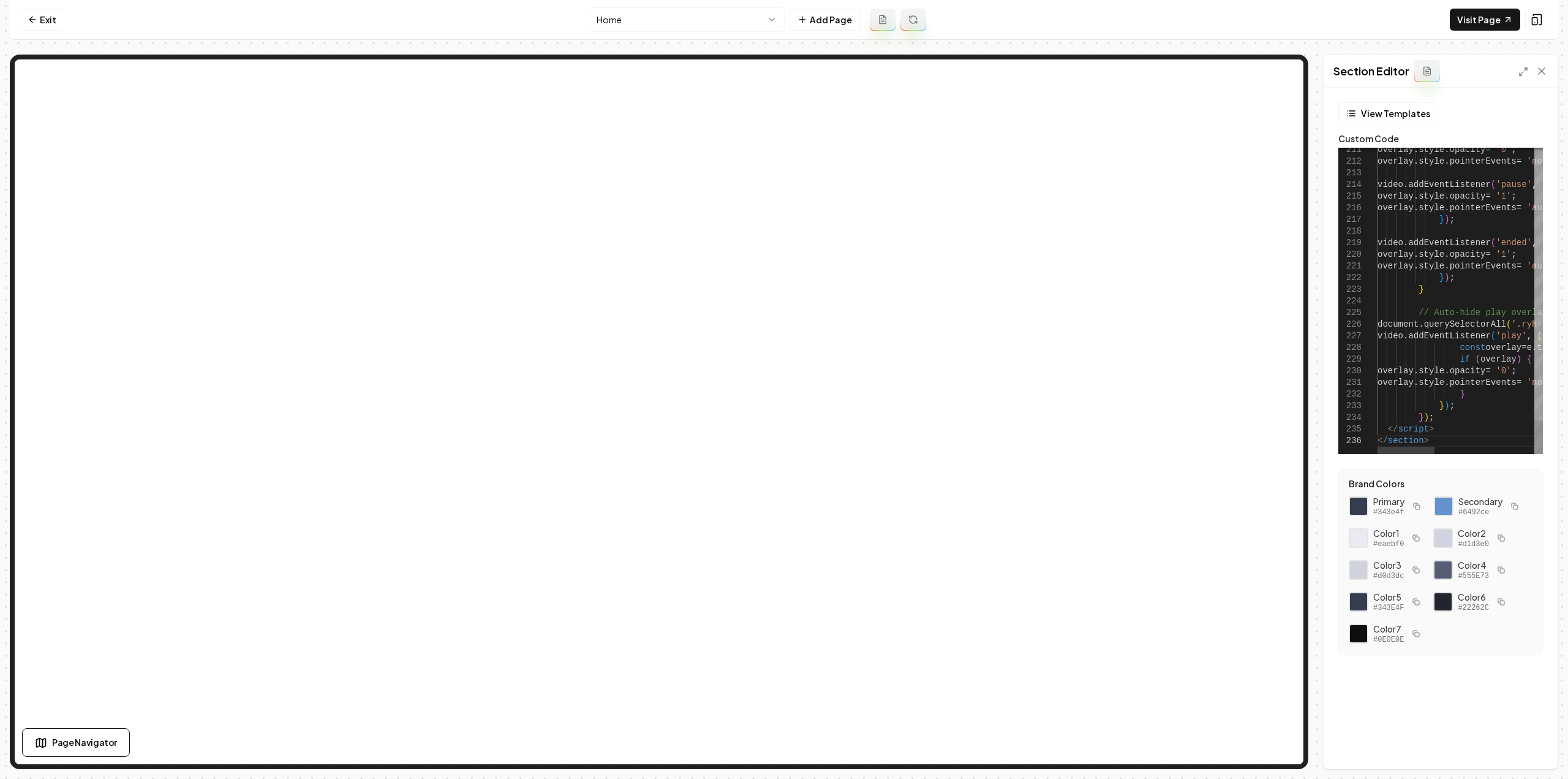
click at [1517, 747] on button "Save" at bounding box center [1528, 747] width 36 height 22
click at [1485, 17] on link "Visit Page" at bounding box center [1484, 19] width 71 height 22
click at [1527, 756] on button "Save" at bounding box center [1528, 747] width 36 height 22
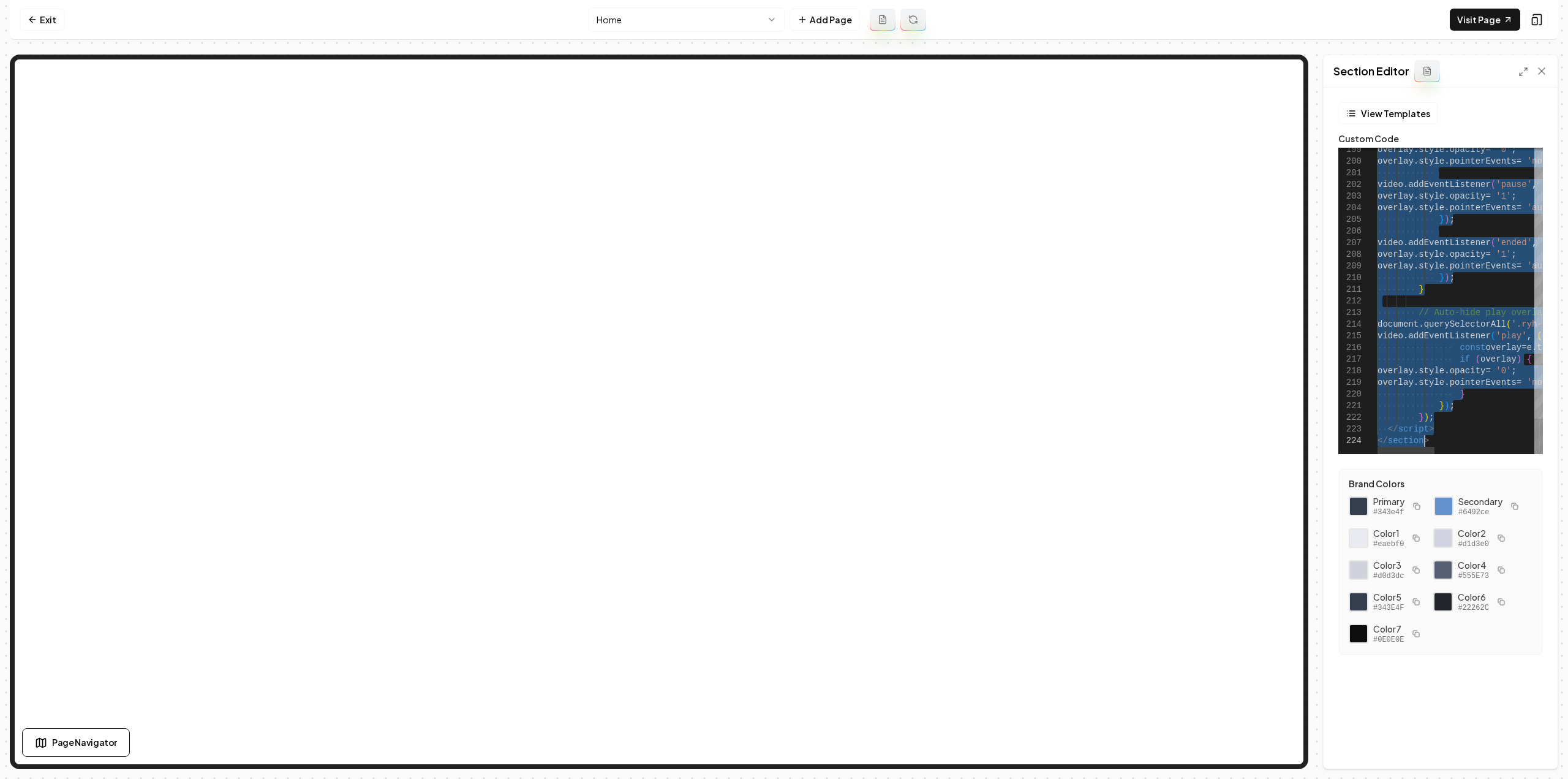
scroll to position [0, 45]
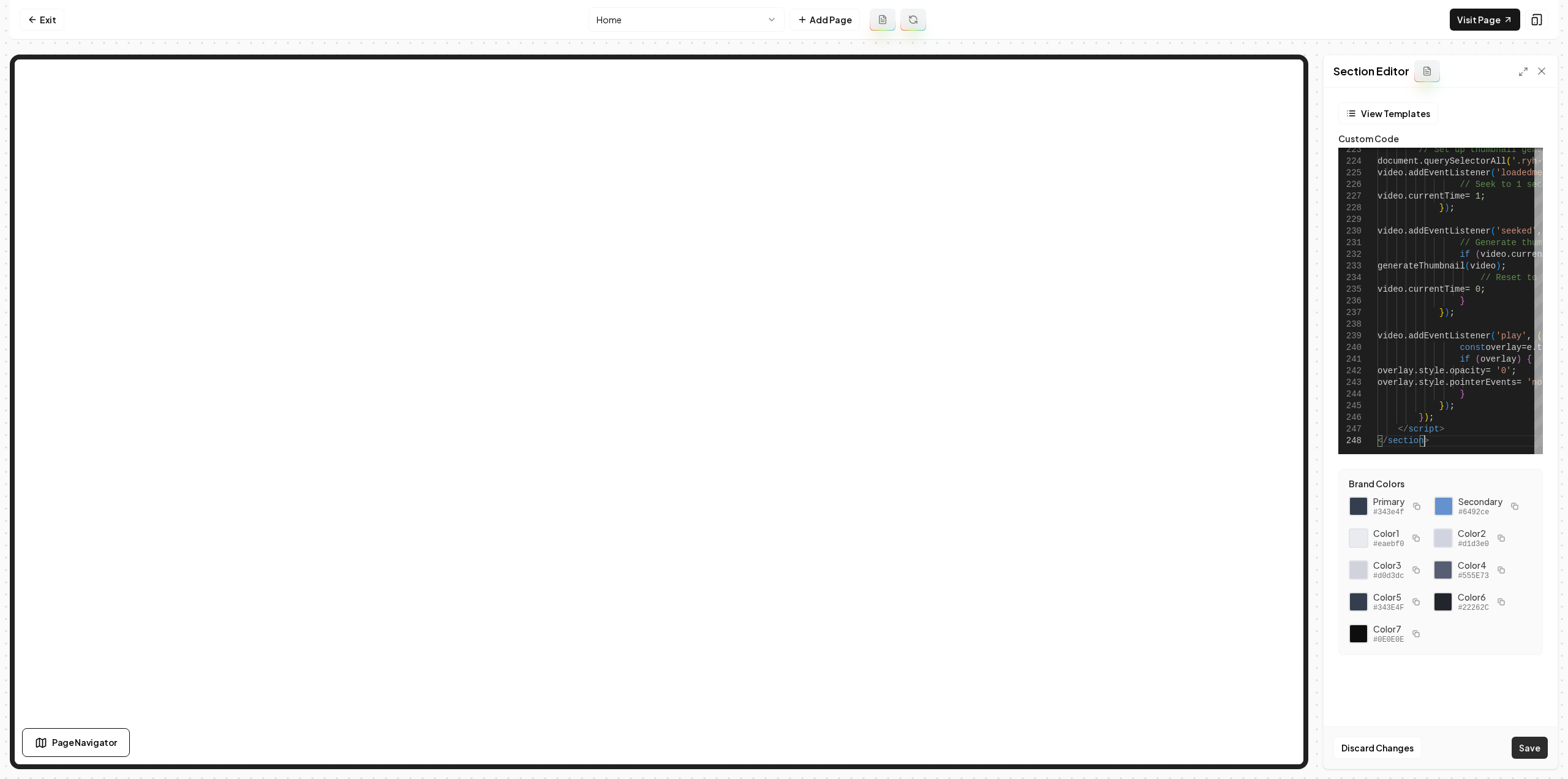
click at [1536, 745] on button "Save" at bounding box center [1528, 747] width 36 height 22
type textarea "**********"
click at [1478, 24] on link "Visit Page" at bounding box center [1484, 19] width 71 height 22
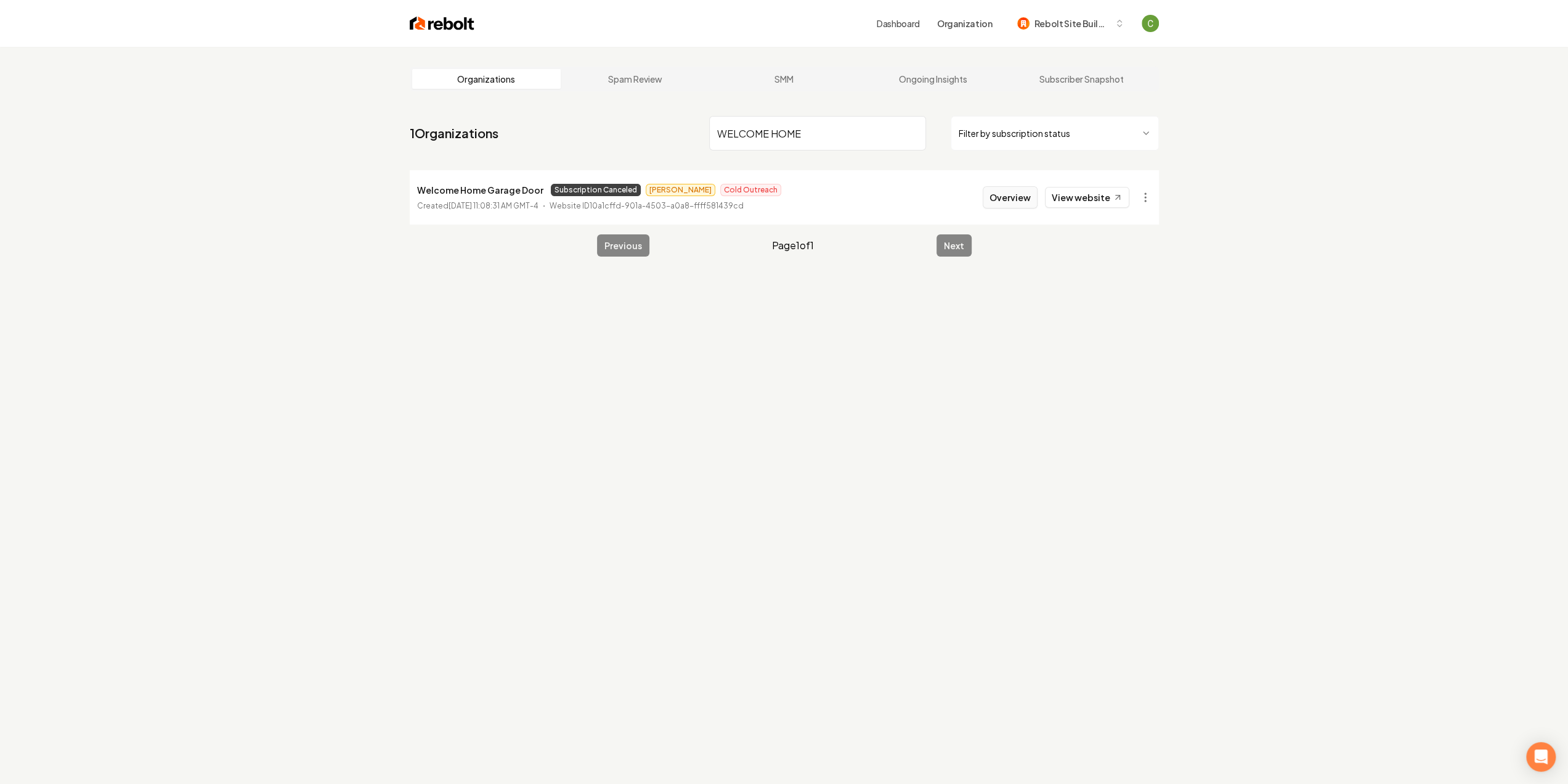
type input "WELCOME HOME"
click at [1023, 194] on button "Overview" at bounding box center [1010, 197] width 55 height 22
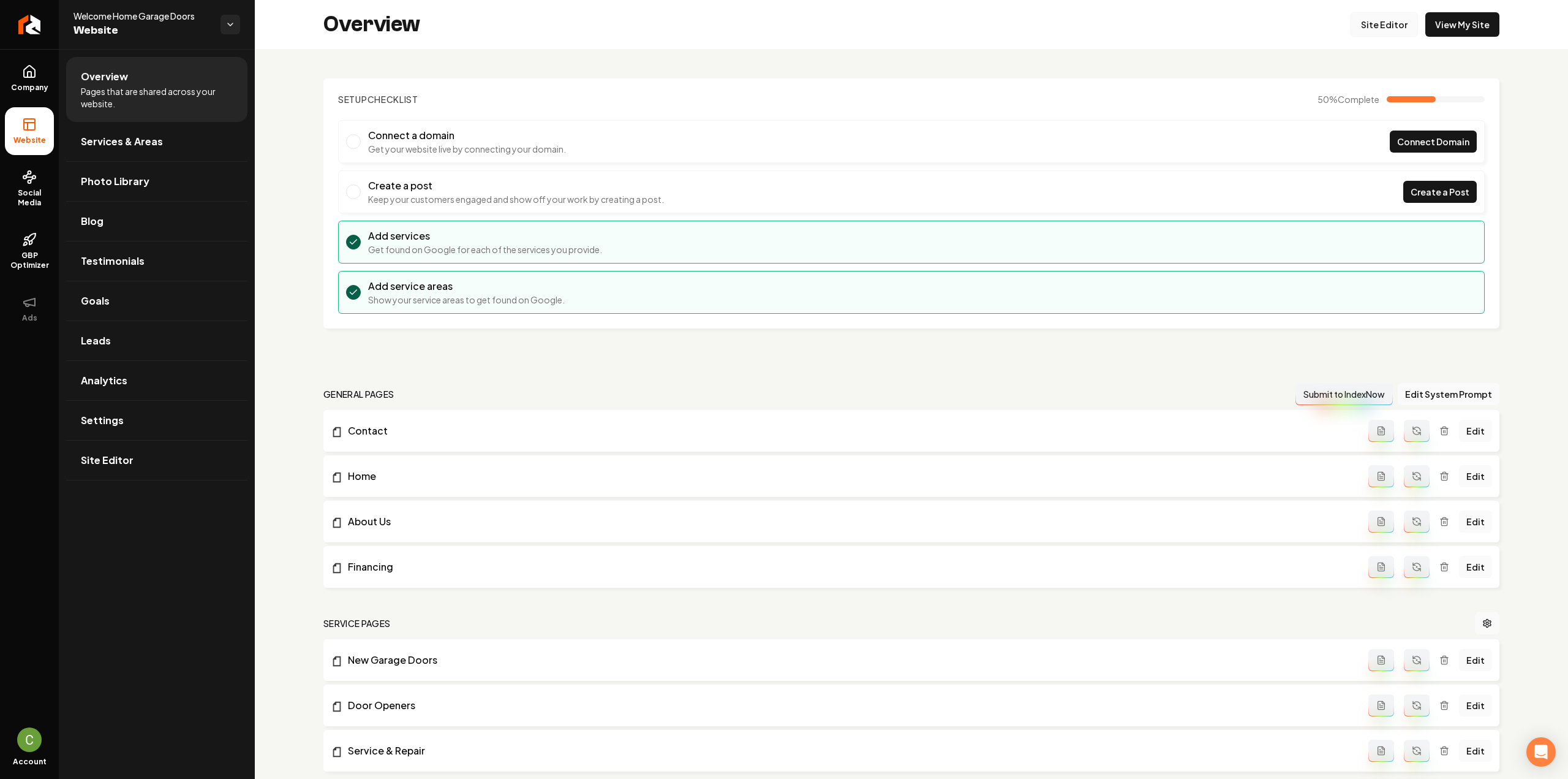
click at [1384, 17] on link "Site Editor" at bounding box center [1384, 24] width 68 height 24
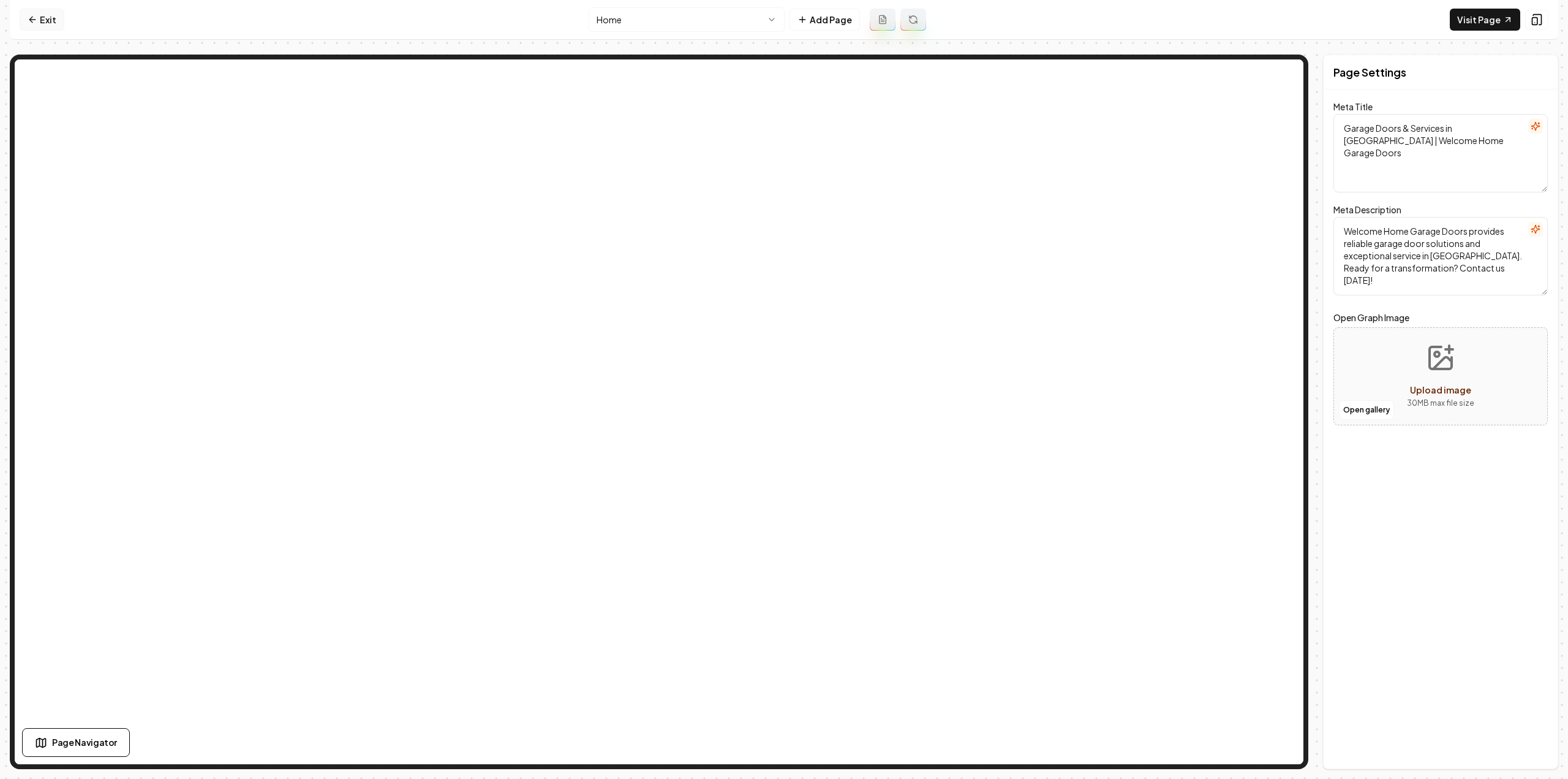
click at [47, 19] on link "Exit" at bounding box center [42, 19] width 44 height 22
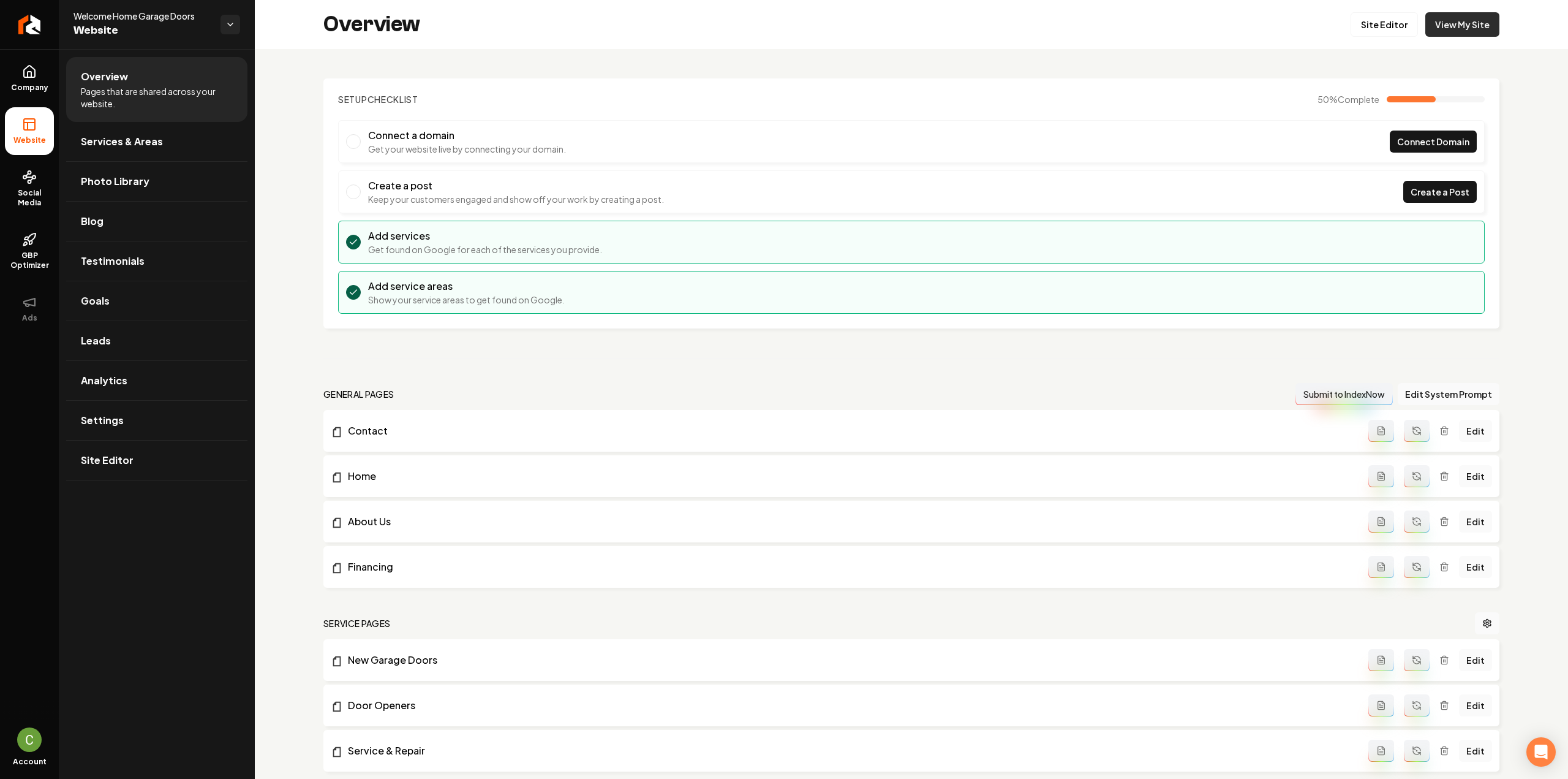
click at [1437, 35] on link "View My Site" at bounding box center [1462, 24] width 74 height 24
click at [1369, 26] on link "Site Editor" at bounding box center [1384, 24] width 68 height 24
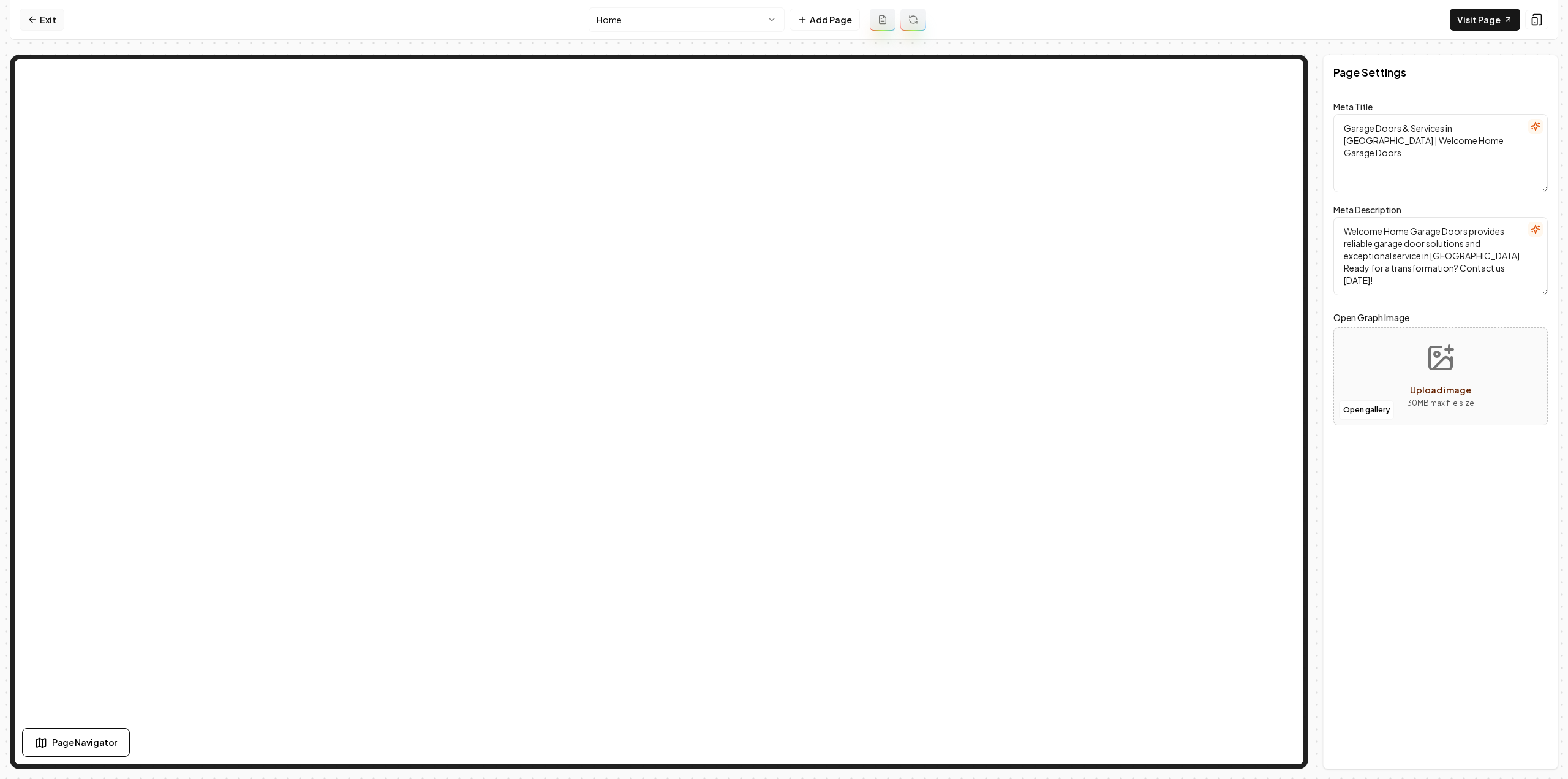
drag, startPoint x: 46, startPoint y: 2, endPoint x: 44, endPoint y: 15, distance: 13.2
click at [46, 2] on nav "Exit Home Add Page Visit Page" at bounding box center [784, 19] width 1548 height 40
click at [43, 15] on link "Exit" at bounding box center [42, 19] width 44 height 22
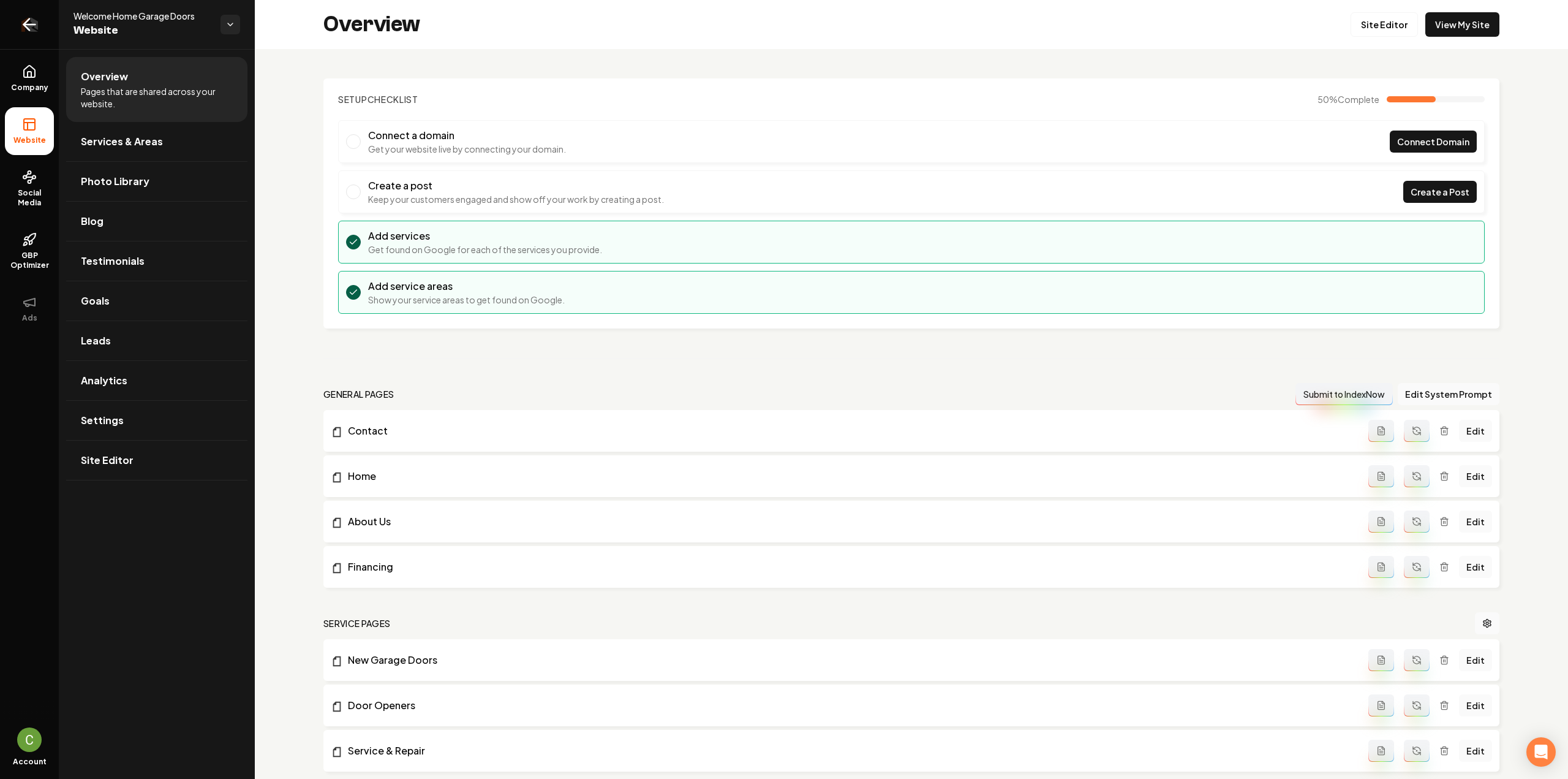
click at [42, 19] on link "Return to dashboard" at bounding box center [29, 24] width 59 height 49
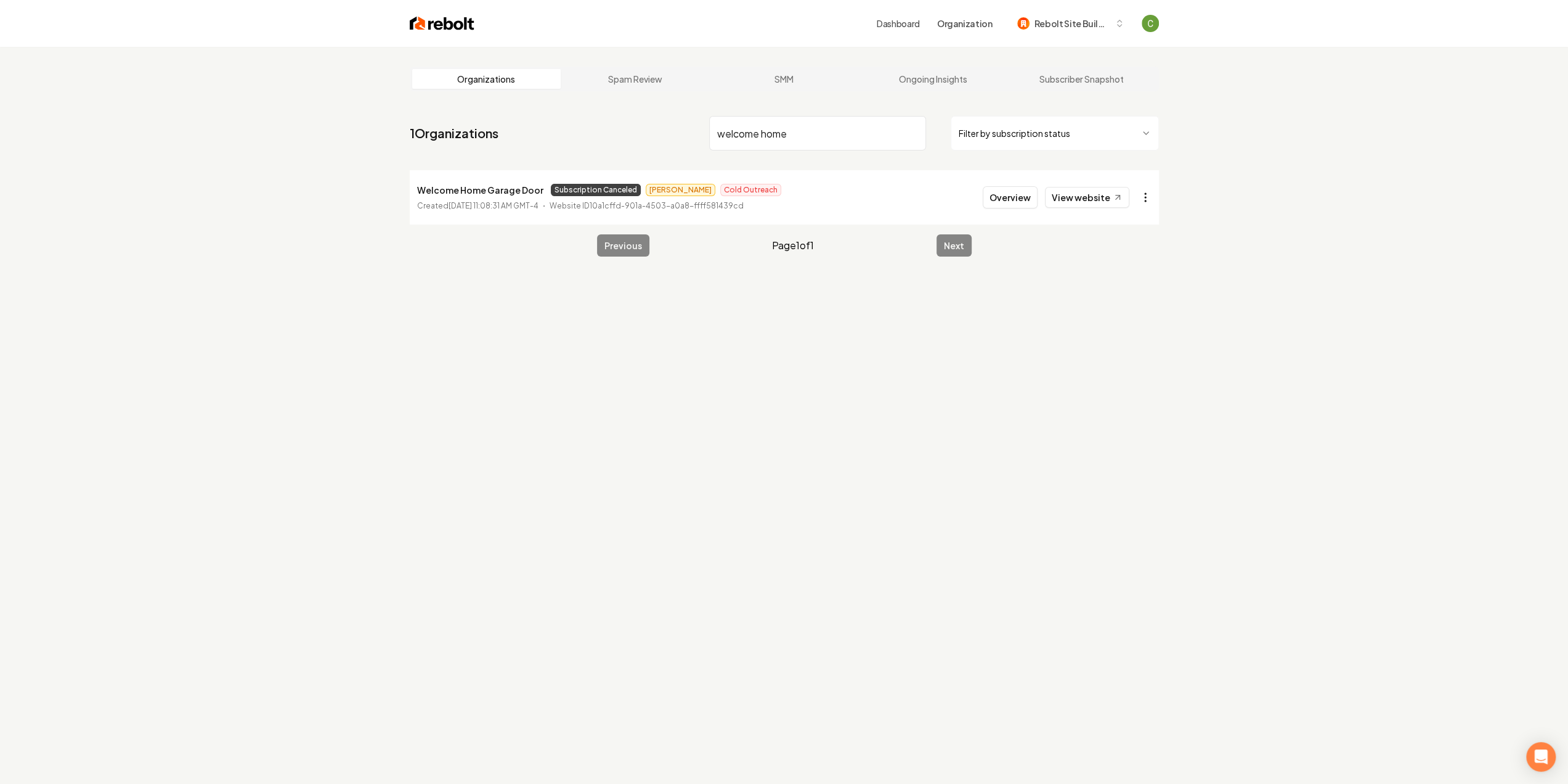
type input "welcome home"
click at [1144, 197] on html "Dashboard Organization Rebolt Site Builder Organizations Spam Review SMM Ongoin…" at bounding box center [784, 392] width 1568 height 784
click at [1120, 260] on div "Join Org" at bounding box center [1115, 264] width 78 height 19
click at [1043, 35] on div "Dashboard Organization Rebolt Site Builder" at bounding box center [784, 23] width 788 height 47
click at [1048, 30] on button "Rebolt Site Builder" at bounding box center [1071, 23] width 122 height 22
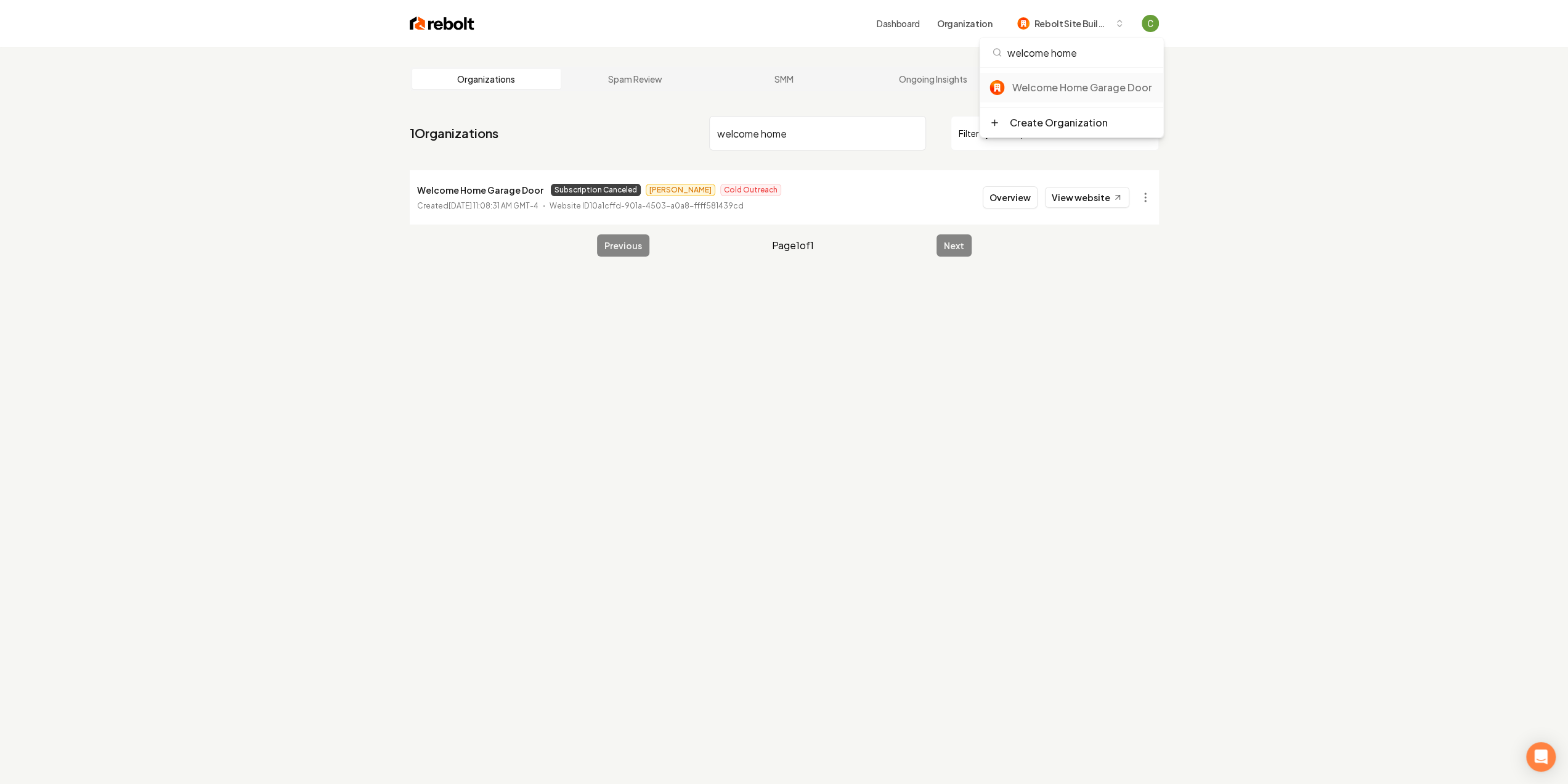
type input "welcome home"
click at [1096, 93] on div "Welcome Home Garage Door" at bounding box center [1083, 87] width 142 height 15
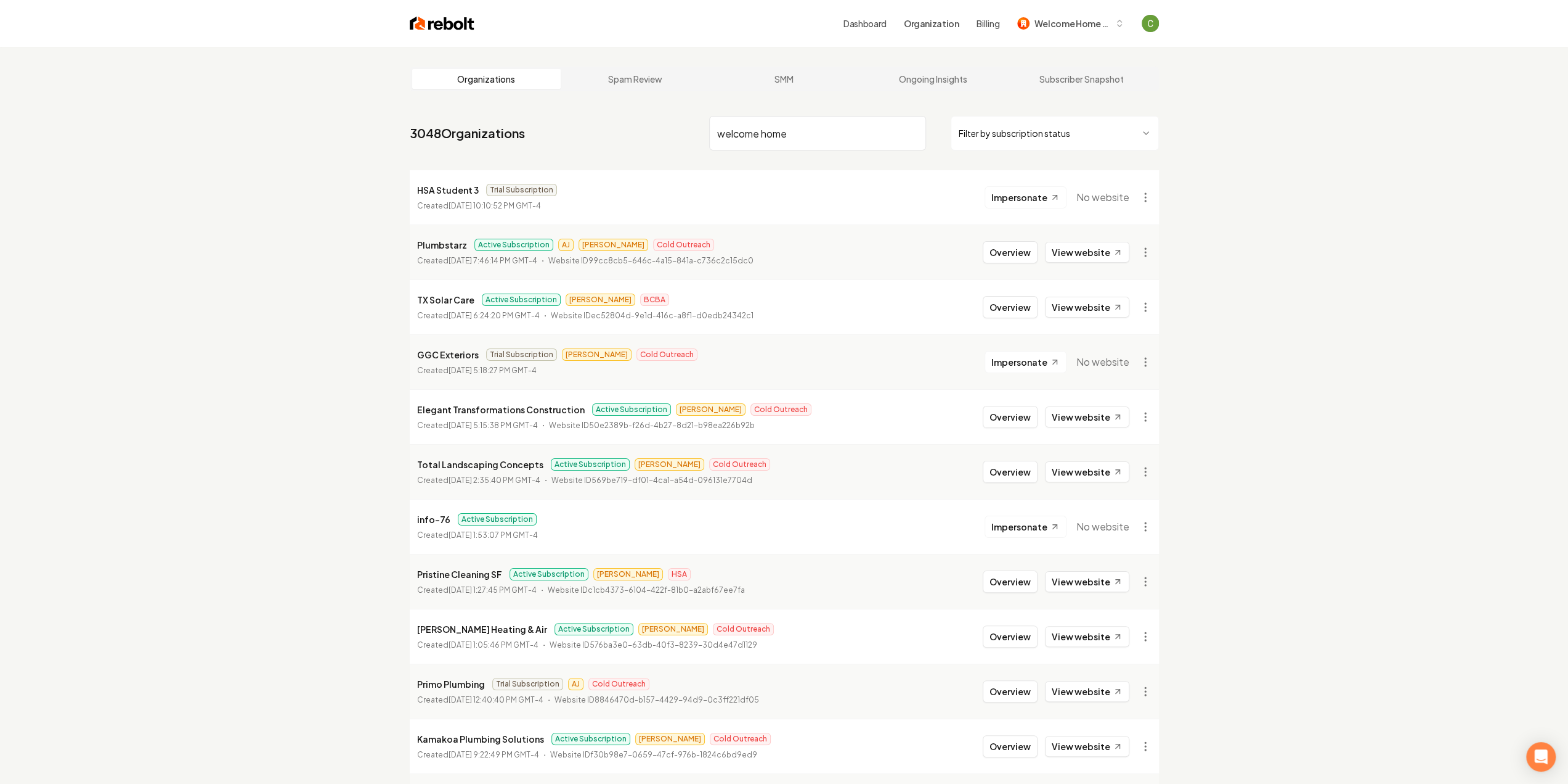
click at [912, 135] on input "welcome home" at bounding box center [818, 132] width 217 height 34
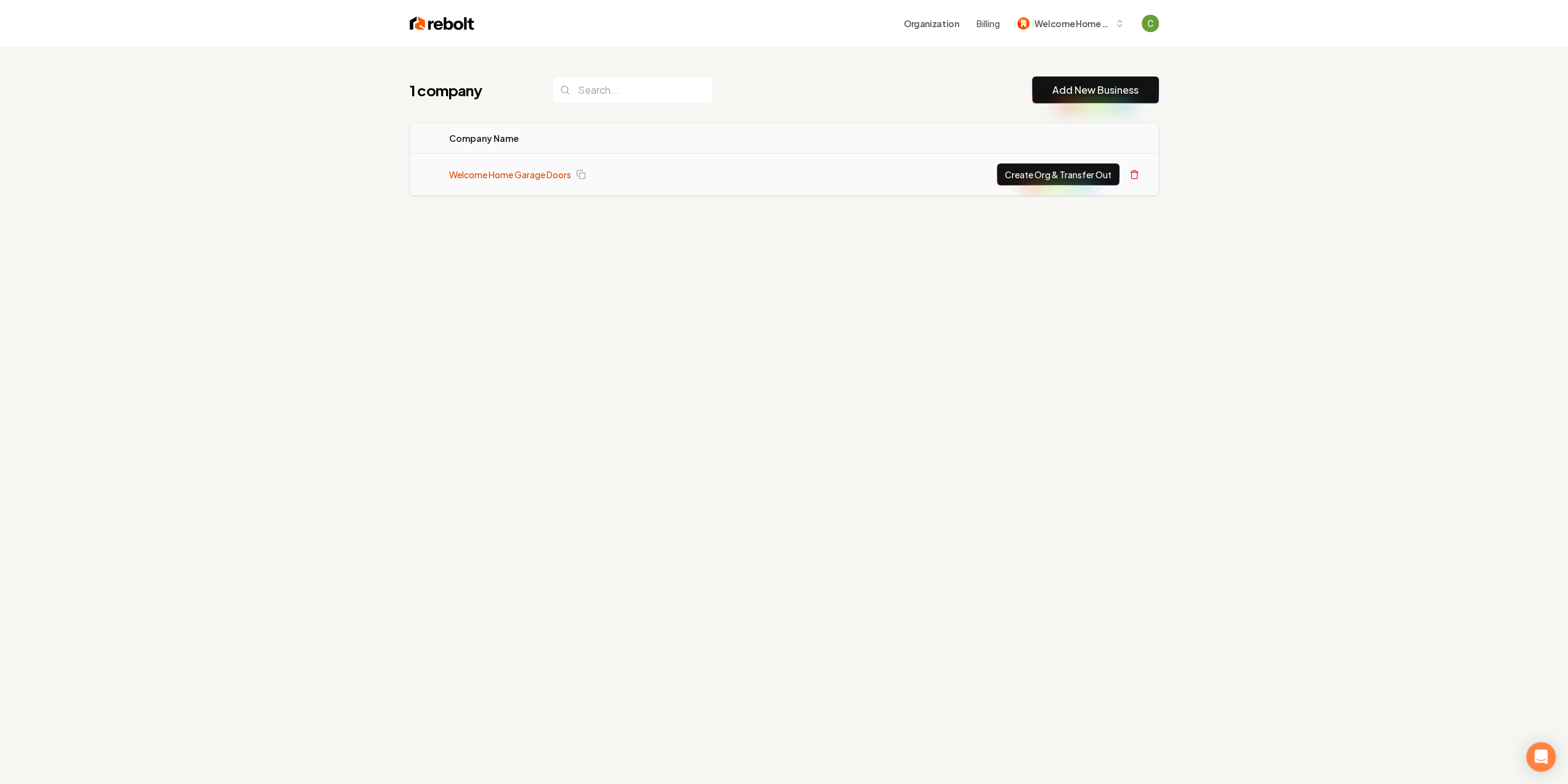
click at [533, 174] on link "Welcome Home Garage Doors" at bounding box center [510, 174] width 122 height 13
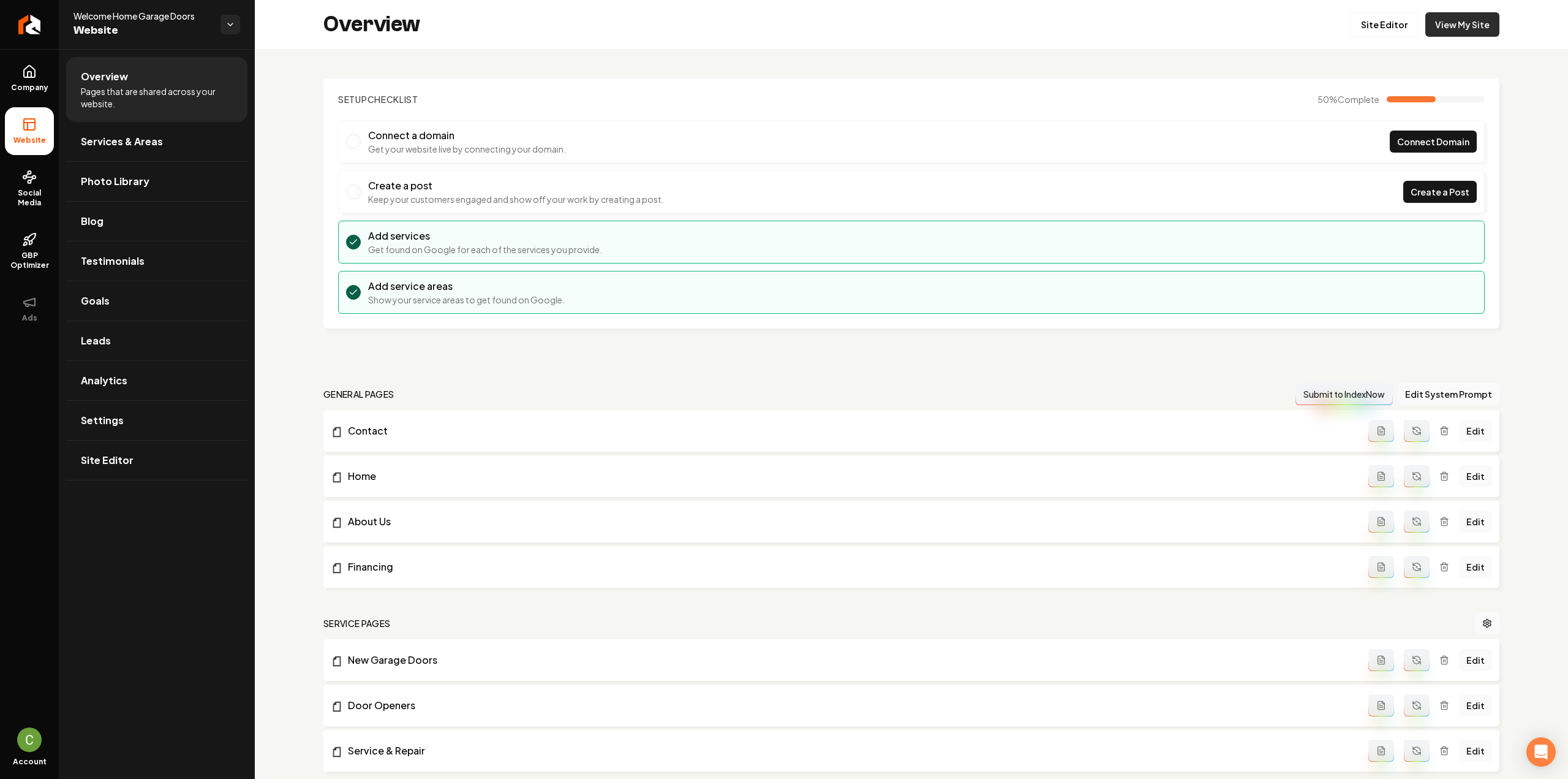
click at [1445, 26] on link "View My Site" at bounding box center [1462, 24] width 74 height 24
click at [27, 16] on icon "Return to dashboard" at bounding box center [29, 24] width 19 height 19
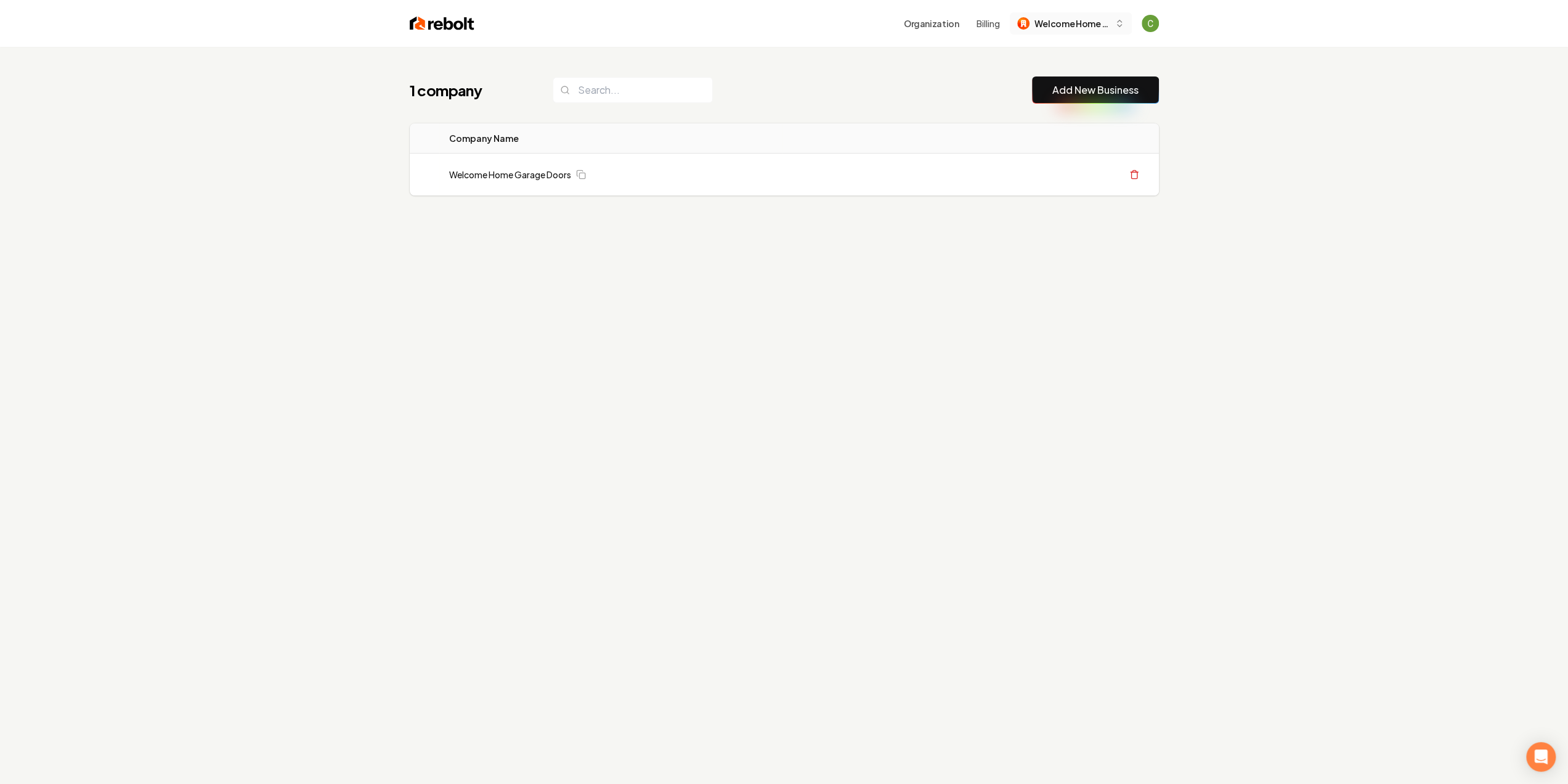
click at [1038, 16] on button "Welcome Home Garage Door" at bounding box center [1071, 23] width 122 height 22
type input "site builder"
click at [1072, 93] on div "Rebolt Site Builder" at bounding box center [1081, 87] width 142 height 15
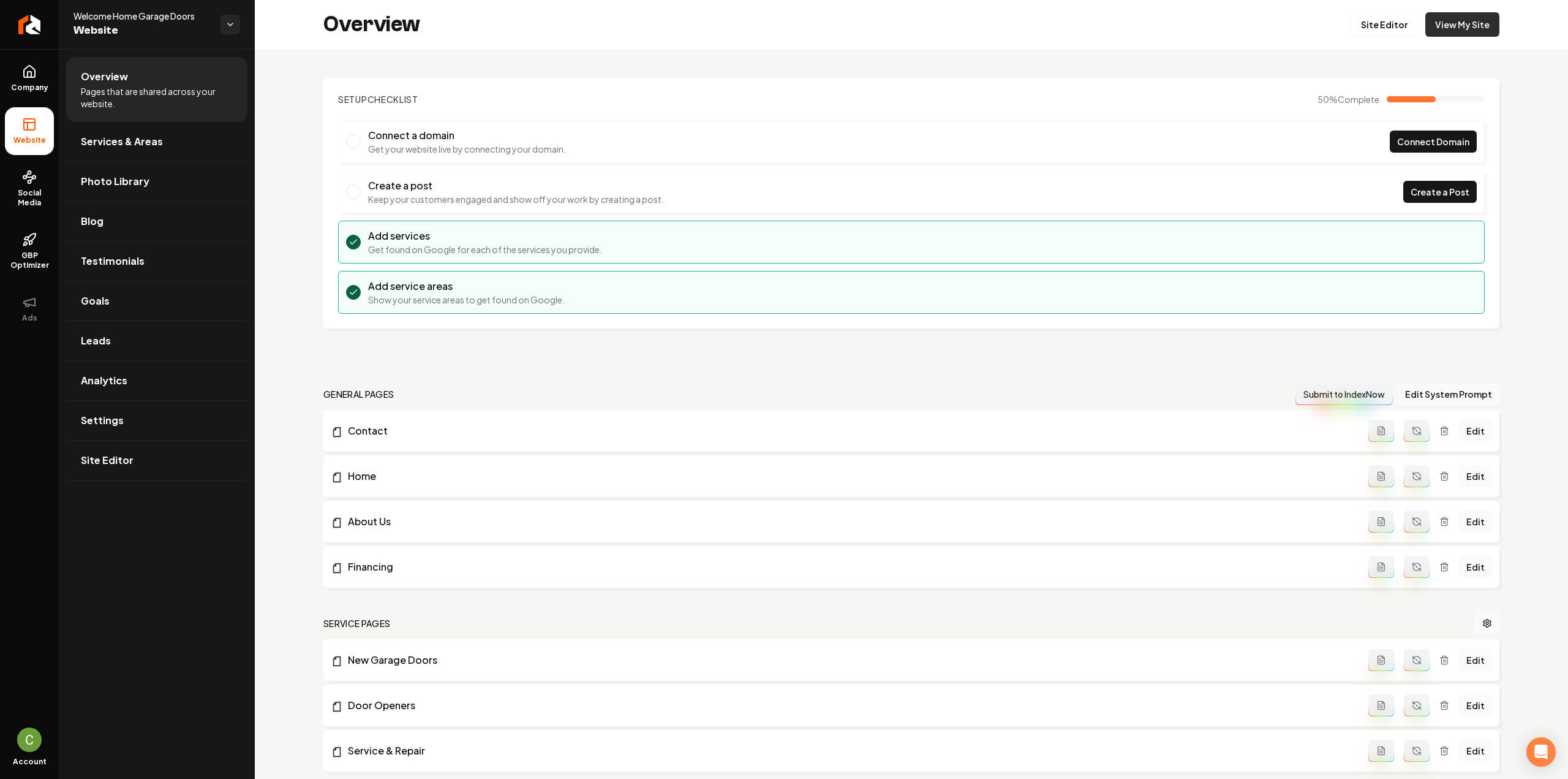
click at [1460, 24] on link "View My Site" at bounding box center [1462, 24] width 74 height 24
click at [32, 23] on icon "Return to dashboard" at bounding box center [29, 24] width 19 height 19
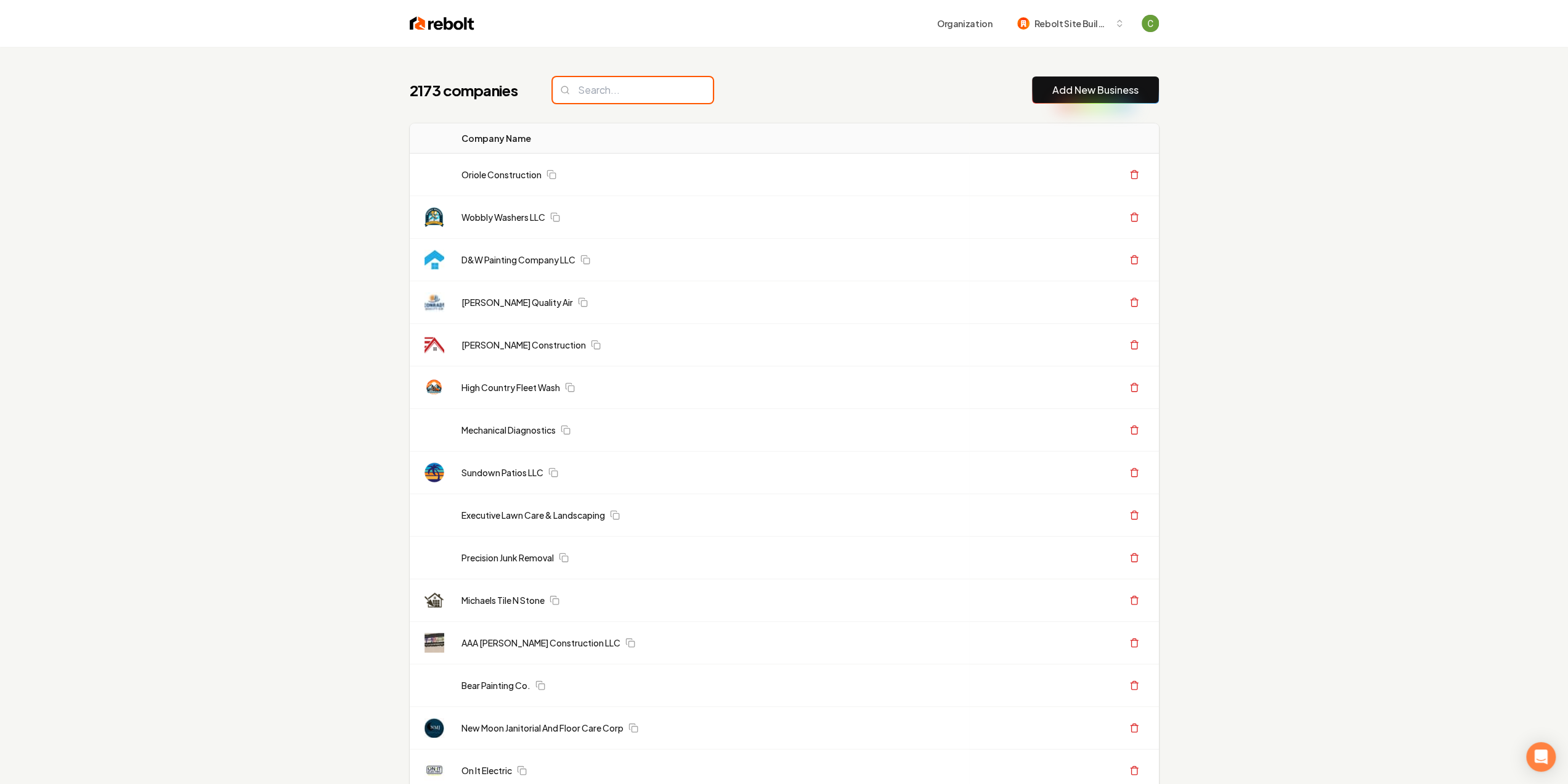
click at [607, 99] on input "search" at bounding box center [633, 90] width 161 height 26
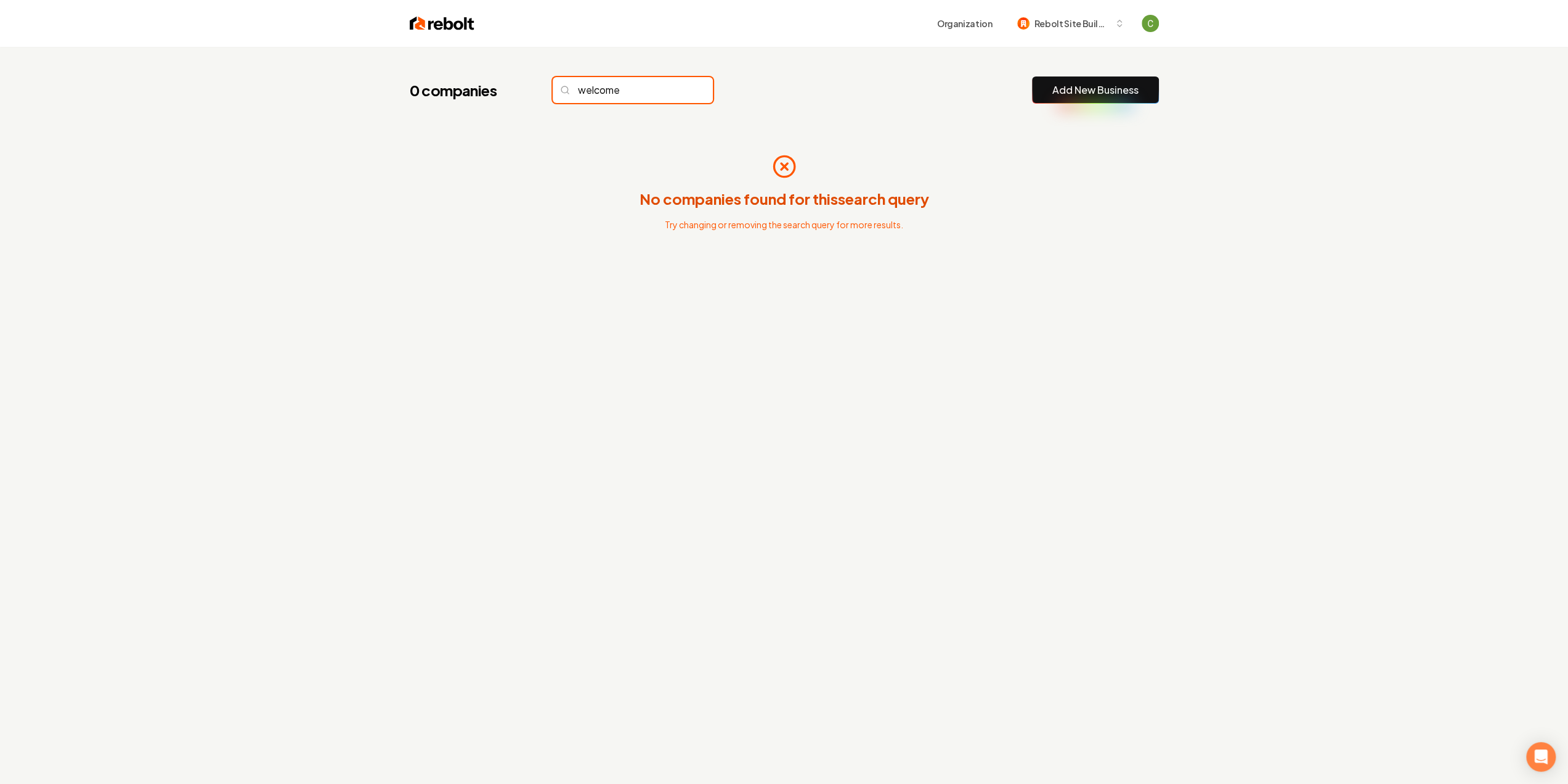
type input "welcome"
drag, startPoint x: 682, startPoint y: 92, endPoint x: 615, endPoint y: 91, distance: 67.0
click at [682, 92] on input "welcome" at bounding box center [633, 90] width 161 height 26
click at [681, 92] on input "welcome" at bounding box center [633, 90] width 161 height 26
click at [615, 91] on input "welcome" at bounding box center [633, 90] width 161 height 26
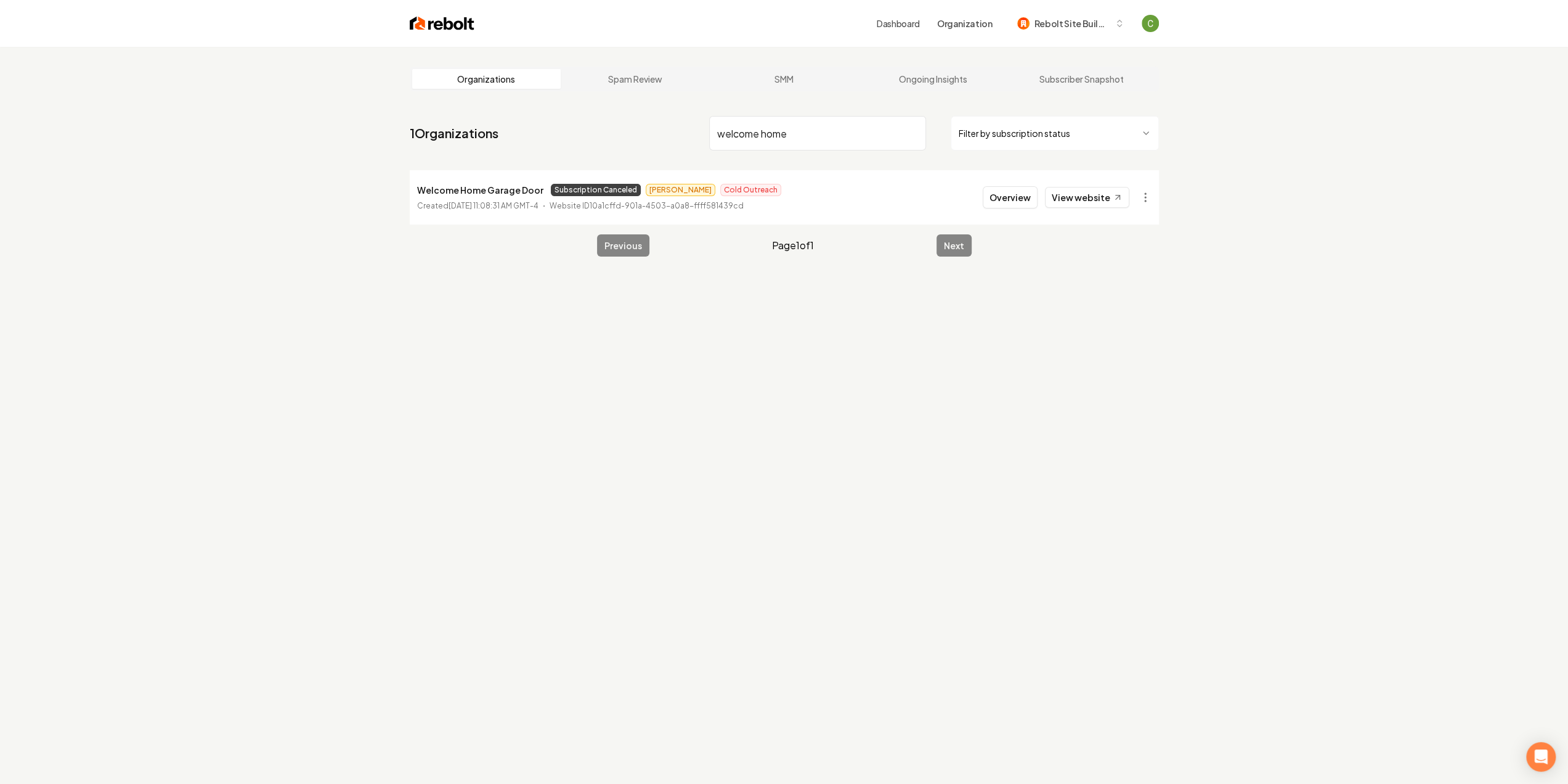
click at [768, 133] on input "welcome home" at bounding box center [818, 132] width 217 height 34
type input "elegant"
click at [1021, 201] on button "Overview" at bounding box center [1010, 197] width 55 height 22
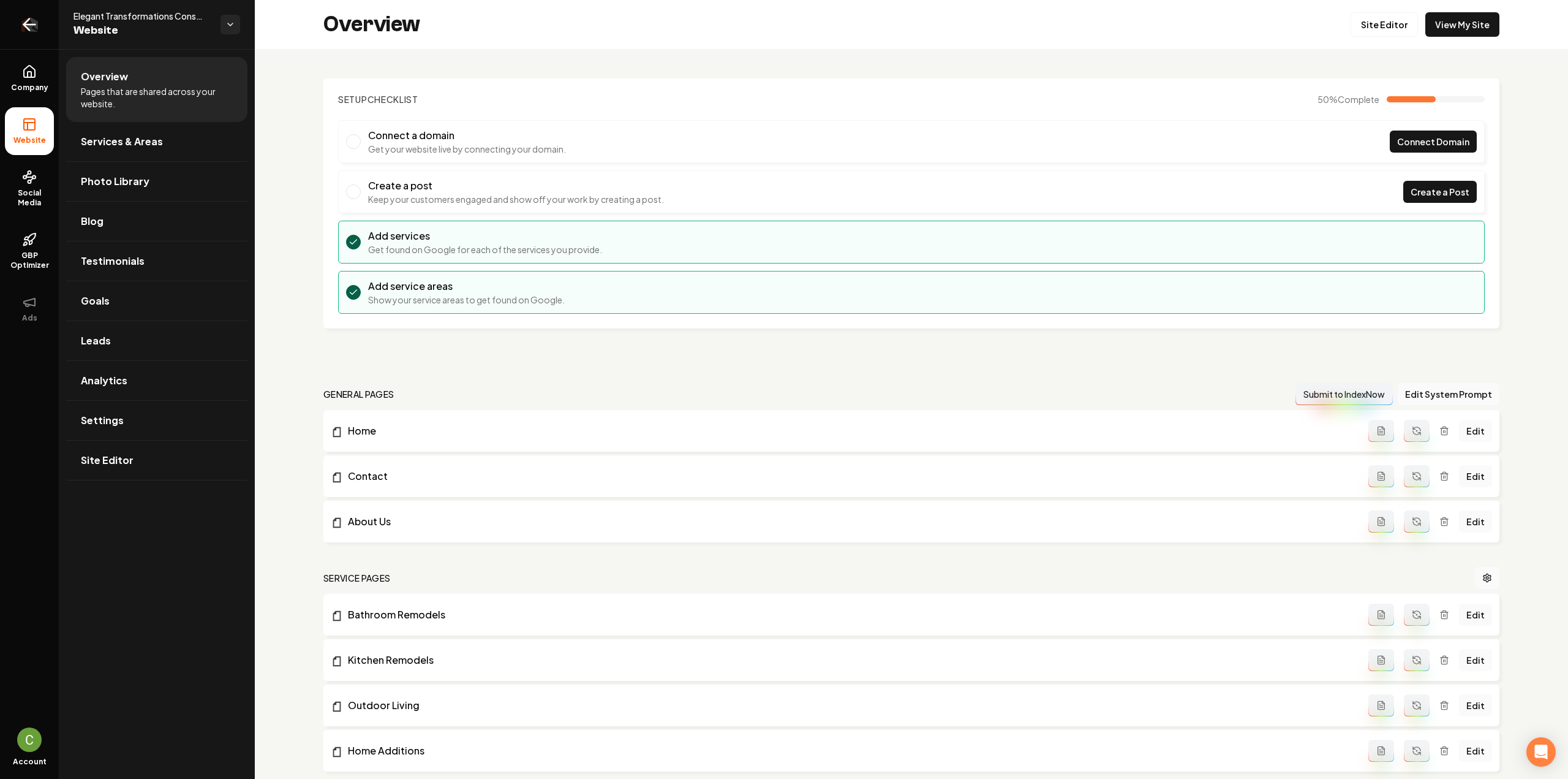
click at [34, 21] on icon "Return to dashboard" at bounding box center [29, 24] width 19 height 19
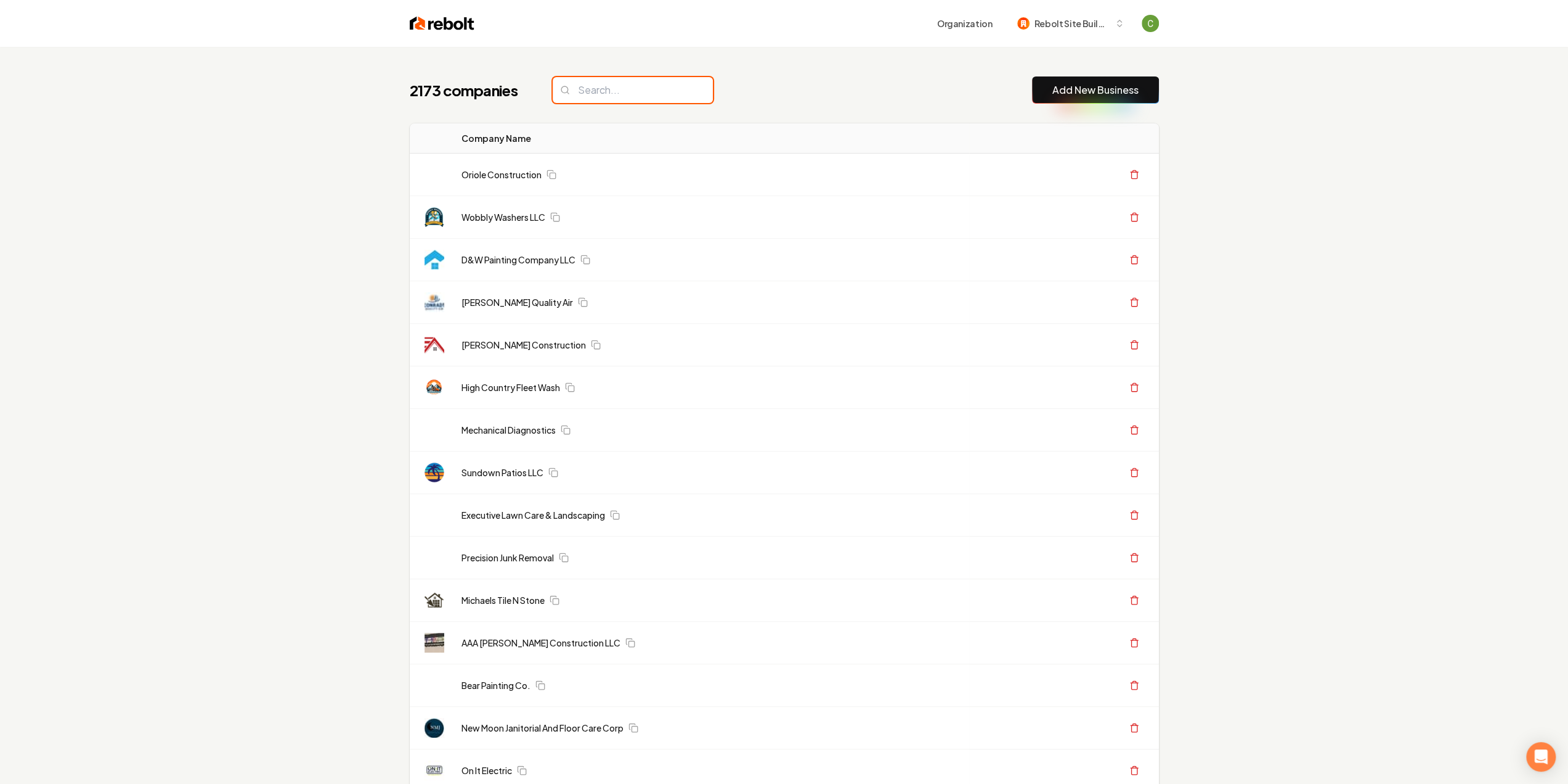
click at [605, 94] on input "search" at bounding box center [633, 90] width 161 height 26
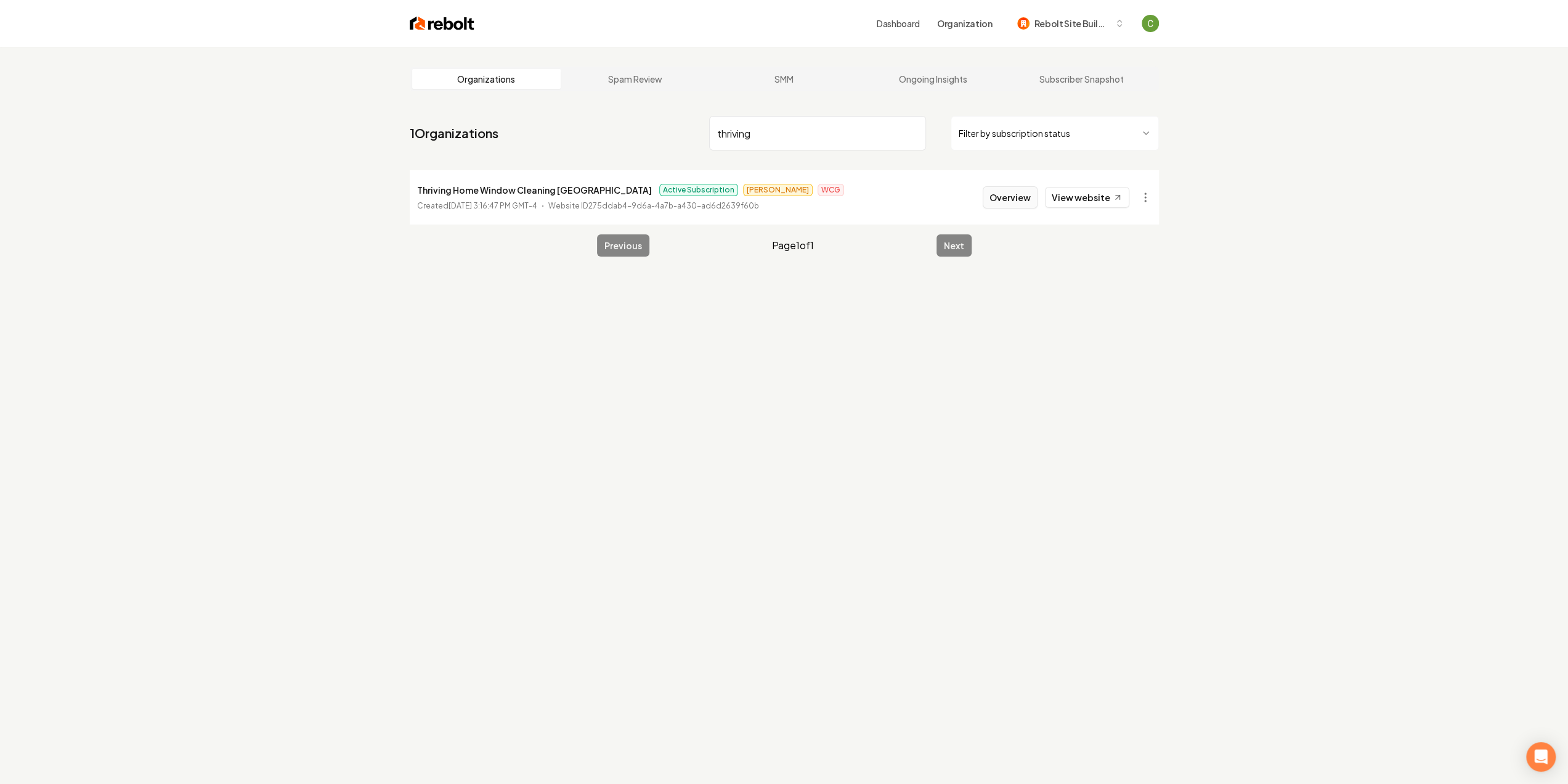
type input "thriving"
click at [1028, 193] on button "Overview" at bounding box center [1010, 197] width 55 height 22
